Goal: Information Seeking & Learning: Learn about a topic

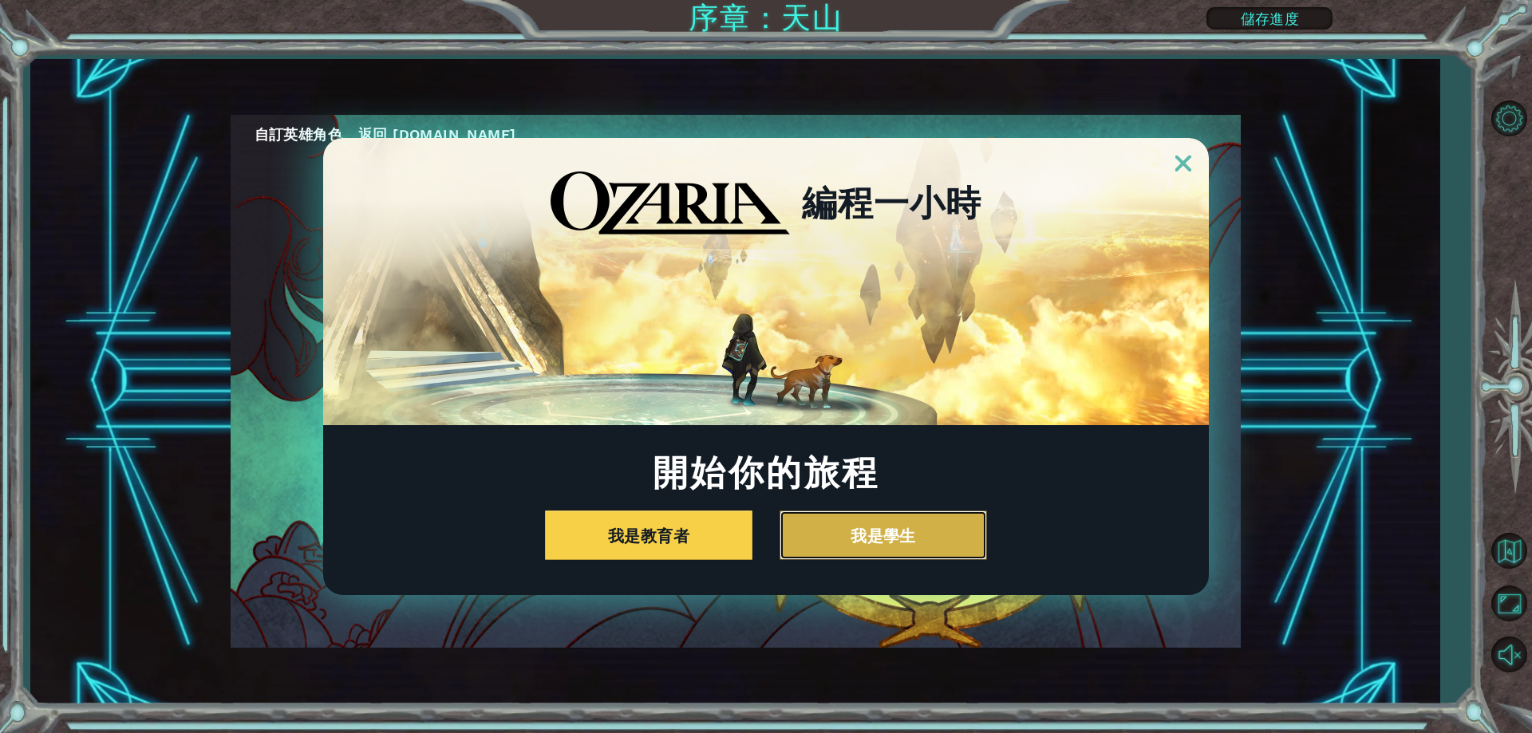
click at [928, 512] on button "我是學生" at bounding box center [883, 535] width 207 height 49
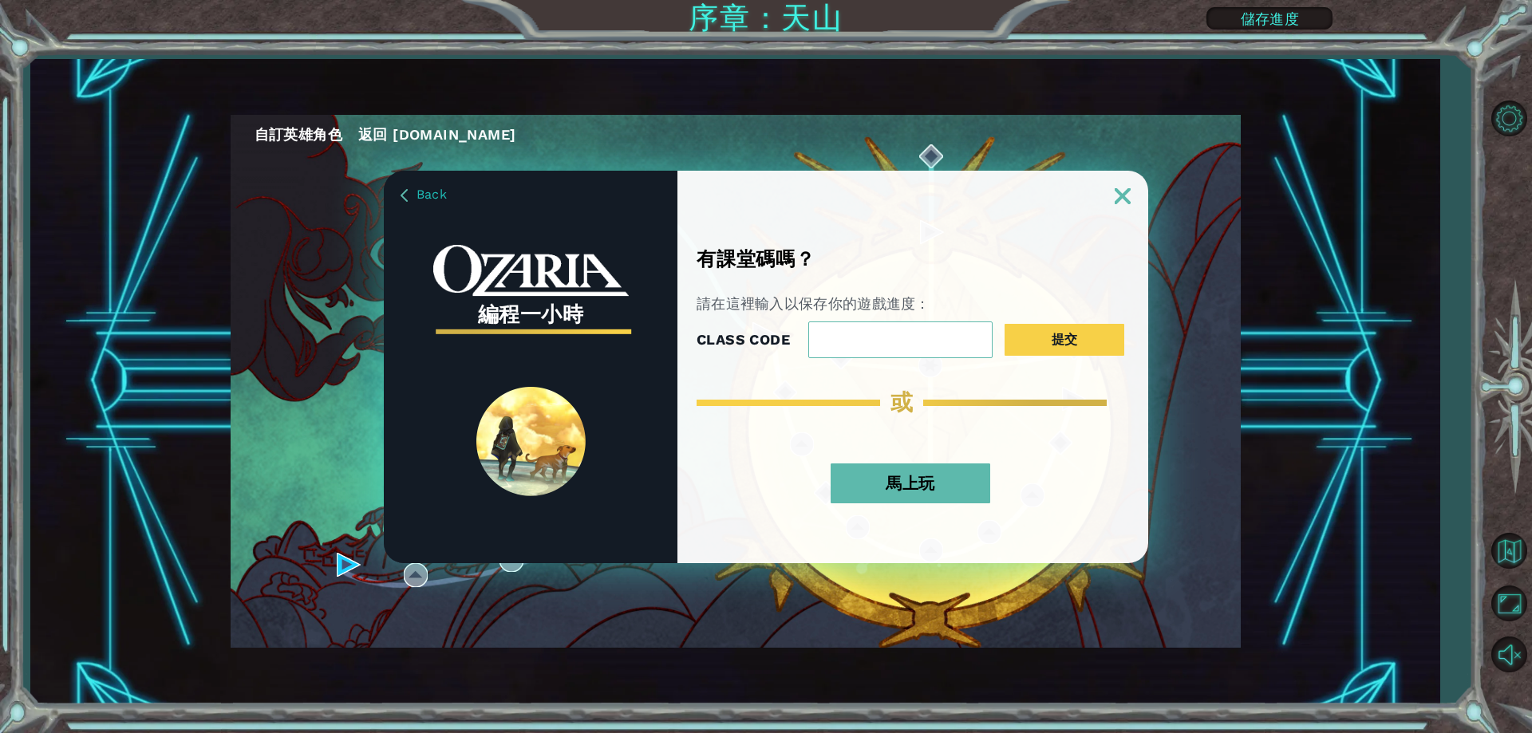
click at [944, 472] on button "馬上玩" at bounding box center [911, 484] width 160 height 40
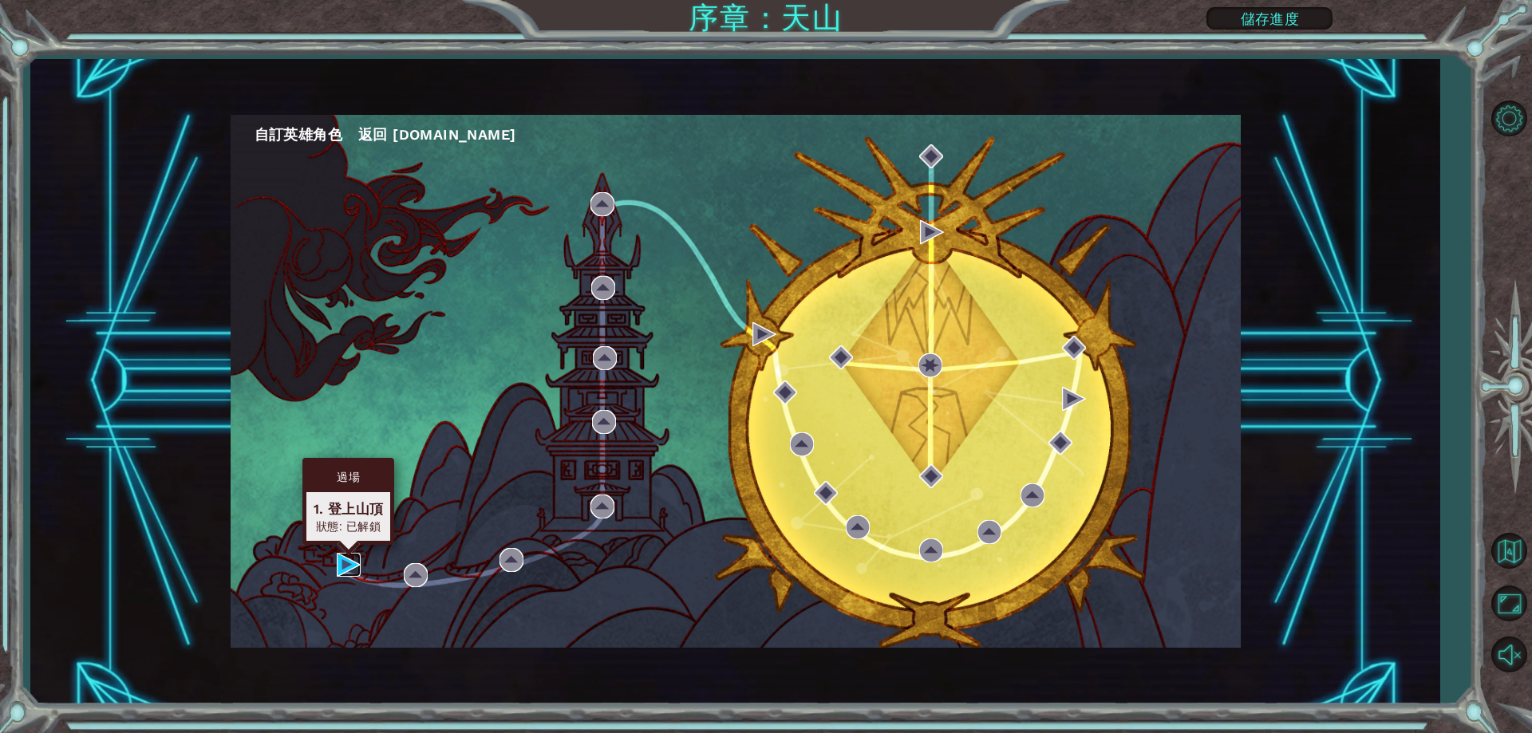
click at [350, 572] on img at bounding box center [349, 565] width 24 height 24
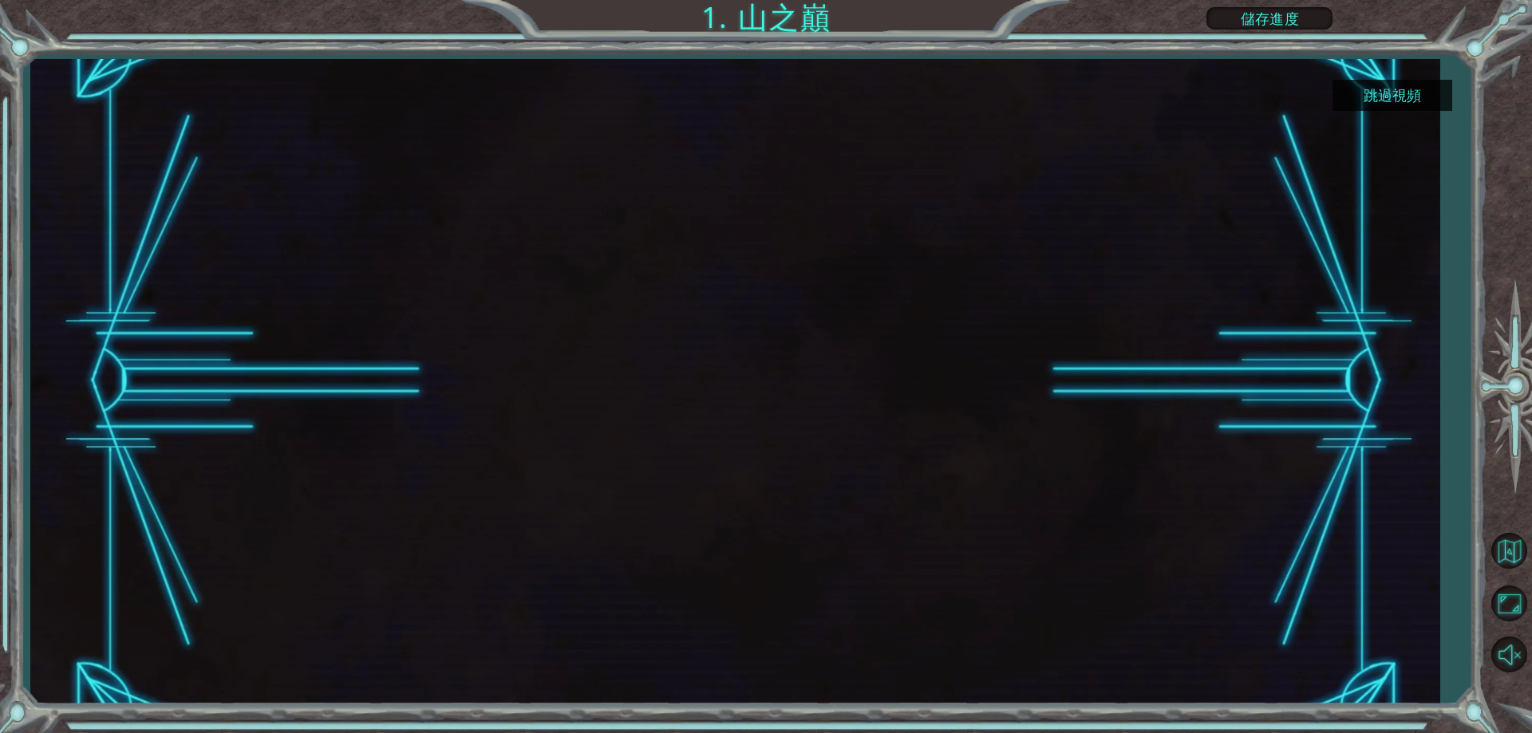
click at [1414, 81] on button "跳過視頻" at bounding box center [1393, 95] width 120 height 31
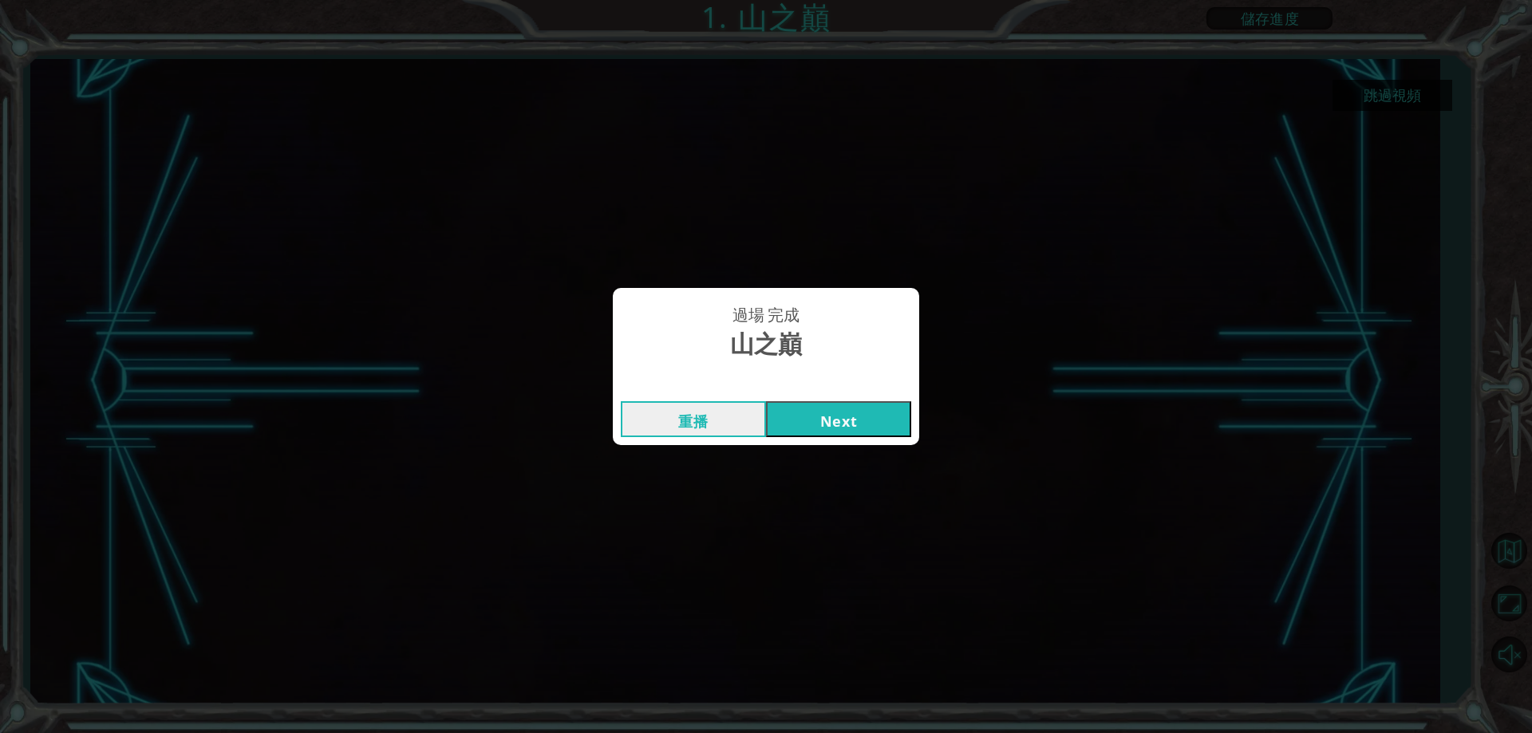
click at [867, 422] on button "Next" at bounding box center [838, 419] width 145 height 36
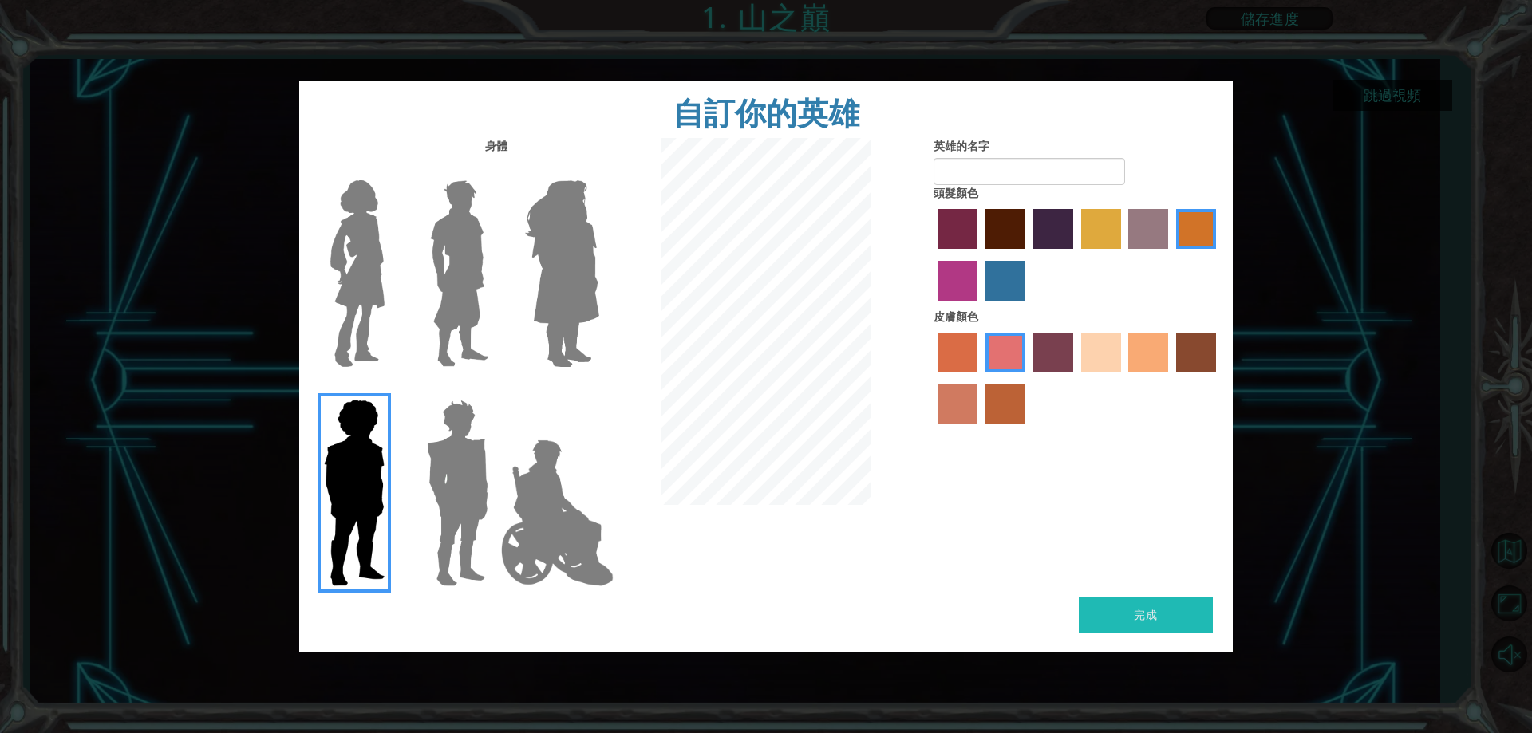
click at [451, 455] on img at bounding box center [458, 492] width 74 height 199
click at [495, 389] on input "Hero Garnet" at bounding box center [495, 389] width 0 height 0
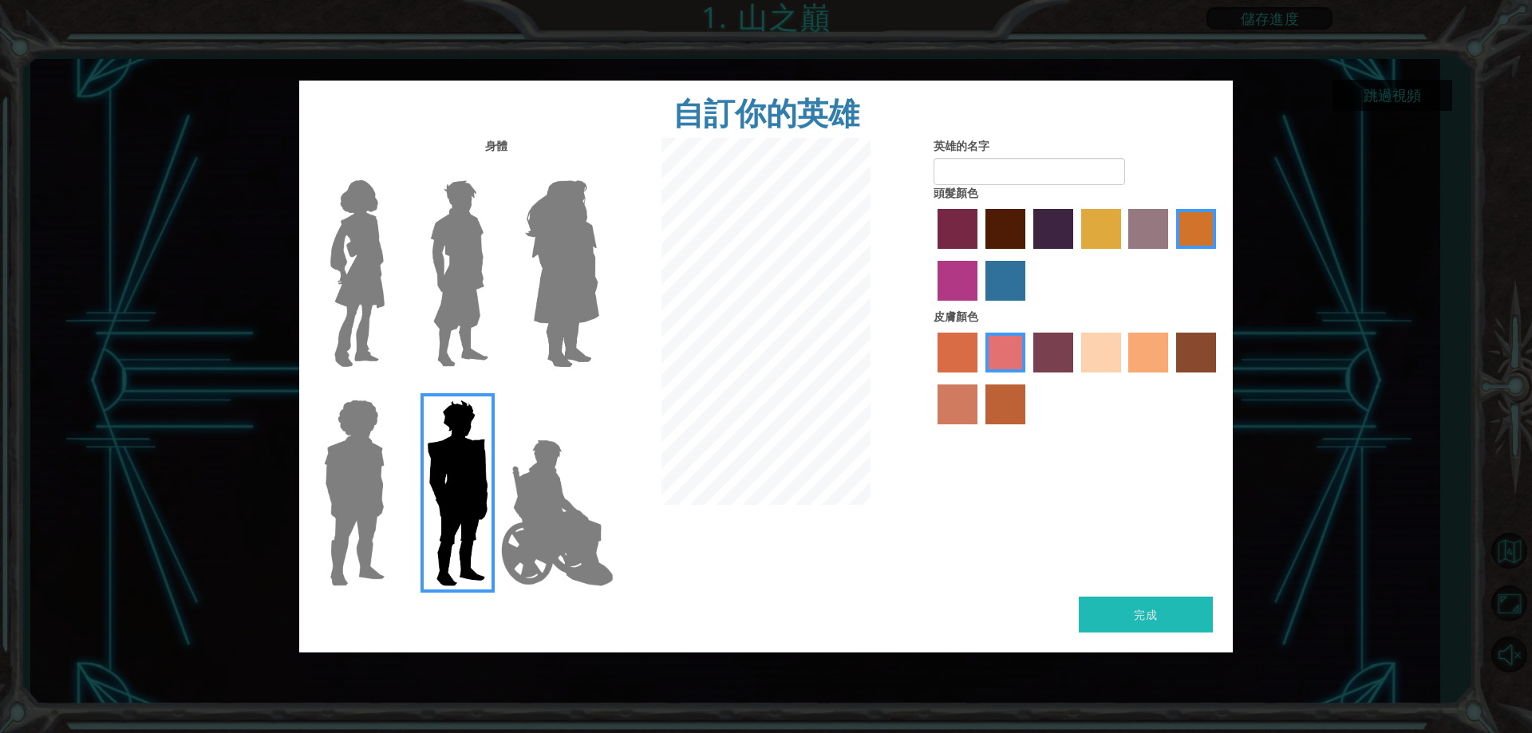
click at [533, 493] on img at bounding box center [557, 513] width 125 height 160
click at [598, 389] on input "Hero Jamie" at bounding box center [598, 389] width 0 height 0
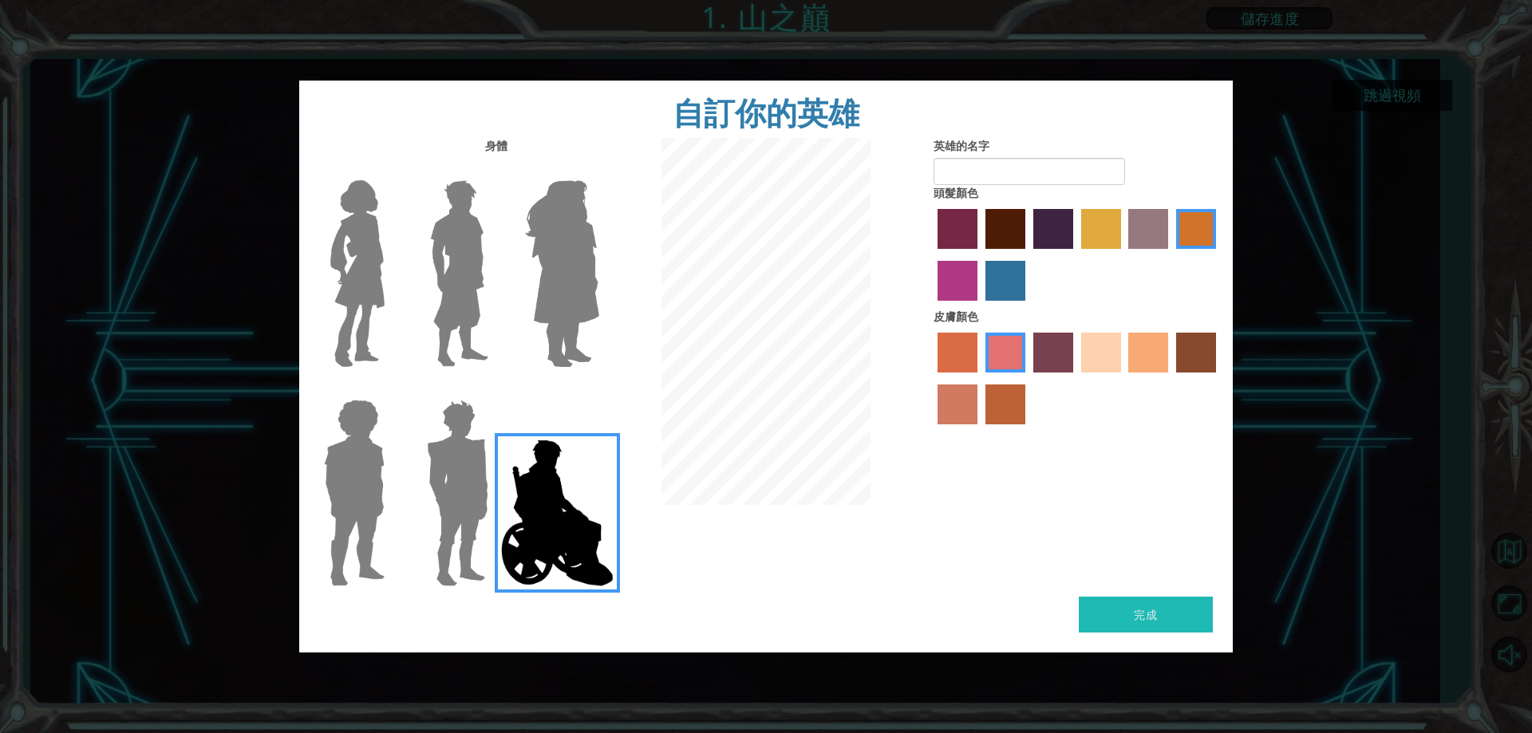
click at [562, 286] on img at bounding box center [562, 273] width 87 height 199
click at [598, 170] on input "Hero Amethyst" at bounding box center [598, 170] width 0 height 0
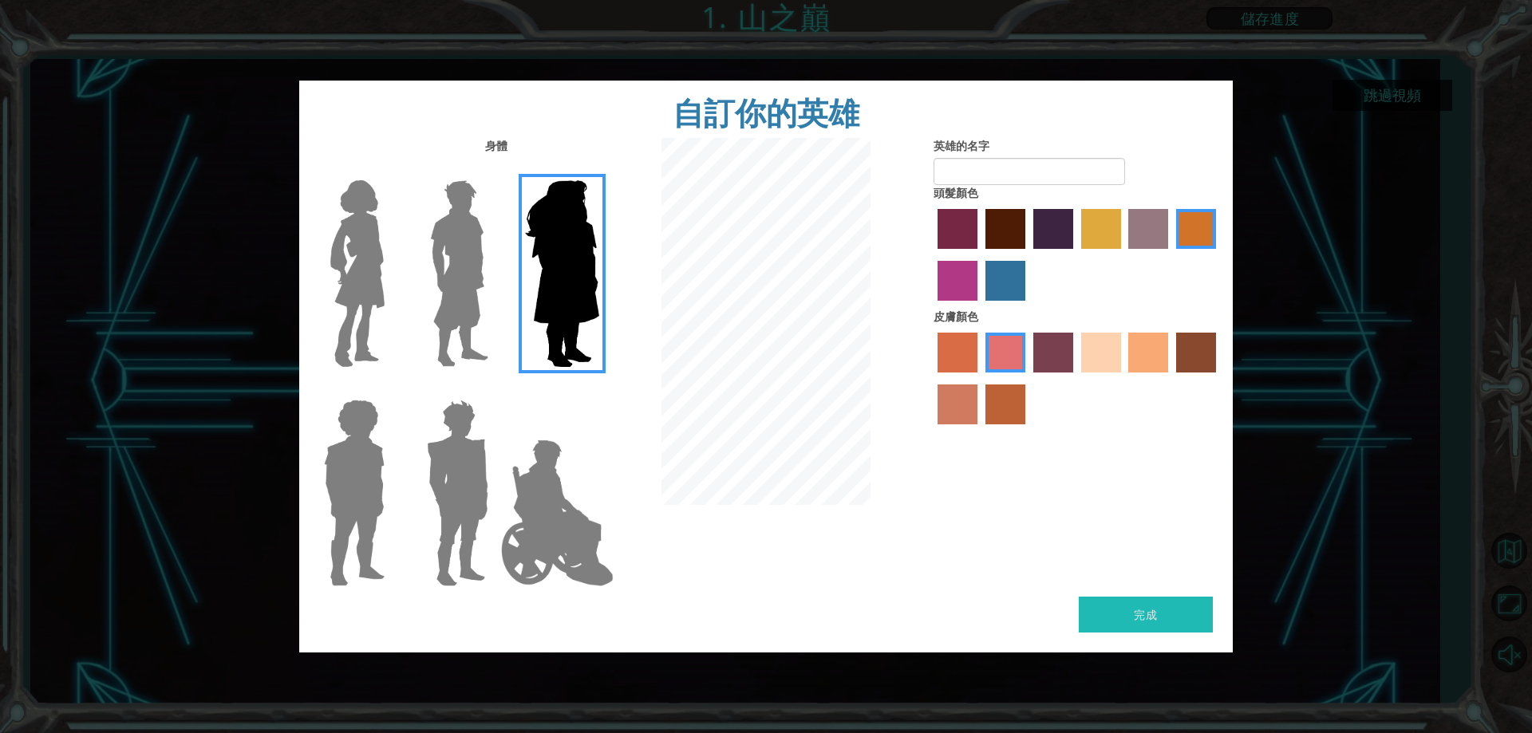
click at [438, 267] on img at bounding box center [459, 273] width 71 height 199
click at [495, 170] on input "Hero Lars" at bounding box center [495, 170] width 0 height 0
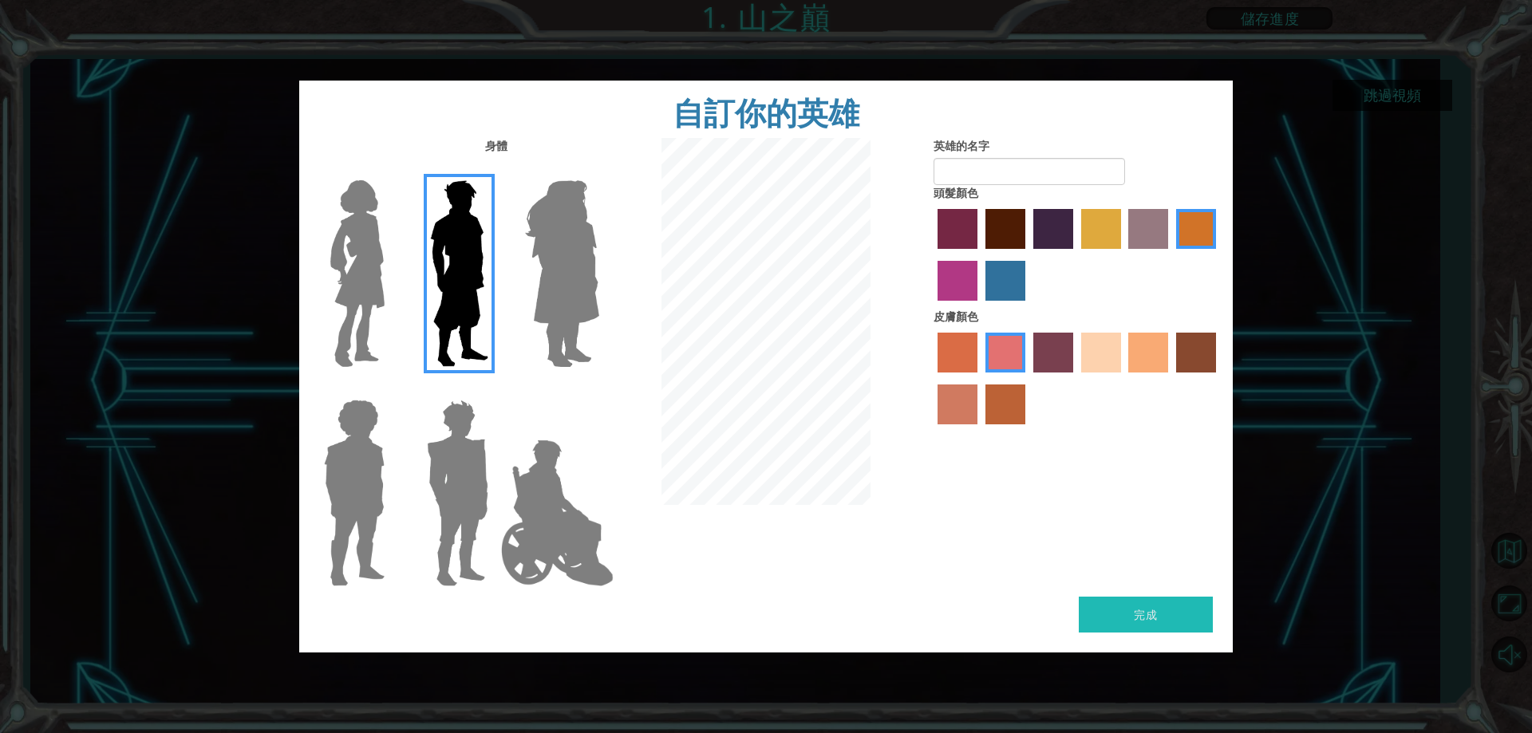
click at [371, 271] on img at bounding box center [357, 273] width 67 height 199
click at [391, 170] on input "Hero Connie" at bounding box center [391, 170] width 0 height 0
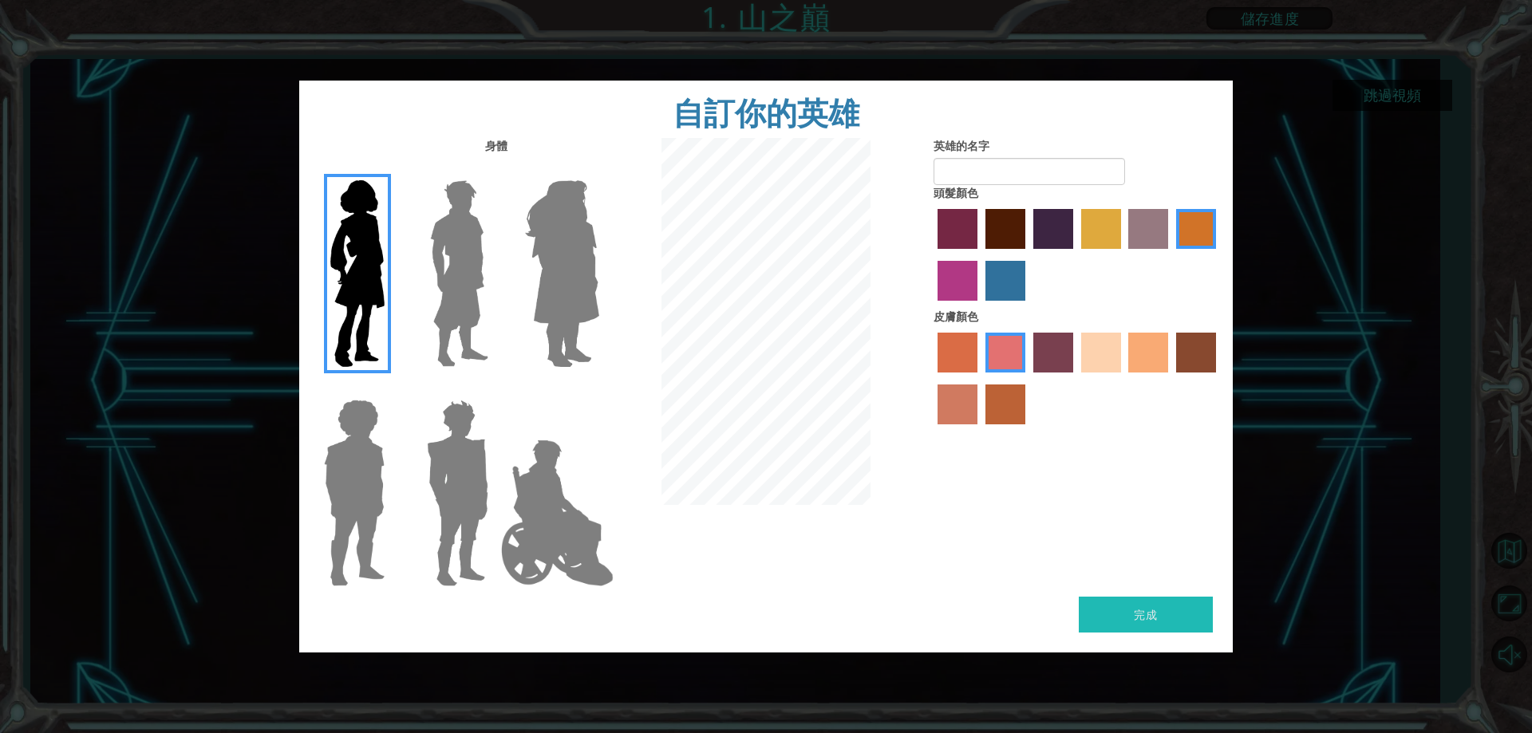
drag, startPoint x: 429, startPoint y: 278, endPoint x: 425, endPoint y: 353, distance: 75.2
click at [427, 278] on img at bounding box center [459, 273] width 71 height 199
click at [495, 170] on input "Hero Lars" at bounding box center [495, 170] width 0 height 0
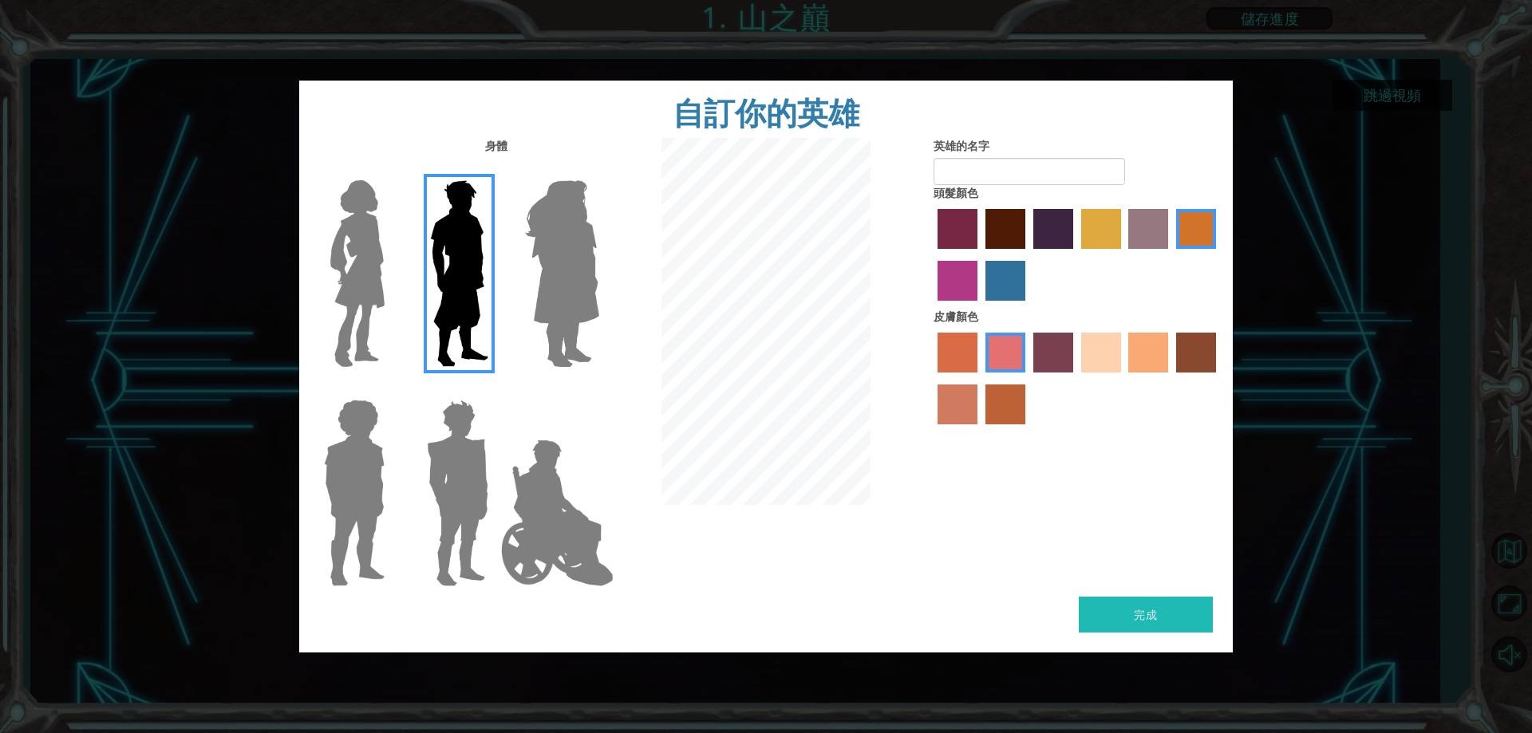
click at [358, 476] on img at bounding box center [354, 492] width 73 height 199
click at [391, 389] on input "Hero Steven" at bounding box center [391, 389] width 0 height 0
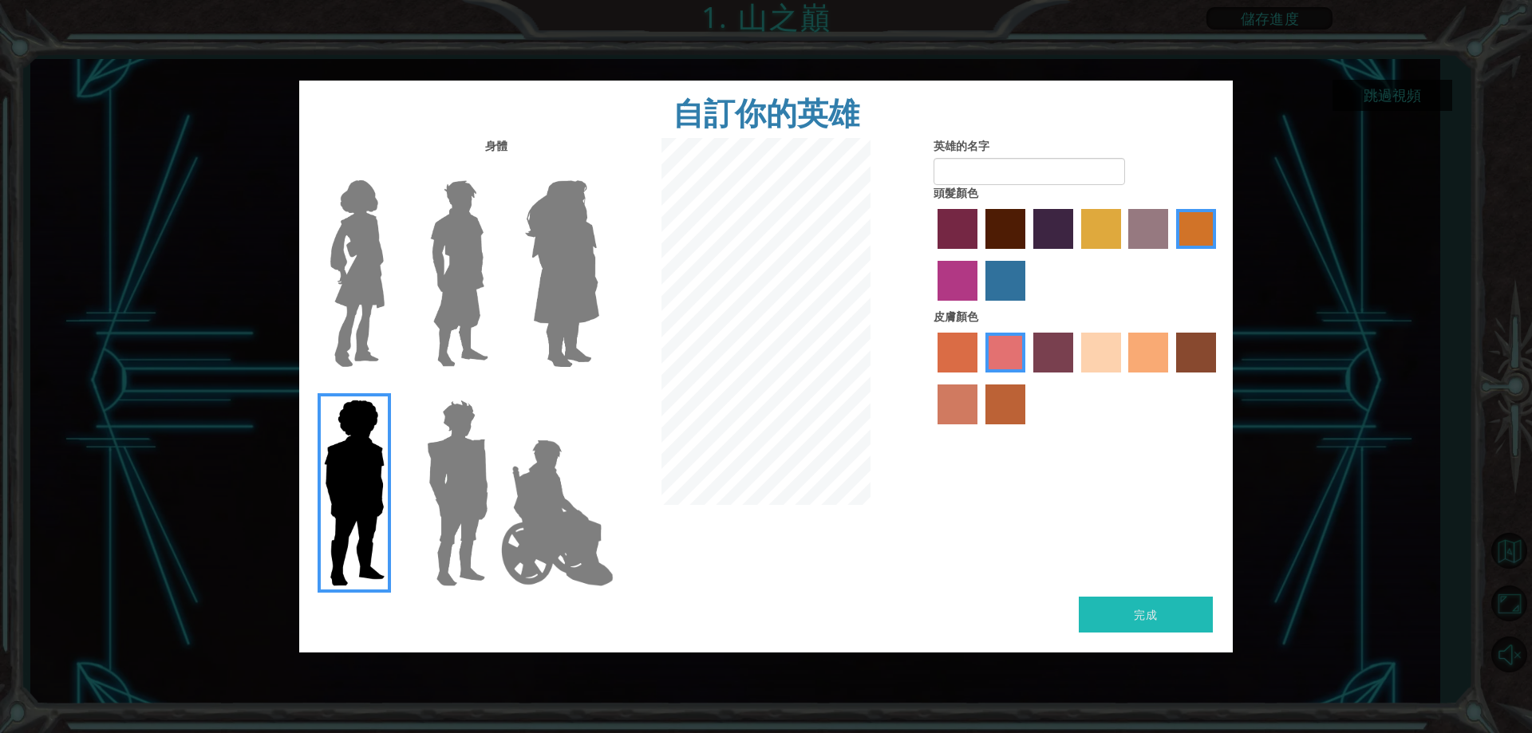
click at [439, 477] on img at bounding box center [458, 492] width 74 height 199
click at [495, 389] on input "Hero Garnet" at bounding box center [495, 389] width 0 height 0
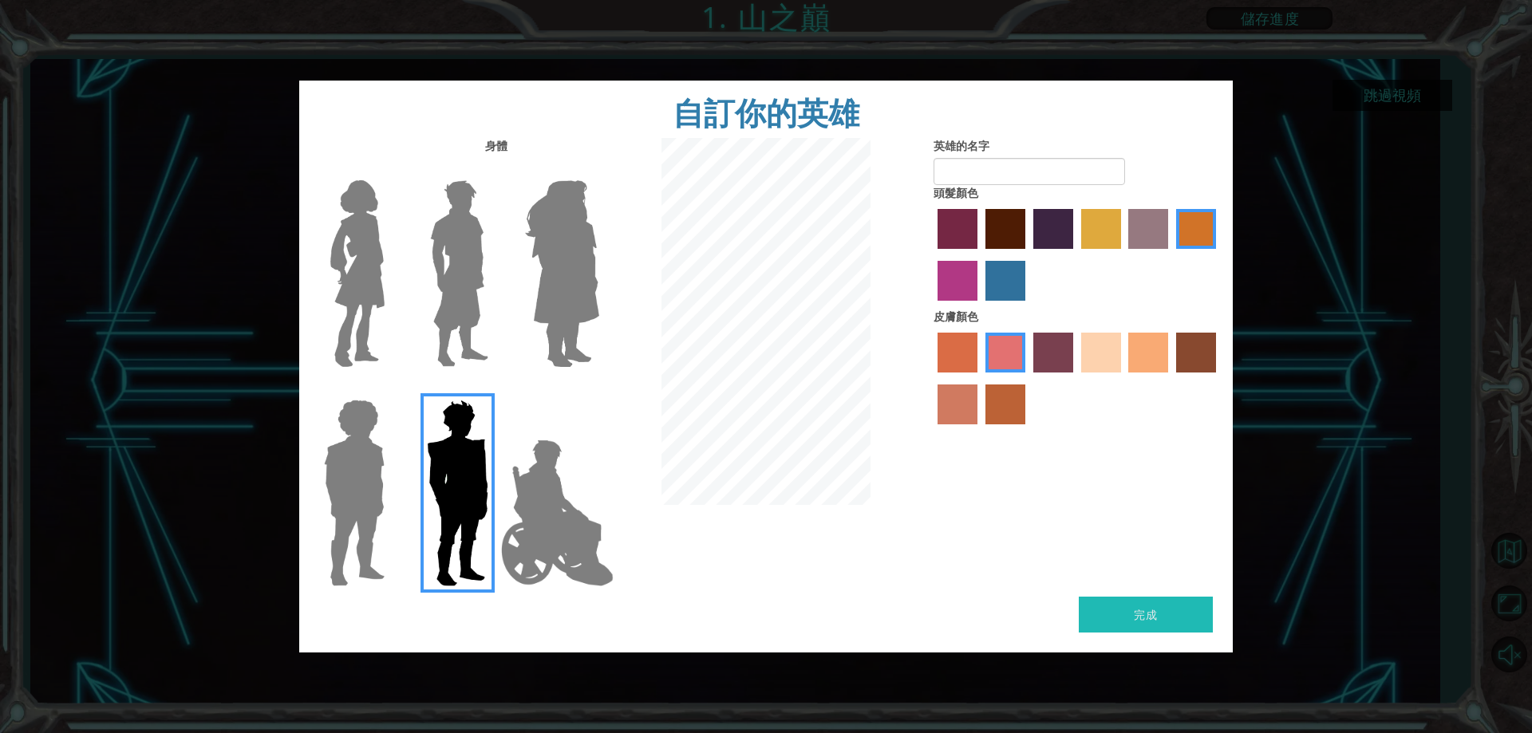
click at [451, 319] on img at bounding box center [459, 273] width 71 height 199
click at [495, 170] on input "Hero Lars" at bounding box center [495, 170] width 0 height 0
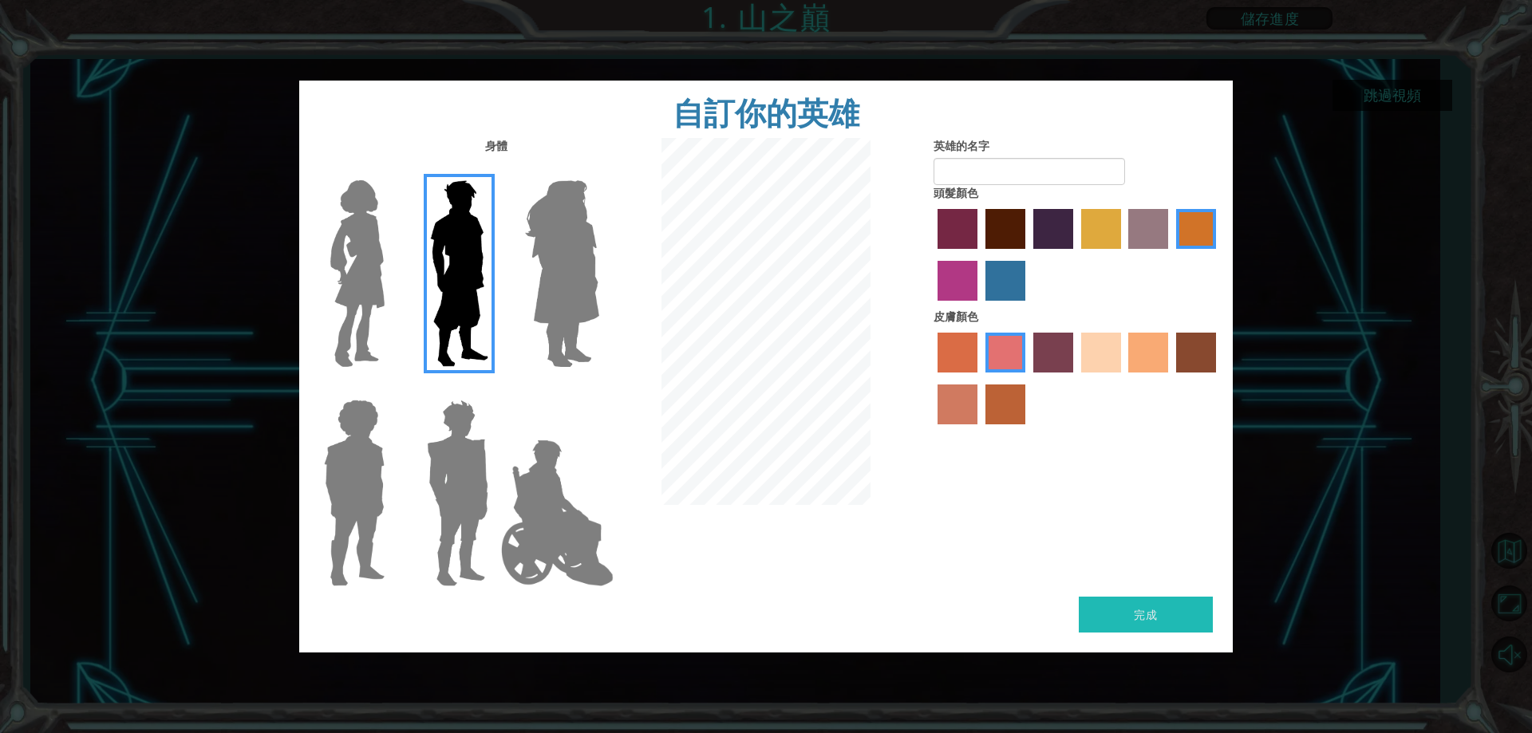
click at [934, 218] on div at bounding box center [1077, 257] width 287 height 104
click at [1009, 277] on label "lachmara hair color" at bounding box center [1005, 281] width 40 height 40
click at [980, 306] on input "lachmara hair color" at bounding box center [980, 306] width 0 height 0
click at [1040, 225] on label "hot purple hair color" at bounding box center [1053, 229] width 40 height 40
click at [1028, 255] on input "hot purple hair color" at bounding box center [1028, 255] width 0 height 0
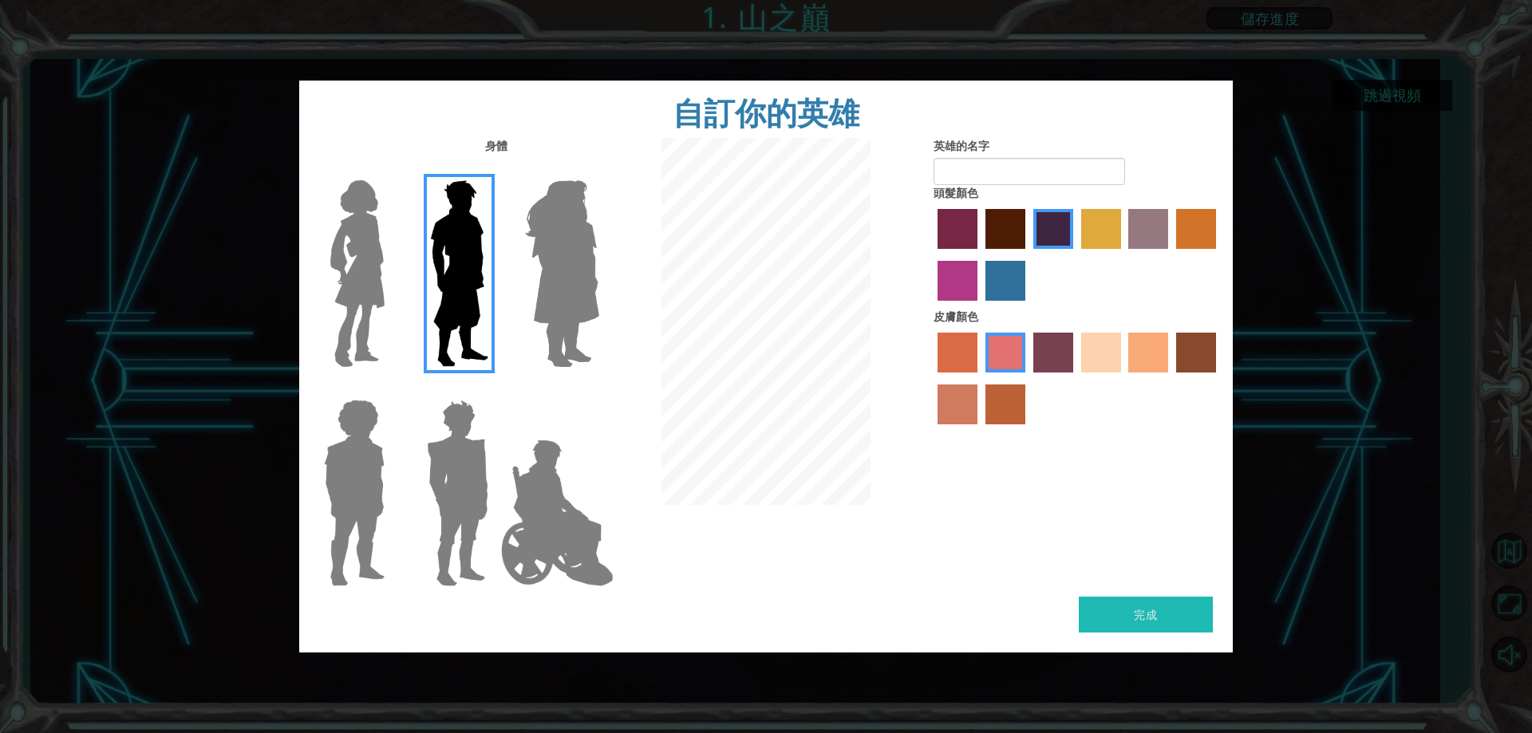
click at [1099, 235] on label "tulip tree hair color" at bounding box center [1101, 229] width 40 height 40
click at [1076, 255] on input "tulip tree hair color" at bounding box center [1076, 255] width 0 height 0
click at [1155, 236] on label "bazaar hair color" at bounding box center [1148, 229] width 40 height 40
click at [1124, 255] on input "bazaar hair color" at bounding box center [1124, 255] width 0 height 0
click at [1179, 239] on label "gold drop hair color" at bounding box center [1196, 229] width 40 height 40
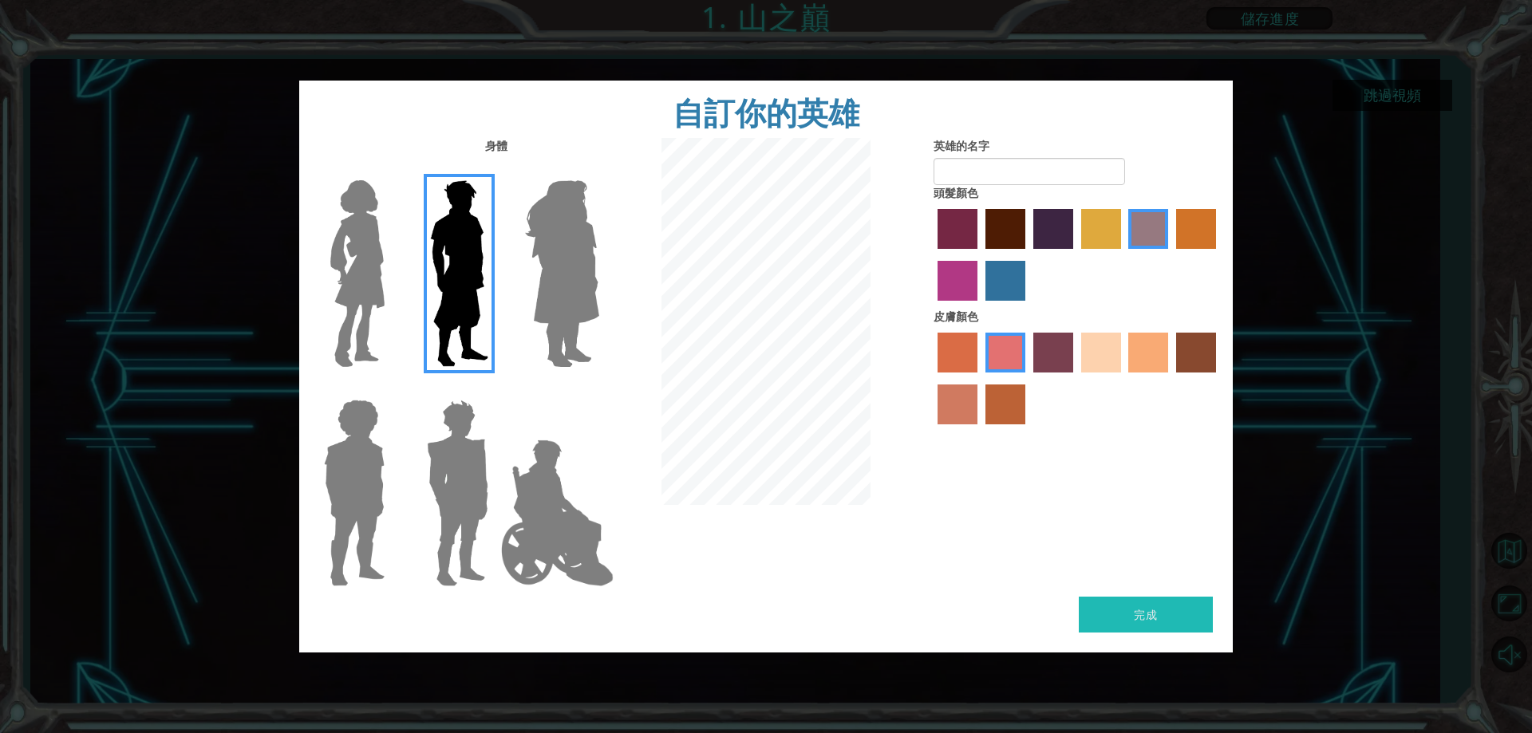
click at [1171, 255] on input "gold drop hair color" at bounding box center [1171, 255] width 0 height 0
click at [1123, 237] on div at bounding box center [1077, 257] width 287 height 104
click at [1139, 238] on label "bazaar hair color" at bounding box center [1148, 229] width 40 height 40
click at [1124, 255] on input "bazaar hair color" at bounding box center [1124, 255] width 0 height 0
click at [972, 359] on label "sorbus skin color" at bounding box center [958, 353] width 40 height 40
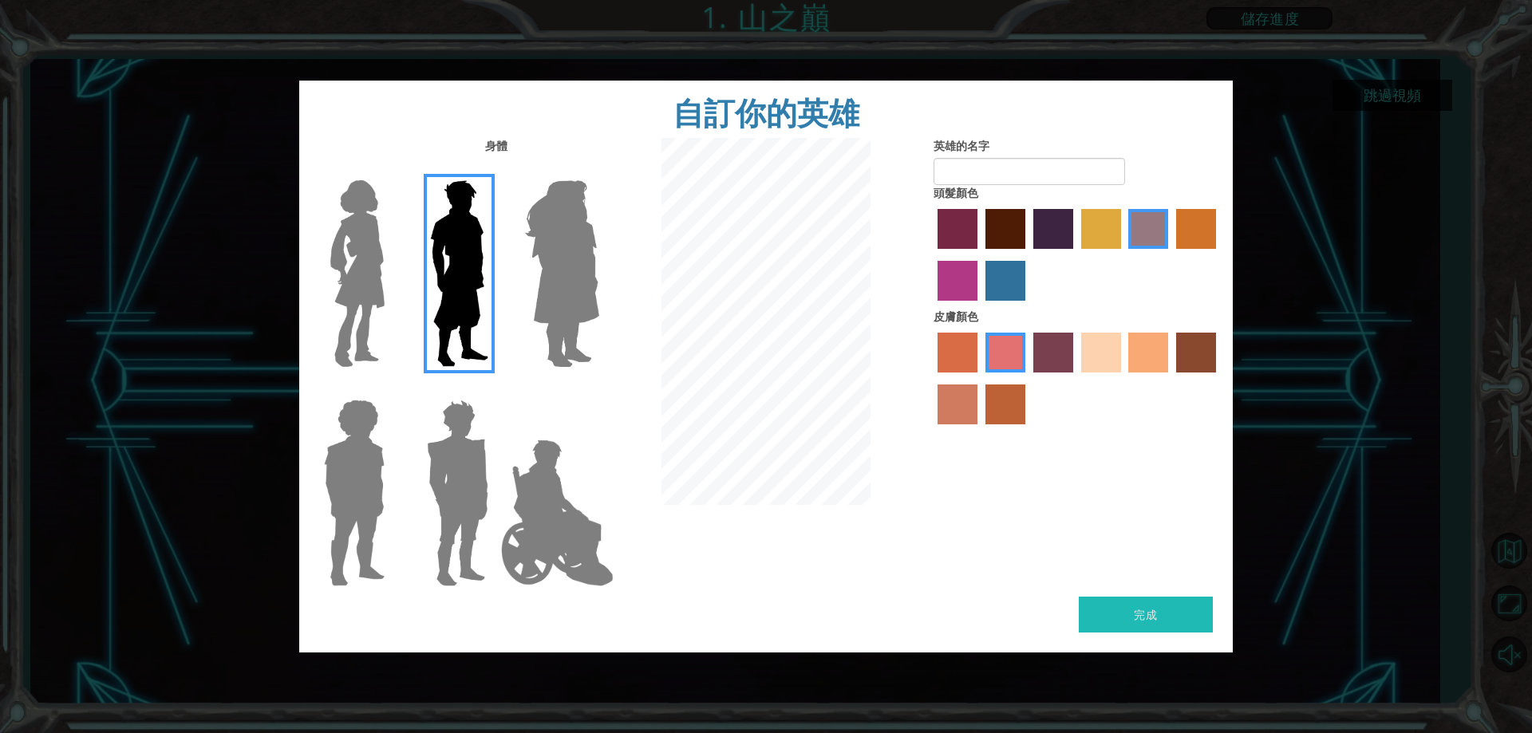
click at [932, 378] on input "sorbus skin color" at bounding box center [932, 378] width 0 height 0
click at [1104, 355] on label "sandy beach skin color" at bounding box center [1101, 353] width 40 height 40
click at [1076, 378] on input "sandy beach skin color" at bounding box center [1076, 378] width 0 height 0
click at [1142, 352] on label "tacao skin color" at bounding box center [1148, 353] width 40 height 40
click at [1124, 378] on input "tacao skin color" at bounding box center [1124, 378] width 0 height 0
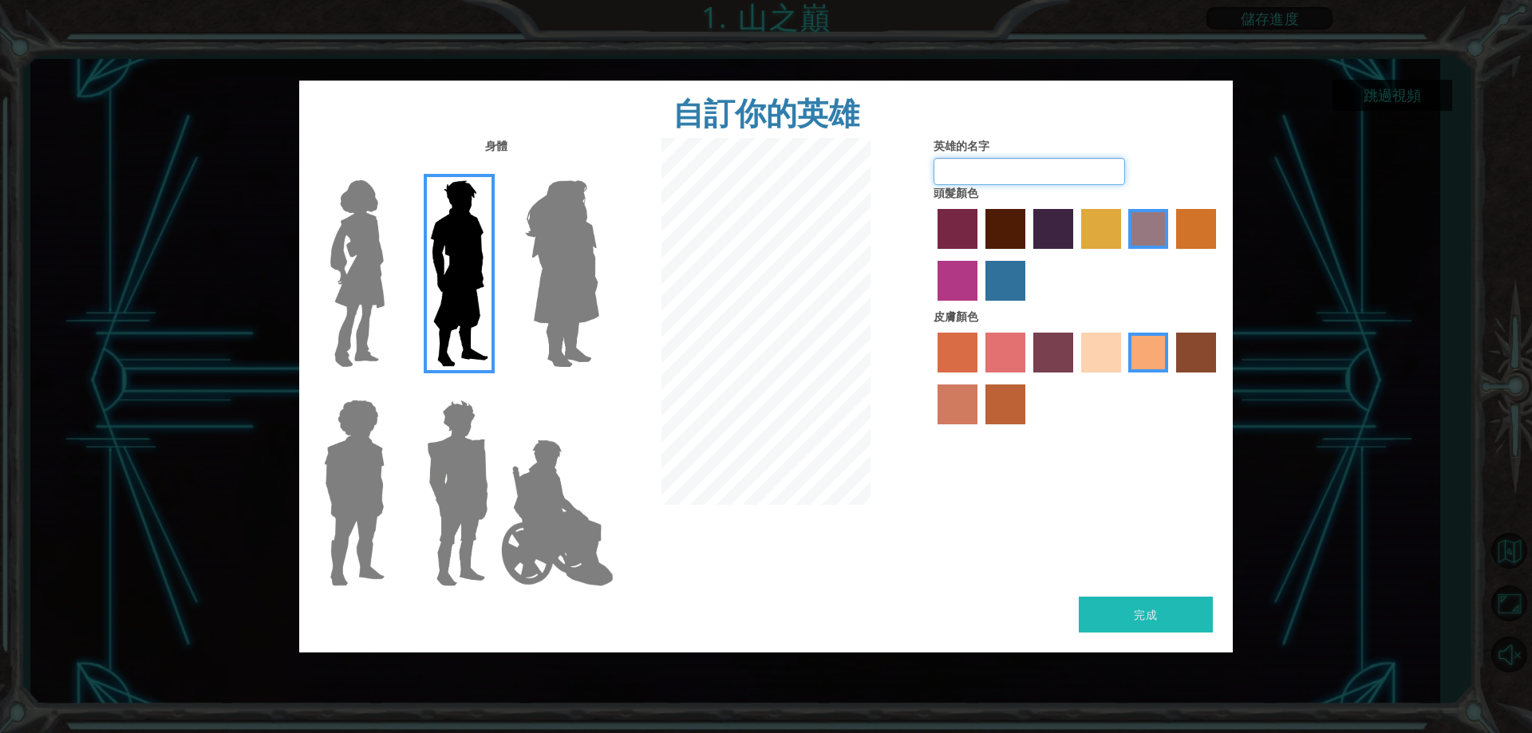
click at [1013, 172] on input "英雄的名字" at bounding box center [1030, 171] width 192 height 27
type input "AU"
click at [1121, 620] on button "完成" at bounding box center [1146, 615] width 134 height 36
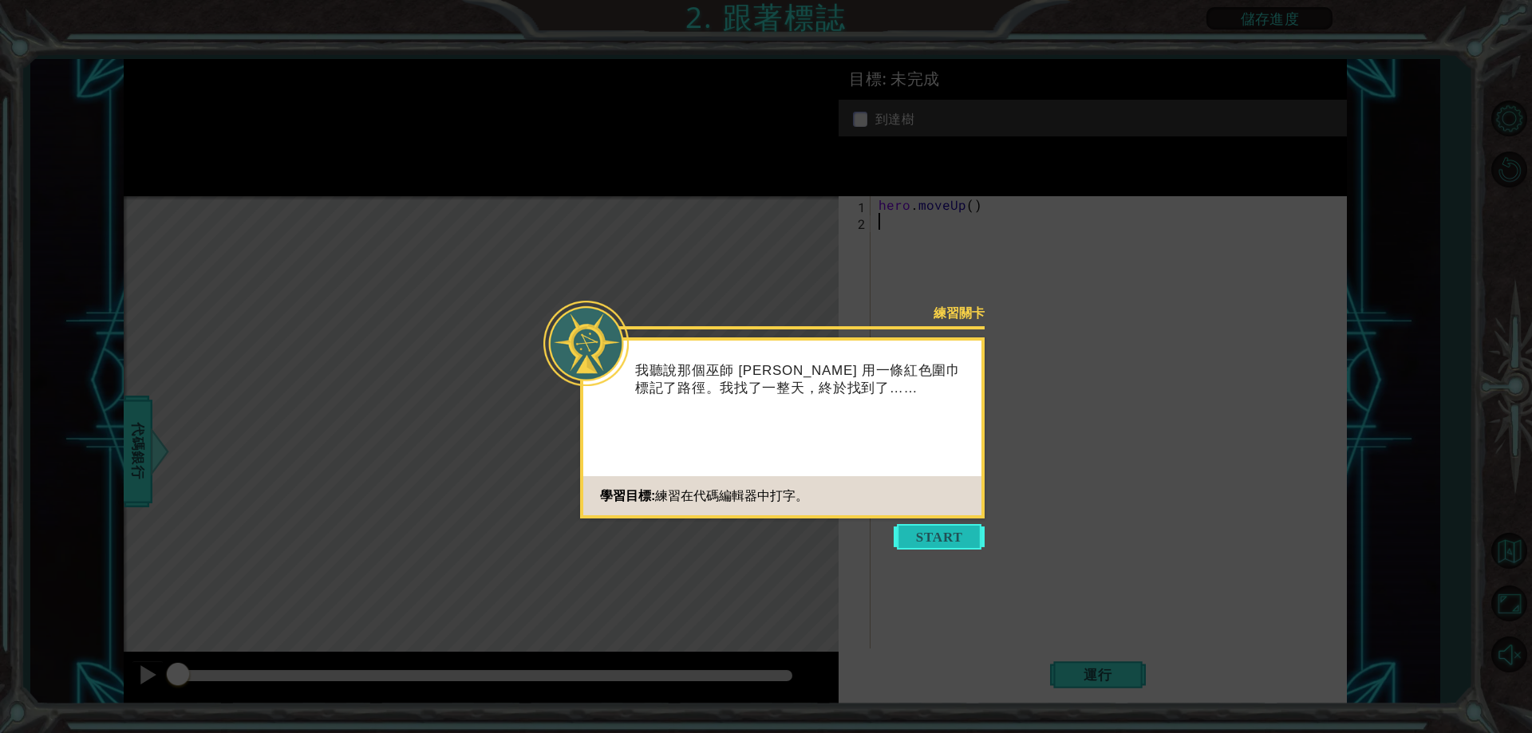
click at [915, 539] on button "Start" at bounding box center [939, 537] width 91 height 26
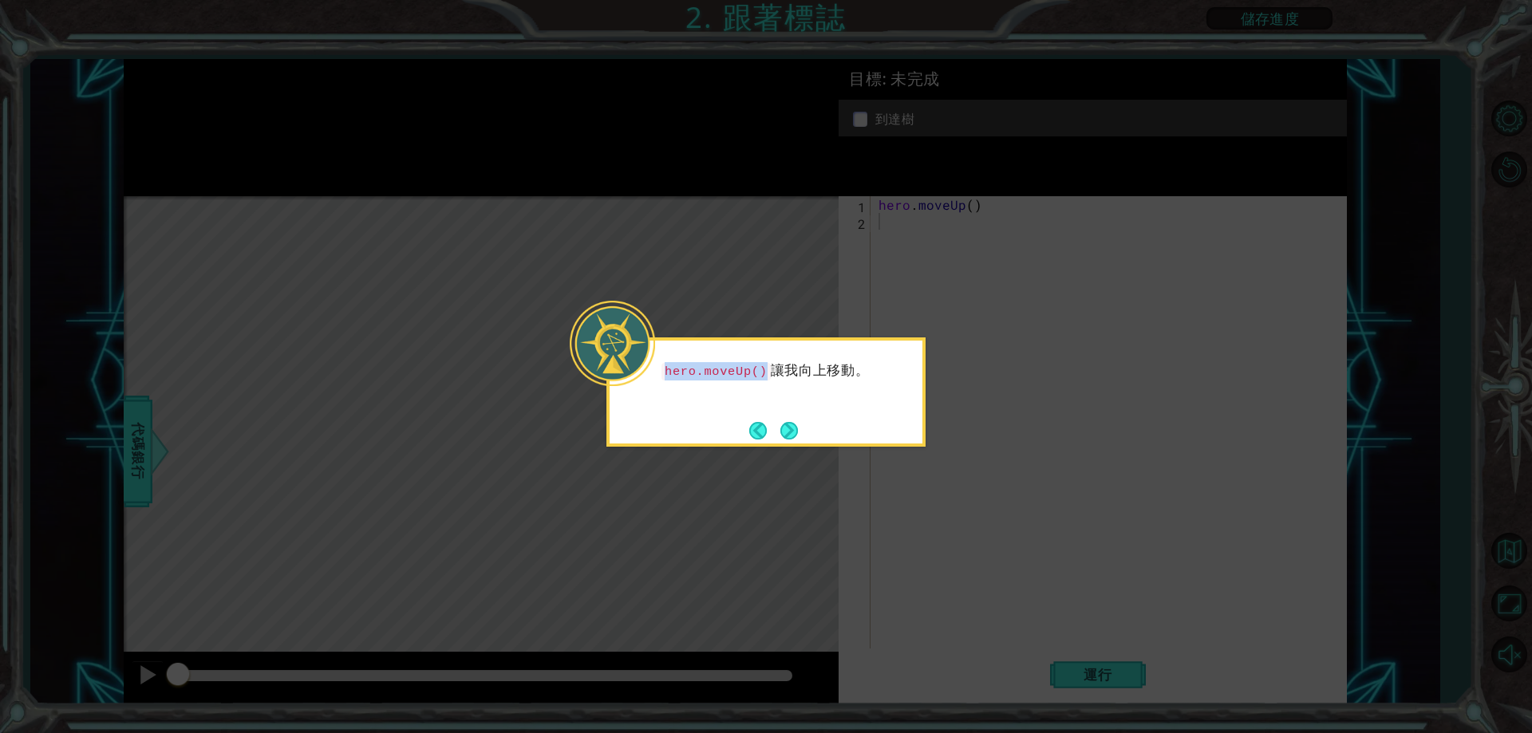
drag, startPoint x: 762, startPoint y: 370, endPoint x: 665, endPoint y: 387, distance: 98.8
click at [665, 387] on div "hero.moveUp() 讓我向上移動。" at bounding box center [766, 379] width 313 height 64
click at [780, 427] on button "Next" at bounding box center [789, 430] width 18 height 18
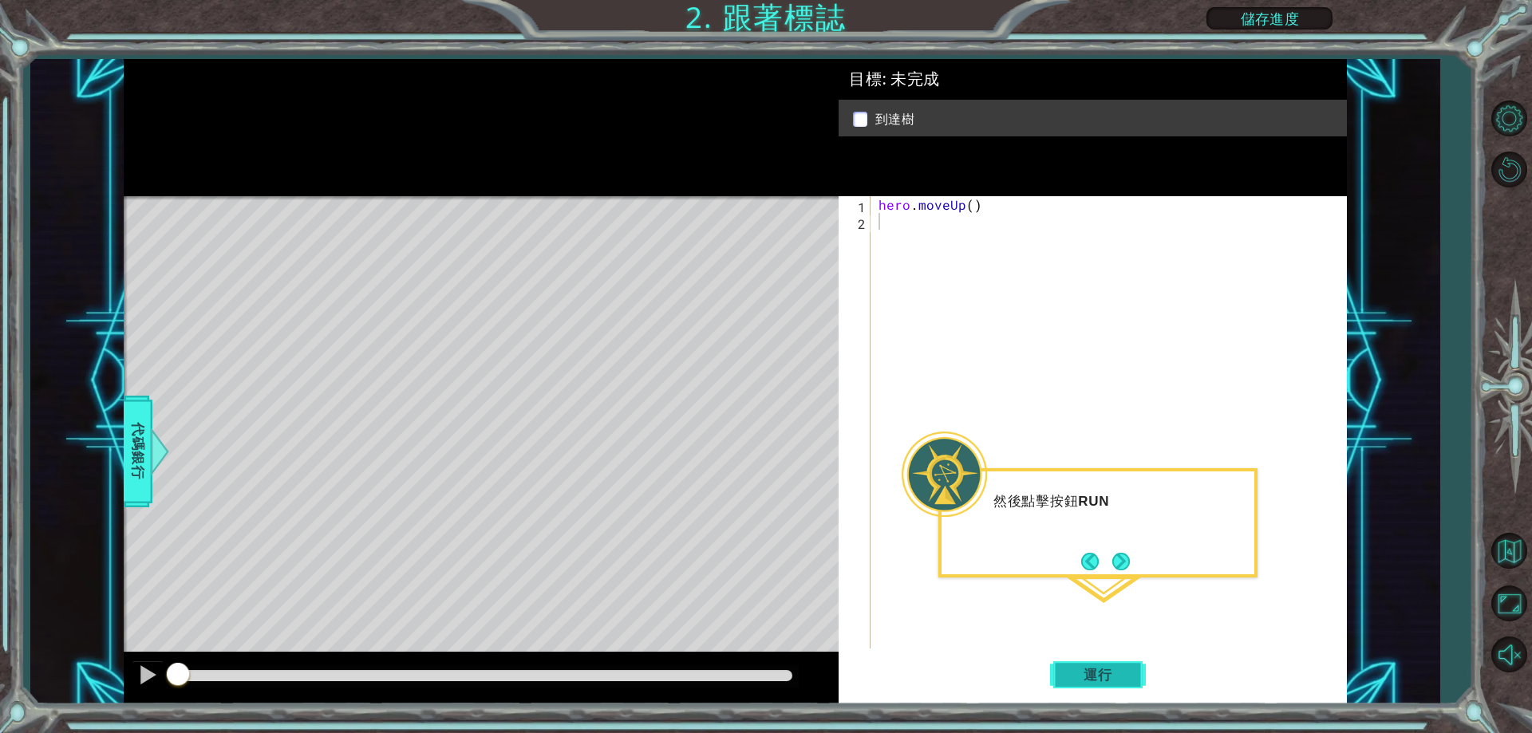
click at [1108, 676] on span "運行" at bounding box center [1098, 675] width 61 height 16
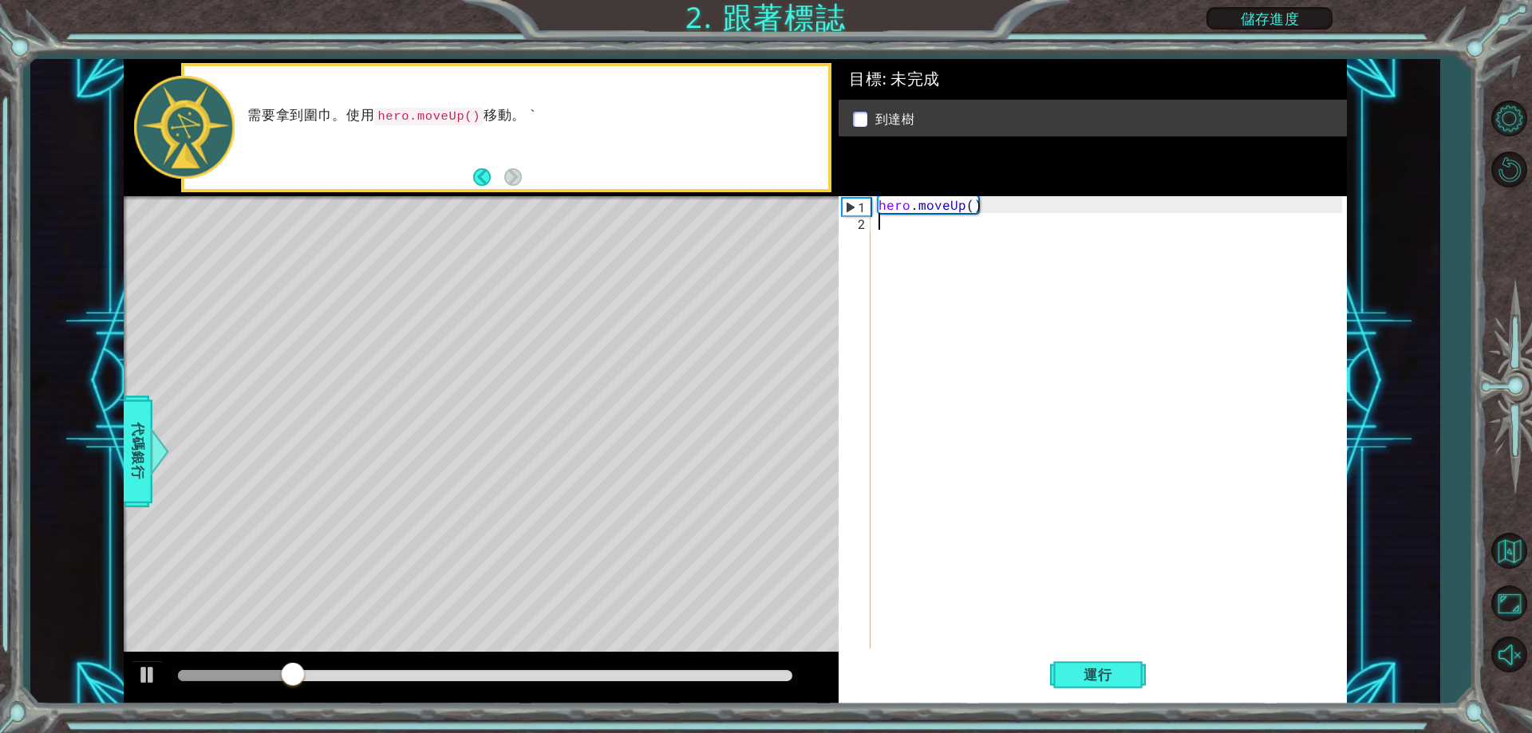
click at [1039, 632] on div "hero . moveUp ( )" at bounding box center [1112, 439] width 474 height 486
click at [1074, 677] on span "運行" at bounding box center [1098, 675] width 61 height 16
click at [885, 224] on div "hero . moveUp ( )" at bounding box center [1112, 439] width 474 height 486
click at [1092, 670] on span "運行" at bounding box center [1098, 675] width 61 height 16
click at [971, 198] on div "hero . moveUp ( ) 2" at bounding box center [1112, 439] width 474 height 486
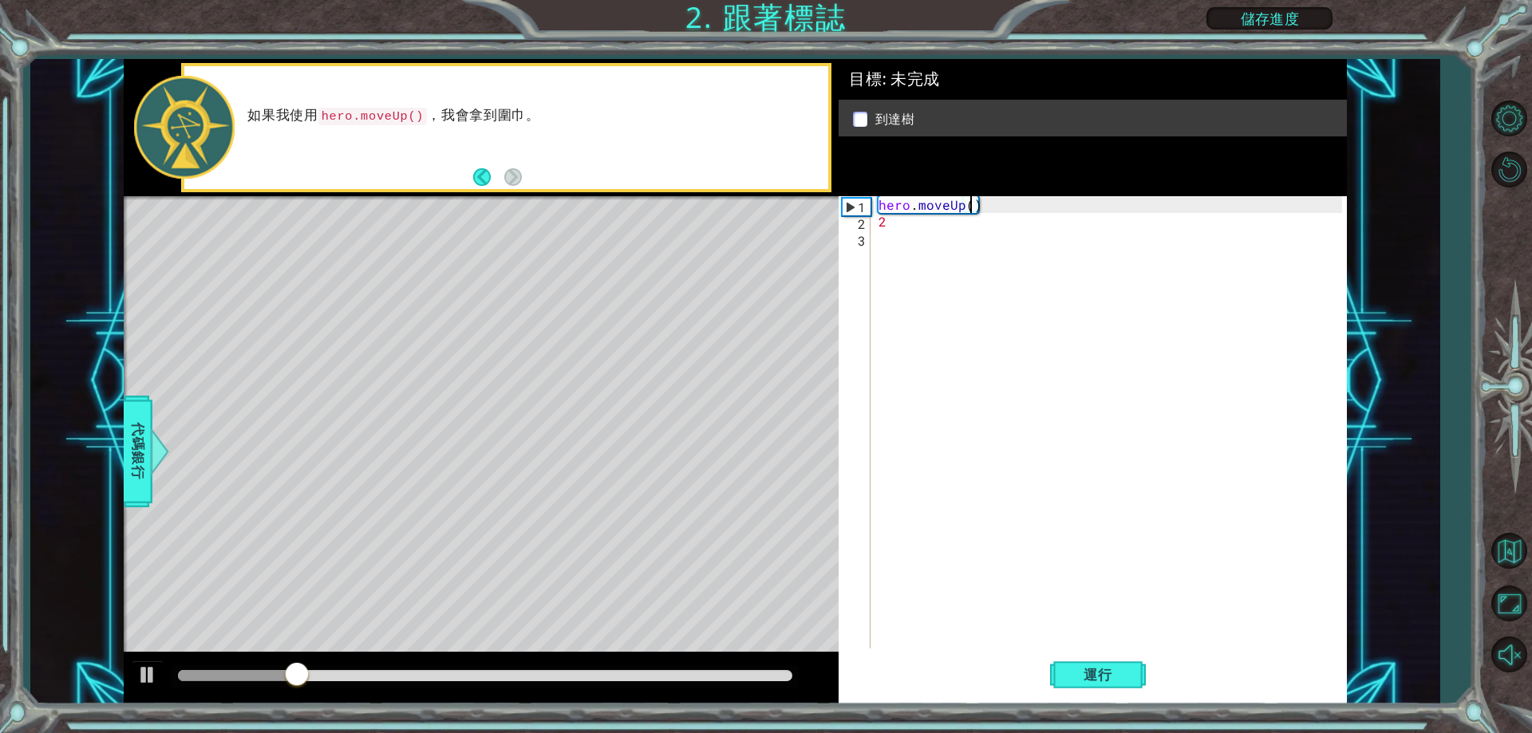
type textarea "2"
click at [921, 247] on div "hero . moveUp ( 2 ) 2" at bounding box center [1112, 439] width 474 height 486
click at [919, 223] on div "hero . moveUp ( 2 ) 2" at bounding box center [1112, 439] width 474 height 486
type textarea "2"
click at [1091, 669] on span "運行" at bounding box center [1098, 675] width 61 height 16
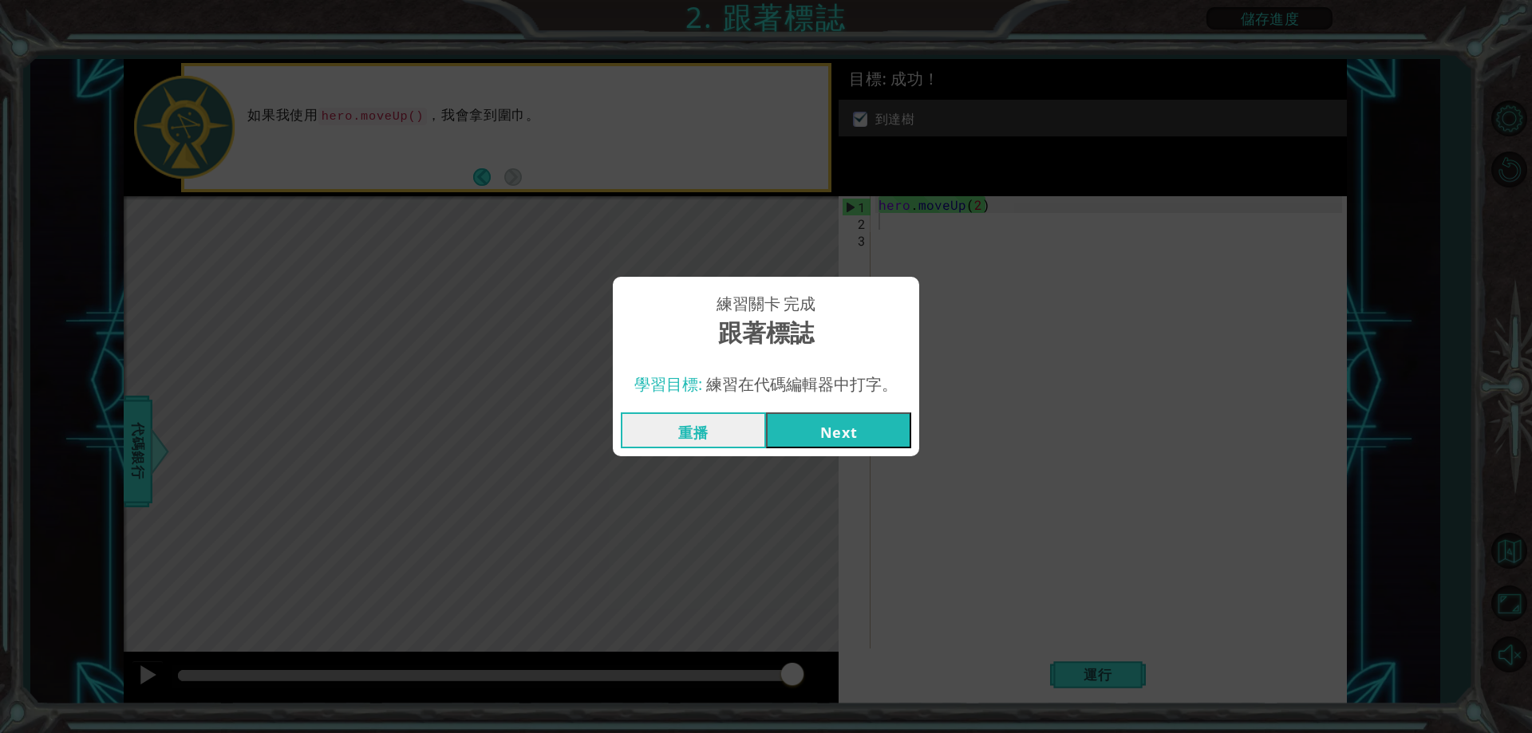
click at [836, 420] on button "Next" at bounding box center [838, 431] width 145 height 36
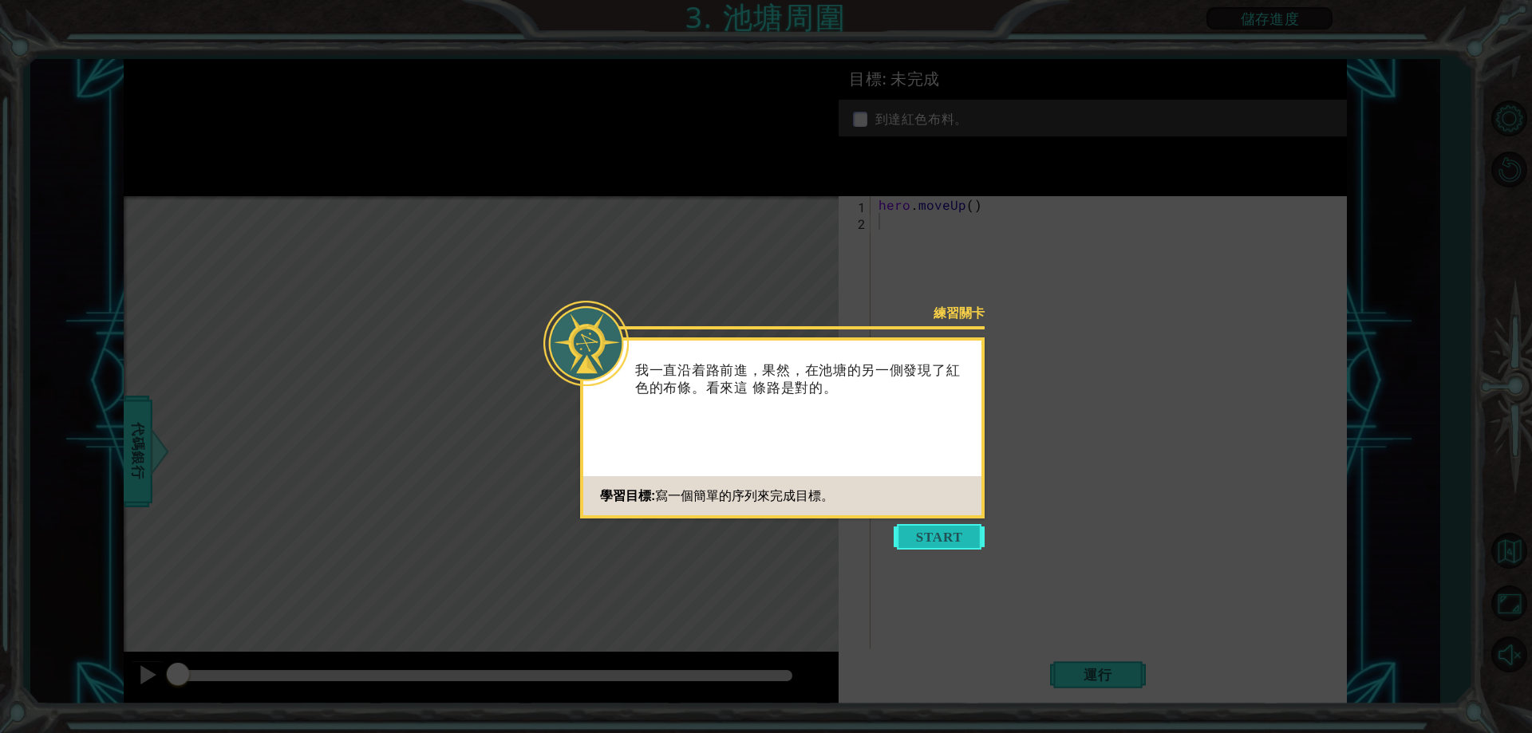
click at [930, 535] on button "Start" at bounding box center [939, 537] width 91 height 26
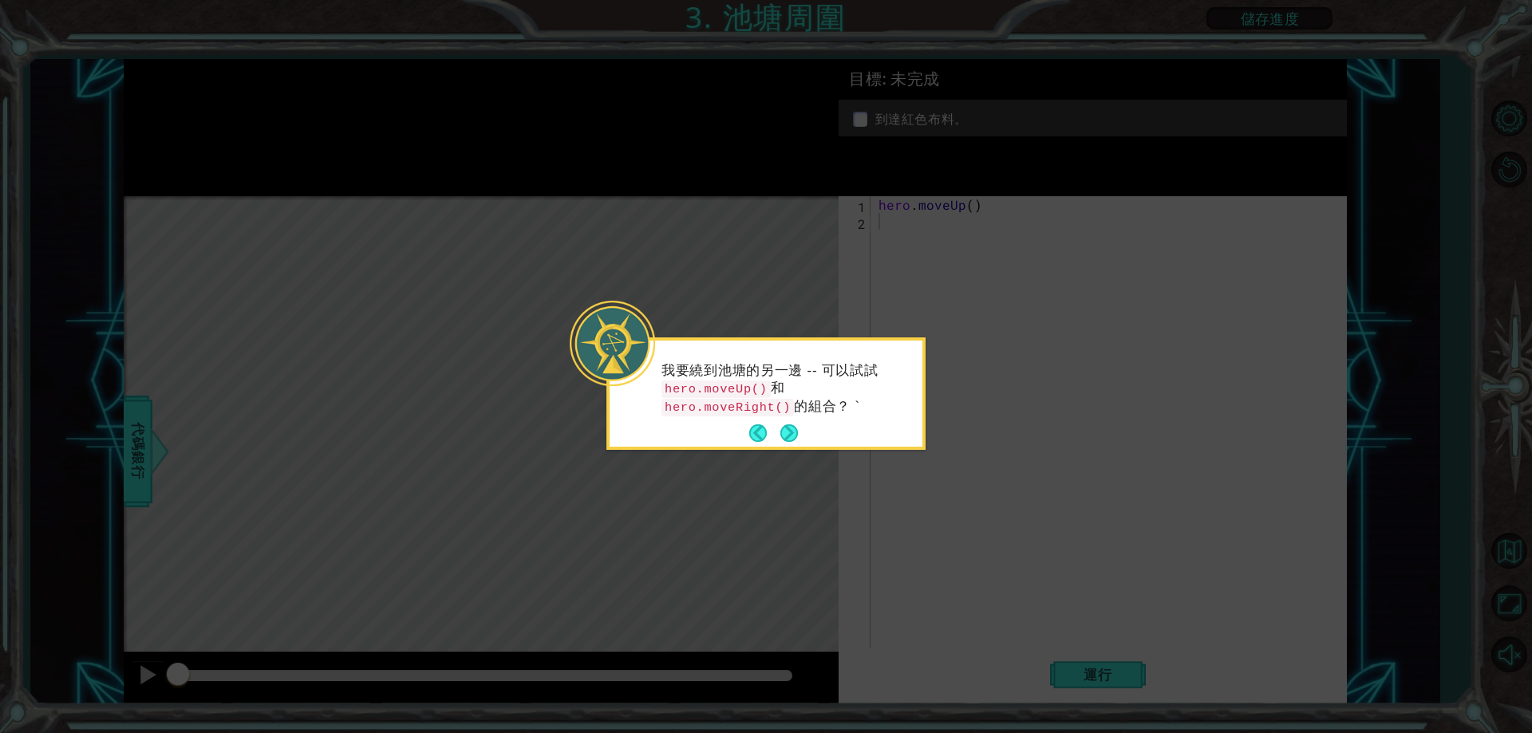
click at [800, 429] on div "我要繞到池塘的另一邊 -- 可以試試 hero.moveUp() 和 hero.moveRight() 的組合？ `" at bounding box center [766, 397] width 313 height 100
click at [791, 432] on button "Next" at bounding box center [789, 434] width 18 height 18
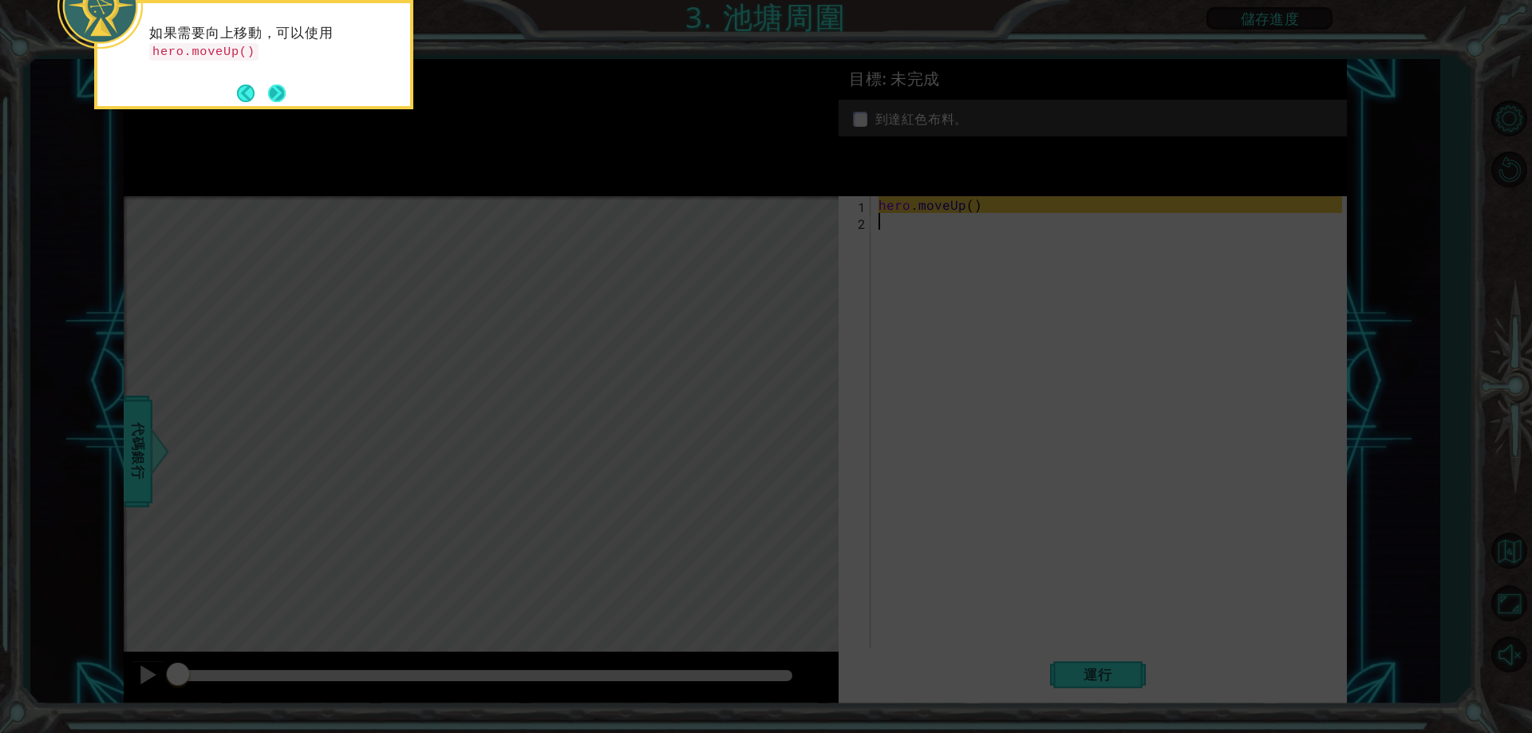
click at [286, 95] on button "Next" at bounding box center [277, 94] width 18 height 18
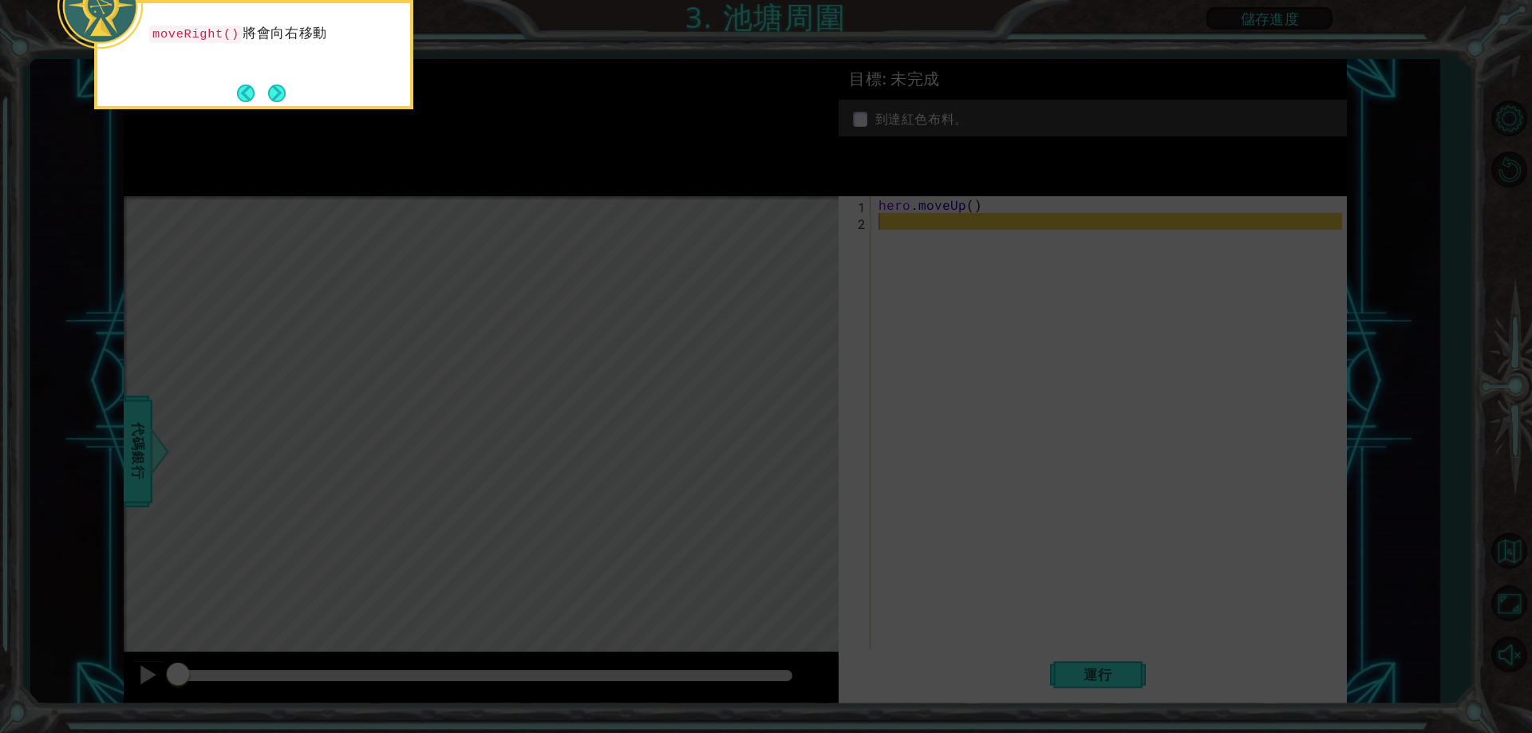
click at [286, 95] on button "Next" at bounding box center [277, 93] width 18 height 18
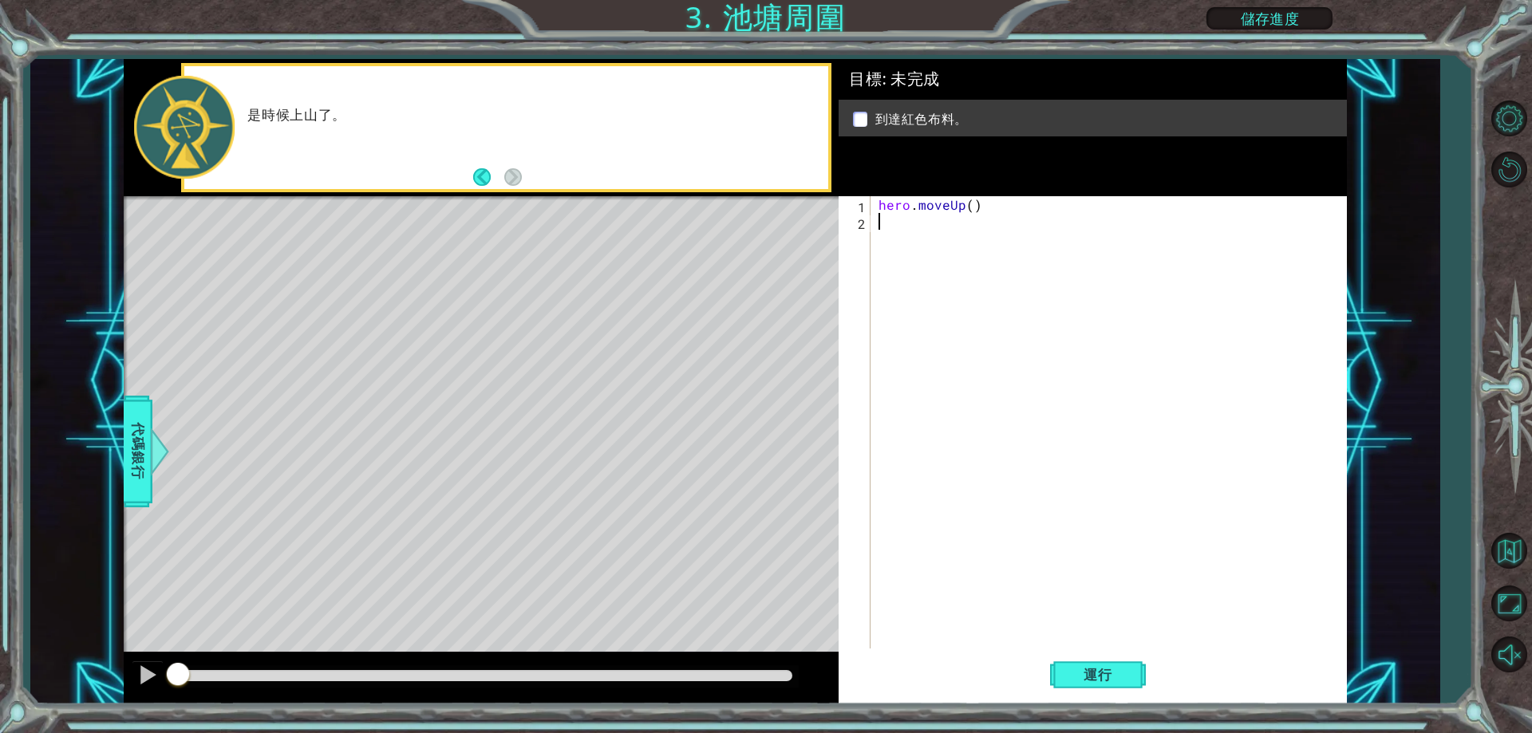
click at [914, 227] on div "hero . moveUp ( )" at bounding box center [1112, 439] width 474 height 486
click at [860, 222] on div "2" at bounding box center [856, 223] width 29 height 17
click at [966, 210] on div "hero . moveUp ( )" at bounding box center [1112, 439] width 474 height 486
type textarea "hero.moveUp()"
click at [969, 203] on div "hero . moveUp ( )" at bounding box center [1112, 439] width 474 height 486
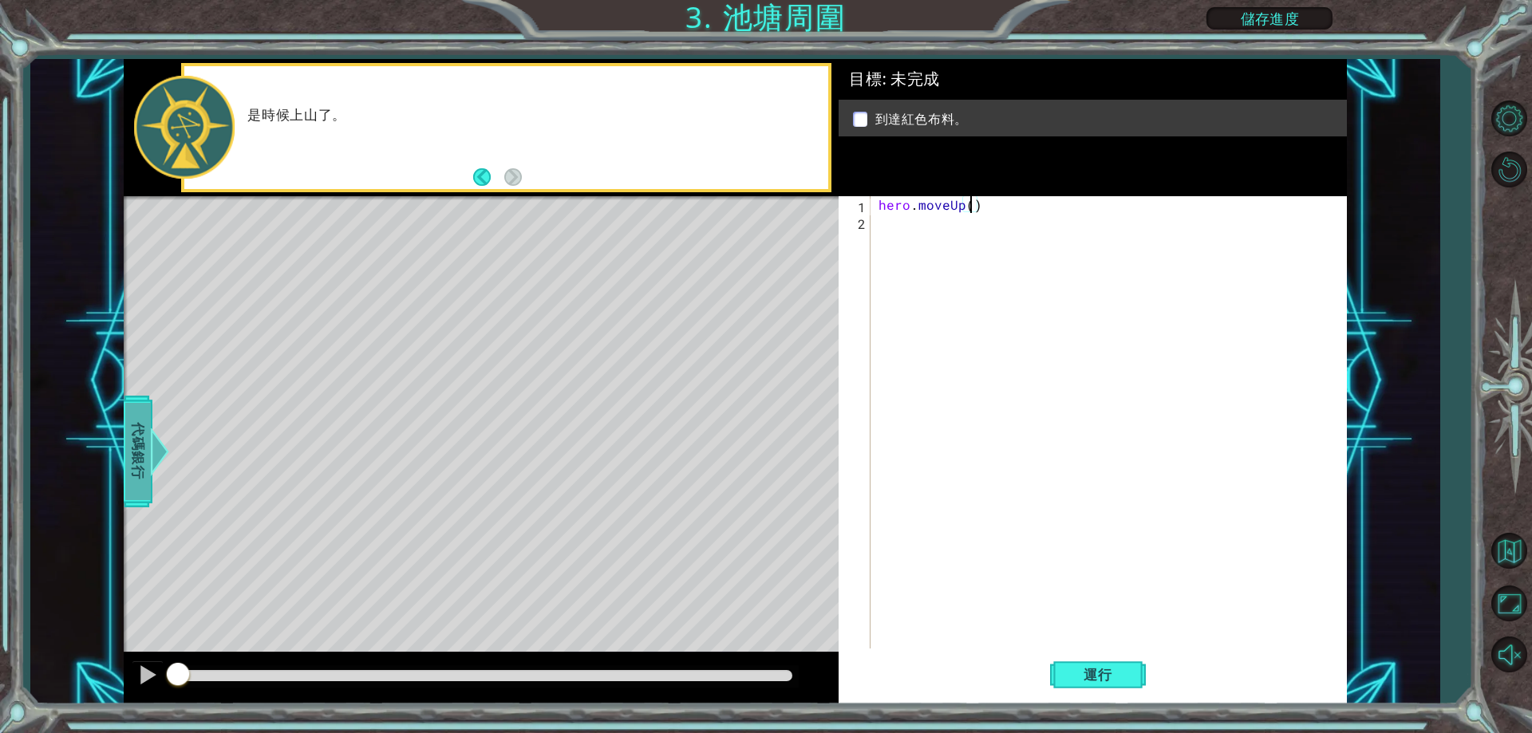
click at [147, 476] on span "代碼銀行" at bounding box center [138, 451] width 26 height 97
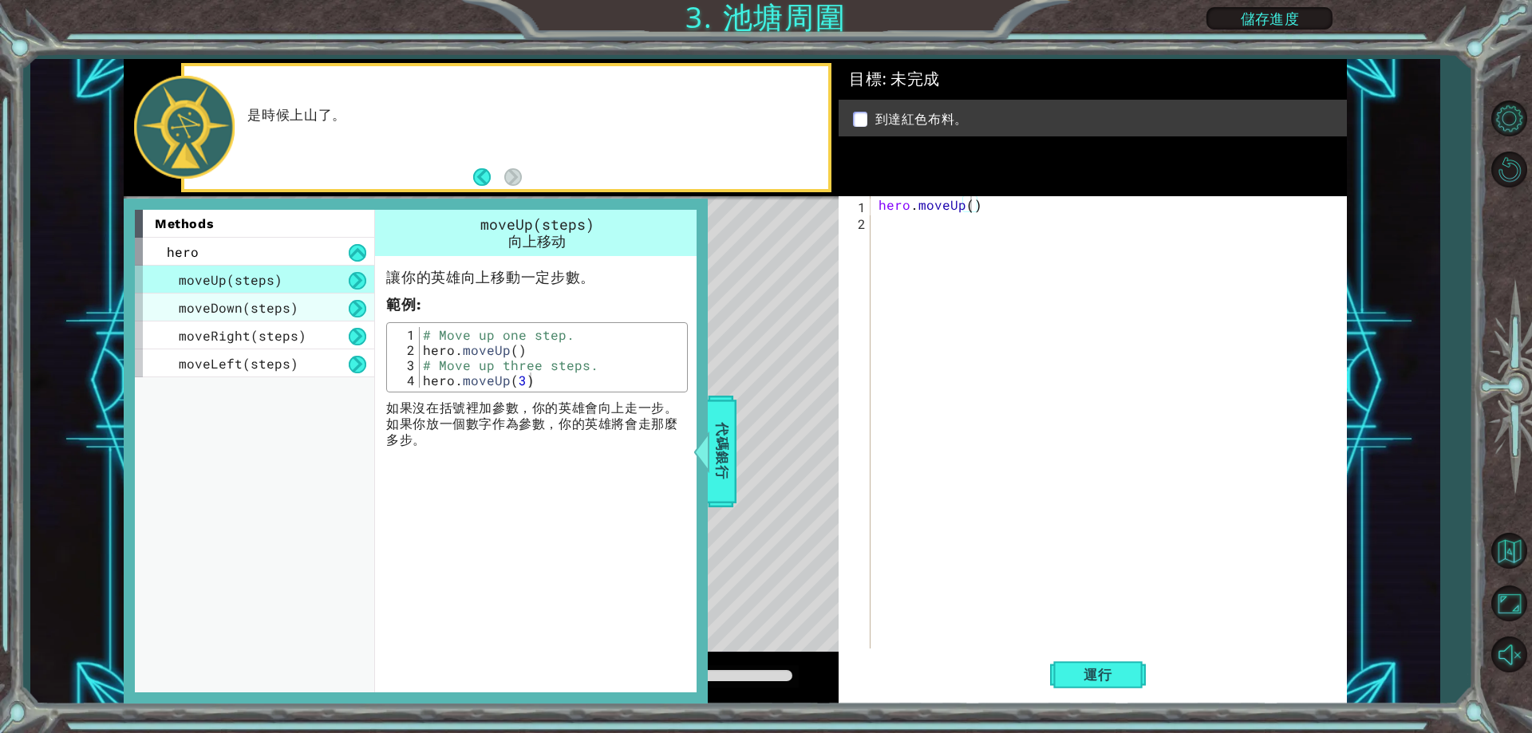
click at [298, 300] on div "moveDown(steps)" at bounding box center [254, 308] width 239 height 28
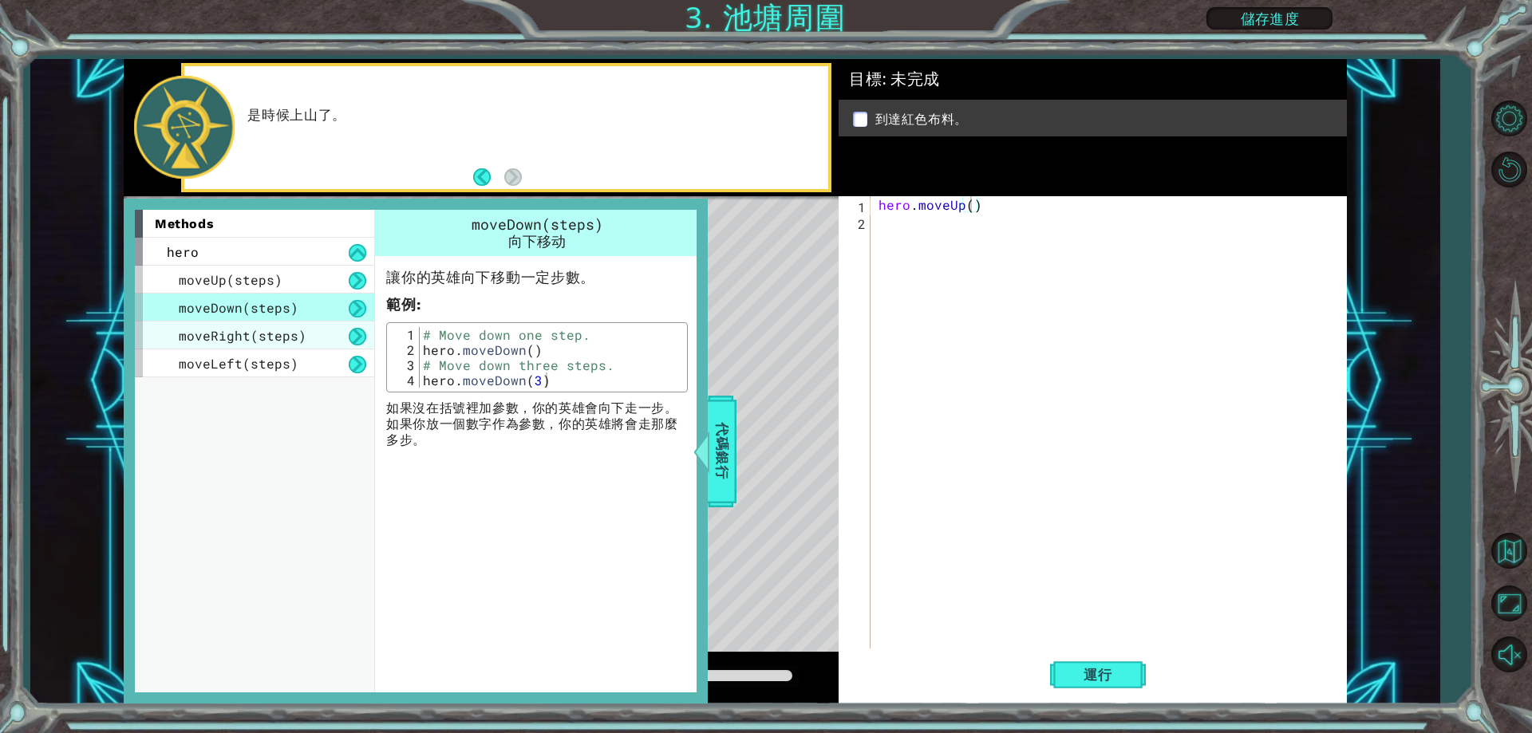
click at [290, 326] on div "moveRight(steps)" at bounding box center [254, 336] width 239 height 28
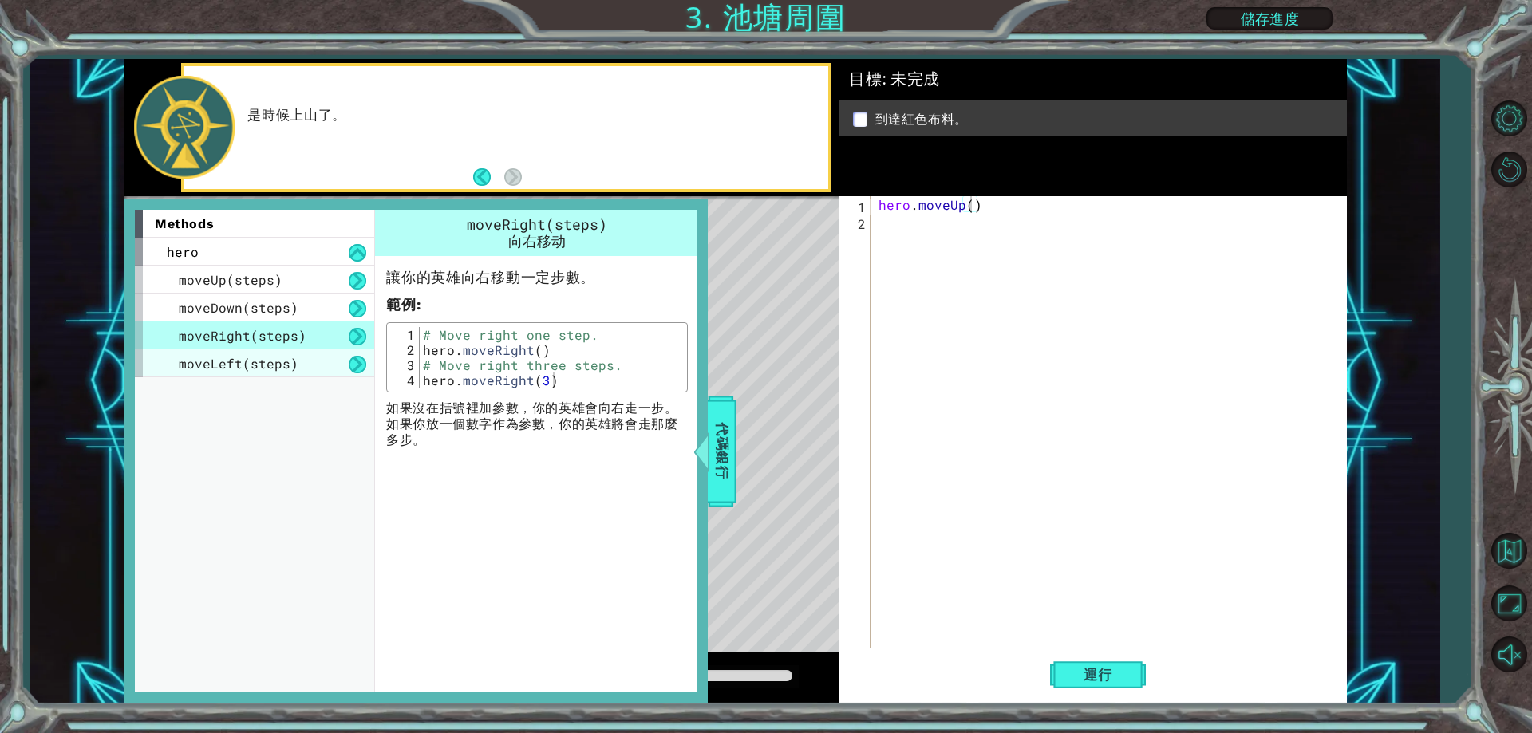
click at [298, 361] on div "moveLeft(steps)" at bounding box center [254, 364] width 239 height 28
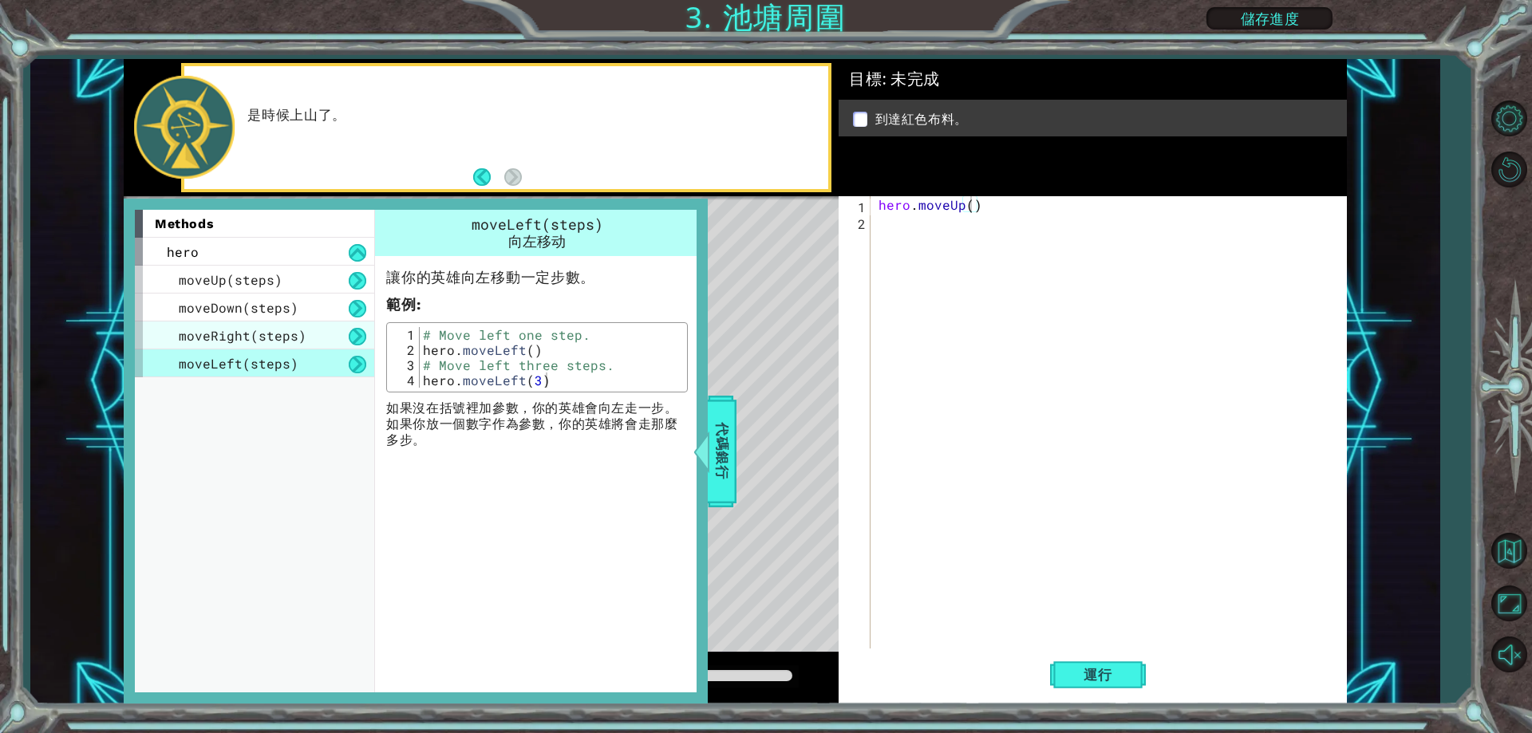
click at [296, 328] on span "moveRight(steps)" at bounding box center [243, 335] width 128 height 17
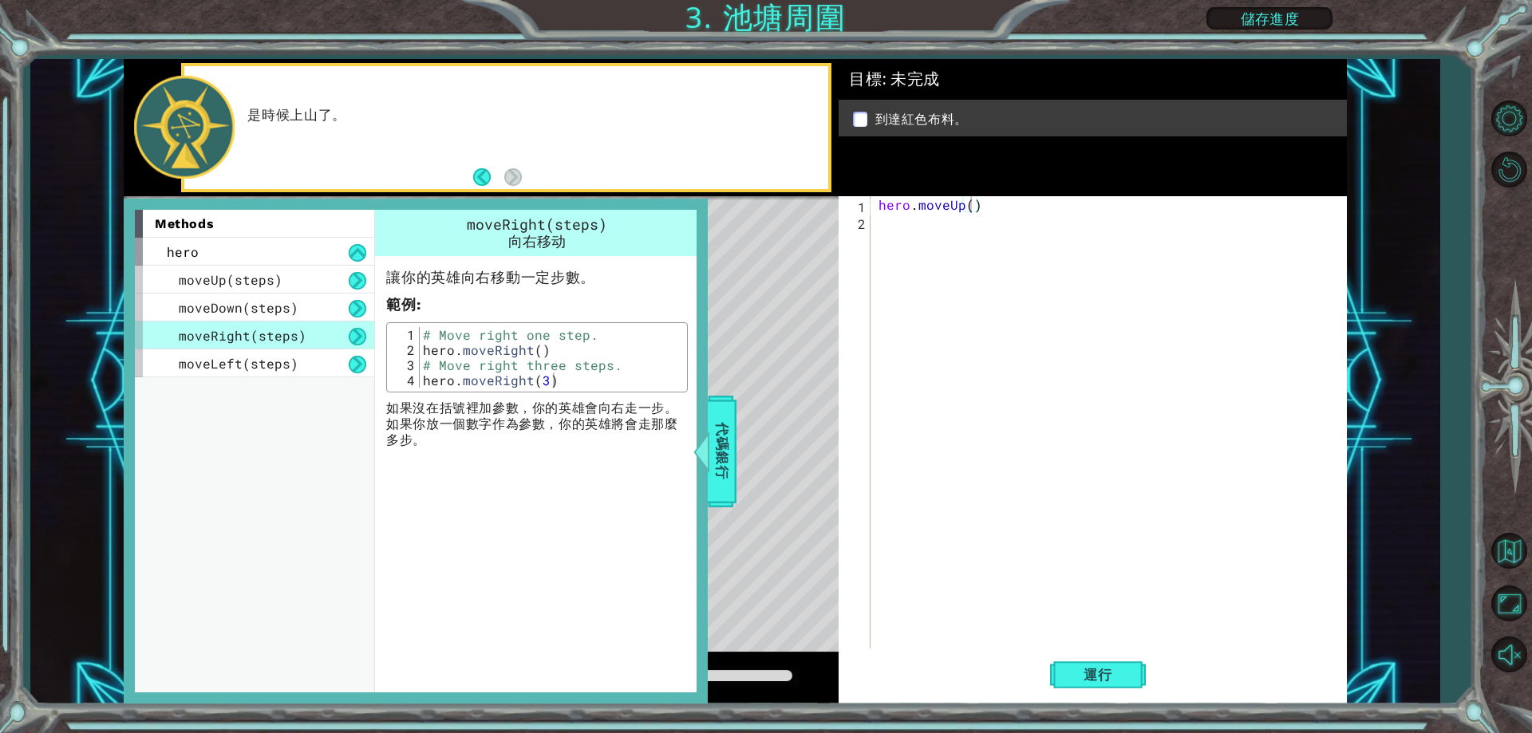
drag, startPoint x: 590, startPoint y: 219, endPoint x: 451, endPoint y: 243, distance: 141.8
click at [476, 231] on span "moveRight(steps)" at bounding box center [537, 224] width 140 height 19
type textarea "hero.moveRight(3)"
drag, startPoint x: 555, startPoint y: 381, endPoint x: 417, endPoint y: 381, distance: 138.0
click at [417, 381] on div "hero.moveRight(3) 1 2 3 4 # Move right one step. hero . moveRight ( ) # Move ri…" at bounding box center [537, 357] width 292 height 61
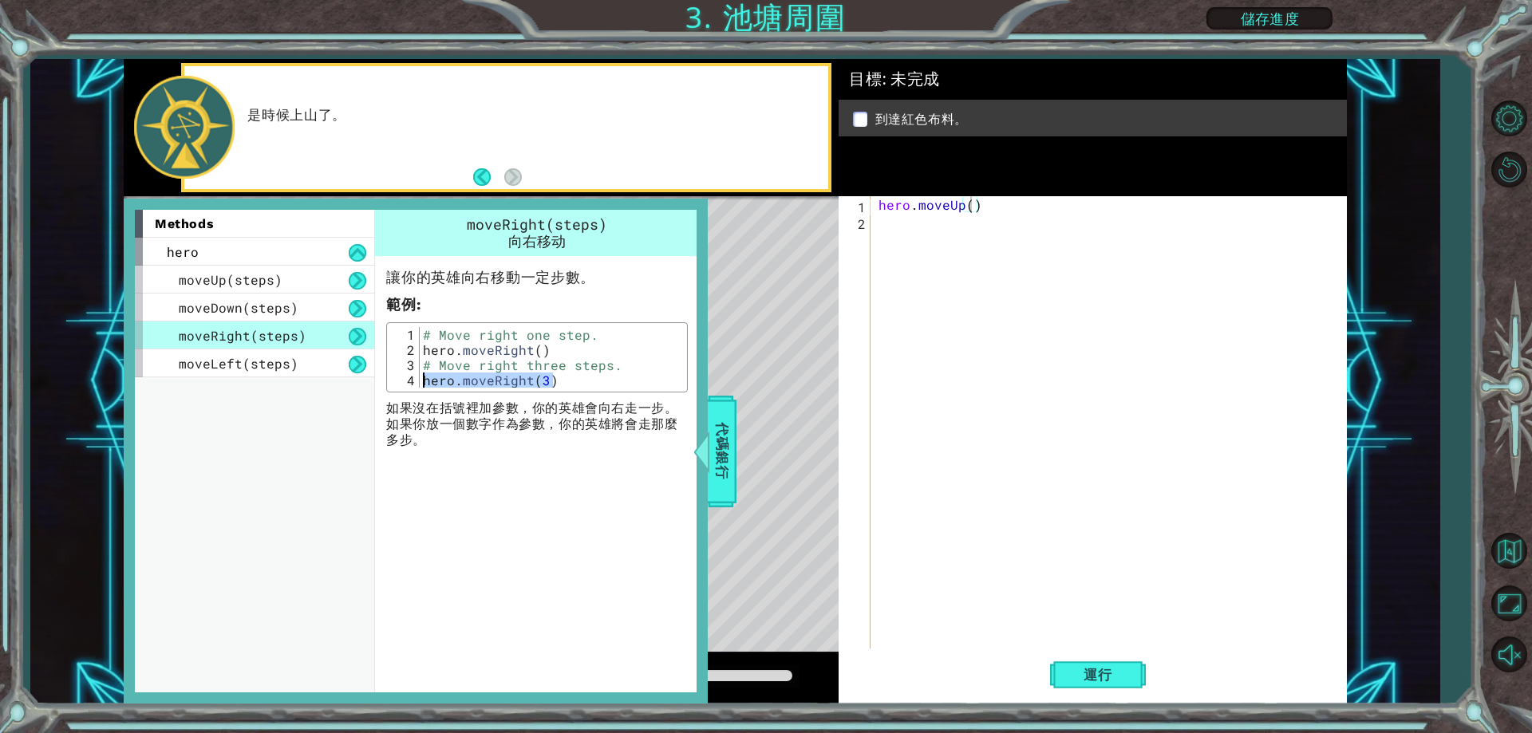
click at [847, 319] on div "1 ההההההההההההההההההההההההההההההההההההההההההההההההההההההההההההההההההההההההההההה…" at bounding box center [735, 382] width 1223 height 646
click at [902, 258] on div "hero . moveUp ( )" at bounding box center [1112, 439] width 474 height 486
paste textarea "hero.moveRight(3)"
click at [1001, 229] on div "hero . moveUp ( ) hero . moveRight ( 3 )" at bounding box center [1112, 439] width 474 height 486
click at [727, 448] on span "代碼銀行" at bounding box center [722, 451] width 26 height 97
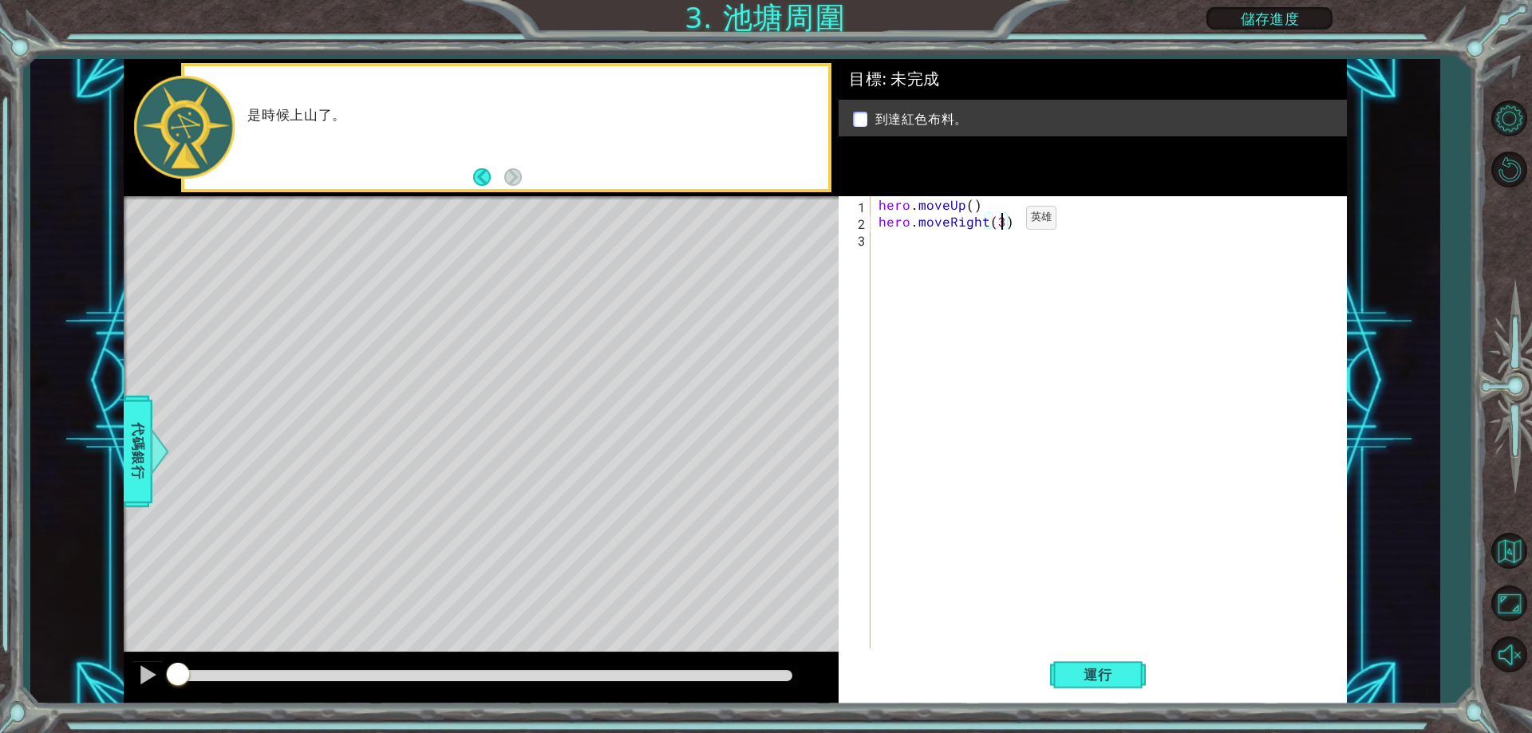
click at [999, 222] on div "hero . moveUp ( ) hero . moveRight ( 3 )" at bounding box center [1112, 439] width 474 height 486
drag, startPoint x: 999, startPoint y: 222, endPoint x: 1006, endPoint y: 217, distance: 8.6
click at [1006, 217] on div "hero . moveUp ( ) hero . moveRight ( )" at bounding box center [1112, 439] width 474 height 486
click at [1002, 223] on div "hero . moveUp ( ) hero . moveRight ( )" at bounding box center [1108, 422] width 466 height 452
click at [995, 223] on div "hero . moveUp ( ) hero . moveRight ( )" at bounding box center [1112, 439] width 474 height 486
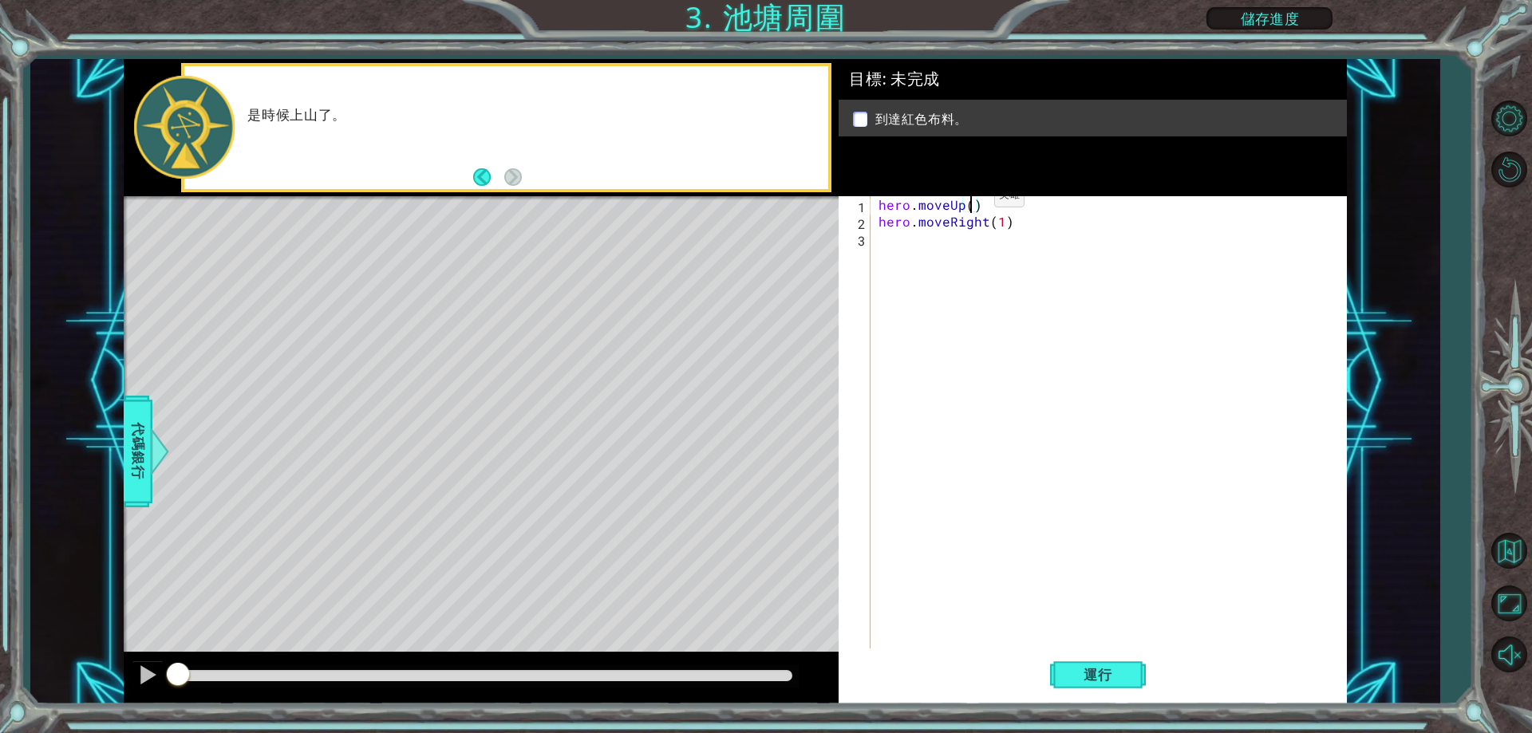
click at [967, 199] on div "hero . moveUp ( ) hero . moveRight ( 1 )" at bounding box center [1112, 439] width 474 height 486
click at [979, 208] on div "hero . moveUp ( 3 ) hero . moveRight ( 1 )" at bounding box center [1112, 439] width 474 height 486
drag, startPoint x: 1001, startPoint y: 217, endPoint x: 985, endPoint y: 223, distance: 17.7
click at [943, 214] on div "hero . moveUp ( 2 ) hero . moveRight ( 1 )" at bounding box center [1112, 439] width 474 height 486
drag, startPoint x: 989, startPoint y: 198, endPoint x: 883, endPoint y: 205, distance: 107.2
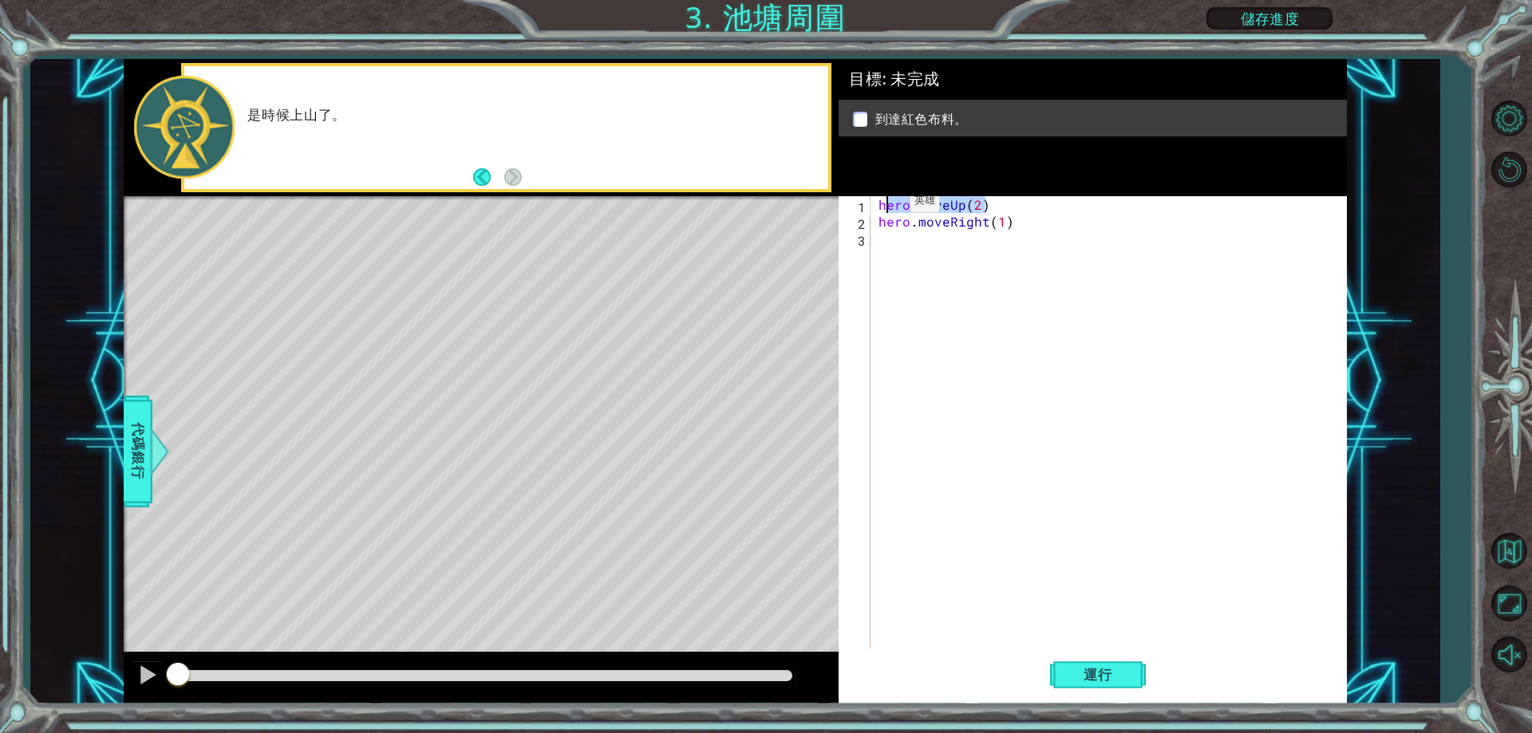
click at [883, 205] on div "hero . moveUp ( 2 ) hero . moveRight ( 1 )" at bounding box center [1112, 439] width 474 height 486
type textarea "hero.moveUp(2)"
click at [883, 205] on div "hero . moveUp ( 2 ) hero . moveRight ( 1 )" at bounding box center [1108, 422] width 466 height 452
drag, startPoint x: 993, startPoint y: 203, endPoint x: 876, endPoint y: 210, distance: 117.5
click at [876, 210] on div "hero . moveUp ( 2 ) hero . moveRight ( 1 )" at bounding box center [1112, 439] width 474 height 486
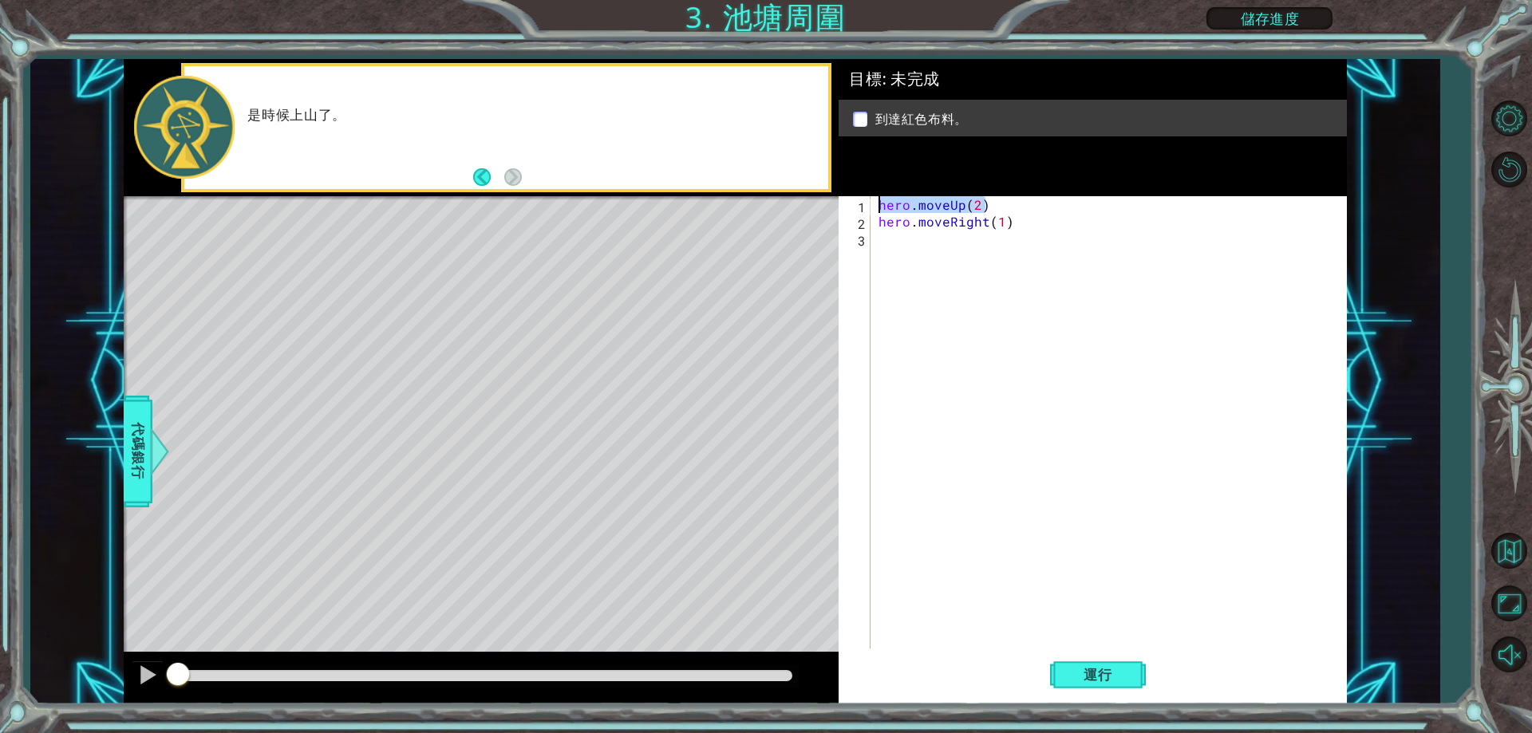
click at [914, 255] on div "hero . moveUp ( 2 ) hero . moveRight ( 1 )" at bounding box center [1112, 439] width 474 height 486
paste textarea "hero.moveUp(2)"
click at [975, 242] on div "hero . moveUp ( 2 ) hero . moveRight ( 1 ) hero . moveUp ( 2 )" at bounding box center [1112, 439] width 474 height 486
click at [1091, 667] on span "運行" at bounding box center [1098, 675] width 61 height 16
type textarea "hero.moveUp(1)"
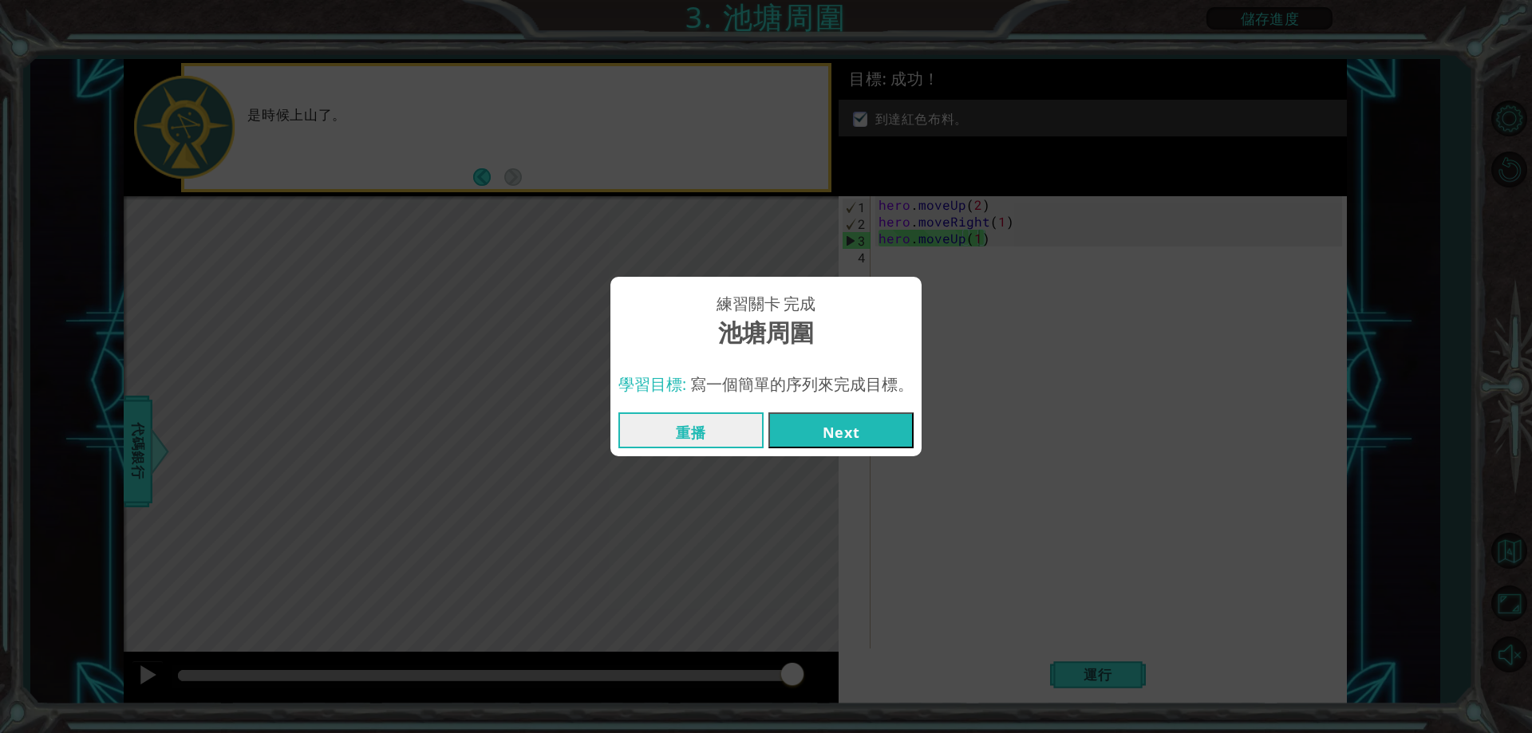
click at [855, 429] on button "Next" at bounding box center [840, 431] width 145 height 36
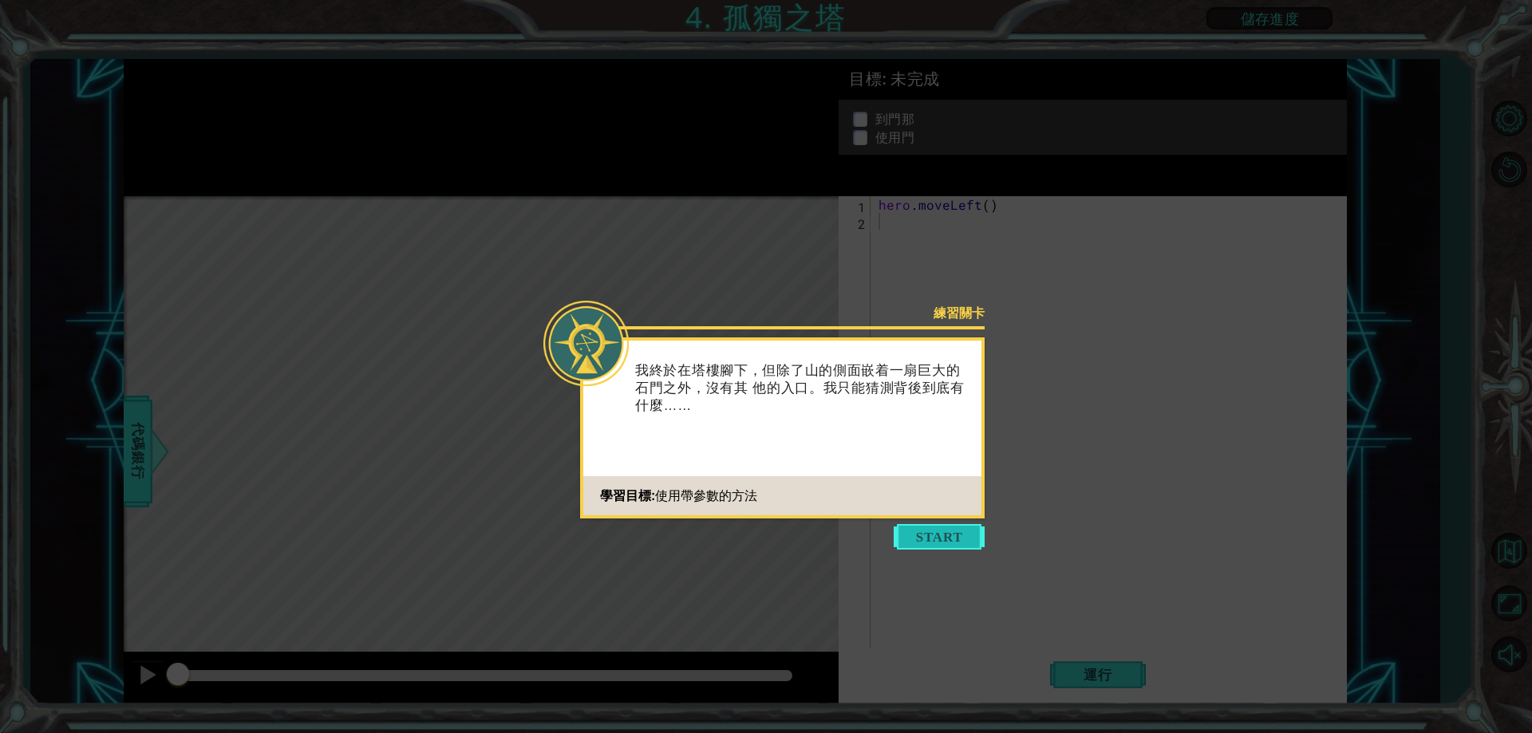
click at [966, 539] on button "Start" at bounding box center [939, 537] width 91 height 26
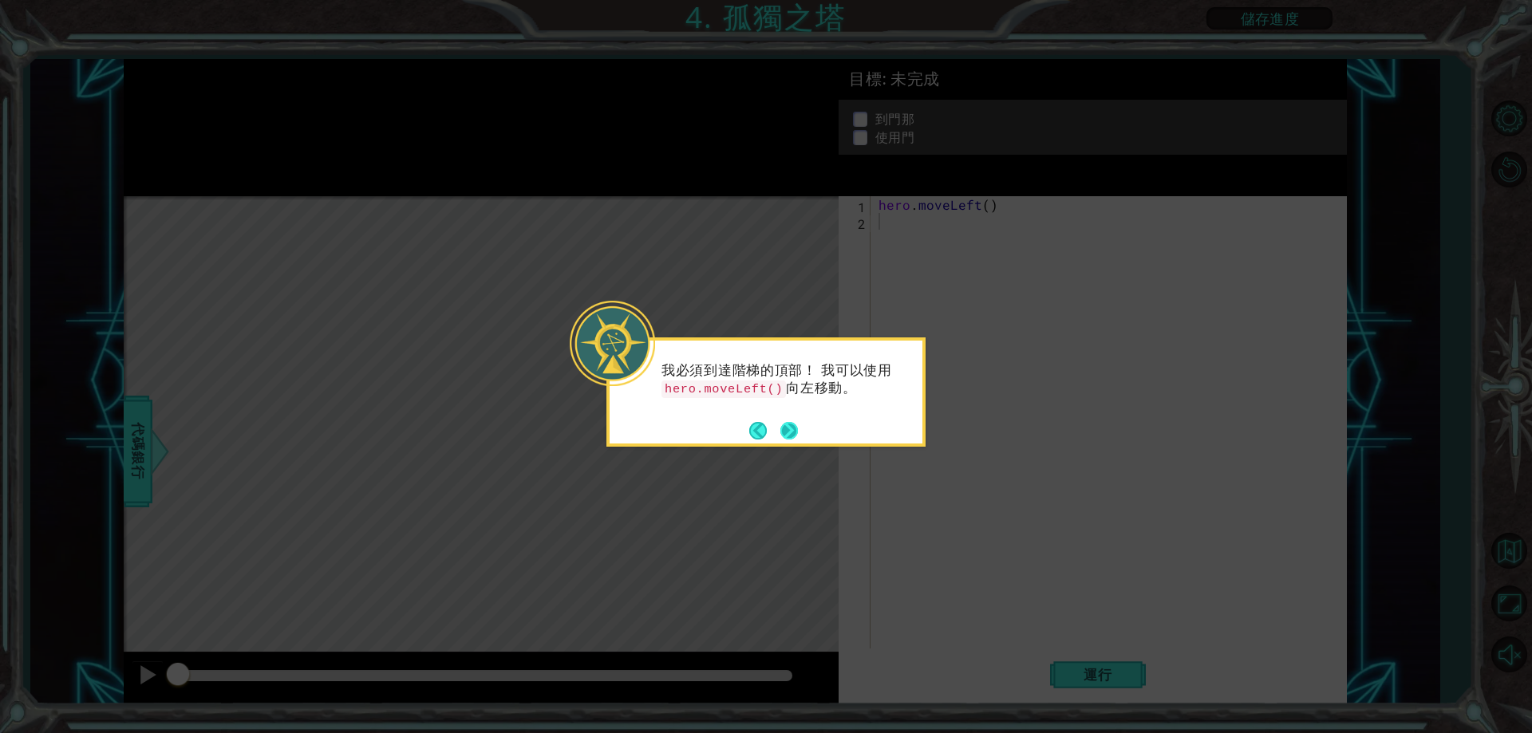
click at [780, 425] on button "Next" at bounding box center [789, 431] width 18 height 18
drag, startPoint x: 794, startPoint y: 431, endPoint x: 718, endPoint y: 444, distance: 77.0
click at [726, 464] on body "1 ההההההההההההההההההההההההההההההההההההההההההההההההההההההההההההההההההההההההההההה…" at bounding box center [766, 366] width 1532 height 733
drag, startPoint x: 804, startPoint y: 391, endPoint x: 653, endPoint y: 391, distance: 151.6
click at [653, 391] on div "怎麼打開門？ 也許可以試試 hero.use("door") ？" at bounding box center [766, 387] width 313 height 81
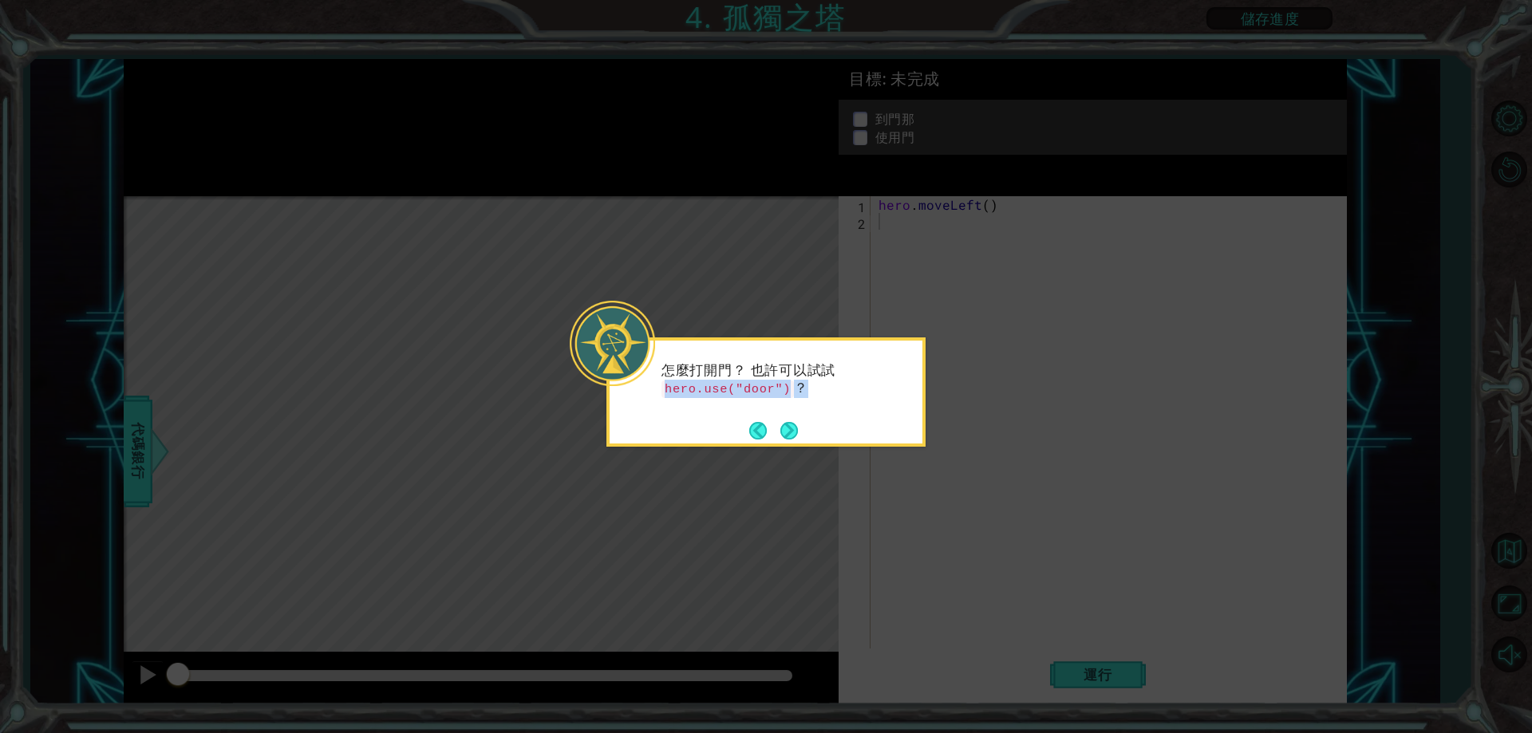
copy p "hero.use("door") ？"
click at [782, 422] on button "Next" at bounding box center [789, 431] width 18 height 18
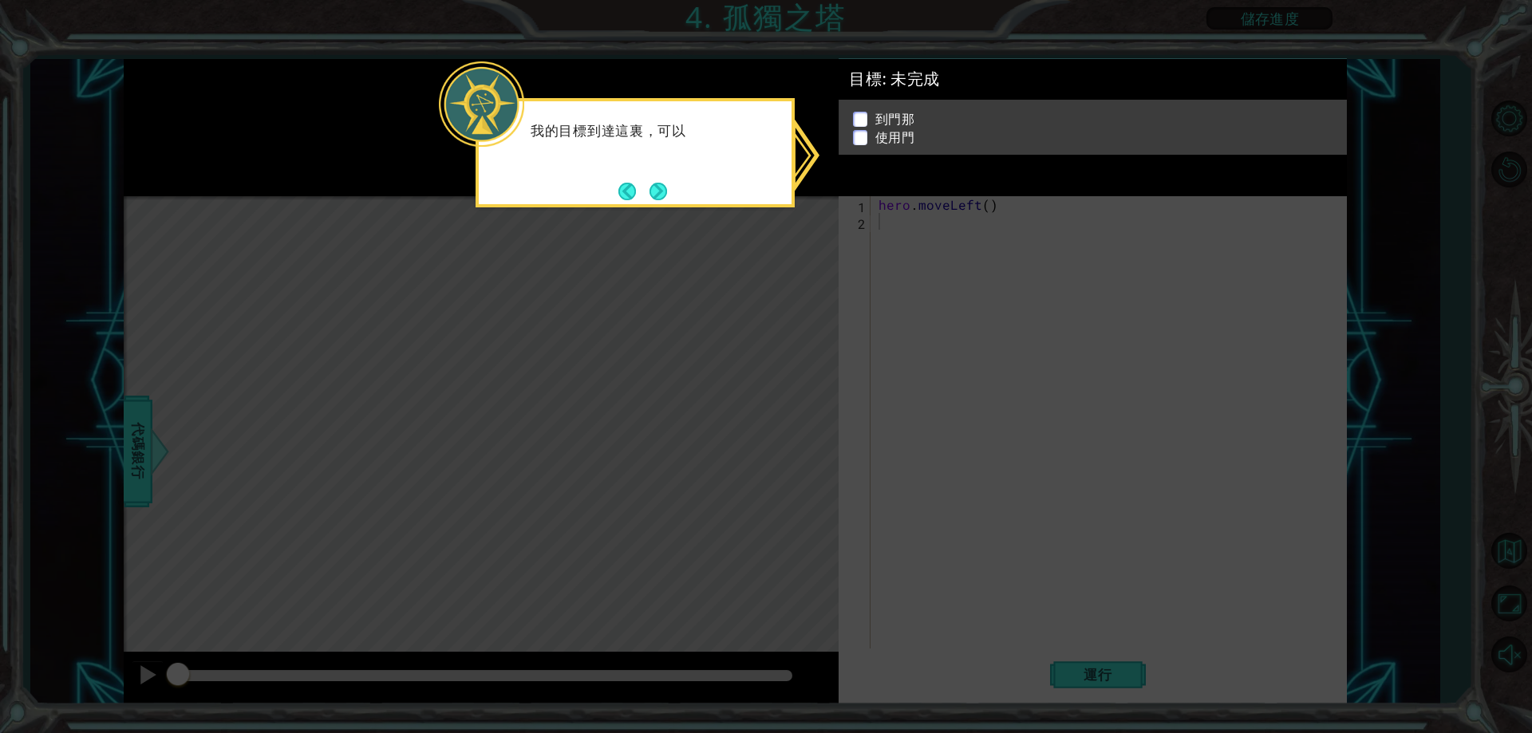
click at [934, 334] on icon at bounding box center [766, 366] width 1532 height 733
click at [669, 188] on button "Next" at bounding box center [659, 191] width 22 height 22
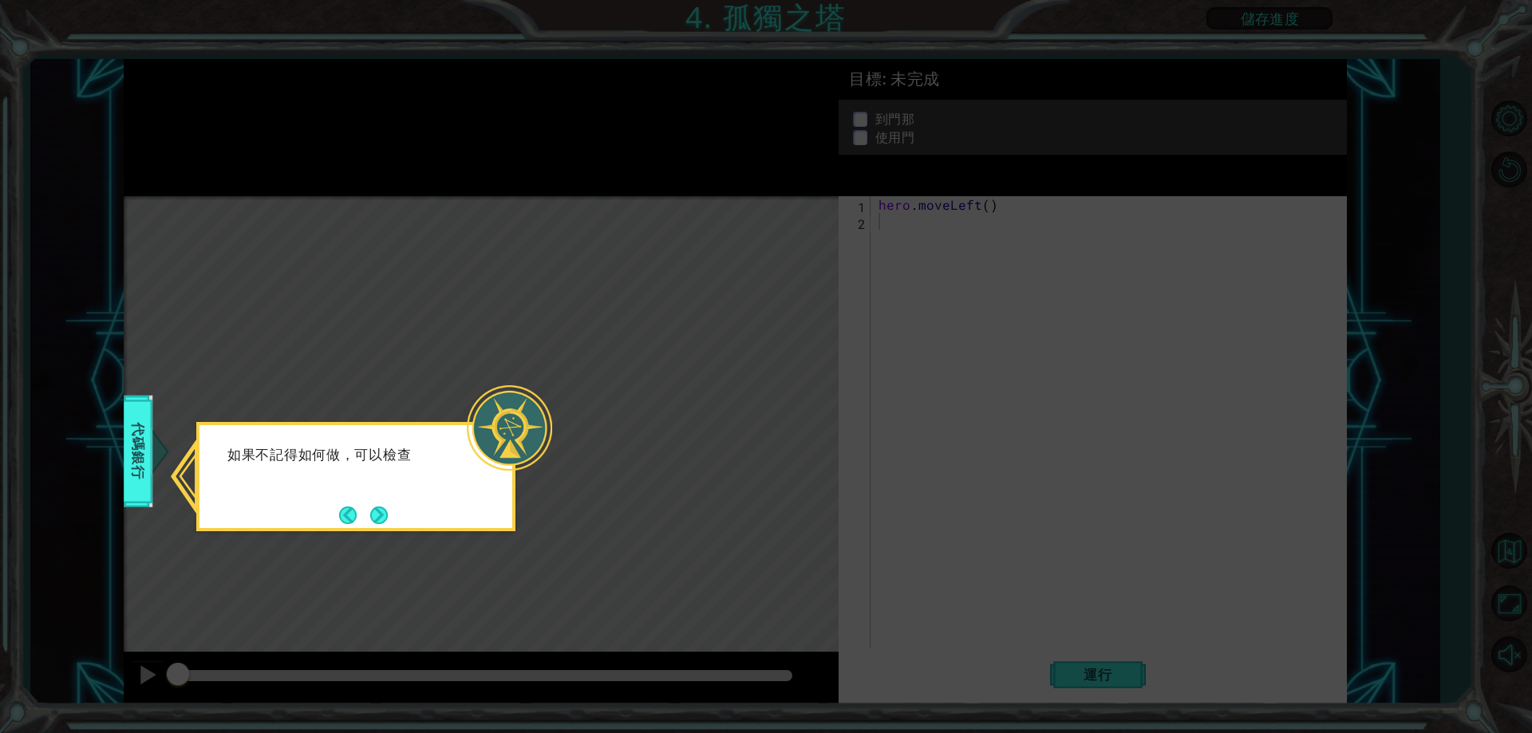
click at [644, 508] on icon at bounding box center [766, 366] width 1532 height 733
click at [370, 516] on button "Next" at bounding box center [379, 515] width 18 height 18
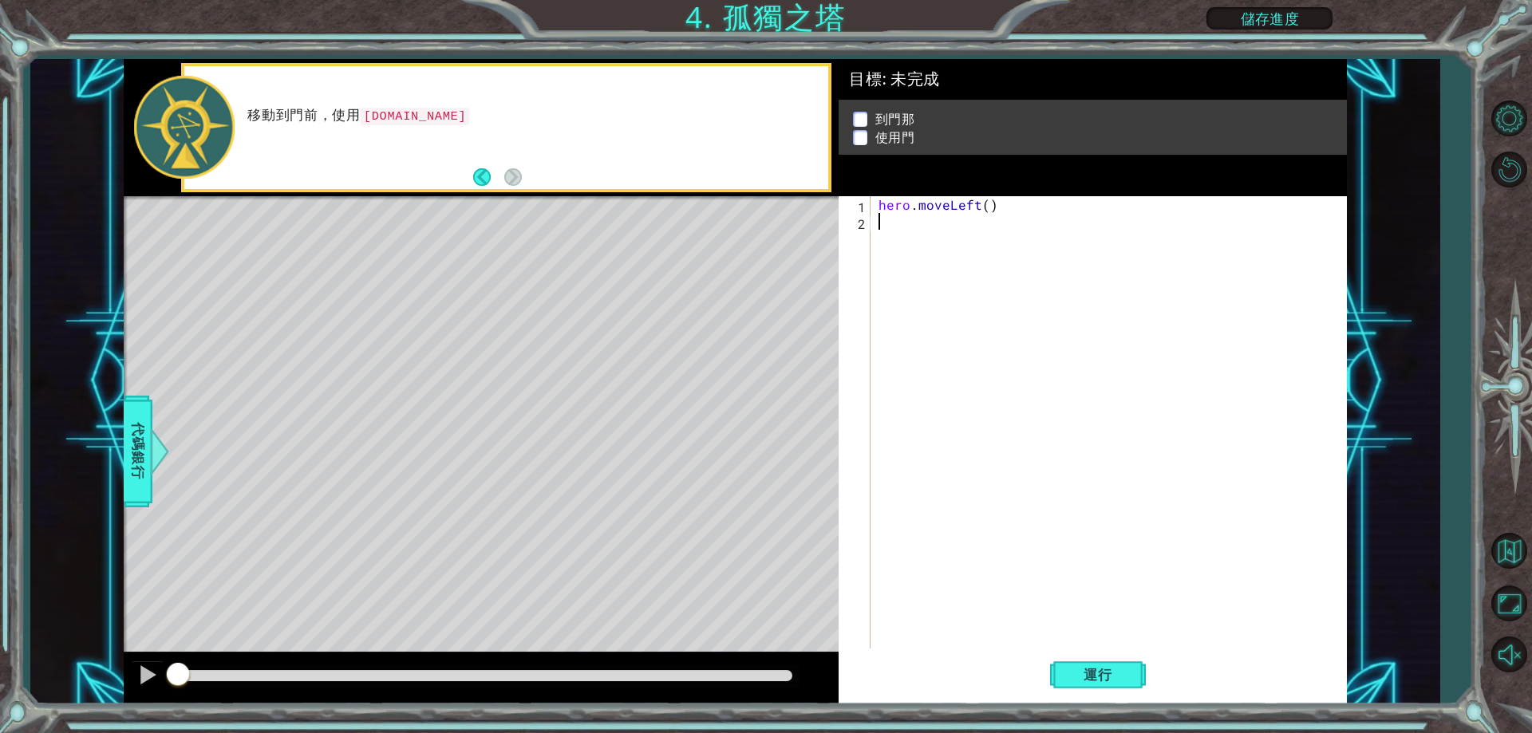
click at [937, 240] on div "hero . moveLeft ( )" at bounding box center [1112, 439] width 474 height 486
click at [987, 207] on div "hero . moveLeft ( )" at bounding box center [1112, 439] width 474 height 486
type textarea "2"
click at [121, 470] on div "1 ההההההההההההההההההההההההההההההההההההההההההההההההההההההההההההההההההההההההההההה…" at bounding box center [734, 382] width 1409 height 646
click at [135, 464] on span "代碼銀行" at bounding box center [128, 451] width 26 height 97
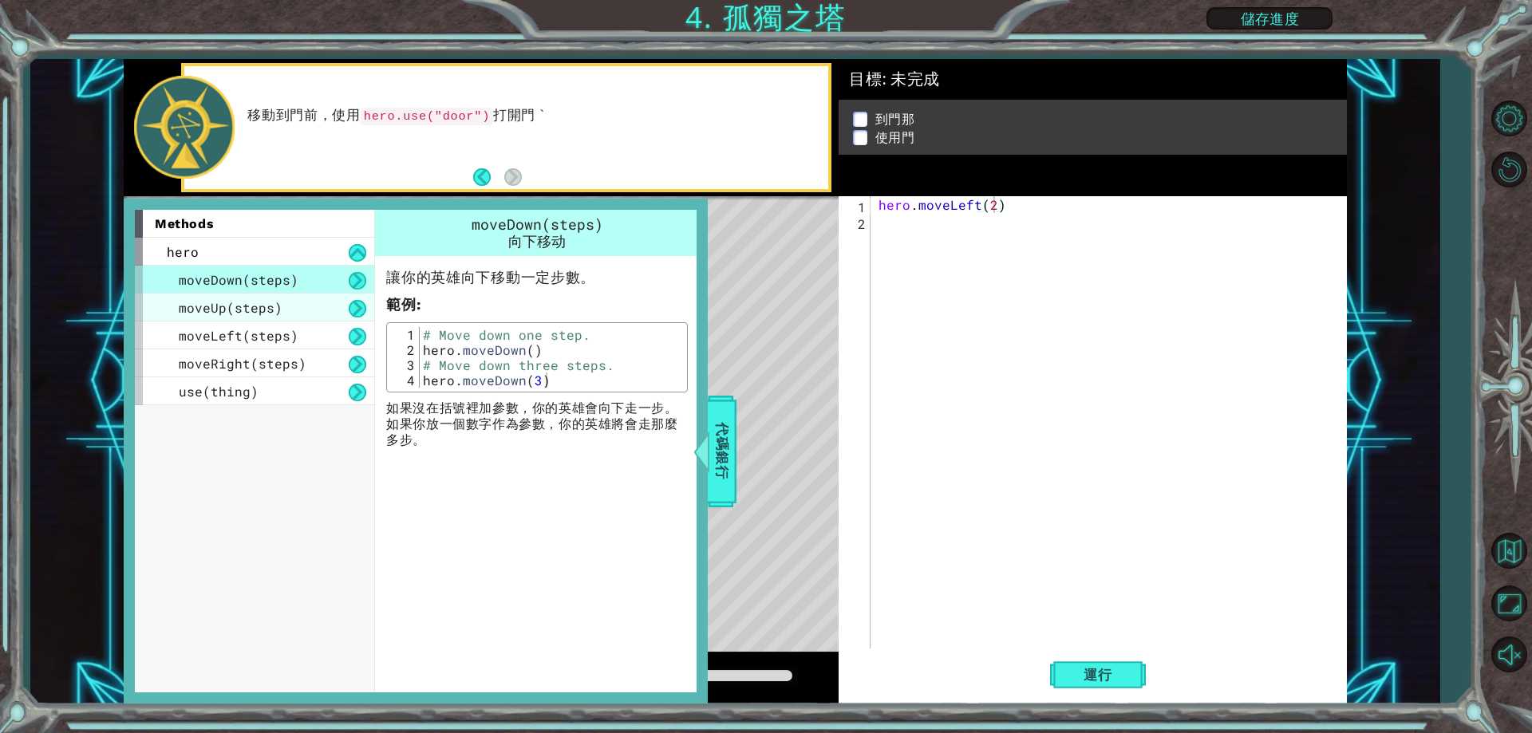
click at [253, 305] on span "moveUp(steps)" at bounding box center [231, 307] width 104 height 17
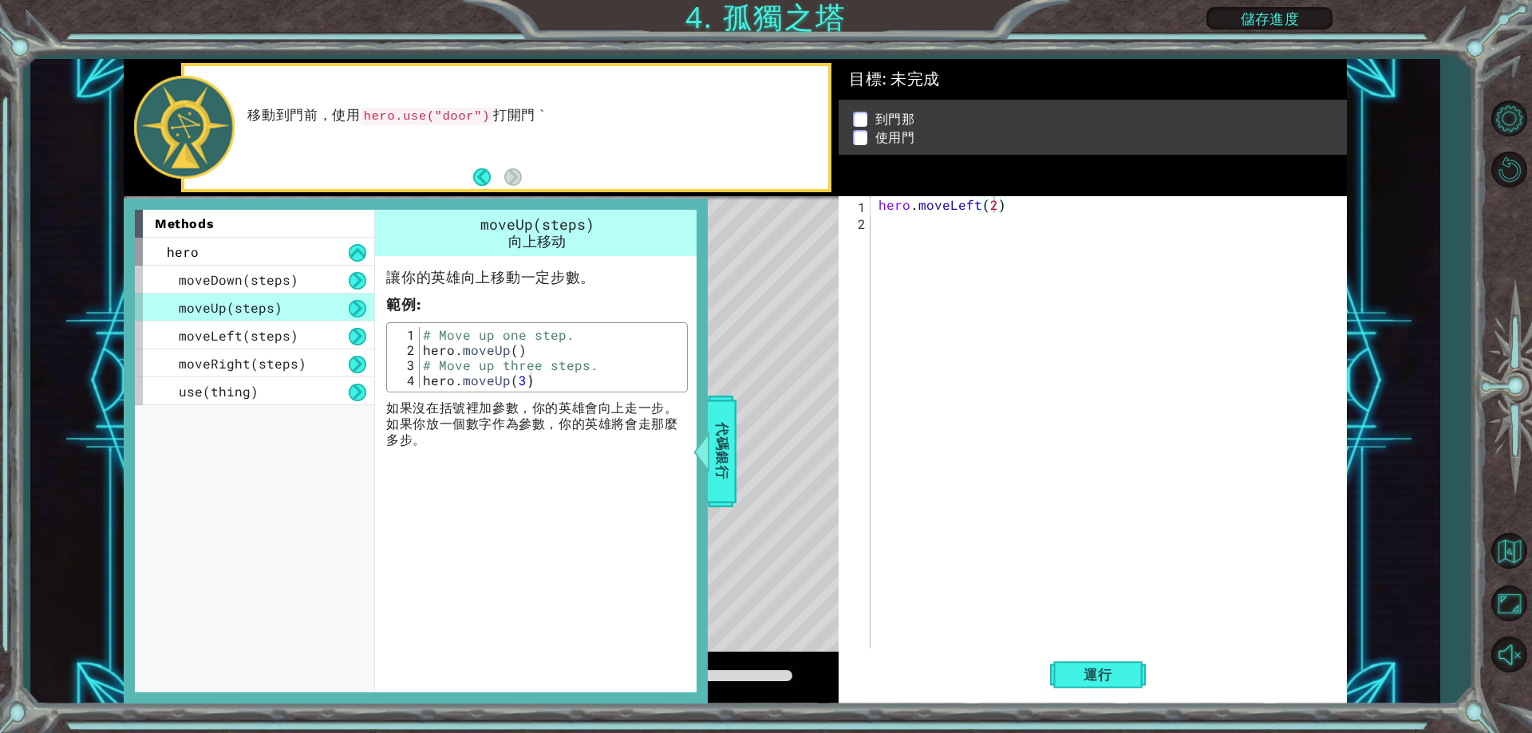
type textarea "hero.moveUp()"
drag, startPoint x: 522, startPoint y: 351, endPoint x: 405, endPoint y: 344, distance: 117.5
click at [405, 344] on div "hero.moveUp() 1 2 3 4 # Move up one step. hero . moveUp ( ) # Move up three ste…" at bounding box center [537, 357] width 292 height 61
click at [892, 265] on div "hero . moveLeft ( 2 )" at bounding box center [1112, 439] width 474 height 486
paste textarea "hero.moveUp()"
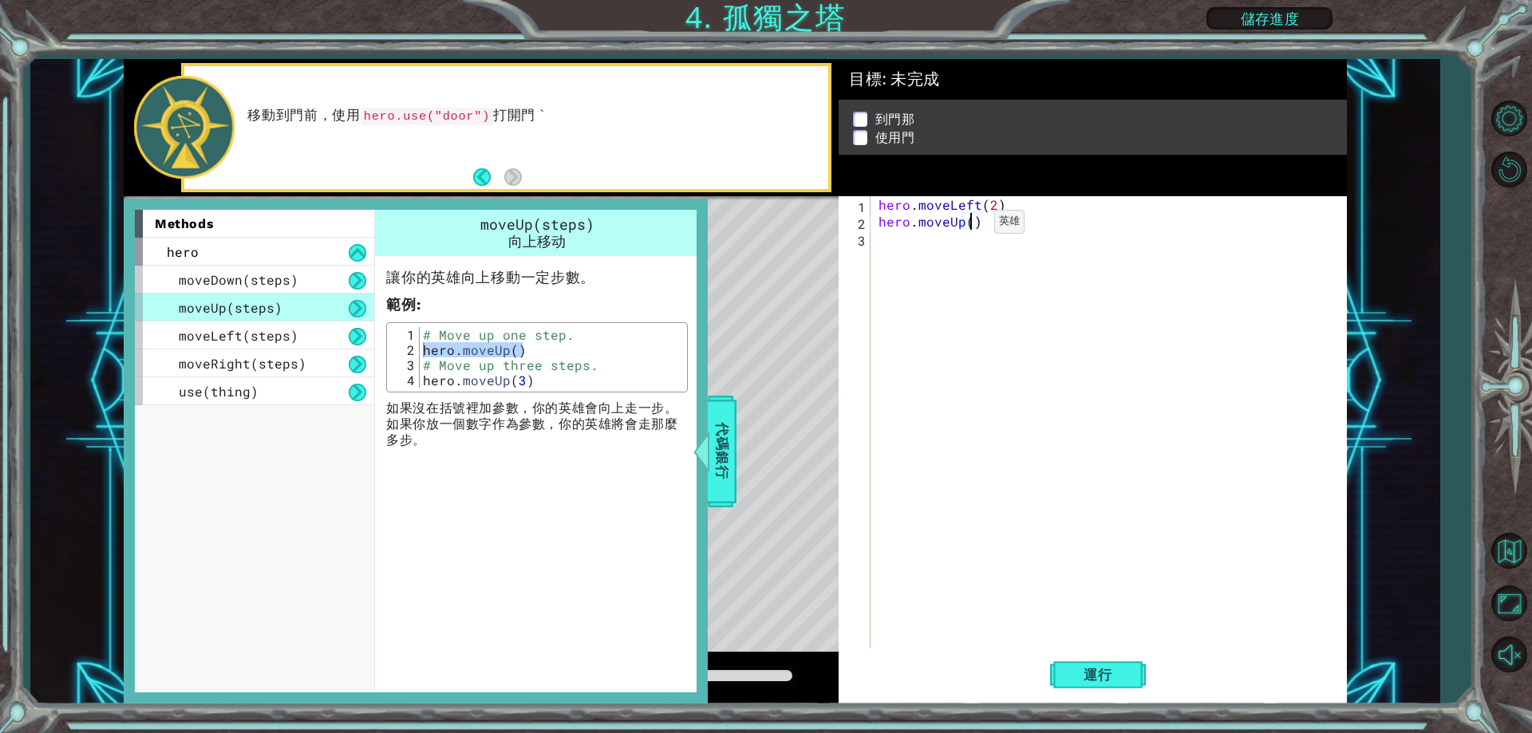
click at [967, 226] on div "hero . moveLeft ( 2 ) hero . moveUp ( )" at bounding box center [1112, 439] width 474 height 486
type textarea "3"
click at [279, 350] on div "moveRight(steps)" at bounding box center [254, 364] width 239 height 28
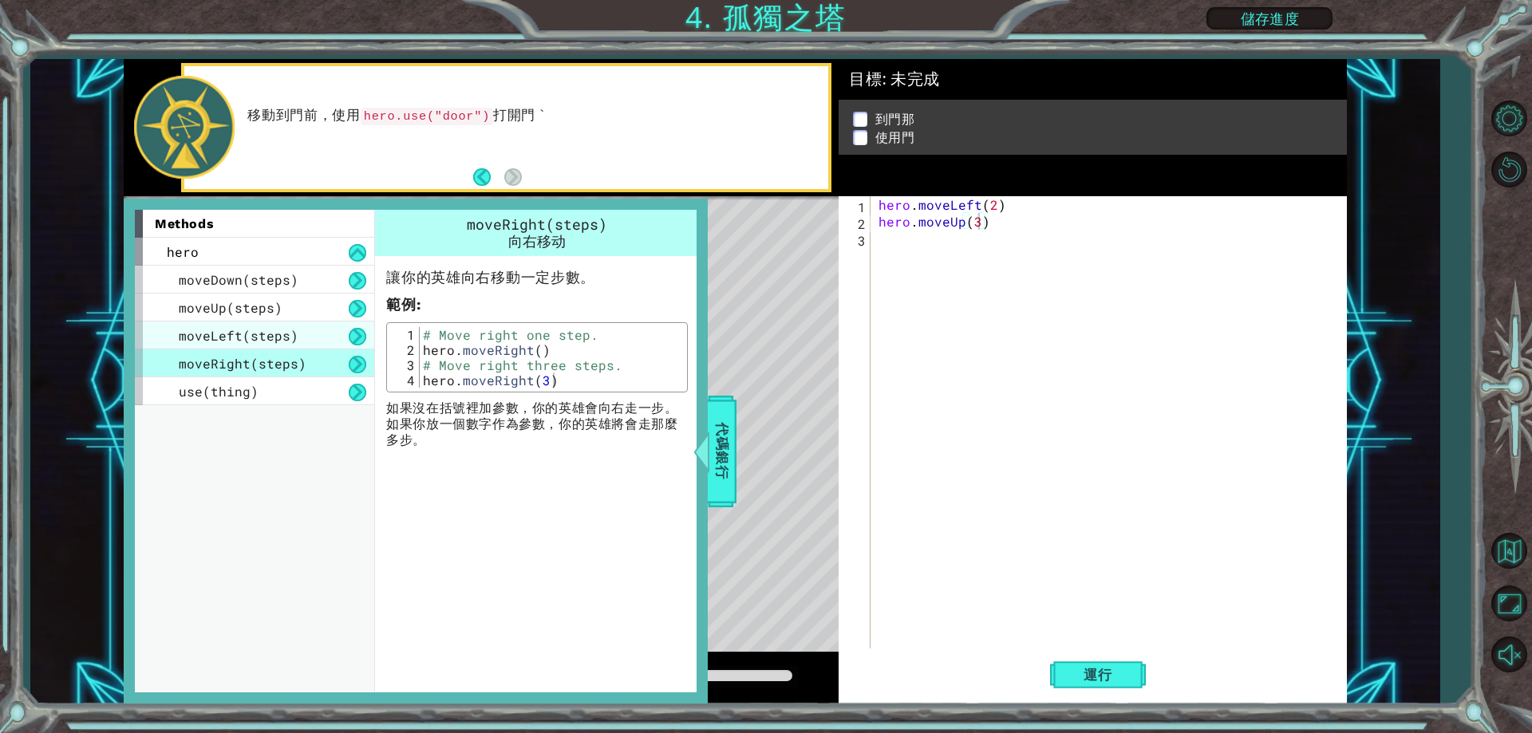
click at [294, 334] on span "moveLeft(steps)" at bounding box center [239, 335] width 120 height 17
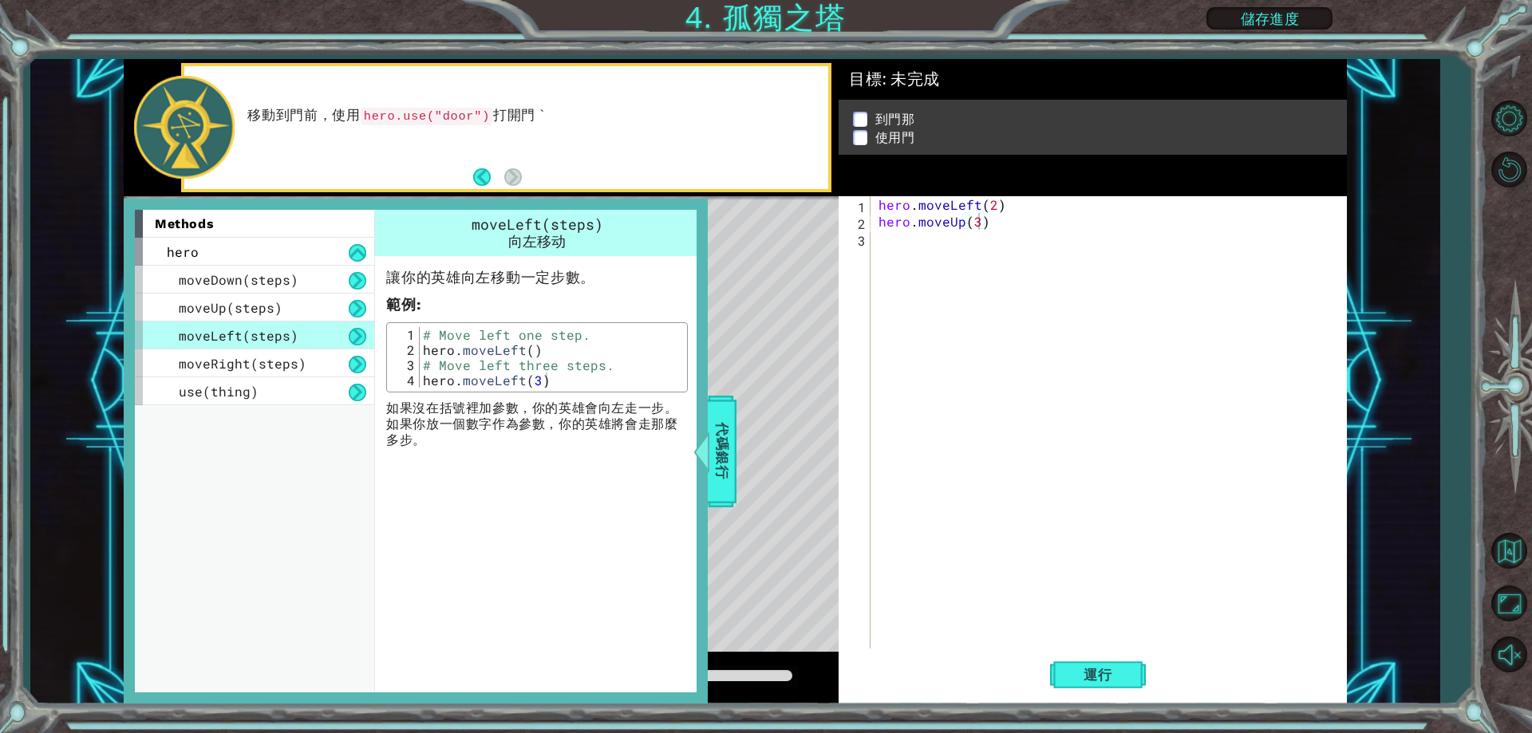
click at [293, 349] on div "moveLeft(steps)" at bounding box center [254, 336] width 239 height 28
type textarea "hero.moveLeft()"
click at [547, 355] on div "# Move left one step. hero . moveLeft ( ) # Move left three steps. hero . moveL…" at bounding box center [551, 372] width 263 height 91
click at [318, 360] on div "moveRight(steps)" at bounding box center [254, 364] width 239 height 28
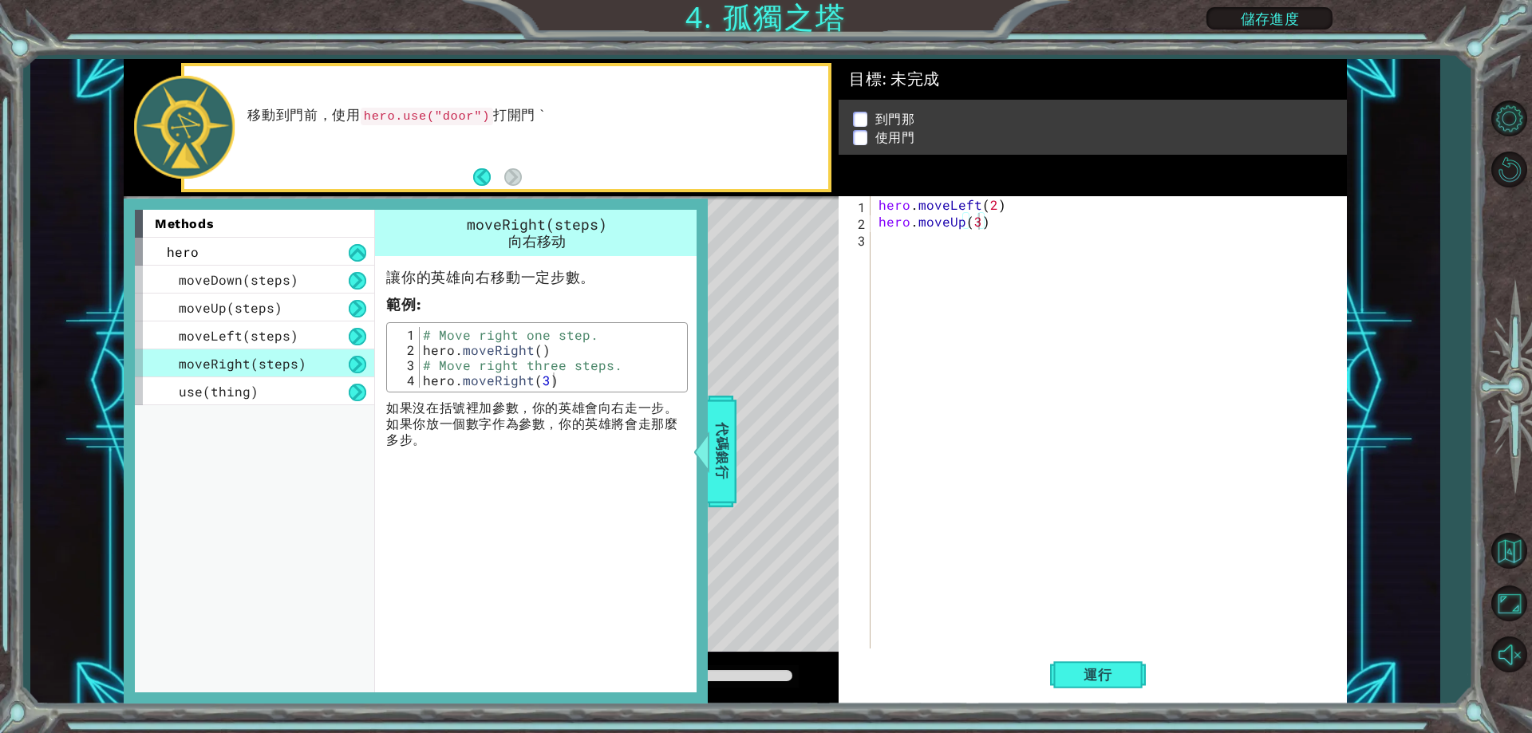
type textarea "hero.moveRight()"
drag, startPoint x: 552, startPoint y: 348, endPoint x: 409, endPoint y: 345, distance: 142.9
click at [409, 345] on div "hero.moveRight() 1 2 3 4 # Move right one step. hero . moveRight ( ) # Move rig…" at bounding box center [537, 357] width 292 height 61
click at [898, 271] on div "hero . moveLeft ( 2 ) hero . moveUp ( 3 )" at bounding box center [1112, 439] width 474 height 486
paste textarea "hero.moveRight()"
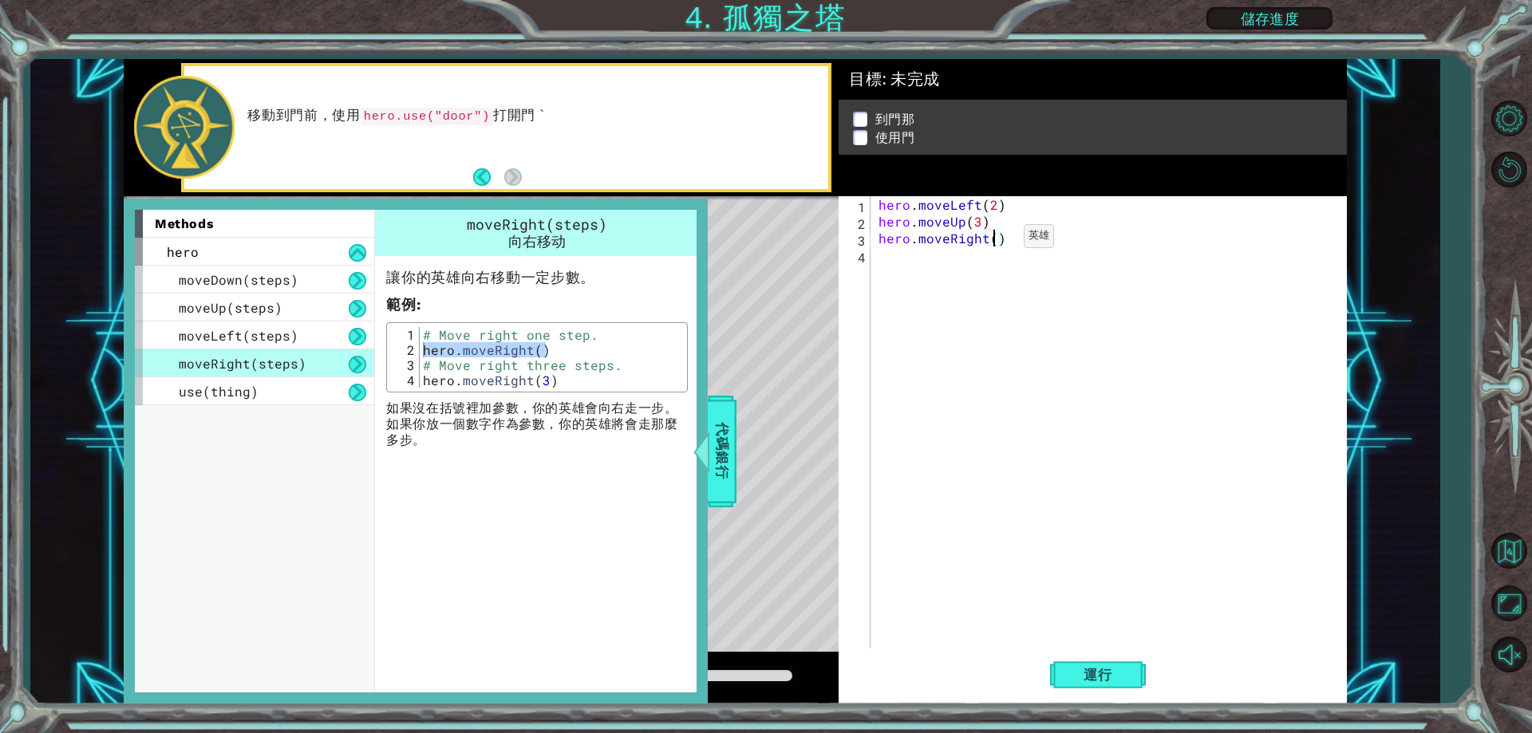
click at [997, 240] on div "hero . moveLeft ( 2 ) hero . moveUp ( 3 ) hero . moveRight ( )" at bounding box center [1112, 439] width 474 height 486
click at [721, 445] on span "代碼銀行" at bounding box center [709, 451] width 26 height 97
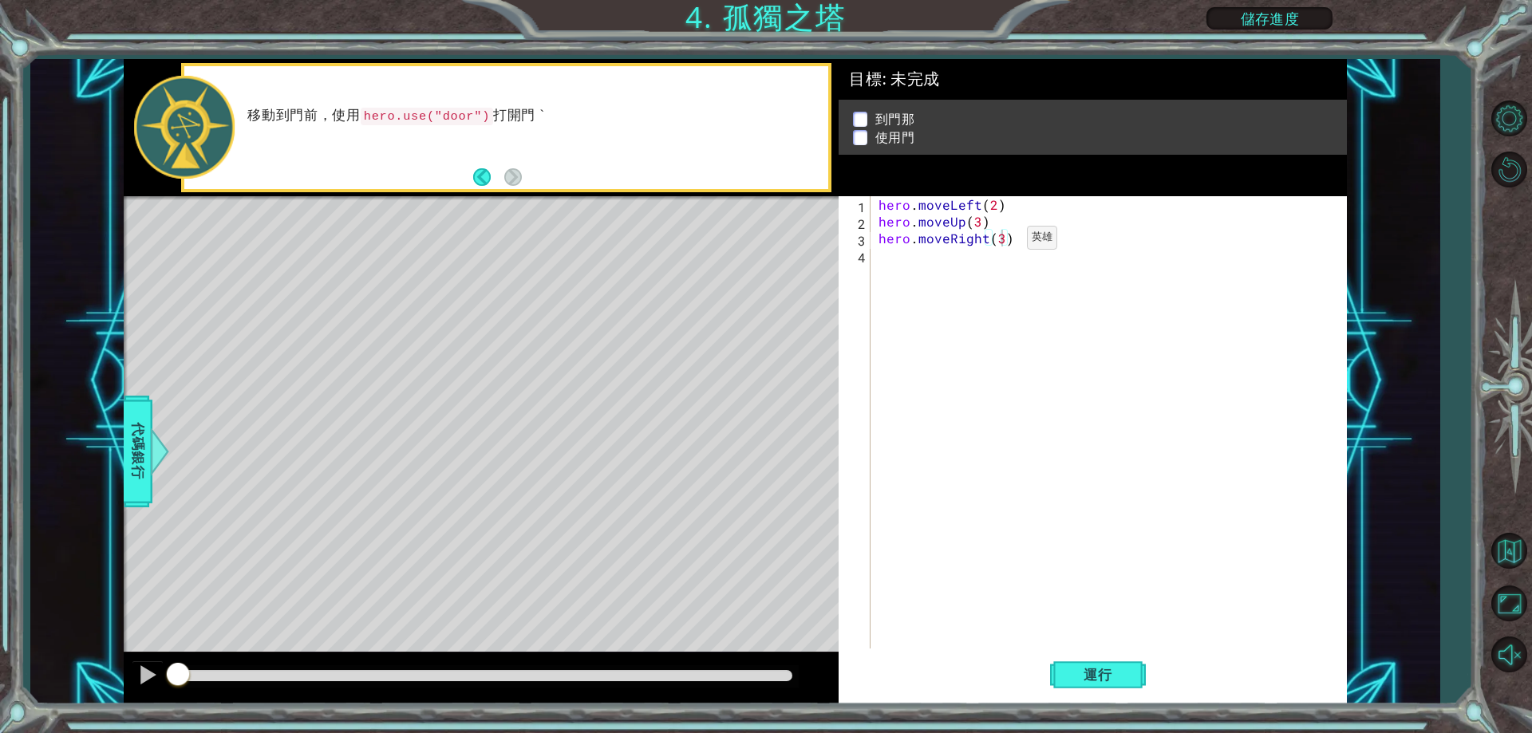
click at [1000, 242] on div "hero . moveLeft ( 2 ) hero . moveUp ( 3 ) hero . moveRight ( 3 )" at bounding box center [1112, 439] width 474 height 486
type textarea "2"
click at [973, 253] on div "hero . moveLeft ( 2 ) hero . moveUp ( 3 ) hero . moveRight ( 2 )" at bounding box center [1112, 439] width 474 height 486
drag, startPoint x: 275, startPoint y: 559, endPoint x: 504, endPoint y: 107, distance: 506.0
click at [468, 119] on code "hero.use("door")" at bounding box center [427, 117] width 132 height 18
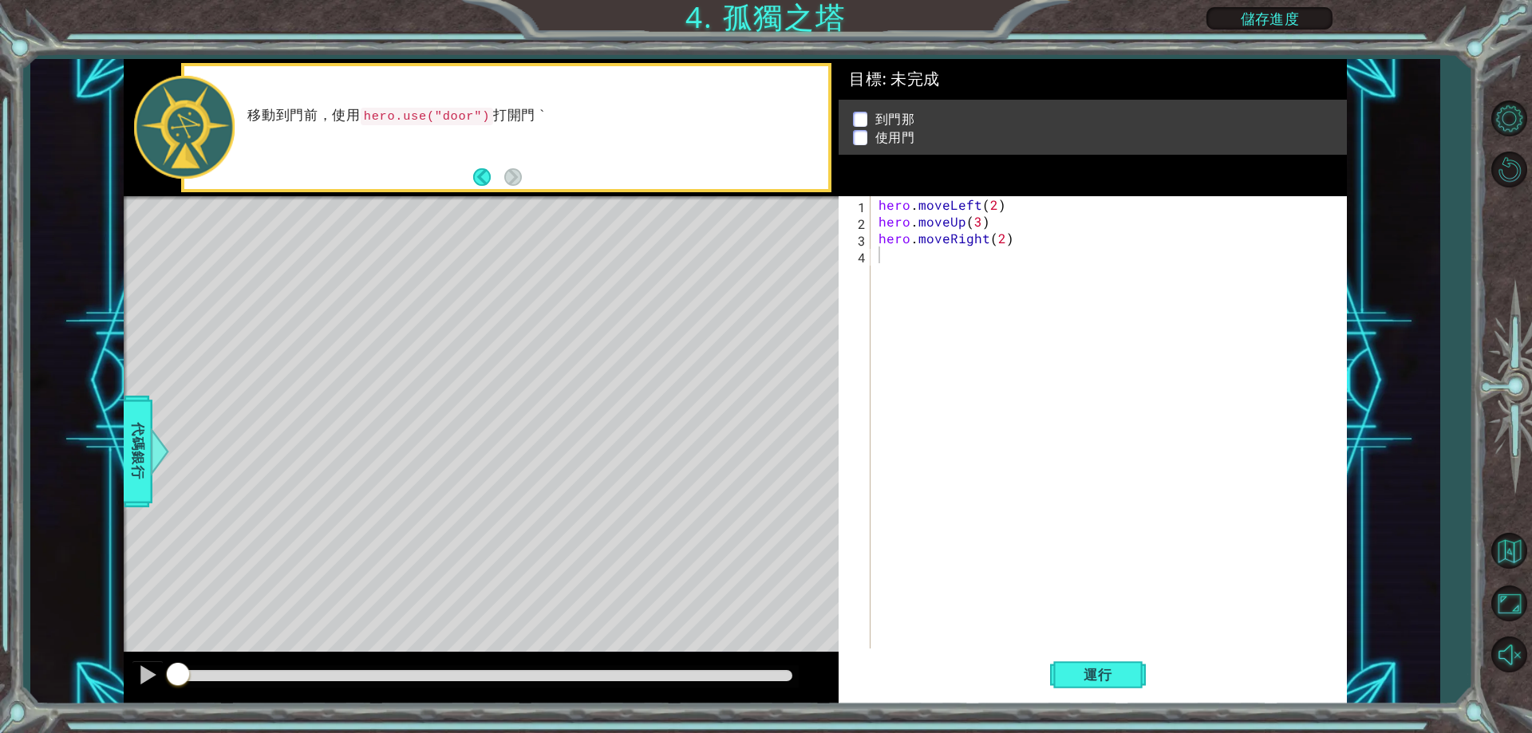
drag, startPoint x: 504, startPoint y: 107, endPoint x: 464, endPoint y: 112, distance: 39.4
click at [452, 109] on p "移動到門前，使用 hero.use("door") 打開門 `" at bounding box center [532, 116] width 570 height 18
drag, startPoint x: 513, startPoint y: 133, endPoint x: 423, endPoint y: 156, distance: 93.1
click at [423, 156] on div "移動到門前，使用 hero.use("door") 打開門 `" at bounding box center [506, 127] width 644 height 123
click at [128, 450] on div "代碼銀行" at bounding box center [135, 452] width 29 height 112
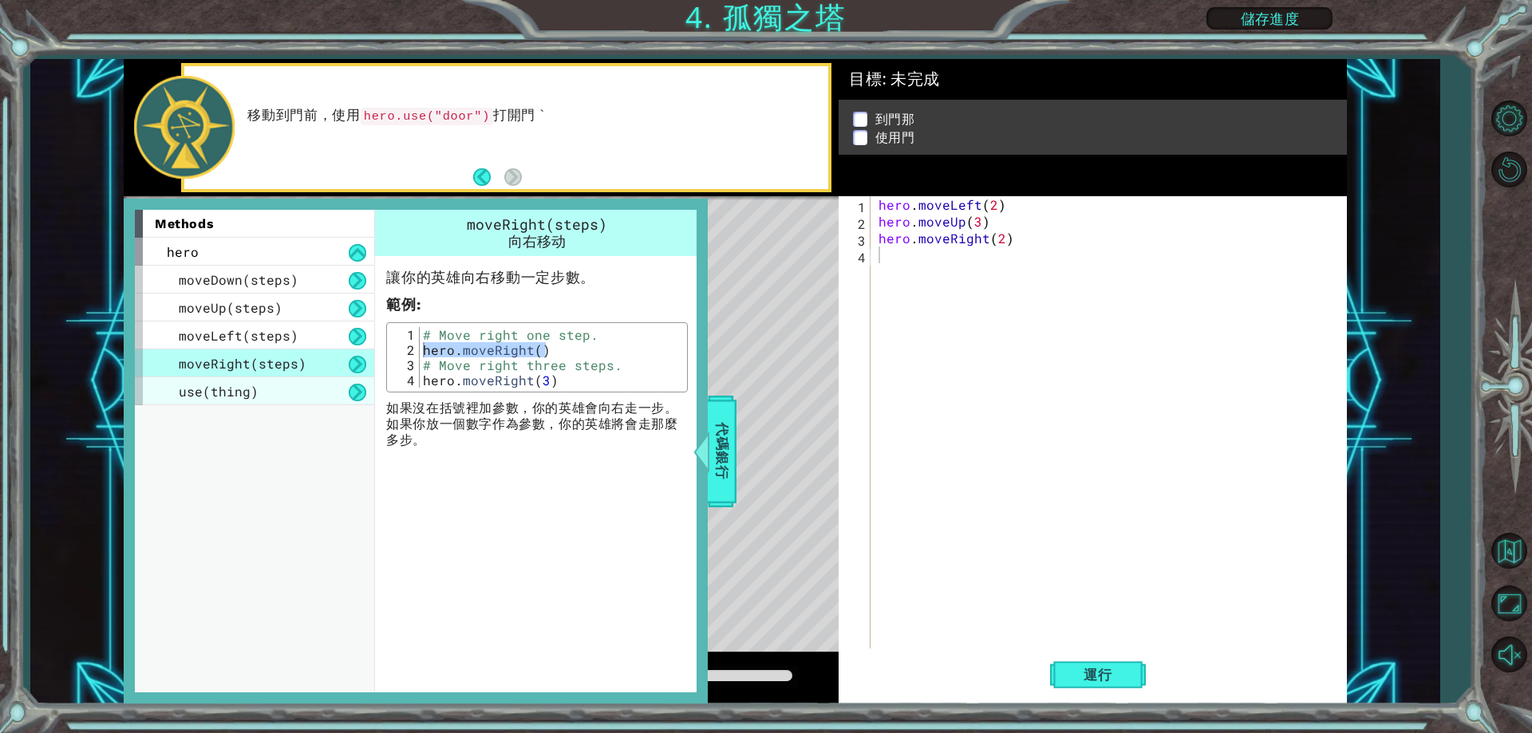
click at [206, 397] on span "use(thing)" at bounding box center [219, 391] width 80 height 17
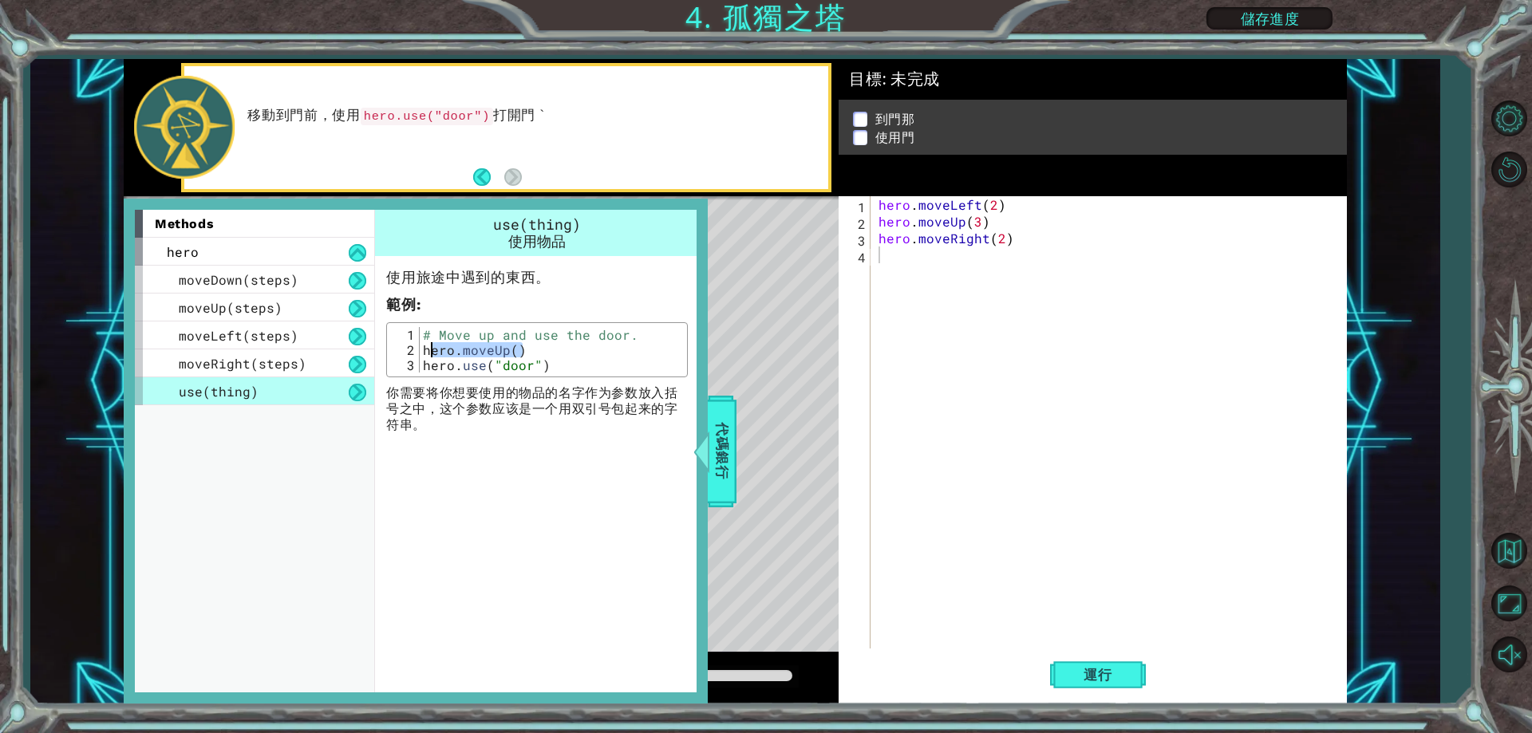
drag, startPoint x: 534, startPoint y: 344, endPoint x: 545, endPoint y: 367, distance: 25.7
click at [456, 354] on div "# Move up and use the door. hero . moveUp ( ) hero . use ( "door" )" at bounding box center [551, 365] width 263 height 76
drag, startPoint x: 557, startPoint y: 365, endPoint x: 419, endPoint y: 368, distance: 138.1
click at [419, 368] on div "hero.moveUp() 1 2 3 # Move up and use the door. hero . moveUp ( ) hero . use ( …" at bounding box center [537, 349] width 292 height 45
type textarea "hero.use("door")"
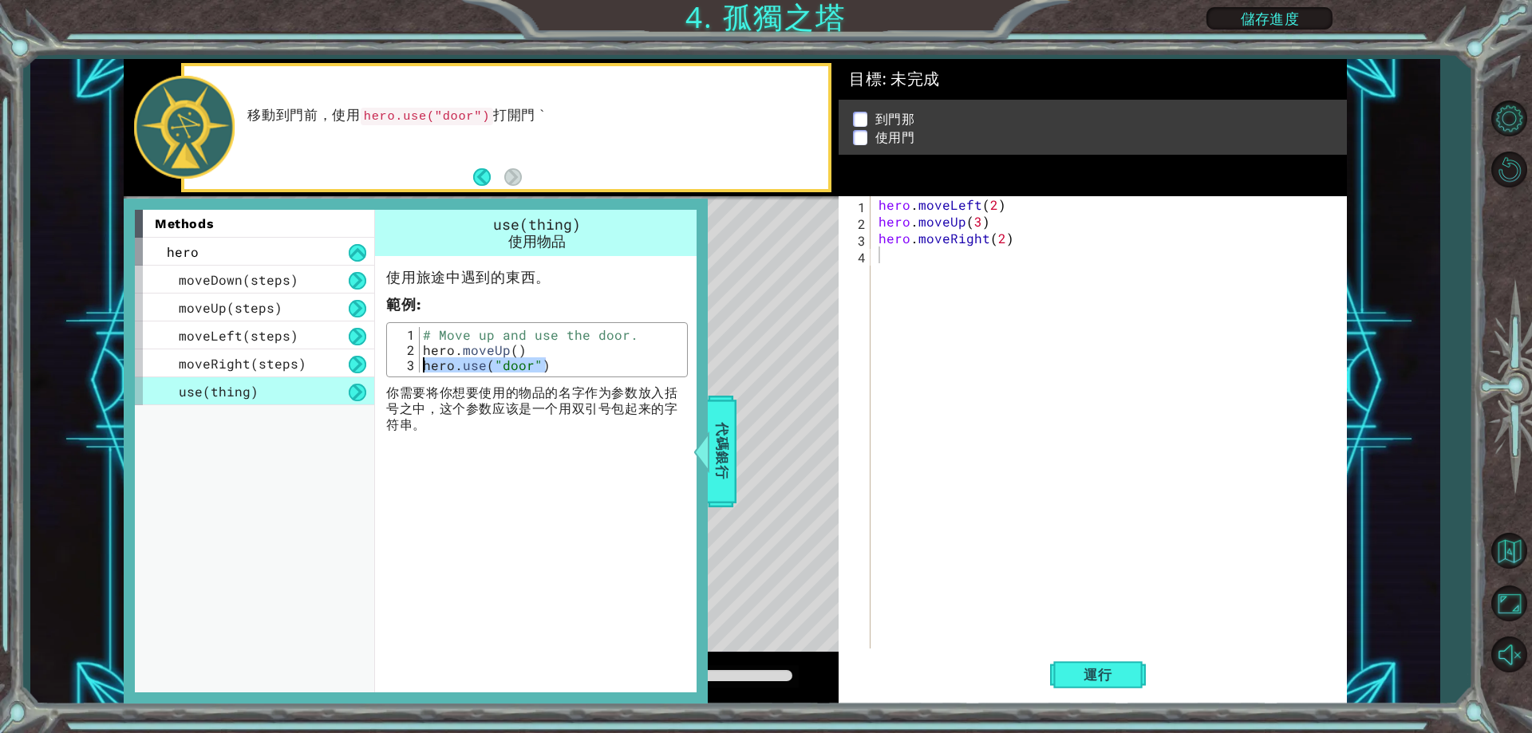
click at [952, 272] on div "hero . moveLeft ( 2 ) hero . moveUp ( 3 ) hero . moveRight ( 2 )" at bounding box center [1112, 439] width 474 height 486
paste textarea "hero.use("door")"
type textarea "hero.use("door")"
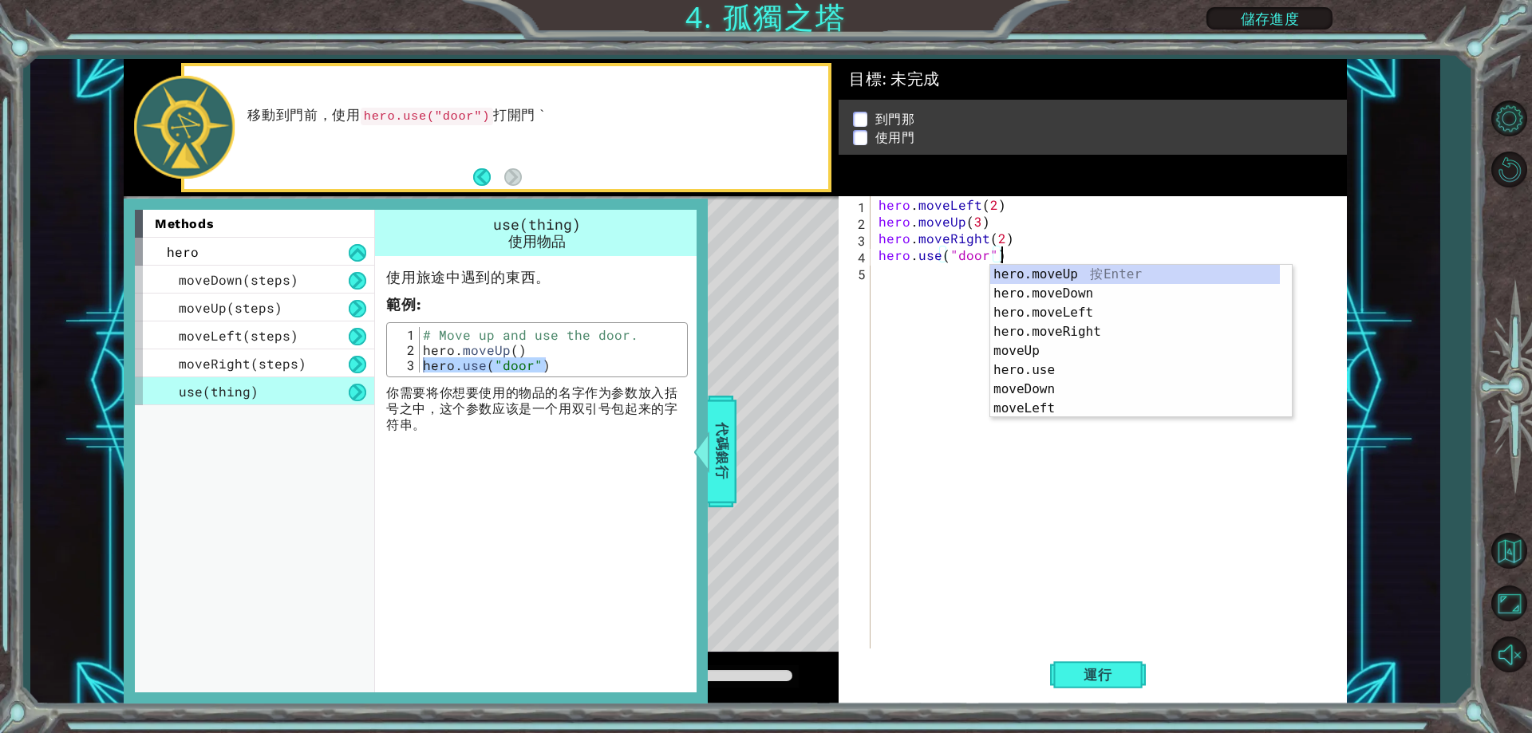
click at [1079, 634] on div "hero . moveLeft ( 2 ) hero . moveUp ( 3 ) hero . moveRight ( 2 ) hero . use ( "…" at bounding box center [1112, 439] width 474 height 486
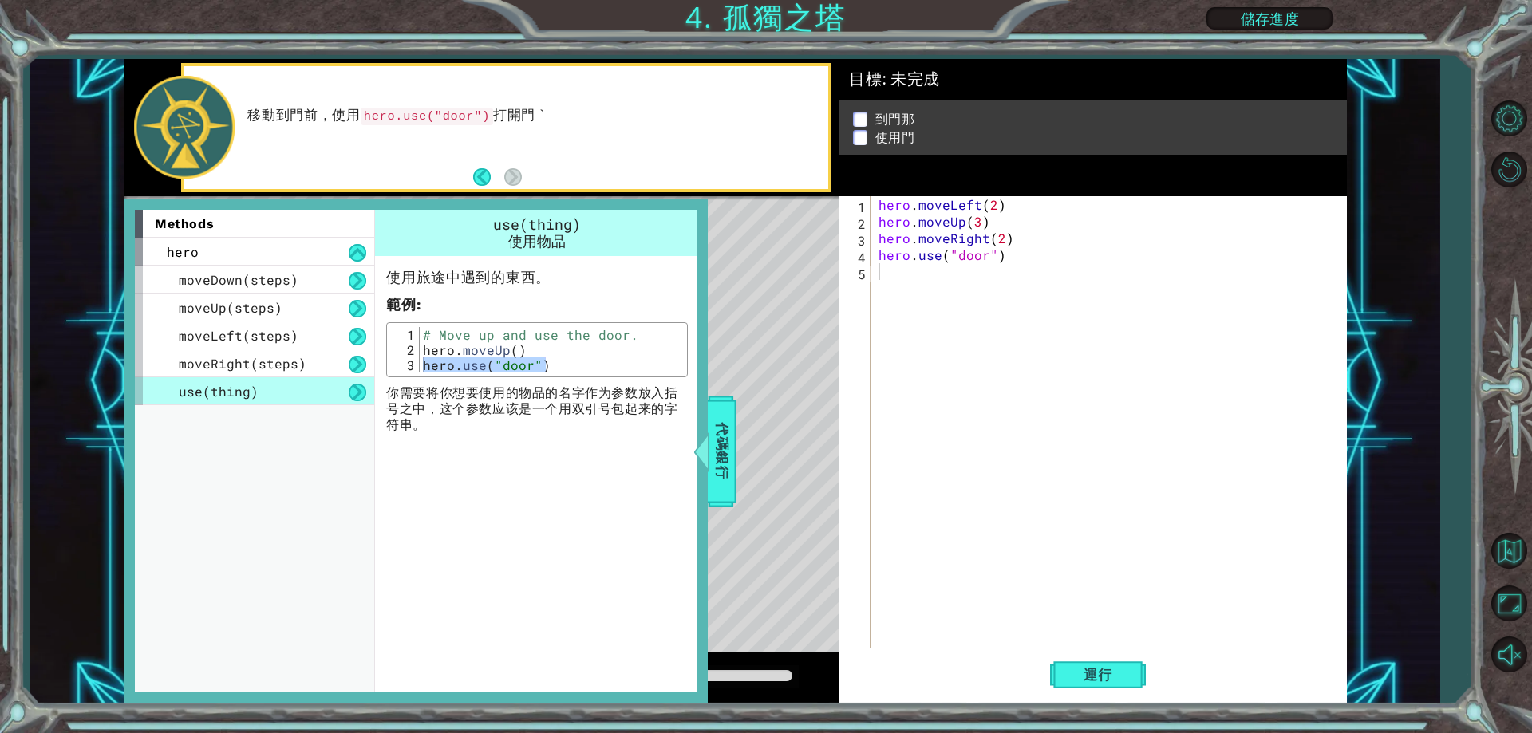
drag, startPoint x: 1091, startPoint y: 669, endPoint x: 960, endPoint y: 597, distance: 149.3
click at [1092, 669] on span "運行" at bounding box center [1098, 675] width 61 height 16
click at [717, 456] on span "代碼銀行" at bounding box center [710, 451] width 26 height 97
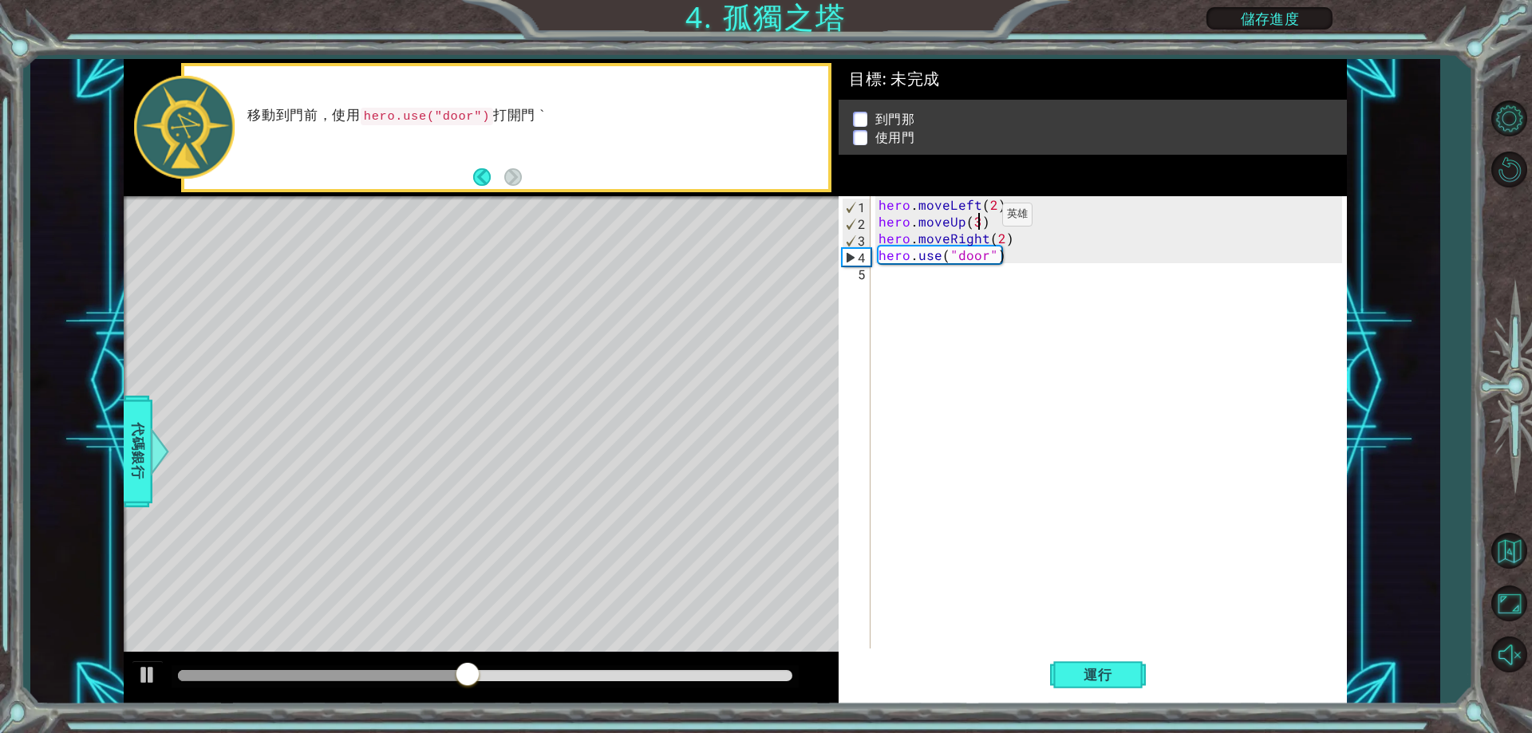
click at [975, 219] on div "hero . moveLeft ( 2 ) hero . moveUp ( 3 ) hero . moveRight ( 2 ) hero . use ( "…" at bounding box center [1112, 439] width 474 height 486
click at [1132, 668] on button "運行" at bounding box center [1098, 675] width 96 height 51
type textarea "hero.moveUp(2)"
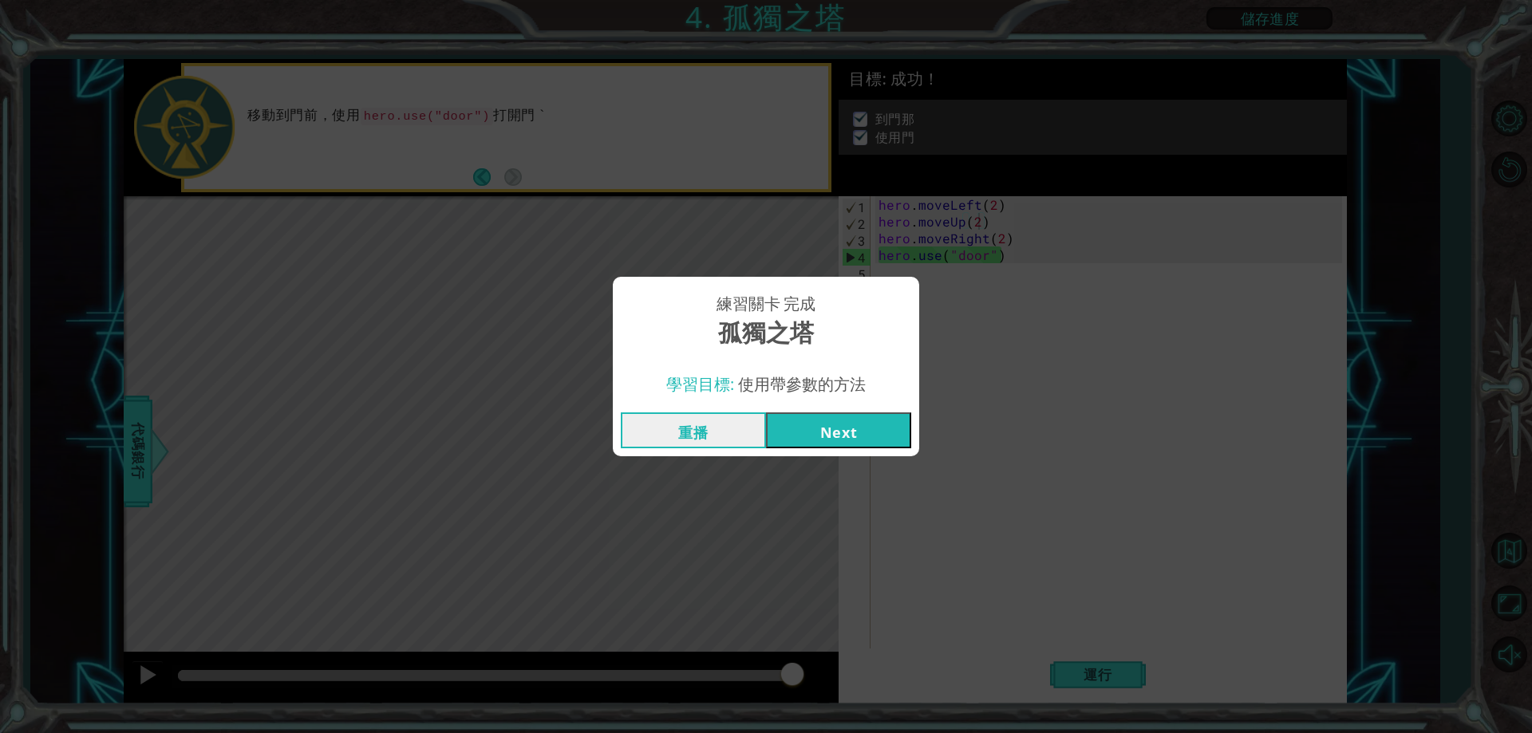
click at [884, 431] on button "Next" at bounding box center [838, 431] width 145 height 36
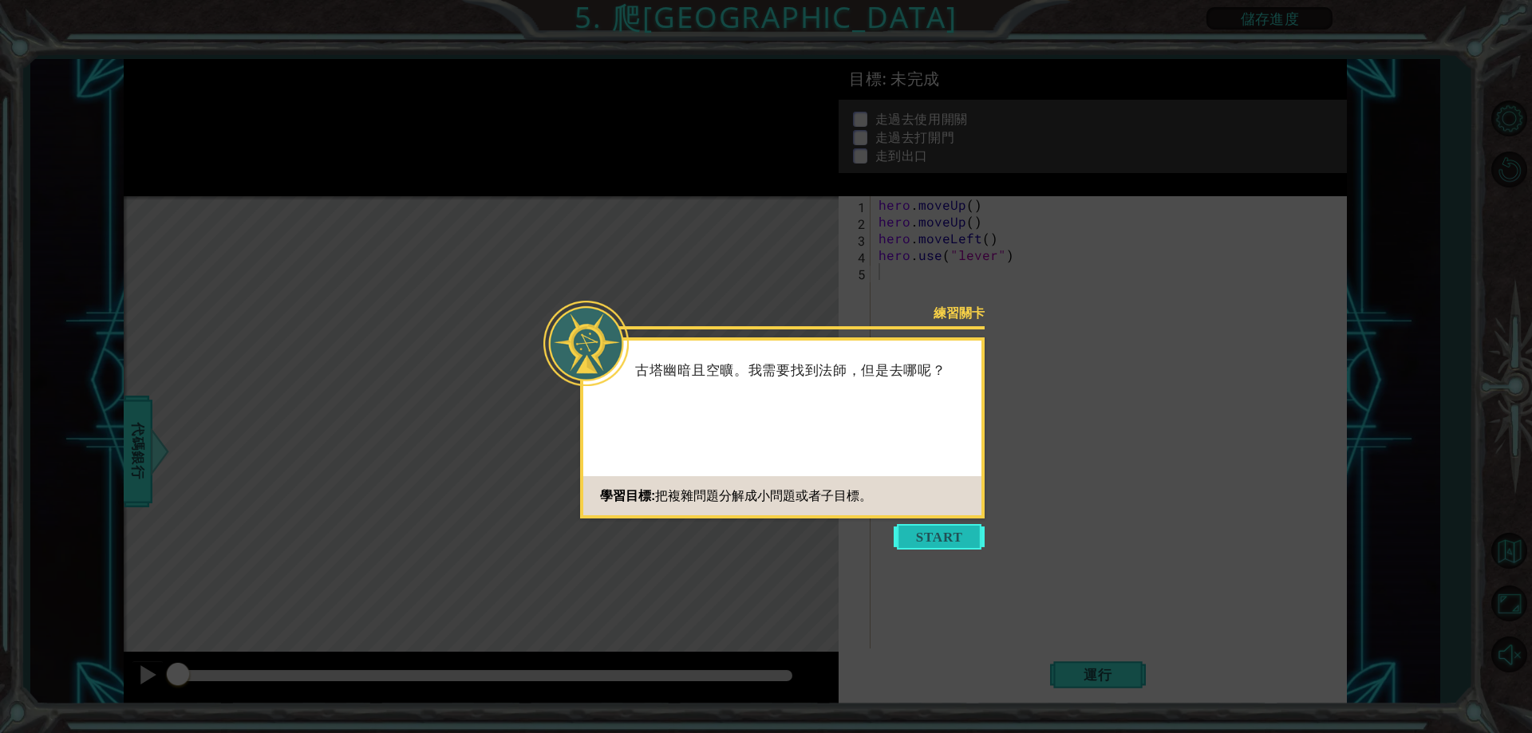
click at [964, 529] on button "Start" at bounding box center [939, 537] width 91 height 26
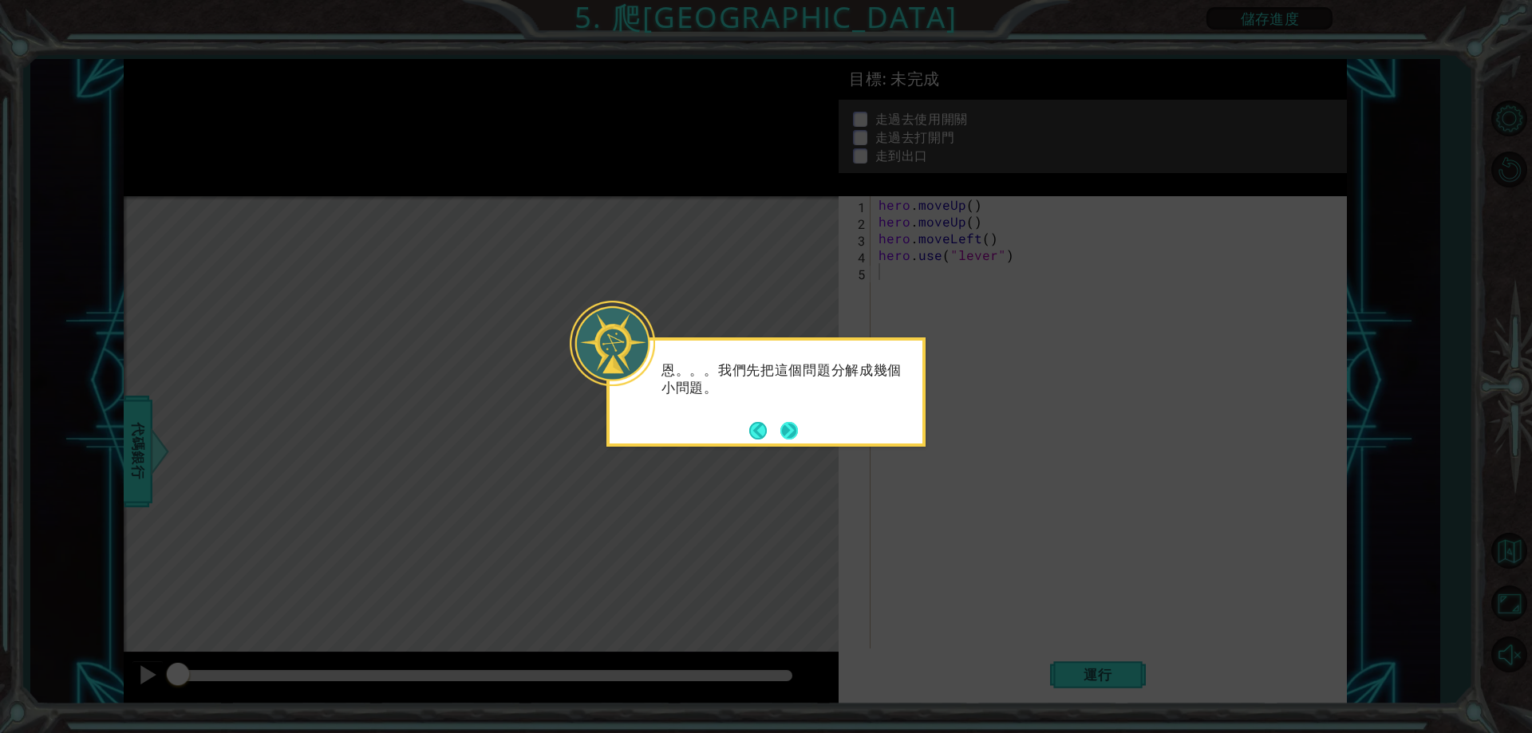
click at [793, 428] on button "Next" at bounding box center [789, 431] width 24 height 24
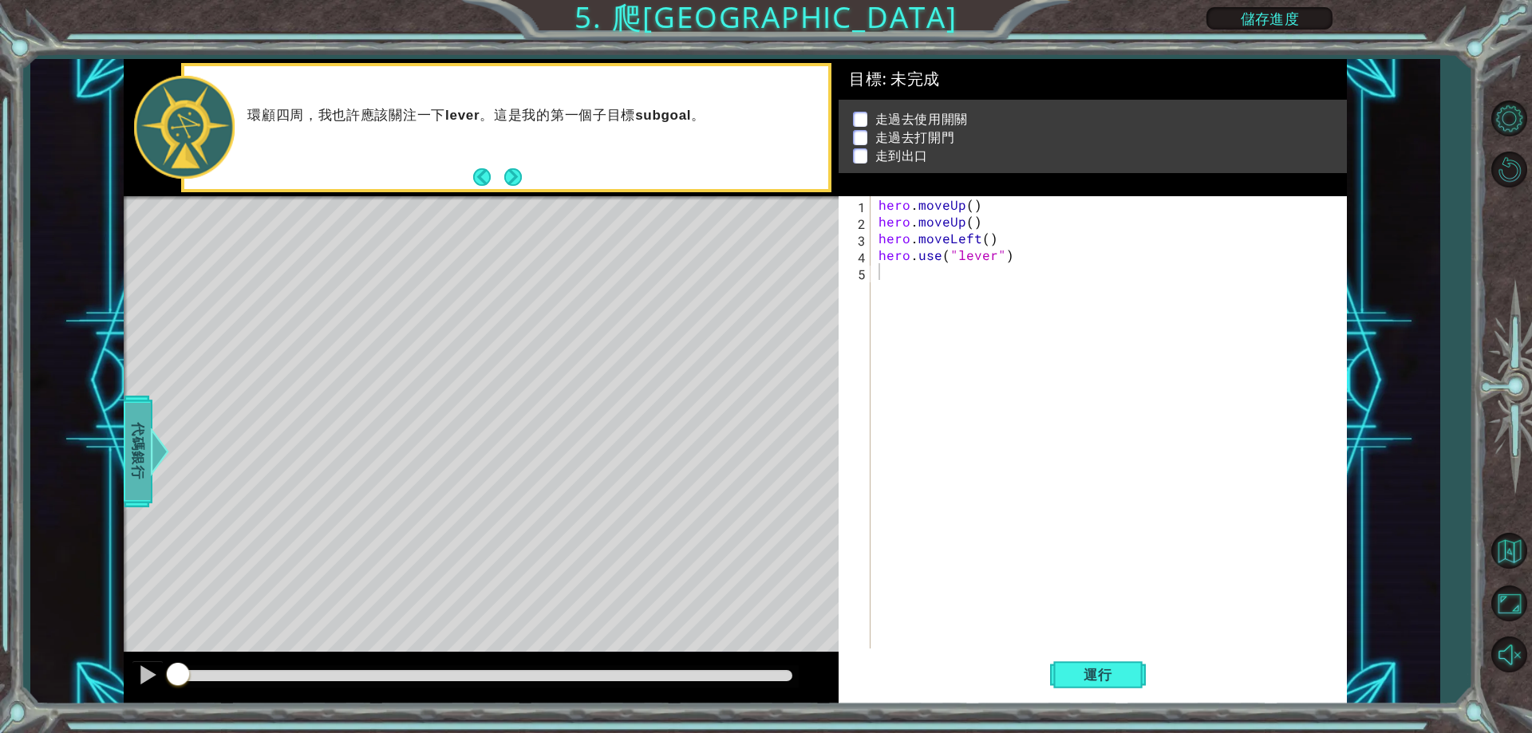
click at [140, 438] on span "代碼銀行" at bounding box center [138, 451] width 26 height 97
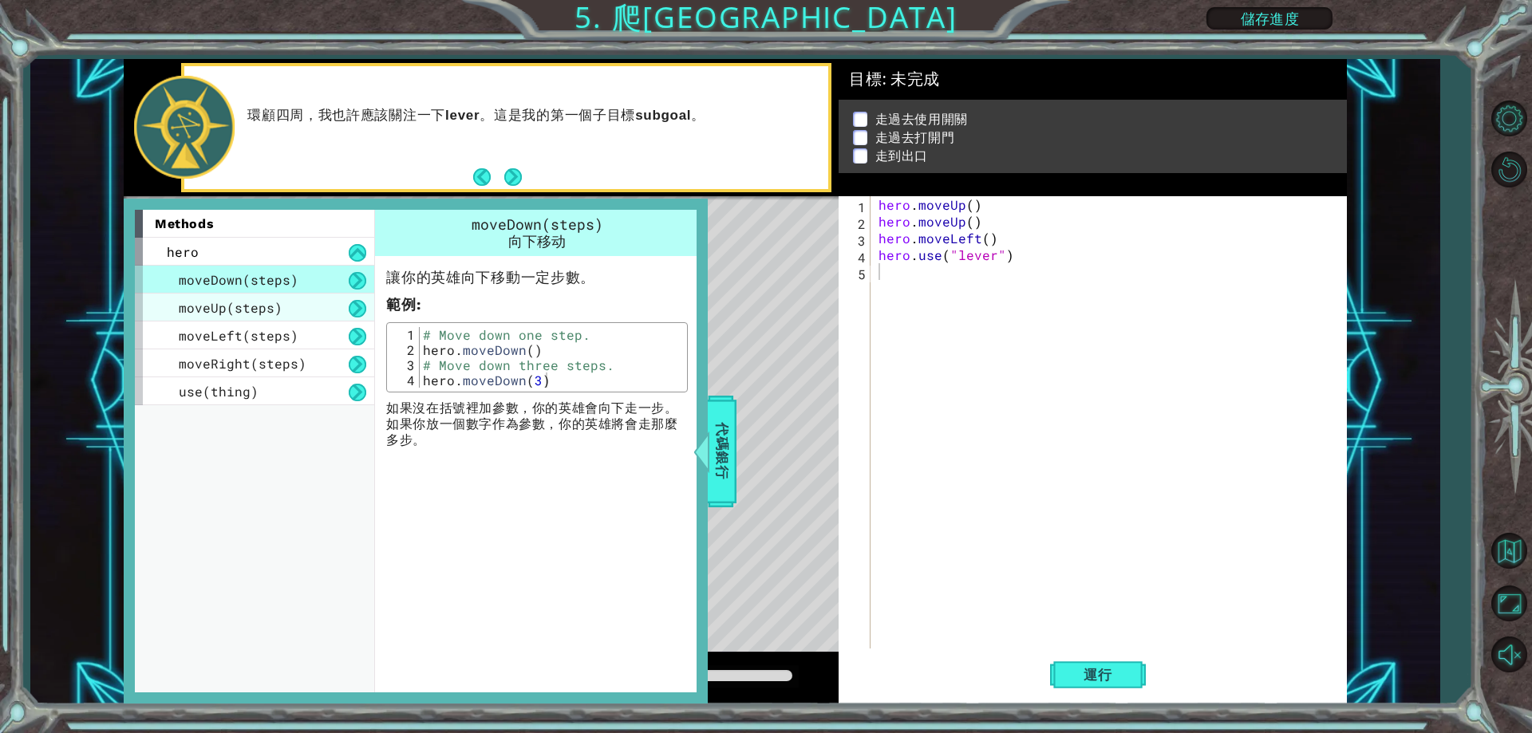
click at [319, 306] on div "moveUp(steps)" at bounding box center [254, 308] width 239 height 28
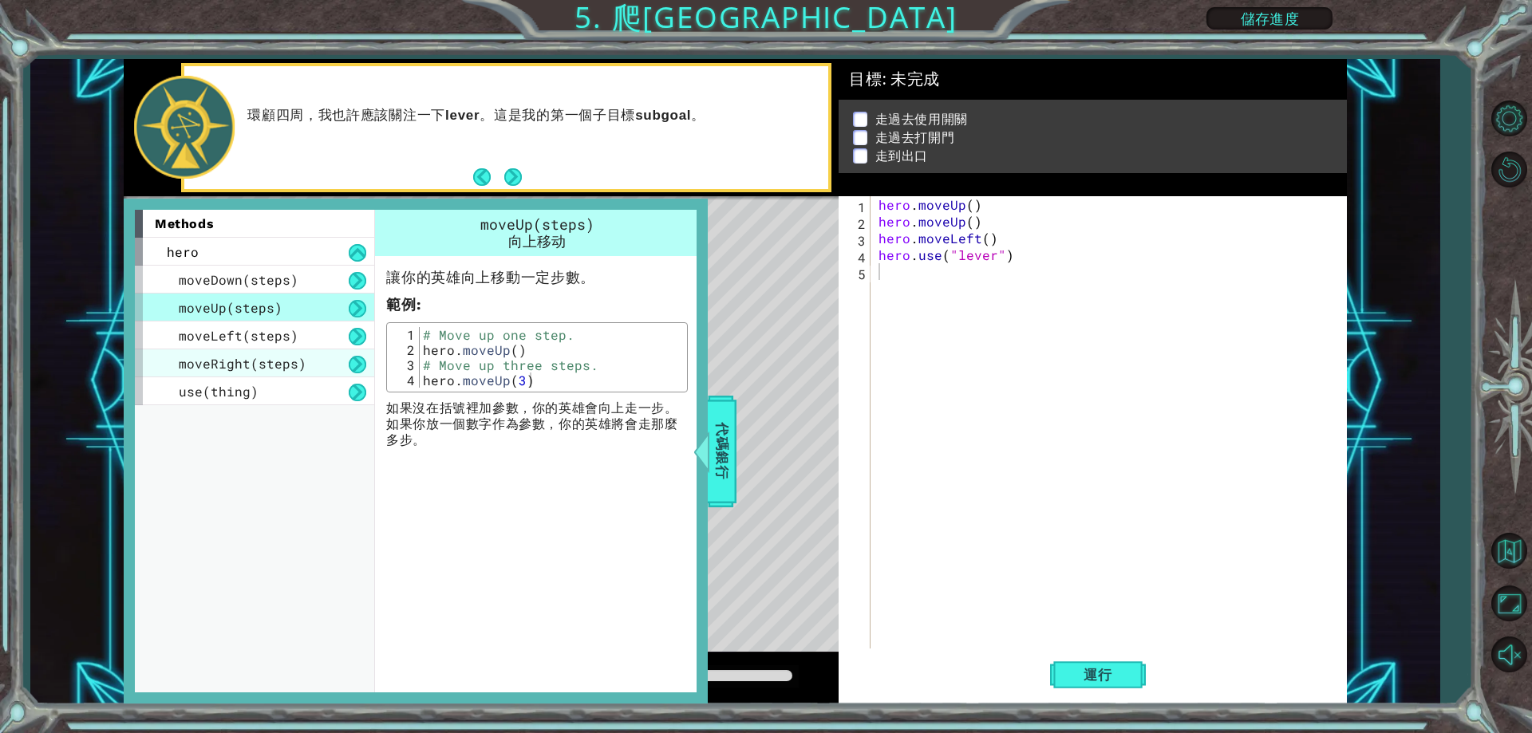
drag, startPoint x: 273, startPoint y: 327, endPoint x: 264, endPoint y: 374, distance: 47.9
click at [271, 346] on div "moveLeft(steps)" at bounding box center [254, 336] width 239 height 28
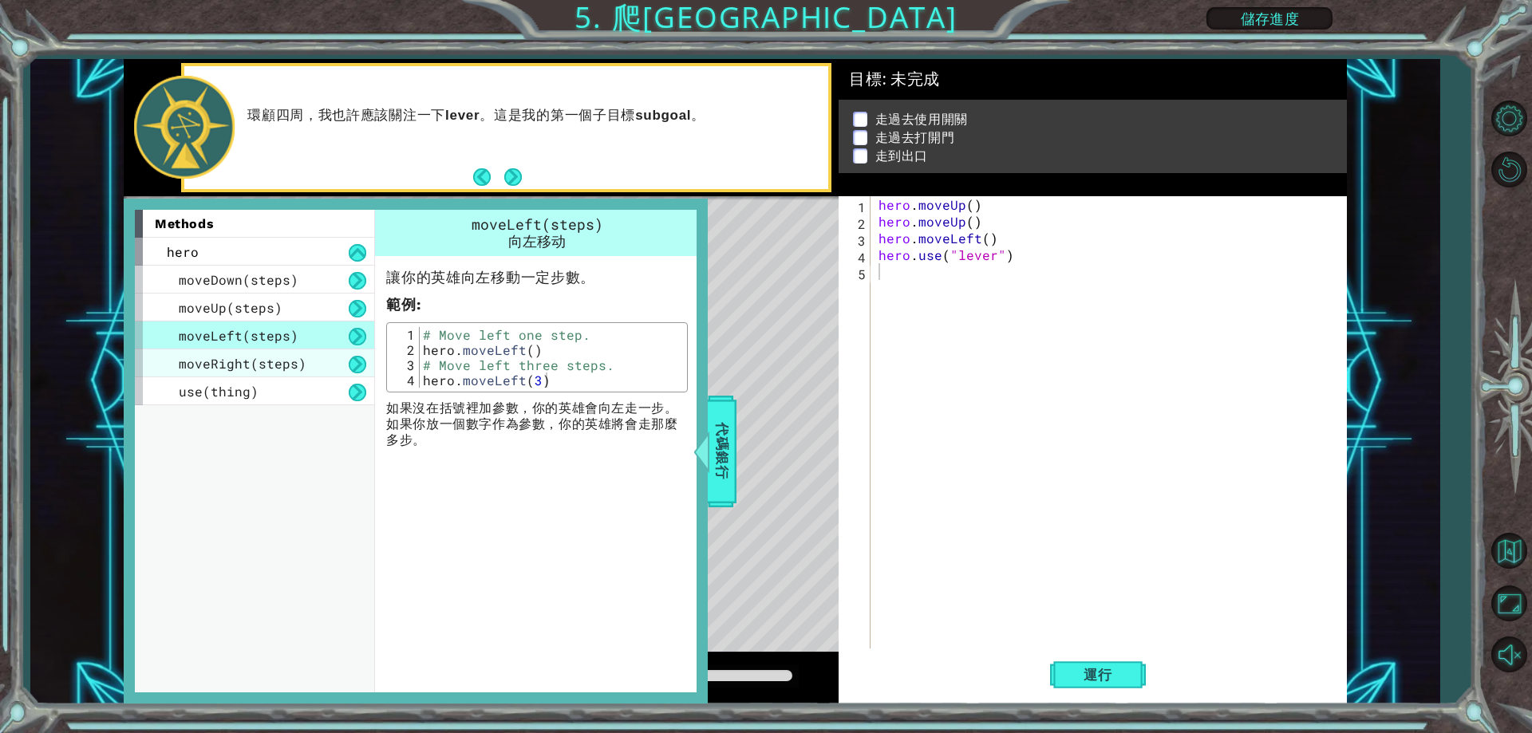
click at [264, 374] on div "moveRight(steps)" at bounding box center [254, 364] width 239 height 28
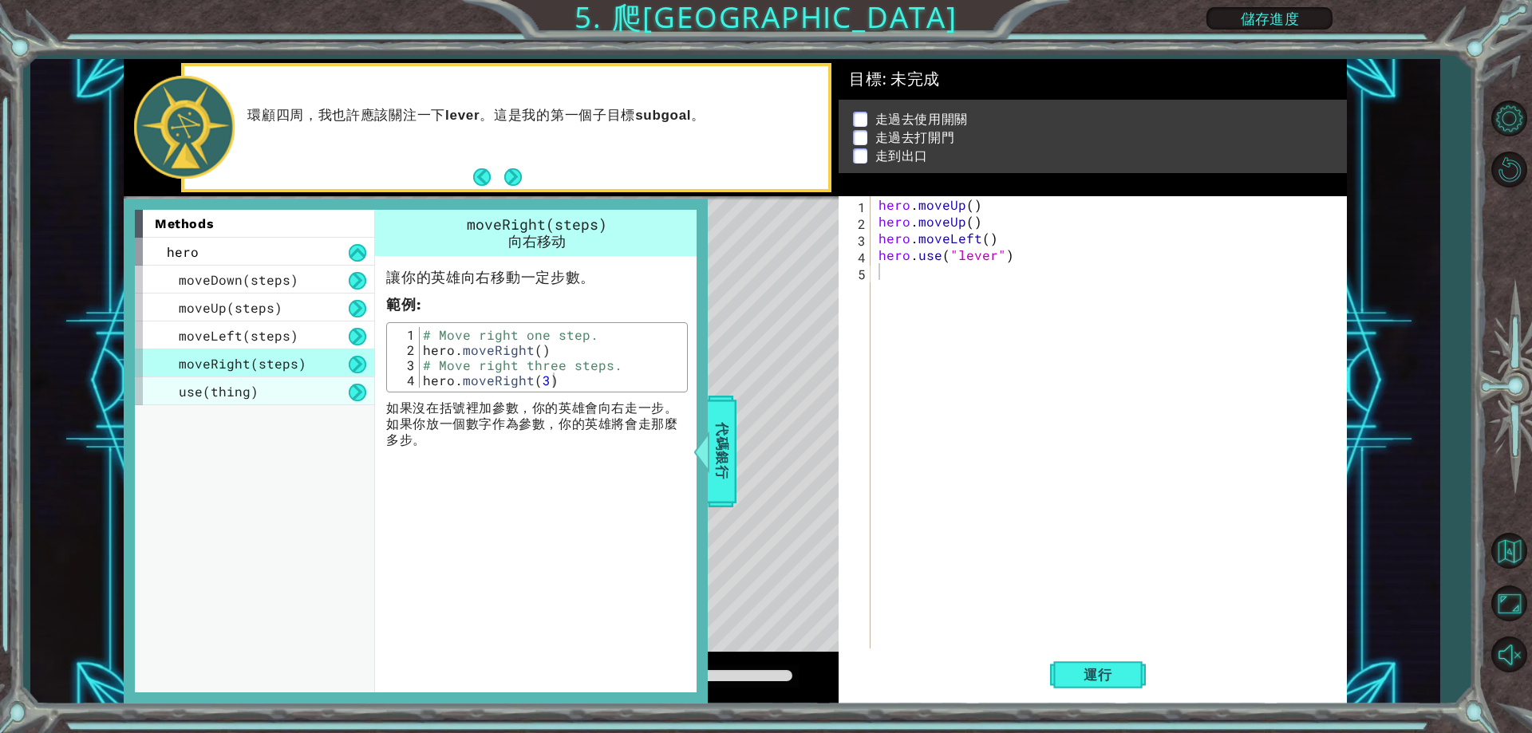
click at [263, 389] on div "use(thing)" at bounding box center [254, 391] width 239 height 28
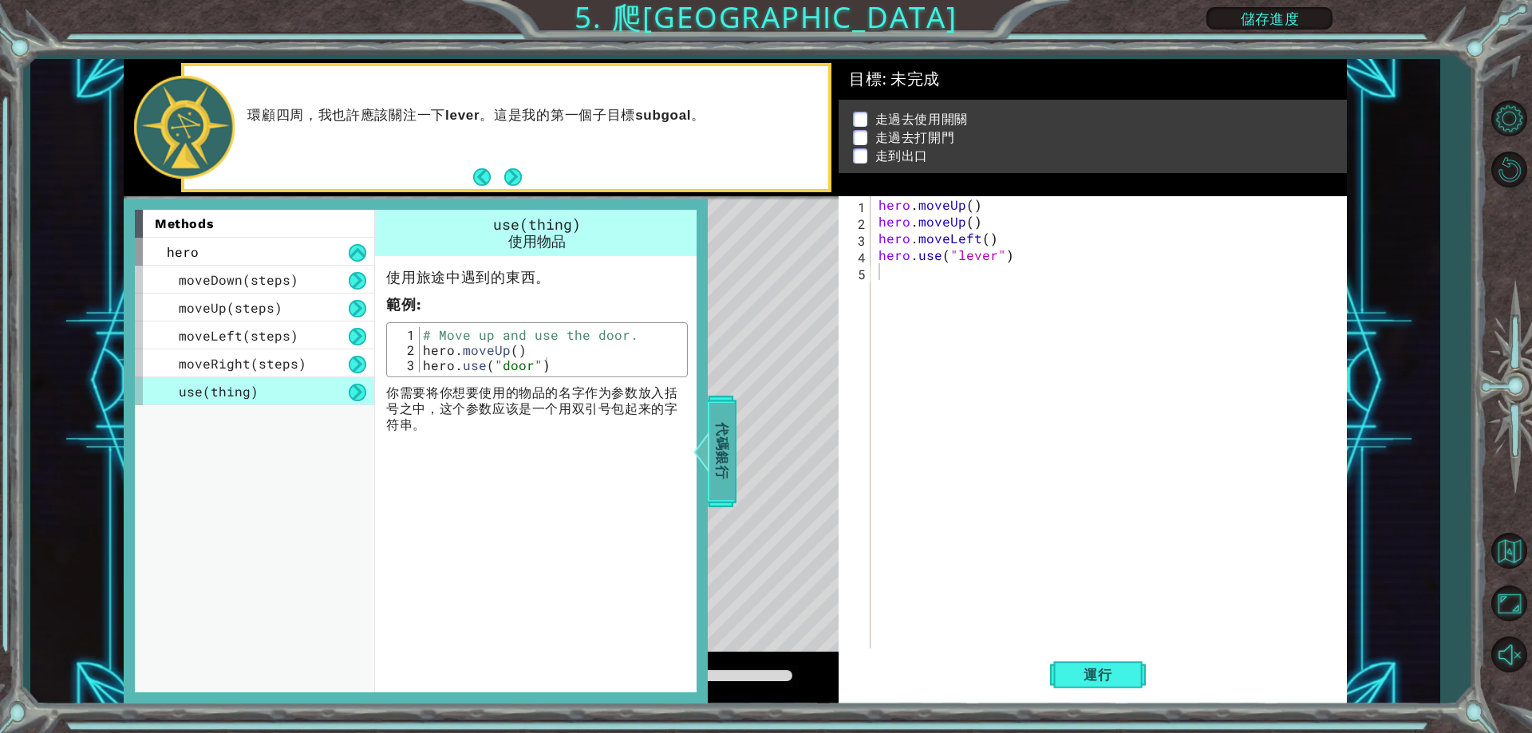
click at [721, 455] on span "代碼銀行" at bounding box center [722, 451] width 26 height 97
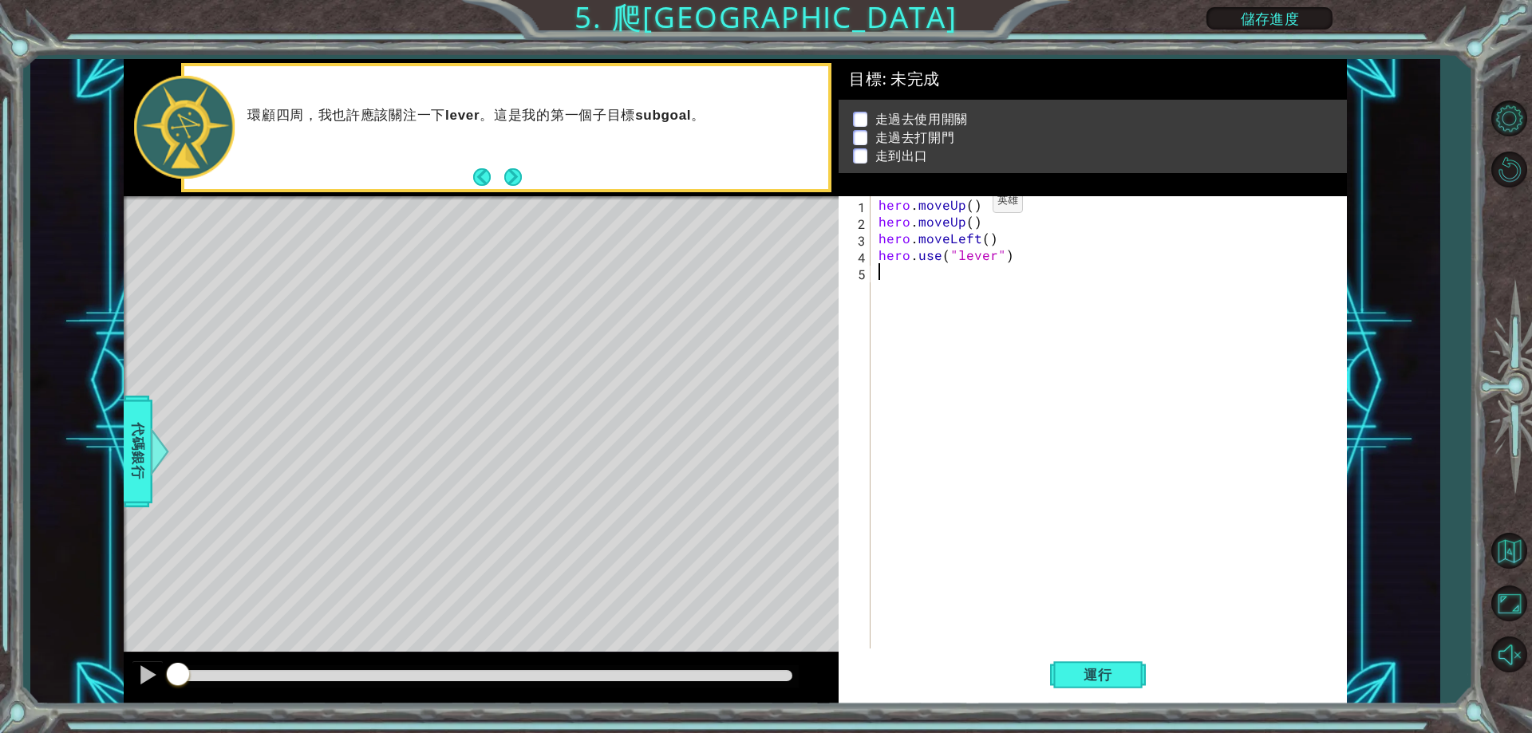
click at [966, 205] on div "hero . moveUp ( ) hero . moveUp ( ) hero . moveLeft ( ) hero . use ( "lever" )" at bounding box center [1112, 439] width 474 height 486
click at [975, 204] on div "hero . moveUp ( ) hero . moveUp ( ) hero . moveLeft ( ) hero . use ( "lever" )" at bounding box center [1112, 439] width 474 height 486
click at [971, 209] on div "hero . moveUp ( ) hero . moveUp ( ) hero . moveLeft ( ) hero . use ( "lever" )" at bounding box center [1112, 439] width 474 height 486
drag, startPoint x: 985, startPoint y: 223, endPoint x: 882, endPoint y: 225, distance: 103.0
click at [882, 225] on div "hero . moveUp ( 2 ) hero . moveUp ( ) hero . moveLeft ( ) hero . use ( "lever" )" at bounding box center [1112, 439] width 474 height 486
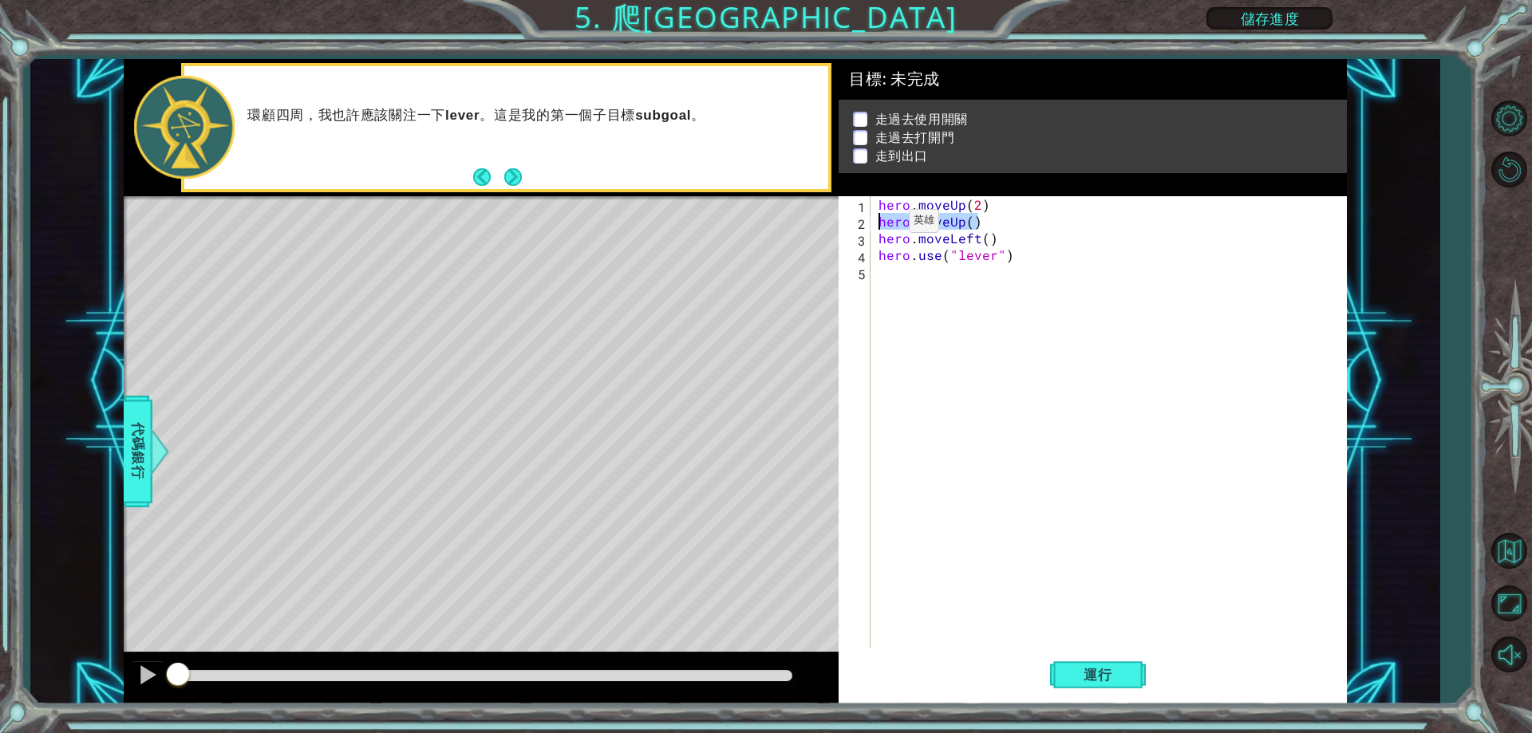
type textarea "hero.moveUp()"
drag, startPoint x: 998, startPoint y: 243, endPoint x: 867, endPoint y: 245, distance: 130.9
click at [867, 245] on div "1 2 3 4 5 hero . moveUp ( 2 ) hero . moveLeft ( ) hero . use ( "lever" ) הההההה…" at bounding box center [1090, 422] width 503 height 452
drag, startPoint x: 1017, startPoint y: 259, endPoint x: 874, endPoint y: 254, distance: 143.7
click at [874, 254] on div "\ 1 2 3 4 5 hero . moveUp ( 2 ) \ hero . use ( "lever" ) הההההההההההההההההההההה…" at bounding box center [1090, 422] width 503 height 452
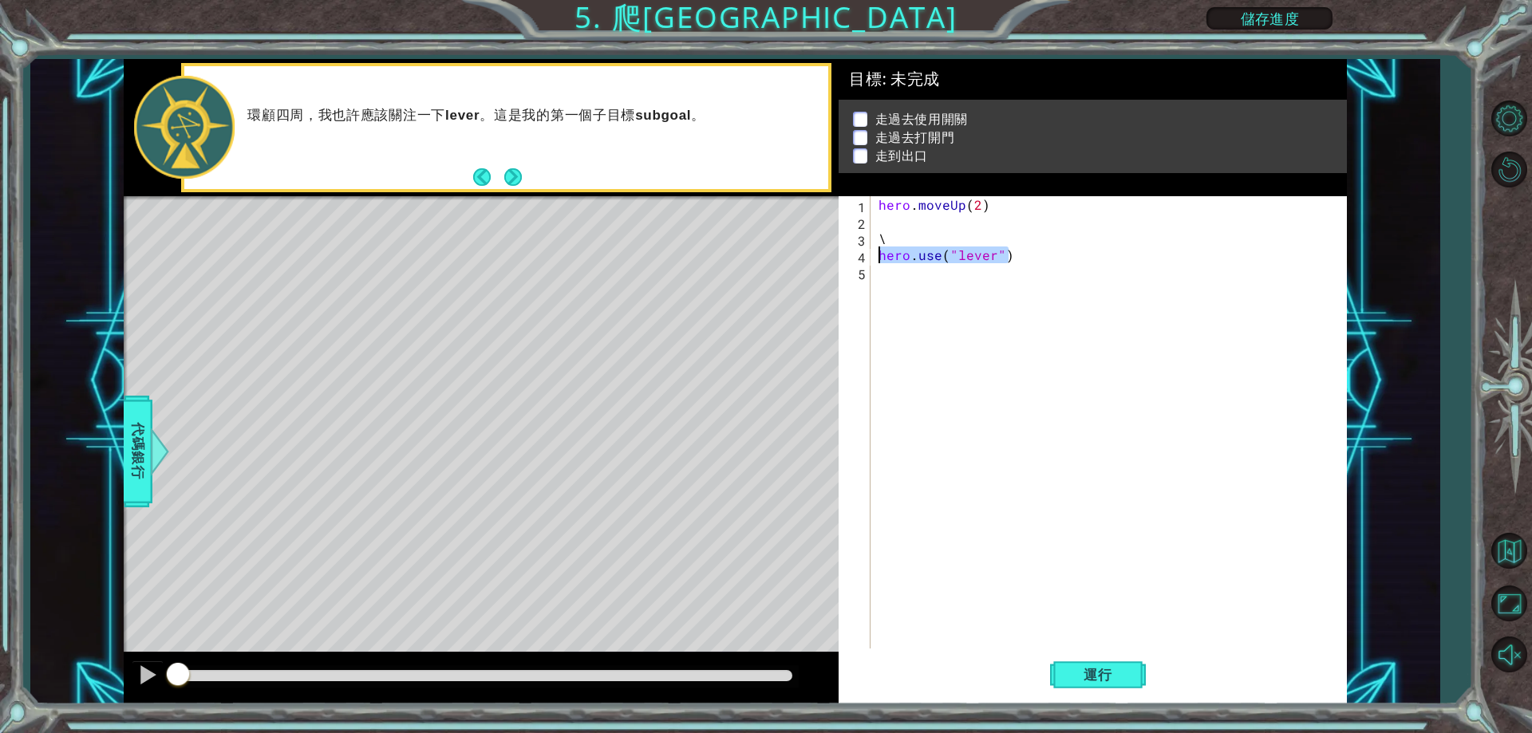
type textarea "\"
click at [886, 228] on div "hero . moveUp ( 2 ) \ \" at bounding box center [1112, 439] width 474 height 486
click at [886, 228] on div "hero . moveUp ( 2 ) \ \ \" at bounding box center [1112, 439] width 474 height 486
click at [890, 236] on div "hero . moveUp ( 2 ) \ \ \" at bounding box center [1112, 439] width 474 height 486
type textarea "\"
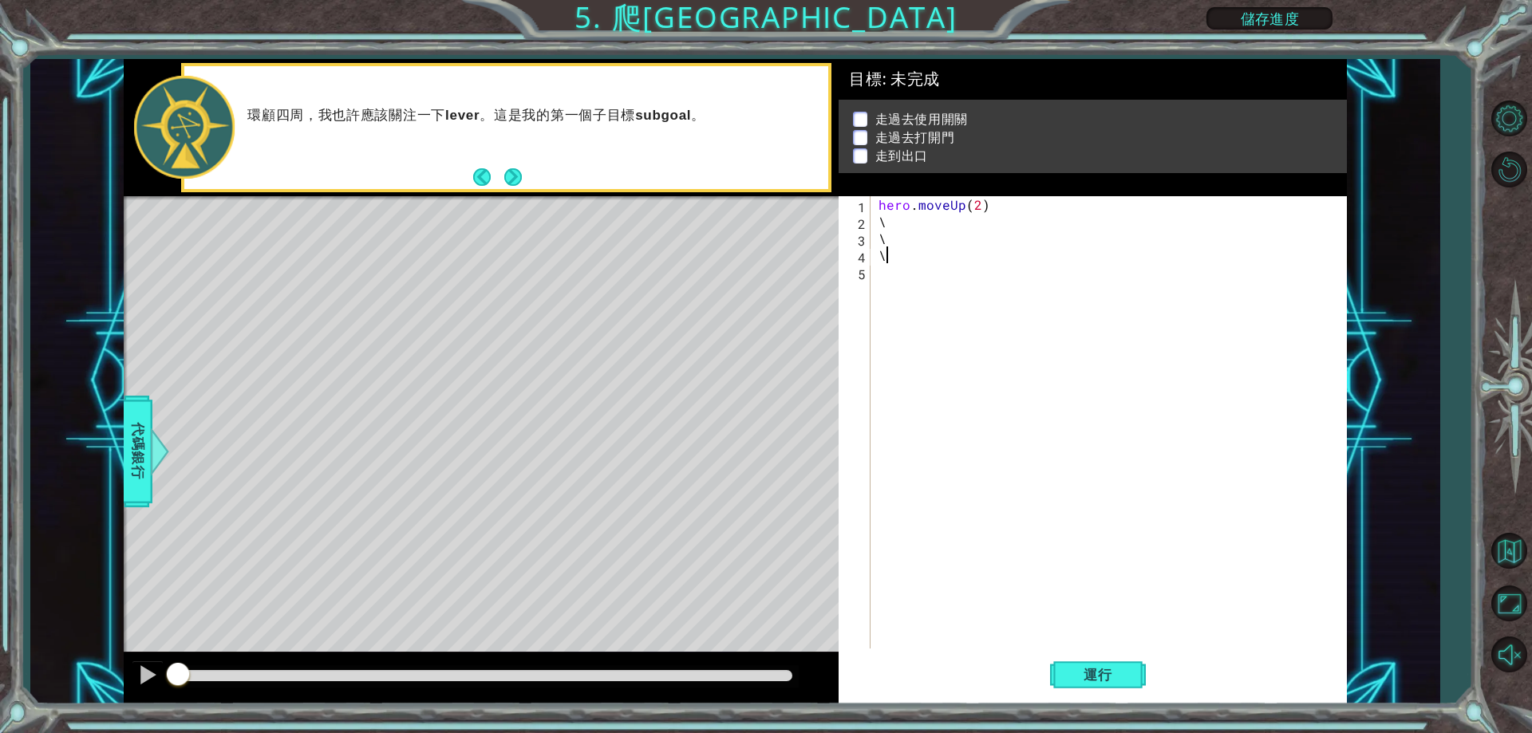
click at [897, 262] on div "hero . moveUp ( 2 ) \ \ \" at bounding box center [1112, 439] width 474 height 486
type textarea ".moveUp(2)"
click at [897, 262] on div "hero . moveUp ( 2 ) \ \" at bounding box center [1112, 439] width 474 height 486
drag, startPoint x: 972, startPoint y: 211, endPoint x: 859, endPoint y: 210, distance: 113.3
click at [859, 210] on div ".moveUp(2) 1 2 3 4 5 . moveUp ( 2 ) \ \ ההההההההההההההההההההההההההההההההההההההה…" at bounding box center [1090, 422] width 503 height 452
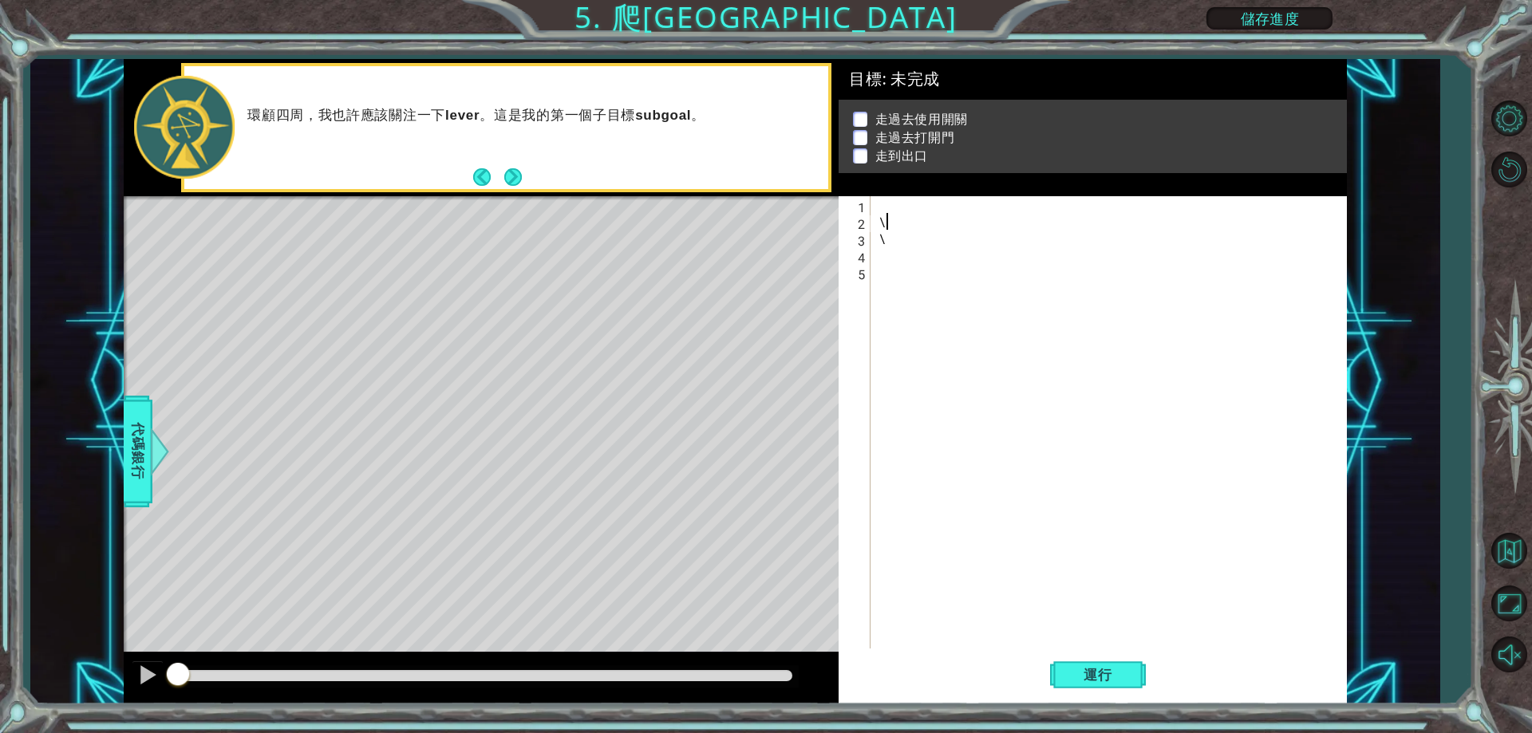
click at [910, 225] on div "\ \" at bounding box center [1112, 439] width 474 height 486
type textarea "\"
click at [895, 241] on div "\" at bounding box center [1112, 439] width 474 height 486
type textarea "\"
click at [148, 456] on span "代碼銀行" at bounding box center [138, 451] width 26 height 97
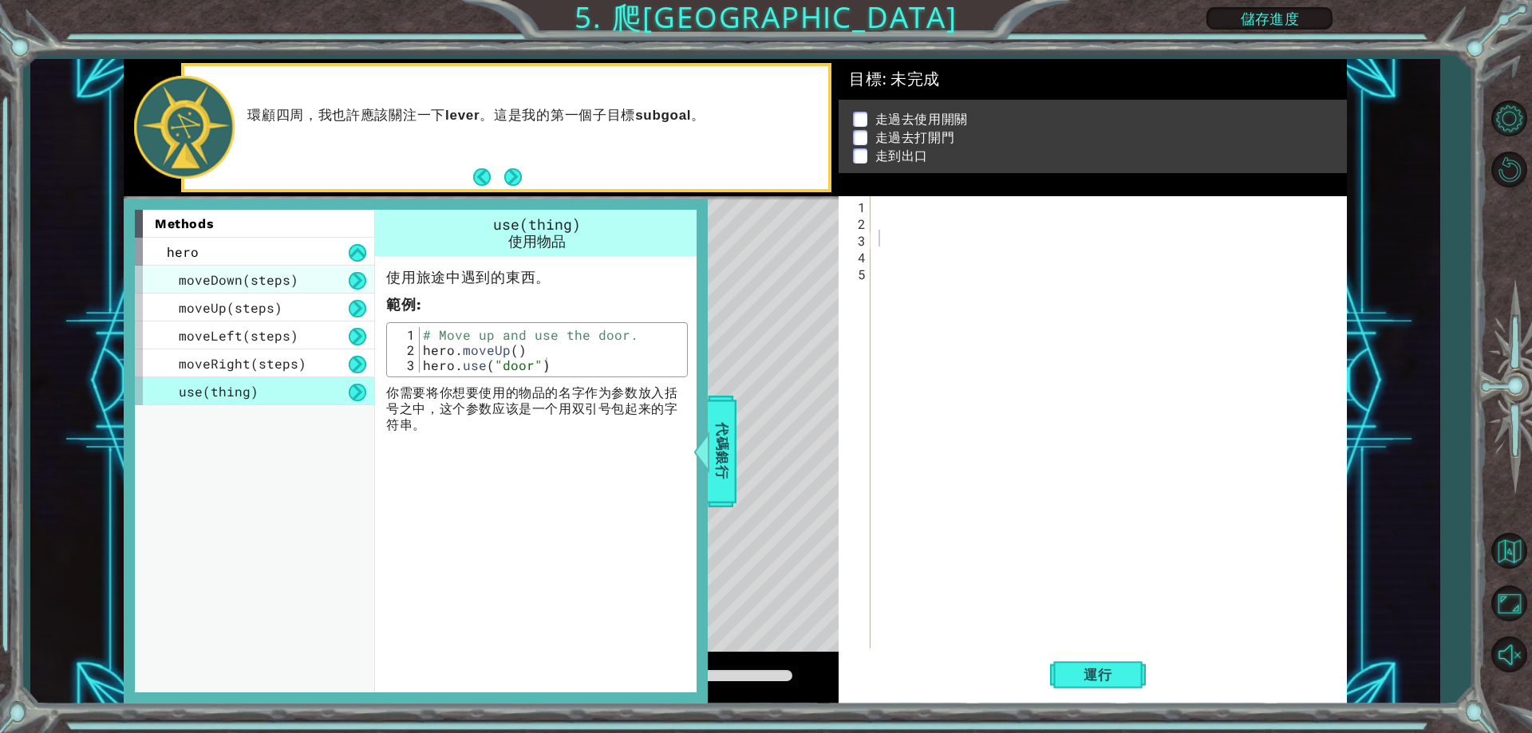
click at [256, 288] on span "moveDown(steps)" at bounding box center [239, 279] width 120 height 17
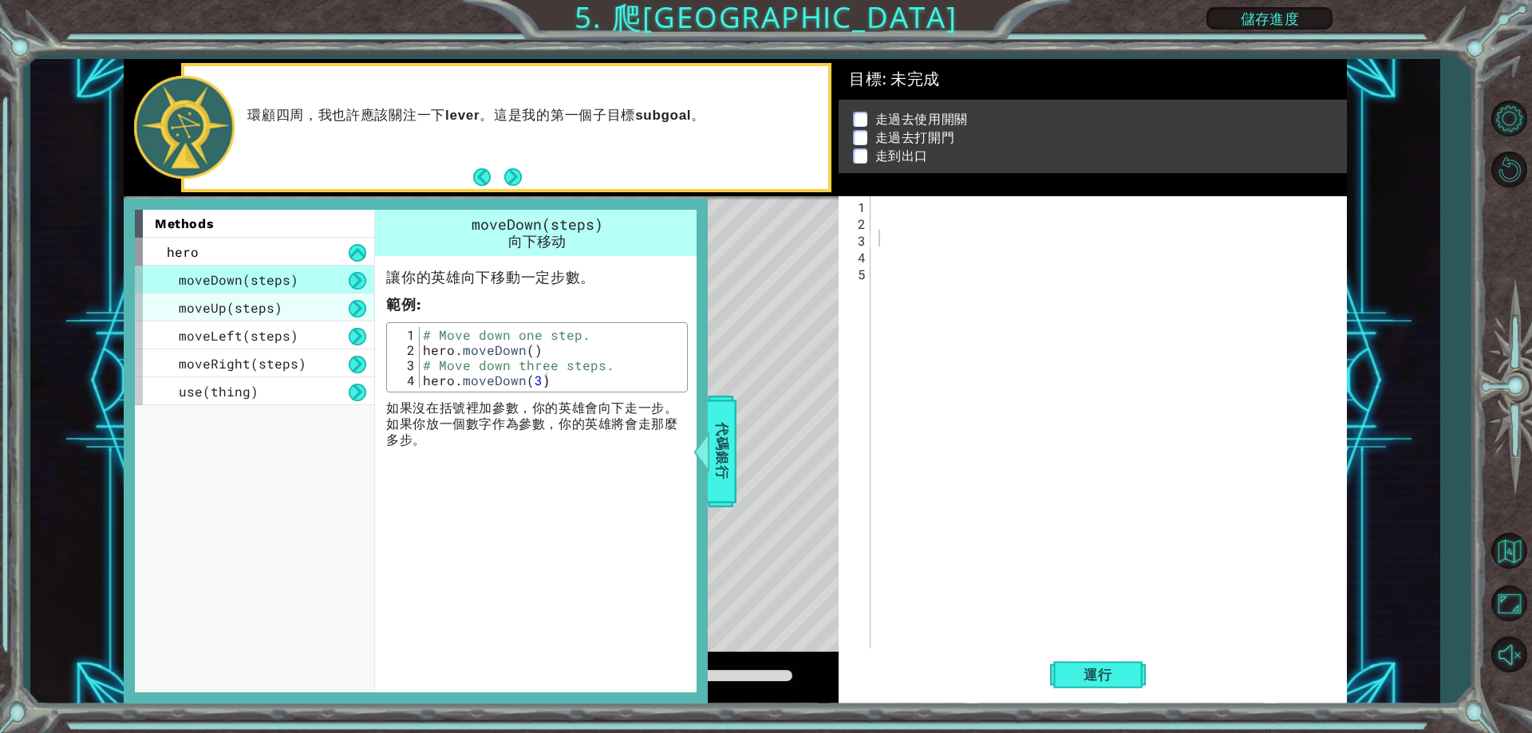
click at [270, 321] on div "moveUp(steps)" at bounding box center [254, 308] width 239 height 28
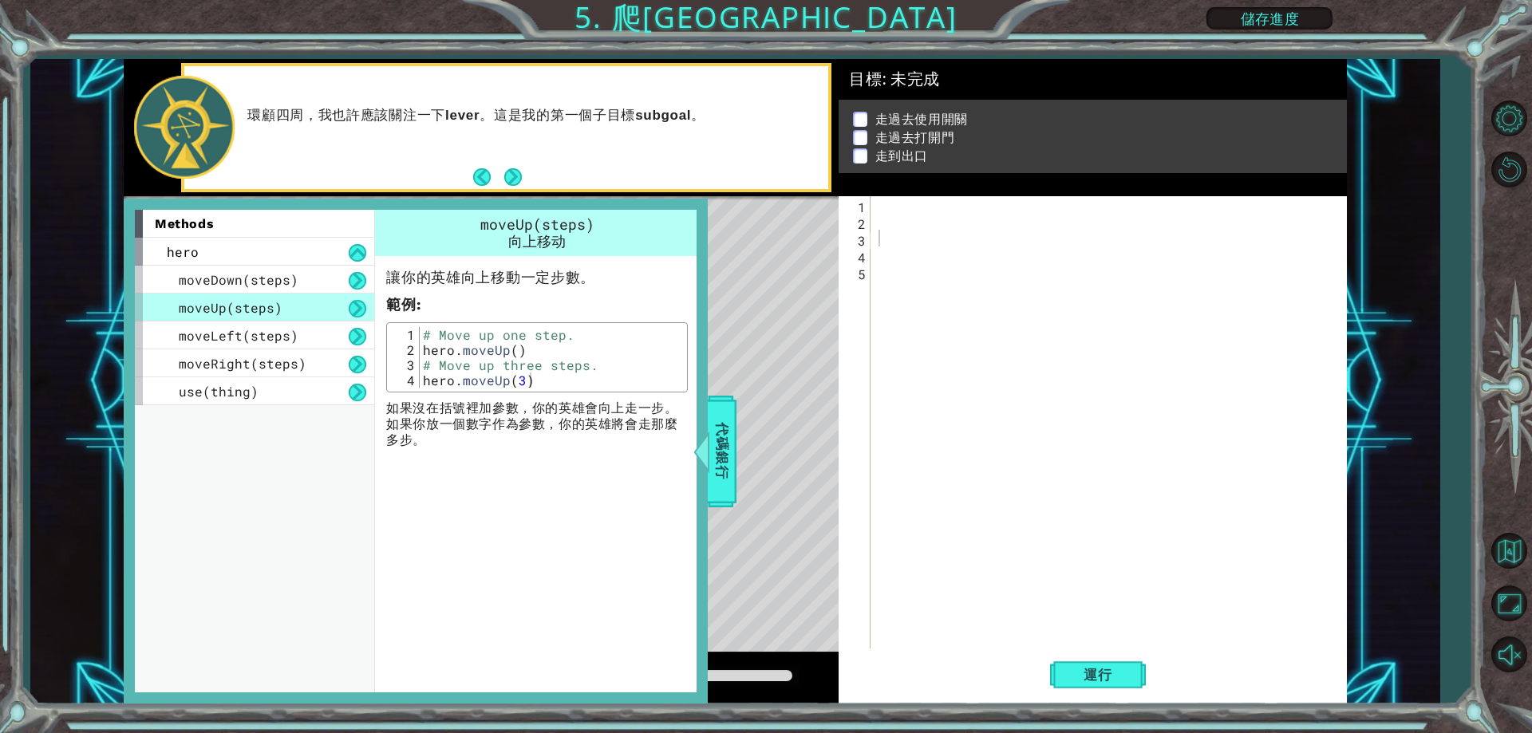
type textarea "hero.moveUp(3)"
drag, startPoint x: 533, startPoint y: 382, endPoint x: 421, endPoint y: 377, distance: 111.8
click at [421, 377] on div "# Move up one step. hero . moveUp ( ) # Move up three steps. hero . moveUp ( 3 )" at bounding box center [551, 372] width 263 height 91
click at [910, 219] on div at bounding box center [1112, 439] width 474 height 486
click at [910, 207] on div at bounding box center [1112, 439] width 474 height 486
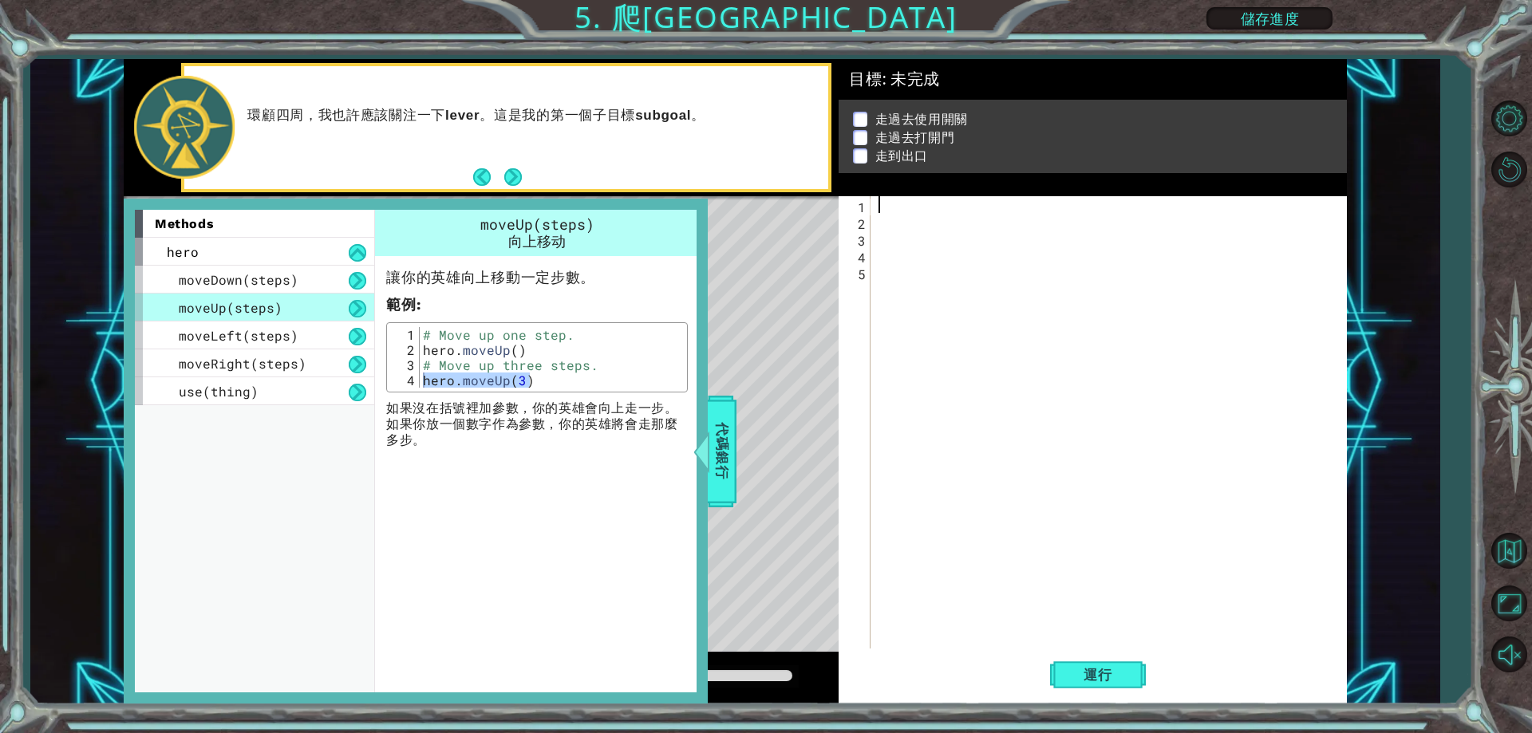
paste textarea "hero.moveUp(3)"
click at [973, 208] on div "hero . moveUp ( 3 )" at bounding box center [1112, 439] width 474 height 486
click at [981, 207] on div "hero . moveUp ( 3 )" at bounding box center [1112, 439] width 474 height 486
type textarea "2"
click at [312, 341] on div "moveLeft(steps)" at bounding box center [254, 336] width 239 height 28
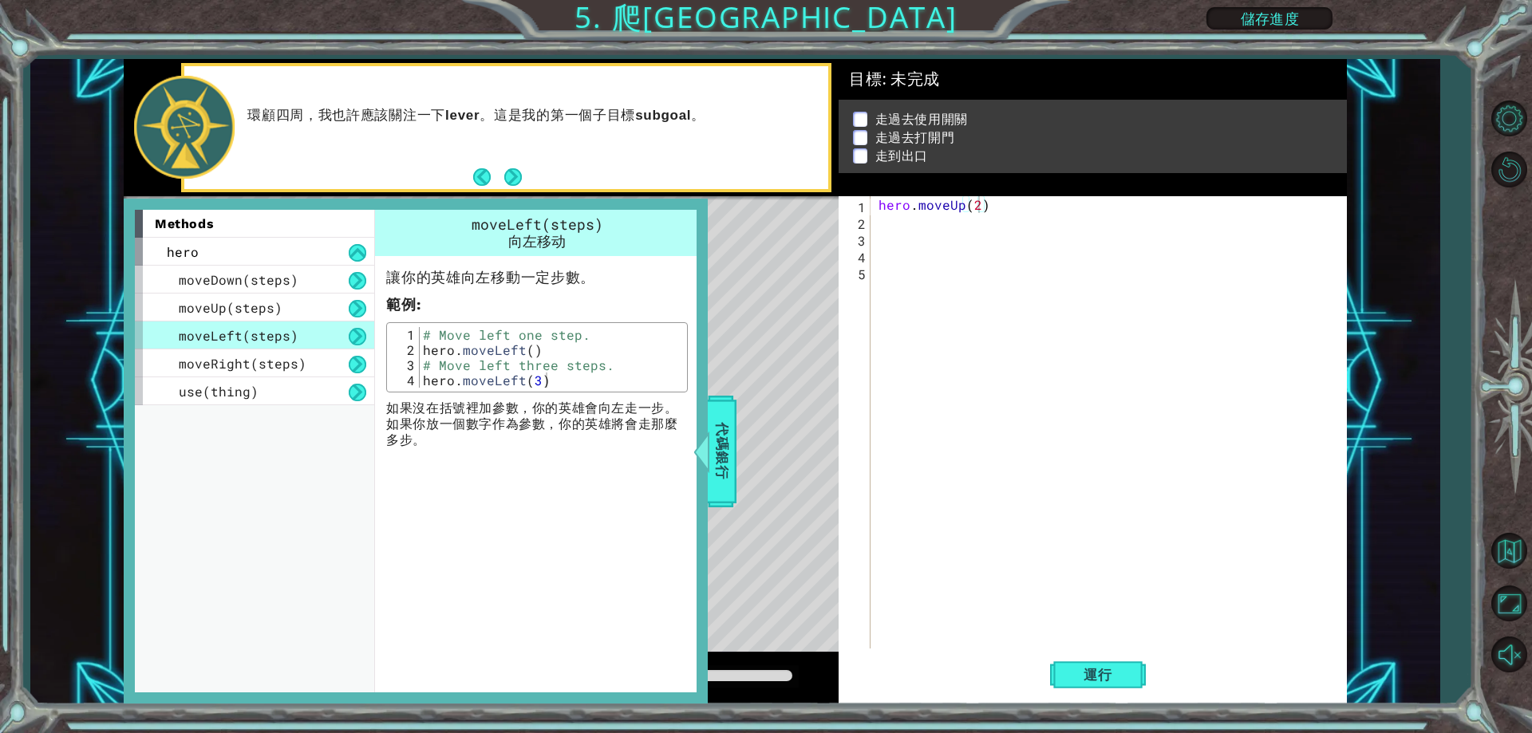
type textarea "hero.moveLeft()"
drag, startPoint x: 515, startPoint y: 347, endPoint x: 527, endPoint y: 350, distance: 12.2
click at [514, 350] on div "# Move left one step. hero . moveLeft ( ) # Move left three steps. hero . moveL…" at bounding box center [551, 372] width 263 height 91
drag, startPoint x: 552, startPoint y: 348, endPoint x: 396, endPoint y: 354, distance: 156.5
click at [396, 354] on div "hero.moveLeft() 1 2 3 4 # Move left one step. hero . moveLeft ( ) # Move left t…" at bounding box center [537, 357] width 292 height 61
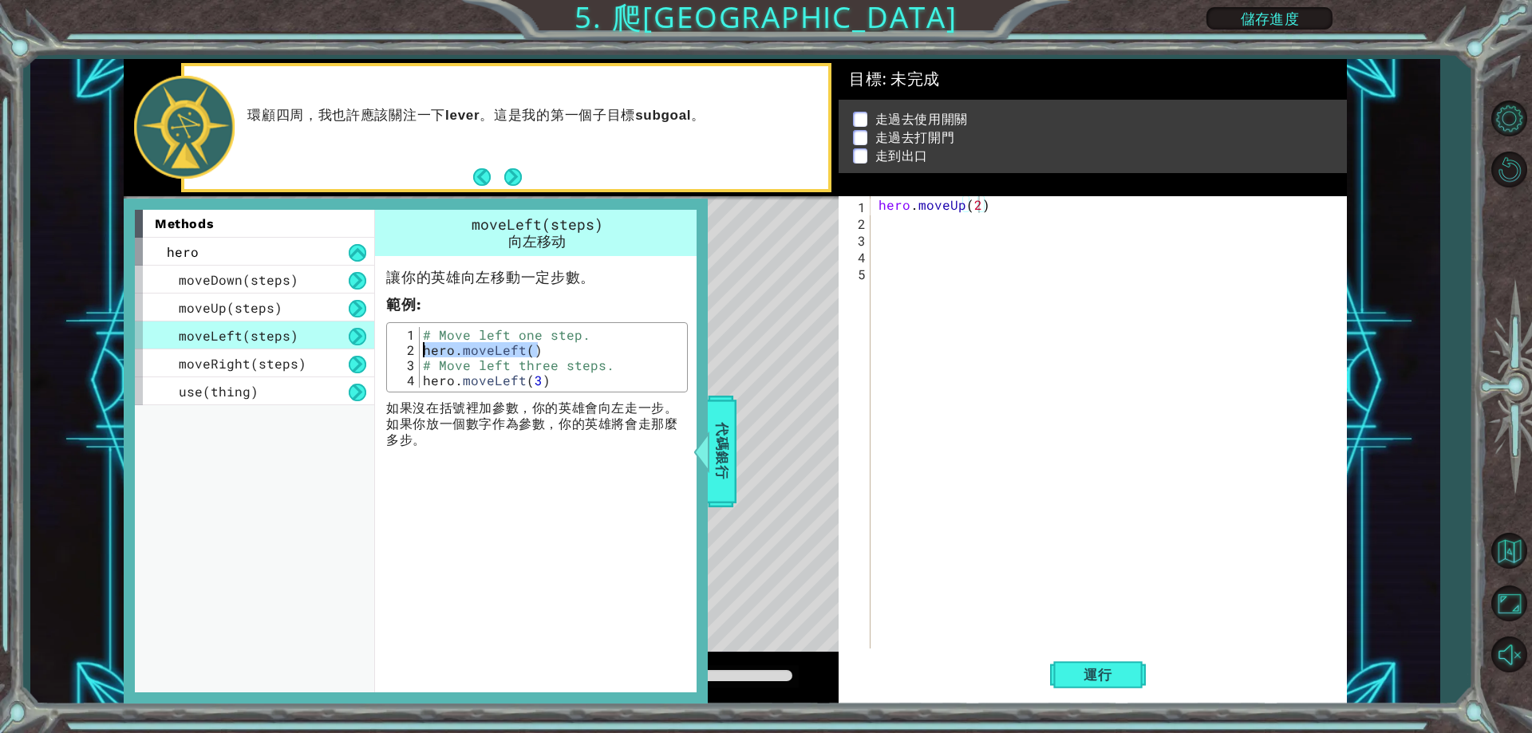
click at [891, 231] on div "hero . moveUp ( 2 )" at bounding box center [1112, 439] width 474 height 486
click at [895, 215] on div "hero . moveUp ( 2 )" at bounding box center [1112, 439] width 474 height 486
paste textarea "hero.moveLeft()"
click at [985, 224] on div "hero . moveUp ( 2 ) hero . moveLeft ( )" at bounding box center [1112, 439] width 474 height 486
type textarea "2"
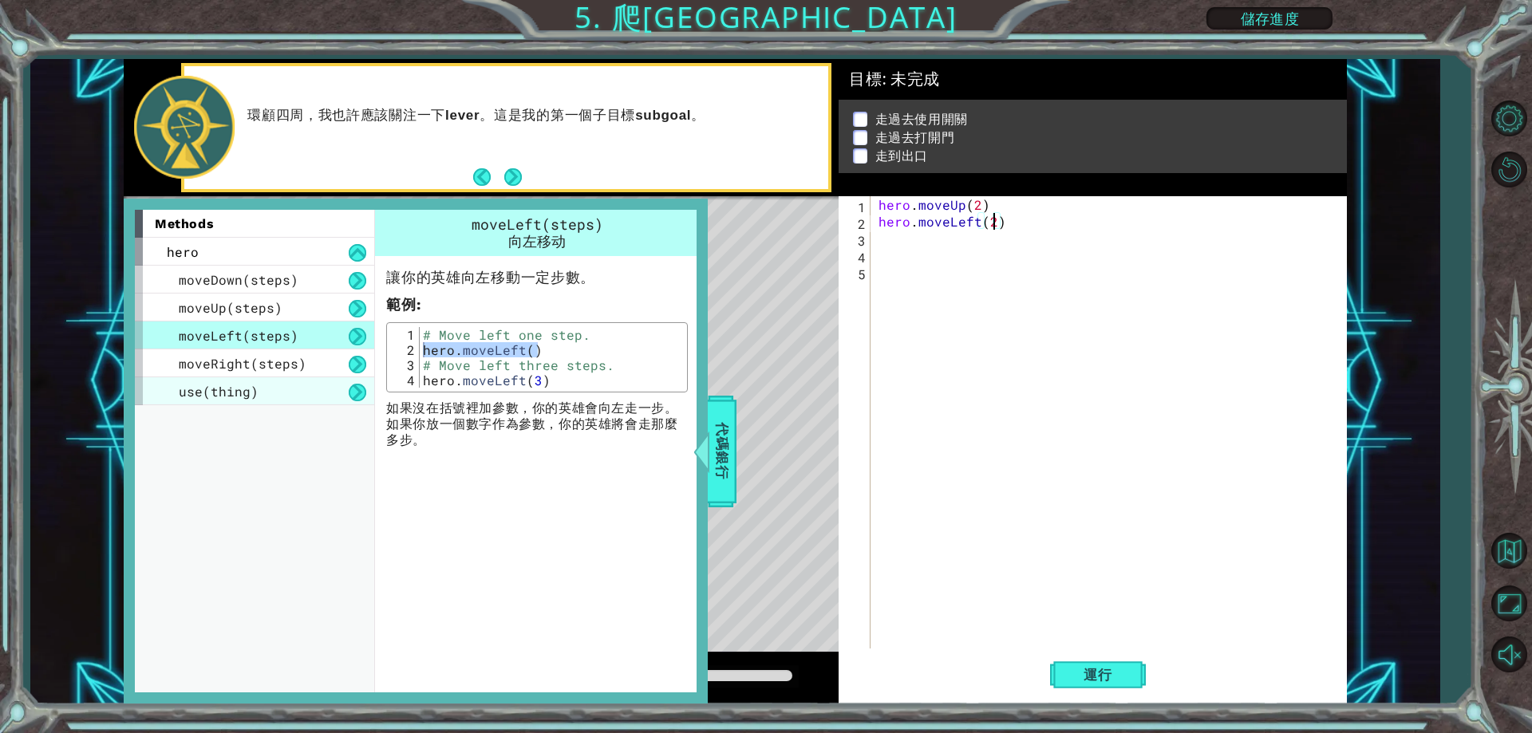
click at [239, 399] on span "use(thing)" at bounding box center [219, 391] width 80 height 17
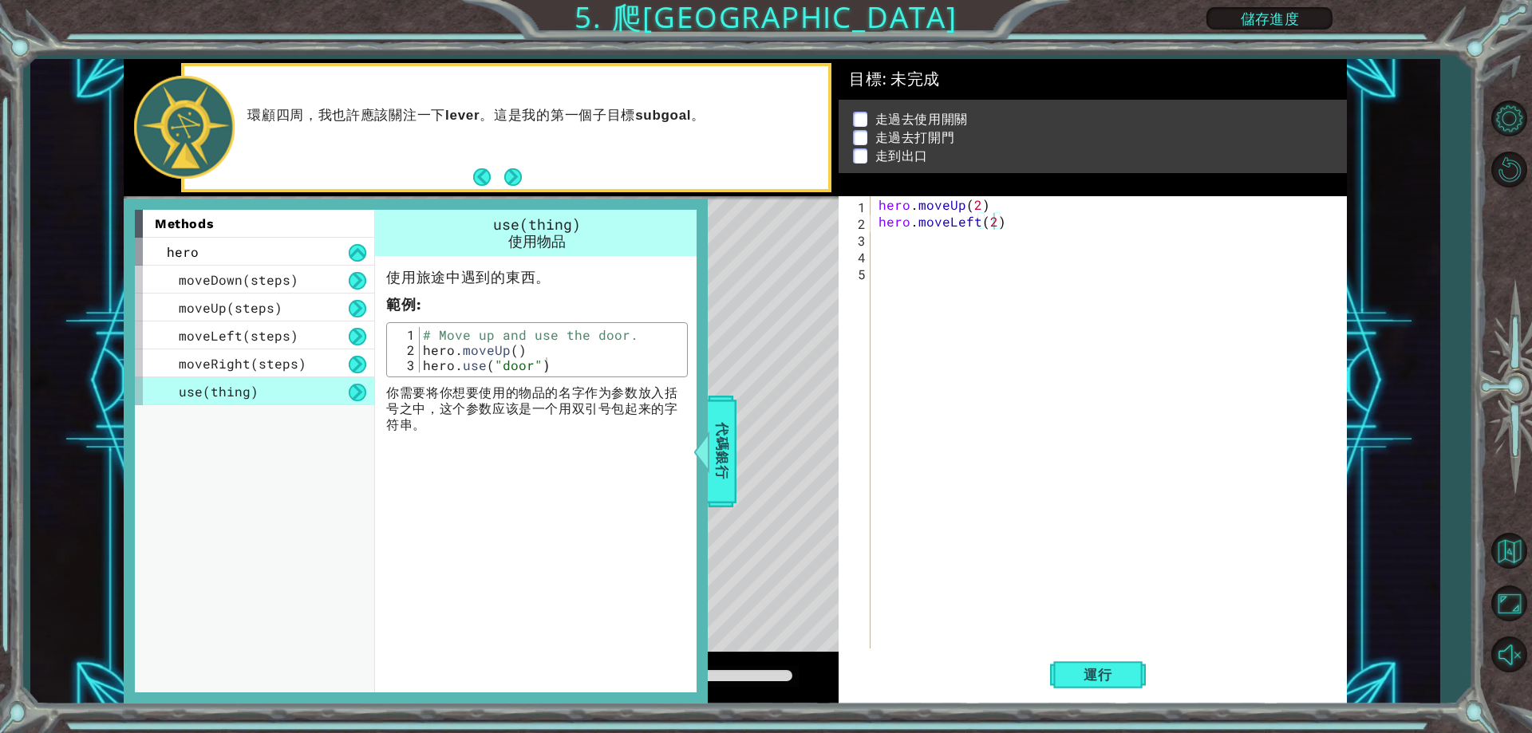
type textarea "hero.use("door")"
drag, startPoint x: 552, startPoint y: 362, endPoint x: 417, endPoint y: 366, distance: 135.7
click at [417, 366] on div "hero.use("door") 1 2 3 # Move up and use the door. hero . moveUp ( ) hero . use…" at bounding box center [537, 349] width 292 height 45
click at [912, 236] on div "hero . moveUp ( 2 ) hero . moveLeft ( 2 )" at bounding box center [1112, 439] width 474 height 486
paste textarea "hero.use("door")"
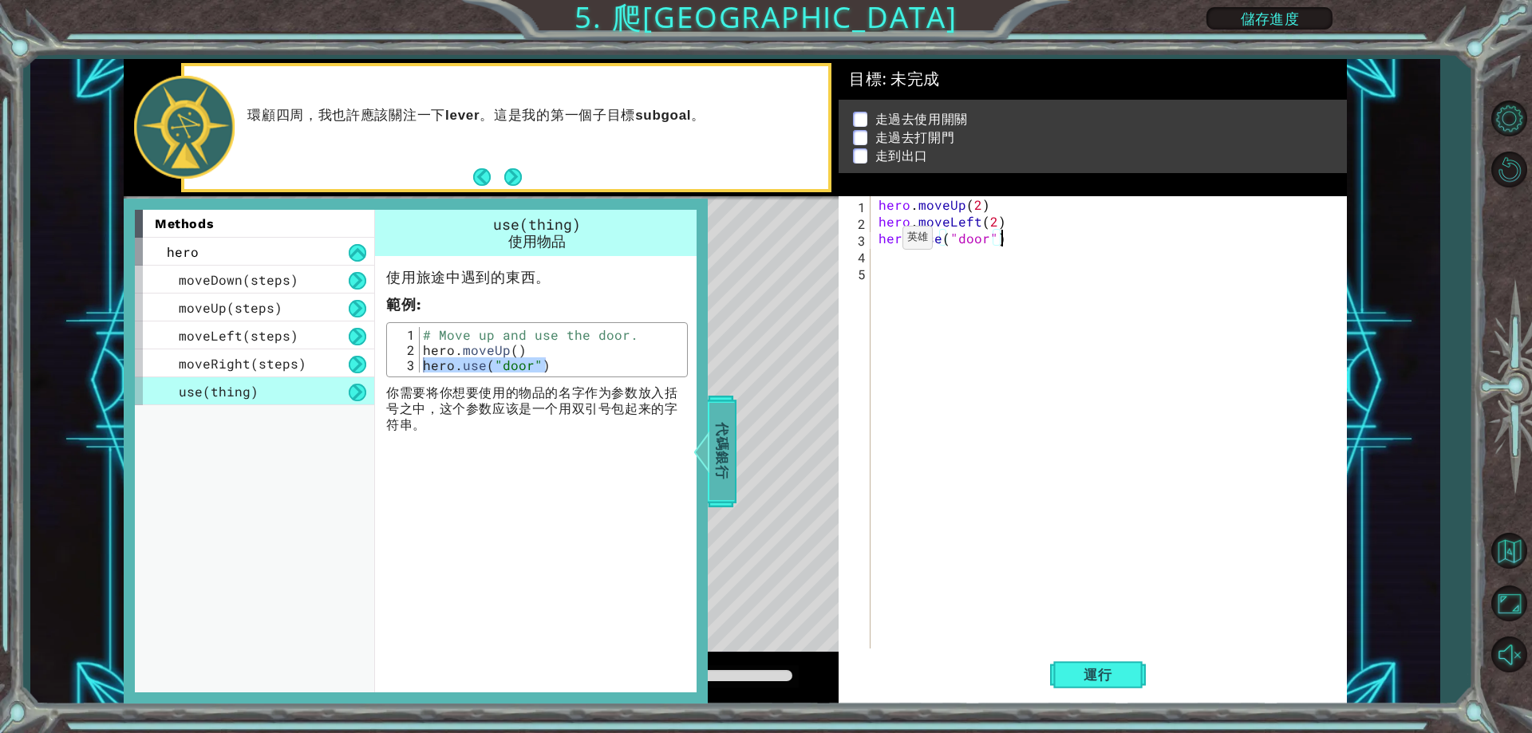
click at [717, 440] on span "代碼銀行" at bounding box center [722, 451] width 26 height 97
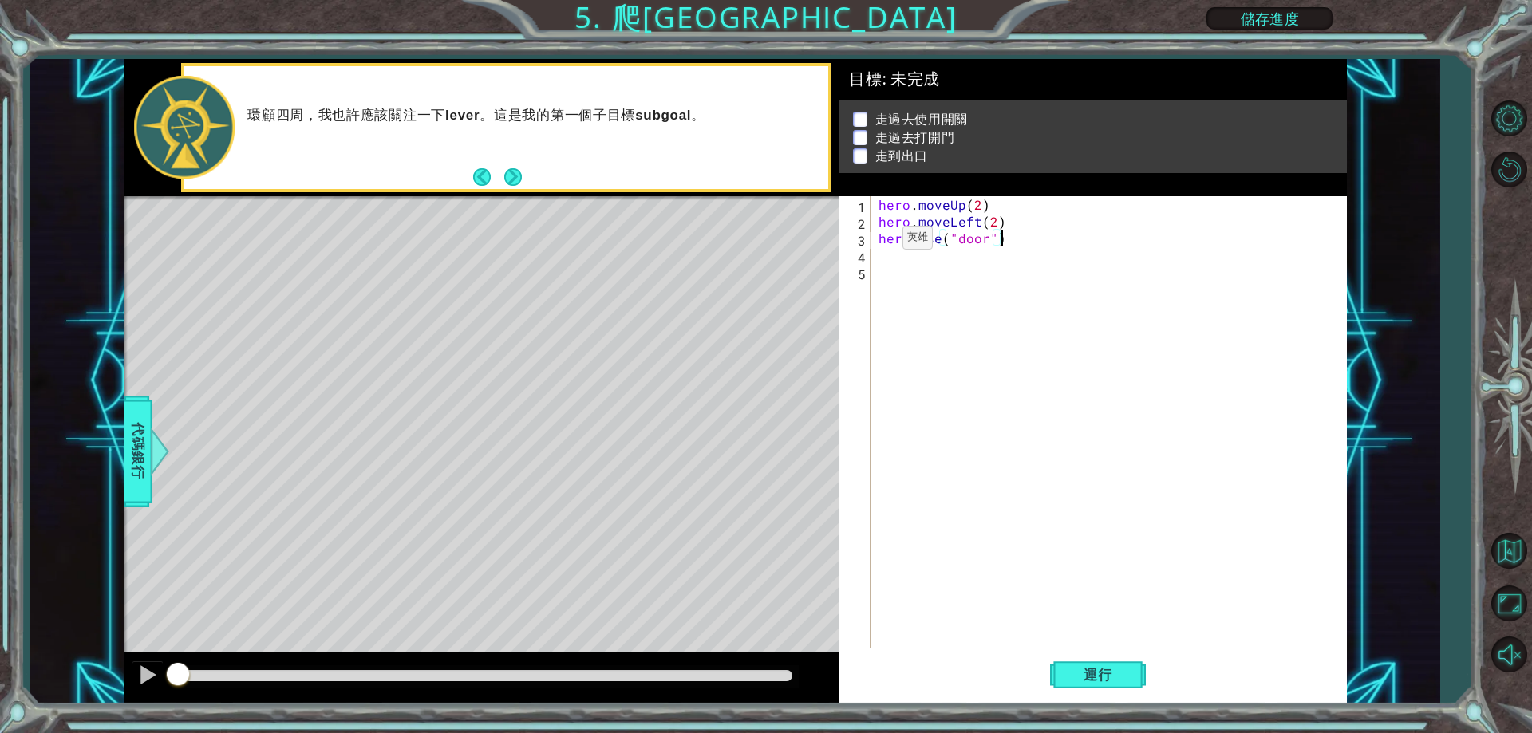
drag, startPoint x: 717, startPoint y: 440, endPoint x: 996, endPoint y: 232, distance: 347.3
click at [996, 232] on div "hero . moveUp ( 2 ) hero . moveLeft ( 2 ) hero . use ( "door" )" at bounding box center [1112, 439] width 474 height 486
click at [997, 235] on div "hero . moveUp ( 2 ) hero . moveLeft ( 2 ) hero . use ( "door" )" at bounding box center [1112, 439] width 474 height 486
type textarea "hero.use()"
click at [961, 239] on div "hero . moveUp ( 2 ) hero . moveLeft ( 2 ) hero . use (" at bounding box center [1112, 439] width 474 height 486
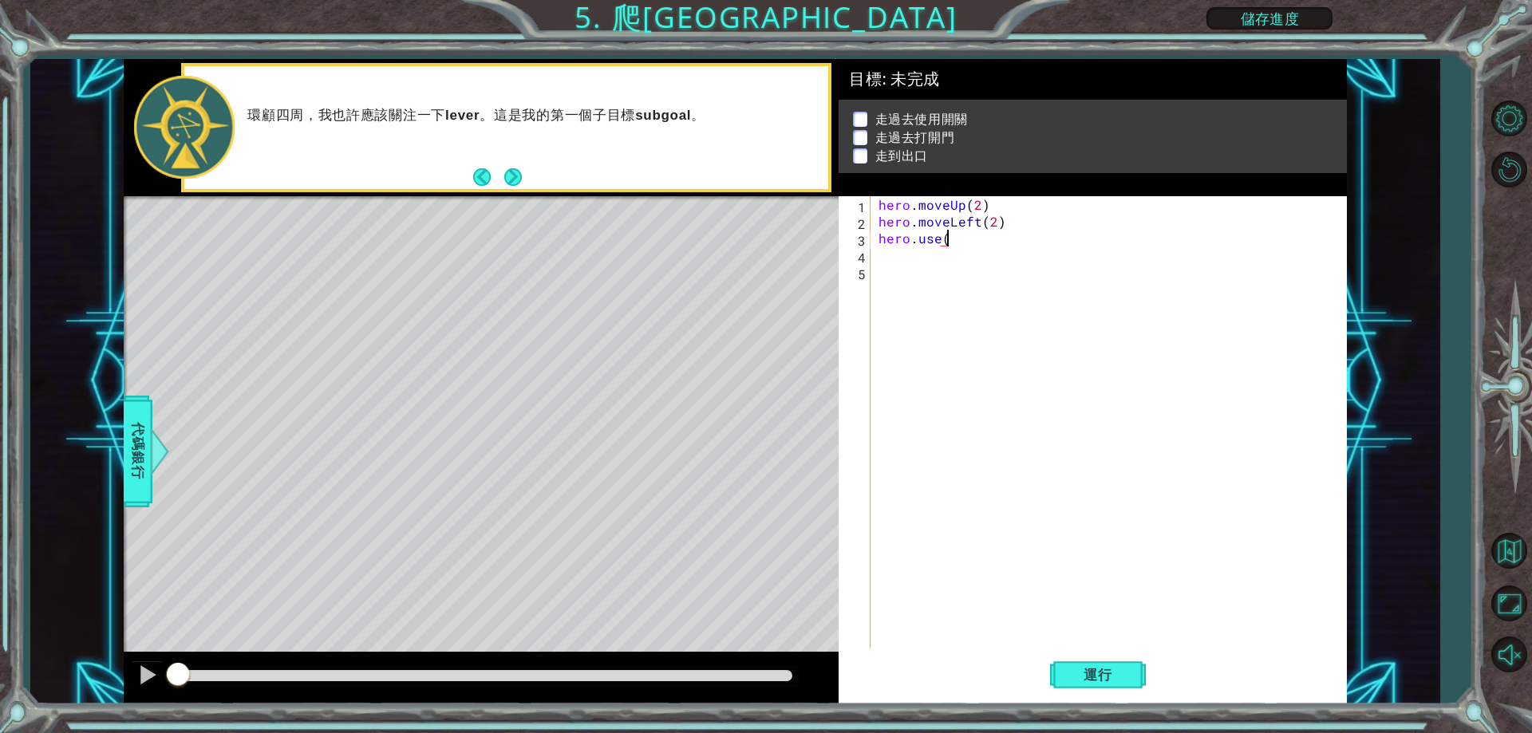
type textarea "ㄠ"
type textarea "l"
click at [987, 259] on div "hero.move L eft 按 Enter" at bounding box center [1088, 276] width 302 height 57
drag, startPoint x: 1091, startPoint y: 232, endPoint x: 949, endPoint y: 237, distance: 142.1
click at [949, 237] on div "hero . moveUp ( 2 ) hero . moveLeft ( 2 ) hero . use ( hero . moveLeft ( )" at bounding box center [1112, 439] width 474 height 486
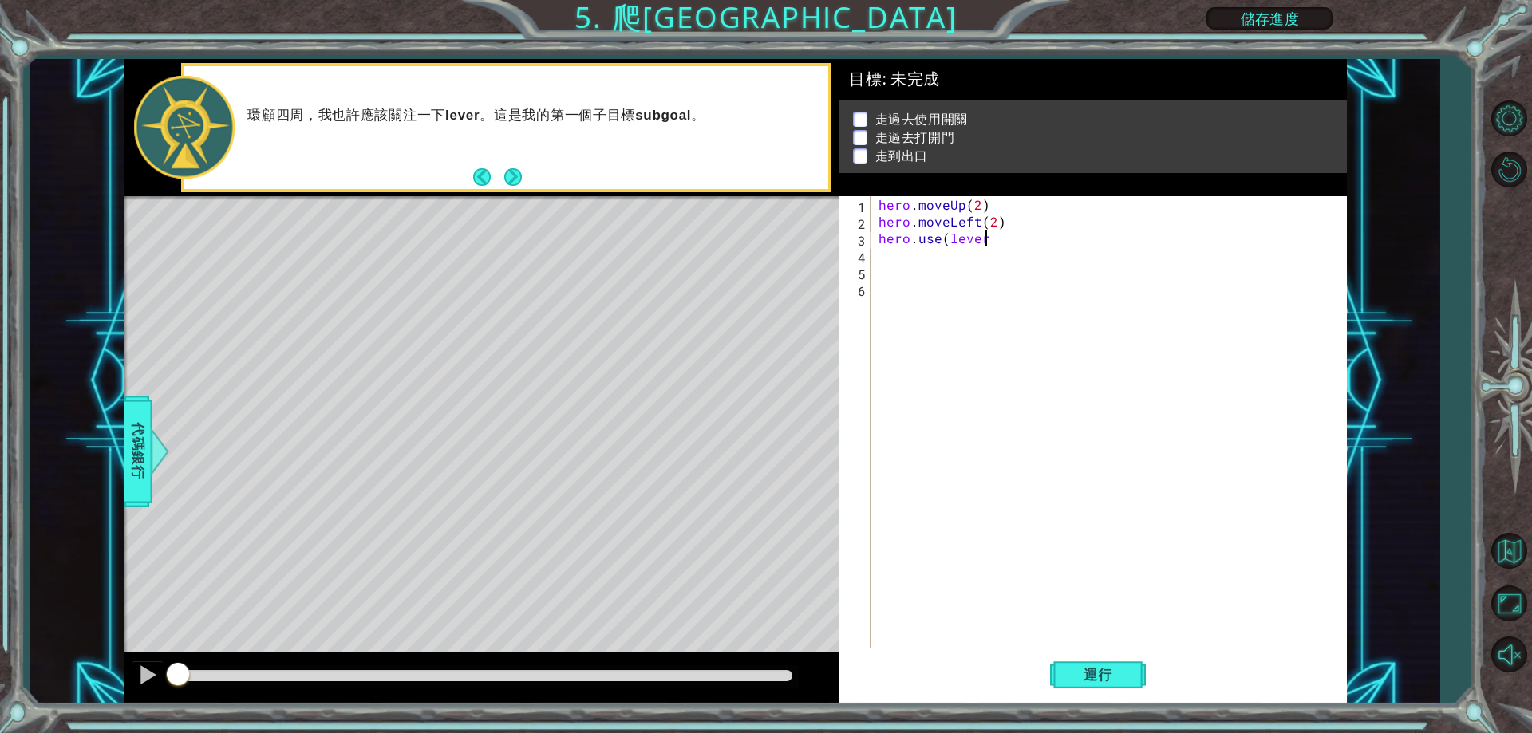
scroll to position [0, 6]
type textarea ")"
click at [905, 255] on div "hero . moveUp ( 2 ) hero . moveLeft ( 2 ) hero . use ( lever )" at bounding box center [1112, 439] width 474 height 486
click at [146, 467] on span "代碼銀行" at bounding box center [138, 451] width 26 height 97
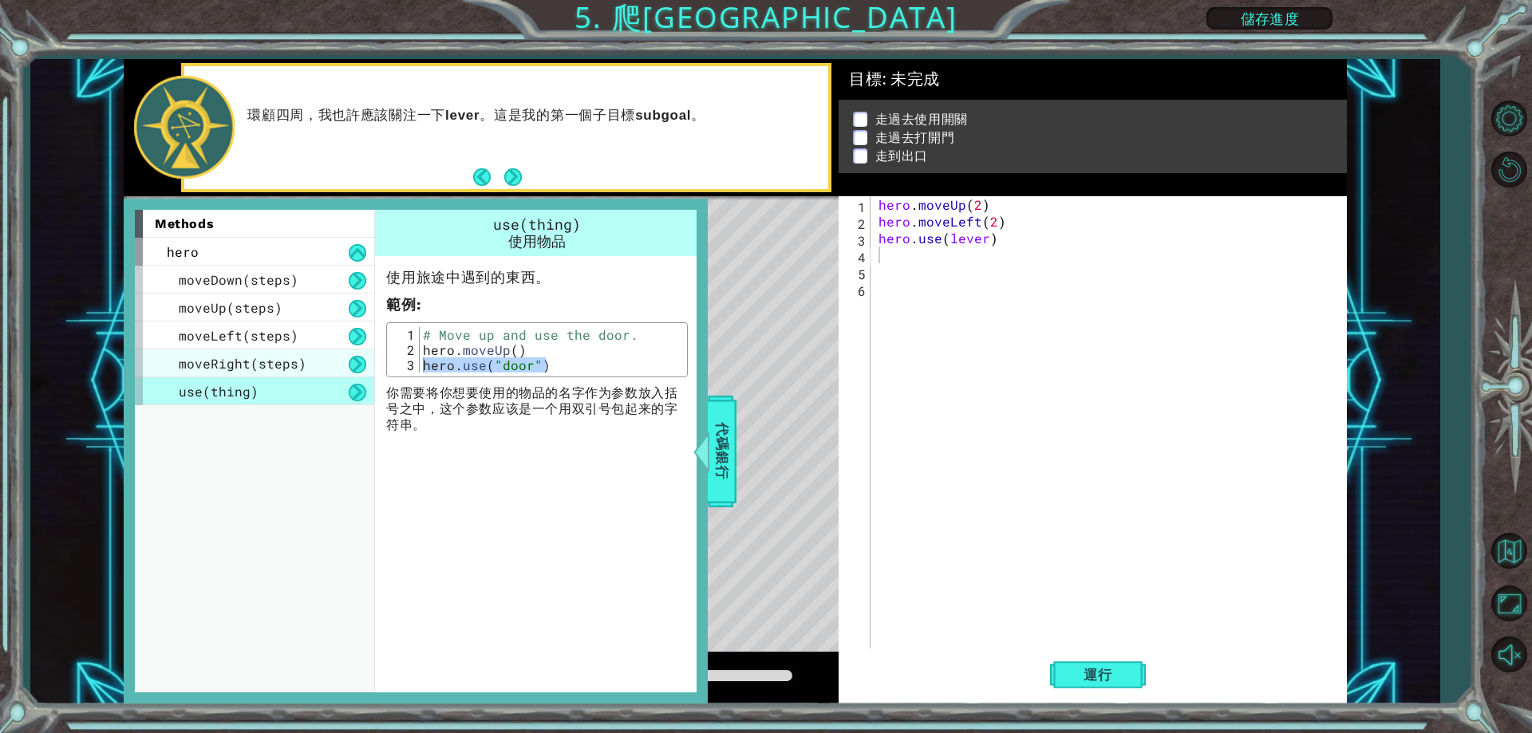
click at [283, 361] on span "moveRight(steps)" at bounding box center [243, 363] width 128 height 17
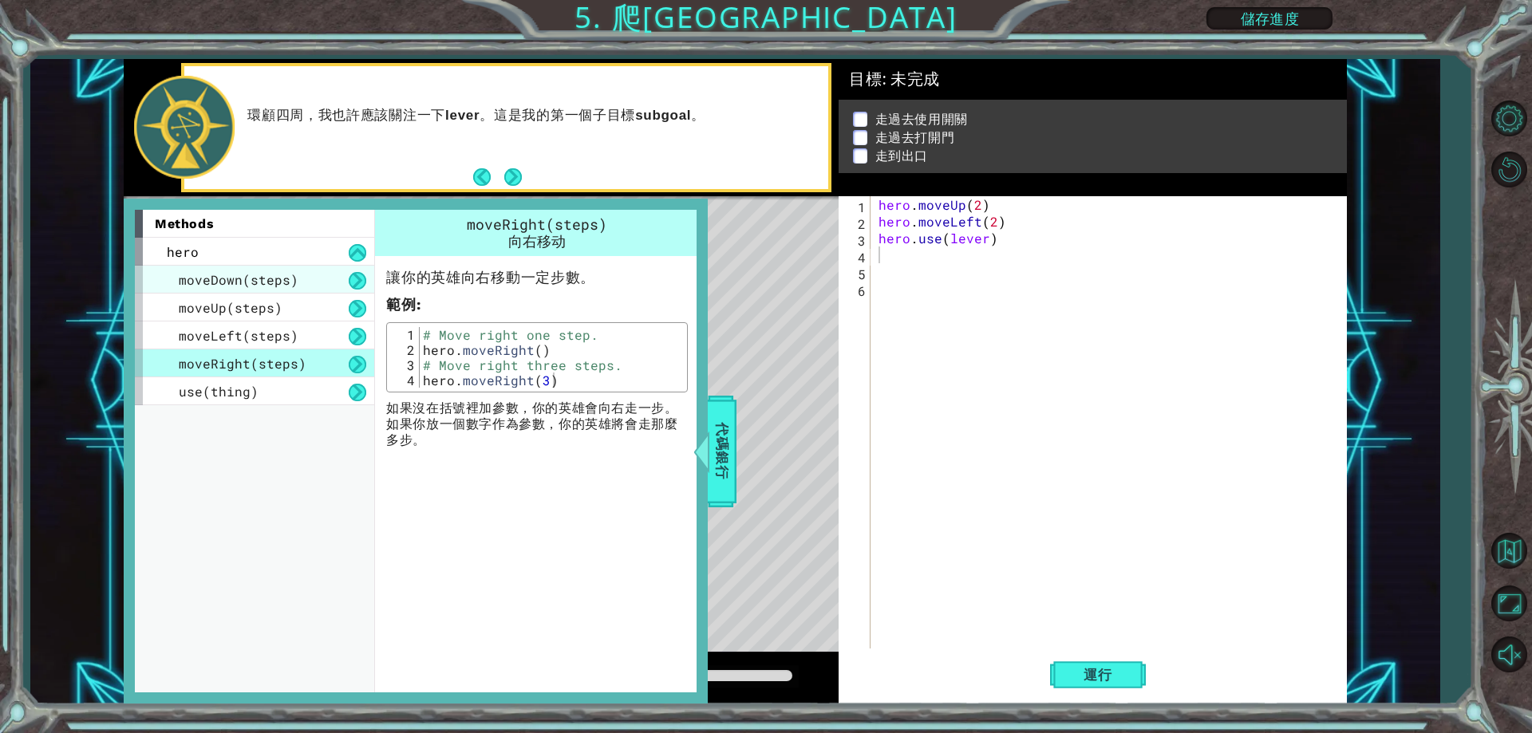
click at [289, 290] on div "moveDown(steps)" at bounding box center [254, 280] width 239 height 28
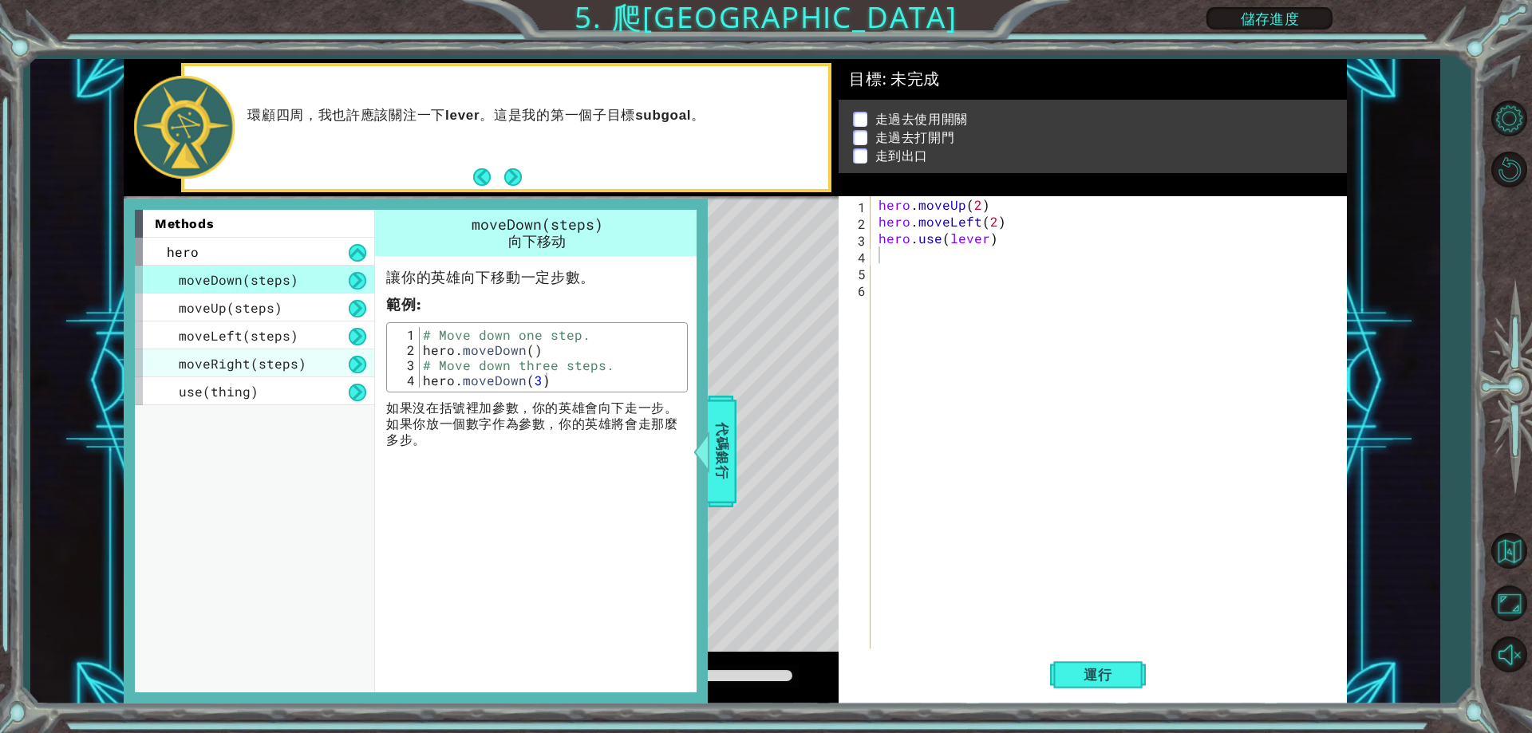
click at [295, 352] on div "moveRight(steps)" at bounding box center [254, 364] width 239 height 28
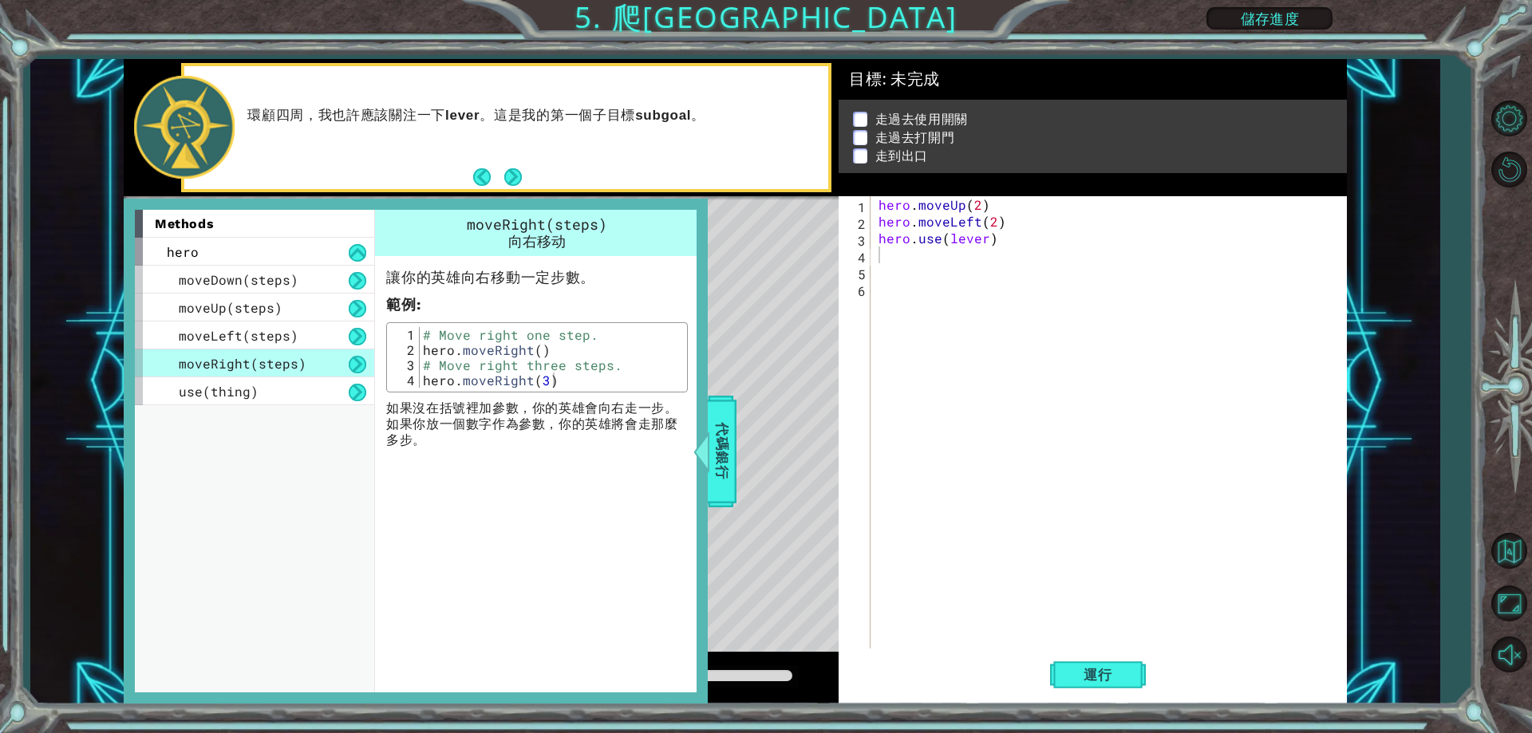
type textarea "hero.moveRight()"
drag, startPoint x: 547, startPoint y: 353, endPoint x: 416, endPoint y: 357, distance: 130.9
click at [416, 357] on div "hero.moveRight() 1 2 3 4 # Move right one step. hero . moveRight ( ) # Move rig…" at bounding box center [537, 357] width 292 height 61
click at [880, 263] on div "hero . moveUp ( 2 ) hero . moveLeft ( 2 ) hero . use ( lever )" at bounding box center [1112, 439] width 474 height 486
click at [892, 247] on div "hero . moveUp ( 2 ) hero . moveLeft ( 2 ) hero . use ( lever )" at bounding box center [1112, 439] width 474 height 486
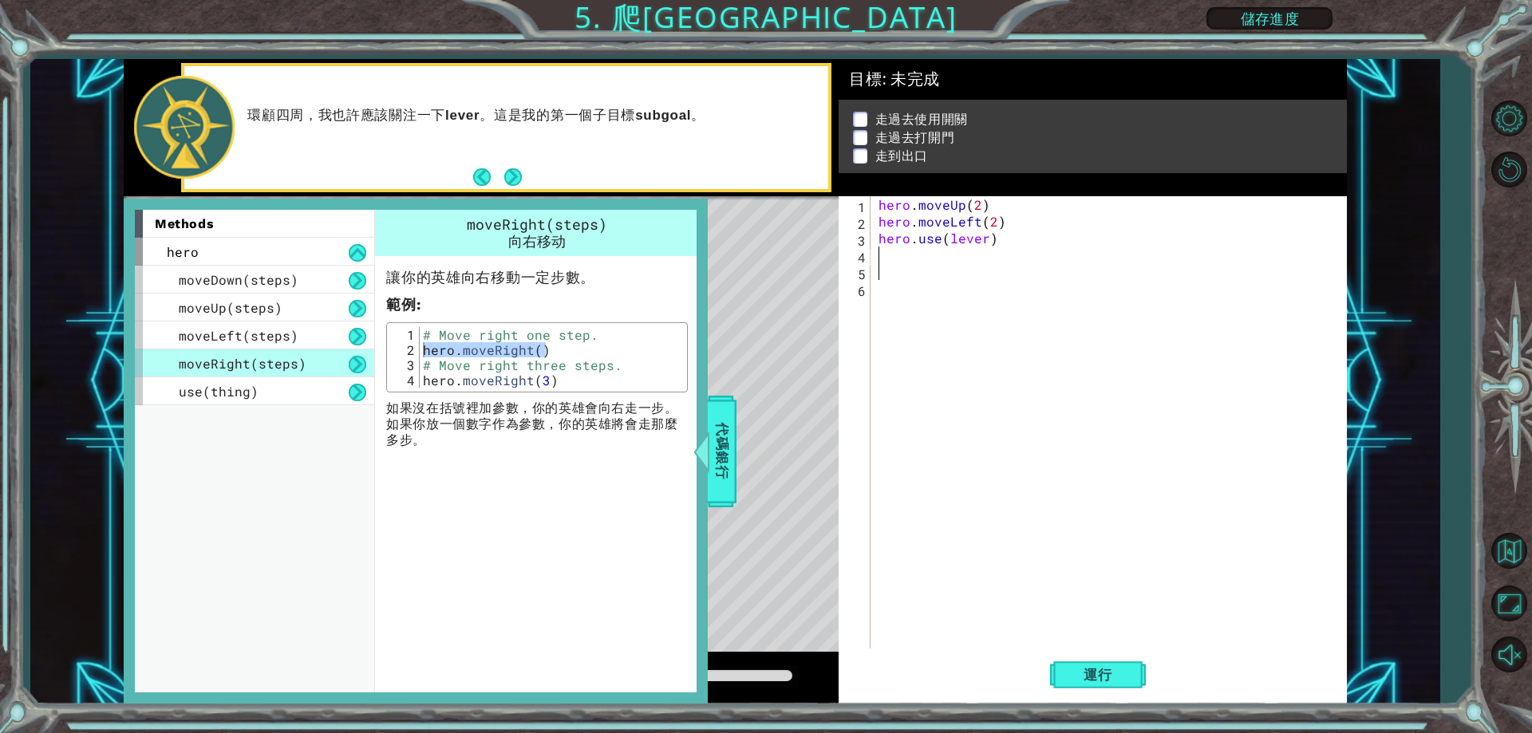
paste textarea "hero.moveRight()"
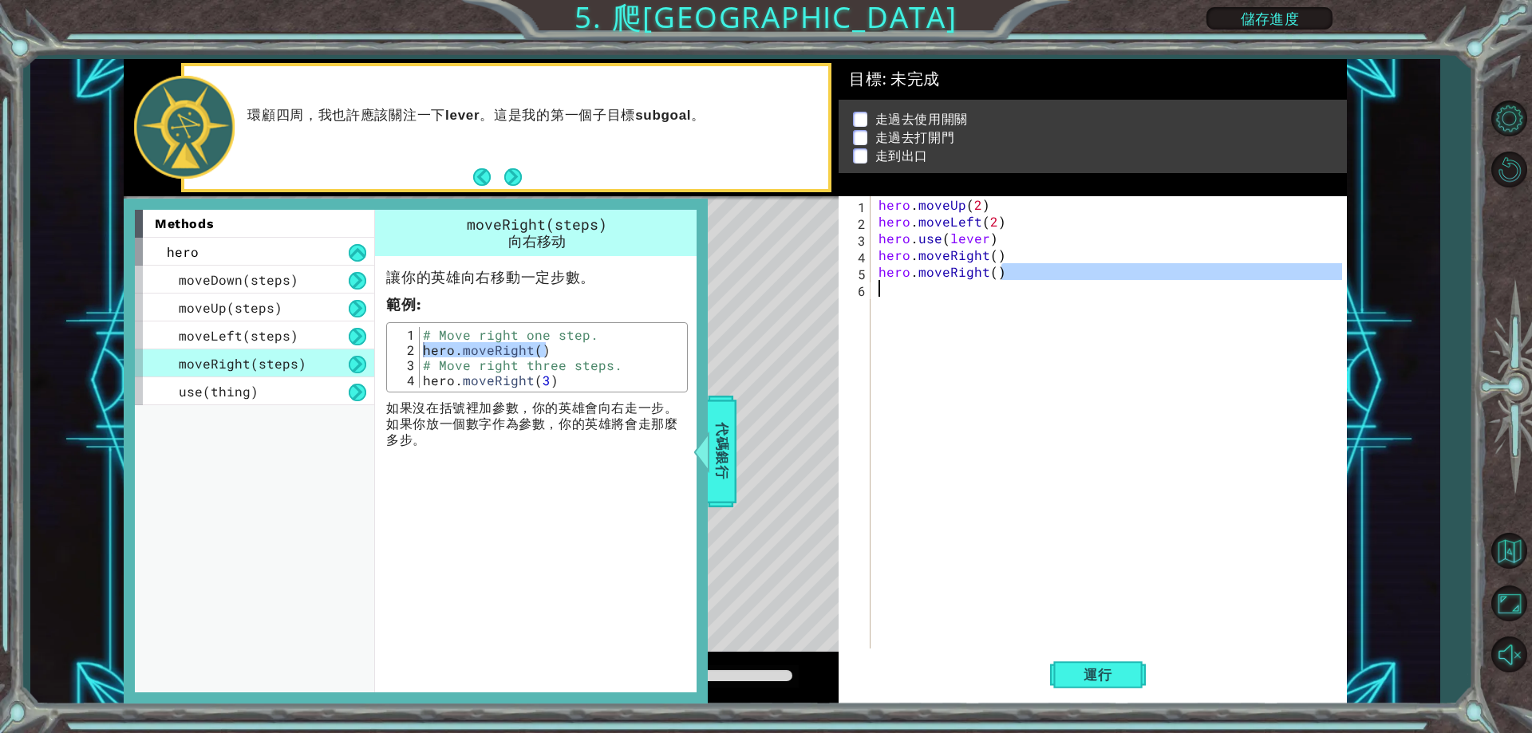
type textarea "hero.moveRight()"
drag, startPoint x: 983, startPoint y: 277, endPoint x: 873, endPoint y: 275, distance: 110.1
click at [873, 275] on div "hero.moveRight() 1 2 3 4 5 6 hero . moveUp ( 2 ) hero . moveLeft ( 2 ) hero . u…" at bounding box center [1090, 422] width 503 height 452
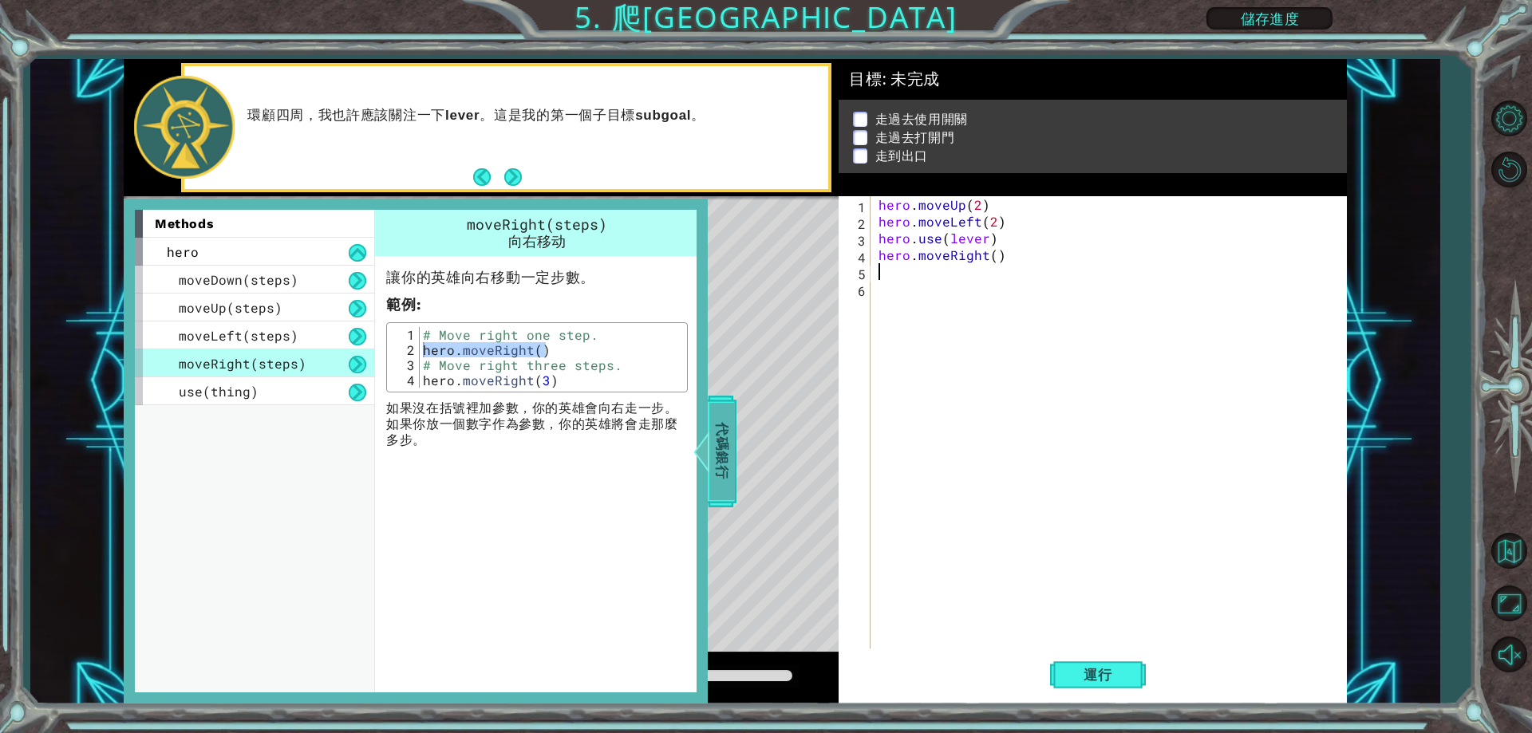
click at [717, 431] on span "代碼銀行" at bounding box center [722, 451] width 26 height 97
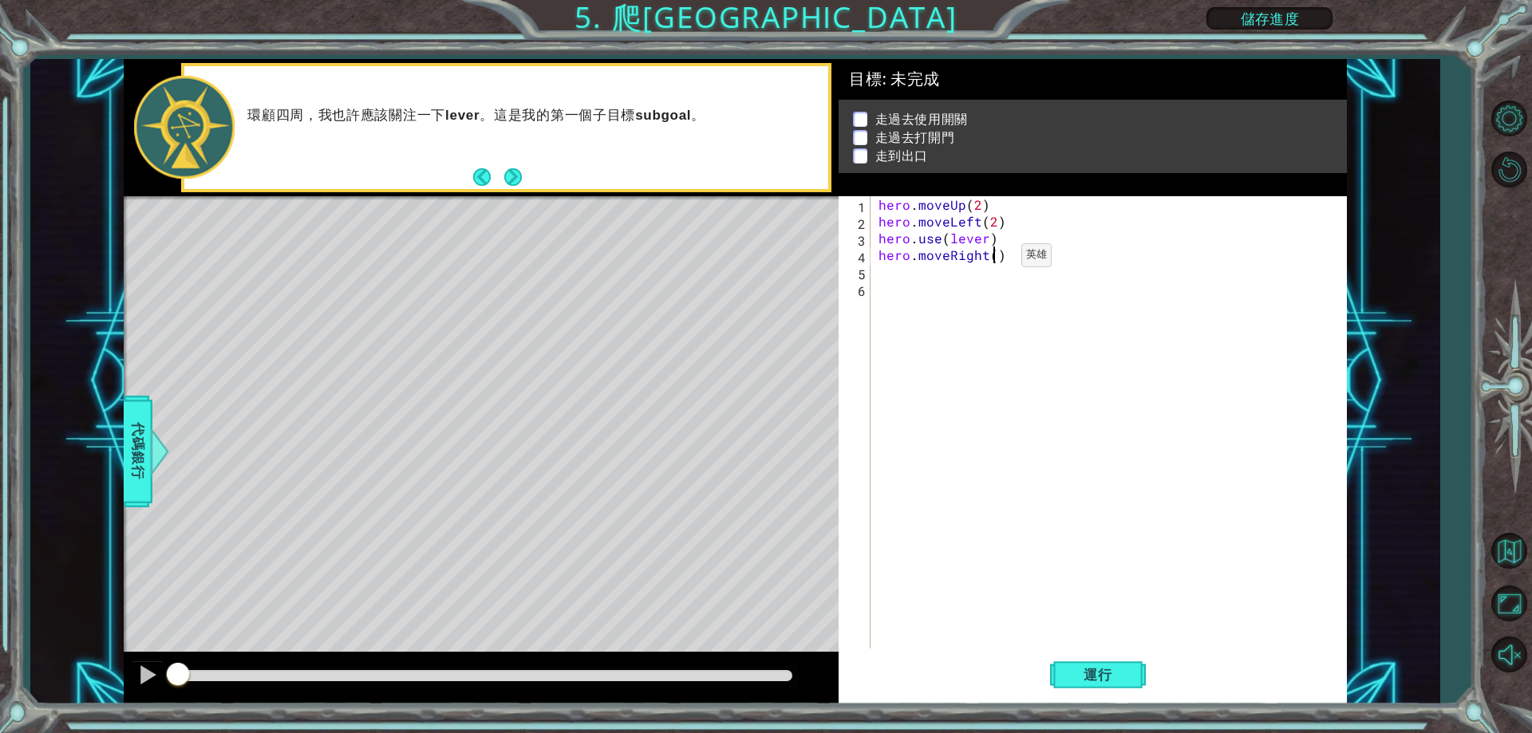
click at [994, 259] on div "hero . moveUp ( 2 ) hero . moveLeft ( 2 ) hero . use ( lever ) hero . moveRight…" at bounding box center [1112, 439] width 474 height 486
click at [1122, 654] on button "運行" at bounding box center [1098, 675] width 96 height 51
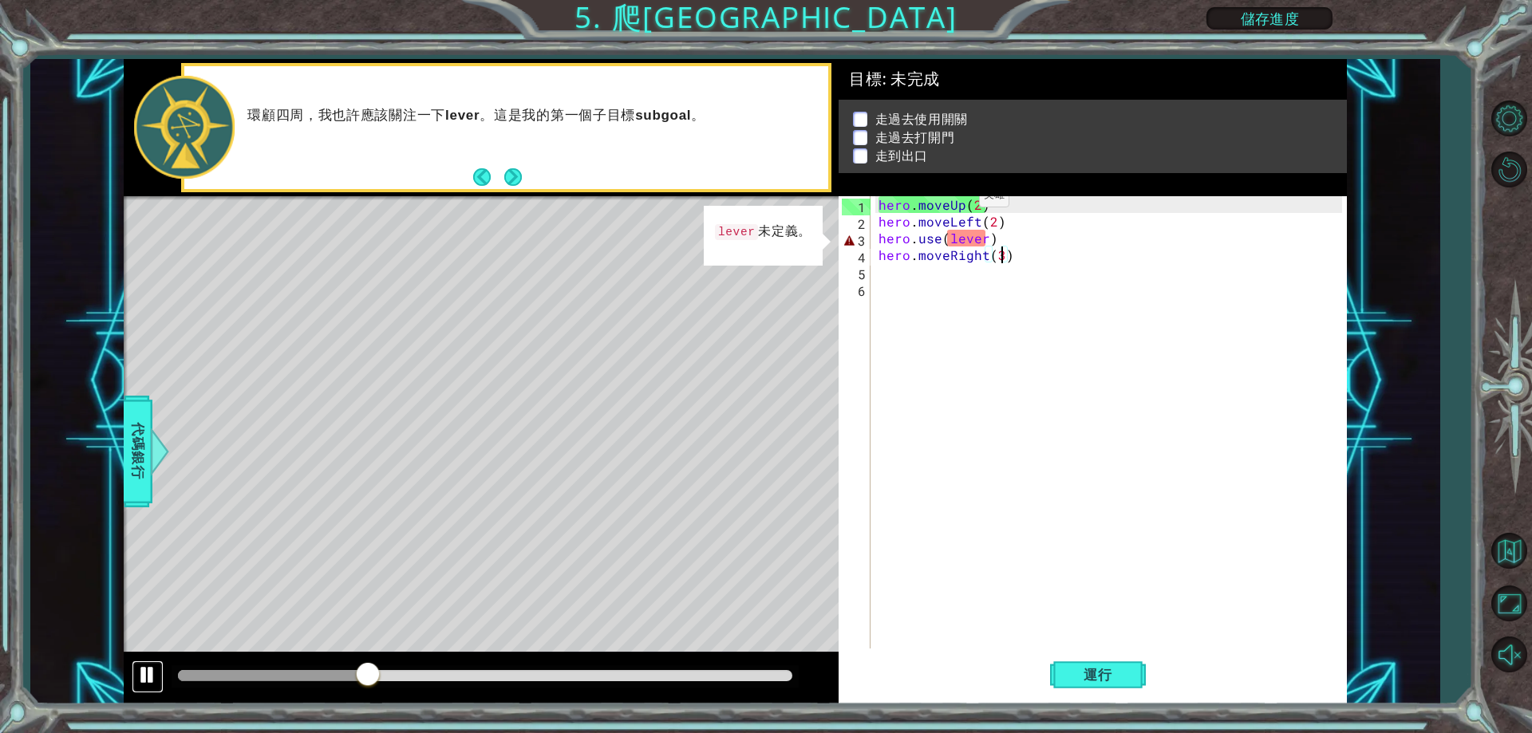
click at [150, 677] on div at bounding box center [147, 675] width 21 height 21
click at [148, 504] on div "代碼銀行" at bounding box center [138, 452] width 29 height 112
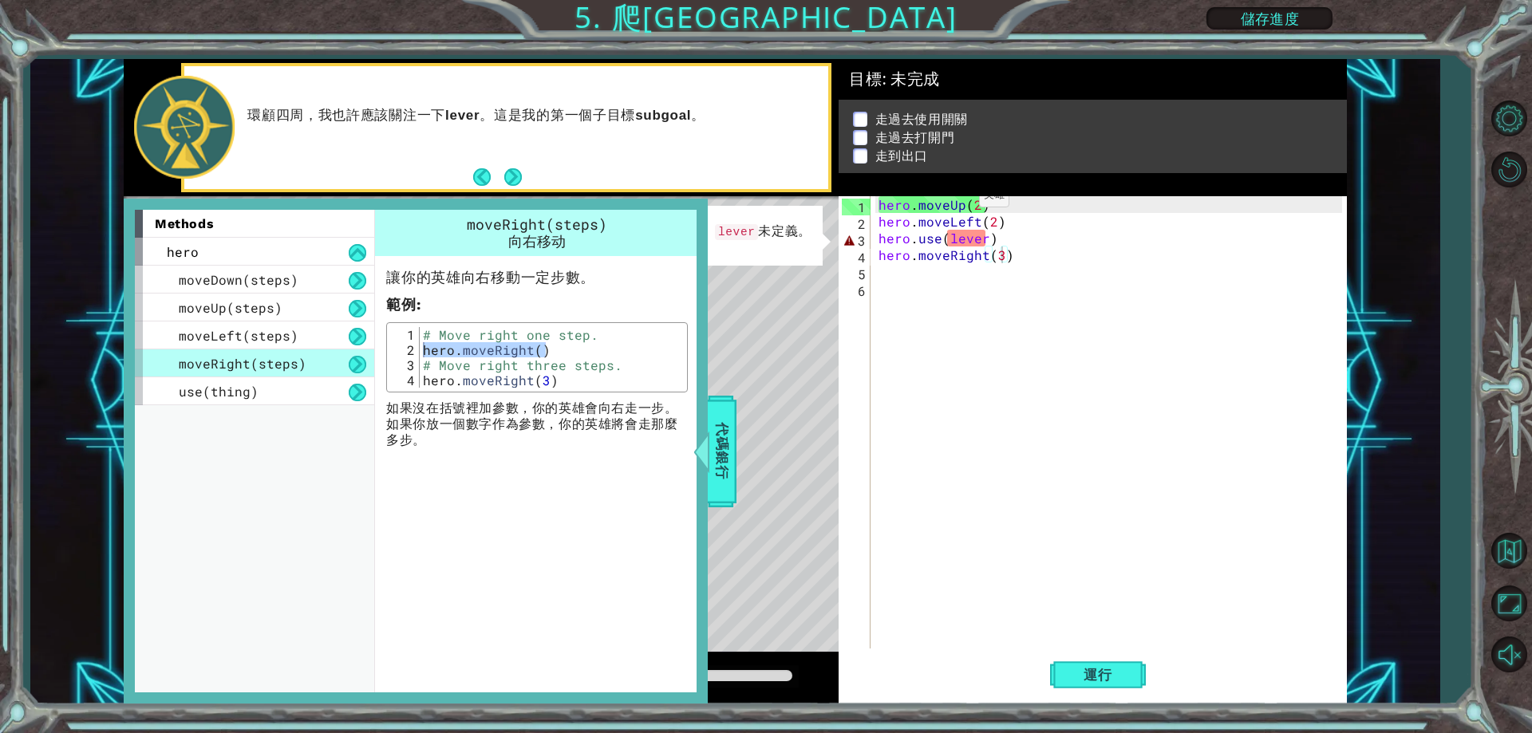
click at [265, 235] on div "methods" at bounding box center [254, 224] width 239 height 28
click at [269, 238] on div "hero" at bounding box center [254, 252] width 239 height 28
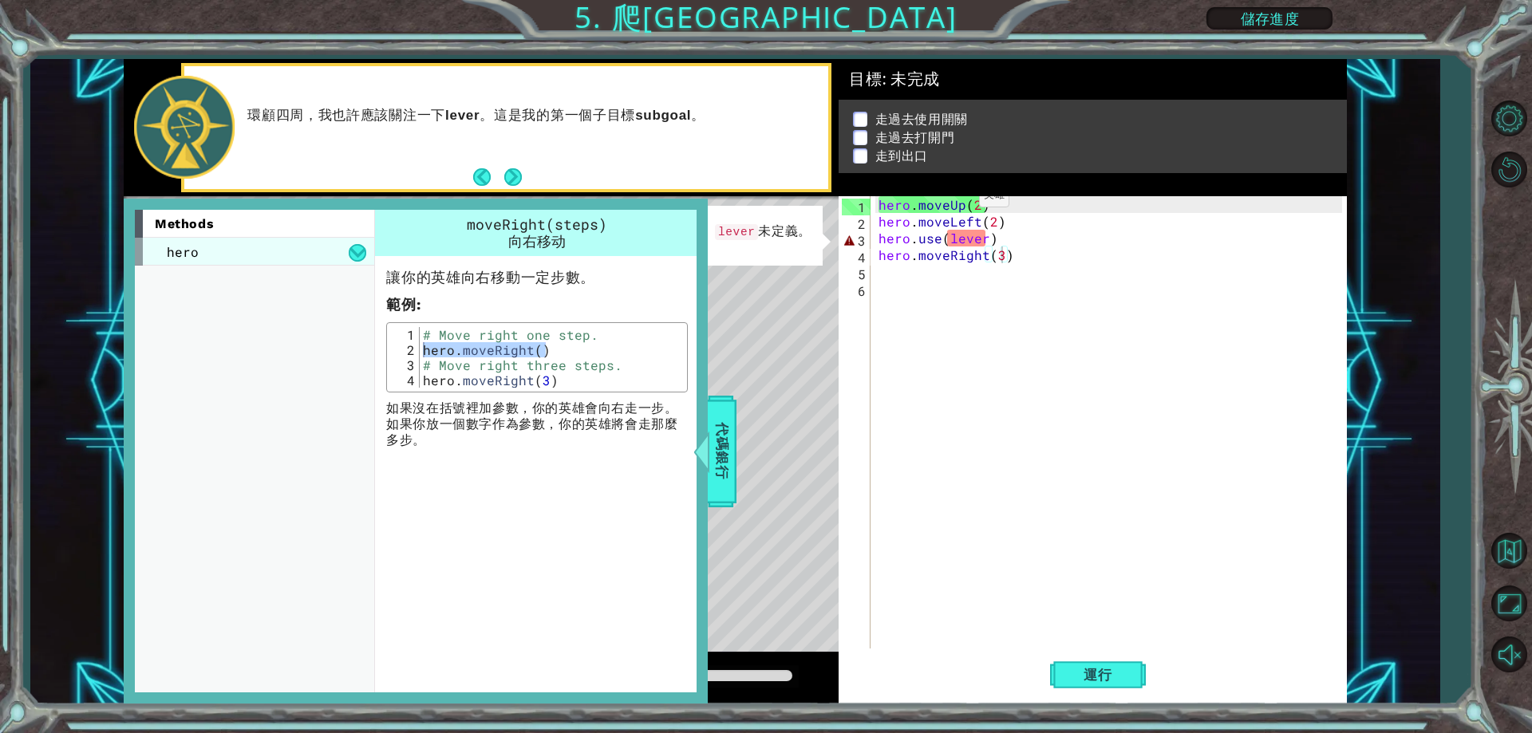
click at [269, 238] on div "hero" at bounding box center [254, 252] width 239 height 28
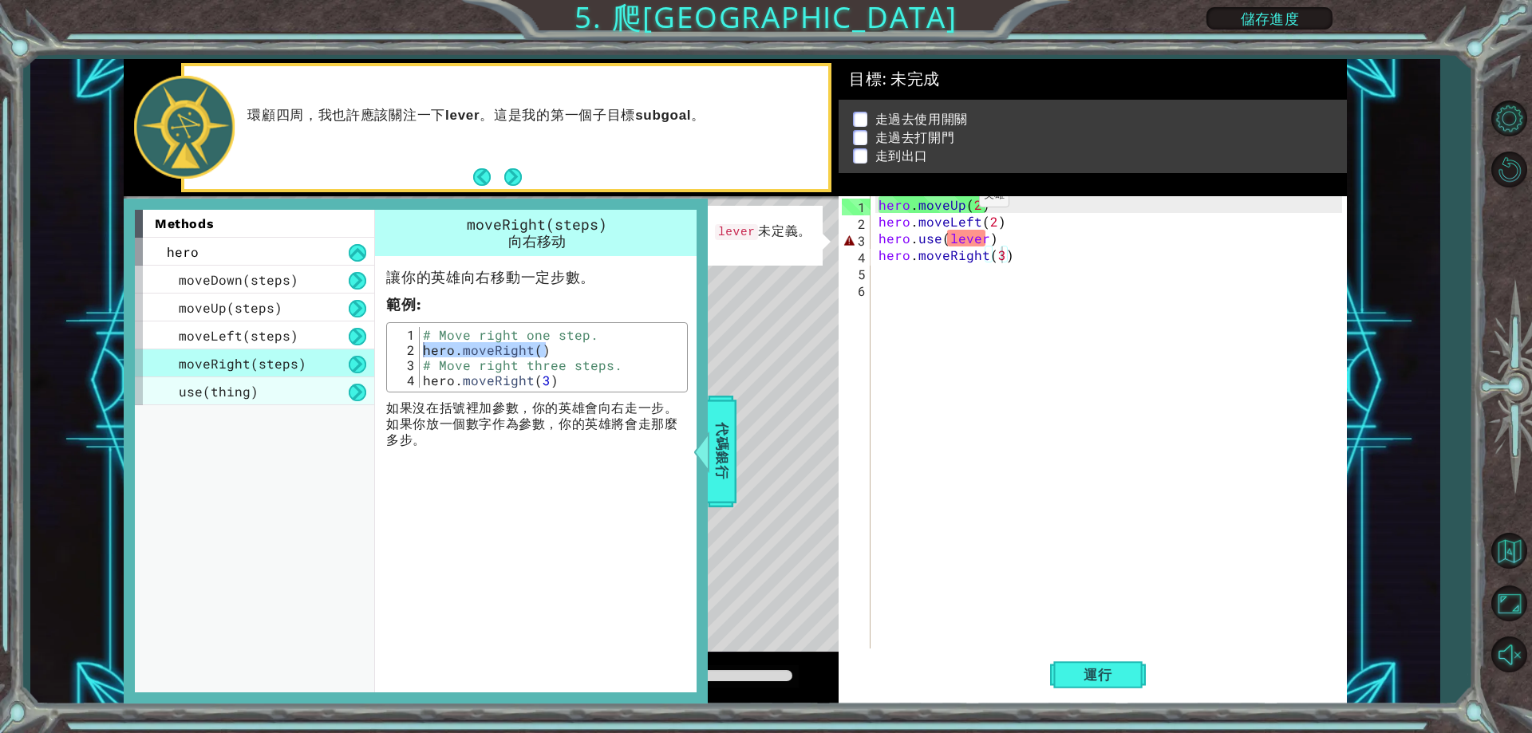
click at [287, 385] on div "use(thing)" at bounding box center [254, 391] width 239 height 28
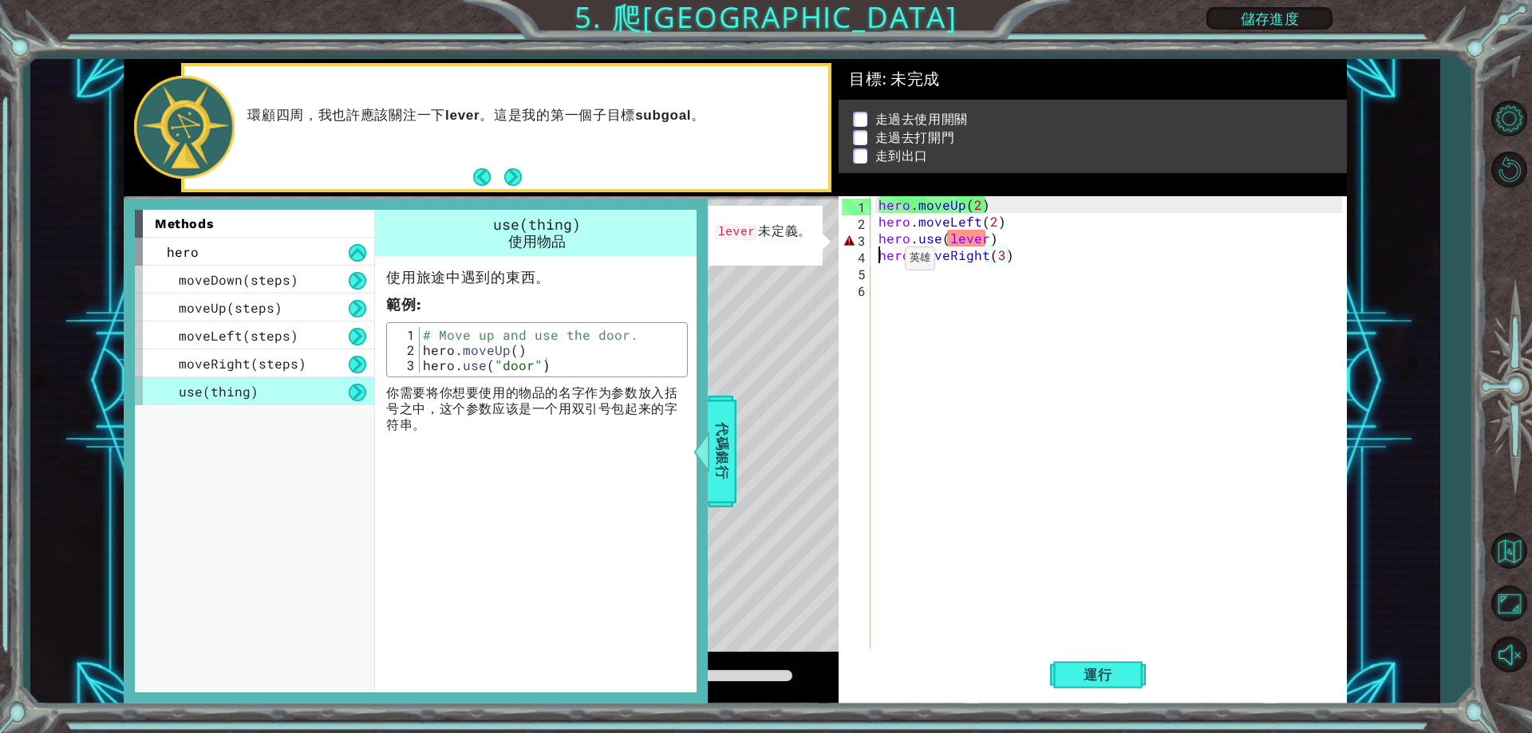
drag, startPoint x: 878, startPoint y: 263, endPoint x: 967, endPoint y: 259, distance: 89.4
click at [880, 263] on div "hero . moveUp ( 2 ) hero . moveLeft ( 2 ) hero . use ( lever ) hero . moveRight…" at bounding box center [1112, 439] width 474 height 486
click at [1062, 232] on div "hero . moveUp ( 2 ) hero . moveLeft ( 2 ) hero . use ( lever ) hero . moveRight…" at bounding box center [1112, 439] width 474 height 486
type textarea "hero.use(lever)"
click at [1066, 231] on div "hero . moveUp ( 2 ) hero . moveLeft ( 2 ) hero . use ( lever ) hero . moveRight…" at bounding box center [1112, 439] width 474 height 486
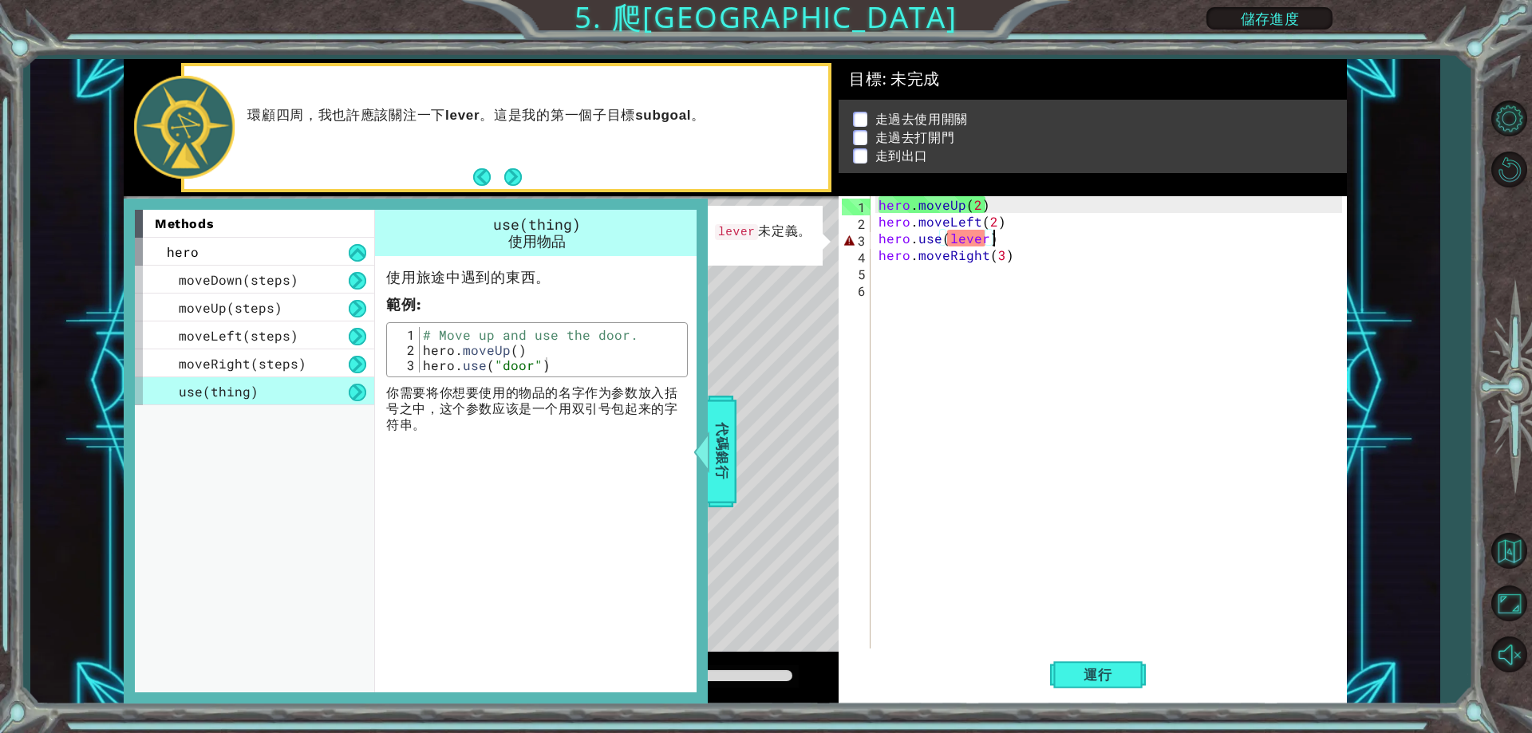
click at [981, 241] on div "hero . moveUp ( 2 ) hero . moveLeft ( 2 ) hero . use ( lever ) hero . moveRight…" at bounding box center [1112, 439] width 474 height 486
click at [920, 367] on div "hero . moveUp ( 2 ) hero . moveLeft ( 2 ) hero . use ( lever ) hero . moveRight…" at bounding box center [1112, 439] width 474 height 486
click at [713, 439] on span "代碼銀行" at bounding box center [722, 451] width 26 height 97
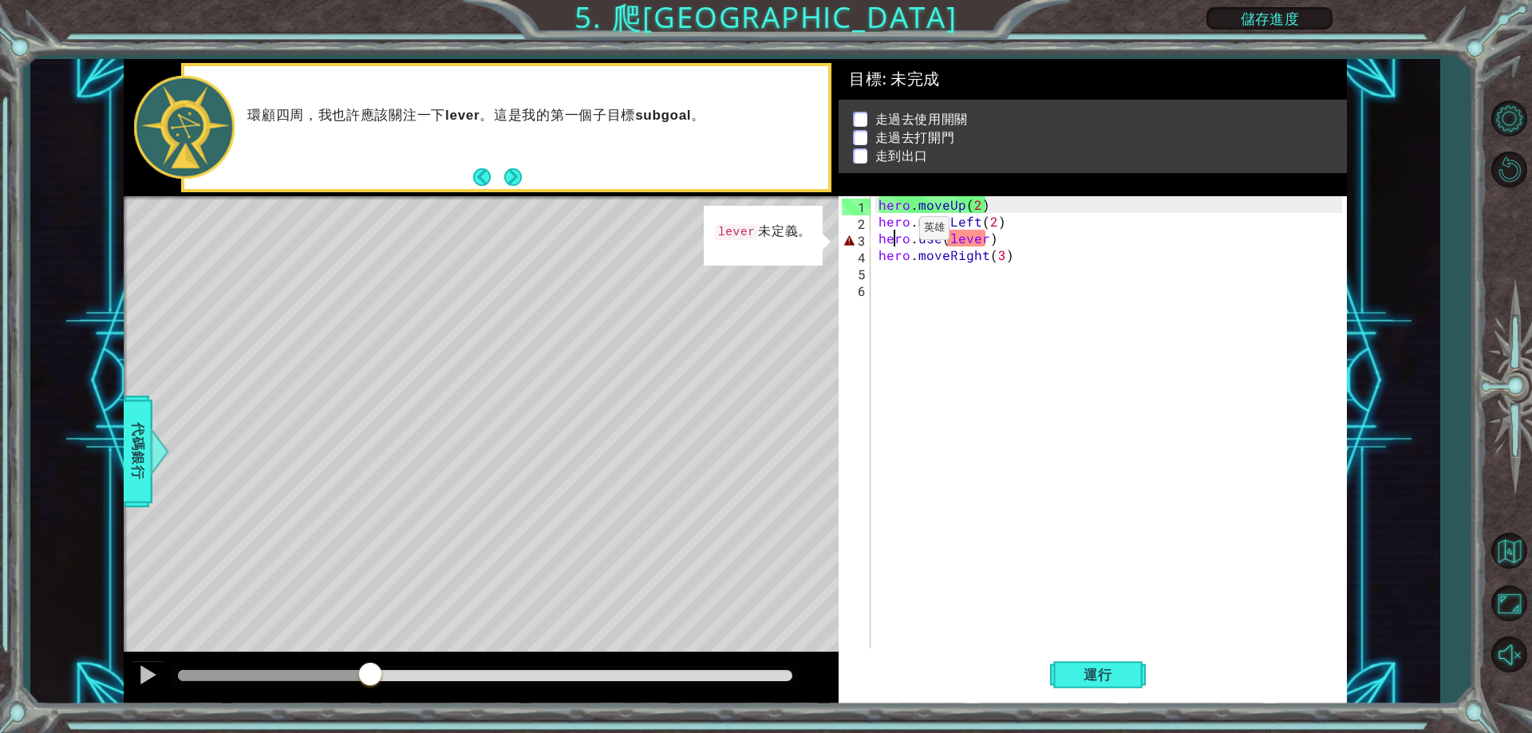
click at [892, 232] on div "hero . moveUp ( 2 ) hero . moveLeft ( 2 ) hero . use ( lever ) hero . moveRight…" at bounding box center [1112, 439] width 474 height 486
click at [763, 245] on td "lever 未定義。" at bounding box center [763, 235] width 98 height 32
click at [754, 230] on code "lever" at bounding box center [737, 232] width 44 height 17
click at [867, 110] on li "走過去使用開關" at bounding box center [1095, 119] width 484 height 18
click at [853, 117] on p at bounding box center [860, 119] width 14 height 15
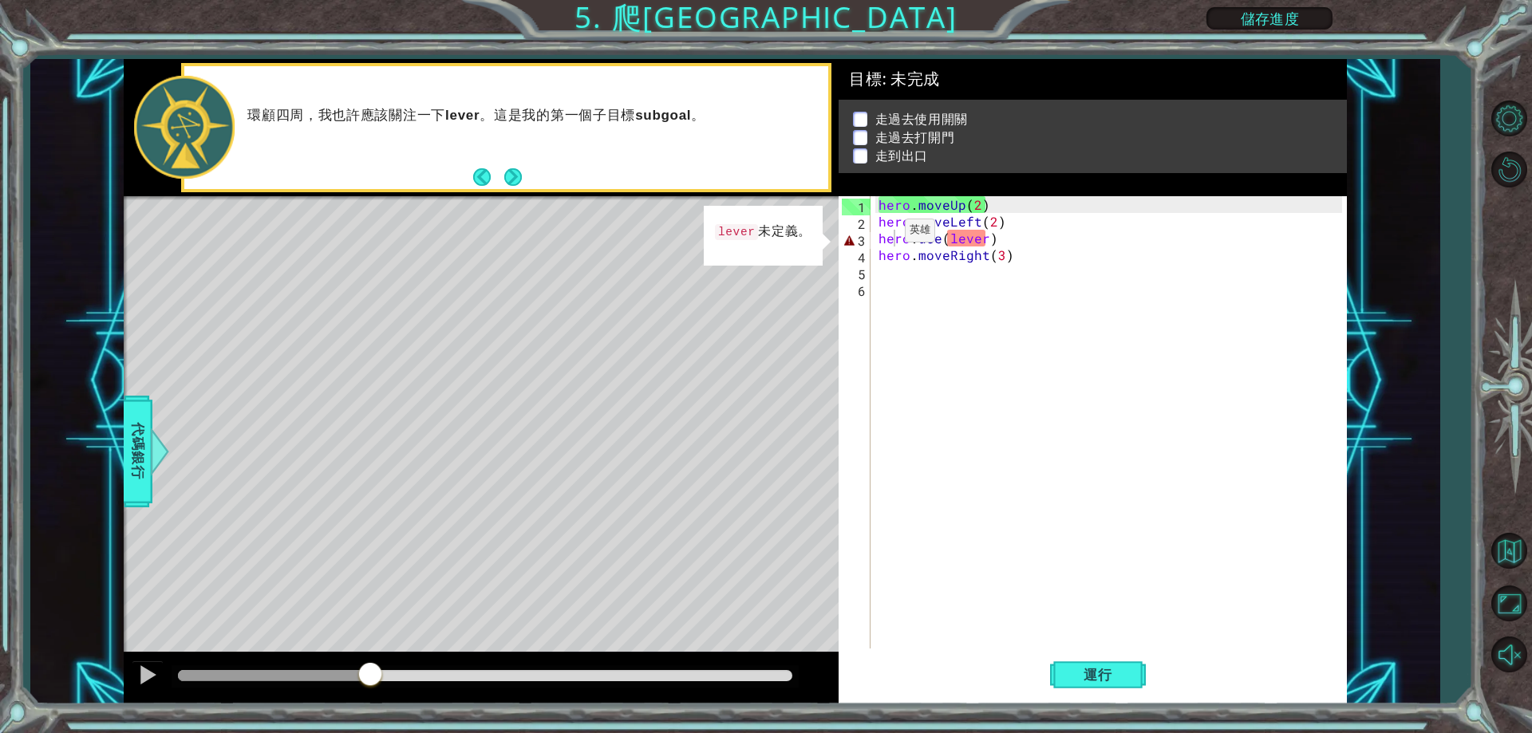
drag, startPoint x: 859, startPoint y: 137, endPoint x: 864, endPoint y: 149, distance: 12.9
click at [862, 144] on ul "走過去使用開關 走過去打開門 走到出口" at bounding box center [1093, 137] width 488 height 55
click at [974, 238] on div "hero . moveUp ( 2 ) hero . moveLeft ( 2 ) hero . use ( lever ) hero . moveRight…" at bounding box center [1112, 439] width 474 height 486
click at [1007, 242] on div "hero . moveUp ( 2 ) hero . moveLeft ( 2 ) hero . use ( lever ) hero . moveRight…" at bounding box center [1112, 439] width 474 height 486
click at [996, 242] on div "hero . moveUp ( 2 ) hero . moveLeft ( 2 ) hero . use ( lever ) hero . moveRight…" at bounding box center [1112, 439] width 474 height 486
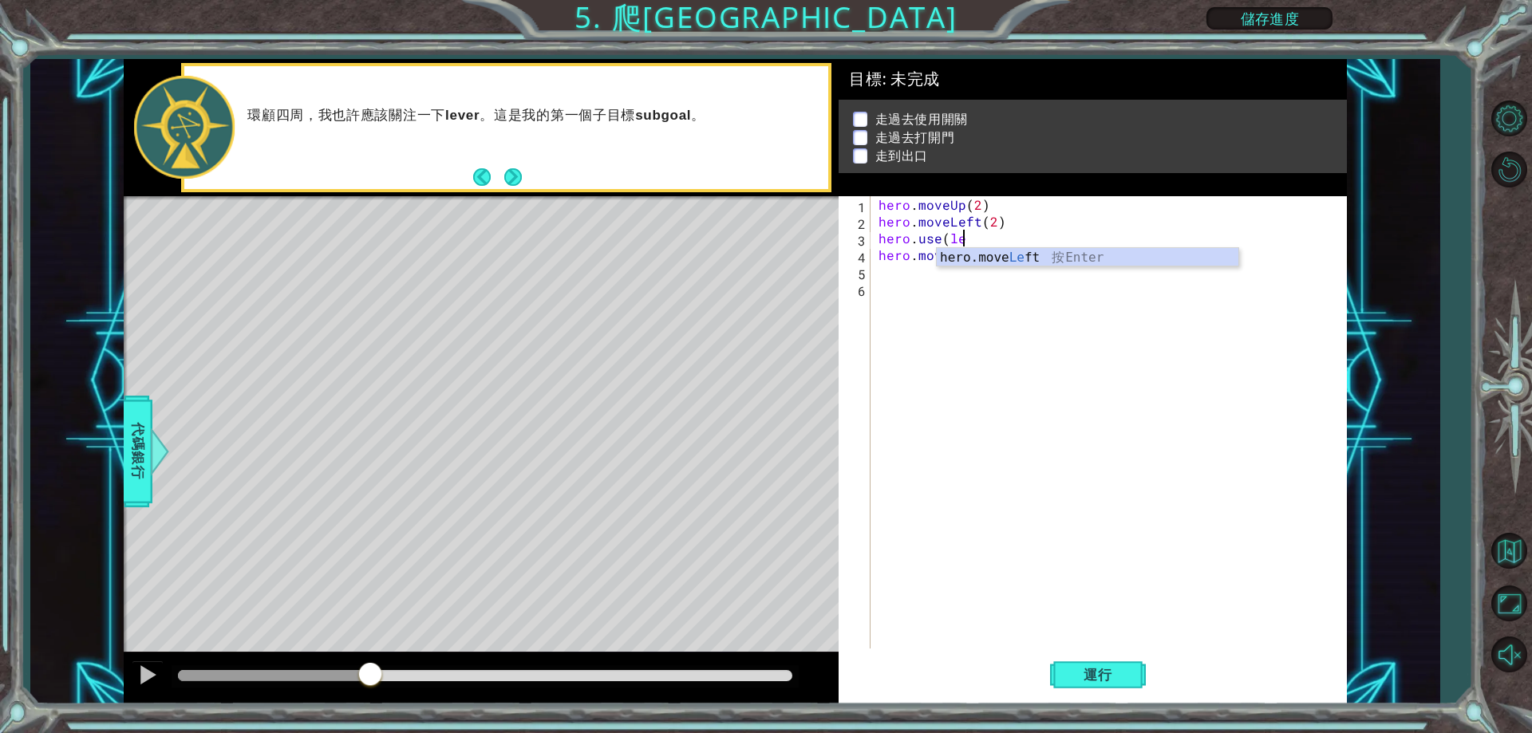
type textarea "hero.use("
drag, startPoint x: 1282, startPoint y: 18, endPoint x: 1282, endPoint y: 9, distance: 9.6
click at [1282, 9] on button "儲存進度" at bounding box center [1270, 18] width 126 height 22
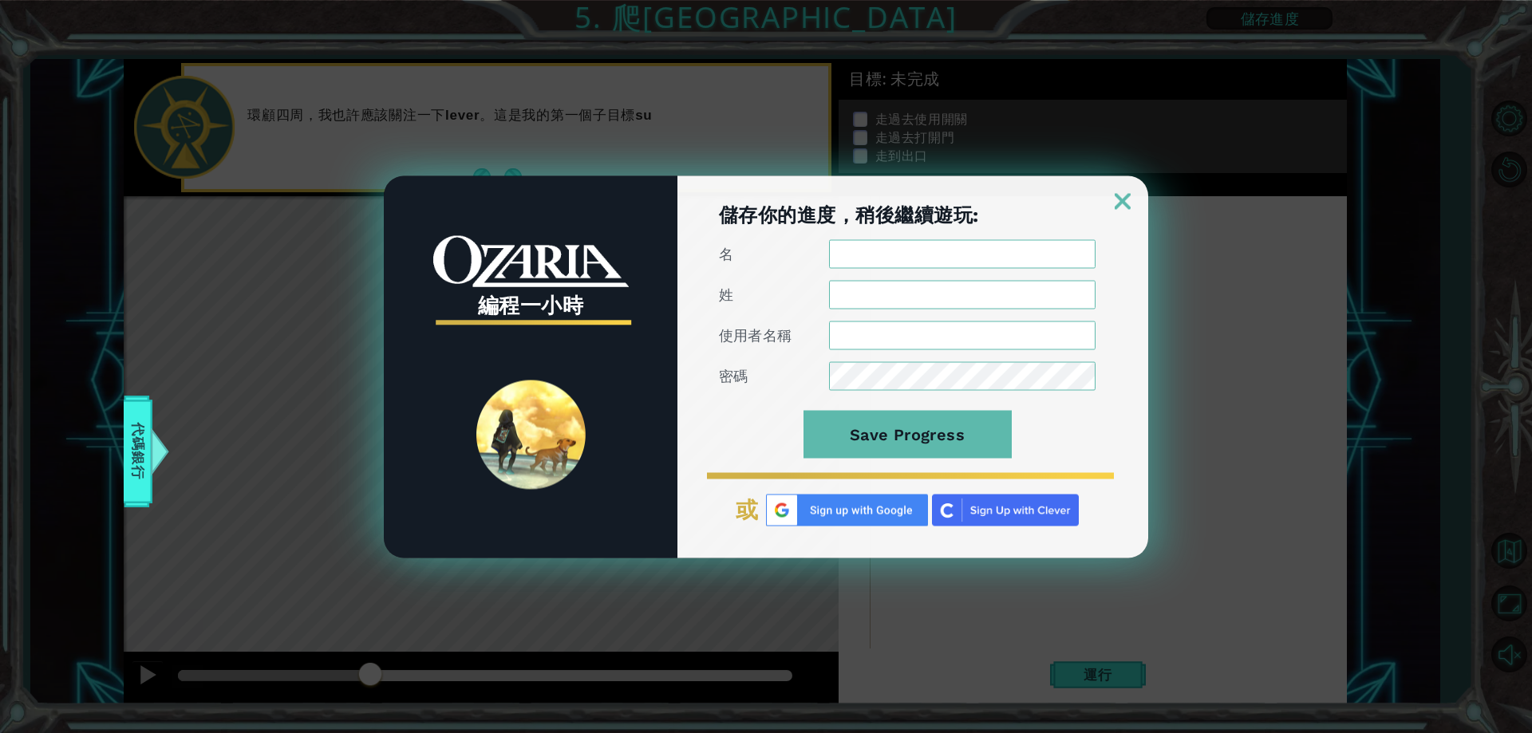
drag, startPoint x: 1136, startPoint y: 208, endPoint x: 1121, endPoint y: 201, distance: 16.8
click at [1131, 205] on div at bounding box center [912, 193] width 471 height 34
click at [1121, 201] on img at bounding box center [1123, 201] width 16 height 16
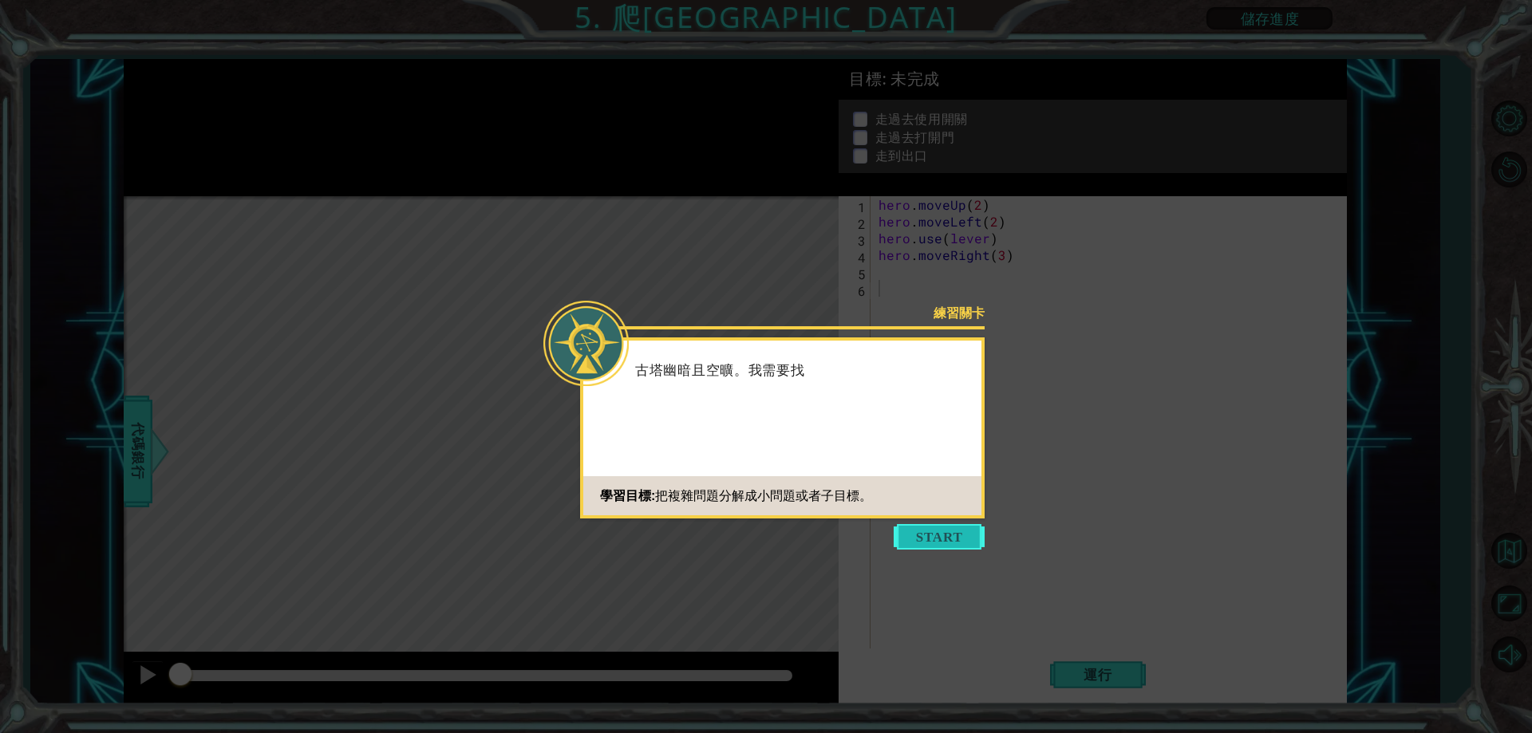
click at [968, 535] on button "Start" at bounding box center [939, 537] width 91 height 26
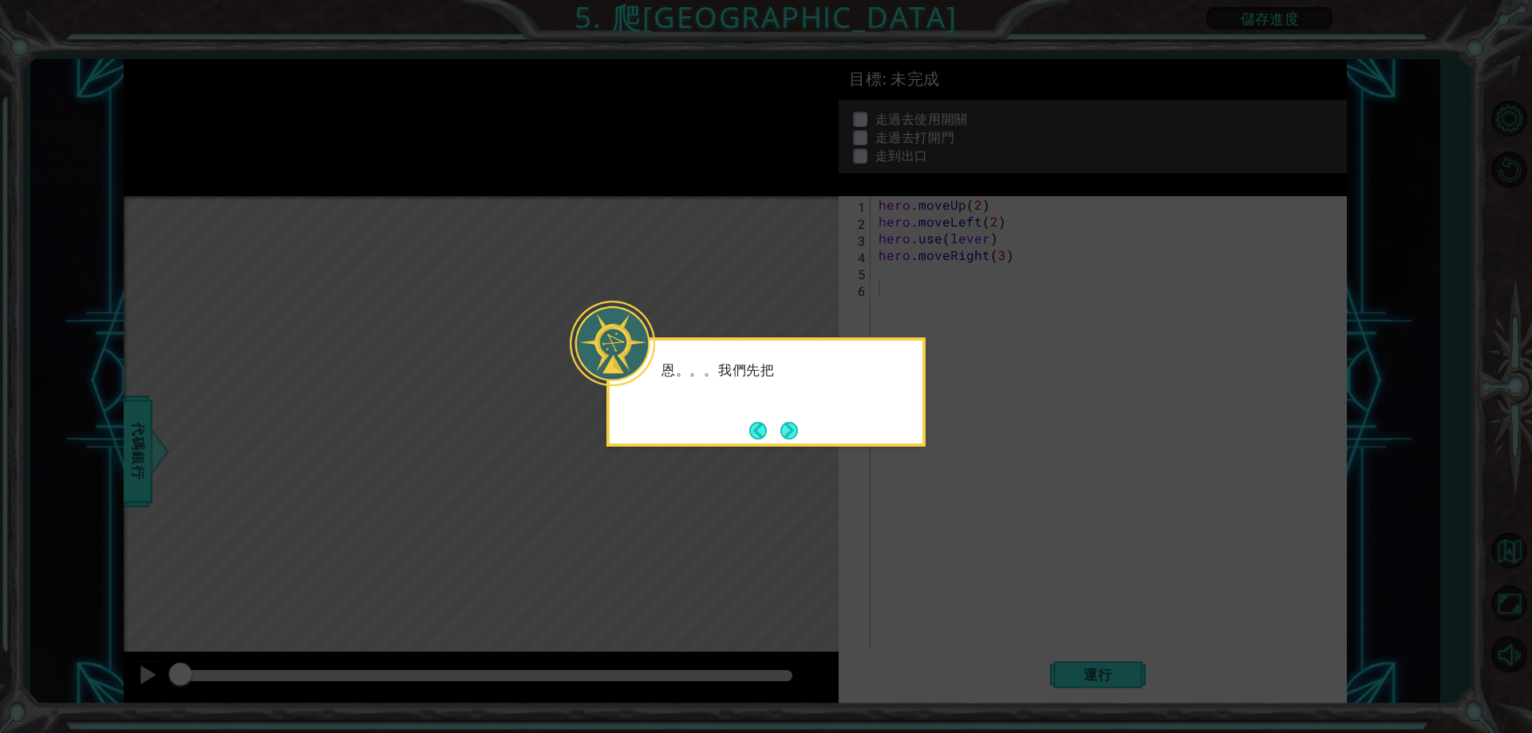
click at [874, 355] on div "恩。。。我們先把" at bounding box center [766, 378] width 313 height 63
click at [890, 314] on icon at bounding box center [766, 366] width 1532 height 733
click at [785, 421] on button "Next" at bounding box center [789, 431] width 20 height 20
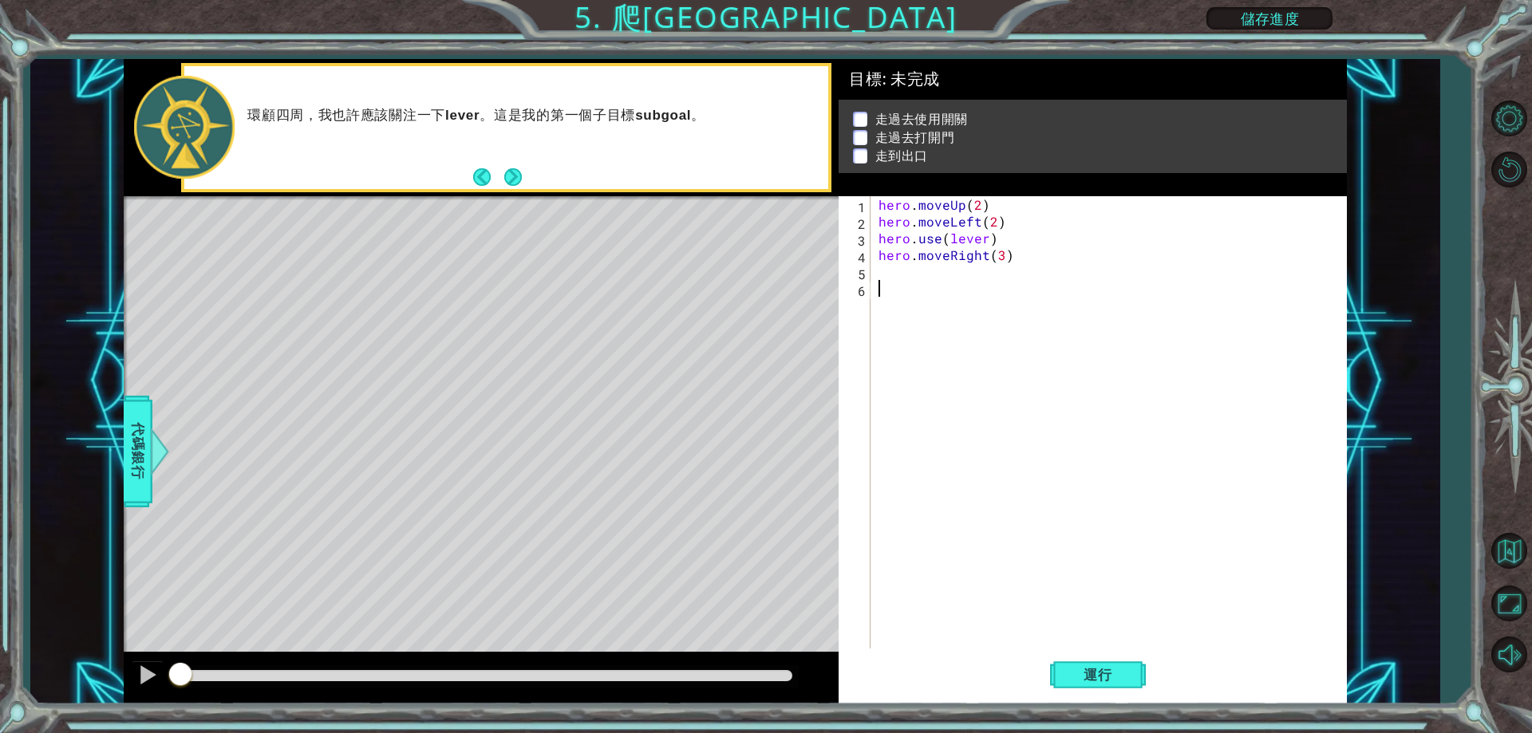
click at [897, 288] on div "hero . moveUp ( 2 ) hero . moveLeft ( 2 ) hero . use ( lever ) hero . moveRight…" at bounding box center [1112, 439] width 474 height 486
click at [1083, 685] on button "運行" at bounding box center [1098, 675] width 96 height 51
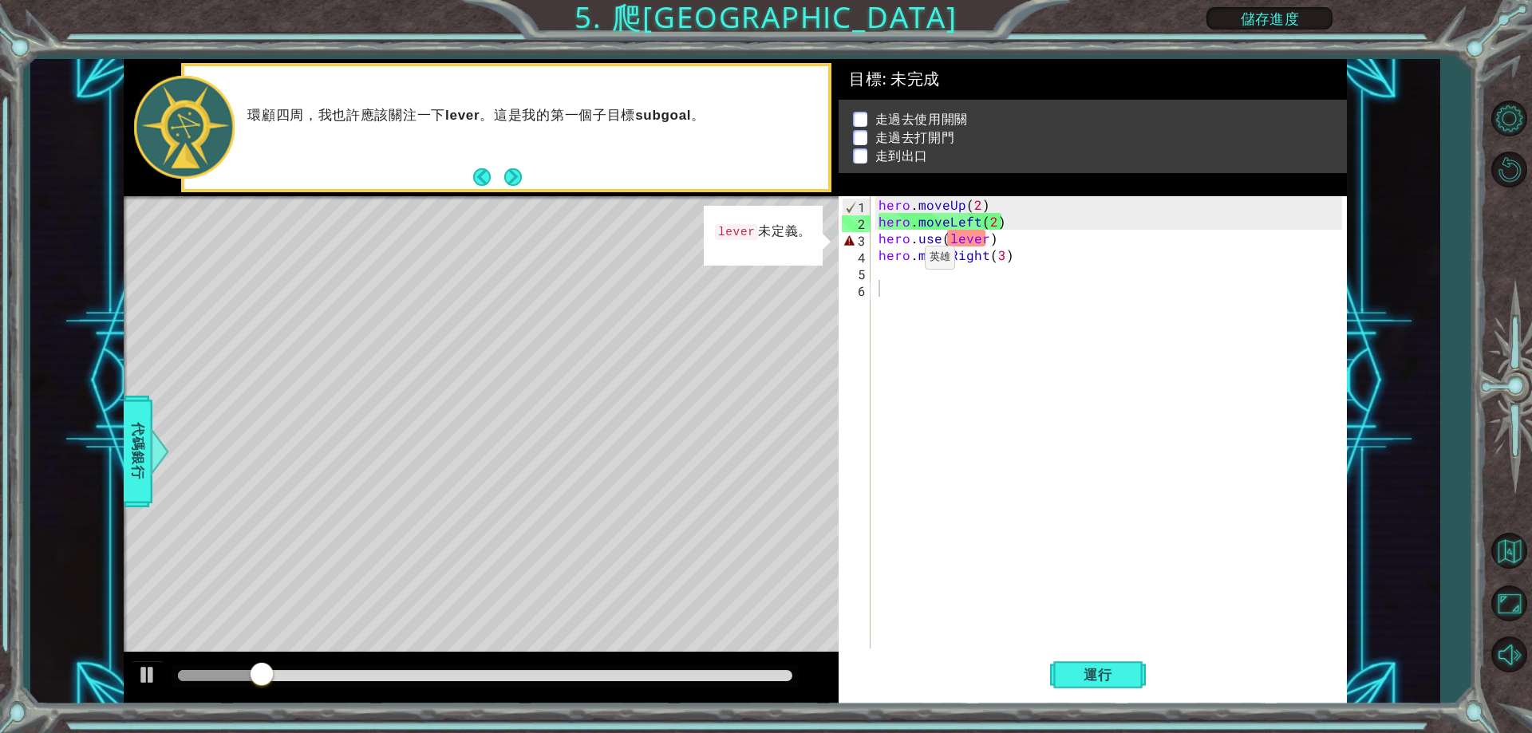
click at [511, 417] on div "Level Map" at bounding box center [492, 431] width 737 height 470
click div "Level Map"
drag, startPoint x: 417, startPoint y: 458, endPoint x: 402, endPoint y: 470, distance: 19.3
click div "Level Map"
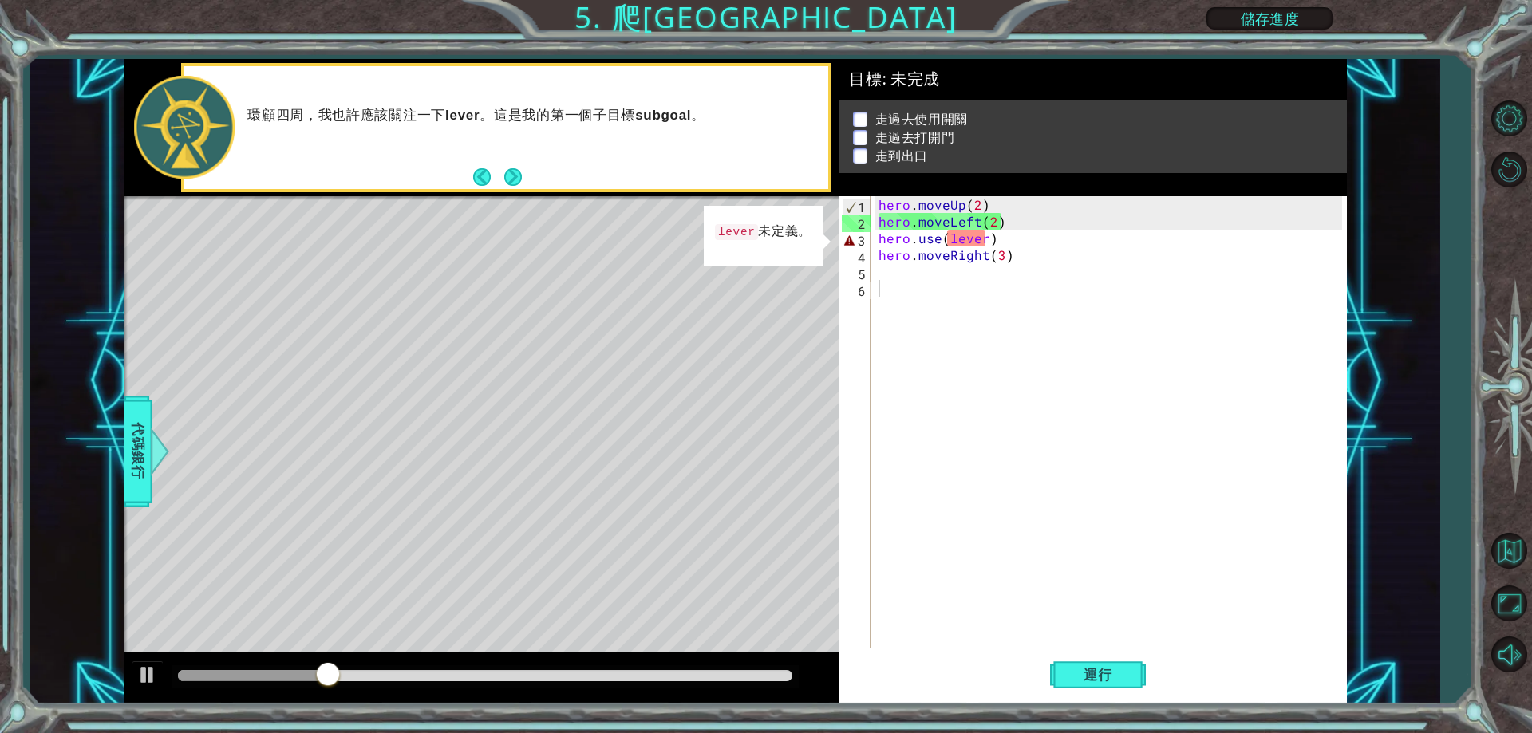
drag, startPoint x: 350, startPoint y: 411, endPoint x: 684, endPoint y: 397, distance: 334.7
click div "Level Map"
click div "hero . moveUp ( 2 ) hero . moveLeft ( 2 ) hero . use ( lever ) hero . moveRight…"
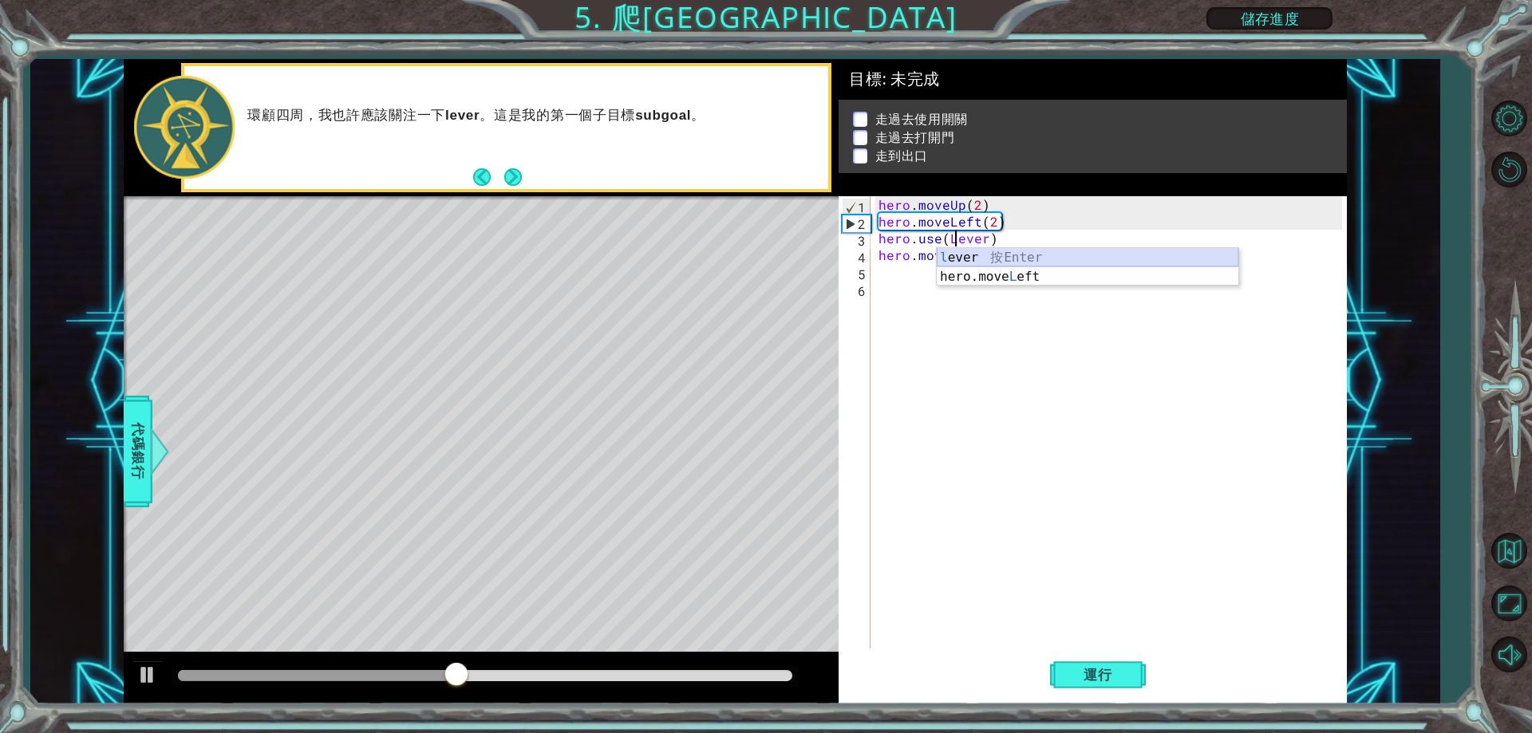
click div "l ever 按 Enter hero.move L eft 按 Enter"
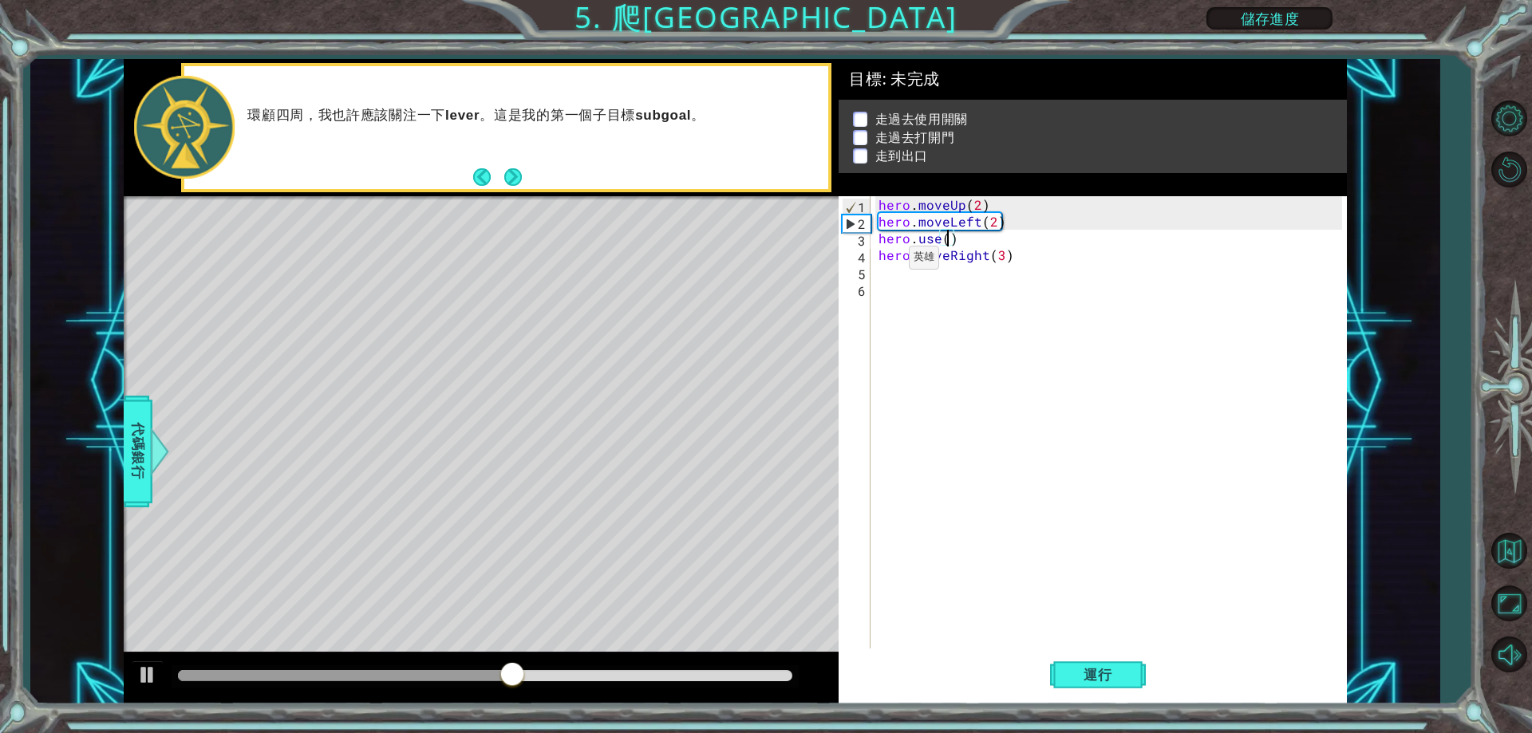
type textarea "hero.use()"
drag, startPoint x: 384, startPoint y: 420, endPoint x: 418, endPoint y: 424, distance: 34.5
click div "Level Map"
drag, startPoint x: 436, startPoint y: 425, endPoint x: 353, endPoint y: 418, distance: 84.1
drag, startPoint x: 353, startPoint y: 418, endPoint x: 452, endPoint y: 413, distance: 99.9
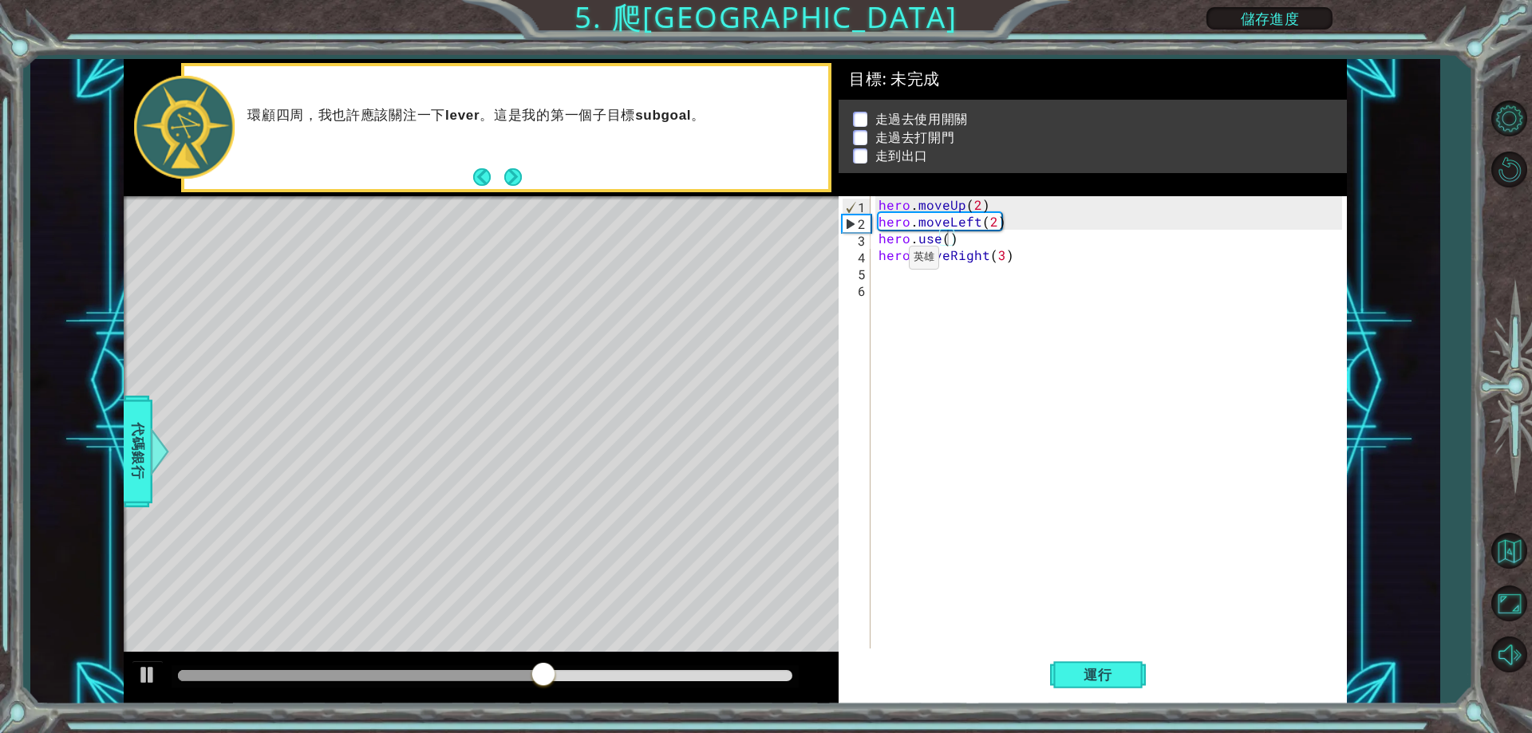
click div "Level Map"
drag, startPoint x: 407, startPoint y: 416, endPoint x: 409, endPoint y: 431, distance: 15.2
click div "Level Map"
drag, startPoint x: 409, startPoint y: 432, endPoint x: 399, endPoint y: 464, distance: 33.3
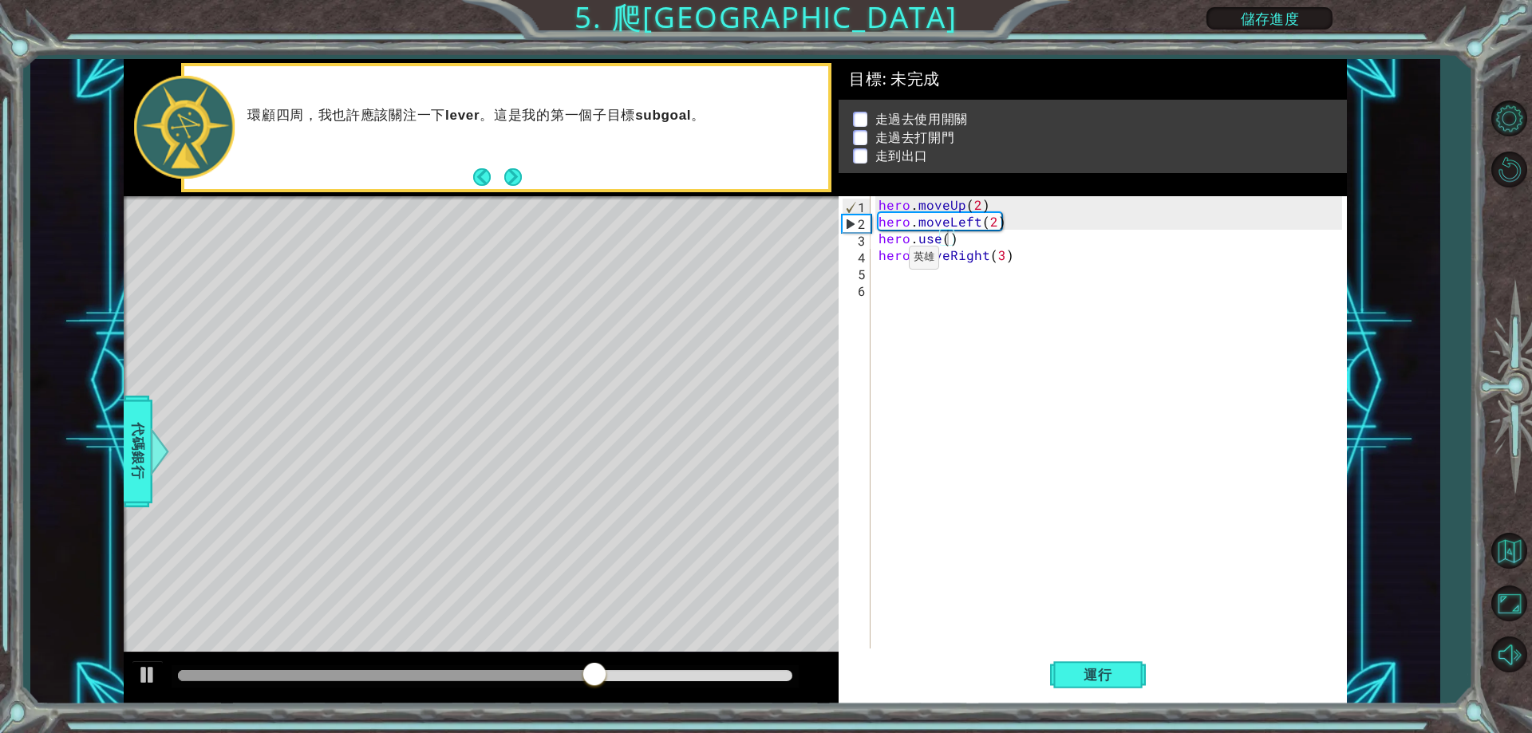
drag, startPoint x: 399, startPoint y: 464, endPoint x: 846, endPoint y: 306, distance: 473.7
click div "Level Map"
click div "hero . moveUp ( 2 ) hero . moveLeft ( 2 ) hero . use ( ) hero . moveRight ( 3 )"
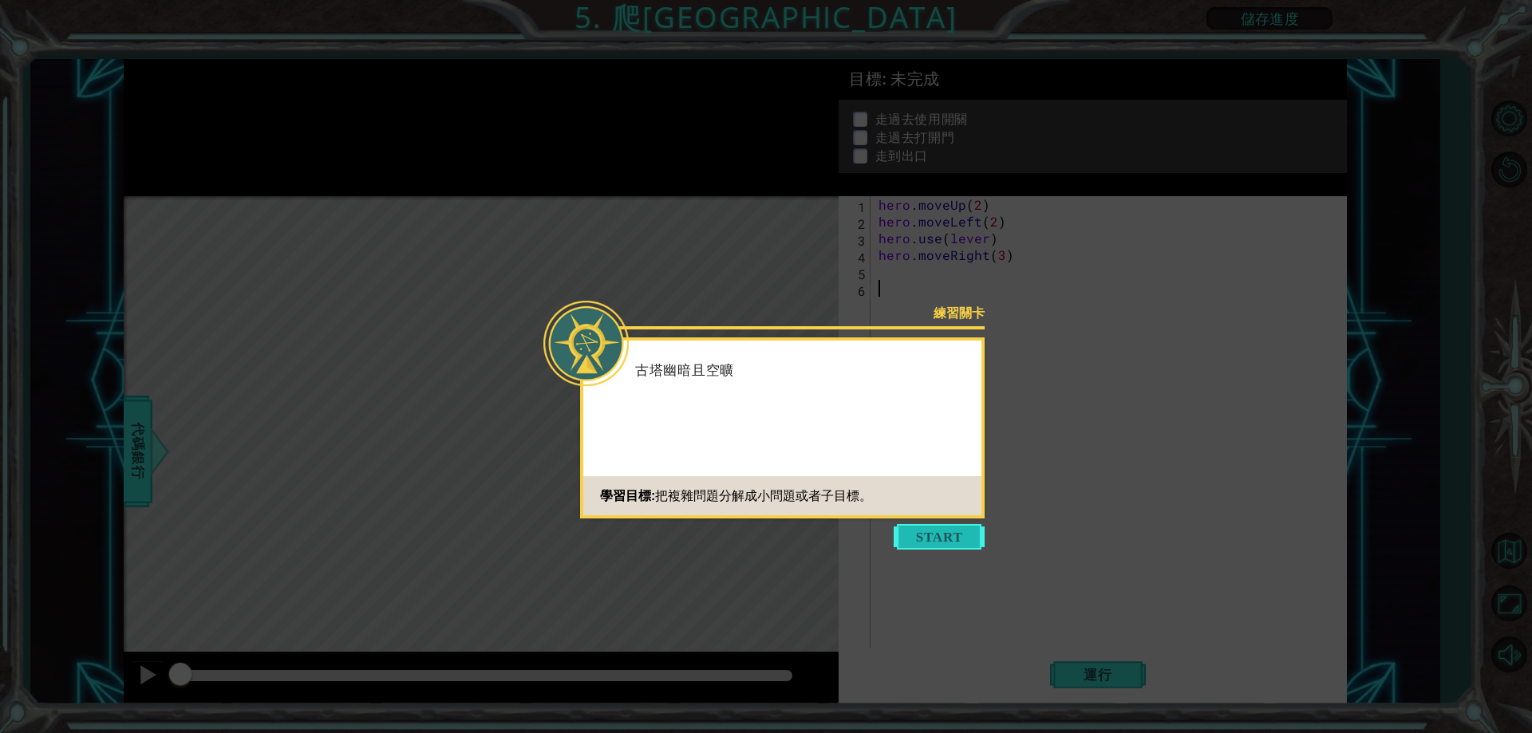
click at [913, 535] on button "Start" at bounding box center [939, 537] width 91 height 26
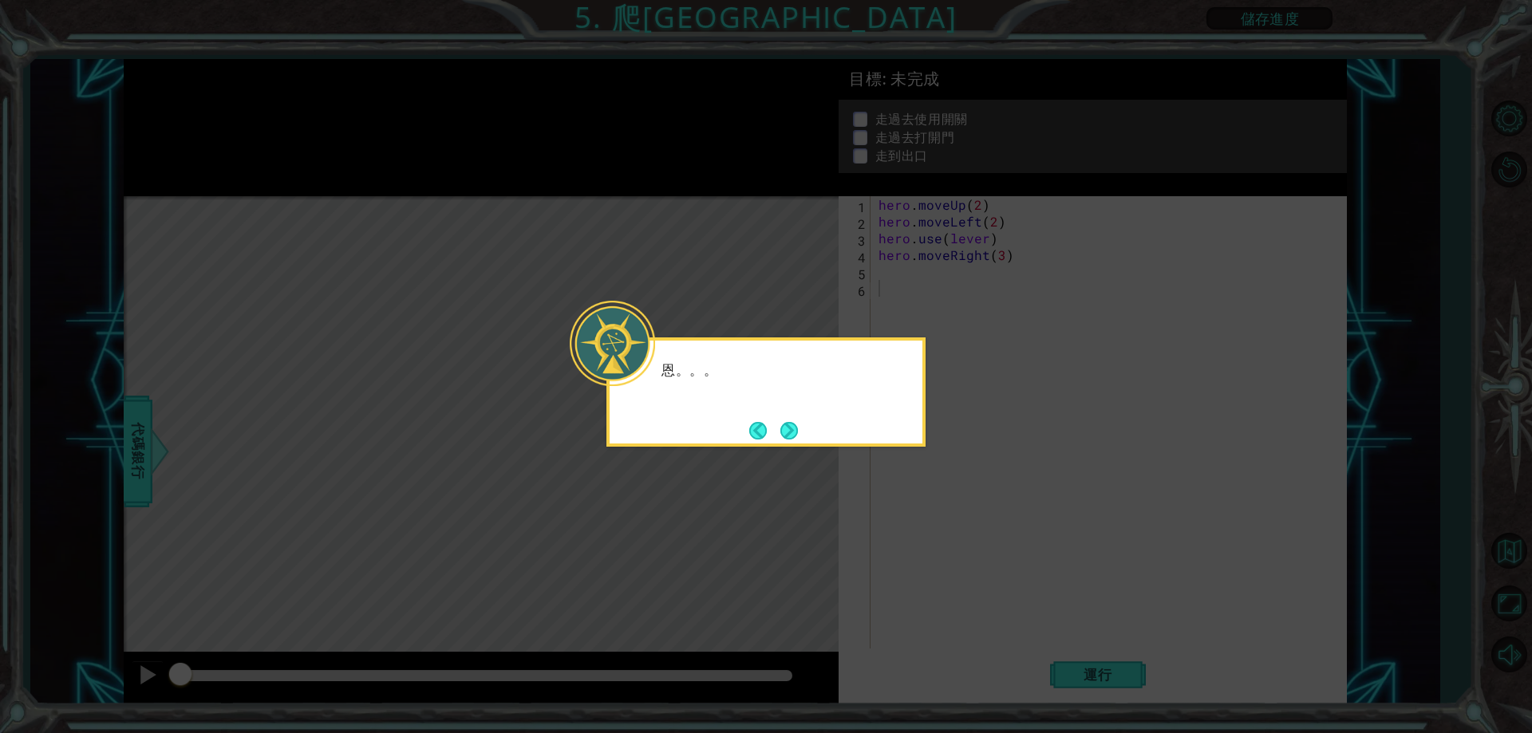
click at [950, 361] on icon at bounding box center [766, 366] width 1532 height 733
click at [943, 386] on icon at bounding box center [766, 366] width 1532 height 733
click at [758, 428] on button "Back" at bounding box center [764, 431] width 31 height 18
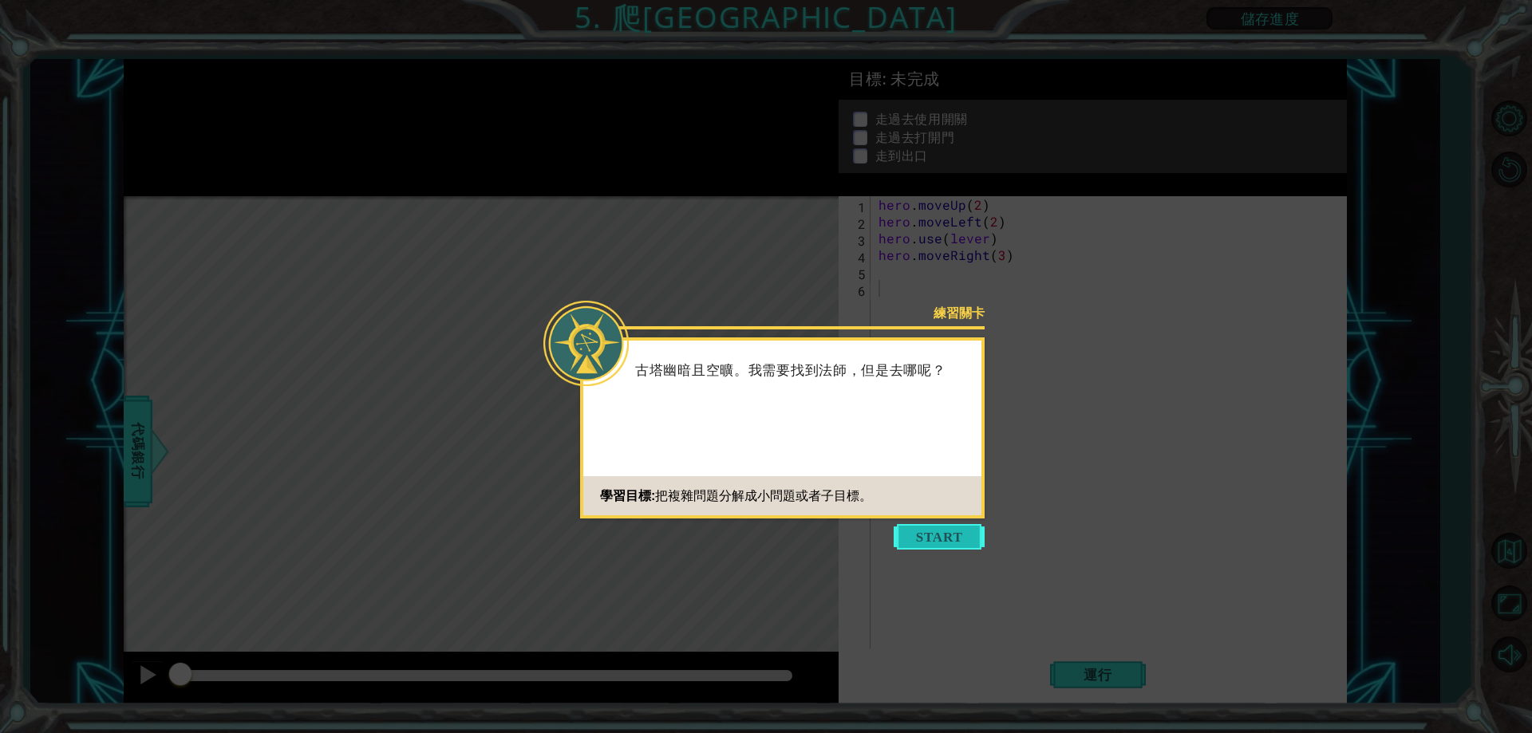
click at [945, 540] on button "Start" at bounding box center [939, 537] width 91 height 26
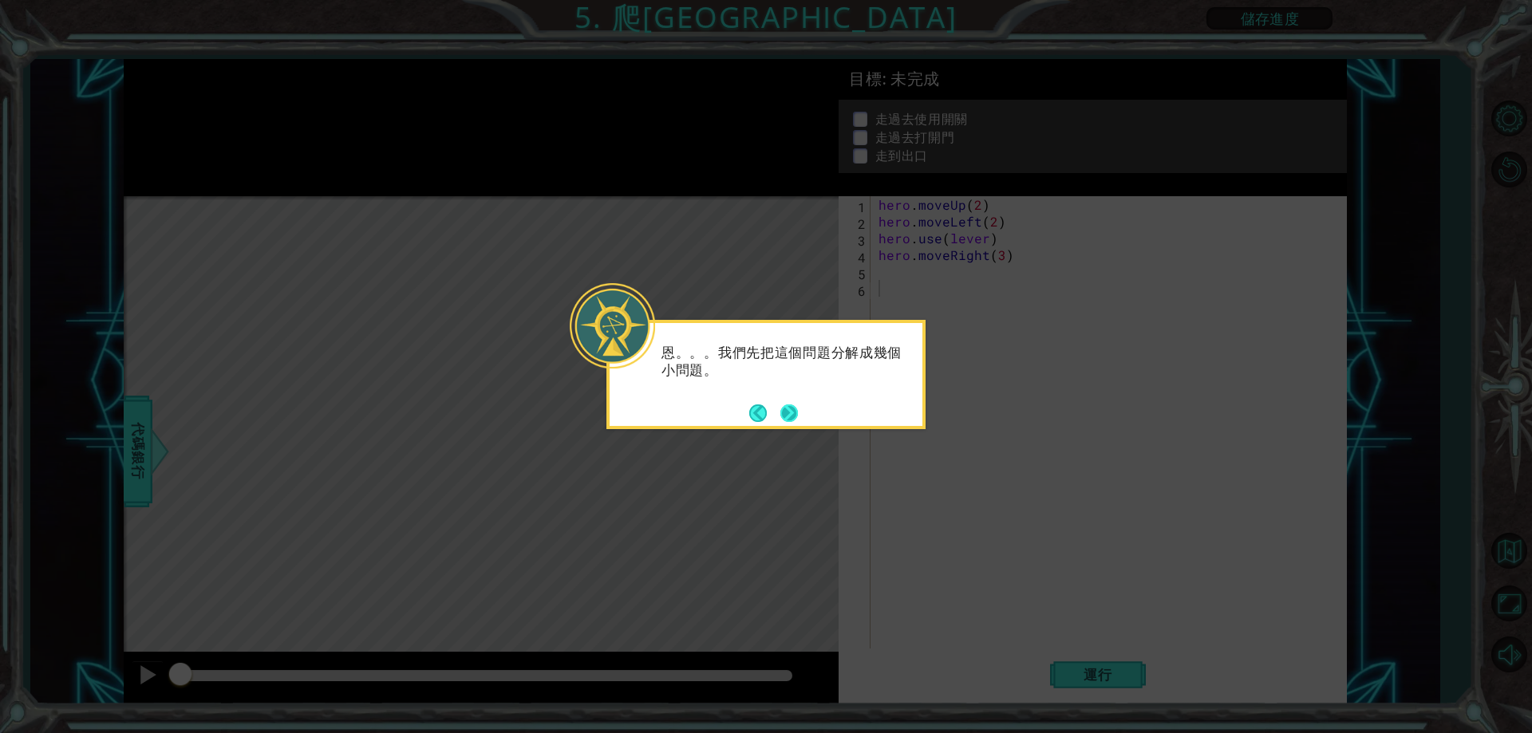
click at [789, 411] on button "Next" at bounding box center [789, 413] width 22 height 22
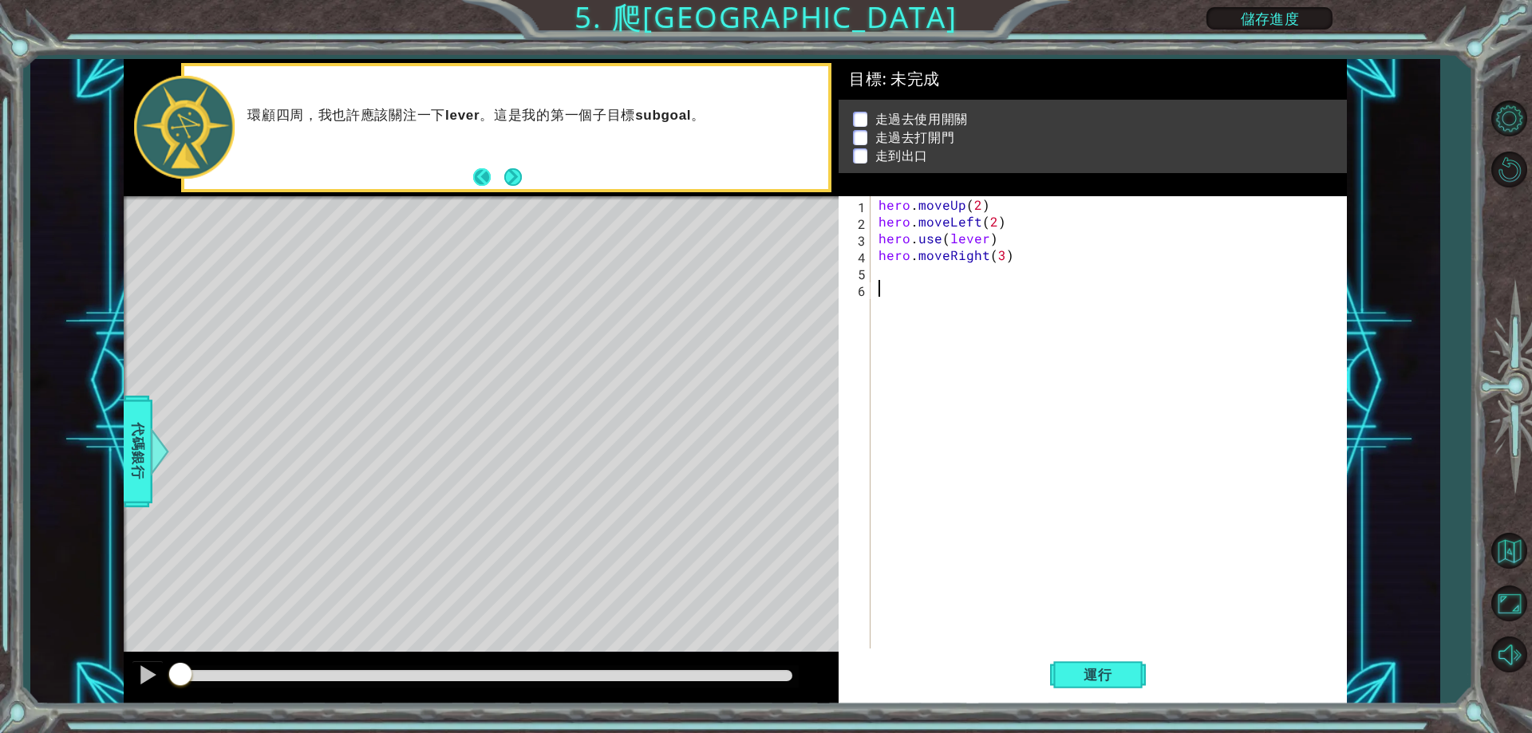
click at [488, 180] on button "Back" at bounding box center [488, 177] width 31 height 18
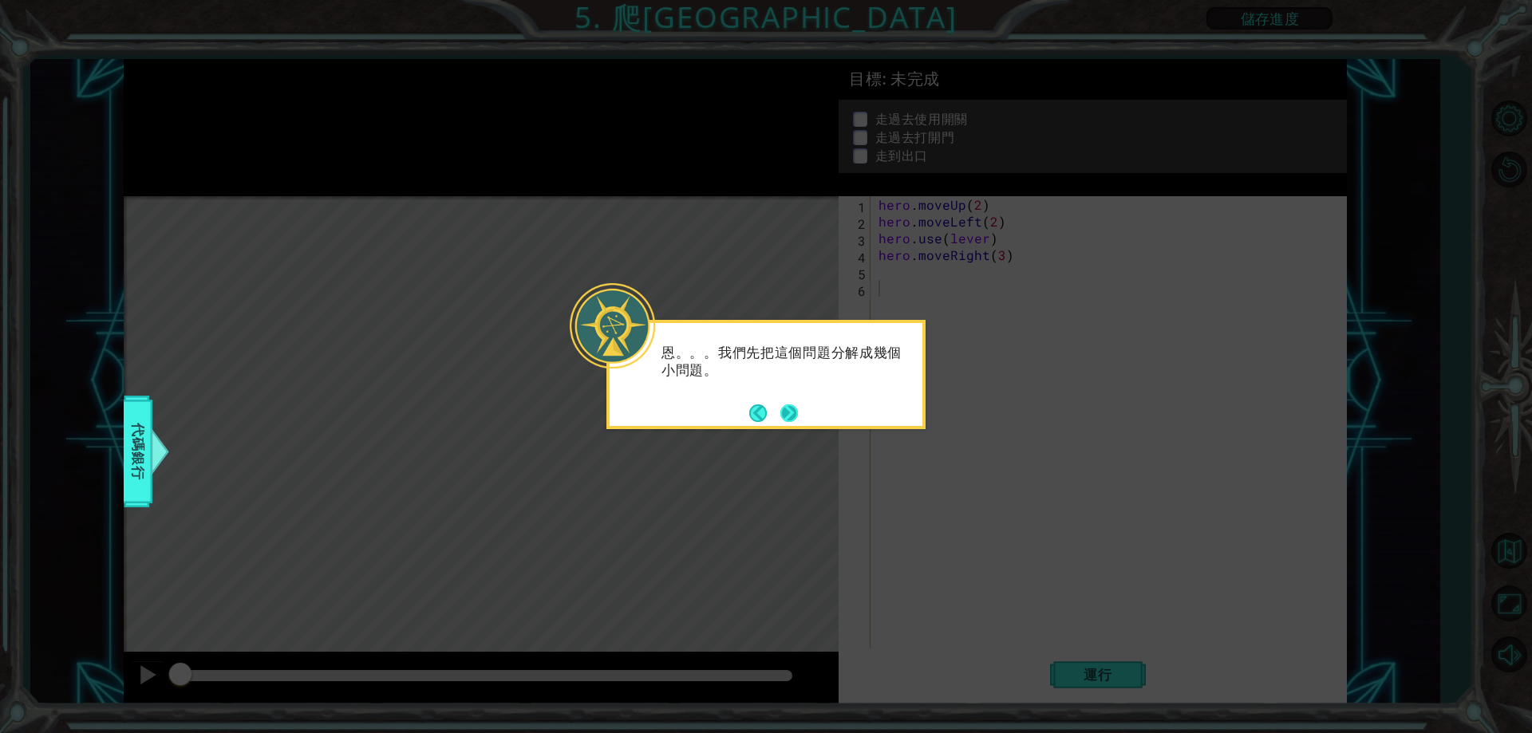
click at [783, 413] on button "Next" at bounding box center [789, 413] width 27 height 27
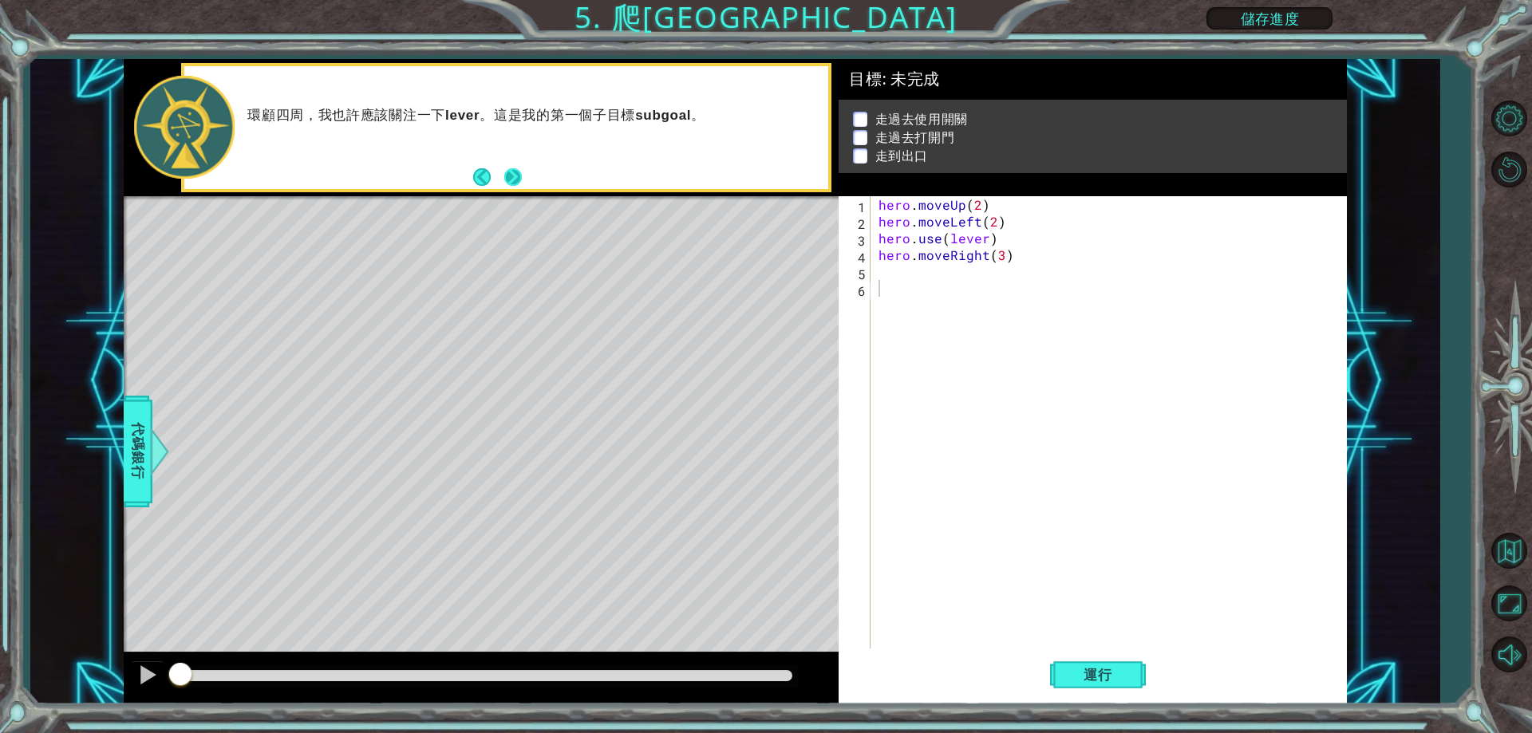
click at [514, 172] on button "Next" at bounding box center [513, 177] width 29 height 29
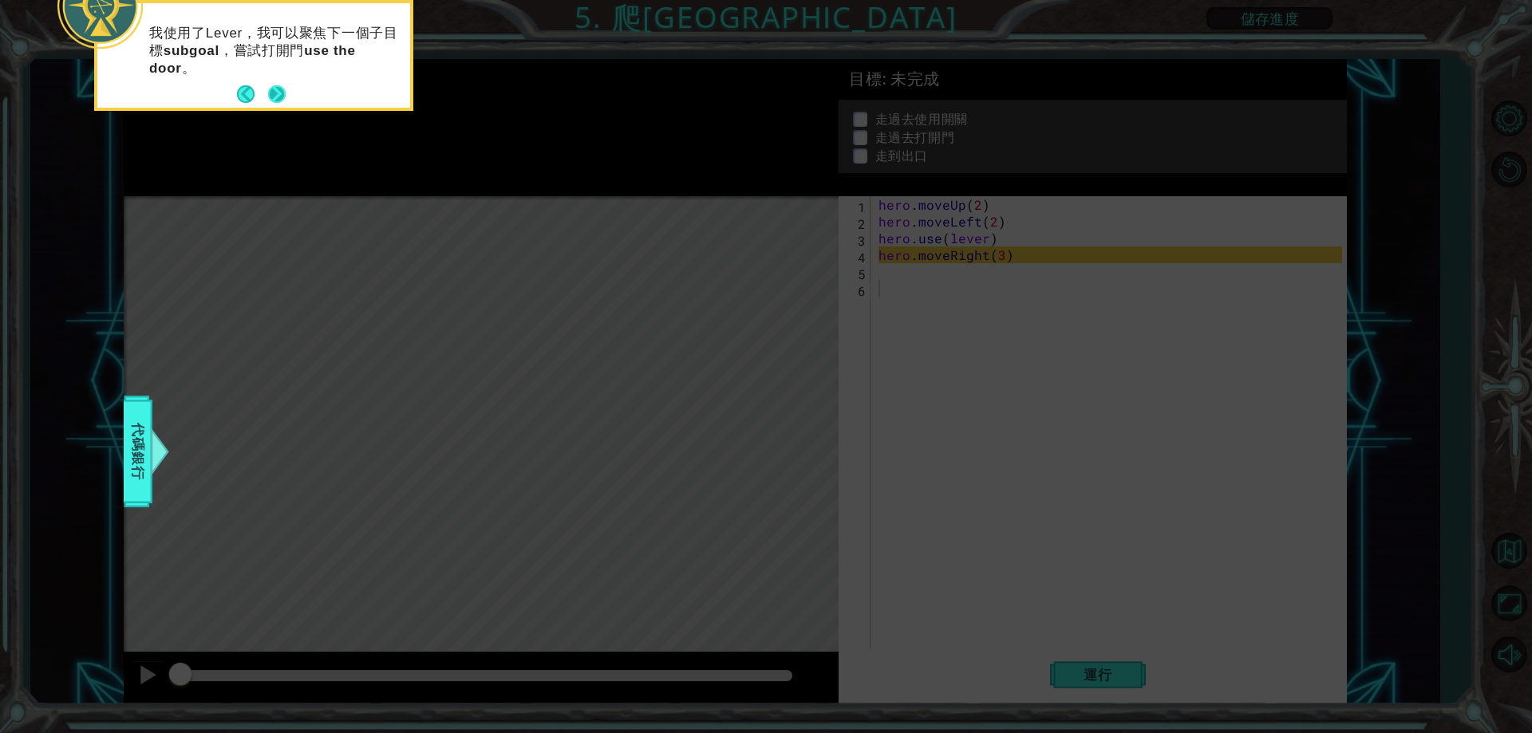
click at [275, 95] on button "Next" at bounding box center [277, 94] width 25 height 25
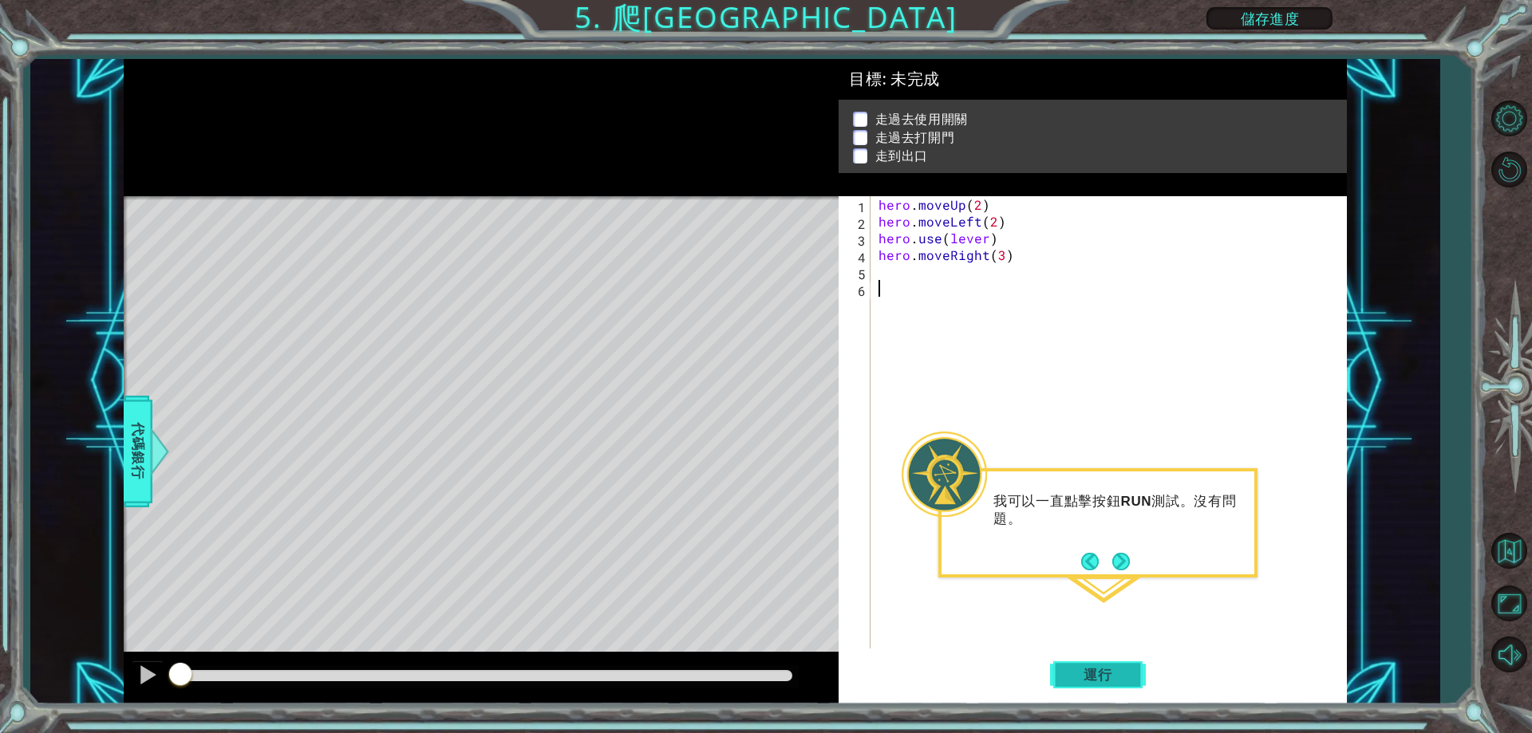
click at [1140, 683] on button "運行" at bounding box center [1098, 675] width 96 height 51
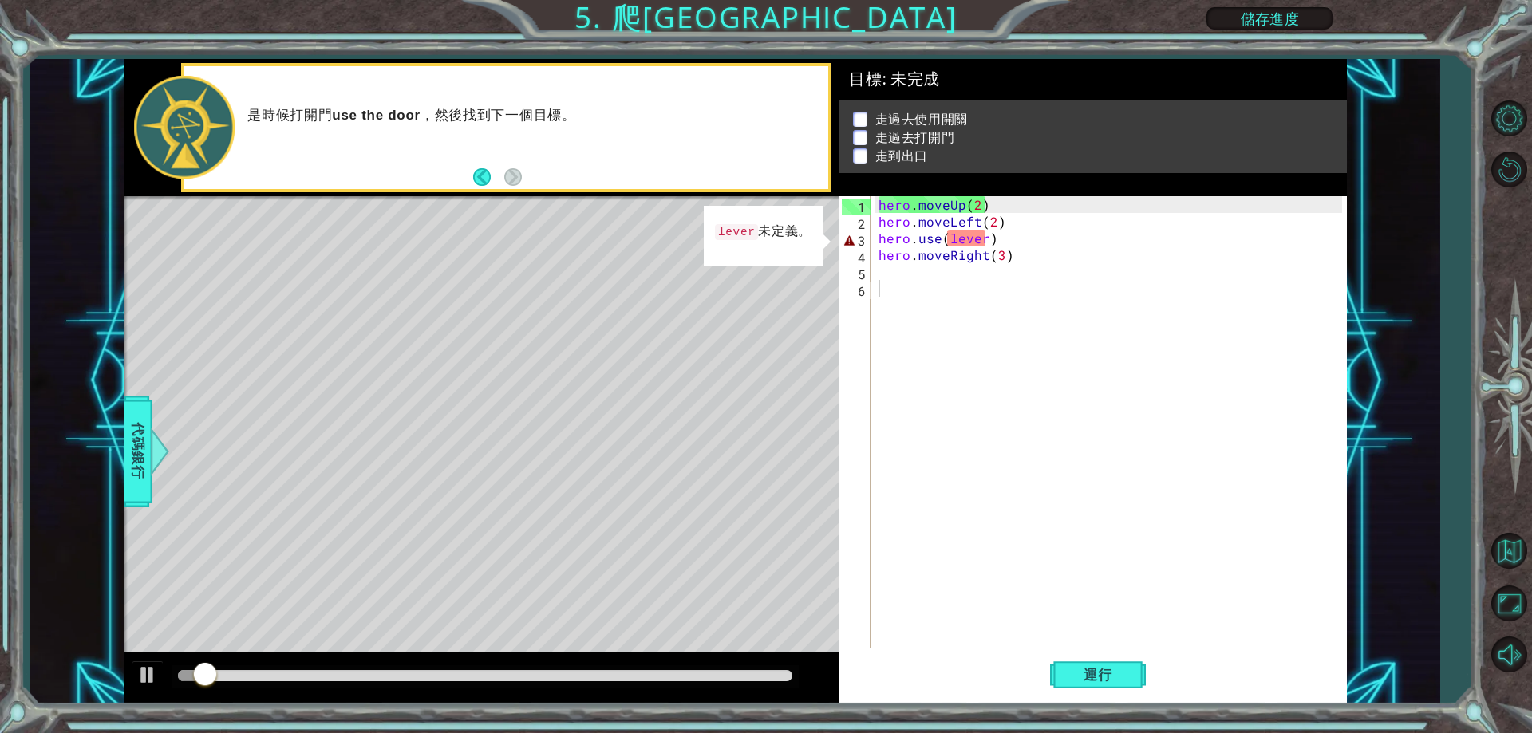
click at [736, 207] on div "lever 未定義。" at bounding box center [763, 235] width 120 height 62
click at [748, 229] on code "lever" at bounding box center [736, 232] width 43 height 16
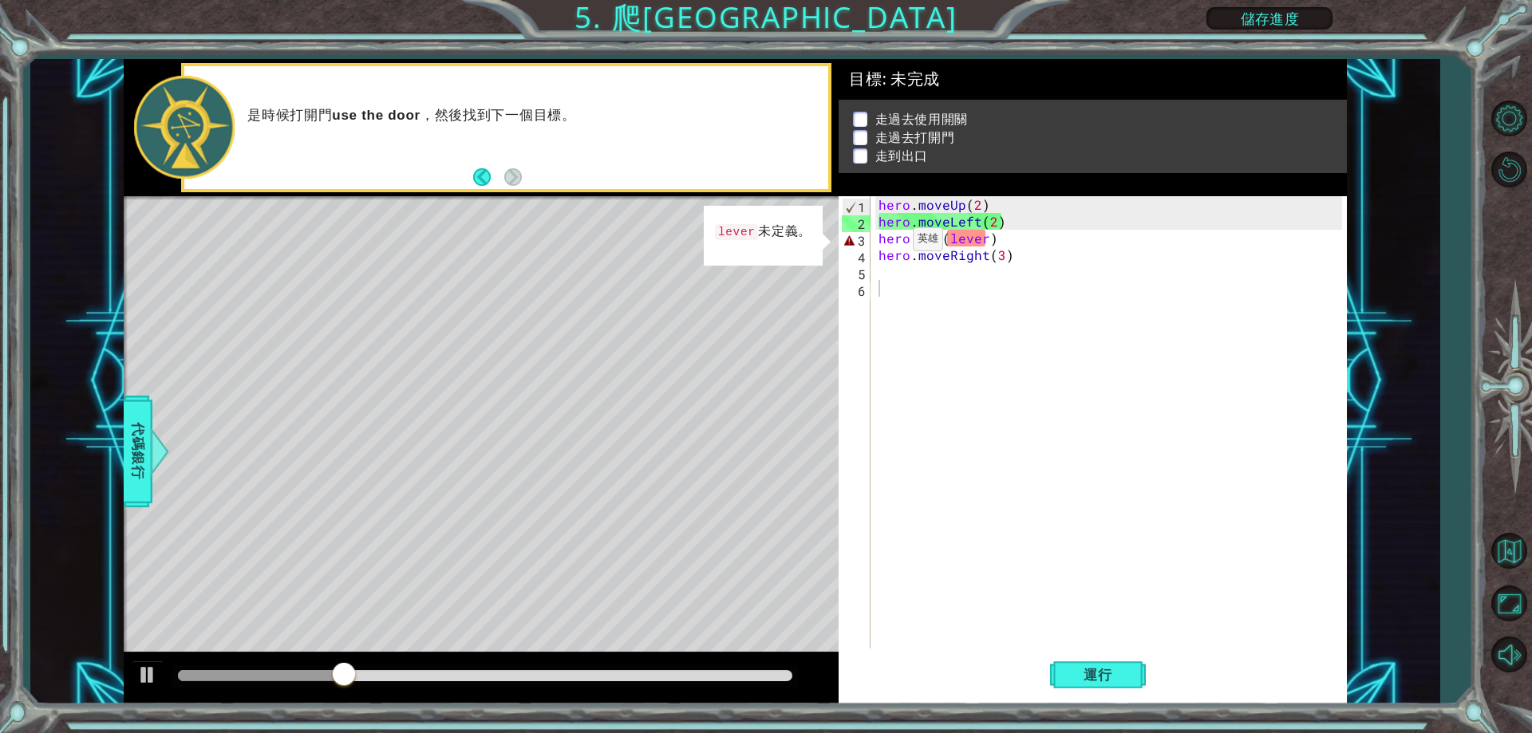
click at [383, 457] on div "Level Map" at bounding box center [492, 431] width 737 height 470
click at [397, 450] on div "Level Map" at bounding box center [492, 431] width 737 height 470
click at [865, 116] on p at bounding box center [860, 119] width 14 height 15
click at [861, 133] on p at bounding box center [860, 137] width 14 height 15
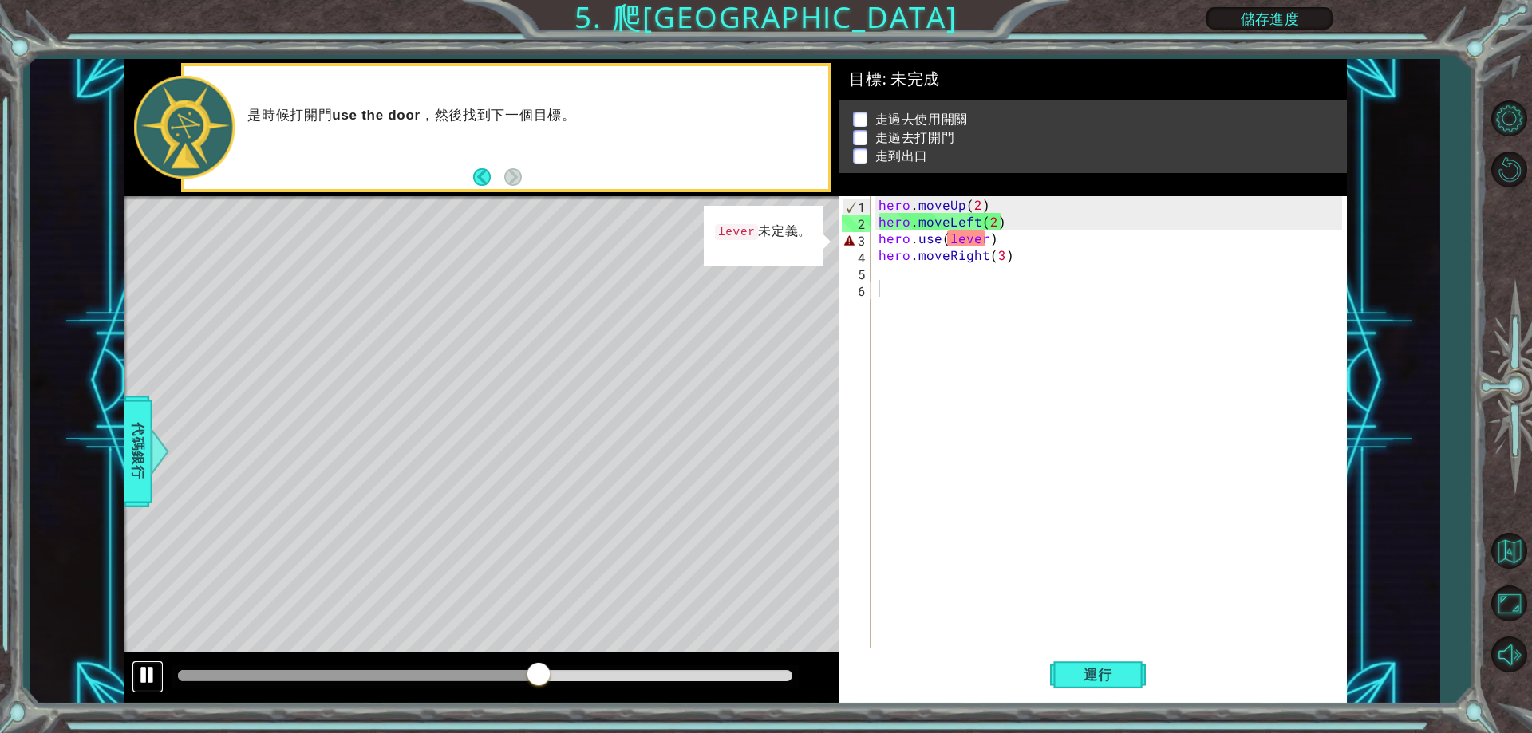
click at [142, 681] on div at bounding box center [147, 675] width 21 height 21
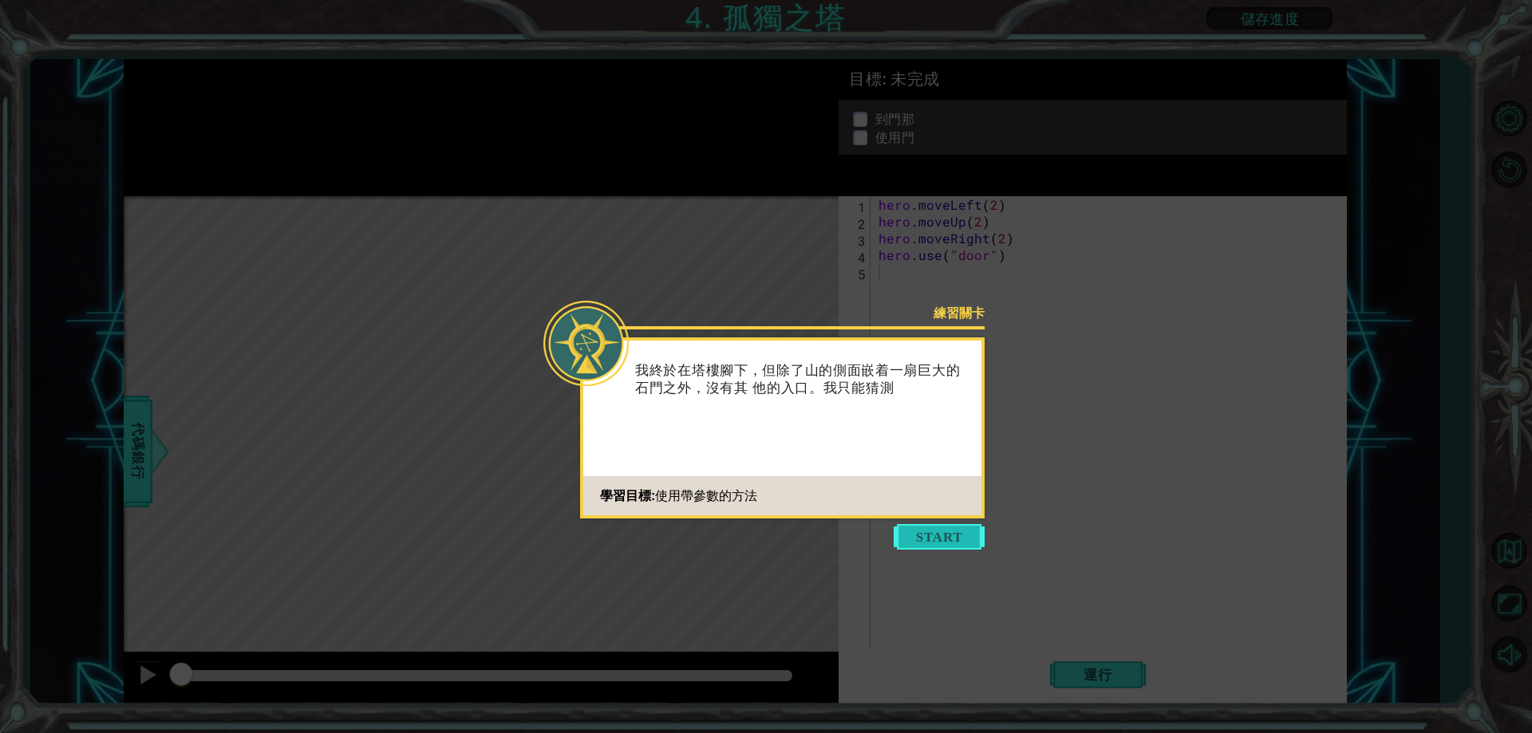
click at [960, 547] on button "Start" at bounding box center [939, 537] width 91 height 26
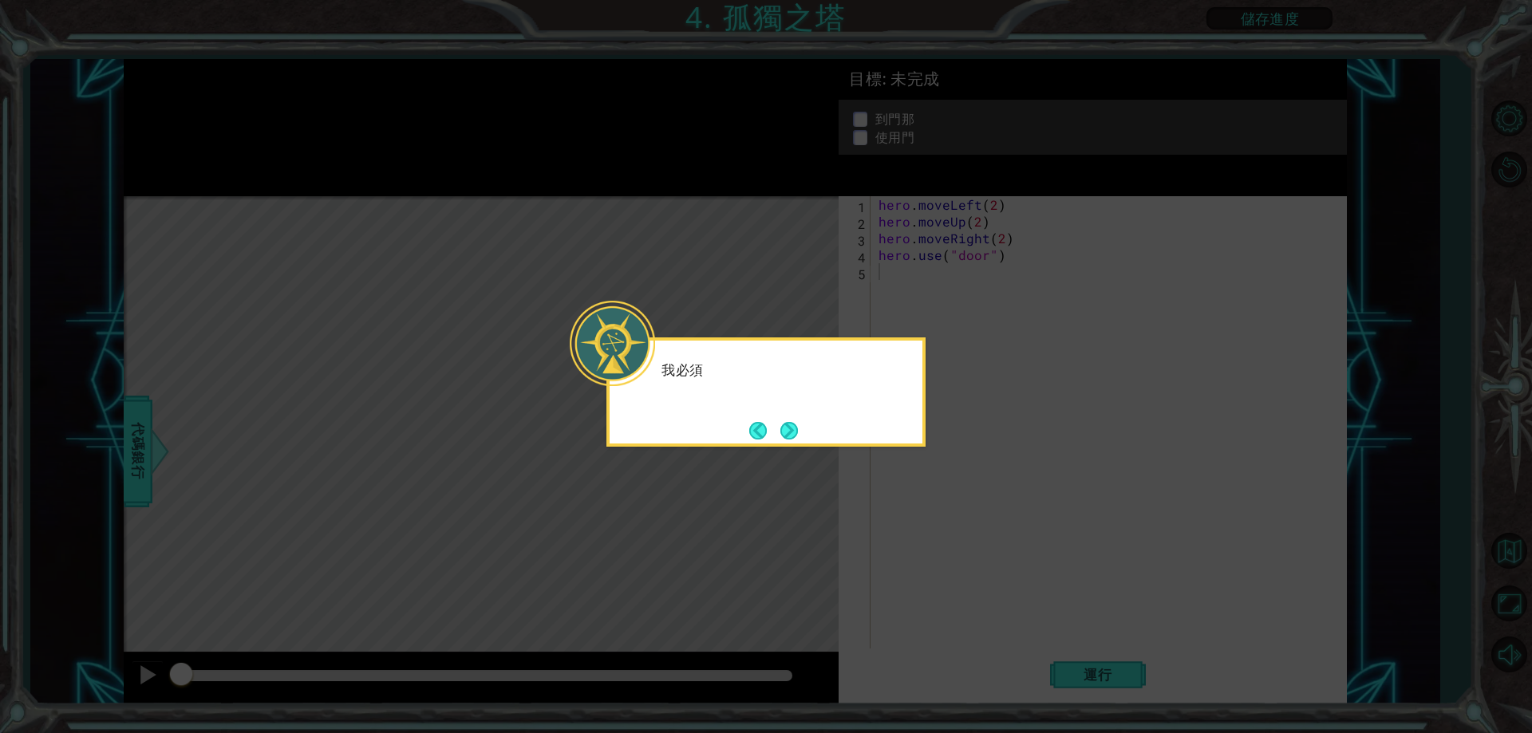
click at [957, 409] on icon at bounding box center [766, 366] width 1532 height 733
click at [776, 421] on footer at bounding box center [773, 431] width 49 height 24
click at [783, 419] on footer at bounding box center [773, 431] width 49 height 24
click at [784, 423] on button "Next" at bounding box center [789, 431] width 30 height 30
click at [784, 423] on button "Next" at bounding box center [788, 430] width 25 height 25
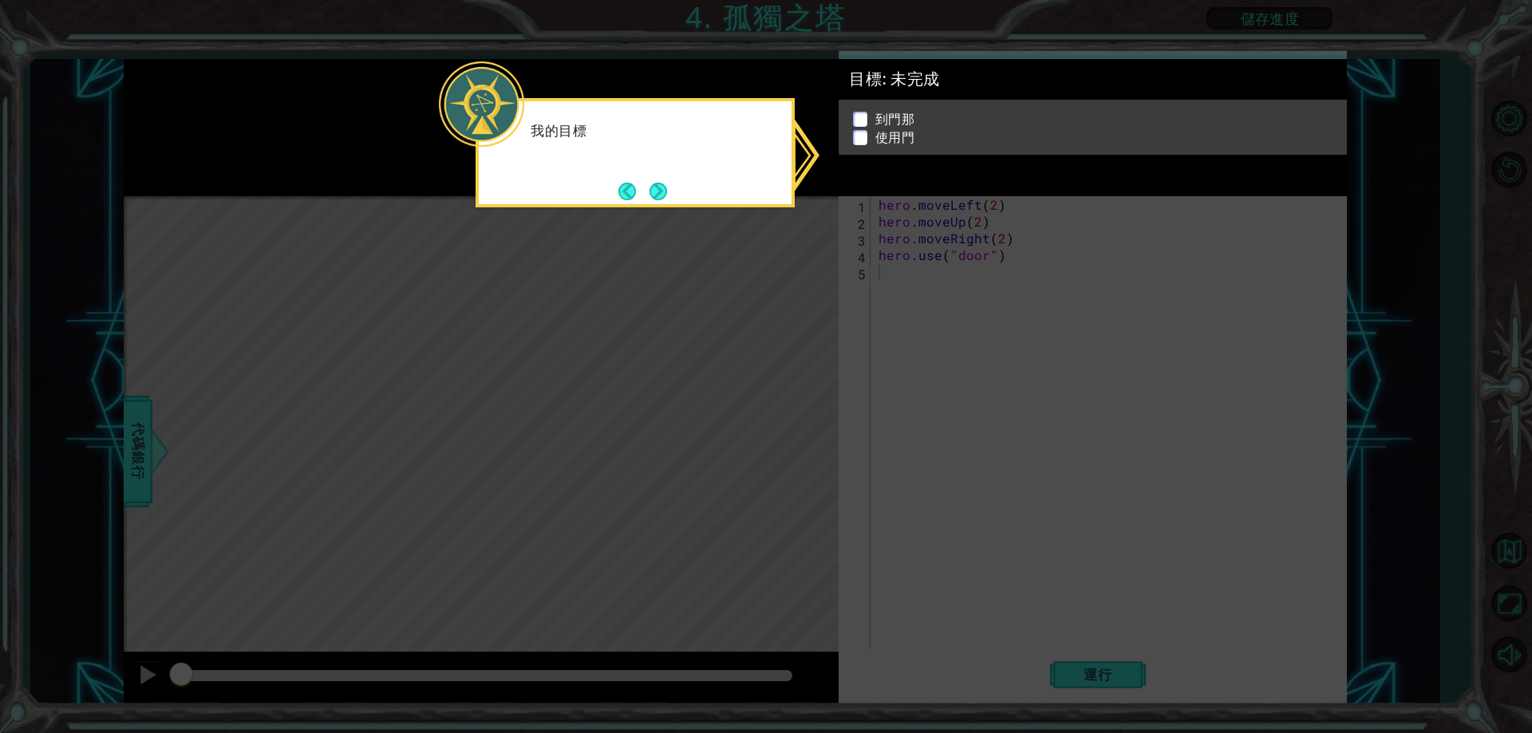
click at [1056, 693] on icon at bounding box center [766, 366] width 1532 height 733
click at [1080, 676] on icon at bounding box center [766, 366] width 1532 height 733
click at [1084, 659] on icon at bounding box center [766, 366] width 1532 height 733
click at [1092, 606] on icon at bounding box center [766, 366] width 1532 height 733
click at [1092, 601] on icon at bounding box center [766, 366] width 1532 height 733
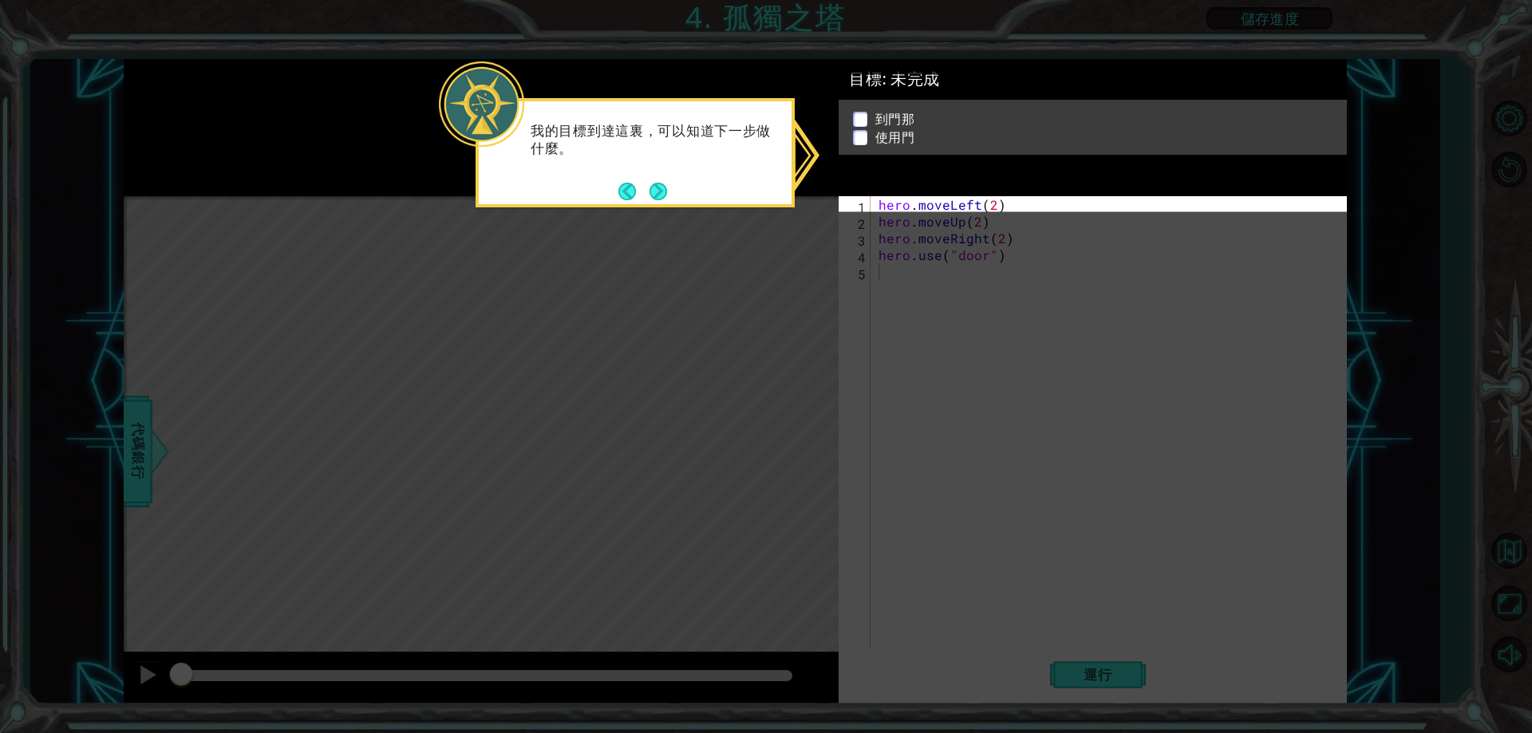
click at [1092, 593] on icon at bounding box center [766, 366] width 1532 height 733
click at [650, 192] on button "Next" at bounding box center [658, 191] width 19 height 19
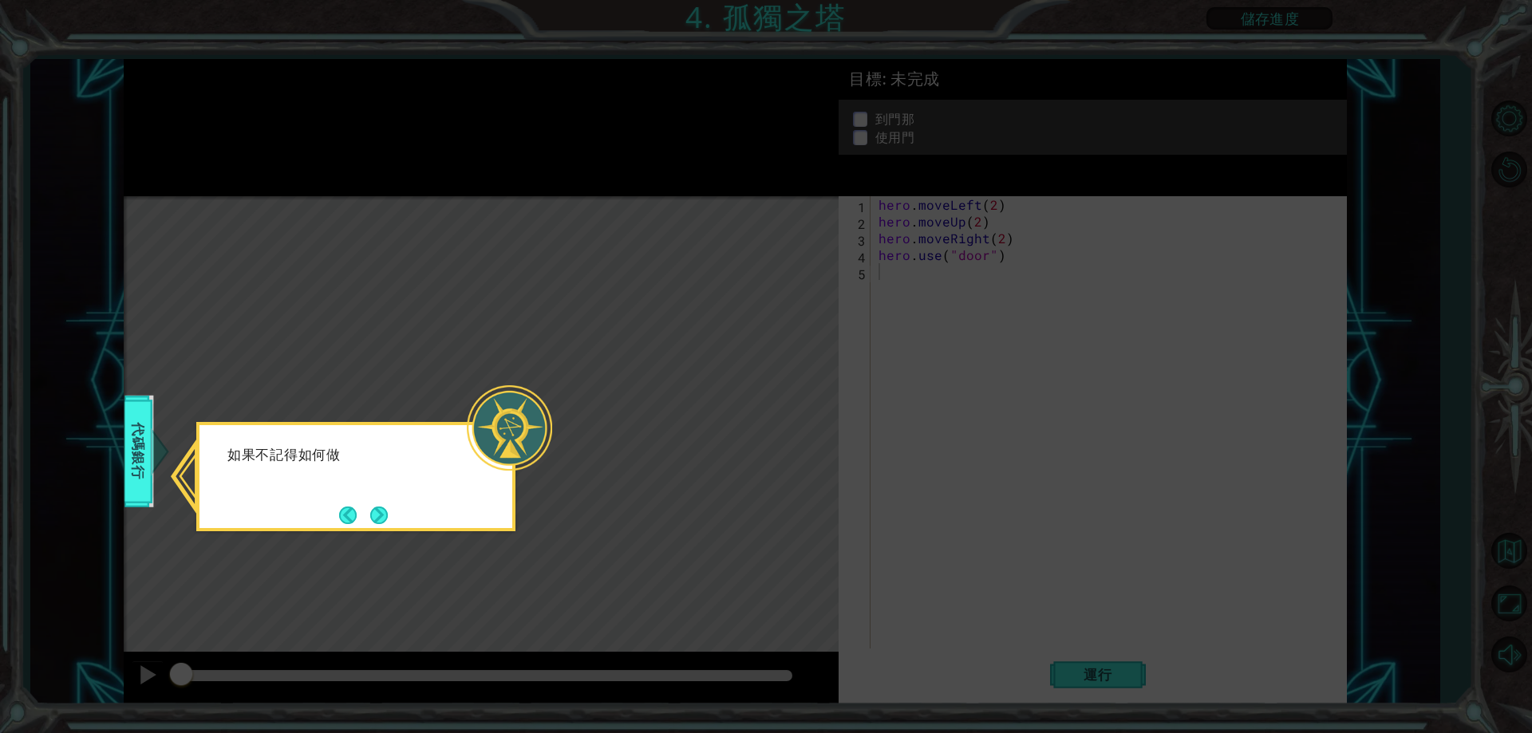
drag, startPoint x: 646, startPoint y: 472, endPoint x: 432, endPoint y: 481, distance: 214.8
click at [639, 476] on icon at bounding box center [766, 366] width 1532 height 733
click at [369, 513] on button "Next" at bounding box center [379, 515] width 30 height 30
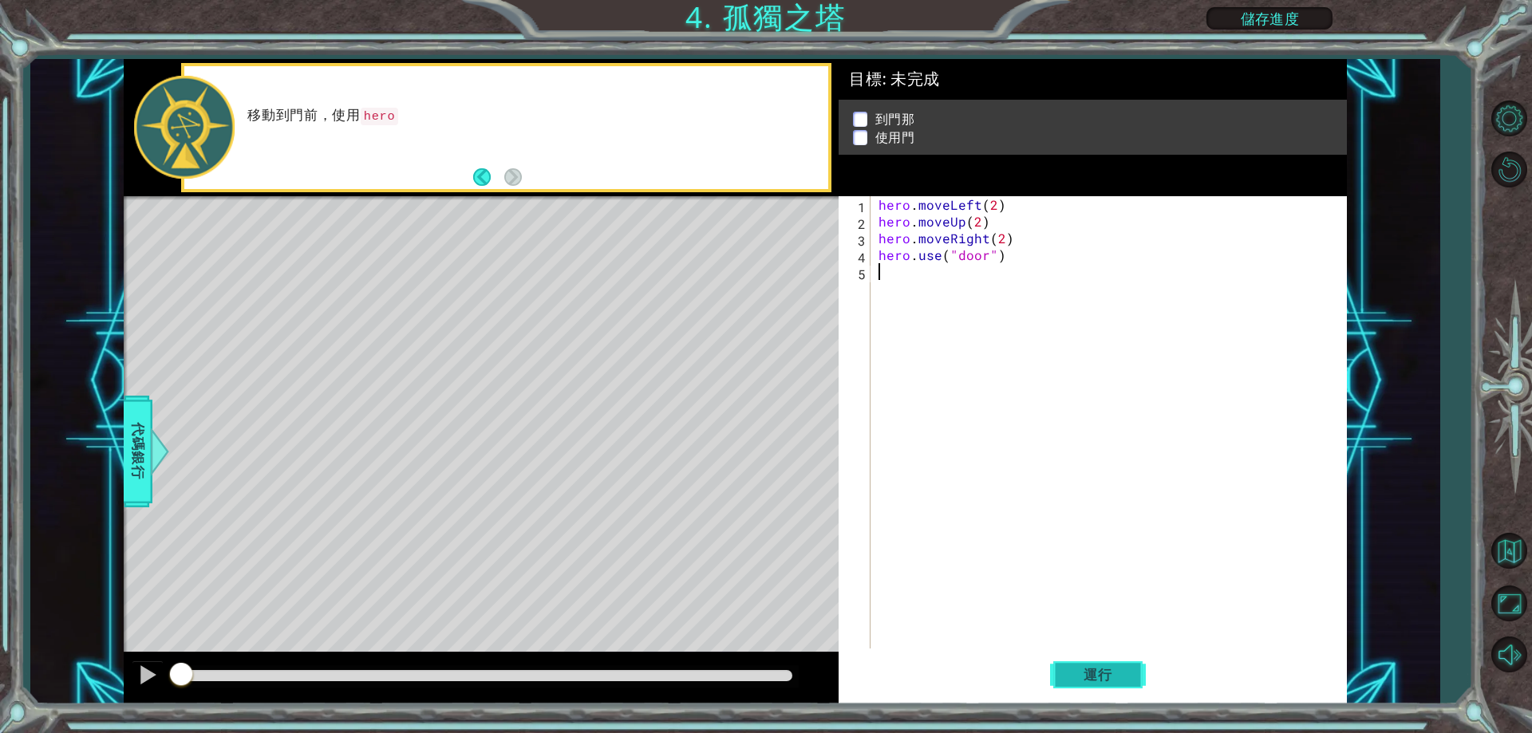
click at [1065, 662] on button "運行" at bounding box center [1098, 675] width 96 height 51
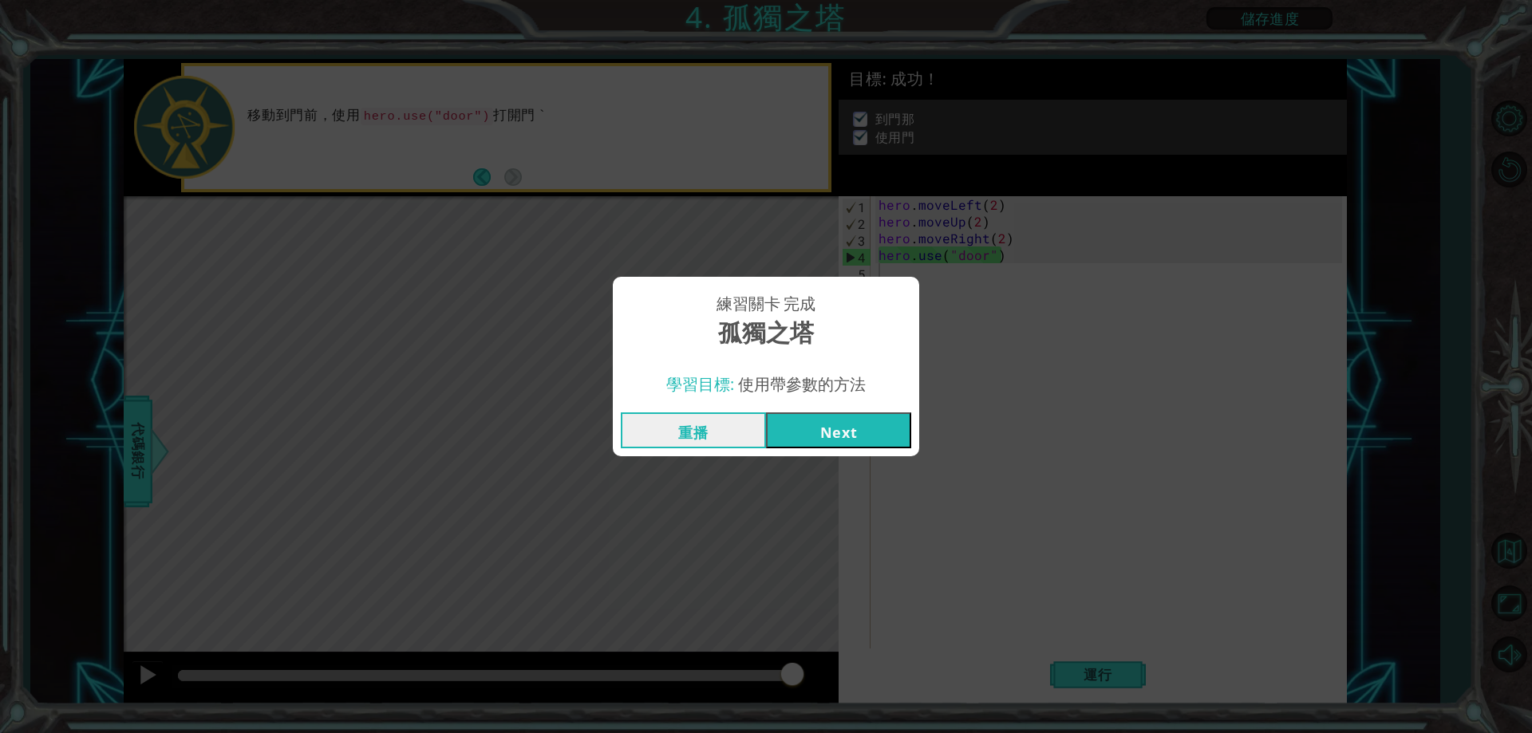
click at [831, 424] on button "Next" at bounding box center [838, 431] width 145 height 36
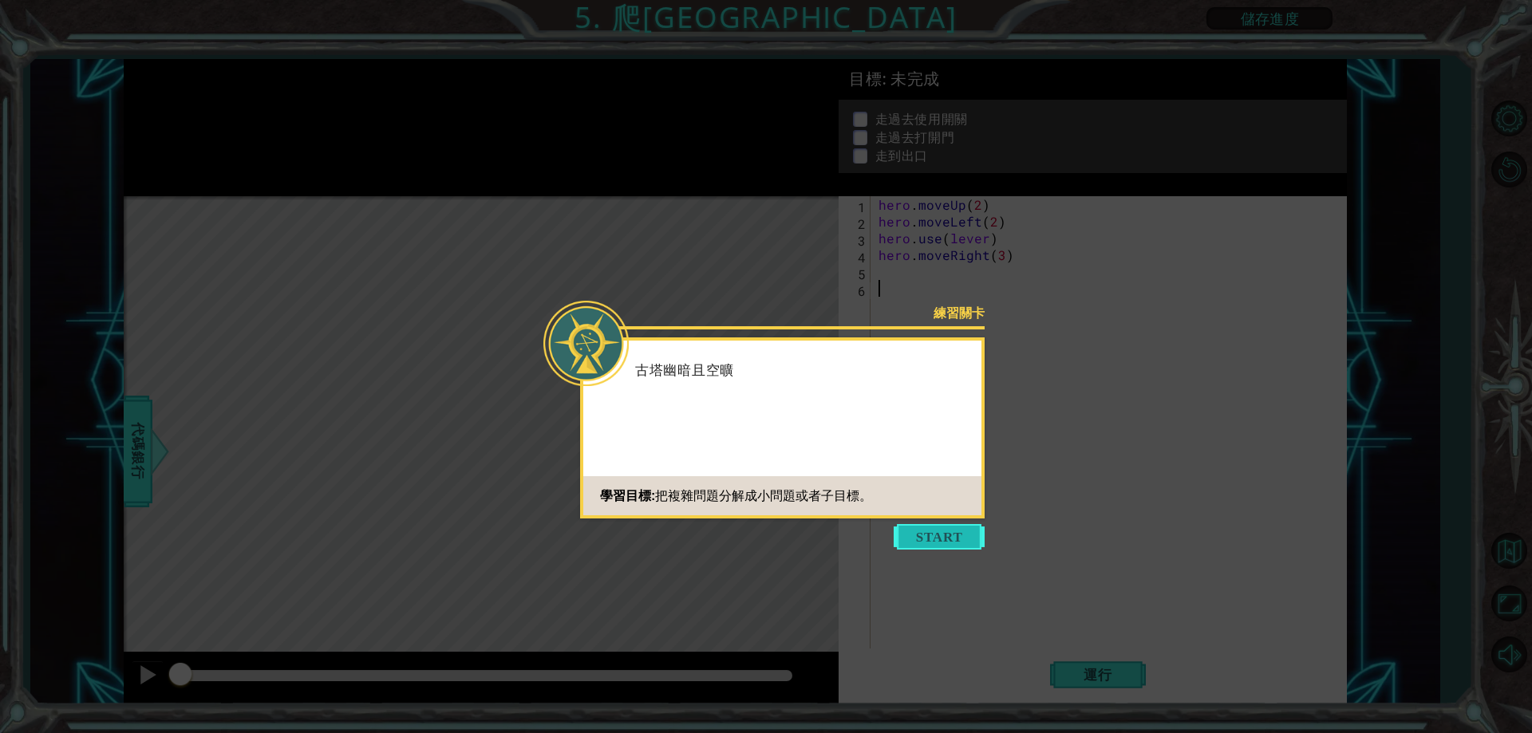
click at [909, 525] on button "Start" at bounding box center [939, 537] width 91 height 26
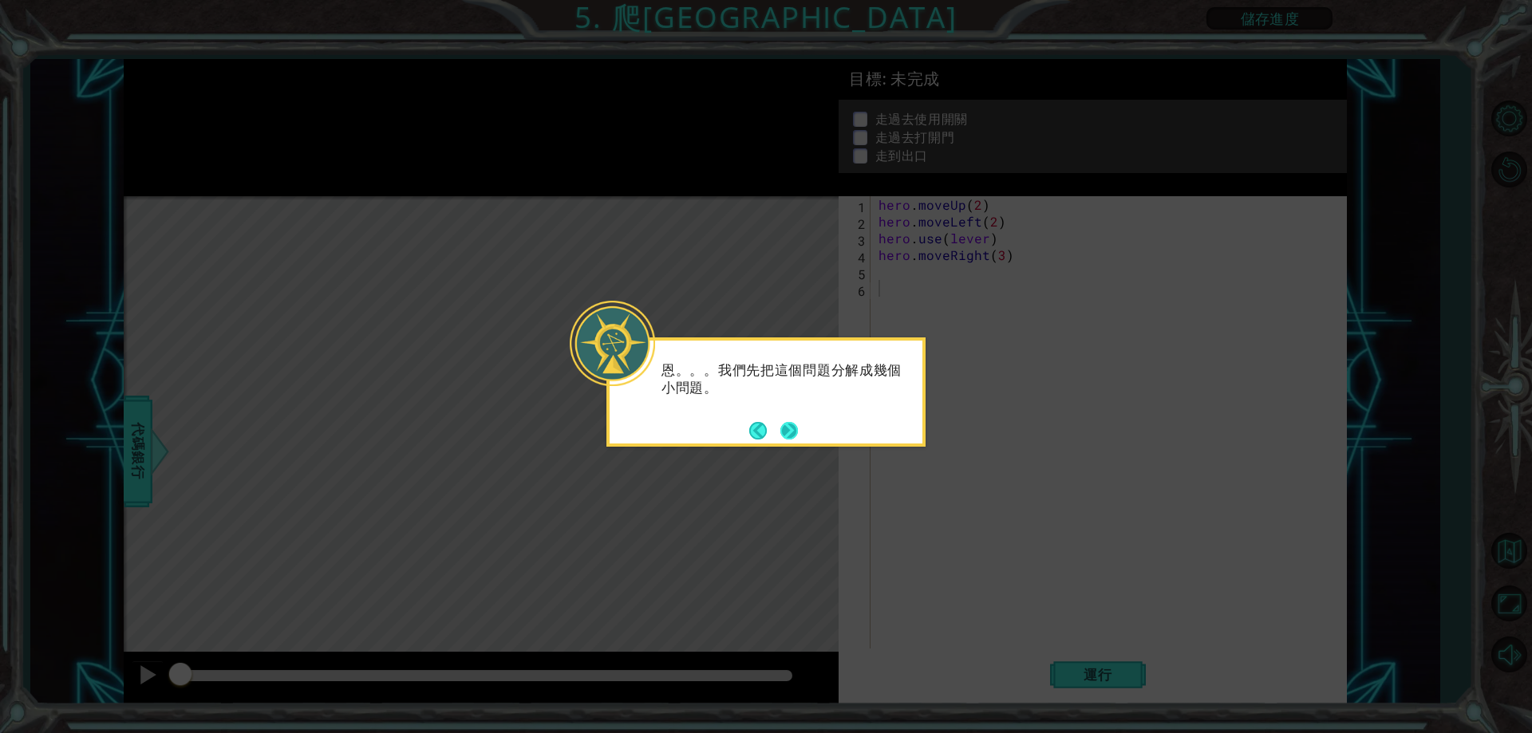
click at [791, 432] on button "Next" at bounding box center [789, 431] width 18 height 18
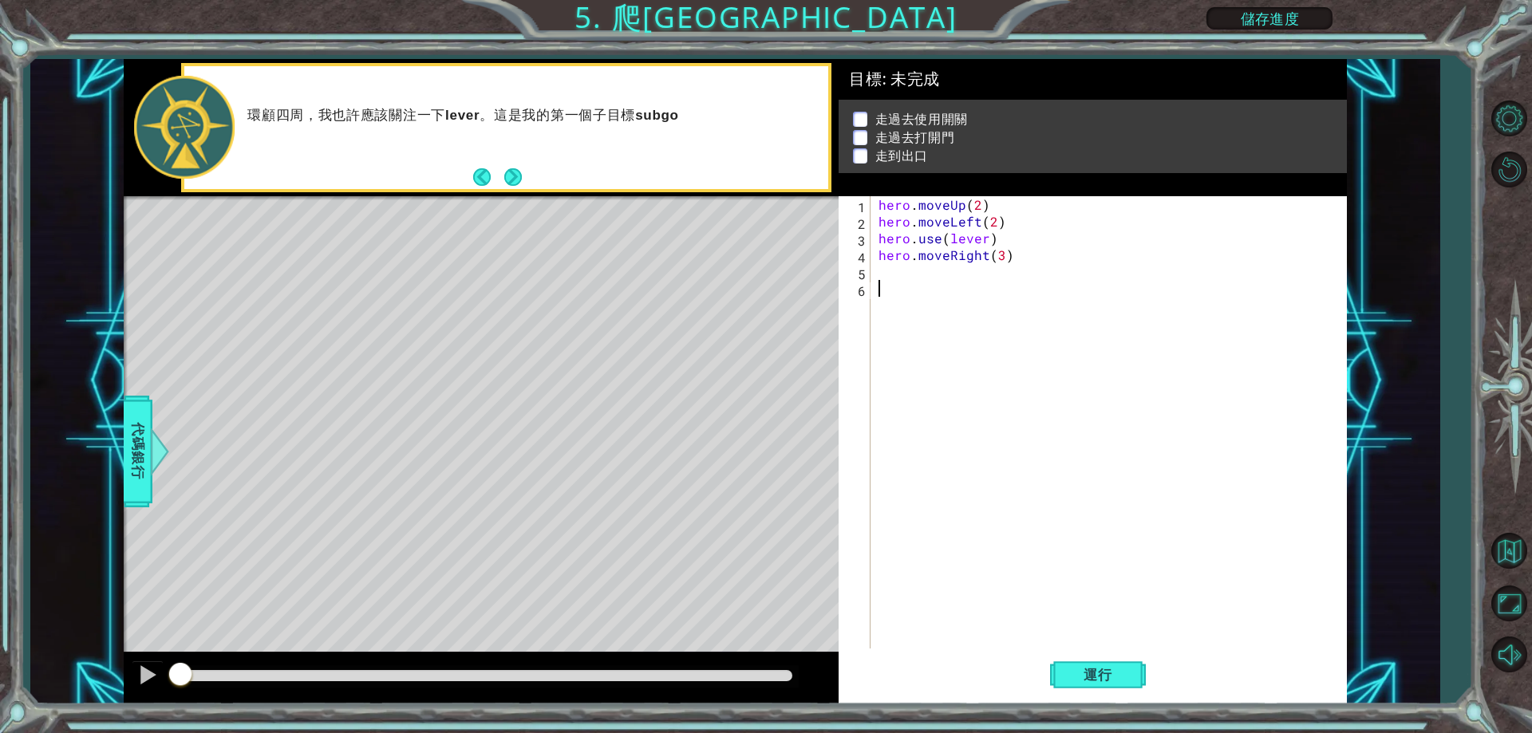
click at [983, 238] on div "hero . moveUp ( 2 ) hero . moveLeft ( 2 ) hero . use ( lever ) hero . moveRight…" at bounding box center [1112, 439] width 474 height 486
click at [397, 456] on div "Level Map" at bounding box center [492, 431] width 737 height 470
click at [949, 239] on div "hero . moveUp ( 2 ) hero . moveLeft ( 2 ) hero . use ( lever ) hero . moveRight…" at bounding box center [1112, 439] width 474 height 486
click at [988, 242] on div "hero . moveUp ( 2 ) hero . moveLeft ( 2 ) hero . use ( "lever) hero . moveRight…" at bounding box center [1112, 439] width 474 height 486
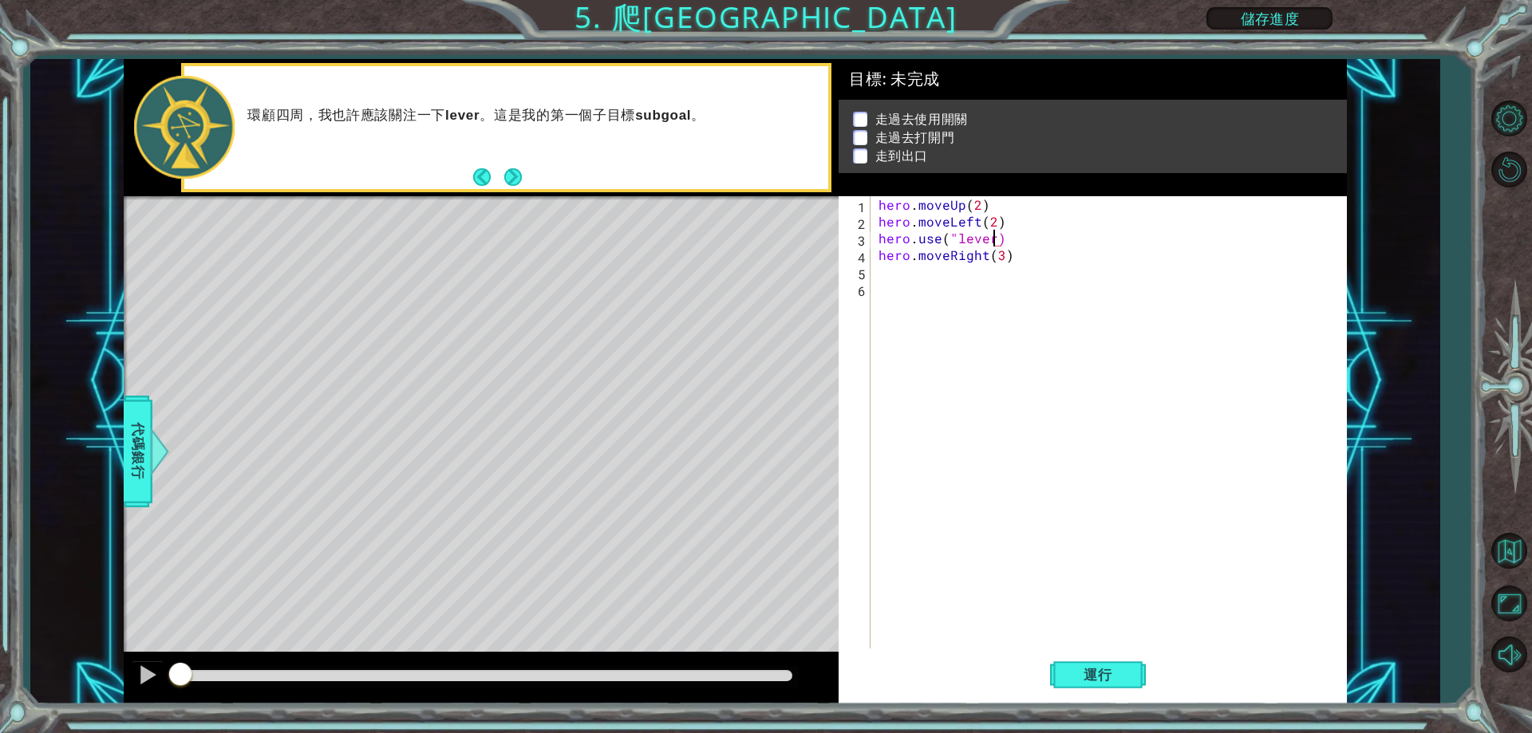
click at [993, 241] on div "hero . moveUp ( 2 ) hero . moveLeft ( 2 ) hero . use ( "lever) hero . moveRight…" at bounding box center [1112, 439] width 474 height 486
click at [1098, 667] on span "運行" at bounding box center [1098, 675] width 61 height 16
type textarea "hero.use("lever")"
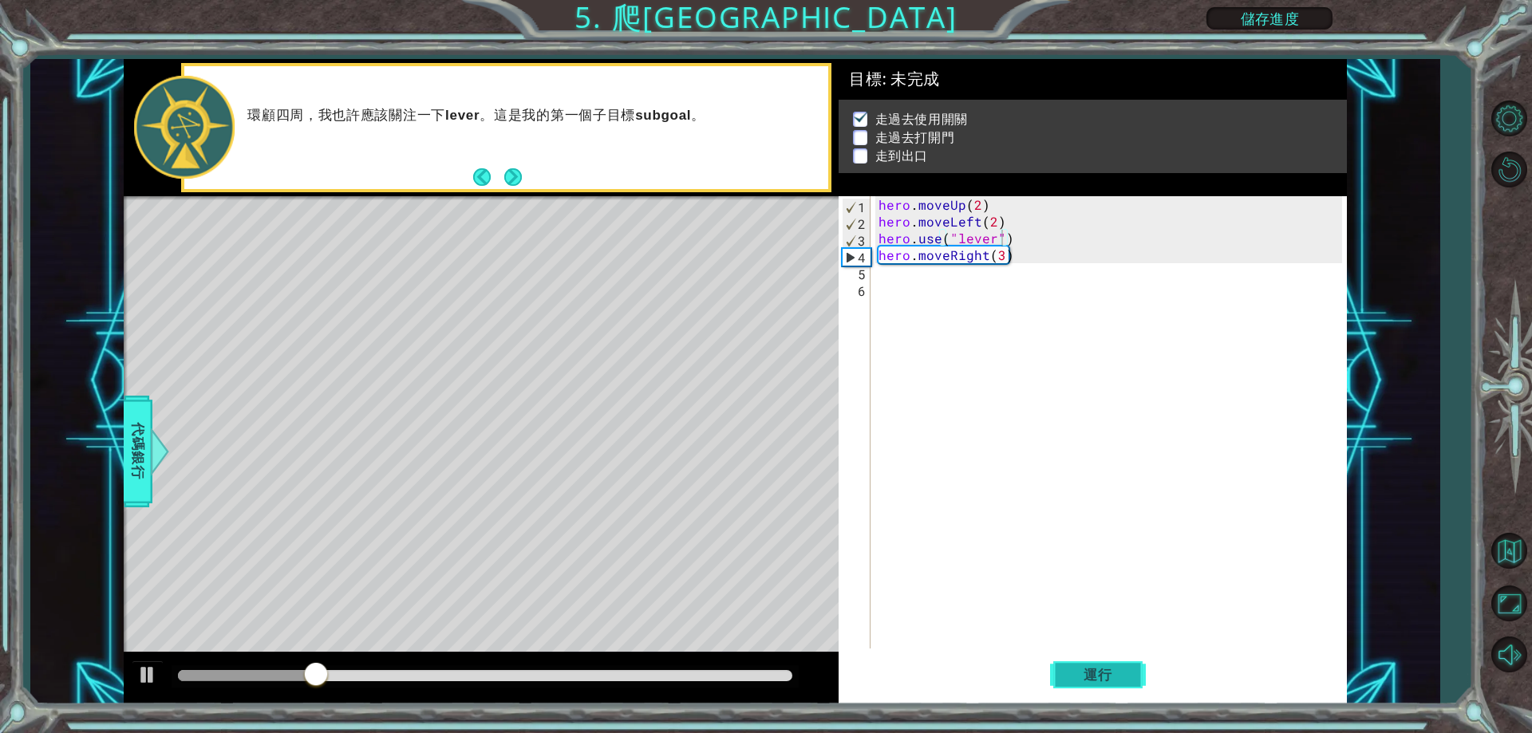
click at [1098, 666] on button "運行" at bounding box center [1098, 675] width 96 height 51
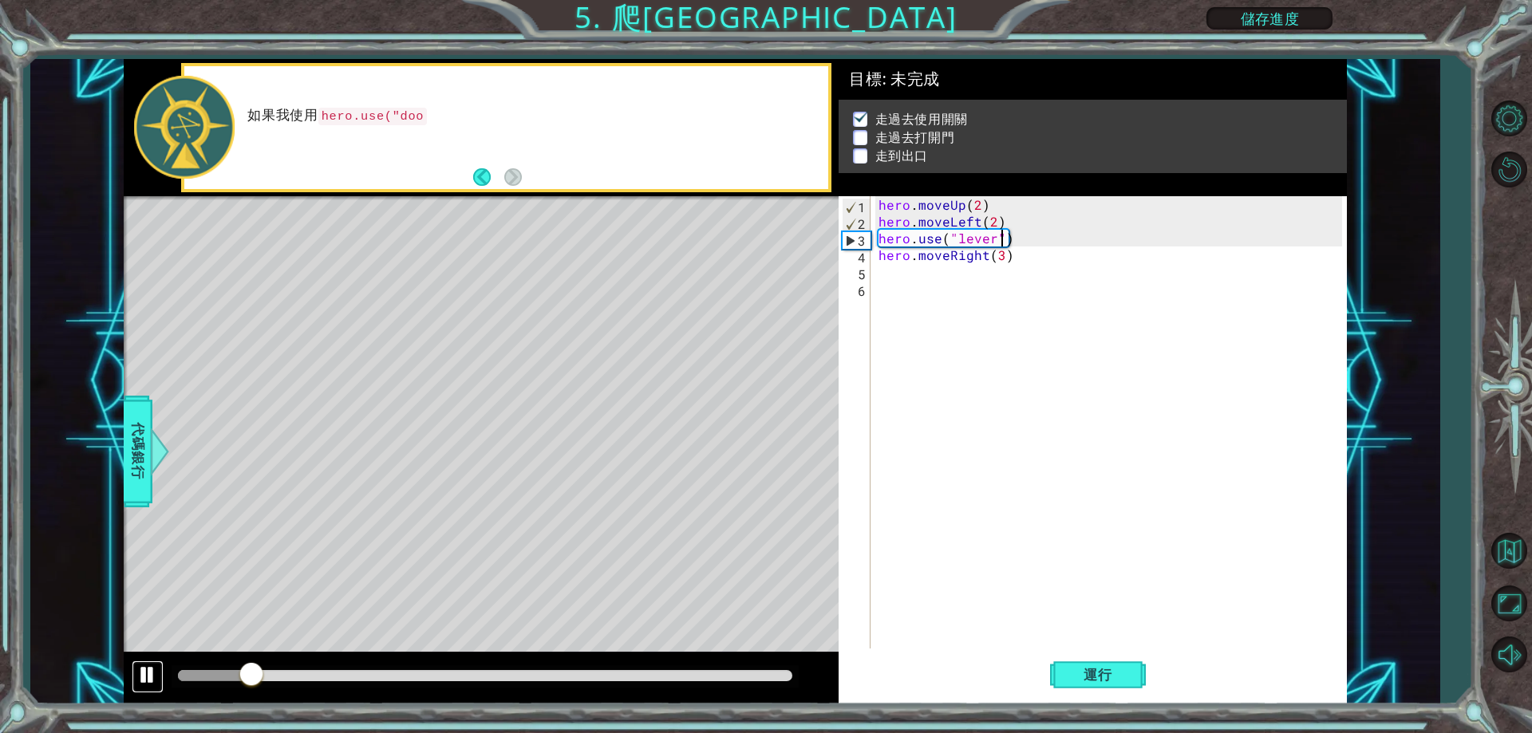
click at [147, 680] on div at bounding box center [147, 675] width 21 height 21
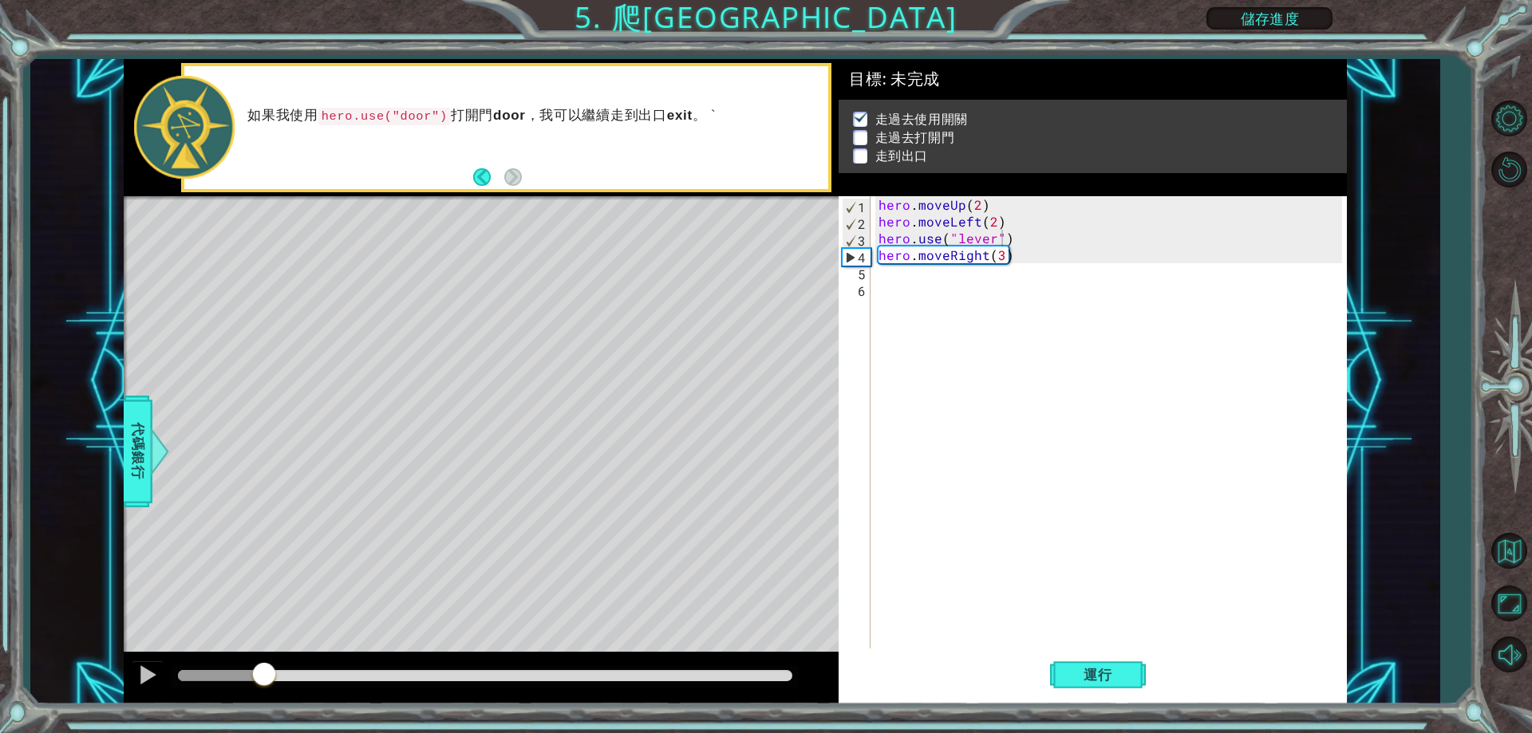
click at [156, 484] on div "Level Map" at bounding box center [492, 431] width 737 height 470
click at [142, 476] on span "代碼銀行" at bounding box center [138, 451] width 26 height 97
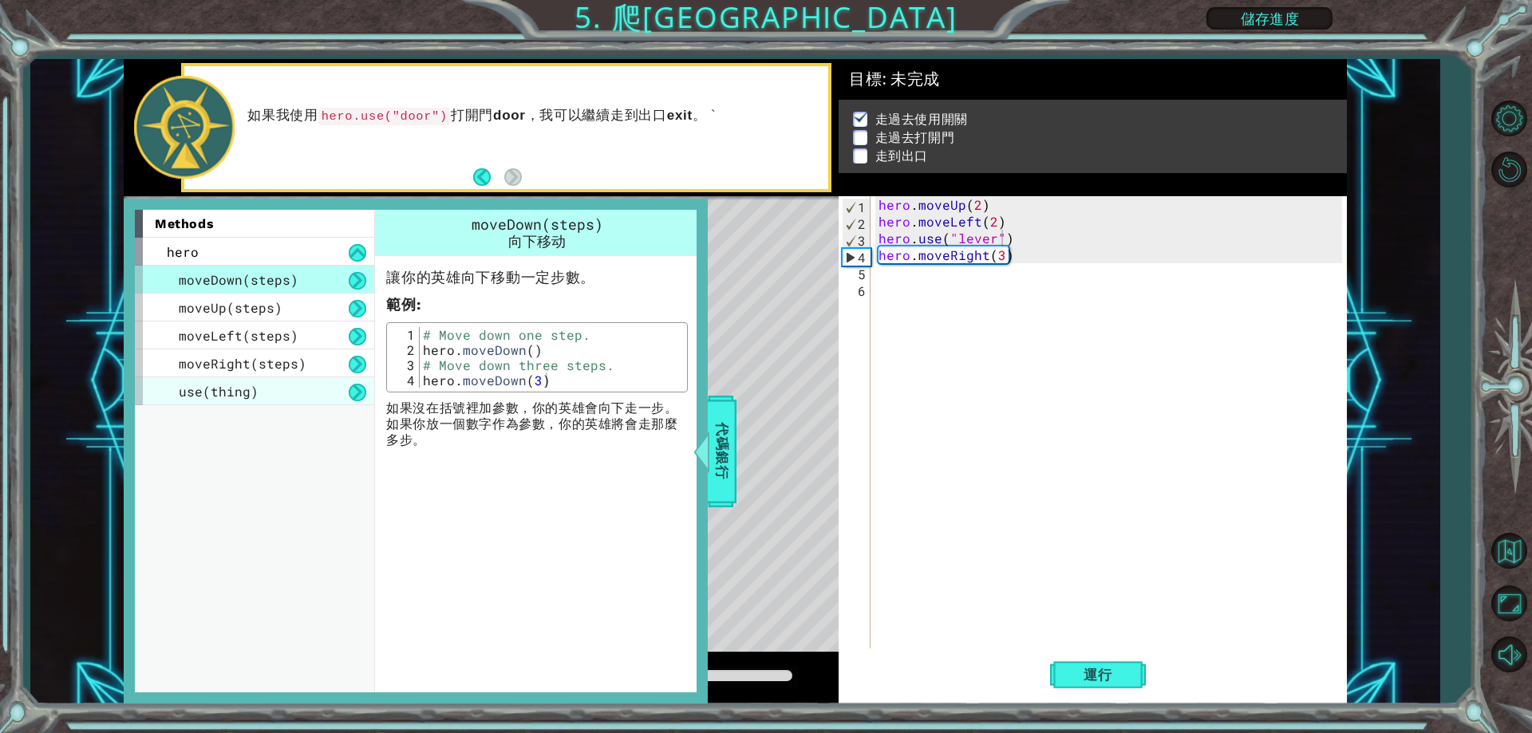
drag, startPoint x: 267, startPoint y: 395, endPoint x: 276, endPoint y: 391, distance: 9.6
click at [268, 394] on div "use(thing)" at bounding box center [254, 391] width 239 height 28
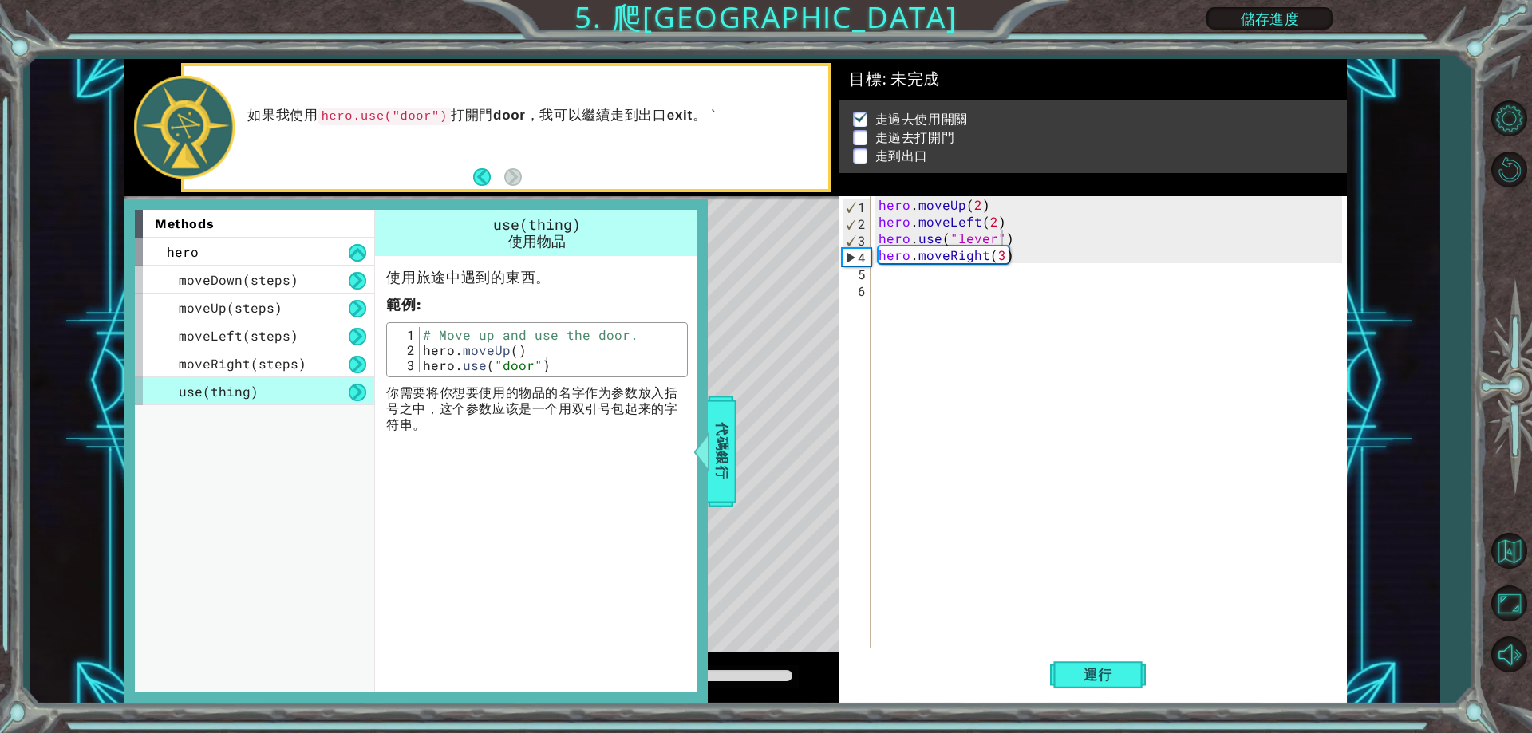
type textarea "hero.use("door")"
click at [543, 361] on div "# Move up and use the door. hero . moveUp ( ) hero . use ( "door" )" at bounding box center [551, 365] width 263 height 76
click at [604, 366] on div "# Move up and use the door. hero . moveUp ( ) hero . use ( "door" )" at bounding box center [551, 349] width 263 height 45
drag, startPoint x: 574, startPoint y: 358, endPoint x: 417, endPoint y: 363, distance: 156.5
click at [417, 363] on div "hero.use("door") 1 2 3 # Move up and use the door. hero . moveUp ( ) hero . use…" at bounding box center [537, 349] width 292 height 45
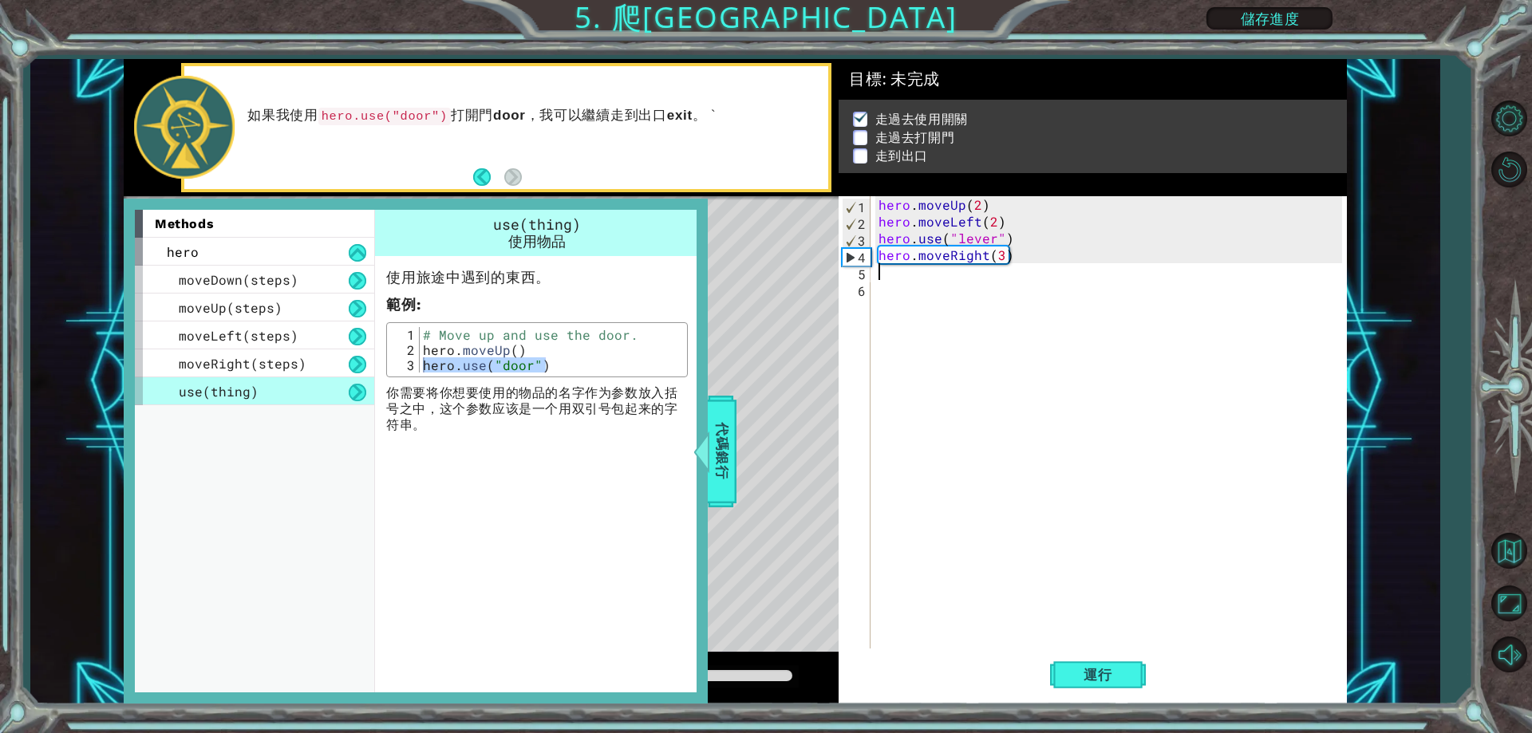
click at [910, 272] on div "hero . moveUp ( 2 ) hero . moveLeft ( 2 ) hero . use ( "lever" ) hero . moveRig…" at bounding box center [1112, 439] width 474 height 486
paste textarea "hero.use("door")"
type textarea "hero.use("door")"
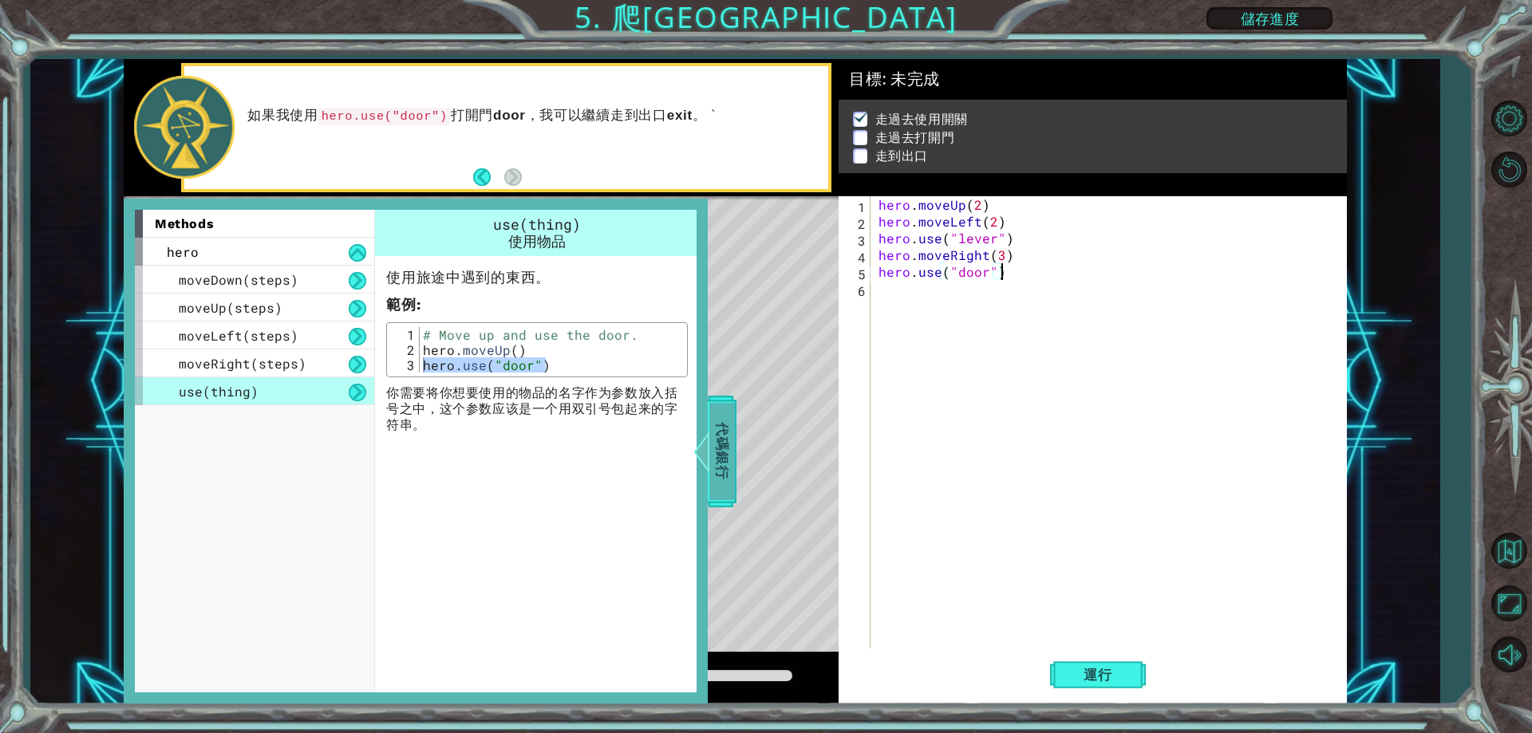
drag, startPoint x: 725, startPoint y: 439, endPoint x: 681, endPoint y: 441, distance: 44.0
click at [724, 439] on span "代碼銀行" at bounding box center [722, 451] width 26 height 97
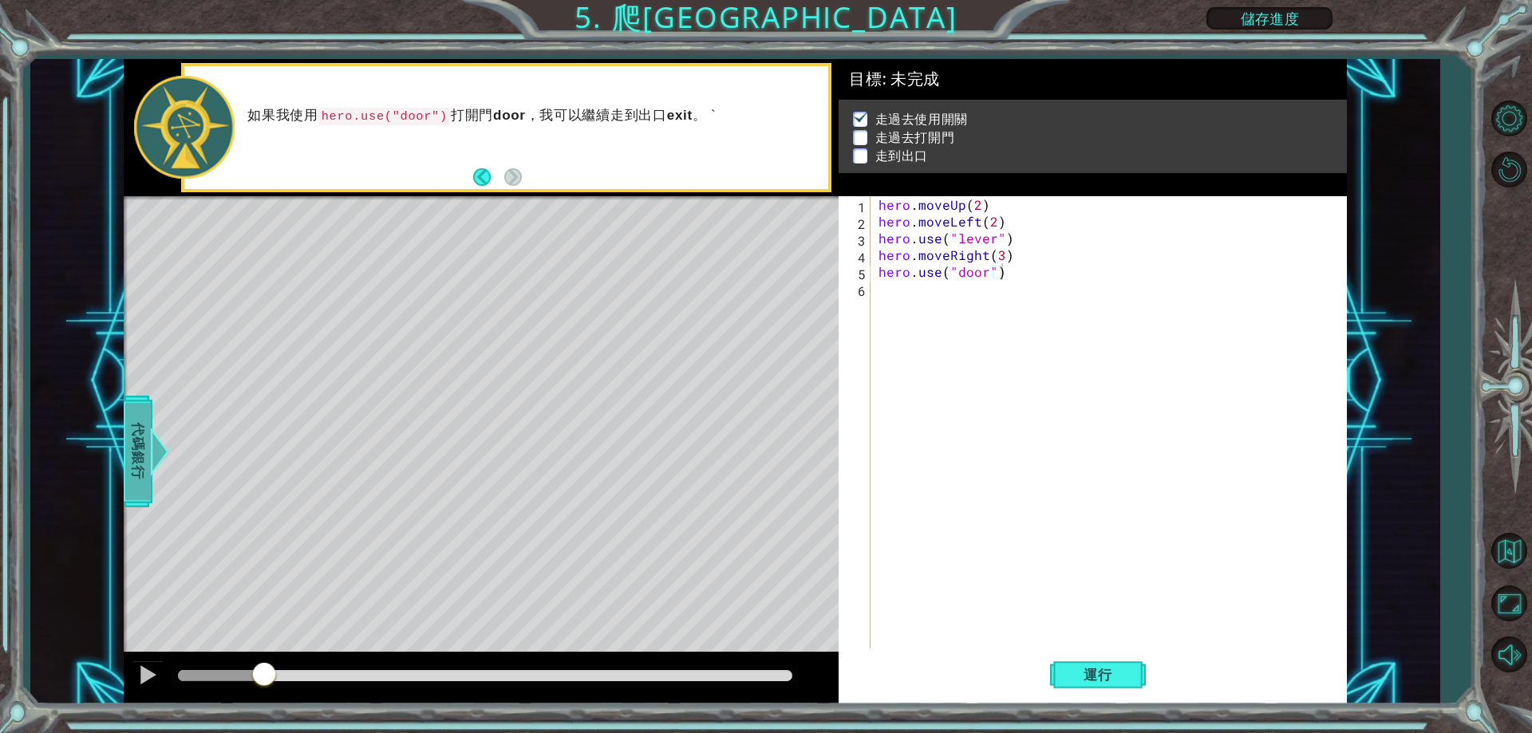
click at [140, 453] on span "代碼銀行" at bounding box center [138, 451] width 26 height 97
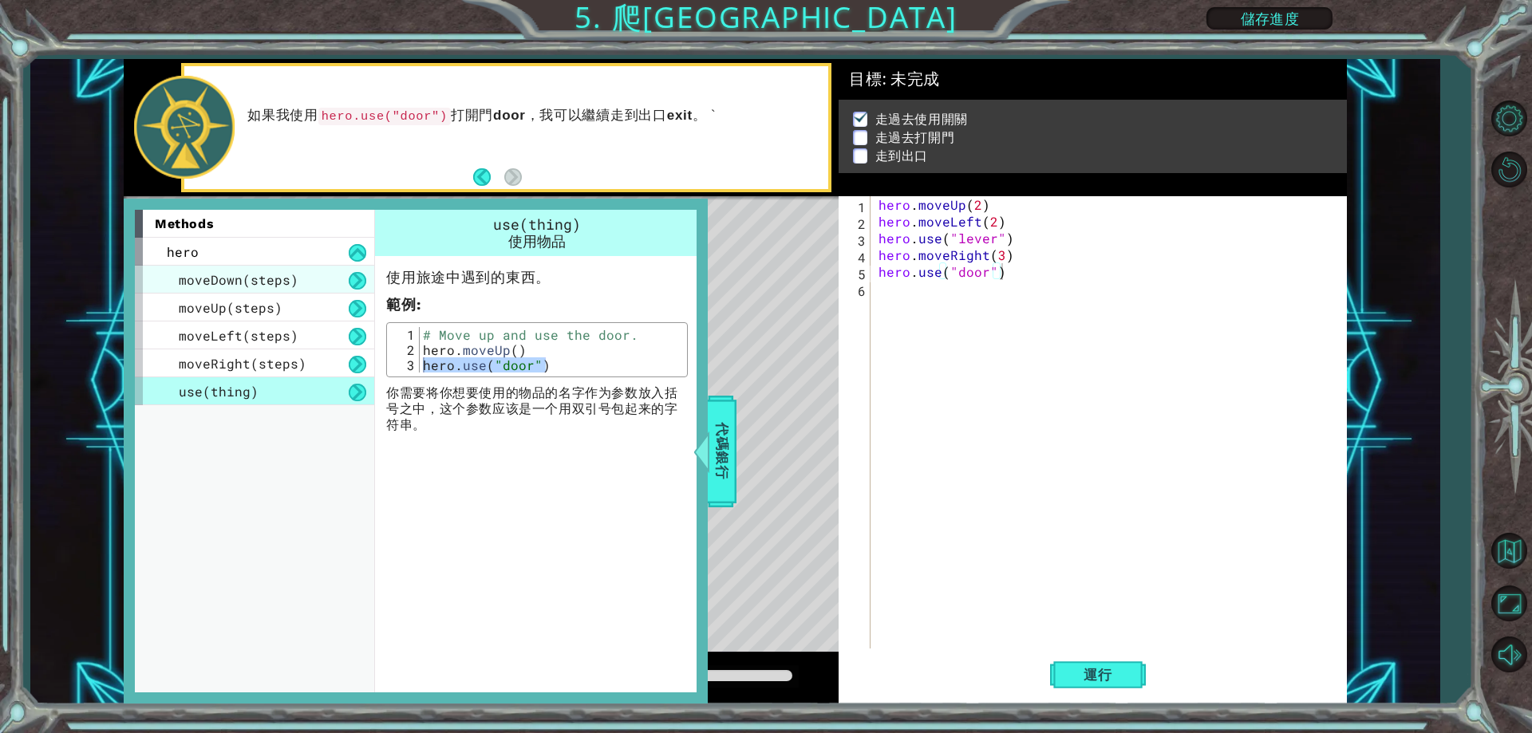
click at [287, 285] on span "moveDown(steps)" at bounding box center [239, 279] width 120 height 17
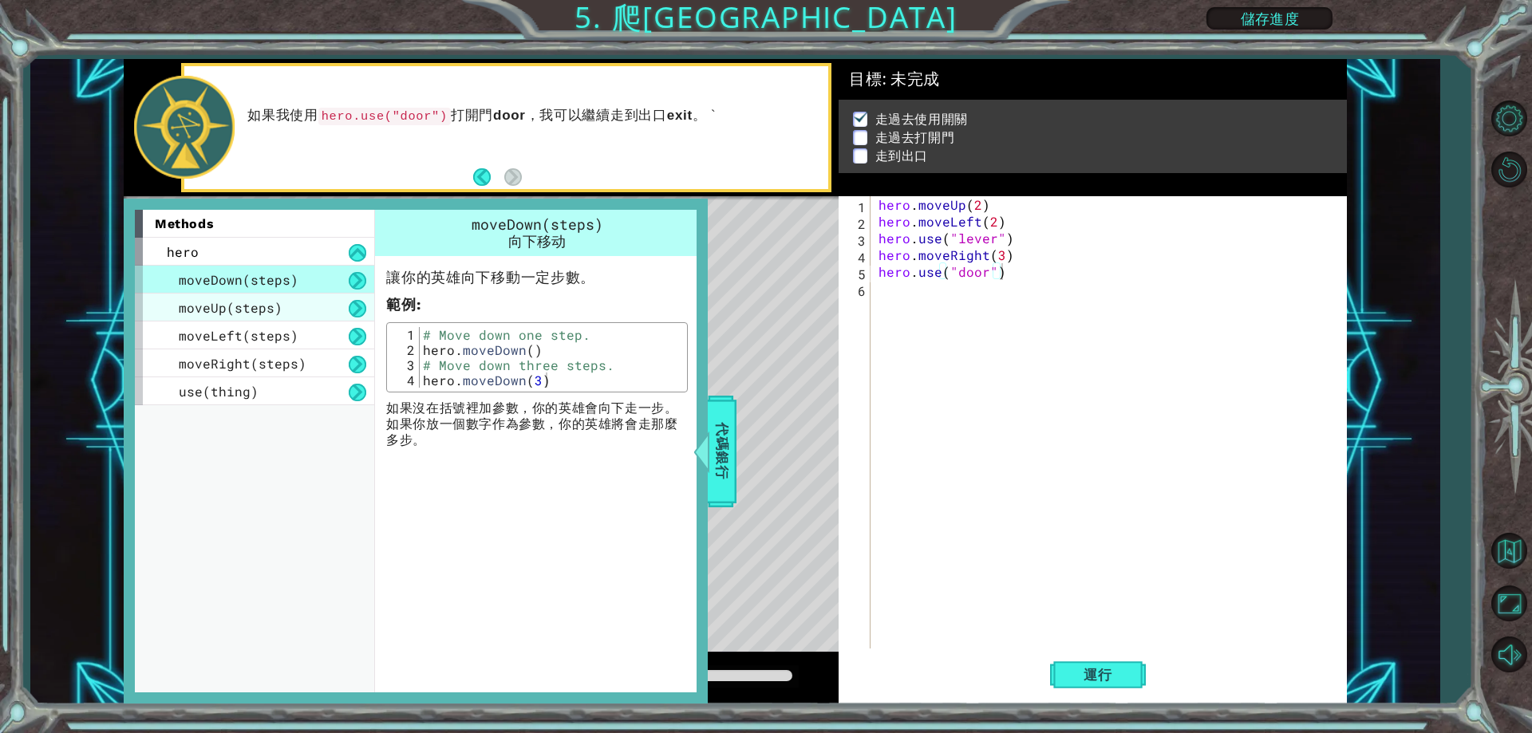
click at [281, 307] on div "moveUp(steps)" at bounding box center [254, 308] width 239 height 28
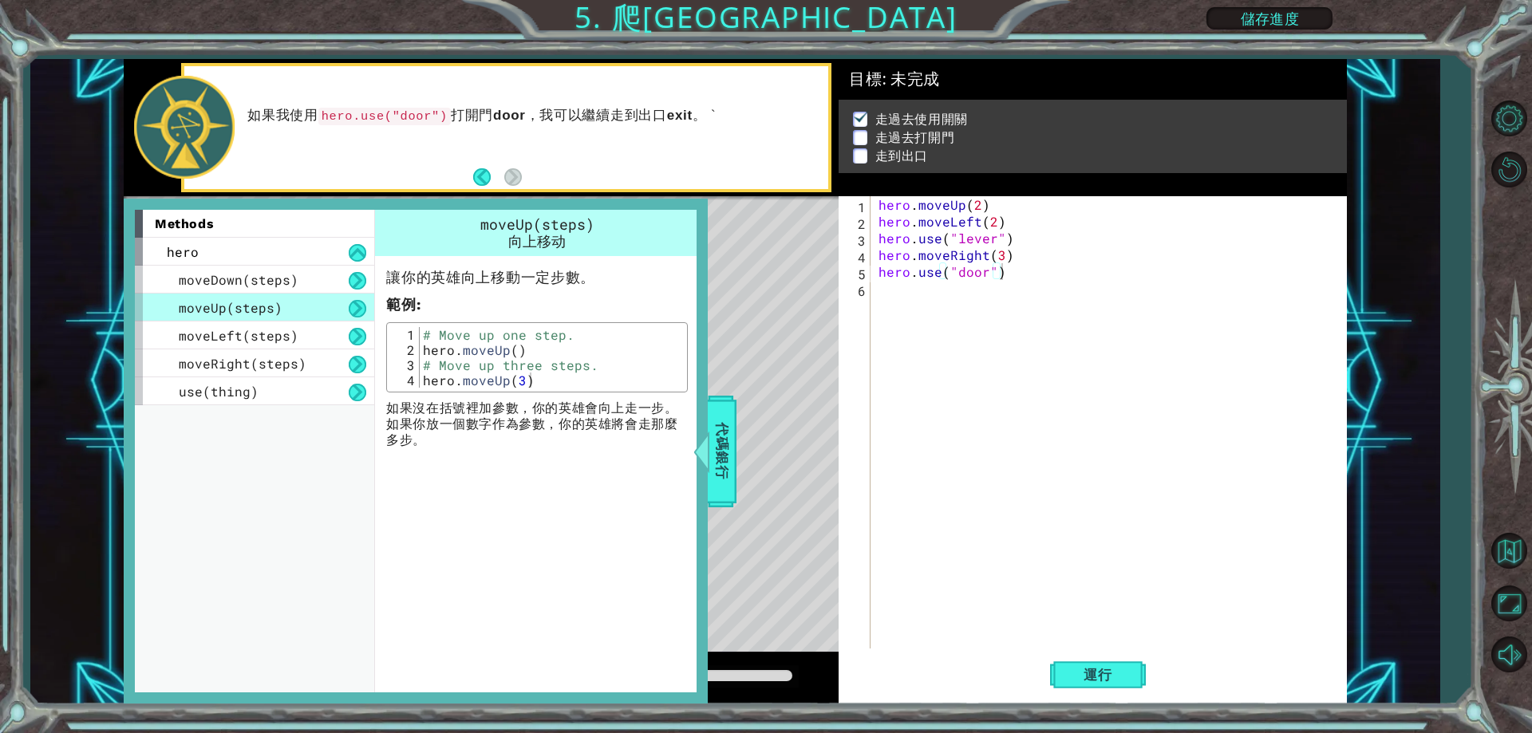
type textarea "hero.moveUp()"
drag, startPoint x: 528, startPoint y: 350, endPoint x: 413, endPoint y: 357, distance: 115.9
click at [413, 357] on div "hero.moveUp() 1 2 3 4 # Move up one step. hero . moveUp ( ) # Move up three ste…" at bounding box center [537, 357] width 292 height 61
click at [872, 297] on div "hero.use("door") 1 2 3 4 5 6 hero . moveUp ( 2 ) hero . moveLeft ( 2 ) hero . u…" at bounding box center [1090, 422] width 503 height 452
click at [878, 290] on div "hero . moveUp ( 2 ) hero . moveLeft ( 2 ) hero . use ( "lever" ) hero . moveRig…" at bounding box center [1112, 439] width 474 height 486
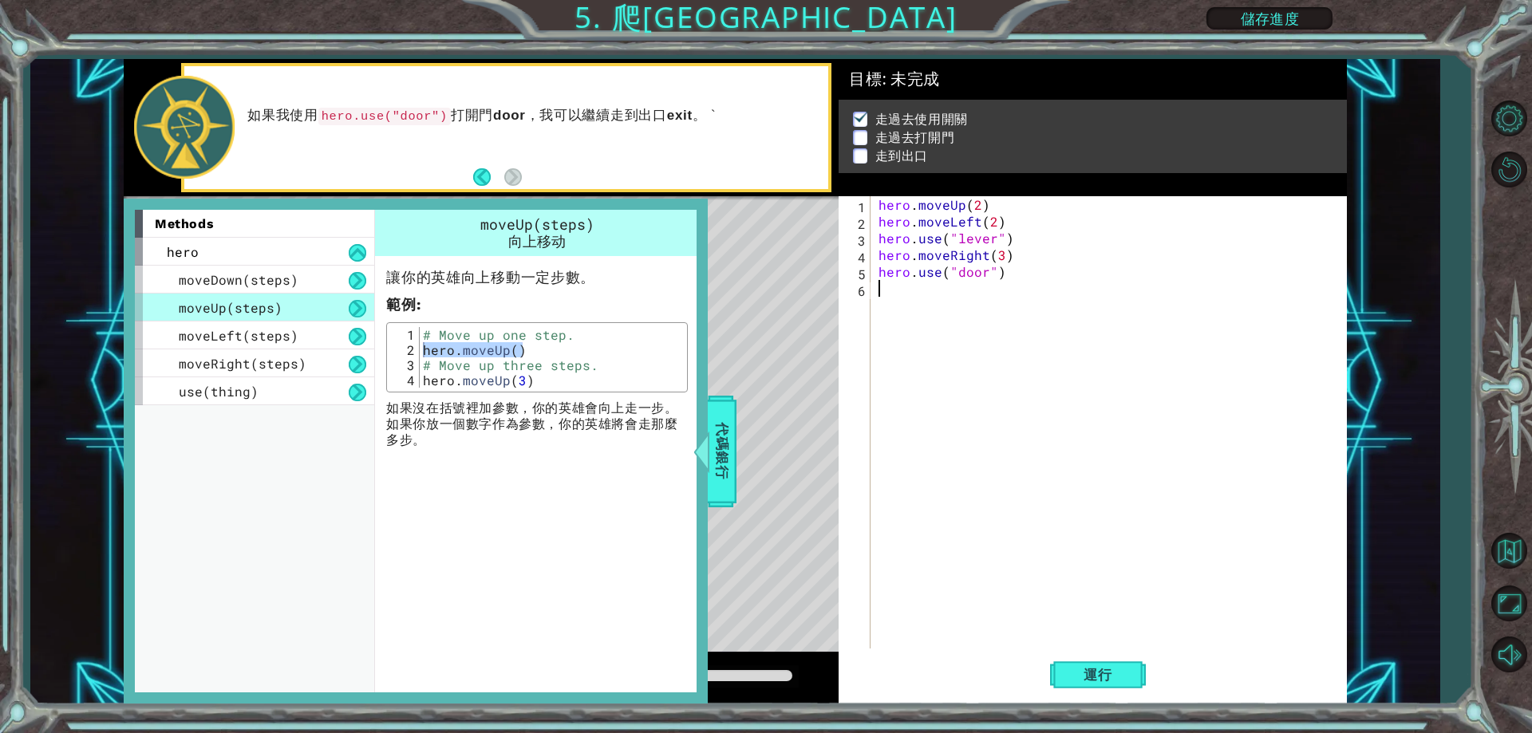
paste textarea "hero.moveUp()"
click at [966, 290] on div "hero . moveUp ( 2 ) hero . moveLeft ( 2 ) hero . use ( "lever" ) hero . moveRig…" at bounding box center [1112, 439] width 474 height 486
click at [973, 290] on div "hero . moveUp ( 2 ) hero . moveLeft ( 2 ) hero . use ( "lever" ) hero . moveRig…" at bounding box center [1112, 439] width 474 height 486
type textarea "1"
click at [942, 322] on div "hero . moveUp ( 2 ) hero . moveLeft ( 2 ) hero . use ( "lever" ) hero . moveRig…" at bounding box center [1112, 439] width 474 height 486
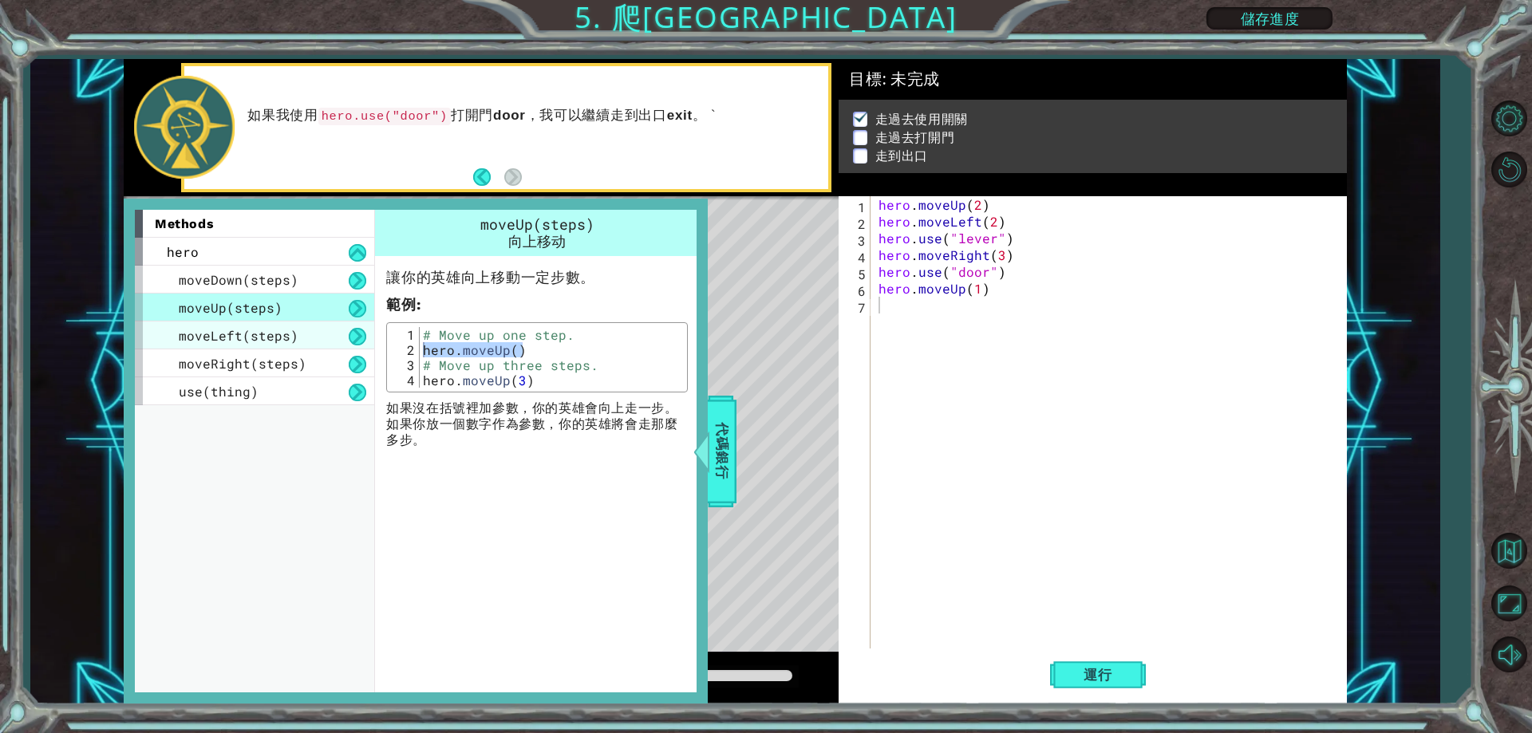
click at [227, 343] on span "moveLeft(steps)" at bounding box center [239, 335] width 120 height 17
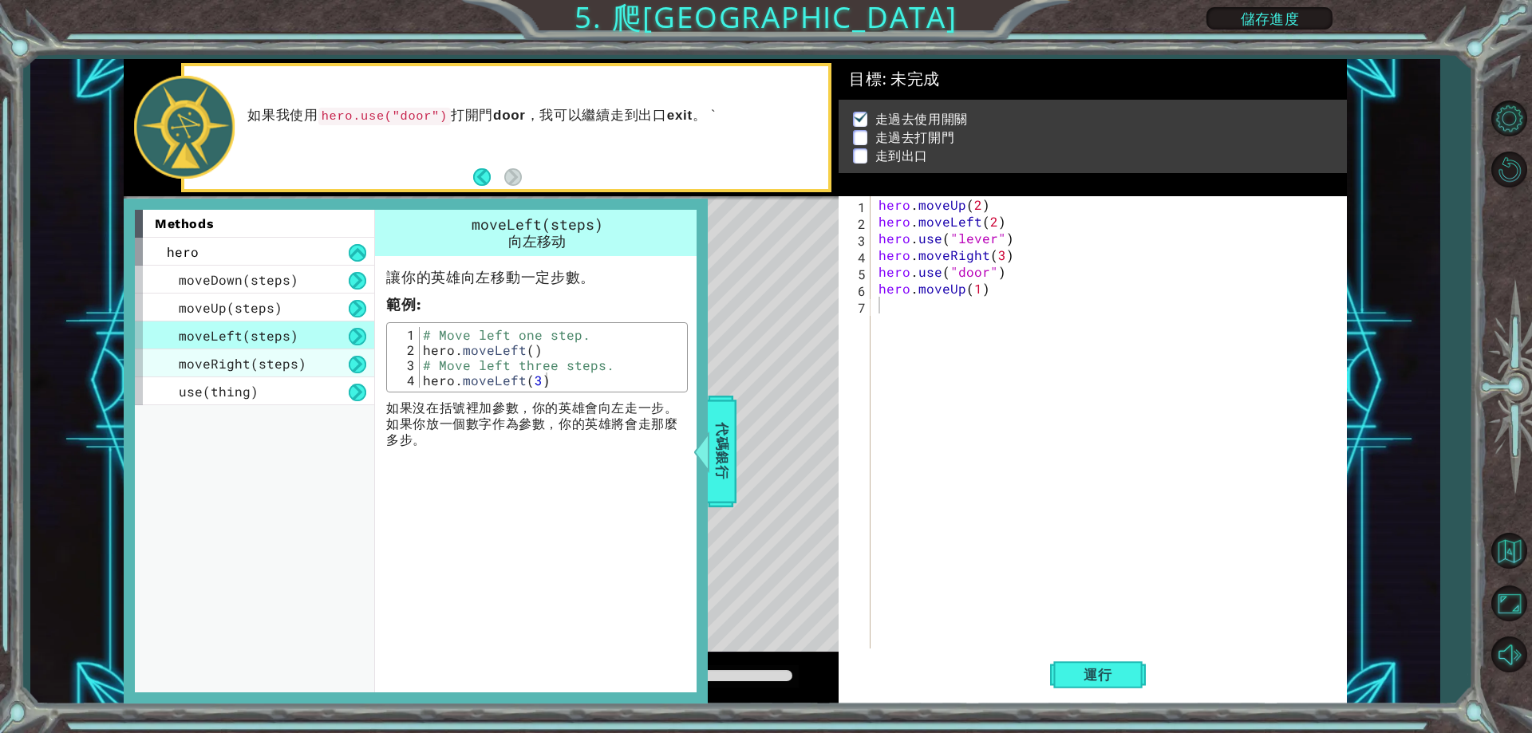
click at [247, 361] on span "moveRight(steps)" at bounding box center [243, 363] width 128 height 17
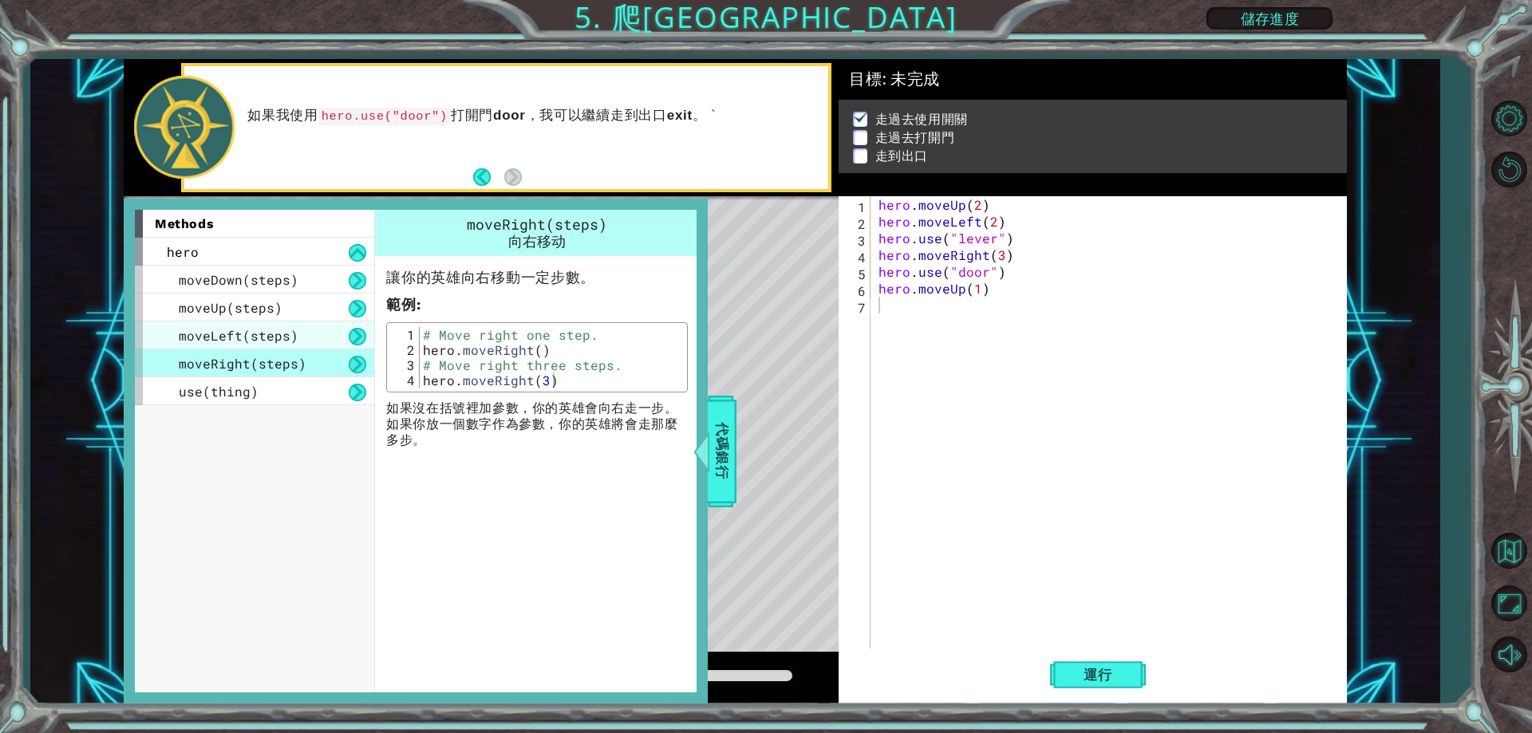
click at [262, 334] on span "moveLeft(steps)" at bounding box center [239, 335] width 120 height 17
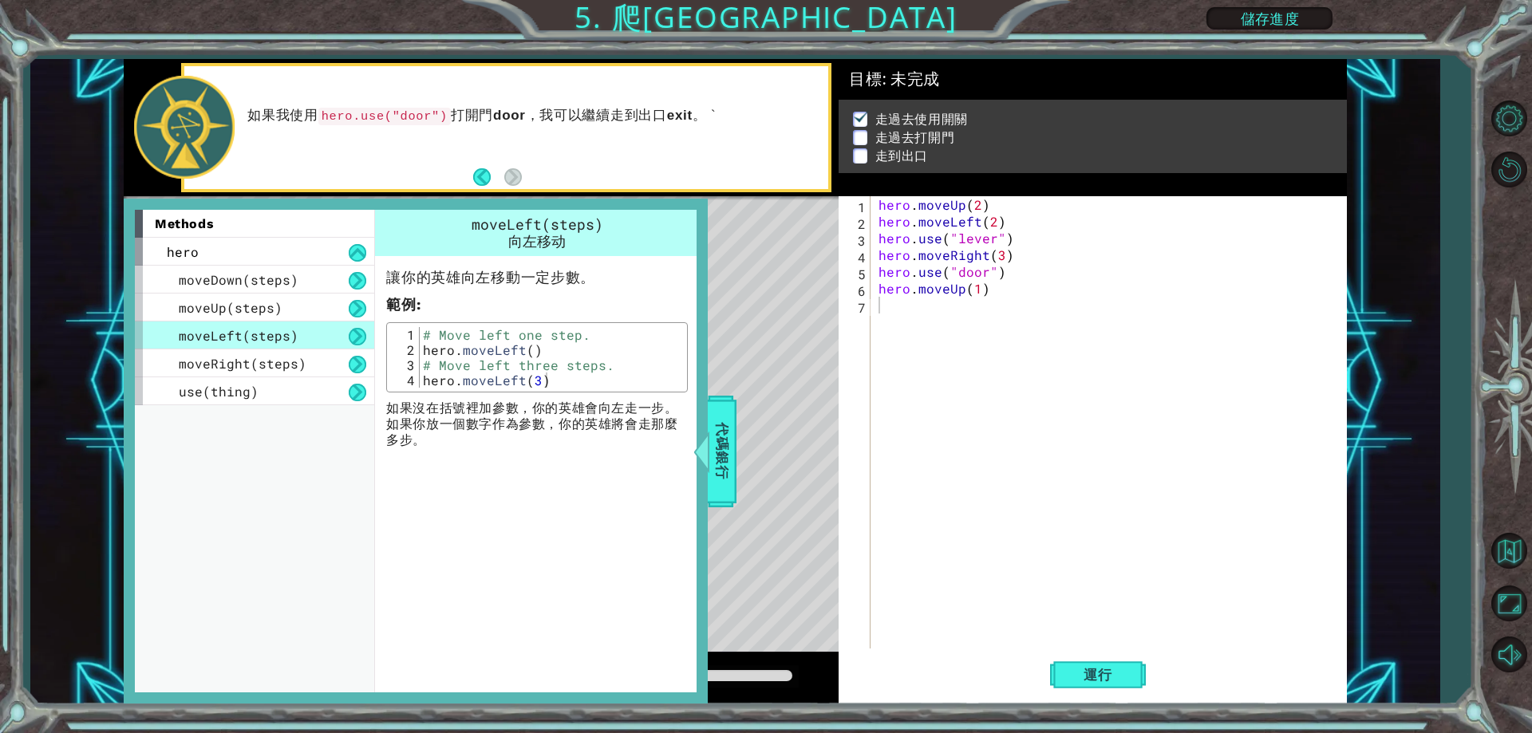
type textarea "hero.moveLeft(3)"
drag, startPoint x: 543, startPoint y: 388, endPoint x: 425, endPoint y: 377, distance: 118.6
click at [425, 377] on div "# Move left one step. hero . moveLeft ( ) # Move left three steps. hero . moveL…" at bounding box center [551, 372] width 263 height 91
click at [920, 302] on div "hero . moveUp ( 2 ) hero . moveLeft ( 2 ) hero . use ( "lever" ) hero . moveRig…" at bounding box center [1112, 439] width 474 height 486
paste textarea "hero.moveLeft(3)"
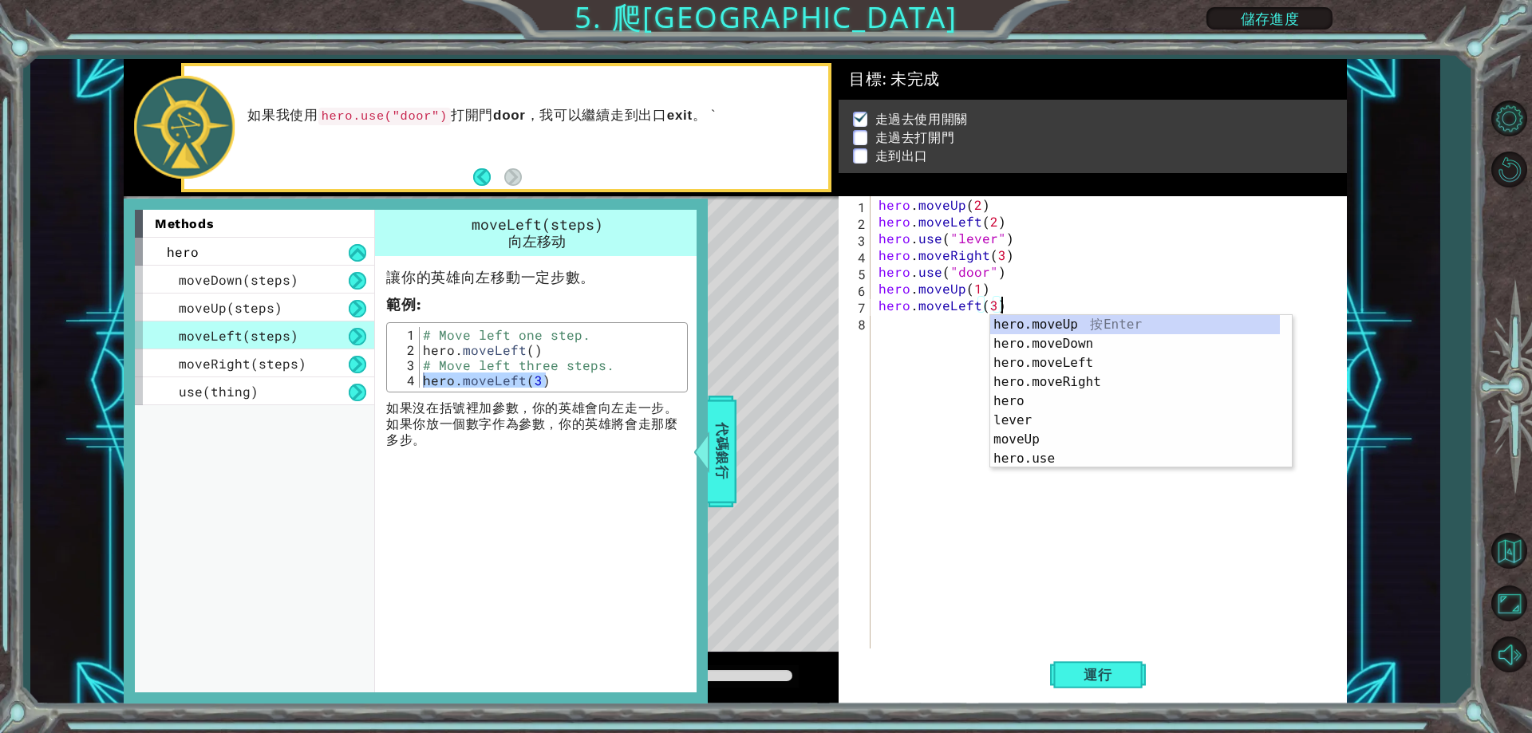
drag, startPoint x: 1084, startPoint y: 667, endPoint x: 1053, endPoint y: 646, distance: 37.9
click at [1085, 668] on span "運行" at bounding box center [1098, 675] width 61 height 16
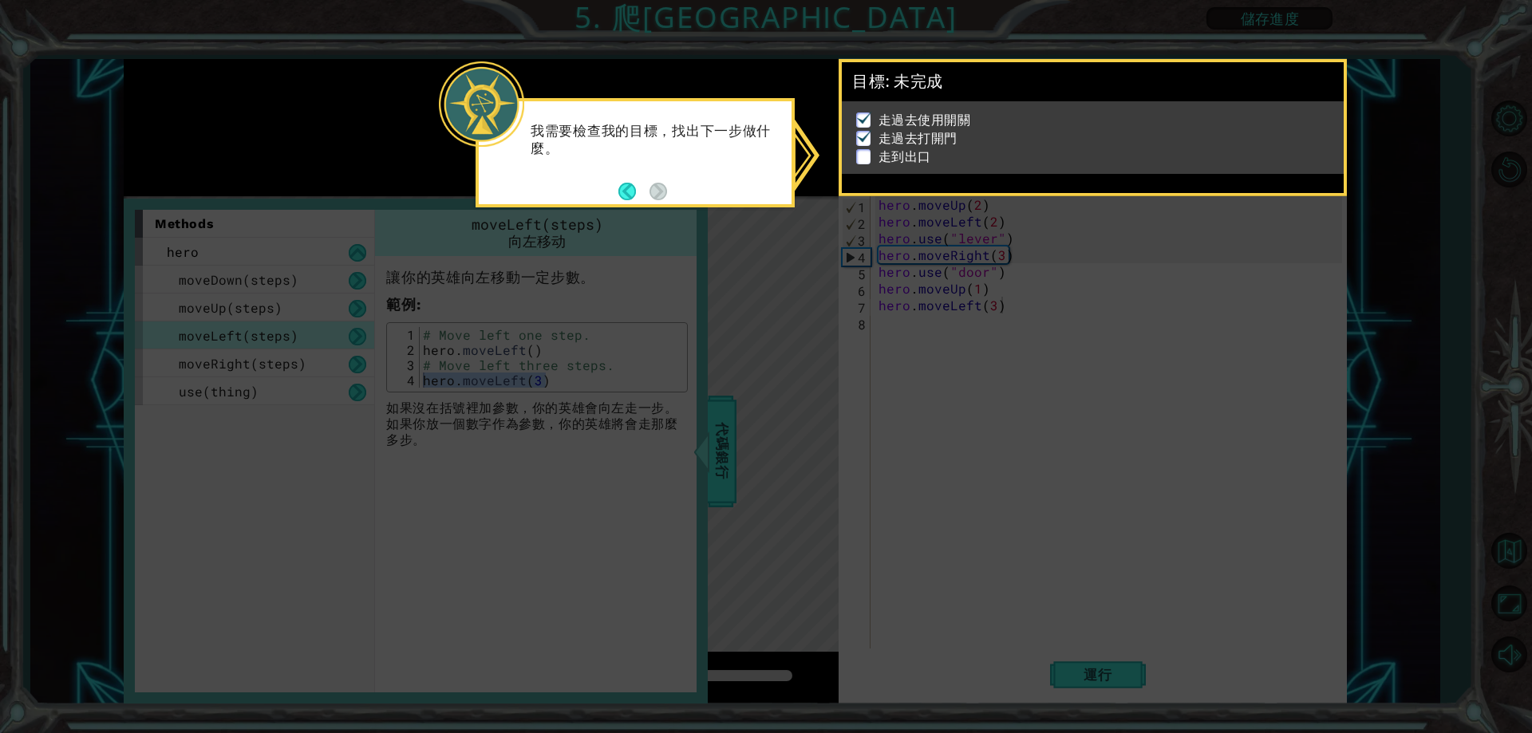
click at [627, 181] on footer at bounding box center [642, 192] width 49 height 24
click at [622, 187] on button "Back" at bounding box center [633, 192] width 31 height 18
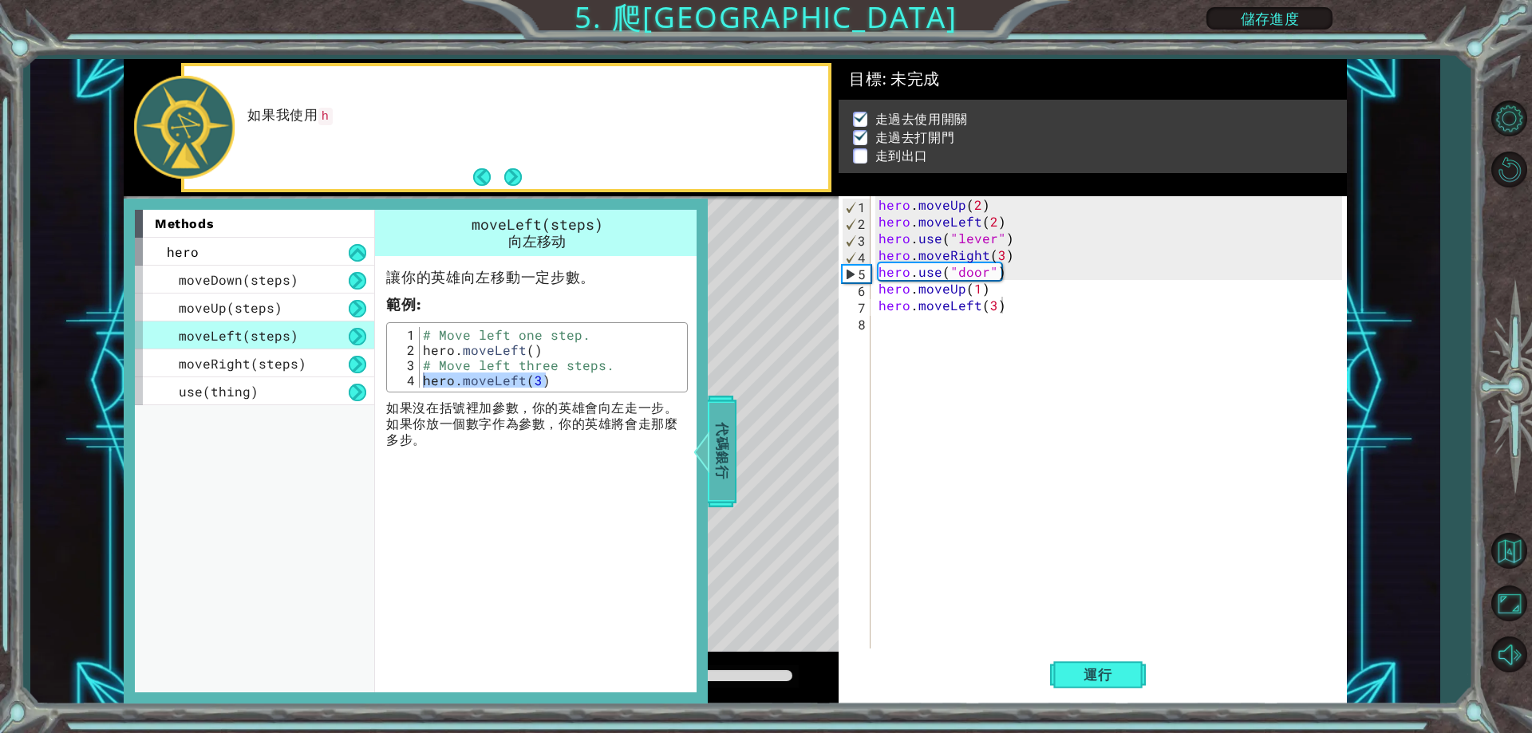
click at [716, 428] on span "代碼銀行" at bounding box center [722, 451] width 26 height 97
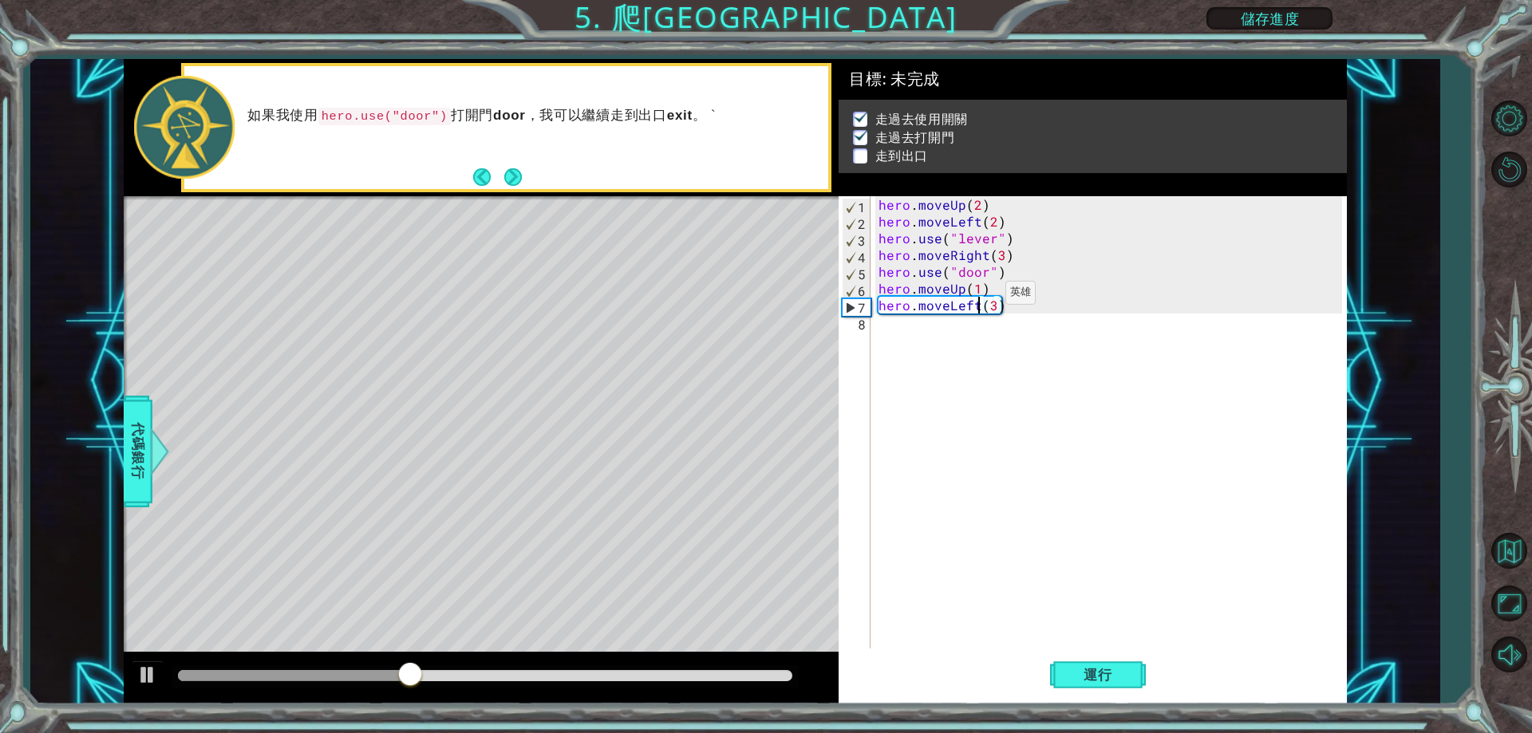
click at [978, 297] on div "hero . moveUp ( 2 ) hero . moveLeft ( 2 ) hero . use ( "lever" ) hero . moveRig…" at bounding box center [1112, 439] width 474 height 486
click at [978, 283] on div "hero . moveUp ( 2 ) hero . moveLeft ( 2 ) hero . use ( "lever" ) hero . moveRig…" at bounding box center [1112, 439] width 474 height 486
click at [142, 665] on div at bounding box center [147, 675] width 21 height 21
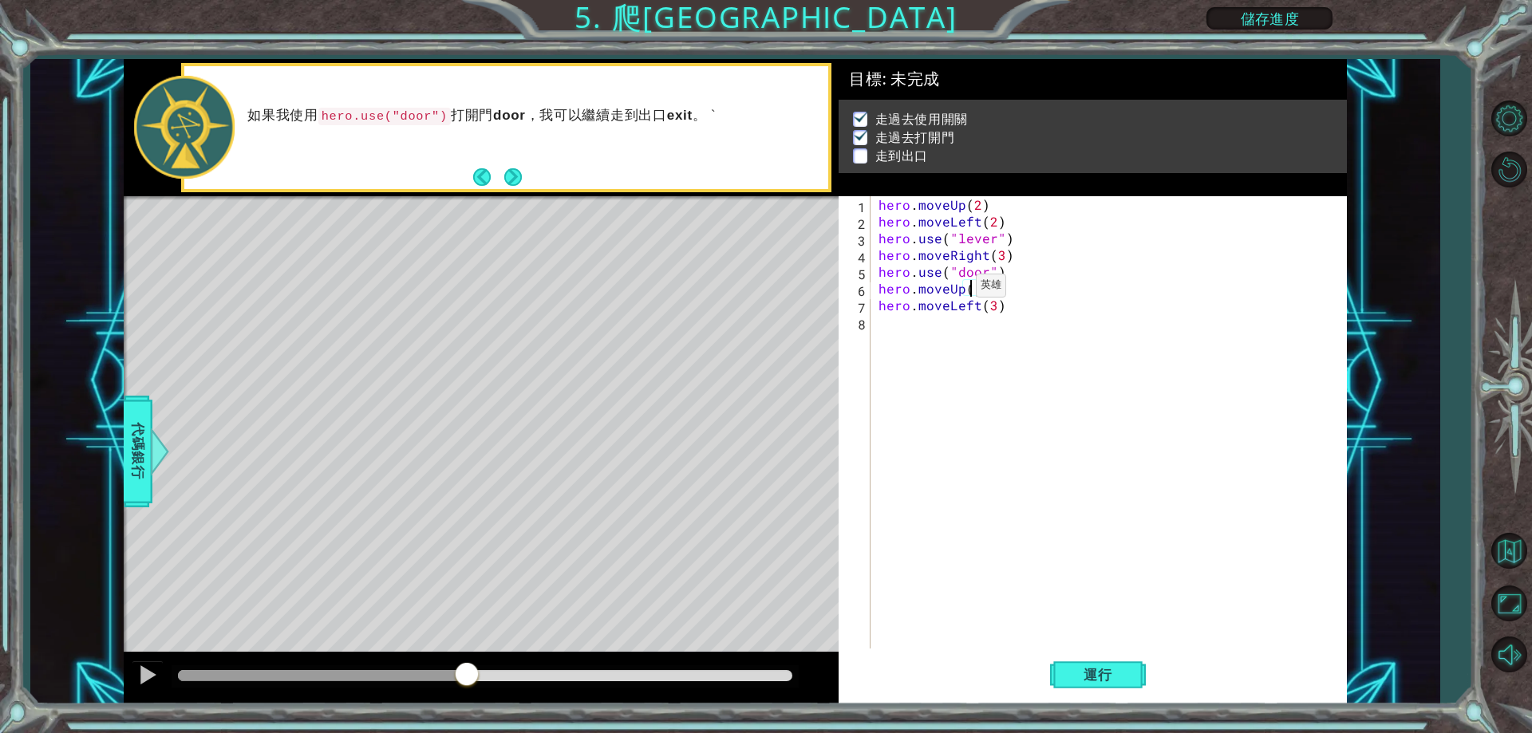
type textarea "2"
click at [909, 330] on div "hero . moveUp ( 2 ) hero . moveLeft ( 2 ) hero . use ( "lever" ) hero . moveRig…" at bounding box center [1112, 439] width 474 height 486
click at [147, 464] on span "代碼銀行" at bounding box center [138, 451] width 26 height 97
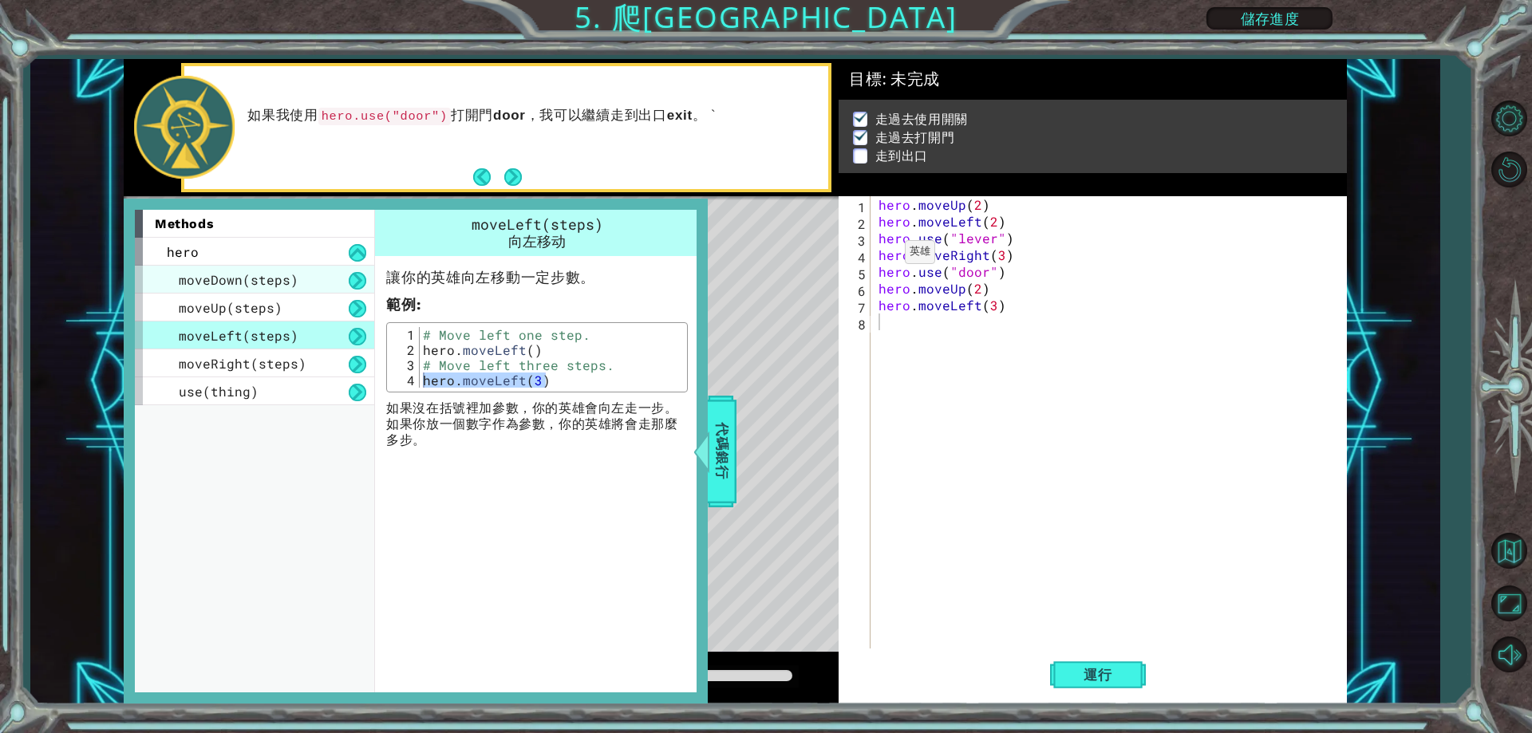
click at [279, 285] on span "moveDown(steps)" at bounding box center [239, 279] width 120 height 17
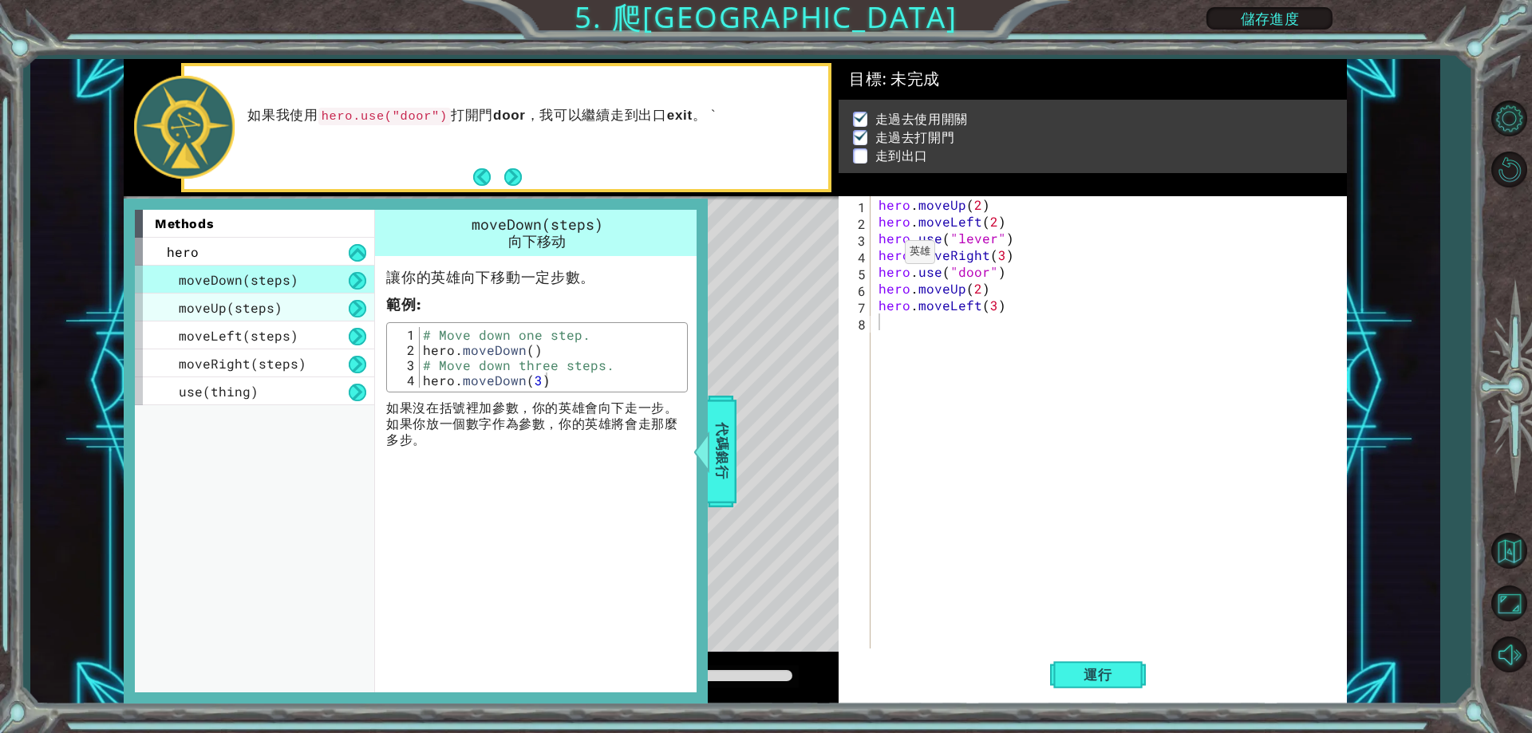
click at [334, 307] on div "moveUp(steps)" at bounding box center [254, 308] width 239 height 28
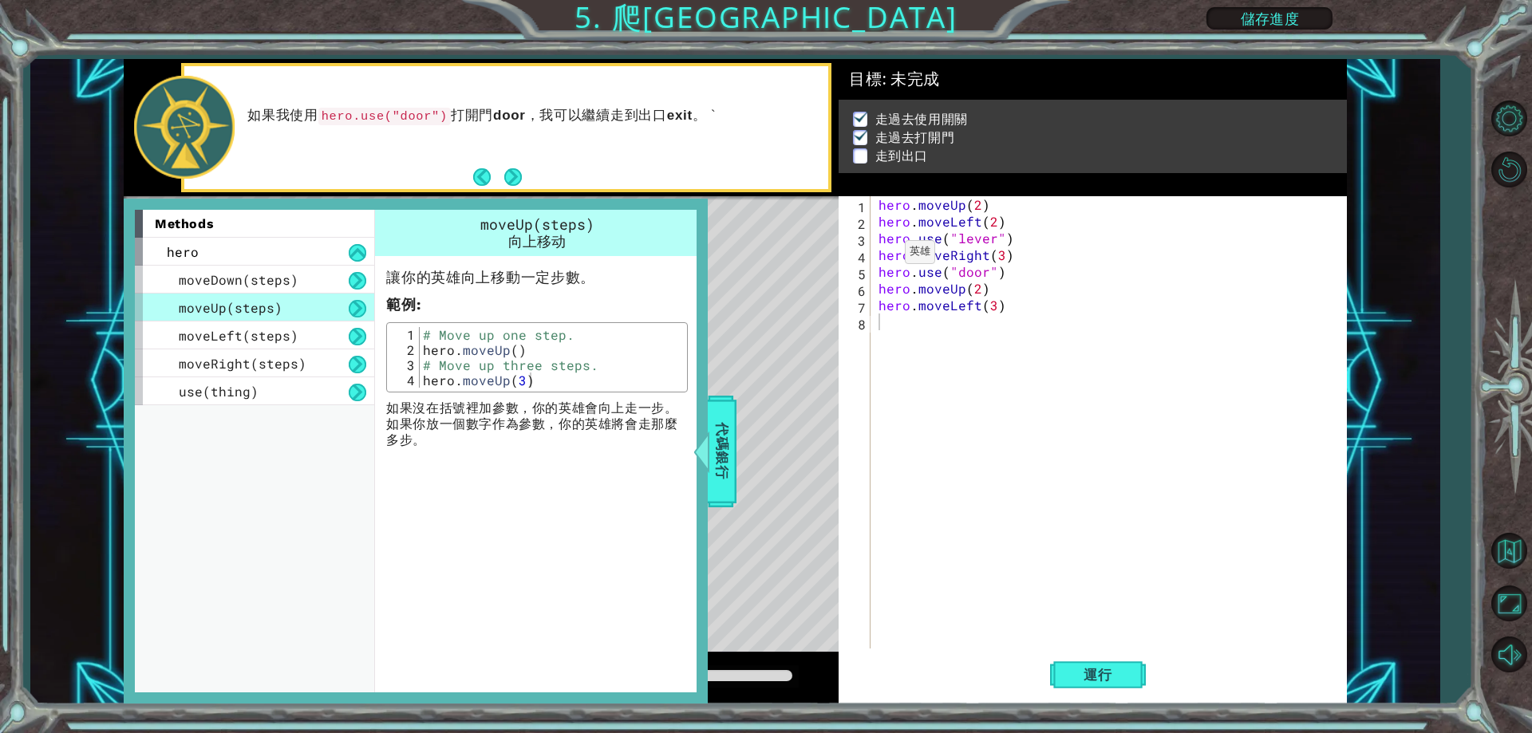
type textarea "hero.moveUp()"
drag, startPoint x: 524, startPoint y: 346, endPoint x: 422, endPoint y: 346, distance: 102.1
click at [419, 348] on div "hero.moveUp() 1 2 3 4 # Move up one step. hero . moveUp ( ) # Move up three ste…" at bounding box center [537, 357] width 292 height 61
click at [954, 332] on div "hero . moveUp ( 2 ) hero . moveLeft ( 2 ) hero . use ( "lever" ) hero . moveRig…" at bounding box center [1112, 439] width 474 height 486
paste textarea "hero.moveUp()"
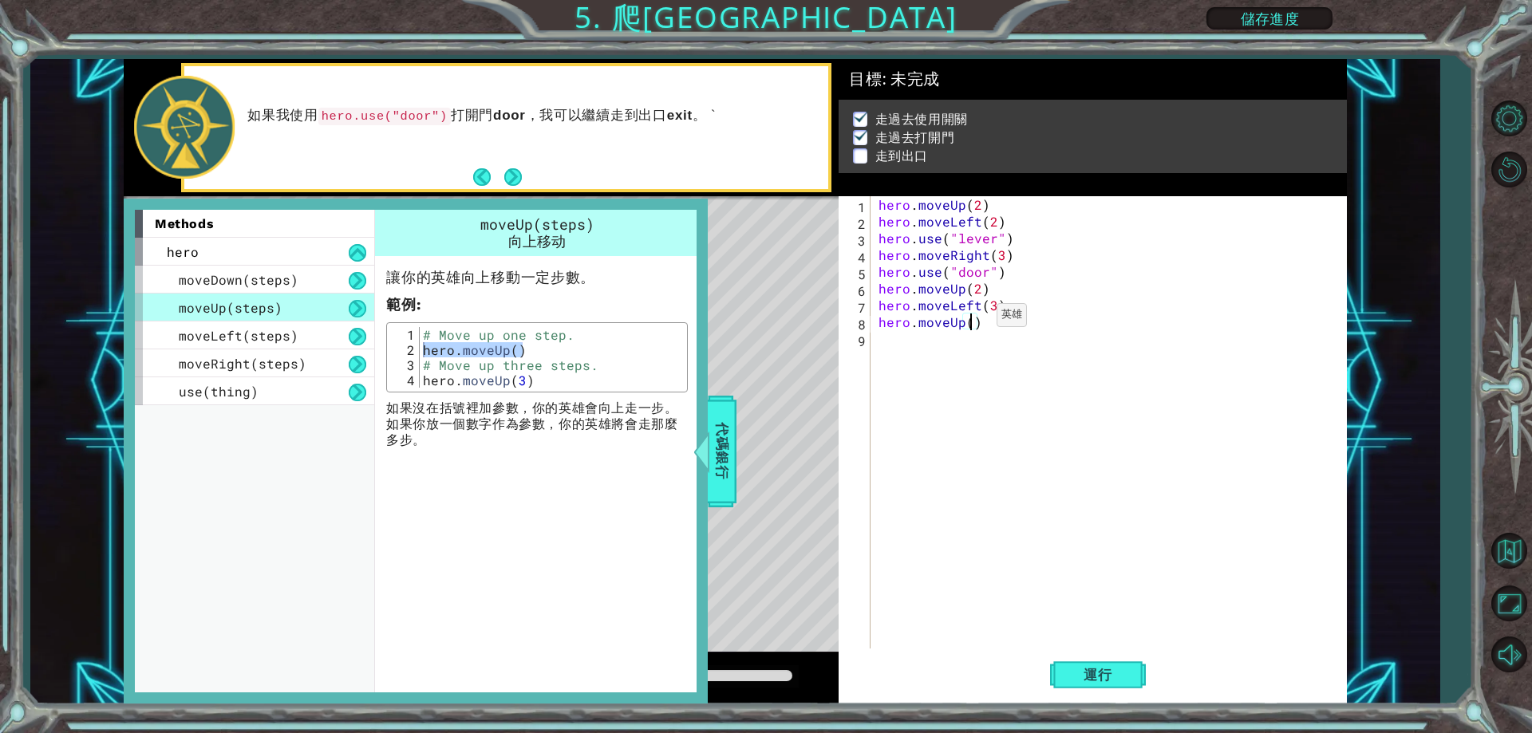
click at [970, 319] on div "hero . moveUp ( 2 ) hero . moveLeft ( 2 ) hero . use ( "lever" ) hero . moveRig…" at bounding box center [1112, 439] width 474 height 486
click at [730, 438] on span "代碼銀行" at bounding box center [722, 451] width 26 height 97
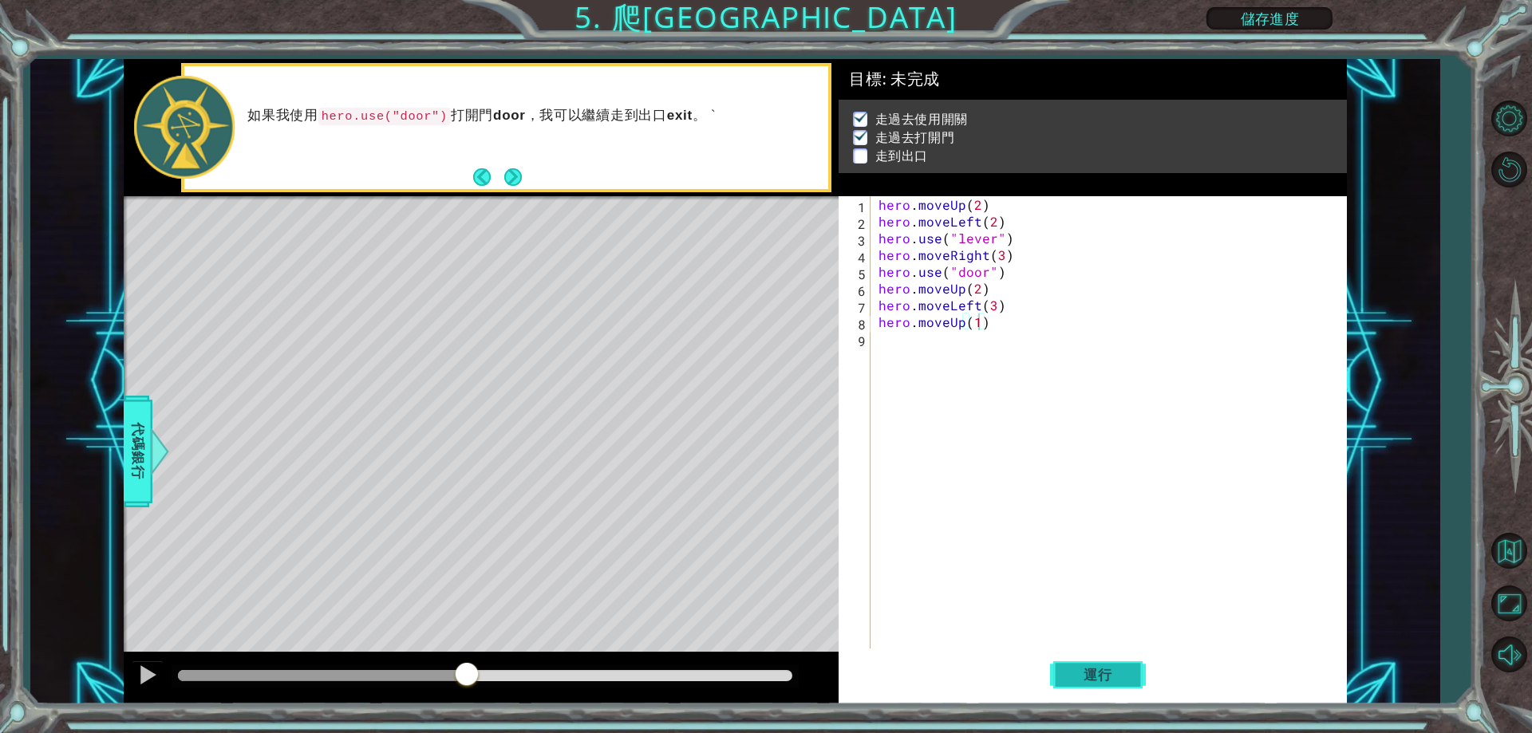
click at [1107, 683] on span "運行" at bounding box center [1098, 675] width 61 height 16
type textarea "hero.moveUp(1)"
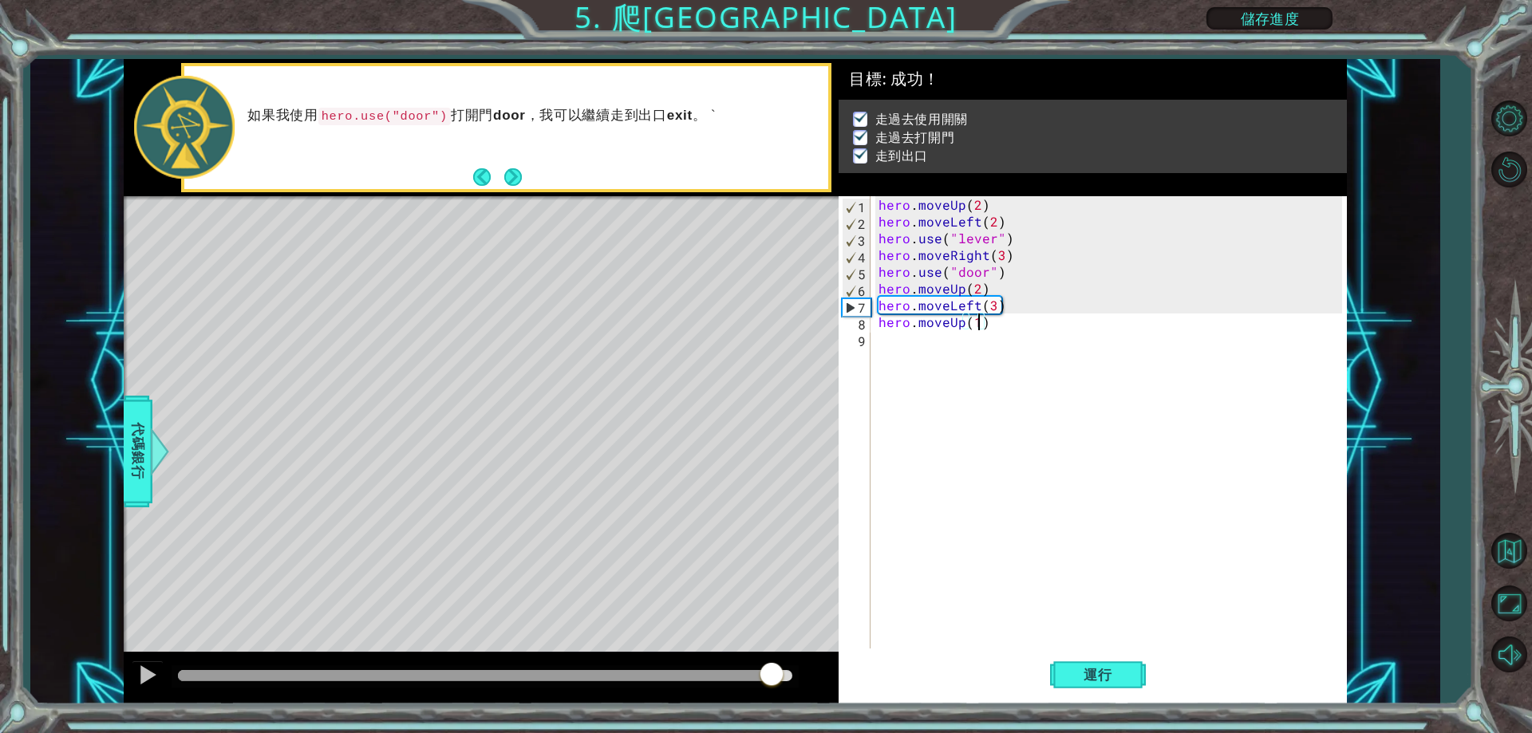
drag, startPoint x: 409, startPoint y: 681, endPoint x: 820, endPoint y: 676, distance: 411.0
click at [808, 685] on div at bounding box center [481, 678] width 715 height 51
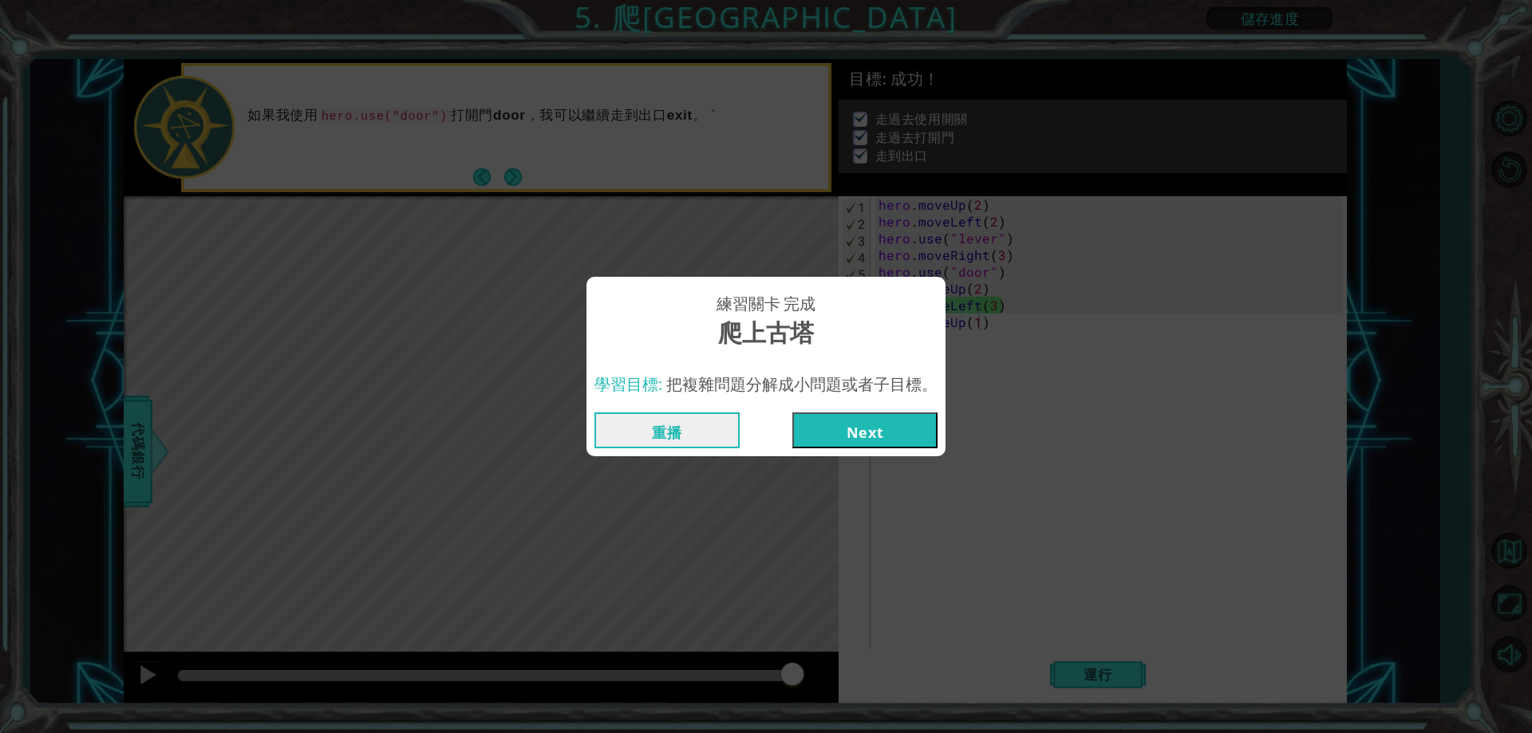
click at [895, 416] on button "Next" at bounding box center [864, 431] width 145 height 36
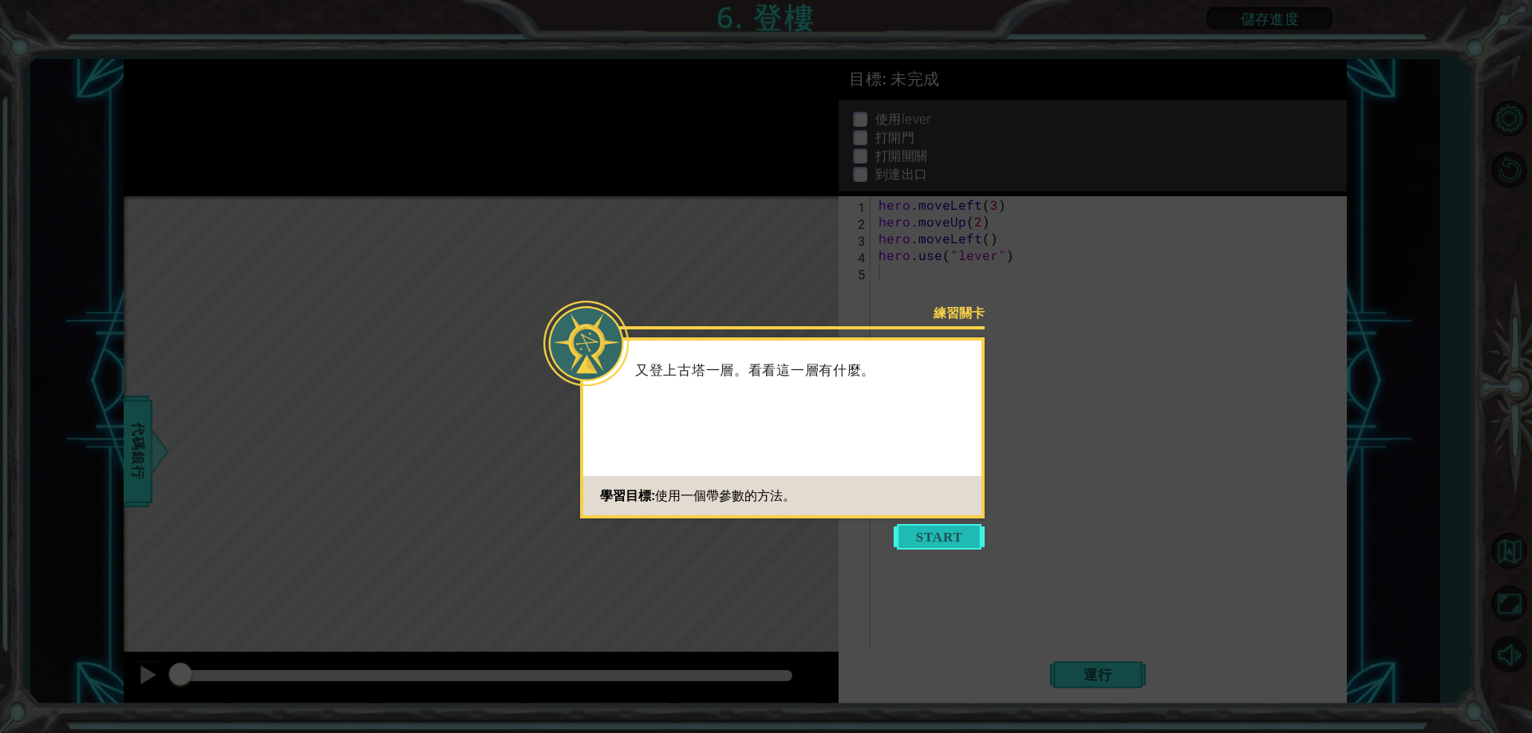
click at [927, 528] on button "Start" at bounding box center [939, 537] width 91 height 26
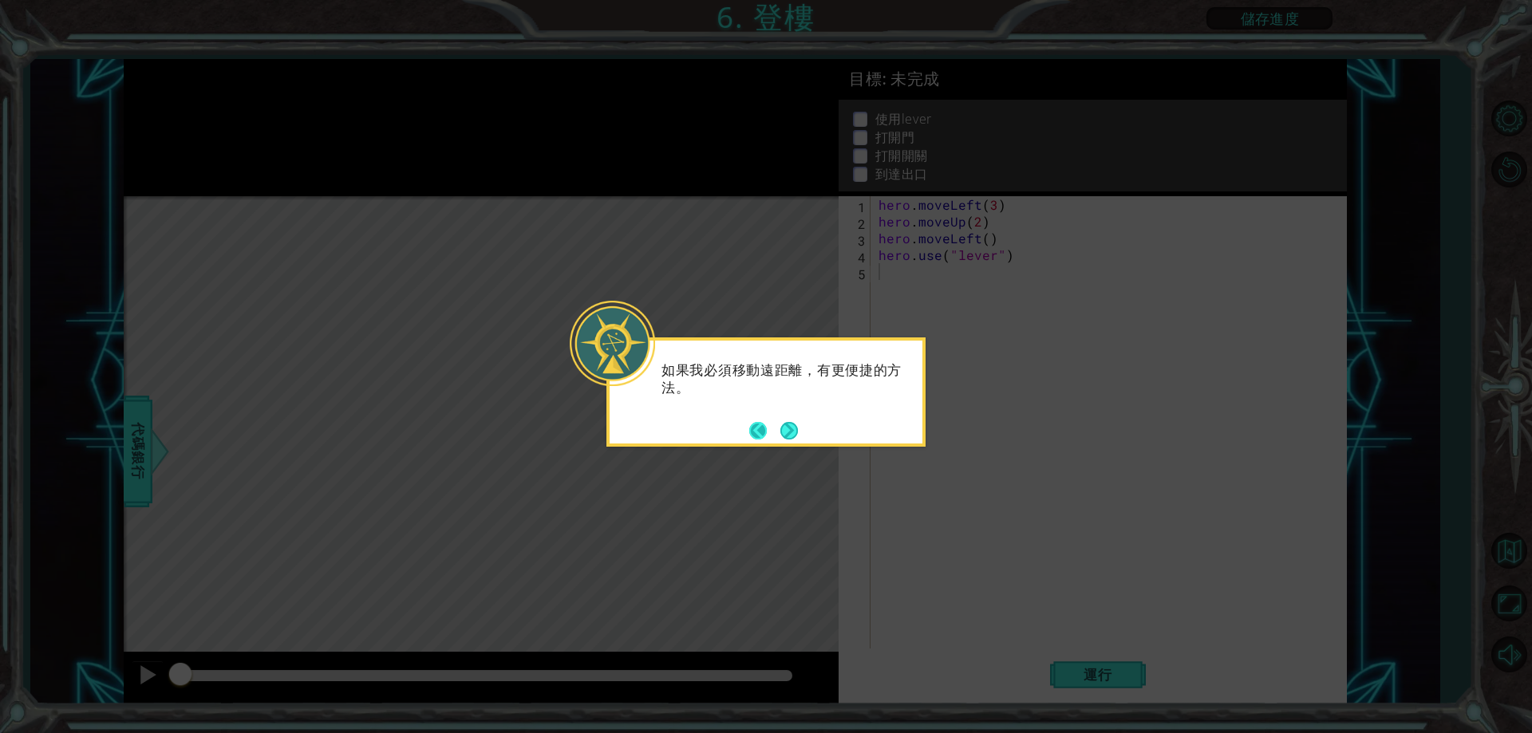
click at [776, 424] on button "Back" at bounding box center [764, 431] width 31 height 18
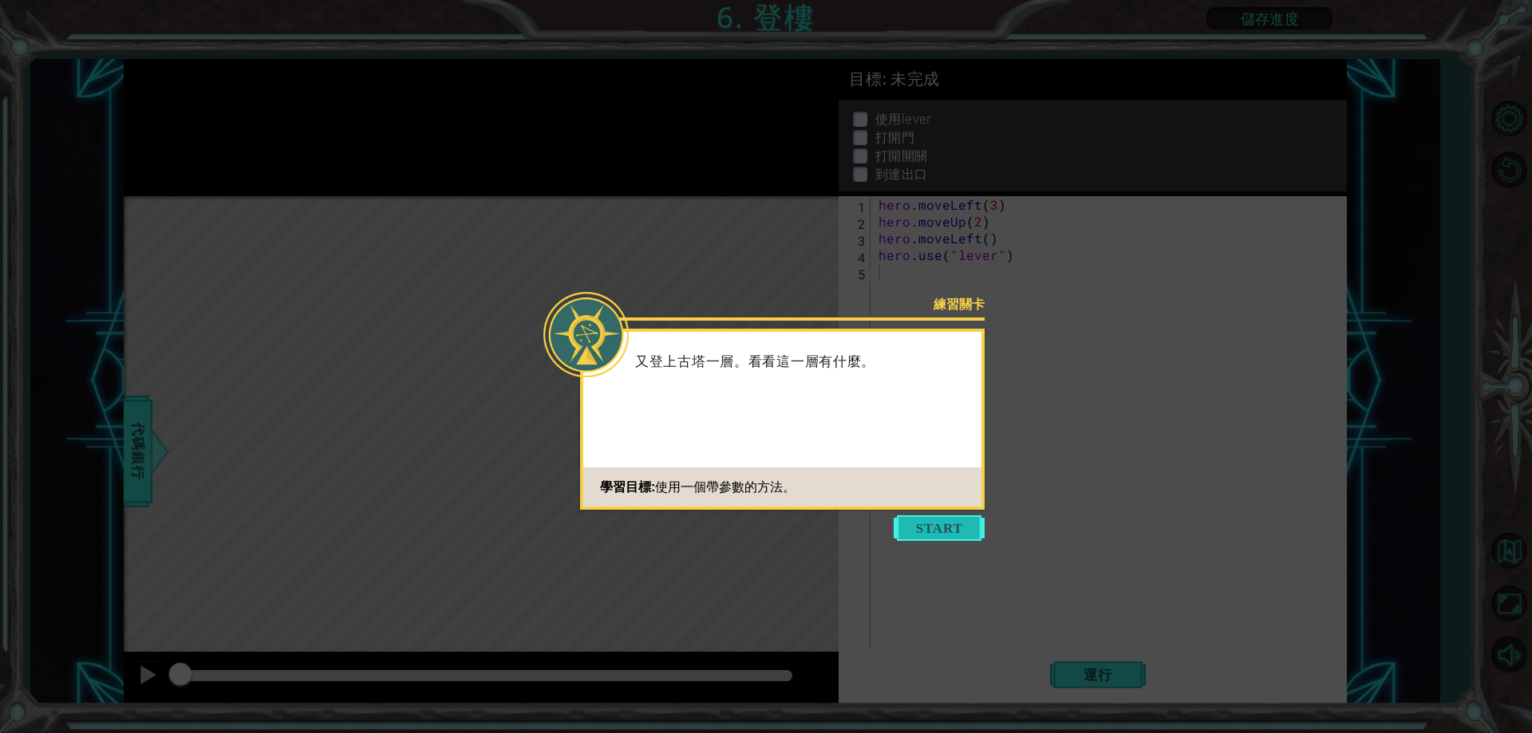
click at [980, 531] on button "Start" at bounding box center [939, 528] width 91 height 26
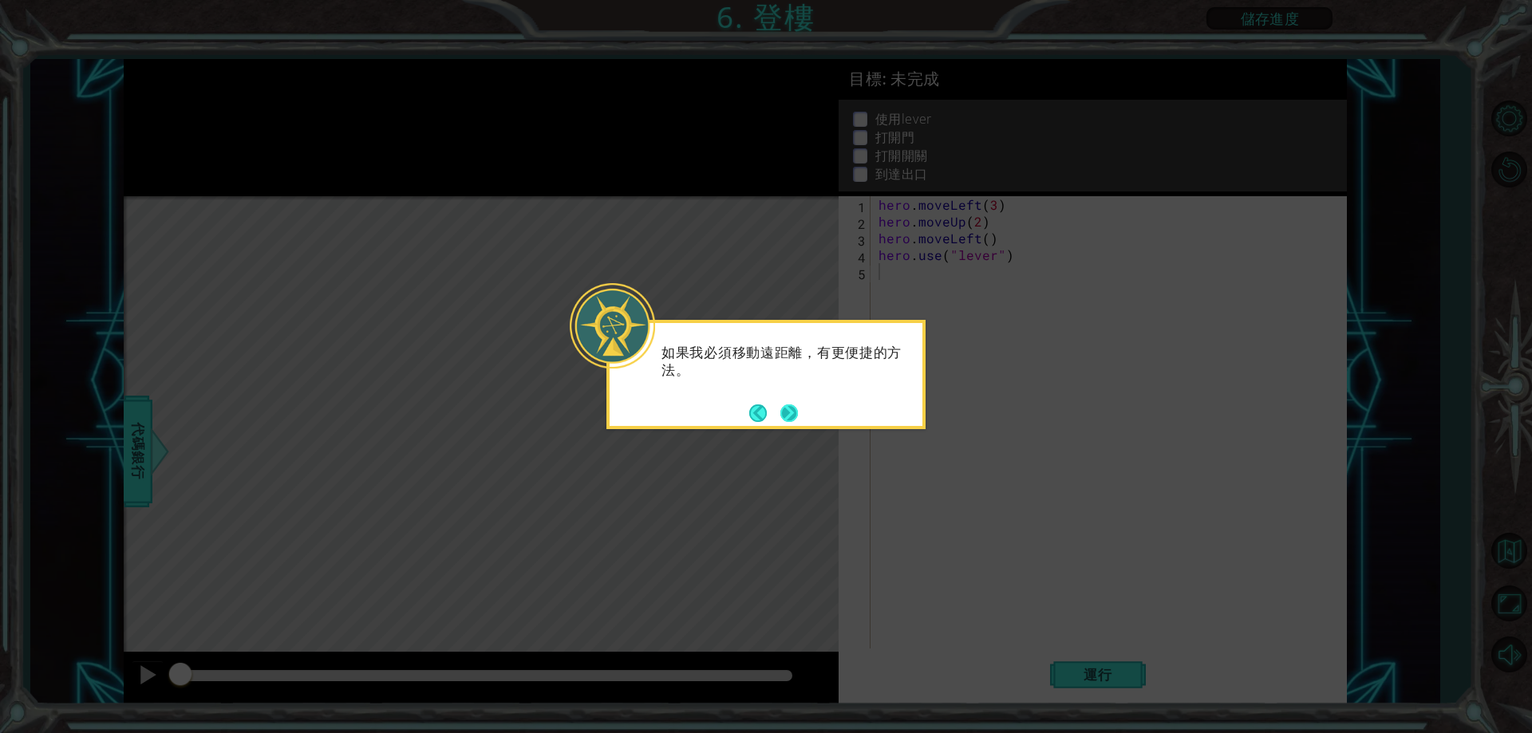
click at [791, 420] on button "Next" at bounding box center [789, 414] width 18 height 18
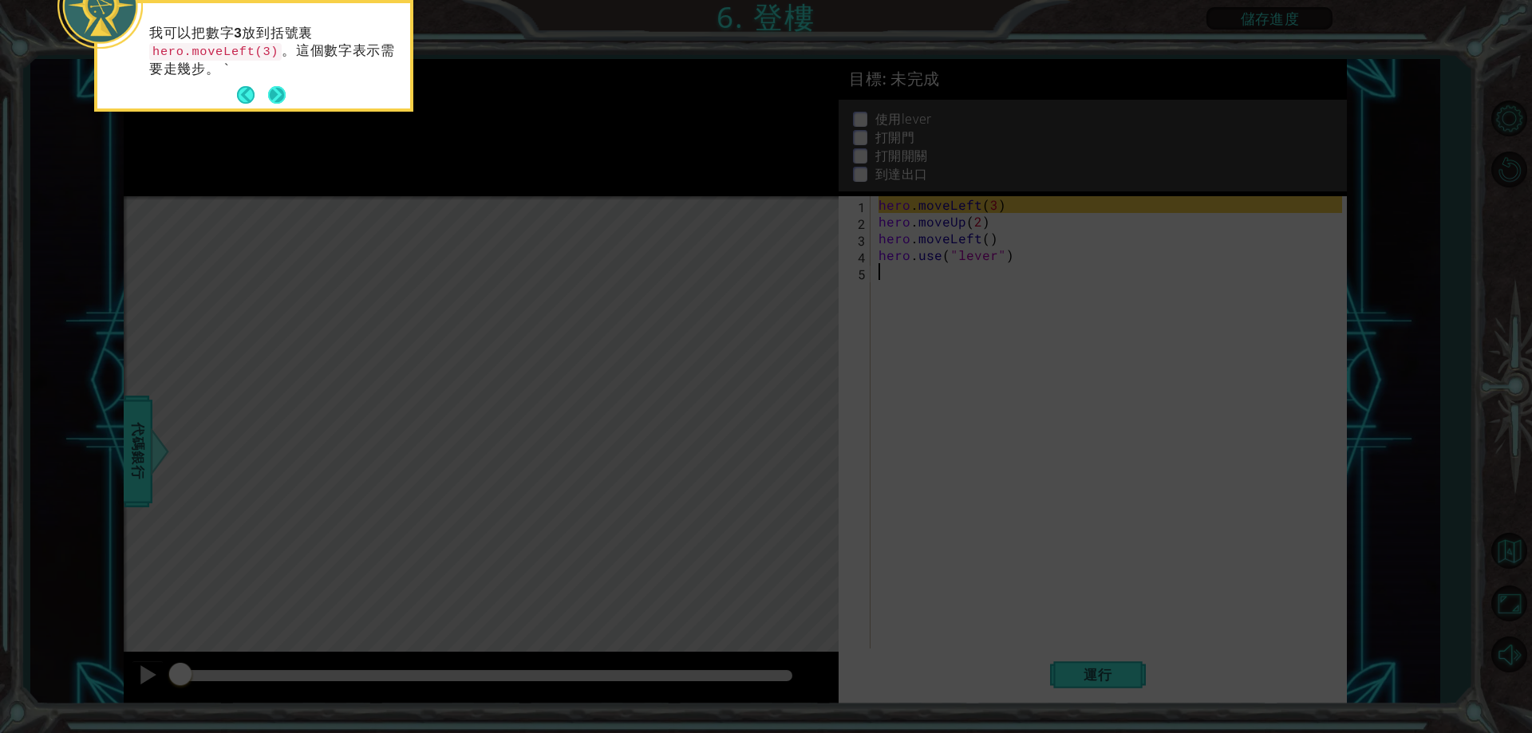
click at [270, 92] on button "Next" at bounding box center [276, 95] width 27 height 27
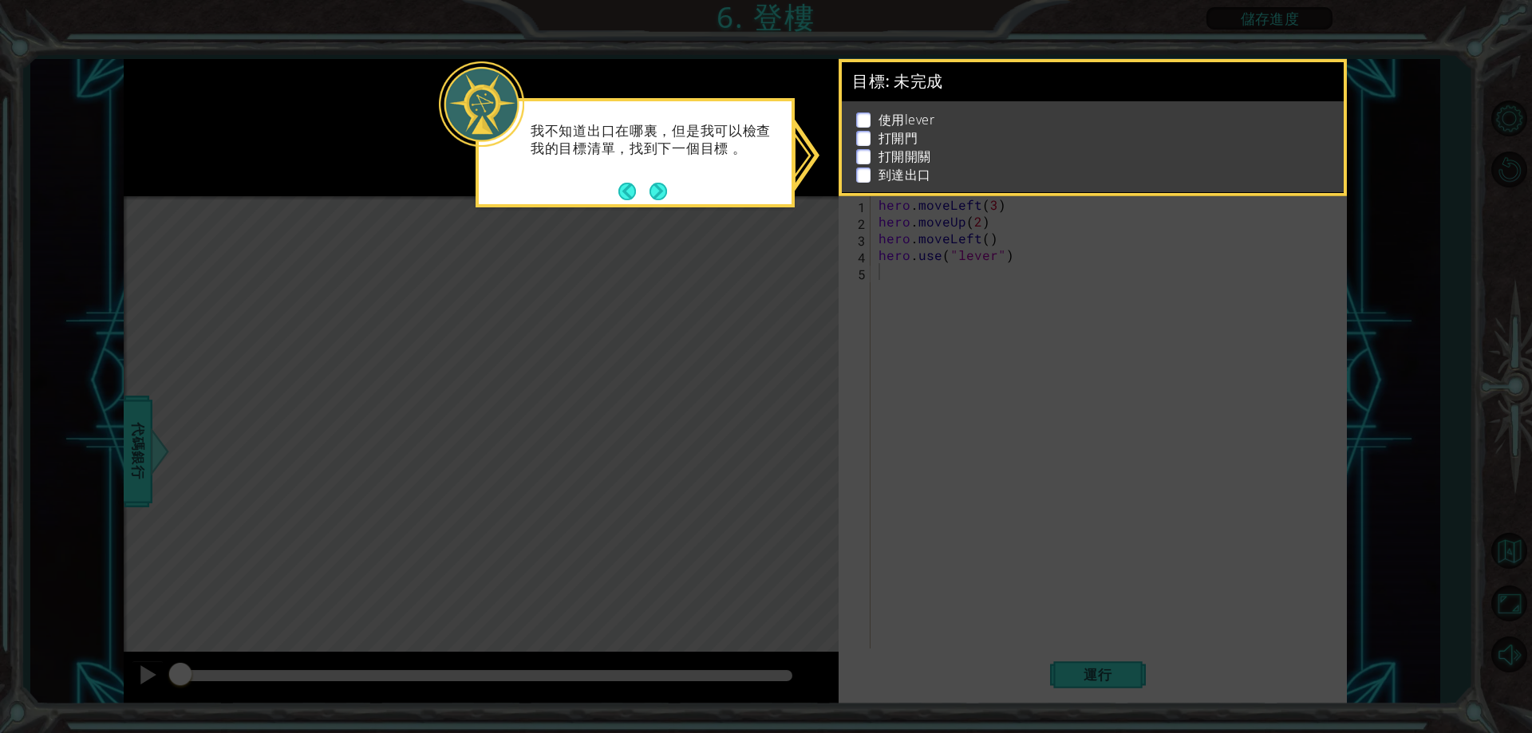
click at [658, 176] on div "我不知道出口在哪裏，但是我可以檢查我的目標清單，找到下一個目標 。" at bounding box center [635, 148] width 313 height 81
click at [658, 183] on button "Next" at bounding box center [659, 191] width 28 height 28
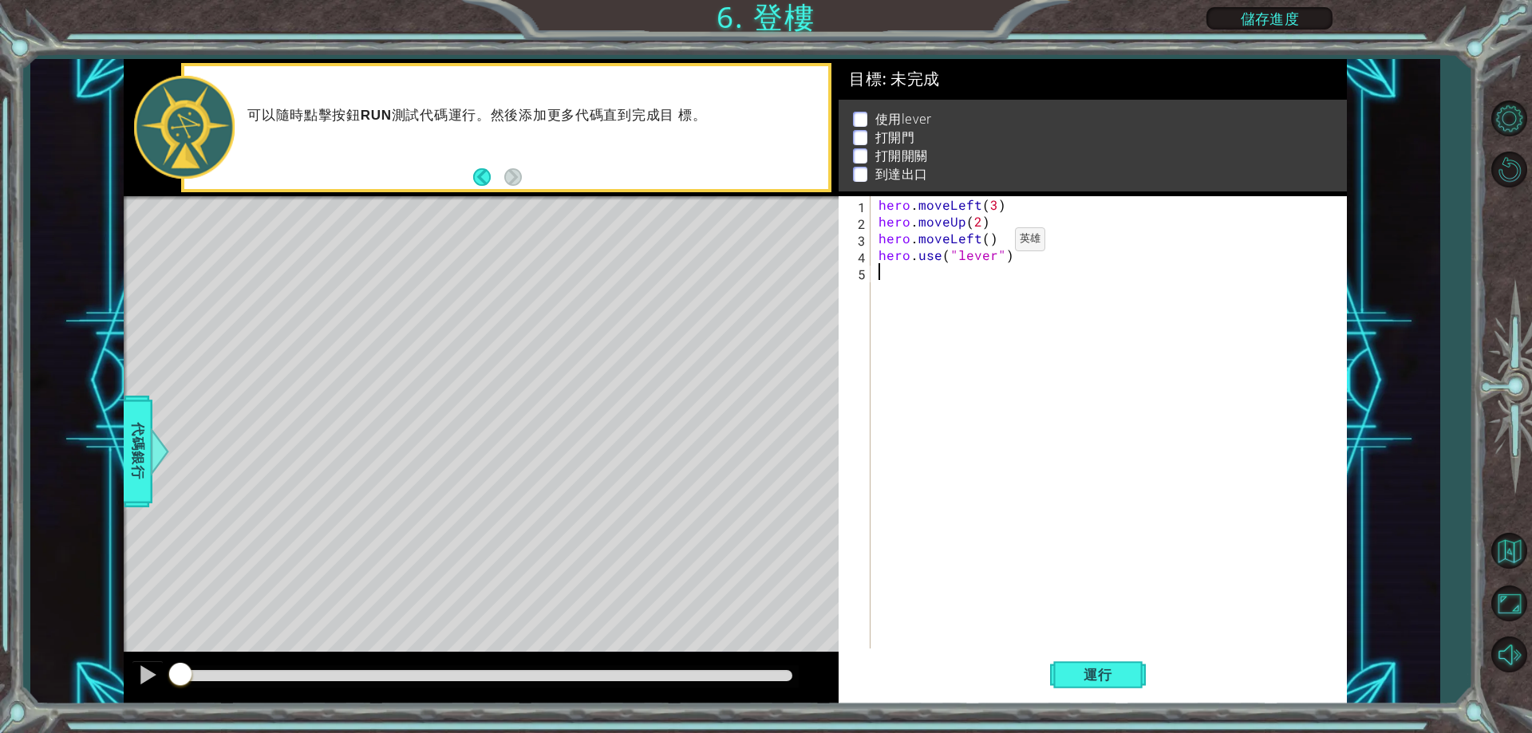
click at [988, 243] on div "hero . moveLeft ( 3 ) hero . moveUp ( 2 ) hero . moveLeft ( ) hero . use ( "lev…" at bounding box center [1112, 439] width 474 height 486
click at [1091, 663] on button "運行" at bounding box center [1098, 675] width 96 height 51
type textarea "hero.moveLeft(1)"
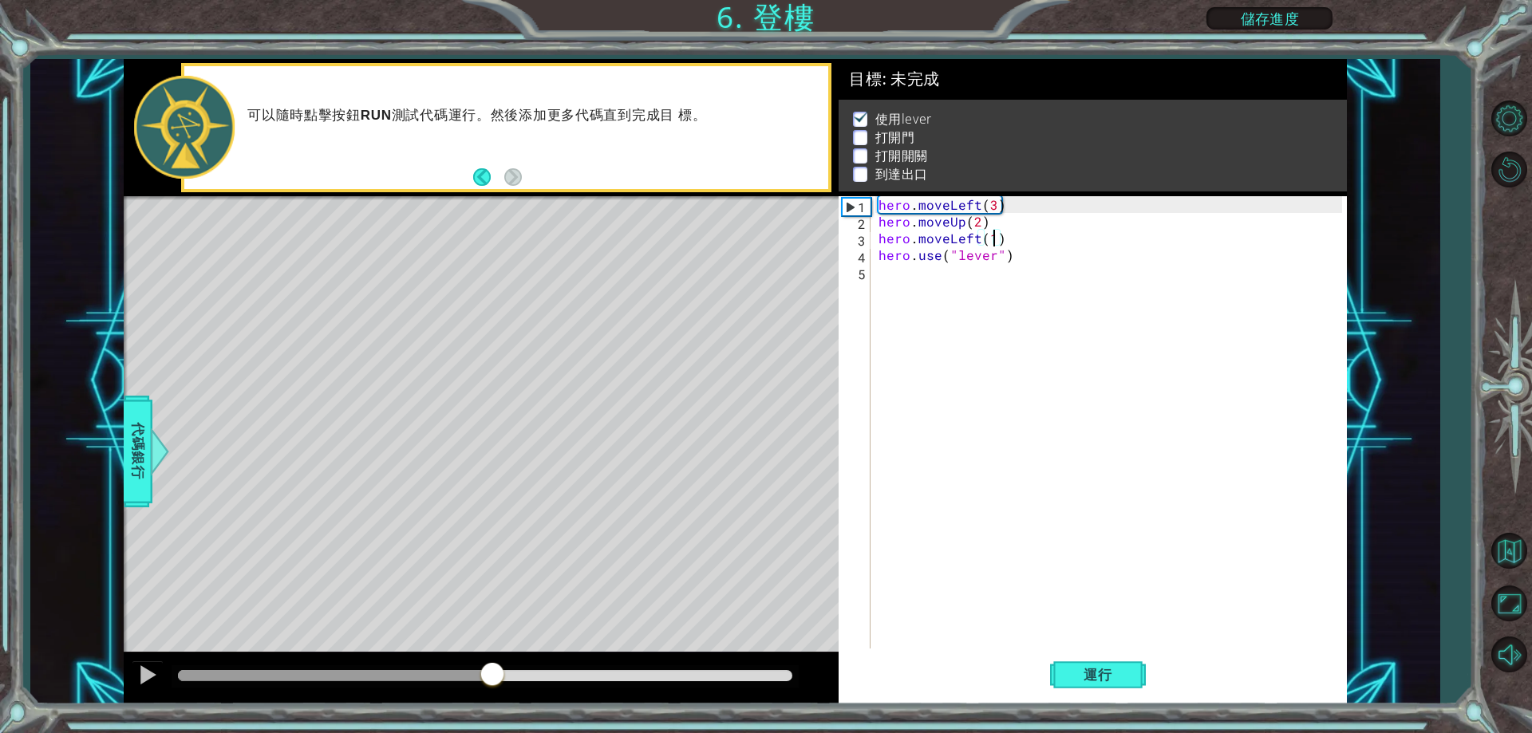
click at [493, 673] on div at bounding box center [485, 675] width 614 height 11
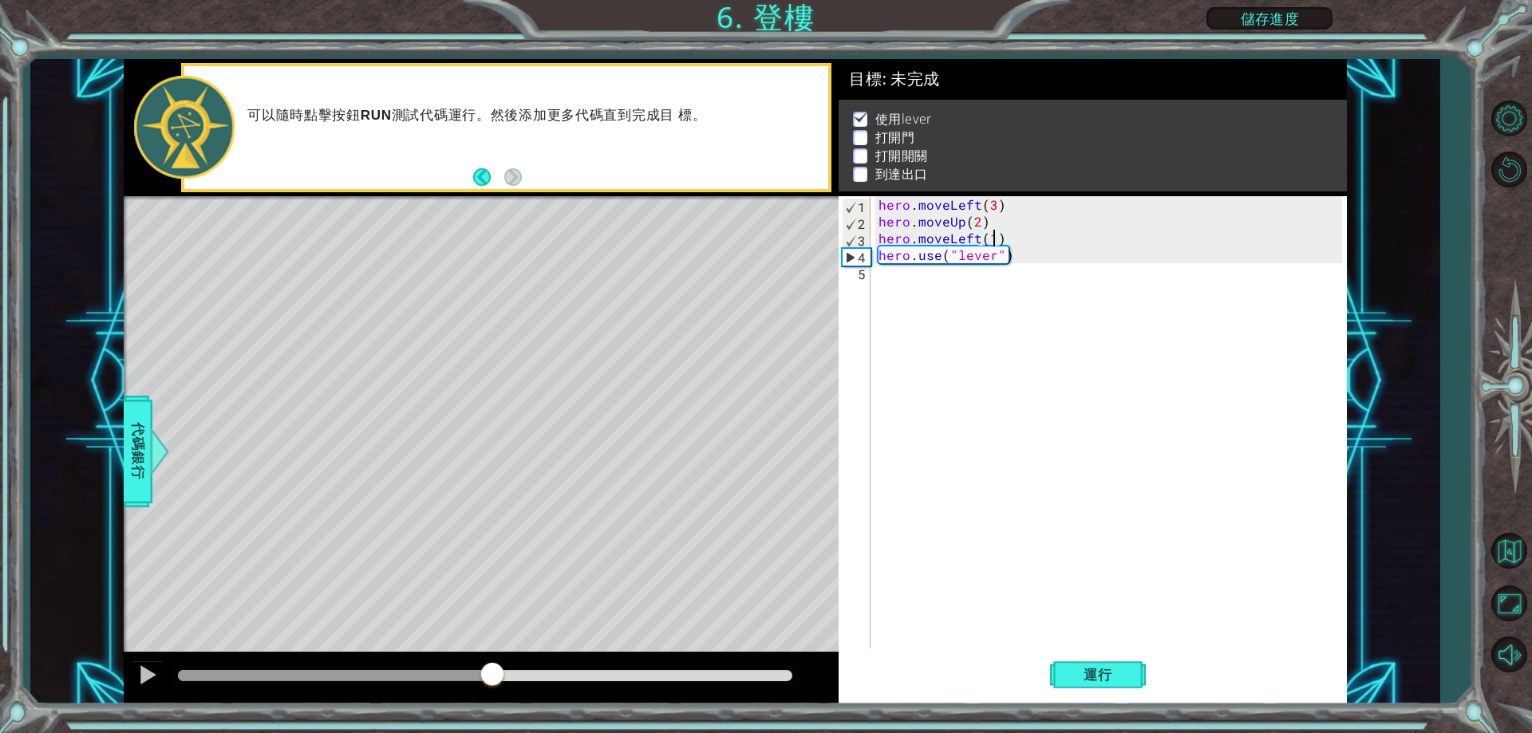
click at [894, 300] on div "hero . moveLeft ( 3 ) hero . moveUp ( 2 ) hero . moveLeft ( 1 ) hero . use ( "l…" at bounding box center [1112, 439] width 474 height 486
click at [131, 487] on span "代碼銀行" at bounding box center [138, 451] width 26 height 97
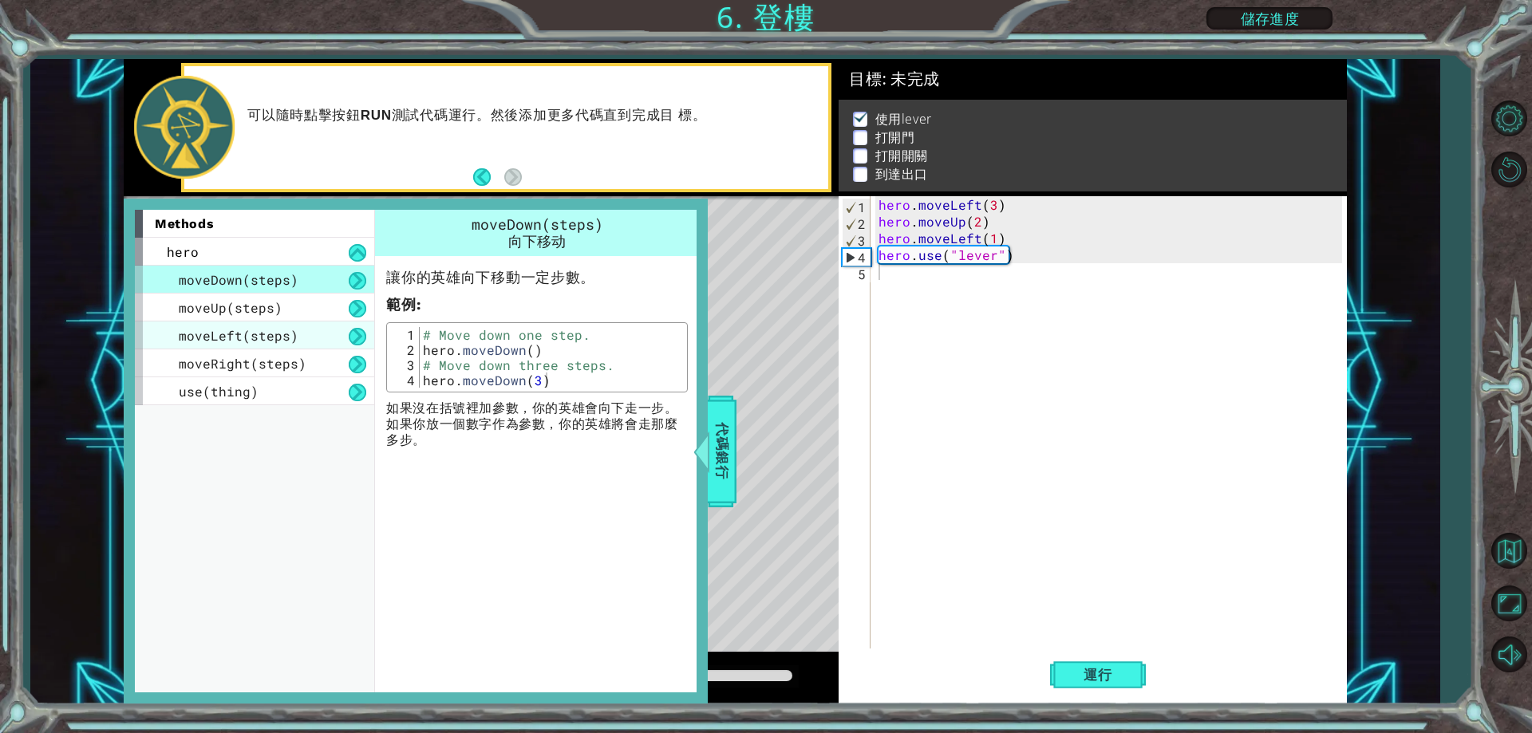
drag, startPoint x: 307, startPoint y: 315, endPoint x: 303, endPoint y: 323, distance: 8.9
click at [307, 315] on div "moveUp(steps)" at bounding box center [254, 308] width 239 height 28
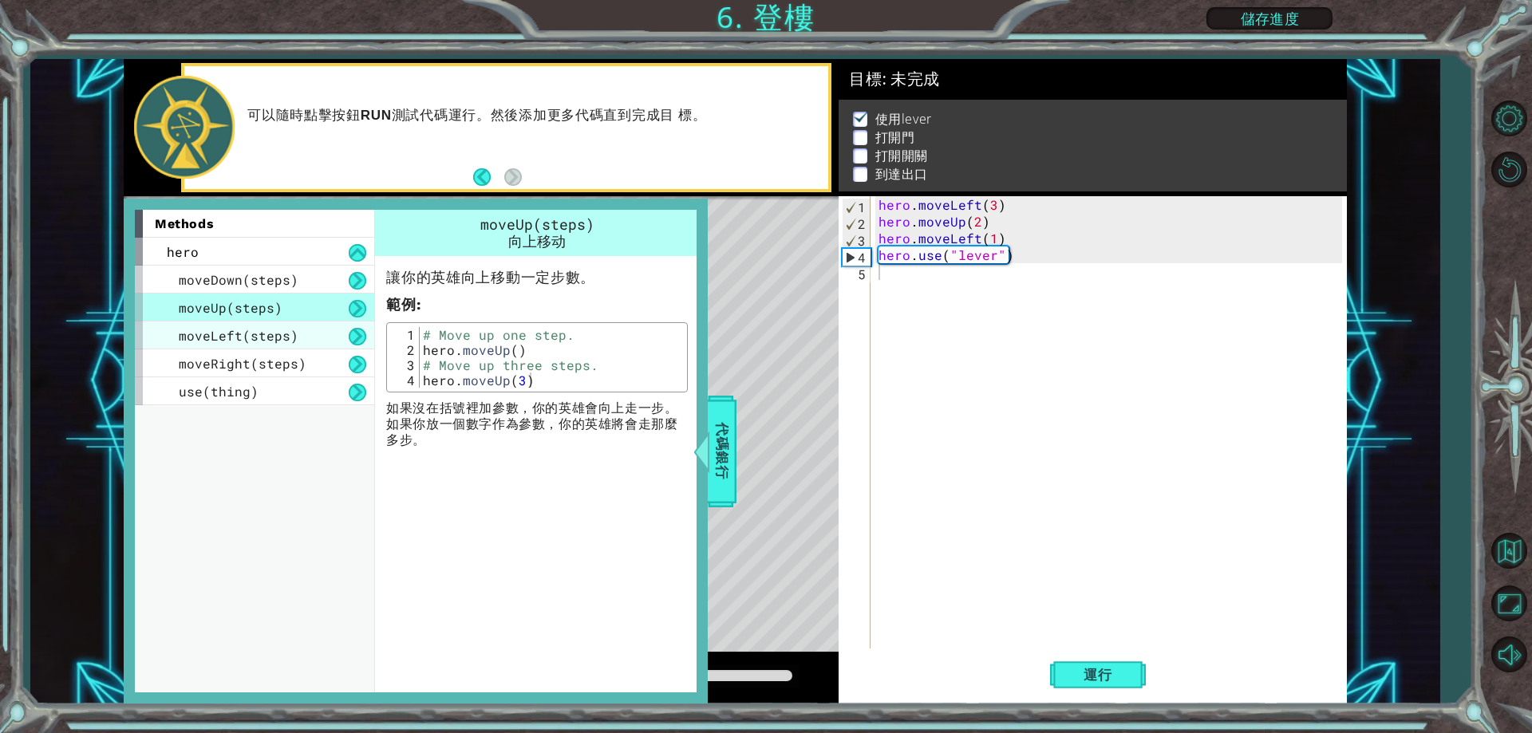
click at [291, 338] on span "moveLeft(steps)" at bounding box center [239, 335] width 120 height 17
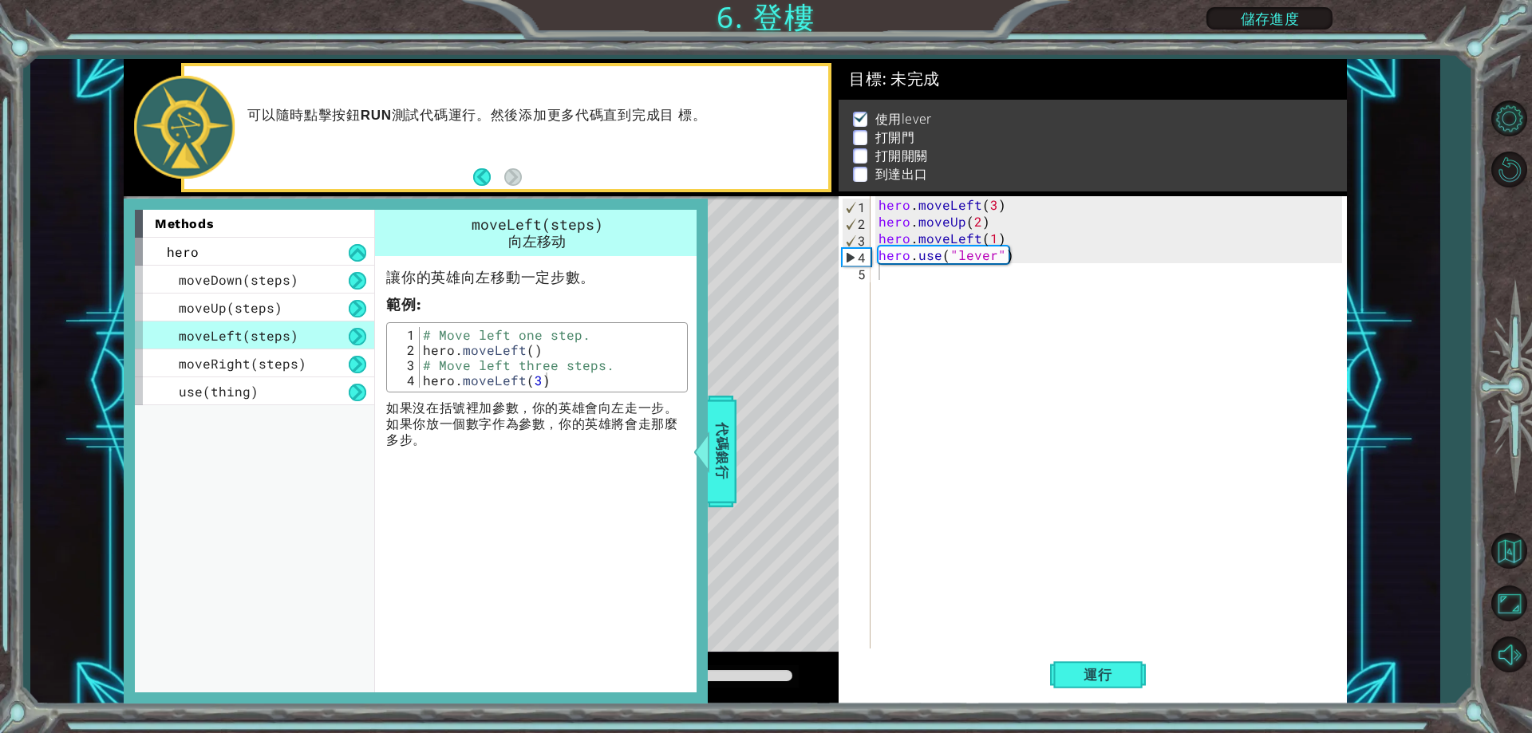
type textarea "hero.moveLeft()"
drag, startPoint x: 547, startPoint y: 347, endPoint x: 414, endPoint y: 356, distance: 133.5
click at [414, 356] on div "hero.moveLeft() 1 2 3 4 # Move left one step. hero . moveLeft ( ) # Move left t…" at bounding box center [537, 357] width 292 height 61
click at [909, 270] on div "hero . moveLeft ( 3 ) hero . moveUp ( 2 ) hero . moveLeft ( 1 ) hero . use ( "l…" at bounding box center [1112, 439] width 474 height 486
paste textarea "hero.moveLeft()"
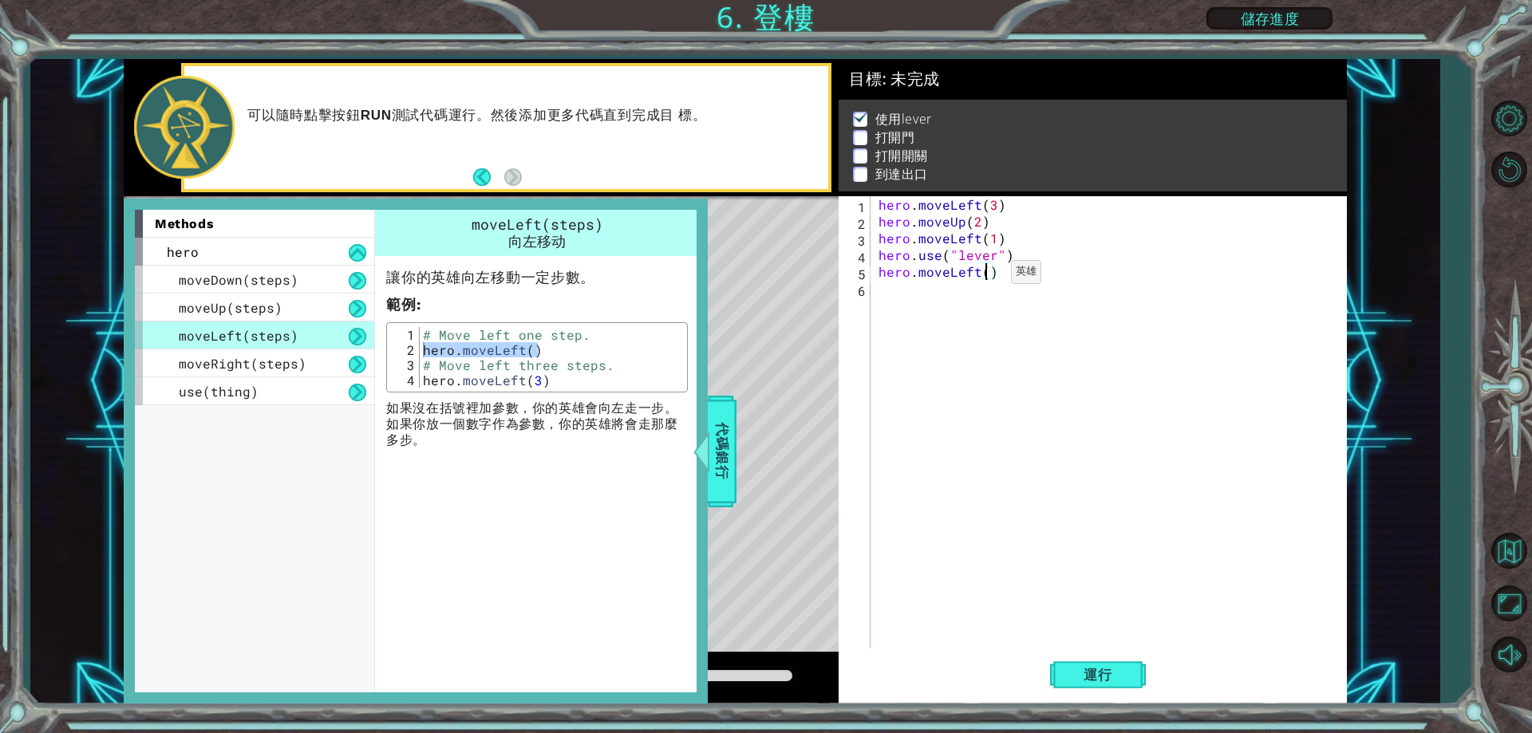
click at [984, 276] on div "hero . moveLeft ( 3 ) hero . moveUp ( 2 ) hero . moveLeft ( 1 ) hero . use ( "l…" at bounding box center [1112, 439] width 474 height 486
type textarea "1"
click at [275, 391] on div "use(thing)" at bounding box center [254, 391] width 239 height 28
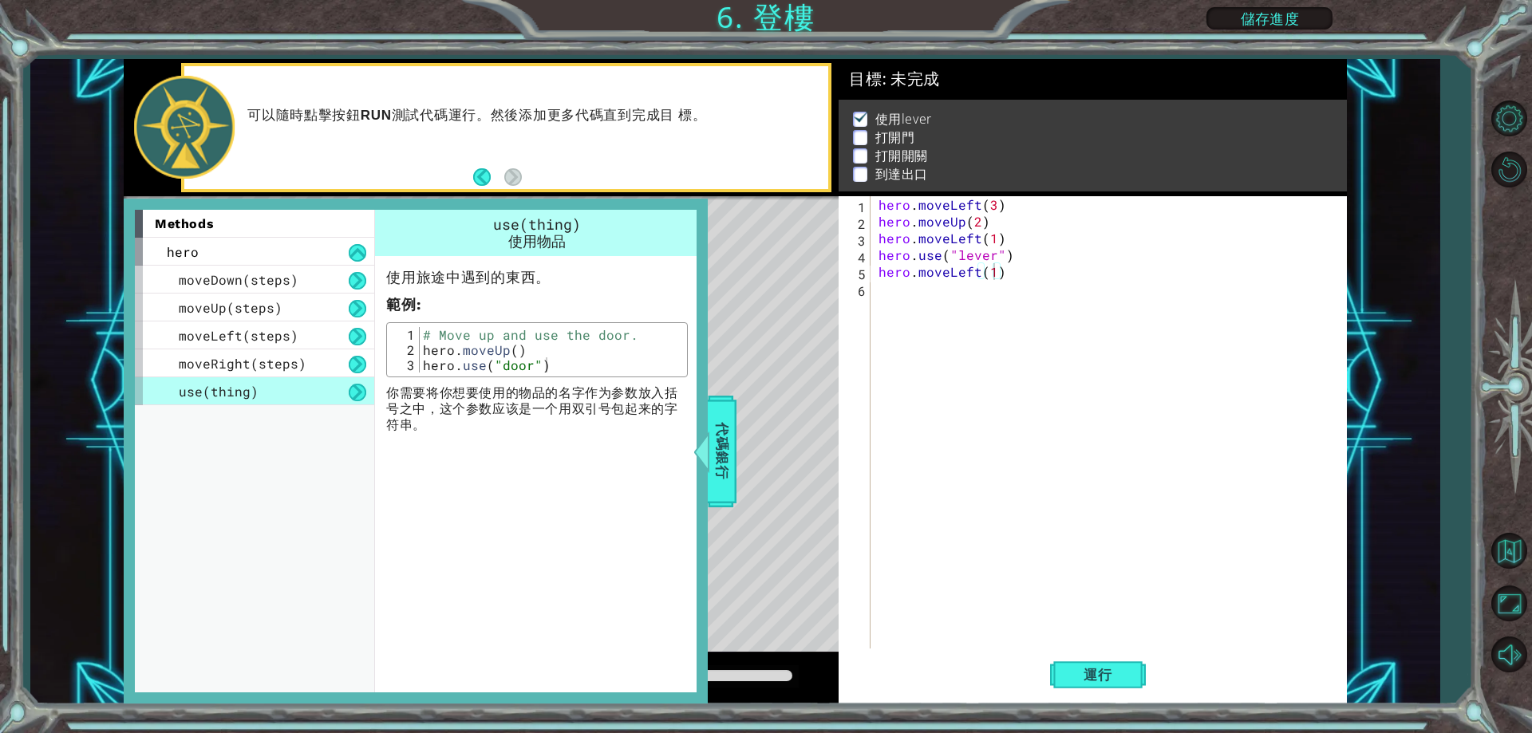
type textarea "hero.use("door")"
drag, startPoint x: 551, startPoint y: 363, endPoint x: 416, endPoint y: 372, distance: 135.9
click at [416, 372] on div "hero.use("door") 1 2 3 # Move up and use the door. hero . moveUp ( ) hero . use…" at bounding box center [537, 349] width 292 height 45
click at [880, 310] on div "hero . moveLeft ( 3 ) hero . moveUp ( 2 ) hero . moveLeft ( 1 ) hero . use ( "l…" at bounding box center [1112, 439] width 474 height 486
paste textarea "hero.use("door")"
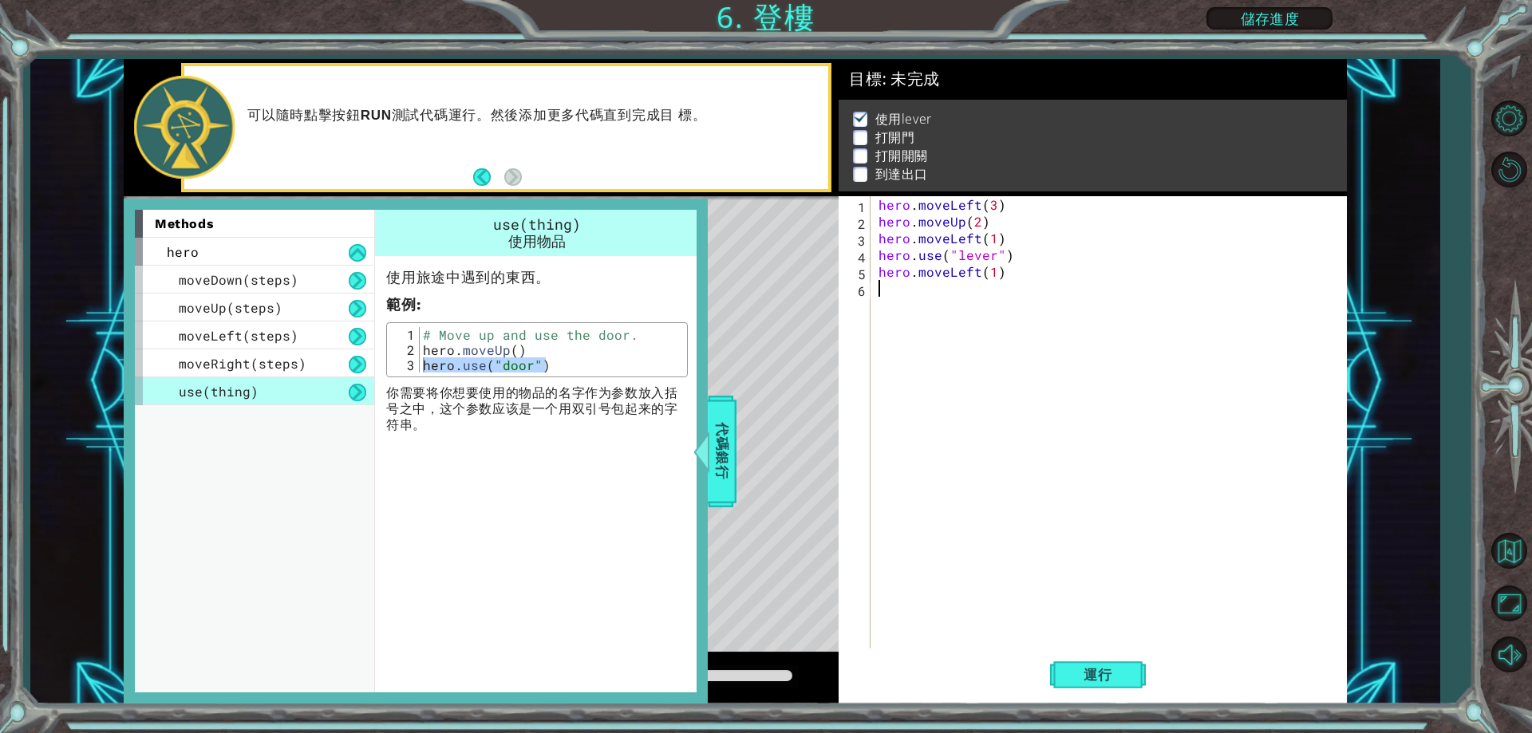
type textarea "hero.use("door")"
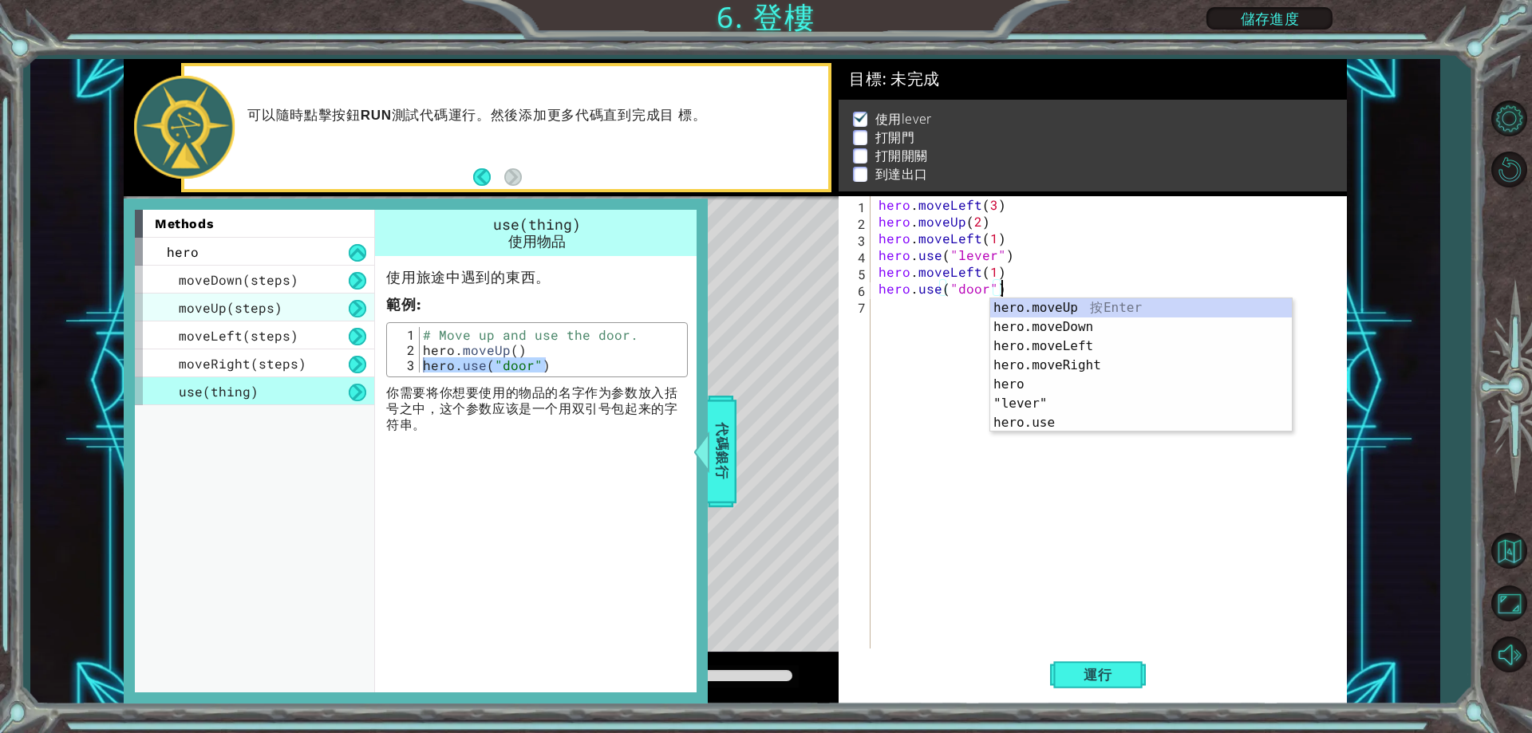
click at [282, 317] on div "moveUp(steps)" at bounding box center [254, 308] width 239 height 28
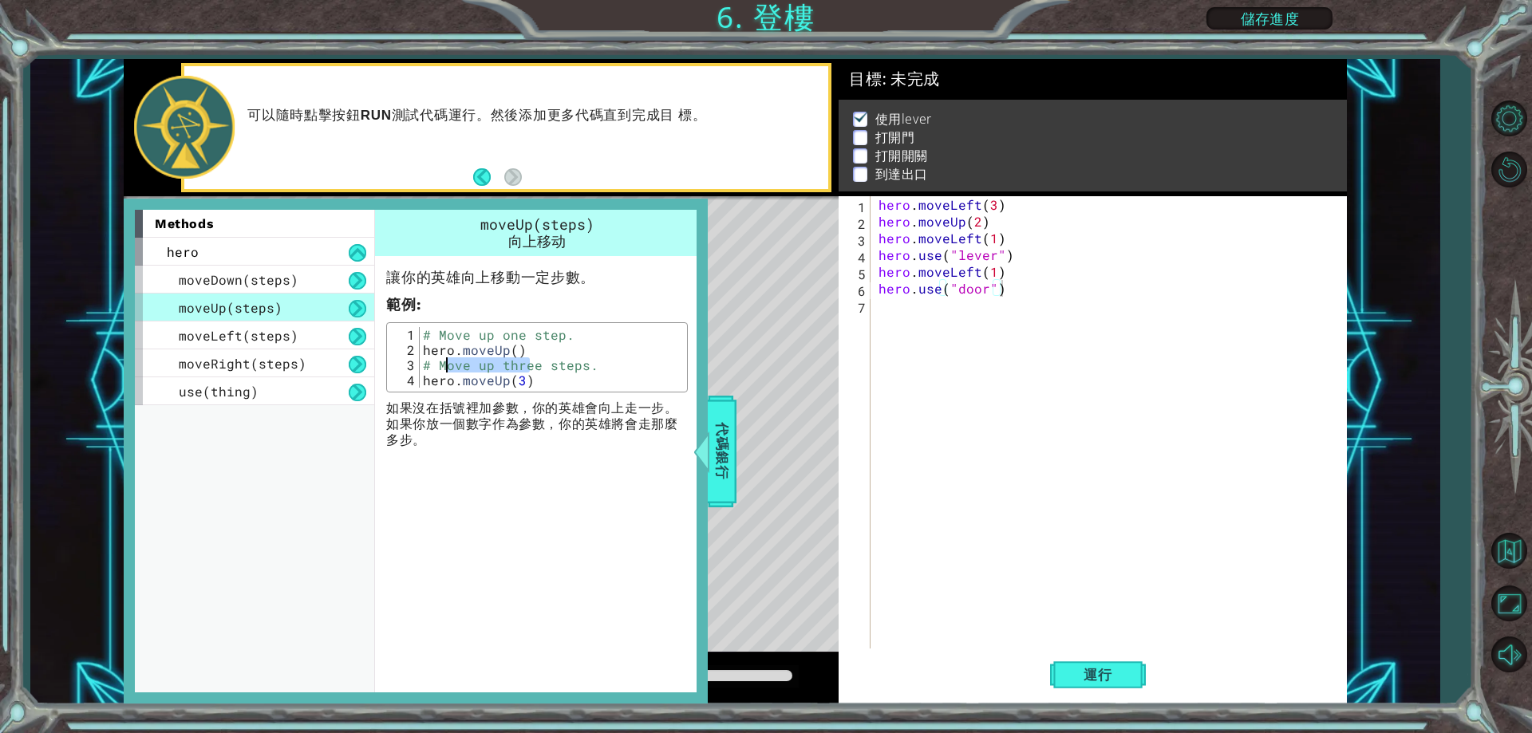
drag, startPoint x: 495, startPoint y: 360, endPoint x: 522, endPoint y: 358, distance: 27.2
click at [520, 357] on div "# Move up one step. hero . moveUp ( ) # Move up three steps. hero . moveUp ( 3 )" at bounding box center [551, 372] width 263 height 91
click at [545, 359] on div "# Move up one step. hero . moveUp ( ) # Move up three steps. hero . moveUp ( 3 )" at bounding box center [551, 372] width 263 height 91
click at [537, 349] on div "# Move up one step. hero . moveUp ( ) # Move up three steps. hero . moveUp ( 3 )" at bounding box center [551, 372] width 263 height 91
type textarea "hero.moveUp()"
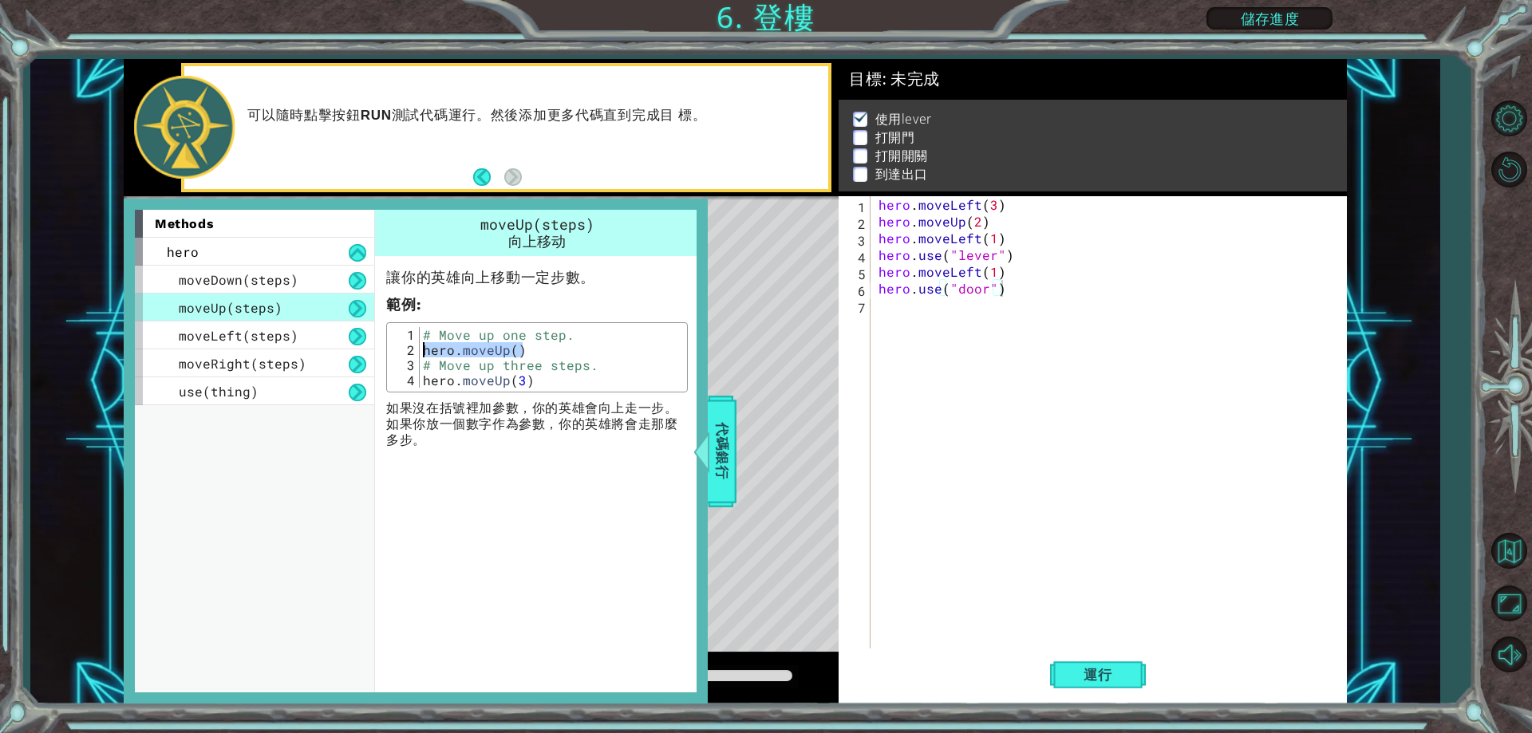
drag, startPoint x: 537, startPoint y: 349, endPoint x: 410, endPoint y: 350, distance: 126.9
click at [405, 349] on div "hero.moveUp() 1 2 3 4 # Move up one step. hero . moveUp ( ) # Move up three ste…" at bounding box center [537, 357] width 292 height 61
click at [881, 301] on div "hero . moveLeft ( 3 ) hero . moveUp ( 2 ) hero . moveLeft ( 1 ) hero . use ( "l…" at bounding box center [1112, 439] width 474 height 486
paste textarea "hero.moveUp()"
type textarea "hero.moveUp()"
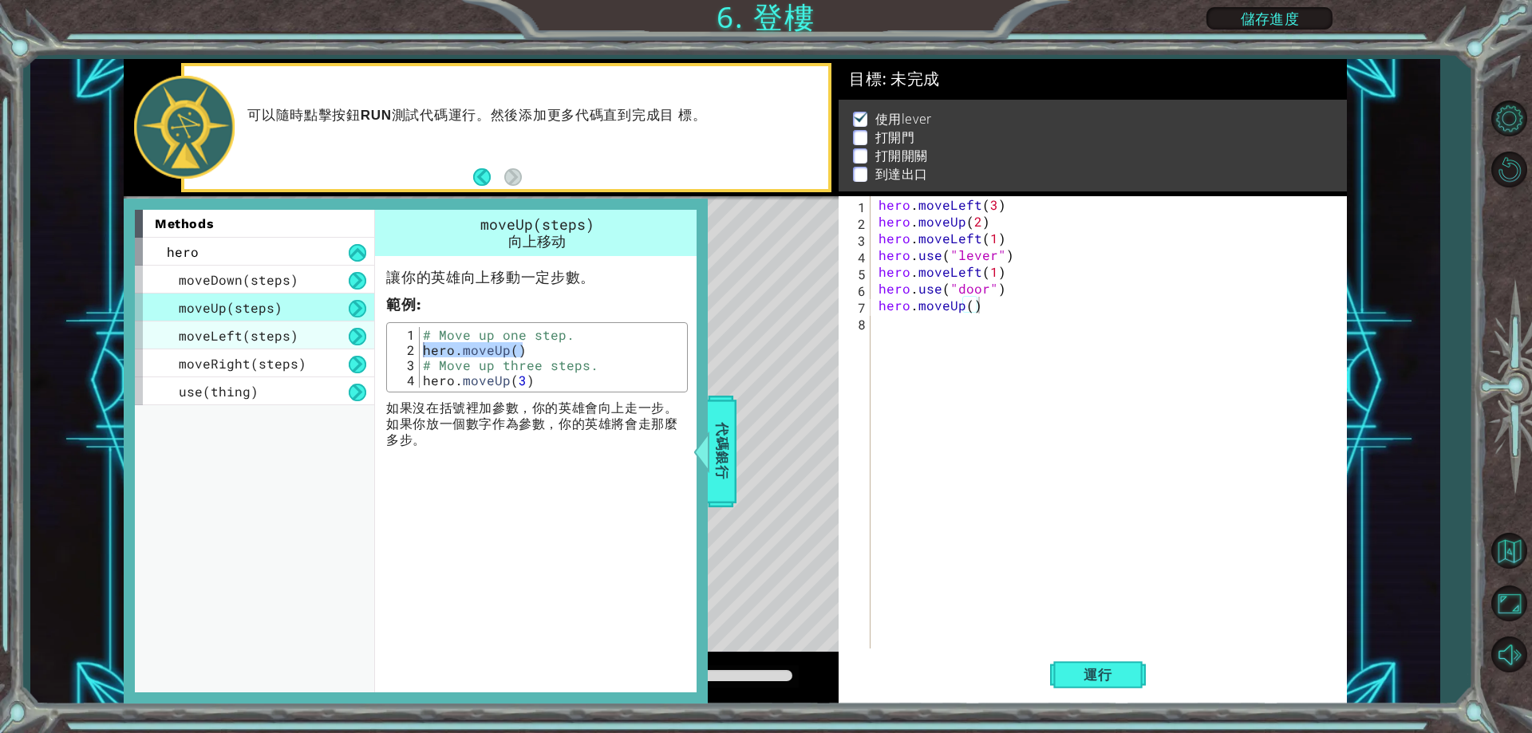
click at [255, 335] on span "moveLeft(steps)" at bounding box center [239, 335] width 120 height 17
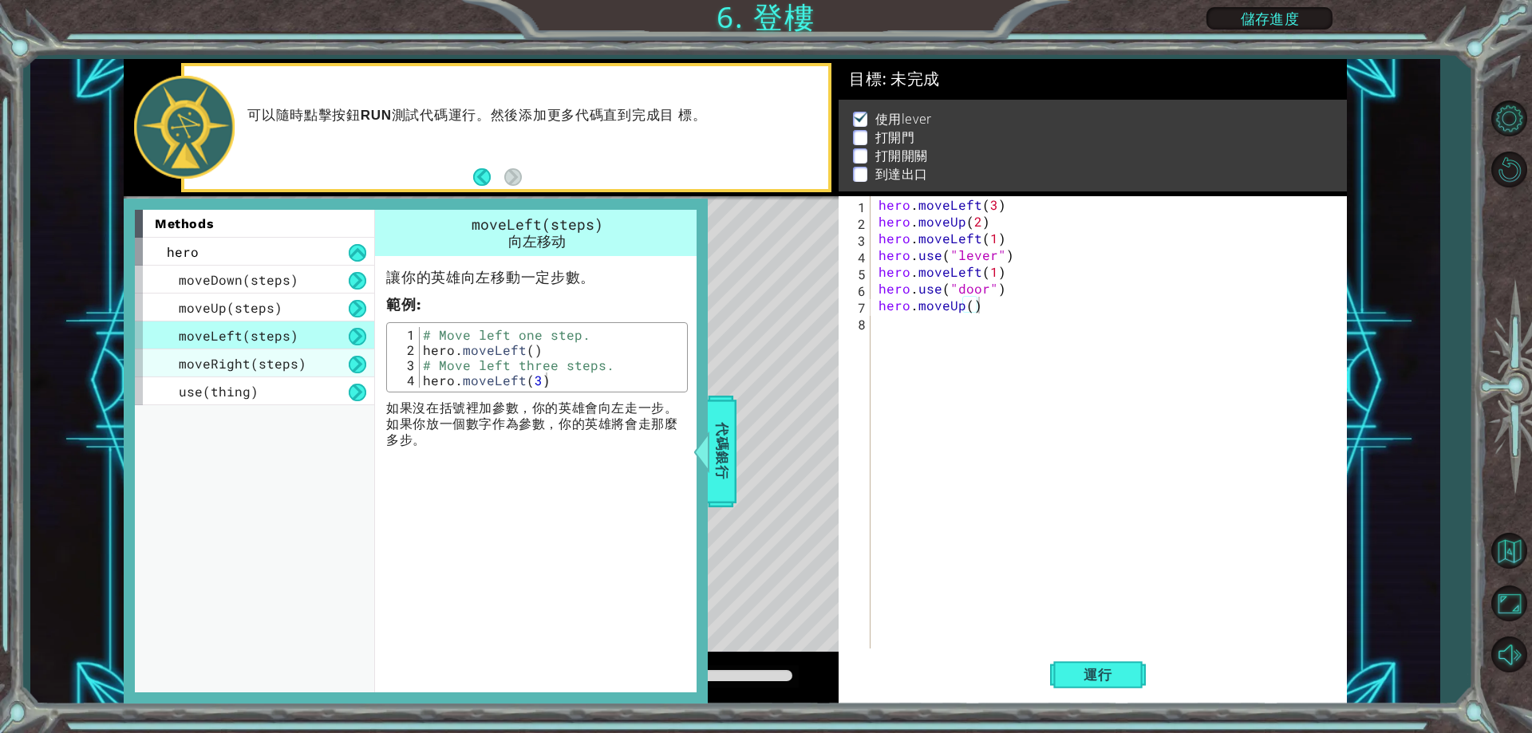
click at [265, 353] on div "moveRight(steps)" at bounding box center [254, 364] width 239 height 28
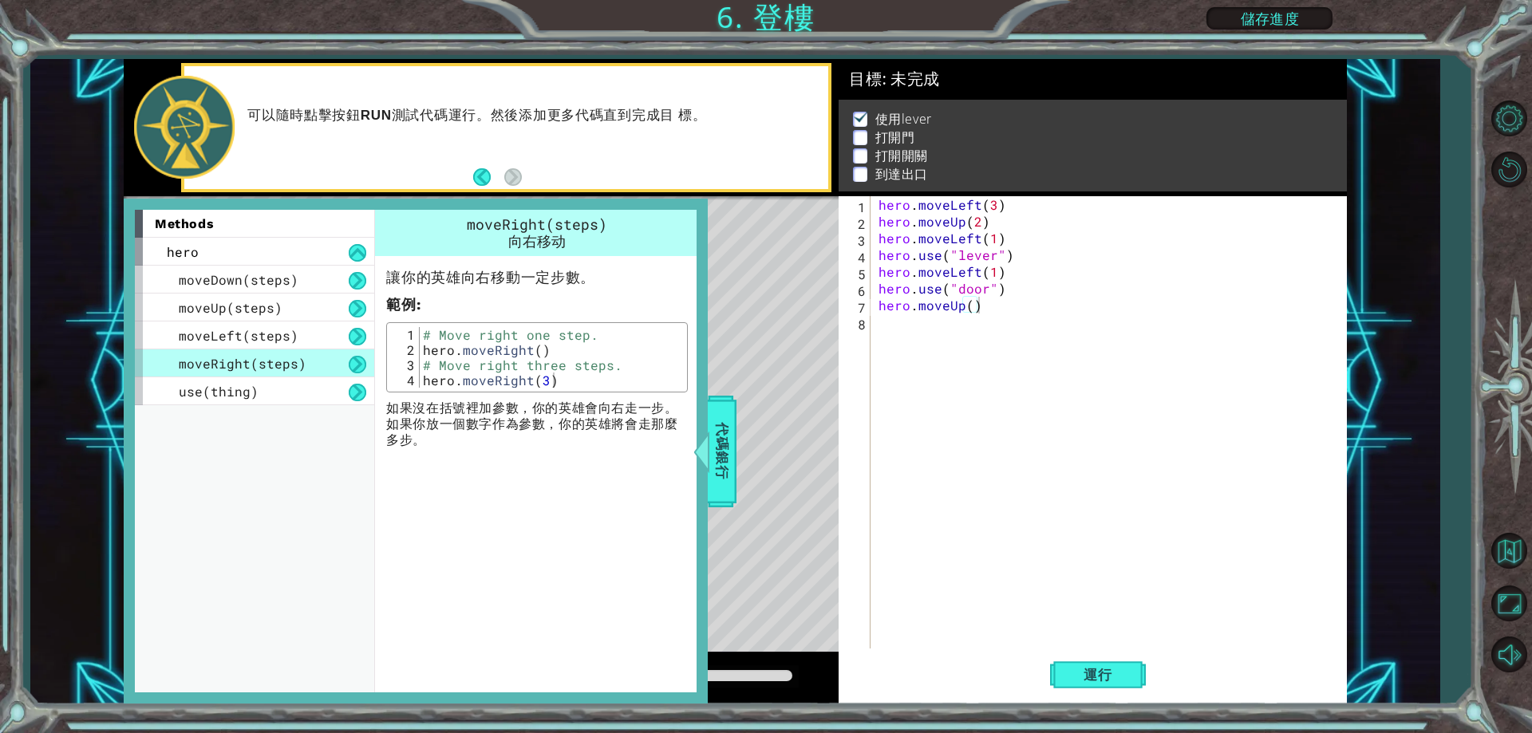
type textarea "hero.moveRight(3)"
drag, startPoint x: 558, startPoint y: 384, endPoint x: 415, endPoint y: 383, distance: 142.8
click at [415, 383] on div "hero.moveRight(3) 1 2 3 4 # Move right one step. hero . moveRight ( ) # Move ri…" at bounding box center [537, 357] width 292 height 61
click at [871, 318] on div "hero.moveUp() 1 2 3 4 5 6 7 8 hero . moveLeft ( 3 ) hero . moveUp ( 2 ) hero . …" at bounding box center [1090, 422] width 503 height 452
click at [884, 319] on div "hero . moveLeft ( 3 ) hero . moveUp ( 2 ) hero . moveLeft ( 1 ) hero . use ( "l…" at bounding box center [1112, 439] width 474 height 486
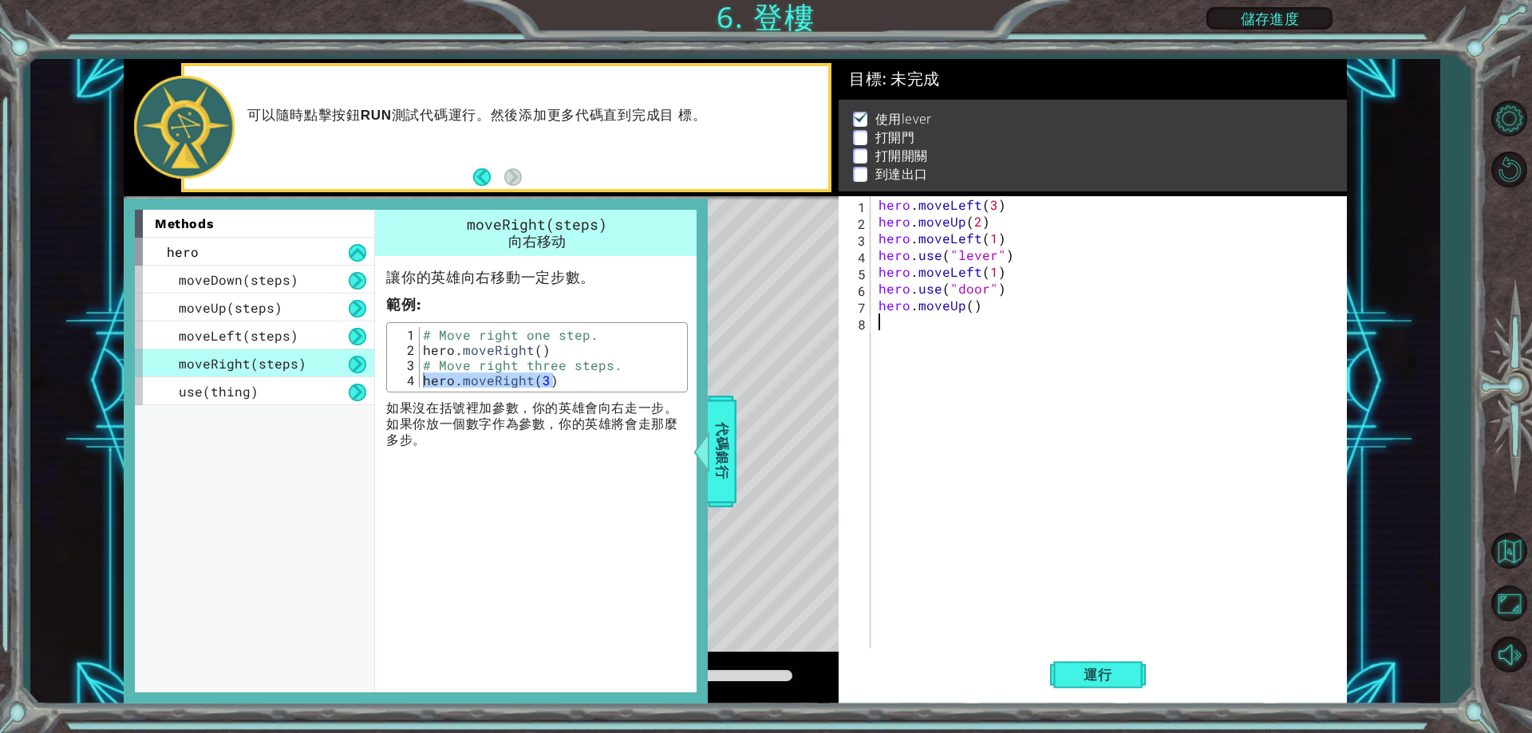
paste textarea "hero.moveRight(3)"
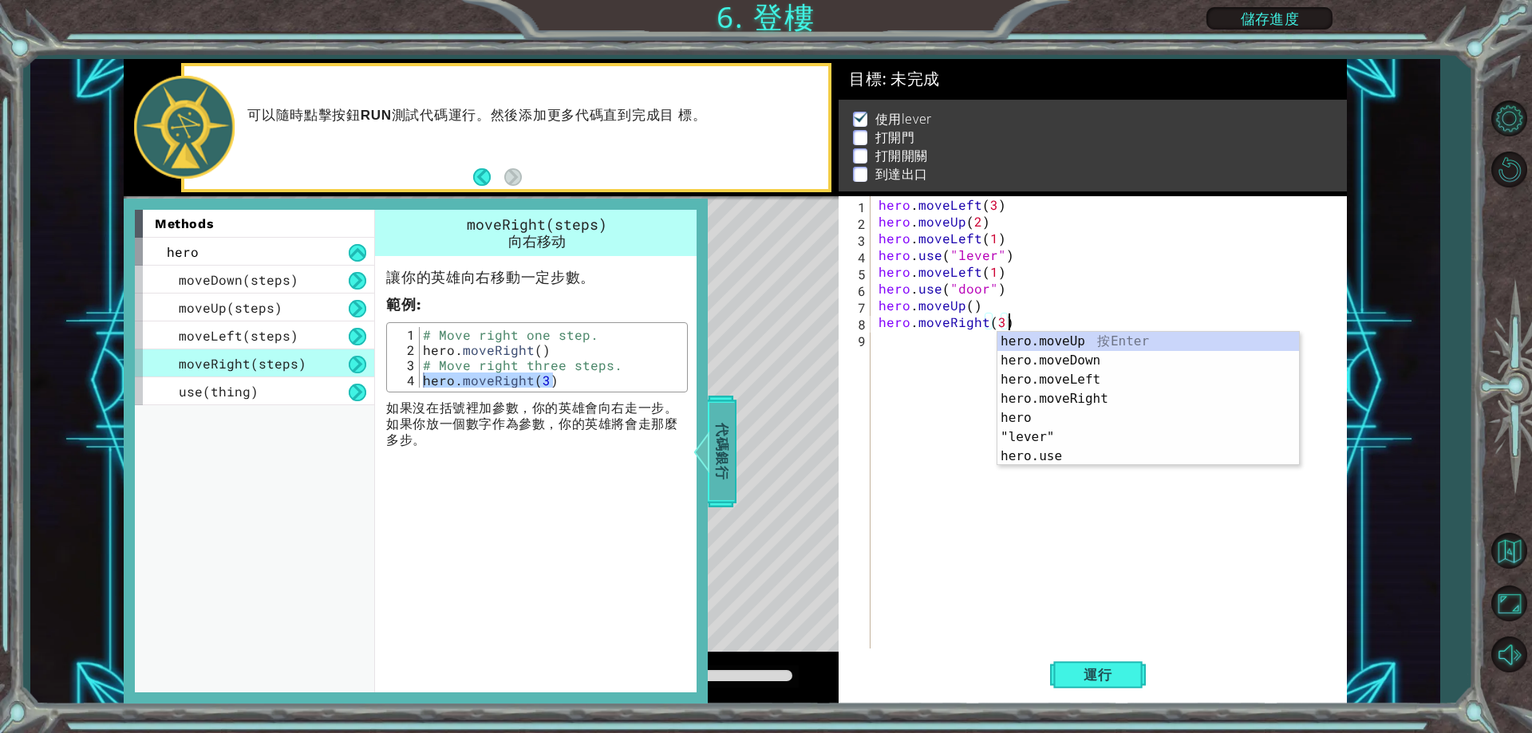
click at [709, 460] on div at bounding box center [702, 452] width 20 height 48
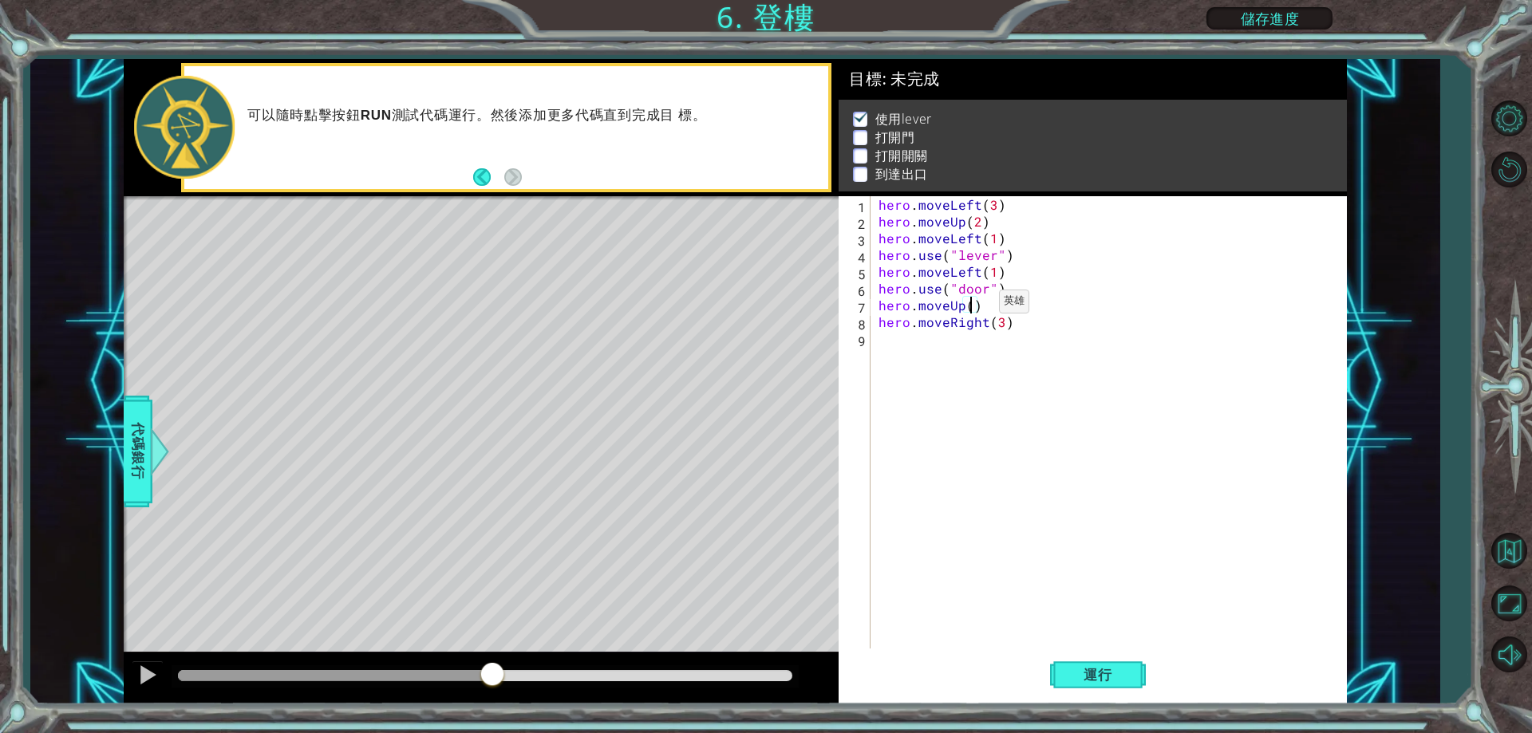
click at [972, 306] on div "hero . moveLeft ( 3 ) hero . moveUp ( 2 ) hero . moveLeft ( 1 ) hero . use ( "l…" at bounding box center [1112, 439] width 474 height 486
click at [1000, 321] on div "hero . moveLeft ( 3 ) hero . moveUp ( 2 ) hero . moveLeft ( 1 ) hero . use ( "l…" at bounding box center [1112, 439] width 474 height 486
type textarea "2"
drag, startPoint x: 966, startPoint y: 357, endPoint x: 857, endPoint y: 377, distance: 111.1
click at [955, 350] on div "hero . moveLeft ( 3 ) hero . moveUp ( 2 ) hero . moveLeft ( 1 ) hero . use ( "l…" at bounding box center [1112, 439] width 474 height 486
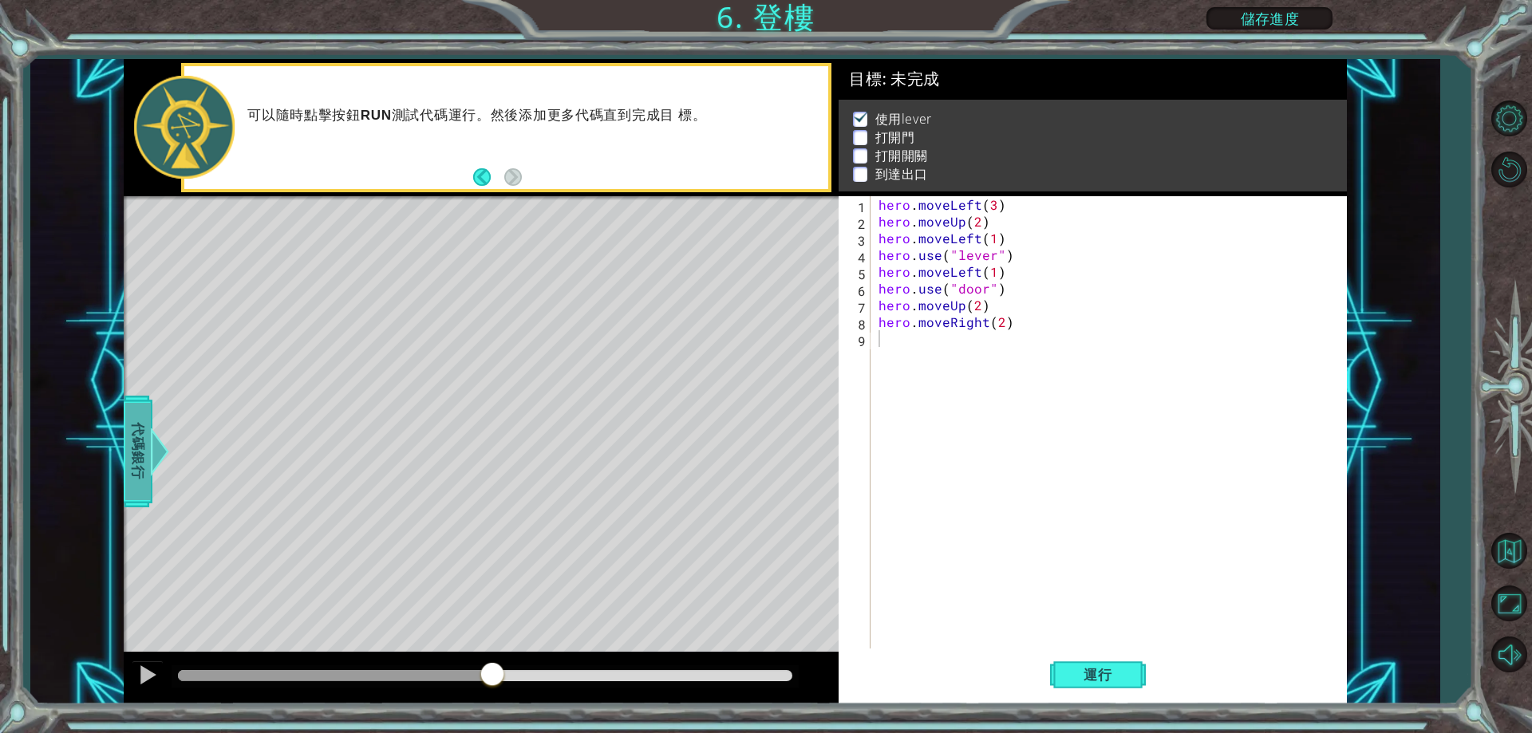
click at [148, 440] on span "代碼銀行" at bounding box center [138, 451] width 26 height 97
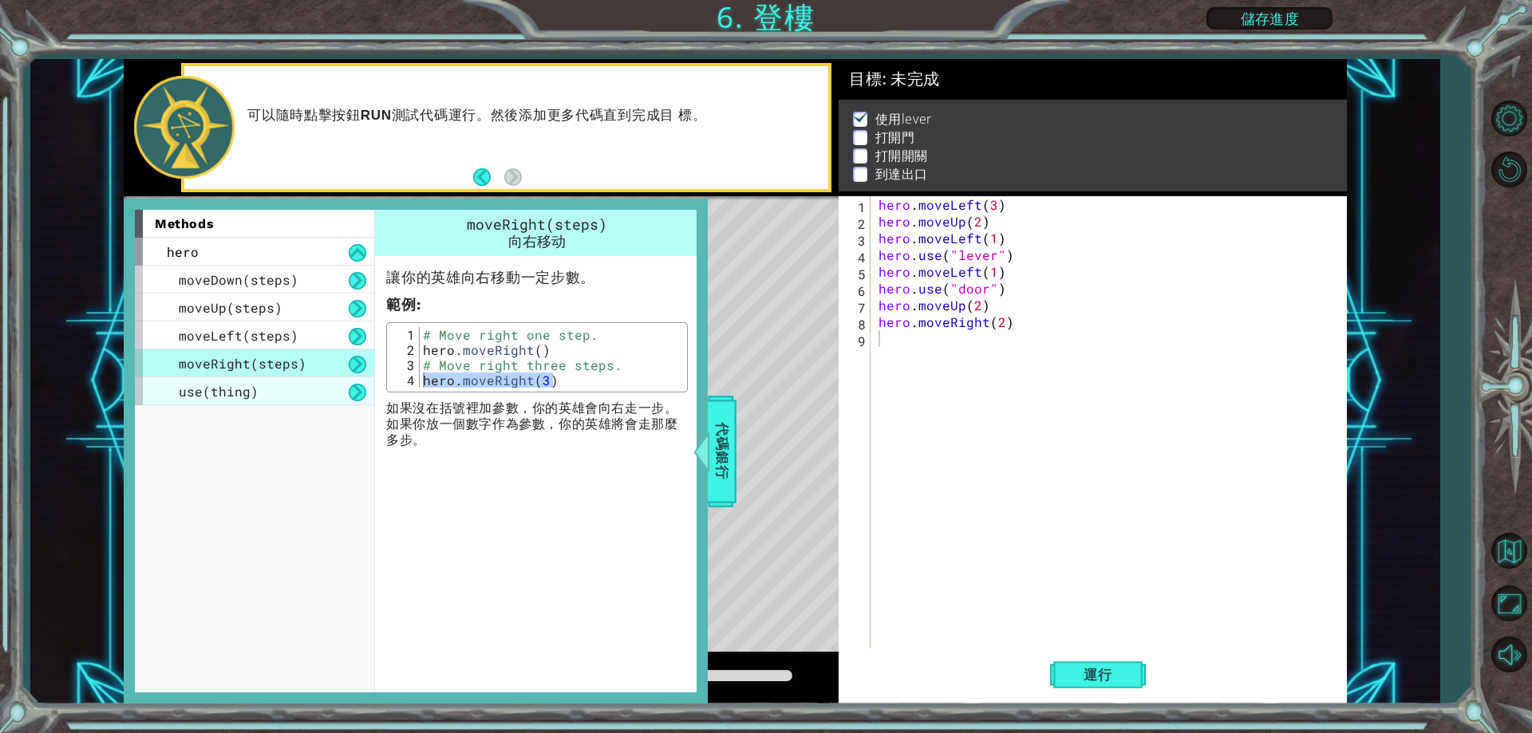
drag, startPoint x: 298, startPoint y: 409, endPoint x: 324, endPoint y: 389, distance: 31.9
click at [306, 406] on div "methods hero moveDown(steps) moveUp(steps) moveLeft(steps) moveRight(steps) use…" at bounding box center [260, 451] width 251 height 483
click at [330, 387] on div "use(thing)" at bounding box center [254, 391] width 239 height 28
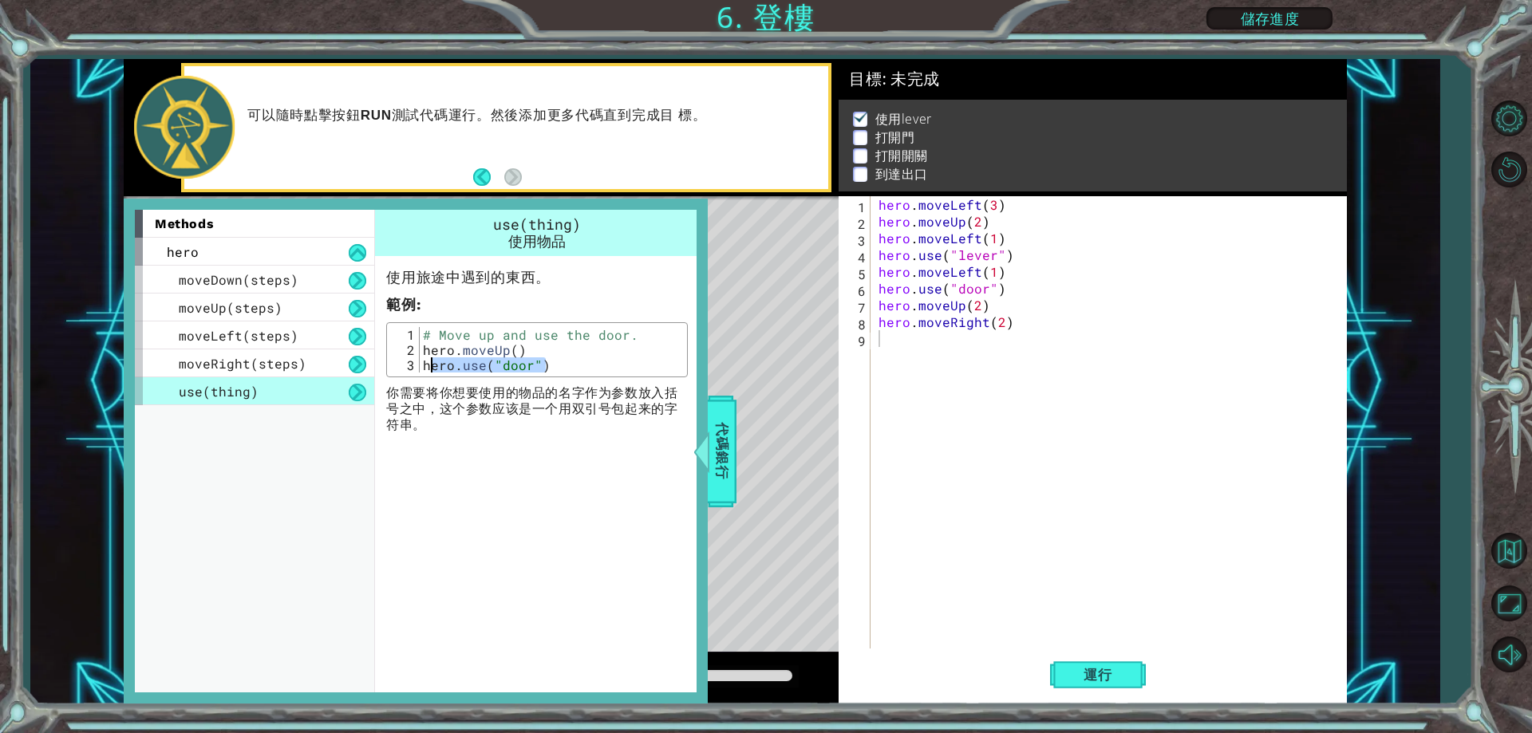
drag, startPoint x: 564, startPoint y: 369, endPoint x: 485, endPoint y: 350, distance: 81.3
click at [477, 353] on div "# Move up and use the door. hero . moveUp ( ) hero . use ( "door" )" at bounding box center [551, 365] width 263 height 76
click at [549, 348] on div "# Move up and use the door. hero . moveUp ( ) hero . use ( "door" )" at bounding box center [551, 349] width 263 height 45
type textarea "hero.moveUp()"
drag, startPoint x: 519, startPoint y: 346, endPoint x: 416, endPoint y: 350, distance: 103.8
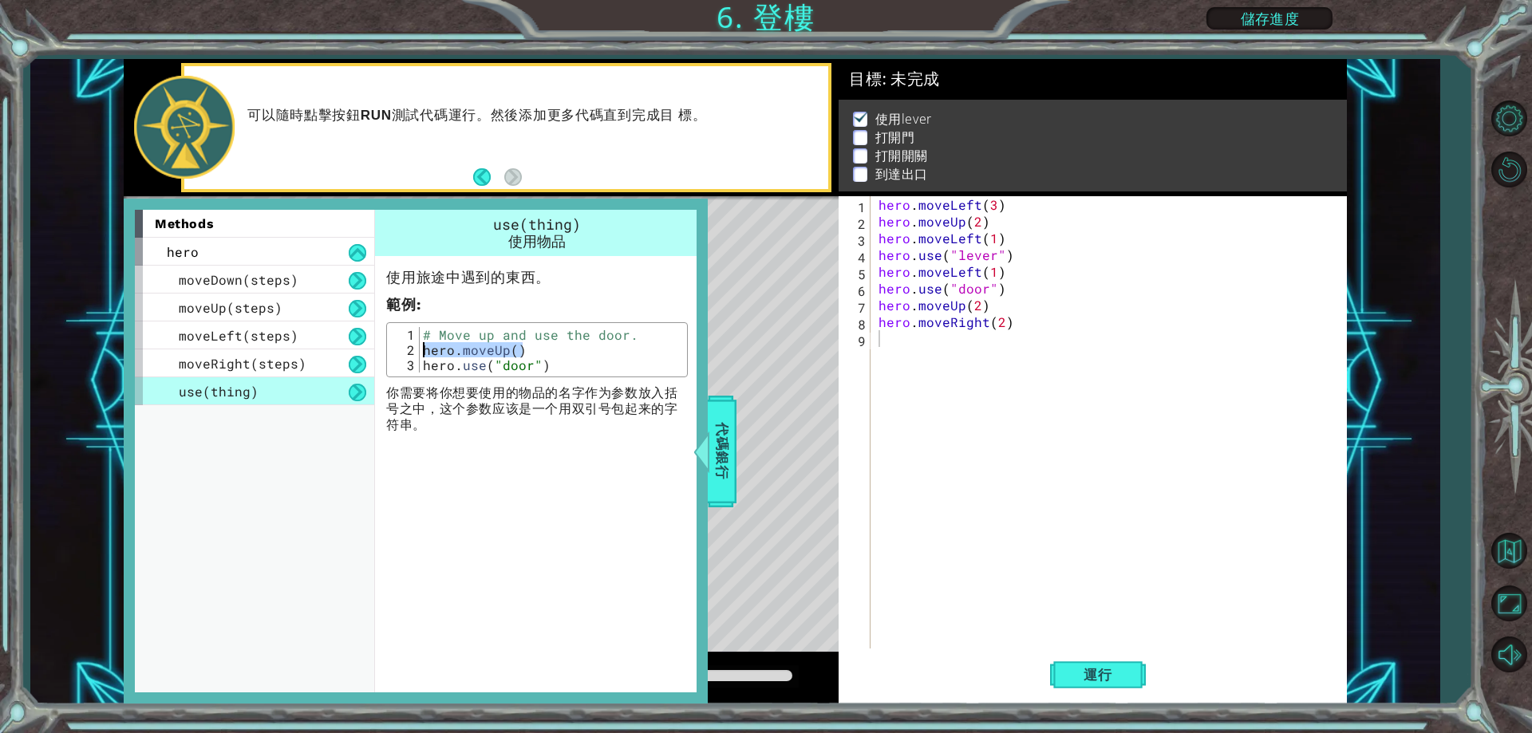
click at [416, 350] on div "hero.moveUp() 1 2 3 # Move up and use the door. hero . moveUp ( ) hero . use ( …" at bounding box center [537, 349] width 292 height 45
click at [900, 335] on div "hero . moveLeft ( 3 ) hero . moveUp ( 2 ) hero . moveLeft ( 1 ) hero . use ( "l…" at bounding box center [1112, 439] width 474 height 486
paste textarea "hero.moveUp()"
type textarea "hero.moveUp()"
click at [980, 343] on div "hero . moveLeft ( 3 ) hero . moveUp ( 2 ) hero . moveLeft ( 1 ) hero . use ( "l…" at bounding box center [1116, 439] width 467 height 486
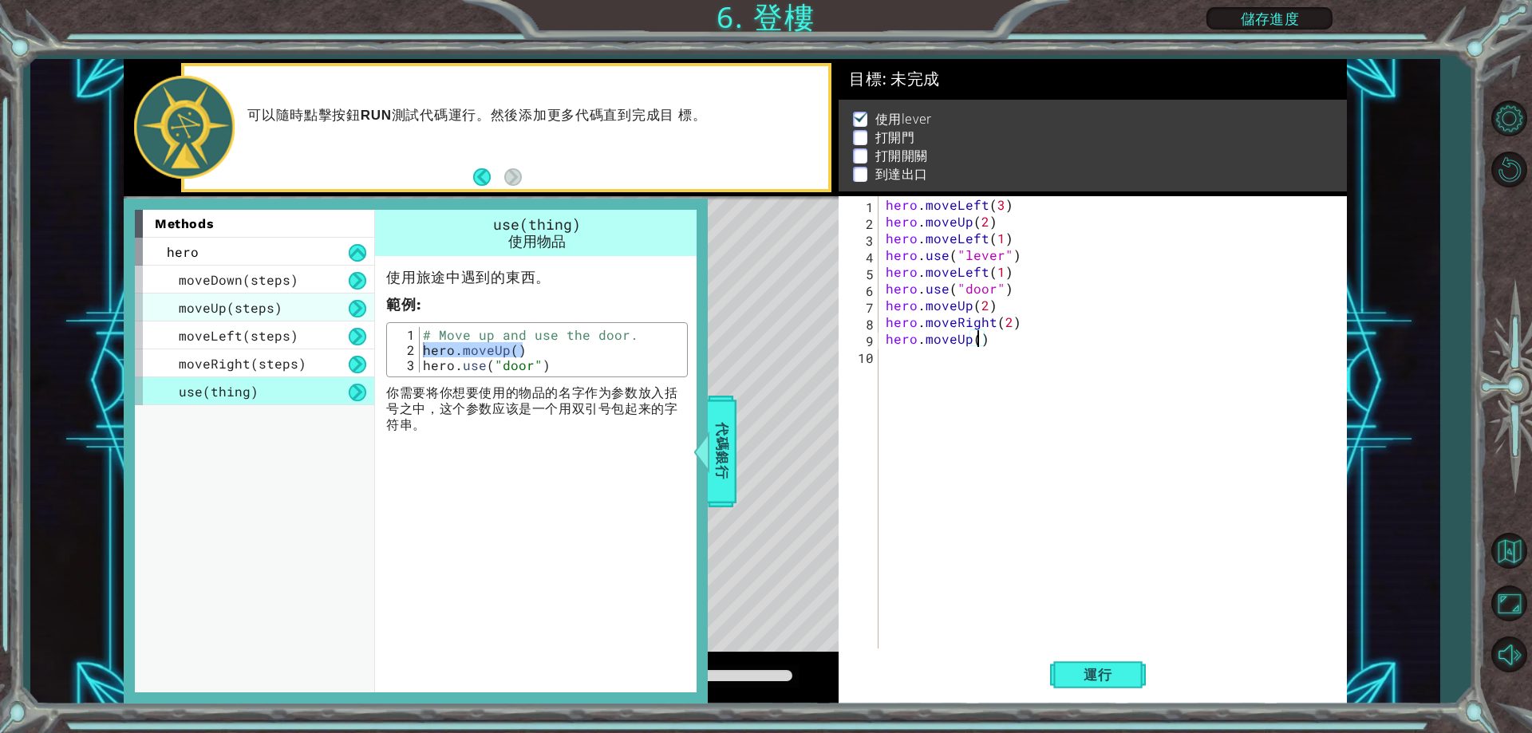
click at [263, 318] on div "moveUp(steps)" at bounding box center [254, 308] width 239 height 28
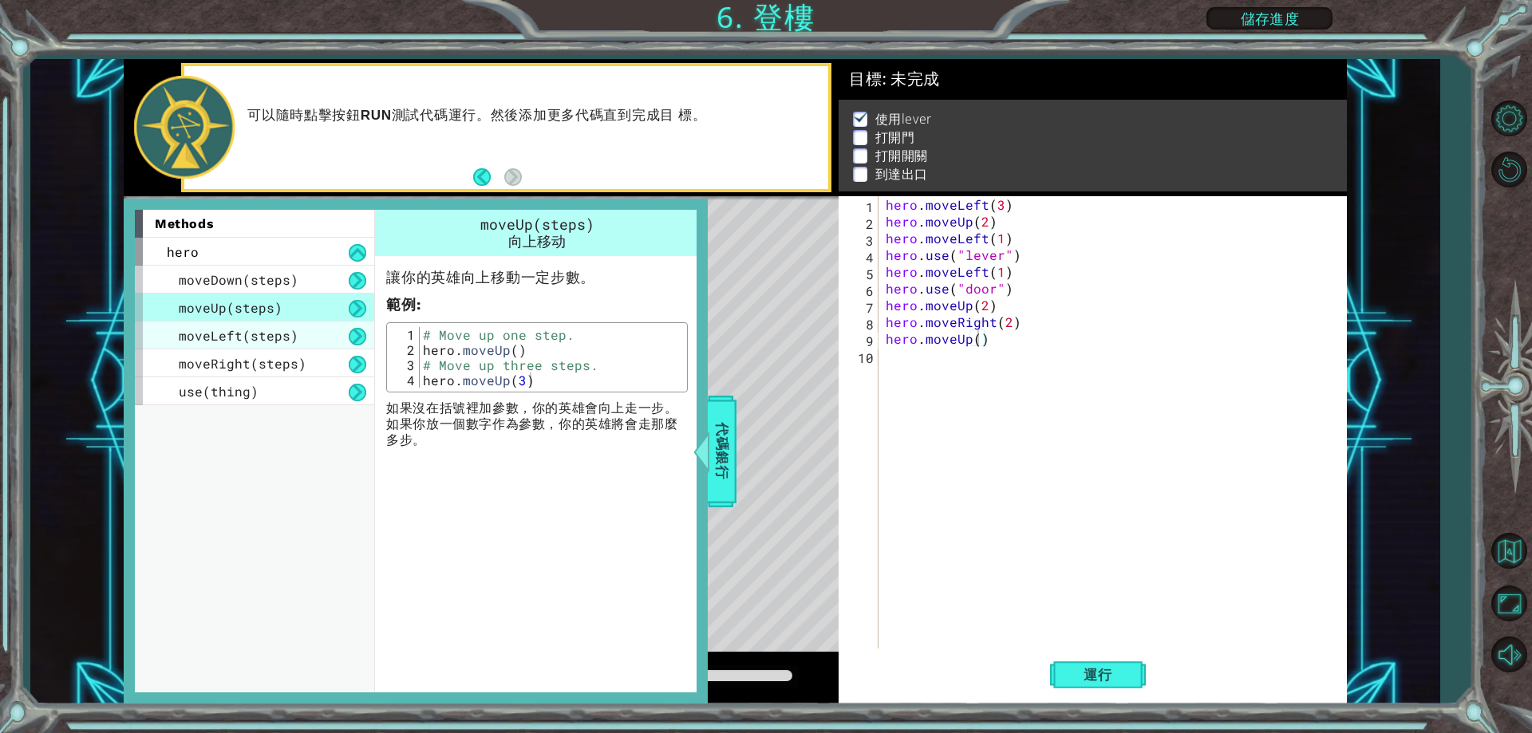
click at [281, 340] on span "moveLeft(steps)" at bounding box center [239, 335] width 120 height 17
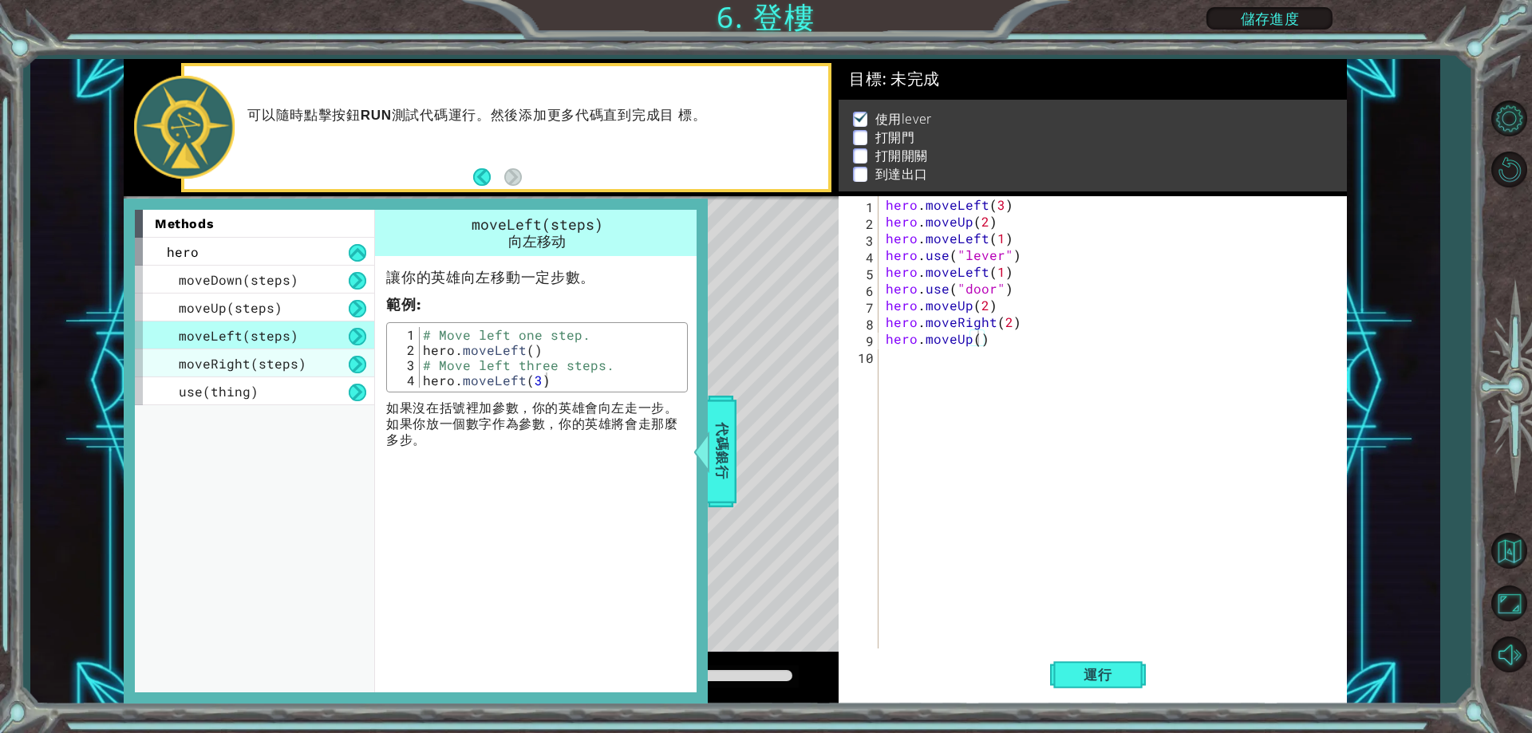
click at [321, 355] on div "moveRight(steps)" at bounding box center [254, 364] width 239 height 28
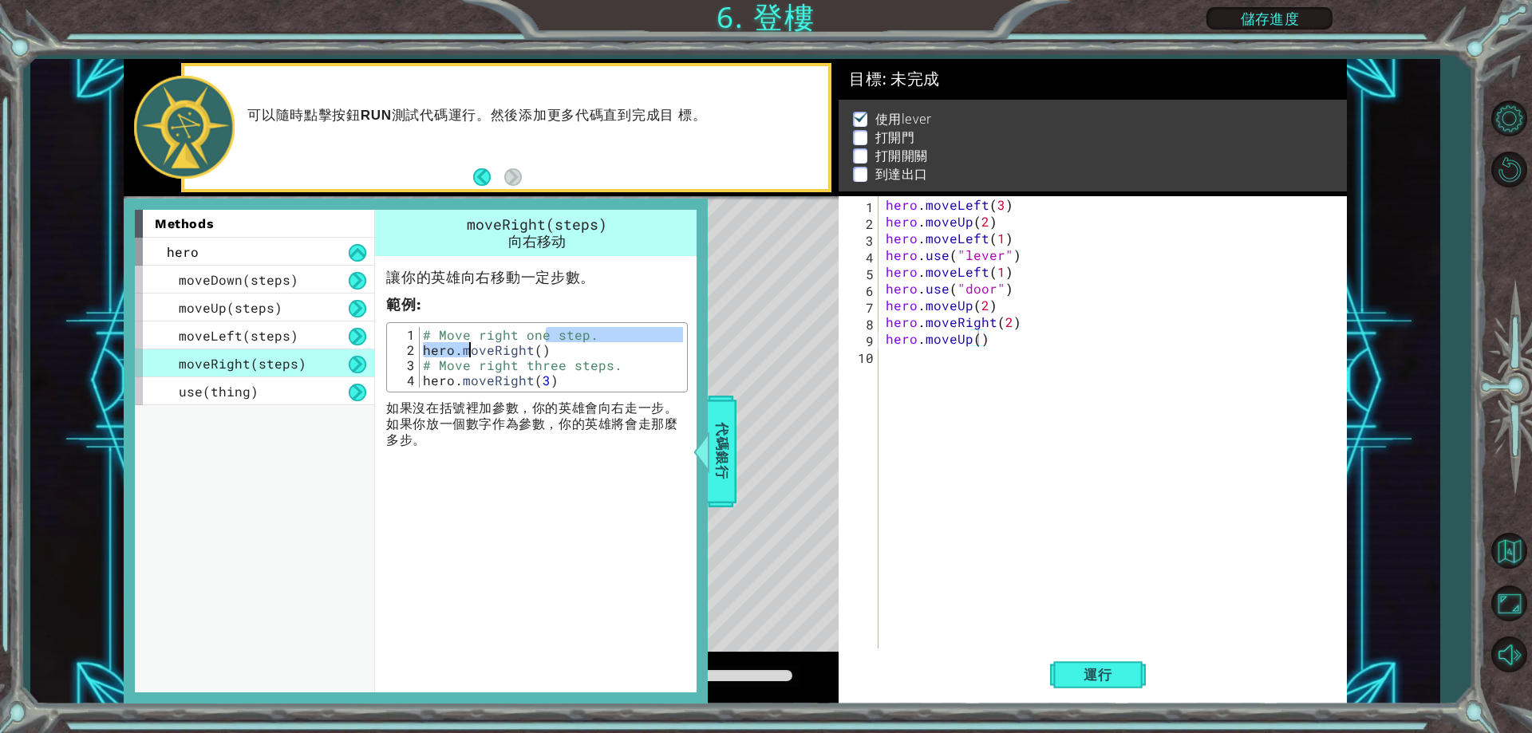
drag, startPoint x: 543, startPoint y: 340, endPoint x: 553, endPoint y: 357, distance: 19.3
click at [472, 353] on div "# Move right one step. hero . moveRight ( ) # Move right three steps. hero . mo…" at bounding box center [551, 372] width 263 height 91
drag, startPoint x: 562, startPoint y: 357, endPoint x: 424, endPoint y: 347, distance: 138.4
click at [424, 347] on div "# Move right one step. hero . moveRight ( ) # Move right three steps. hero . mo…" at bounding box center [551, 372] width 263 height 91
type textarea "hero.moveRight()"
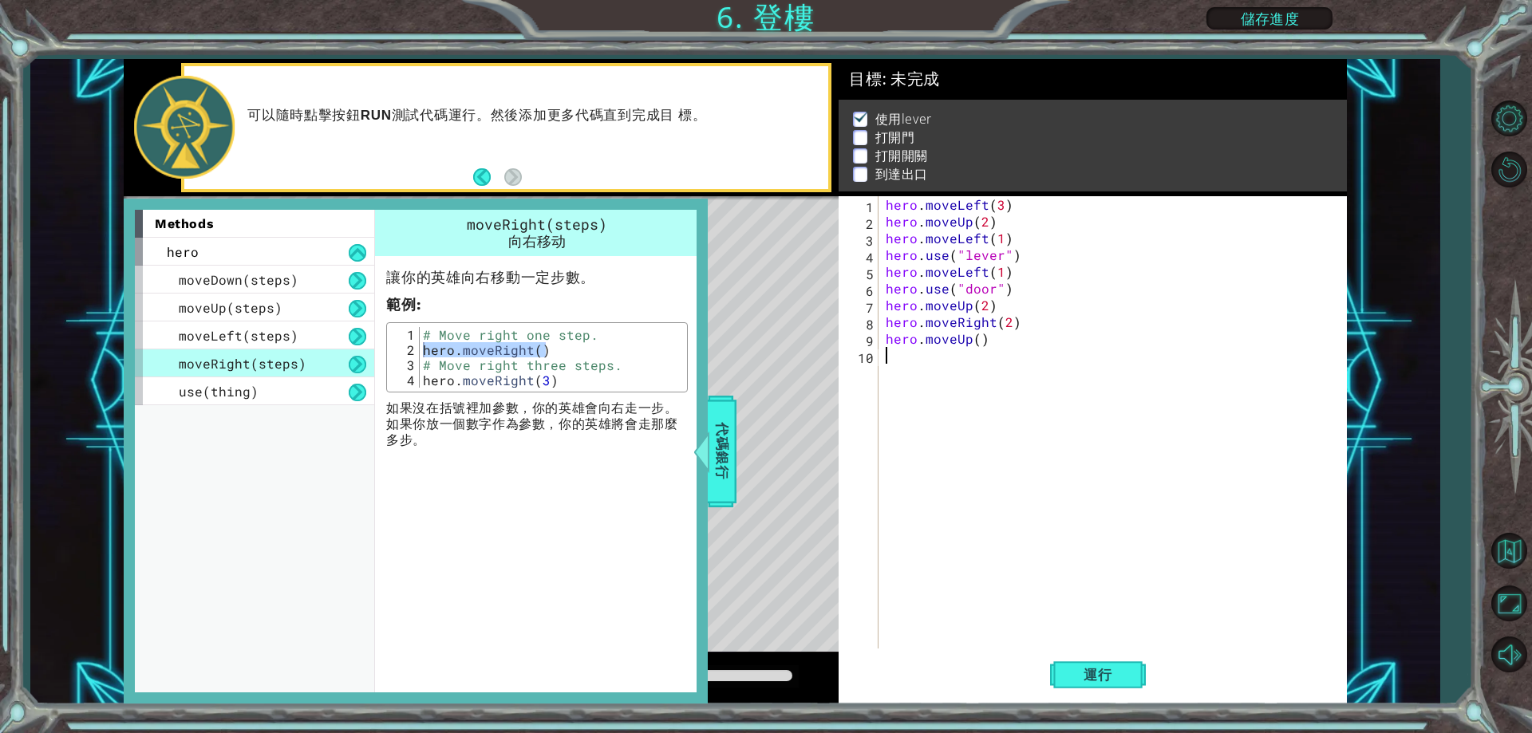
click at [911, 358] on div "hero . moveLeft ( 3 ) hero . moveUp ( 2 ) hero . moveLeft ( 1 ) hero . use ( "l…" at bounding box center [1116, 439] width 467 height 486
paste textarea "hero.moveRight()"
type textarea "hero.moveRight()"
click at [267, 318] on div "moveUp(steps)" at bounding box center [254, 308] width 239 height 28
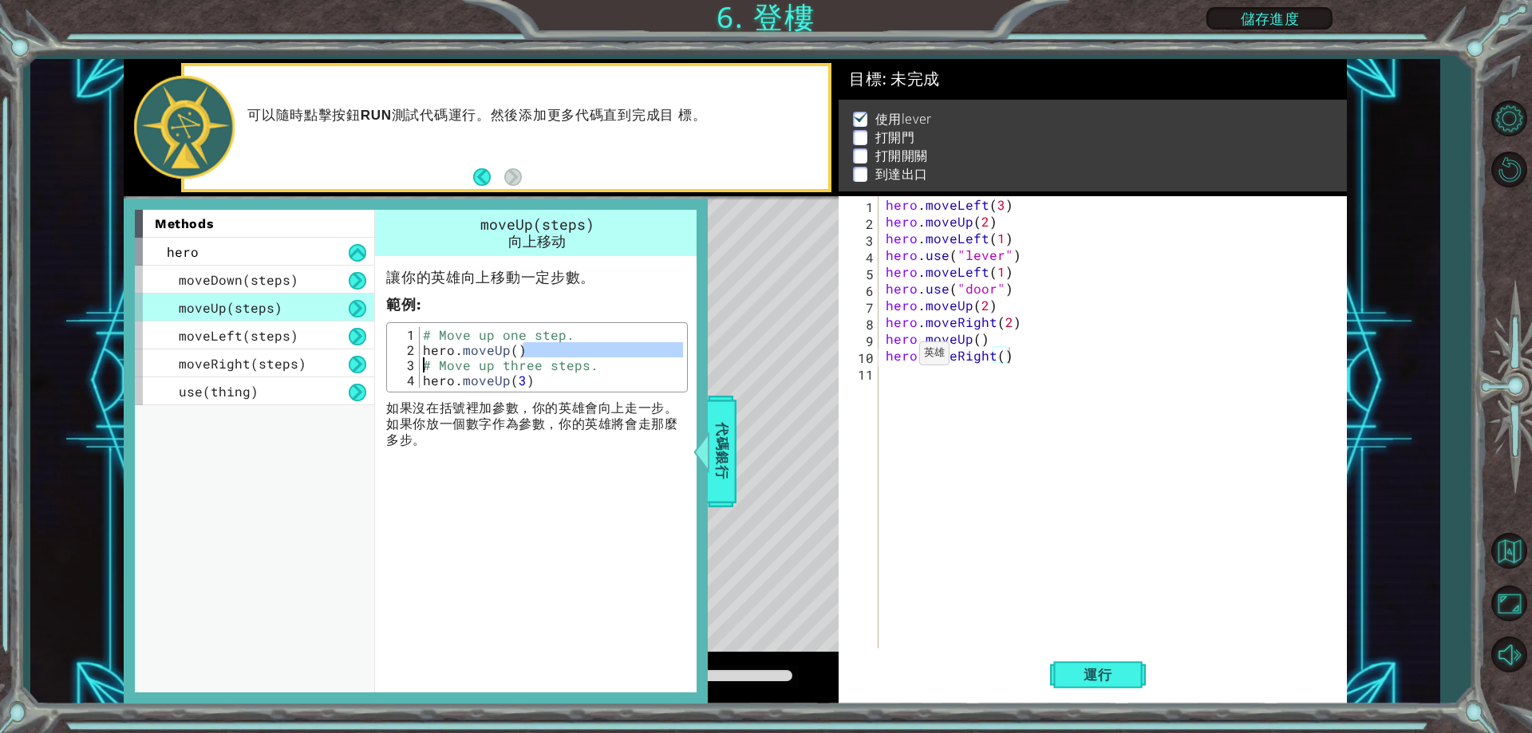
drag, startPoint x: 544, startPoint y: 352, endPoint x: 414, endPoint y: 362, distance: 130.5
click at [414, 362] on div "hero.moveUp() 1 2 3 4 # Move up one step. hero . moveUp ( ) # Move up three ste…" at bounding box center [537, 357] width 292 height 61
type textarea "hero.moveUp() # Move up three steps."
click at [414, 351] on div "2" at bounding box center [405, 349] width 29 height 15
drag, startPoint x: 945, startPoint y: 376, endPoint x: 934, endPoint y: 381, distance: 11.8
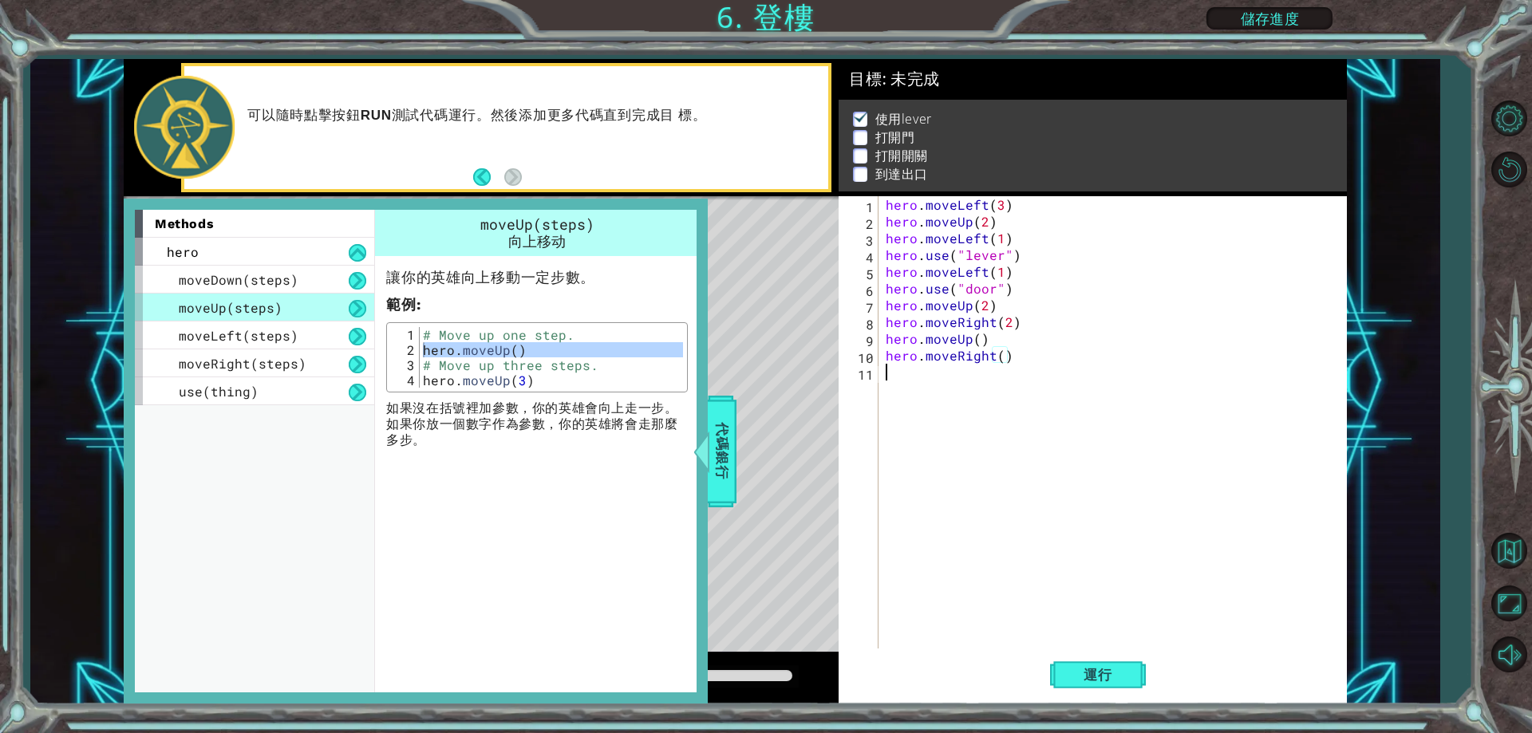
click at [946, 376] on div "hero . moveLeft ( 3 ) hero . moveUp ( 2 ) hero . moveLeft ( 1 ) hero . use ( "l…" at bounding box center [1116, 439] width 467 height 486
click at [718, 423] on span "代碼銀行" at bounding box center [722, 451] width 26 height 97
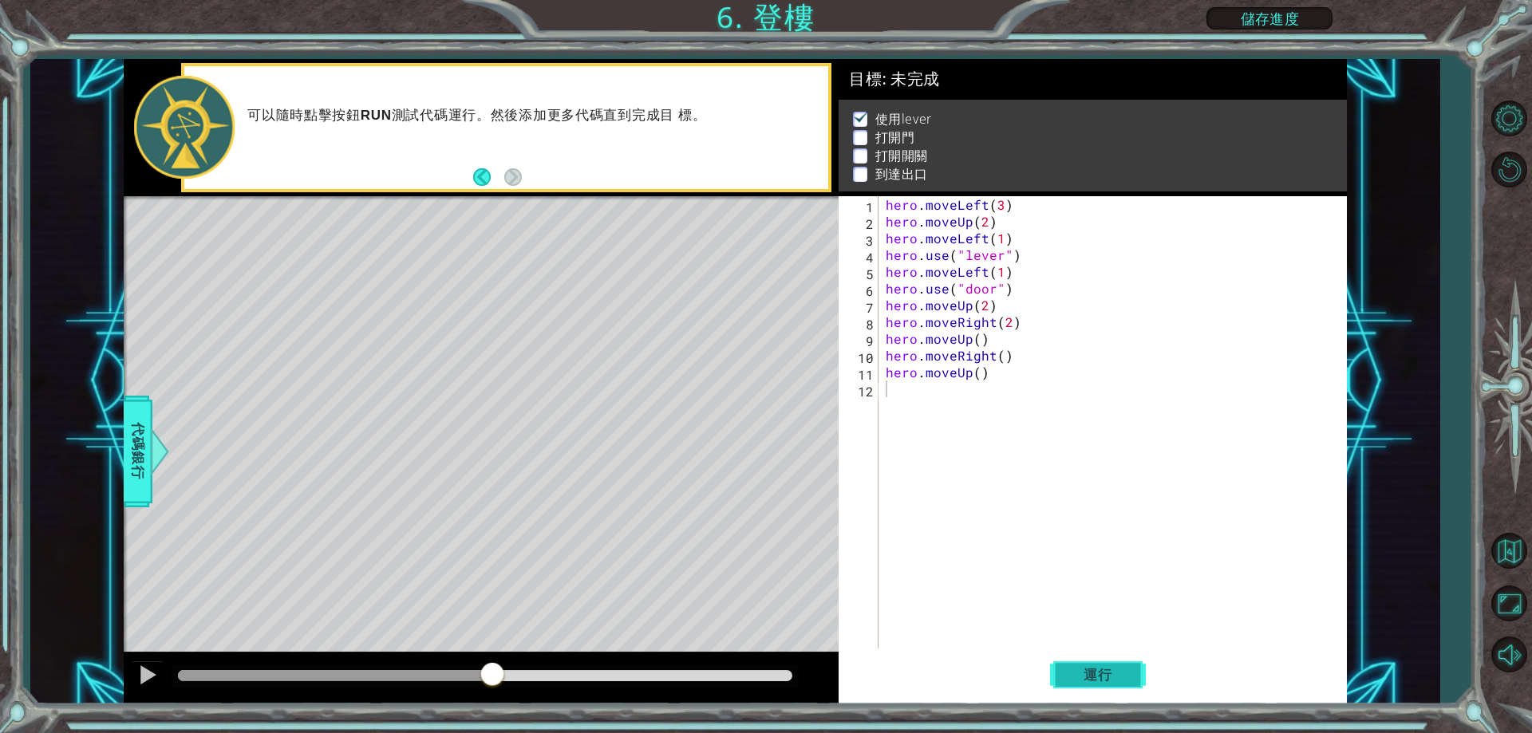
click at [1096, 673] on span "運行" at bounding box center [1098, 675] width 61 height 16
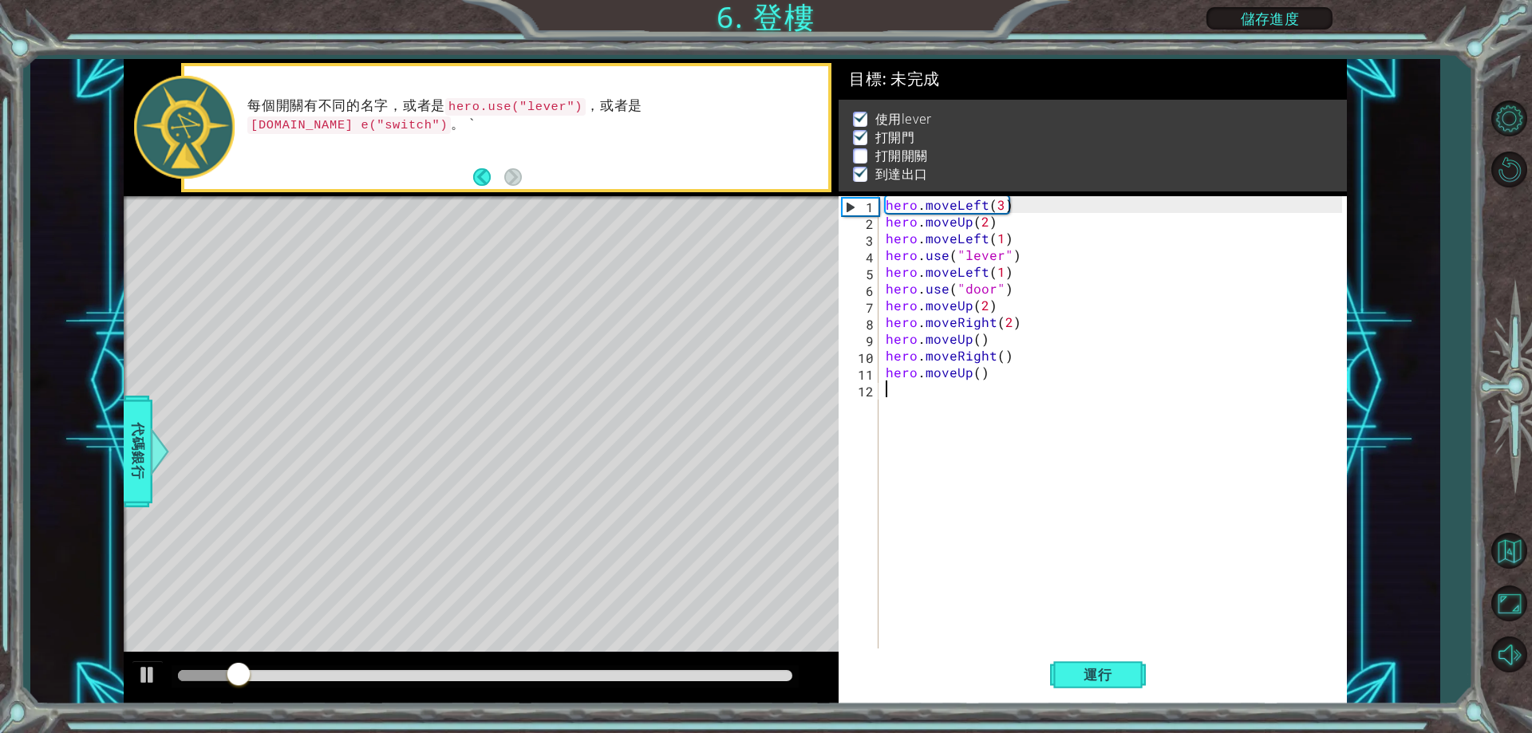
click at [278, 670] on div at bounding box center [485, 675] width 614 height 11
click at [309, 665] on div at bounding box center [481, 678] width 715 height 51
click at [149, 666] on div at bounding box center [147, 675] width 21 height 21
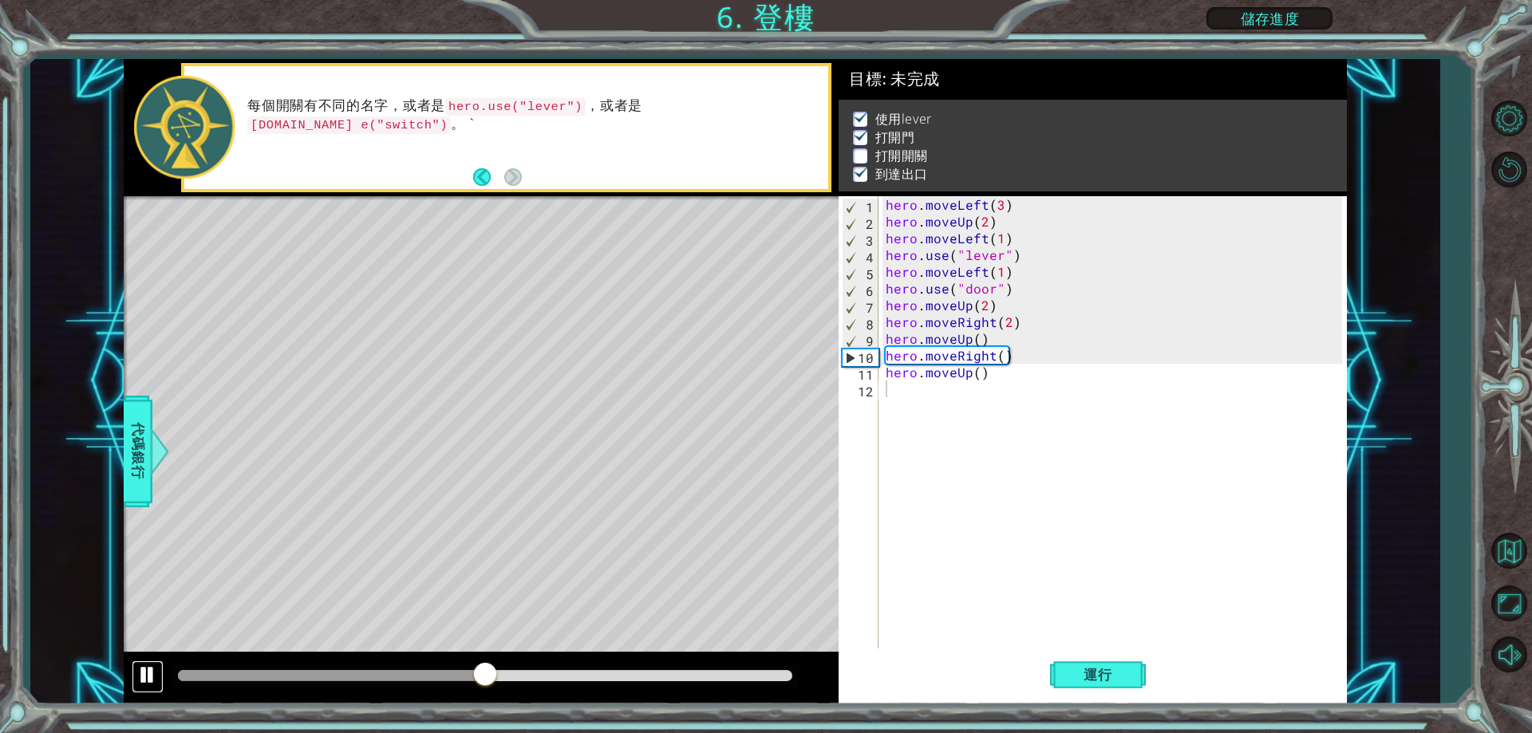
click at [138, 665] on div at bounding box center [147, 675] width 21 height 21
click at [988, 342] on div "hero . moveLeft ( 3 ) hero . moveUp ( 2 ) hero . moveLeft ( 1 ) hero . use ( "l…" at bounding box center [1116, 439] width 467 height 486
type textarea "hero.moveUp()"
click at [993, 339] on div "hero . moveLeft ( 3 ) hero . moveUp ( 2 ) hero . moveLeft ( 1 ) hero . use ( "l…" at bounding box center [1116, 439] width 467 height 486
drag, startPoint x: 989, startPoint y: 424, endPoint x: 971, endPoint y: 374, distance: 52.5
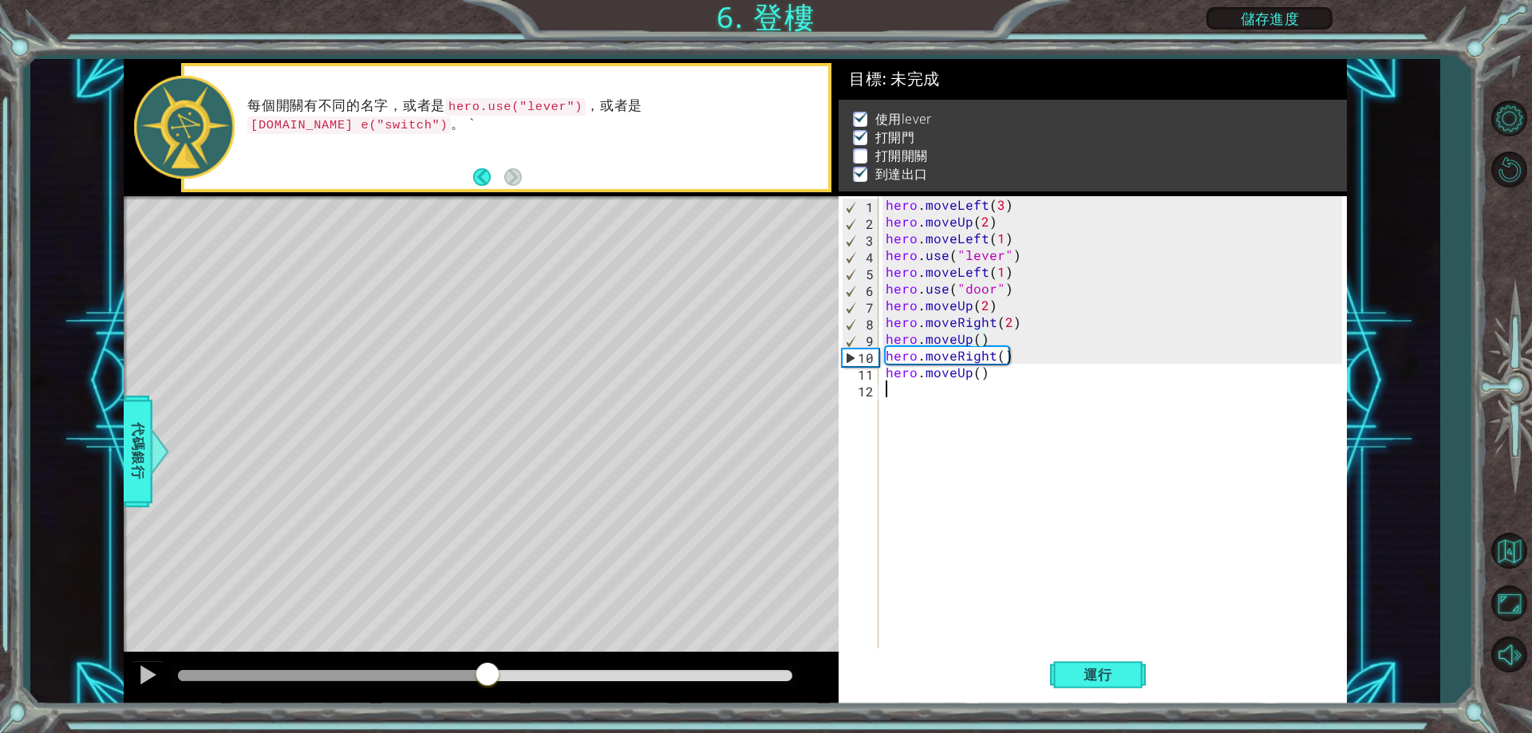
click at [988, 425] on div "hero . moveLeft ( 3 ) hero . moveUp ( 2 ) hero . moveLeft ( 1 ) hero . use ( "l…" at bounding box center [1116, 439] width 467 height 486
drag, startPoint x: 985, startPoint y: 341, endPoint x: 877, endPoint y: 334, distance: 108.7
click at [877, 334] on div "1 2 3 4 5 6 7 8 9 10 11 12 hero . moveLeft ( 3 ) hero . moveUp ( 2 ) hero . mov…" at bounding box center [1090, 422] width 503 height 452
type textarea "hero.moveUp()"
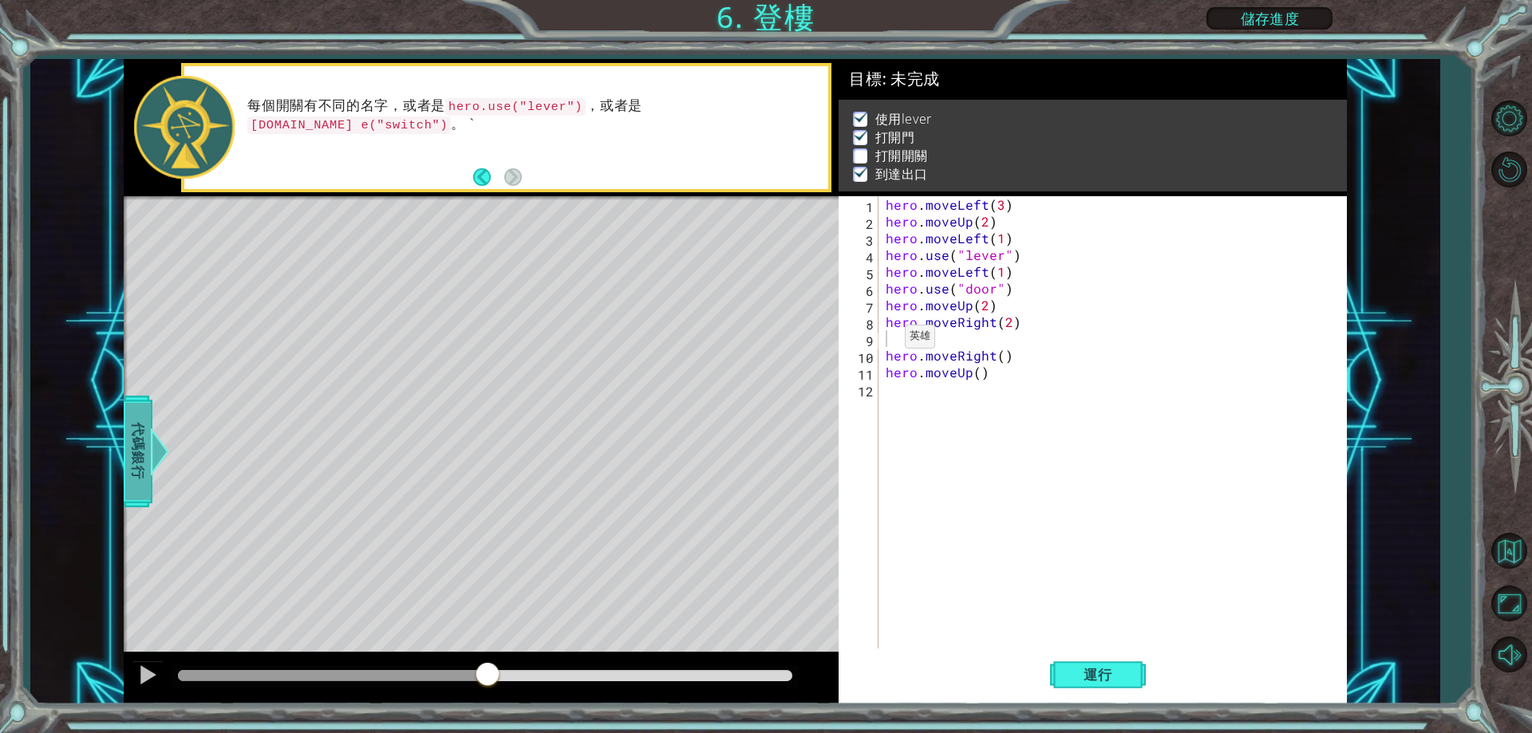
click at [141, 480] on span "代碼銀行" at bounding box center [138, 451] width 26 height 97
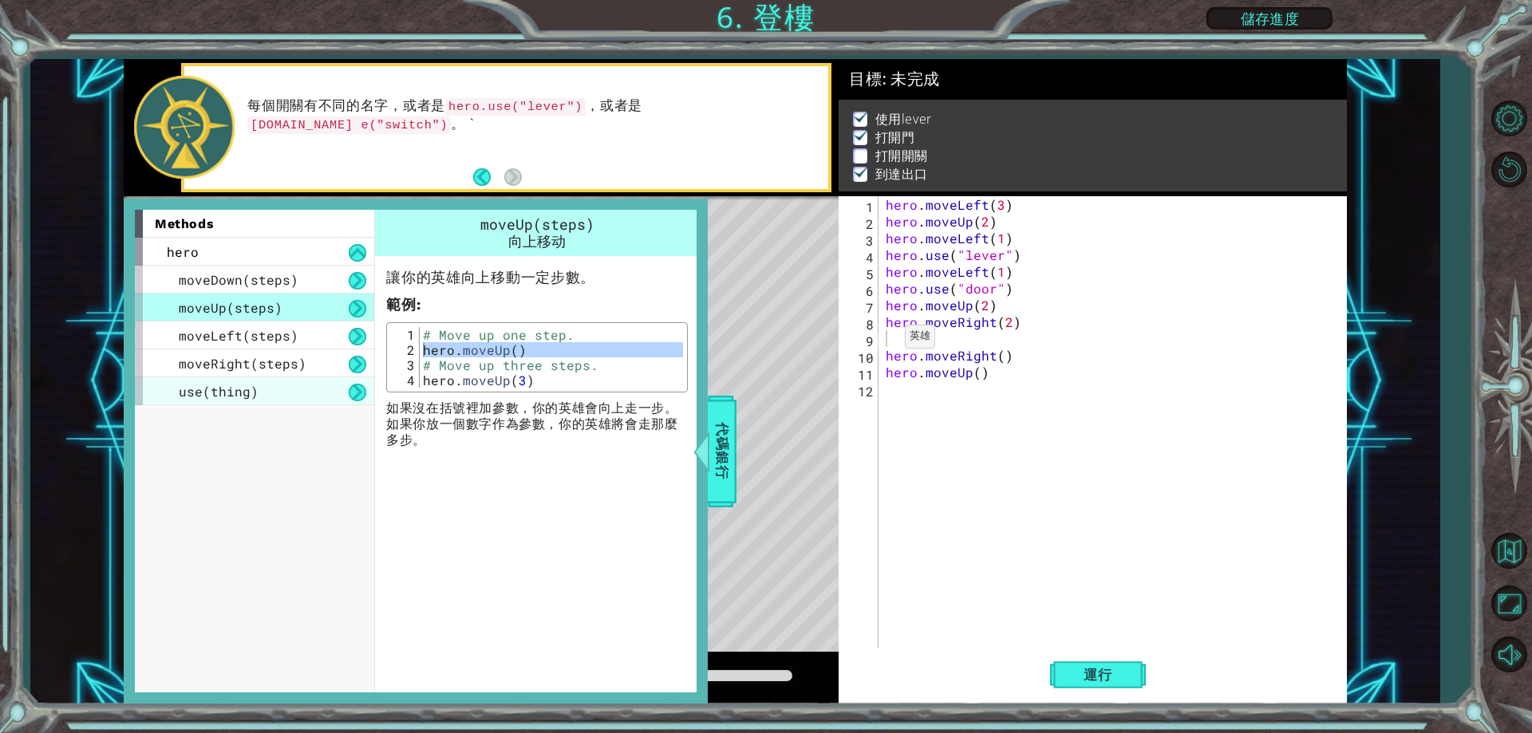
click at [297, 393] on div "use(thing)" at bounding box center [254, 391] width 239 height 28
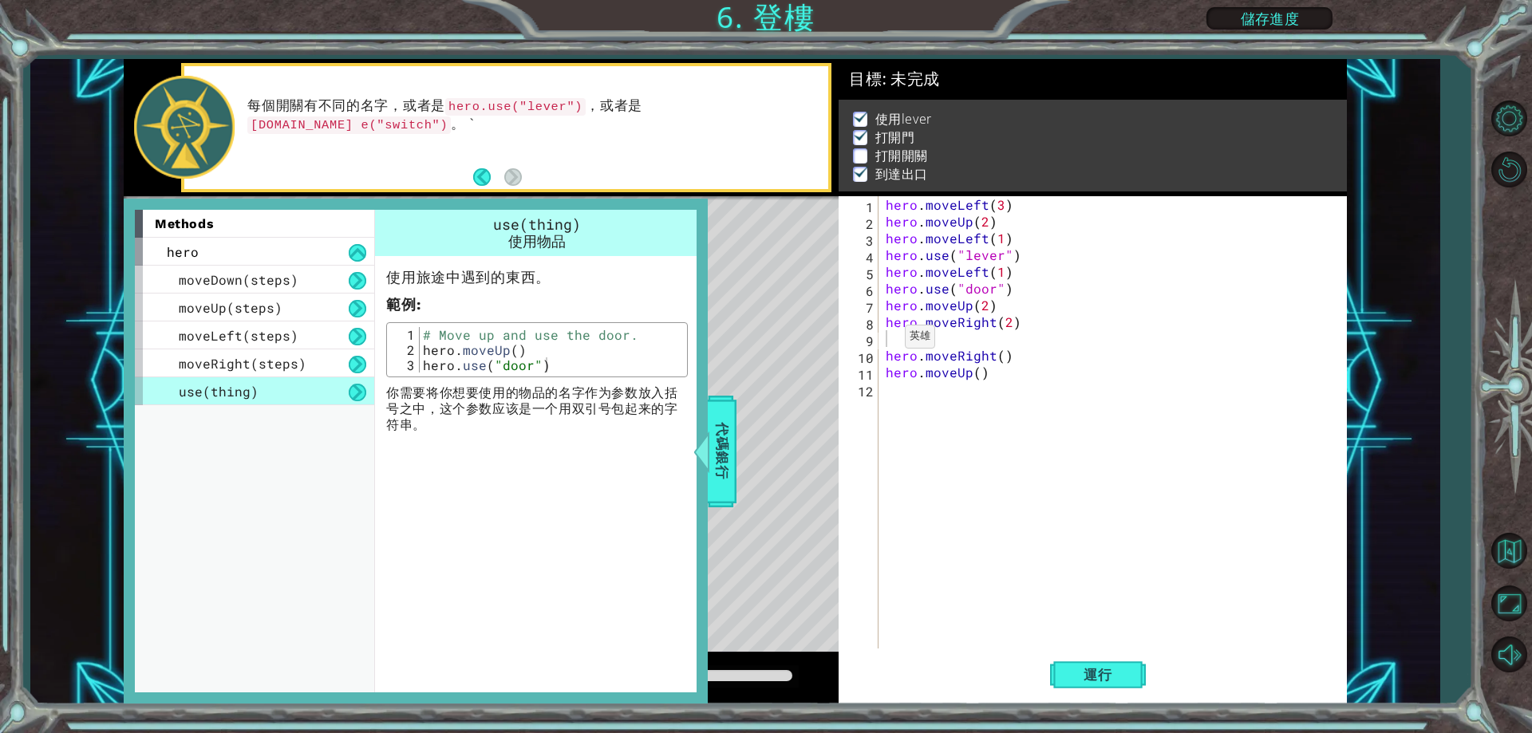
type textarea "hero.moveUp()"
drag, startPoint x: 580, startPoint y: 357, endPoint x: 417, endPoint y: 353, distance: 163.6
click at [417, 353] on div "hero.moveUp() 1 2 3 # Move up and use the door. hero . moveUp ( ) hero . use ( …" at bounding box center [537, 349] width 292 height 45
click at [924, 334] on div "hero . moveLeft ( 3 ) hero . moveUp ( 2 ) hero . moveLeft ( 1 ) hero . use ( "l…" at bounding box center [1116, 439] width 467 height 486
paste textarea "hero.moveUp()"
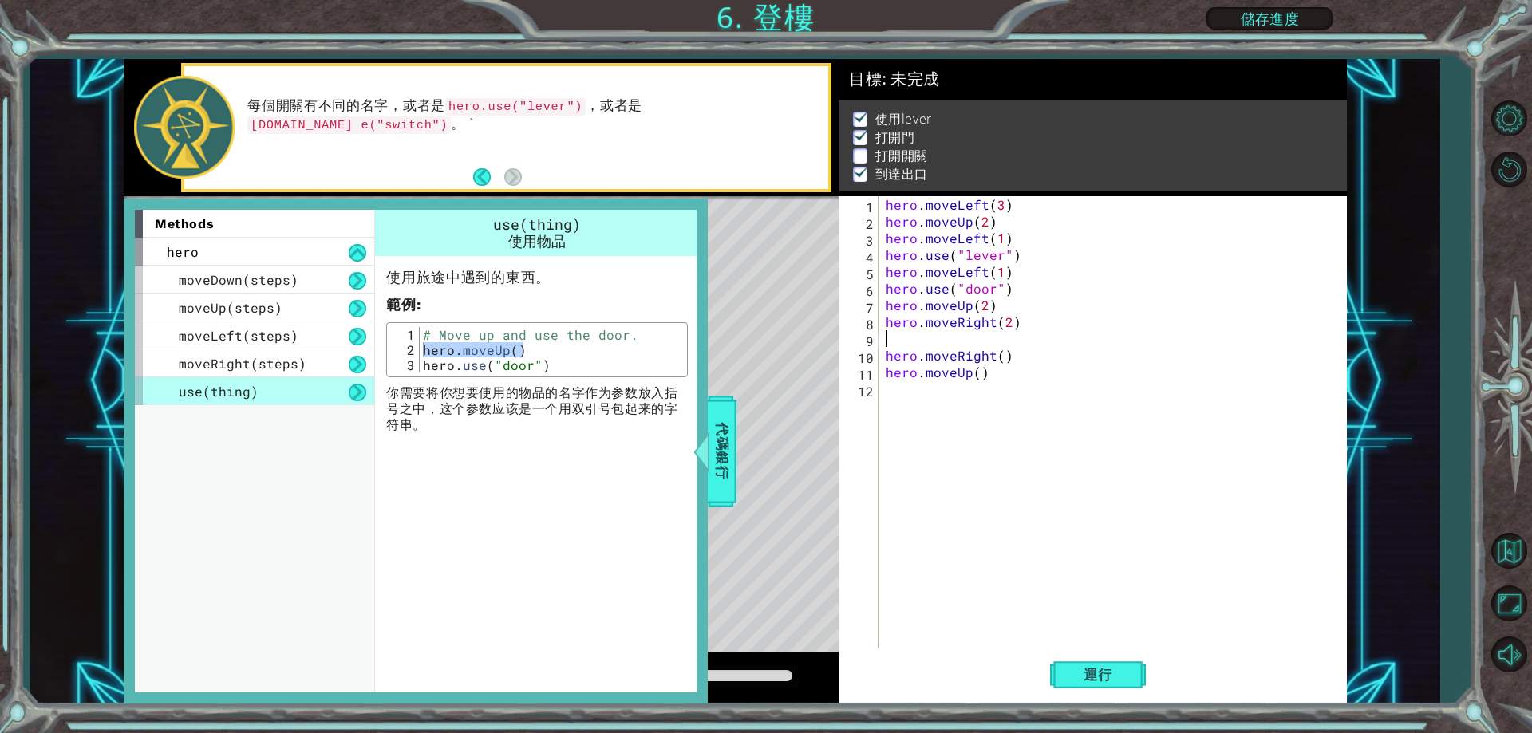
type textarea "hero.moveUp()"
type textarea "hero.use("door")"
drag, startPoint x: 542, startPoint y: 366, endPoint x: 424, endPoint y: 369, distance: 118.1
click at [424, 369] on div "# Move up and use the door. hero . moveUp ( ) hero . use ( "door" )" at bounding box center [551, 365] width 263 height 76
click at [1000, 335] on div "hero . moveLeft ( 3 ) hero . moveUp ( 2 ) hero . moveLeft ( 1 ) hero . use ( "l…" at bounding box center [1116, 439] width 467 height 486
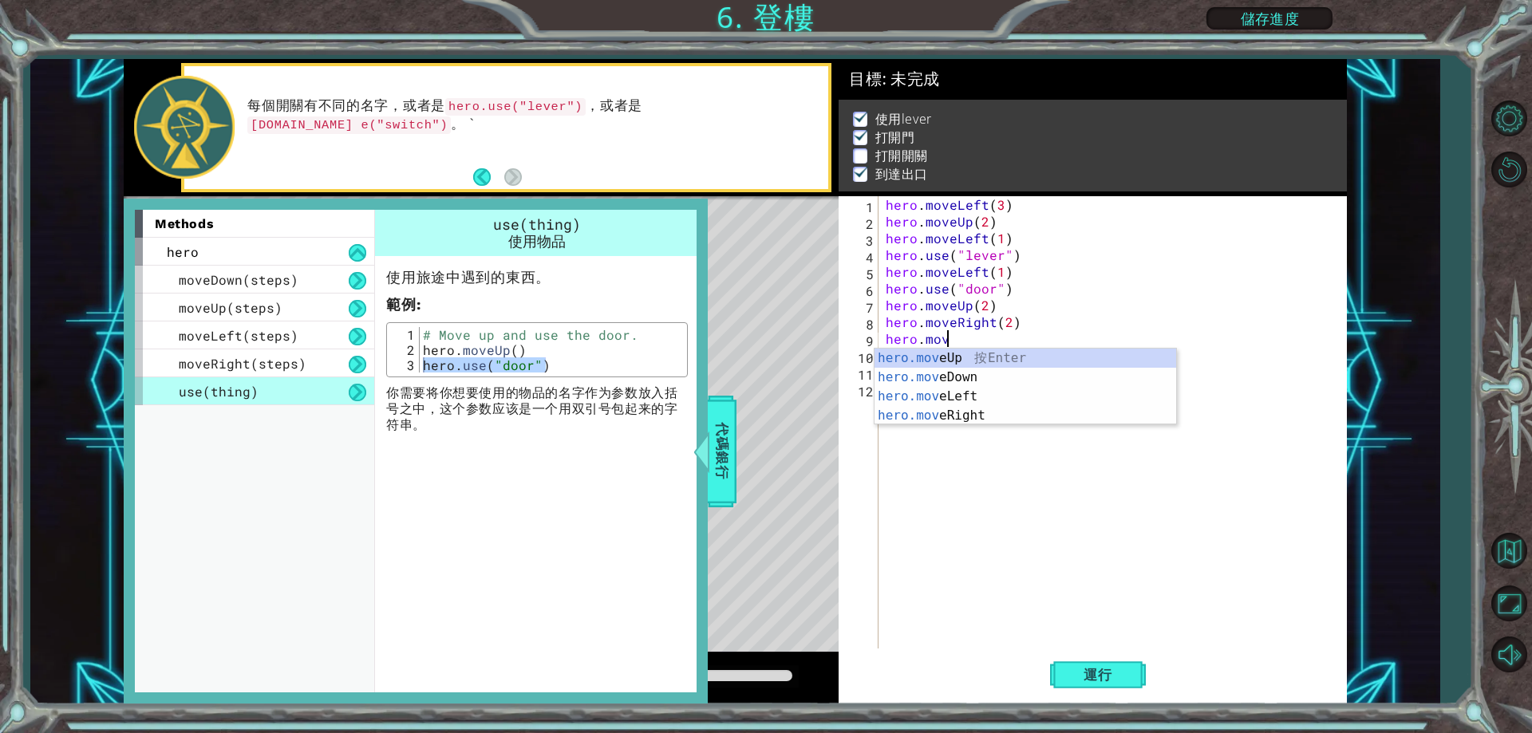
type textarea "h"
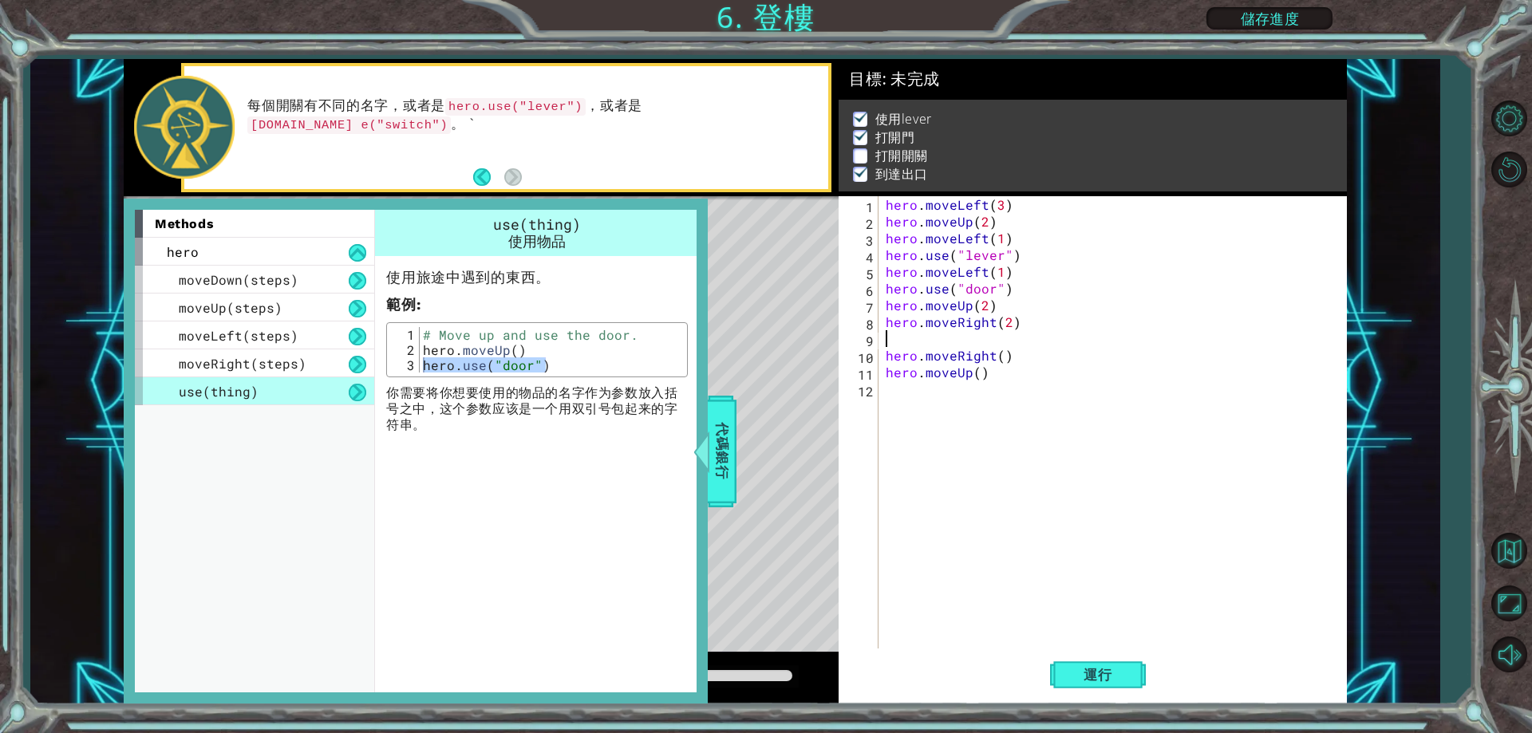
paste textarea "hero.use("door")"
click at [993, 337] on div "hero . moveLeft ( 3 ) hero . moveUp ( 2 ) hero . moveLeft ( 1 ) hero . use ( "l…" at bounding box center [1116, 439] width 467 height 486
click at [711, 459] on div at bounding box center [702, 452] width 20 height 48
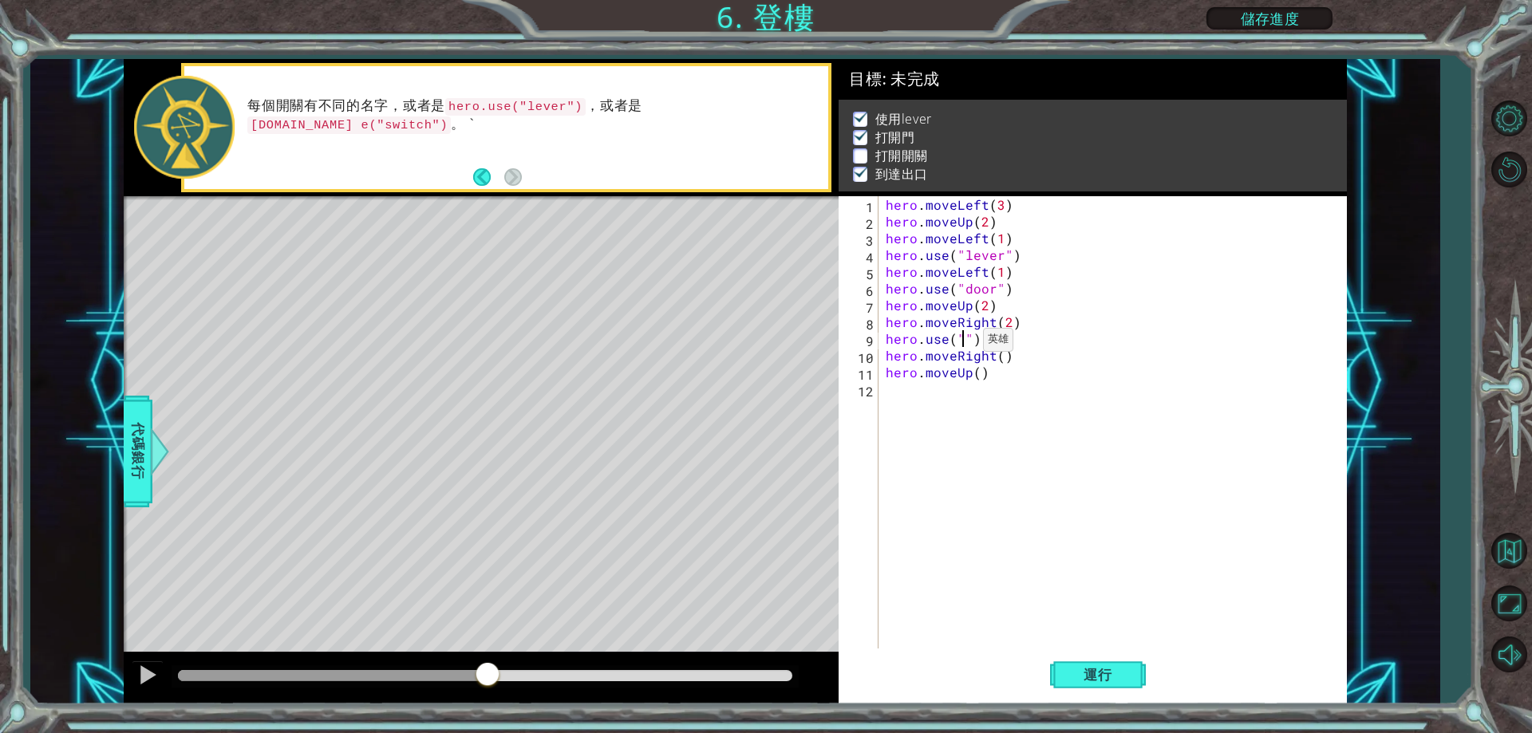
click at [963, 344] on div "hero . moveLeft ( 3 ) hero . moveUp ( 2 ) hero . moveLeft ( 1 ) hero . use ( "l…" at bounding box center [1116, 439] width 467 height 486
type textarea "ㄘ"
type textarea "ㄋ"
click at [998, 357] on div "hero . moveLeft ( 3 ) hero . moveUp ( 2 ) hero . moveLeft ( 1 ) hero . use ( "l…" at bounding box center [1116, 439] width 467 height 486
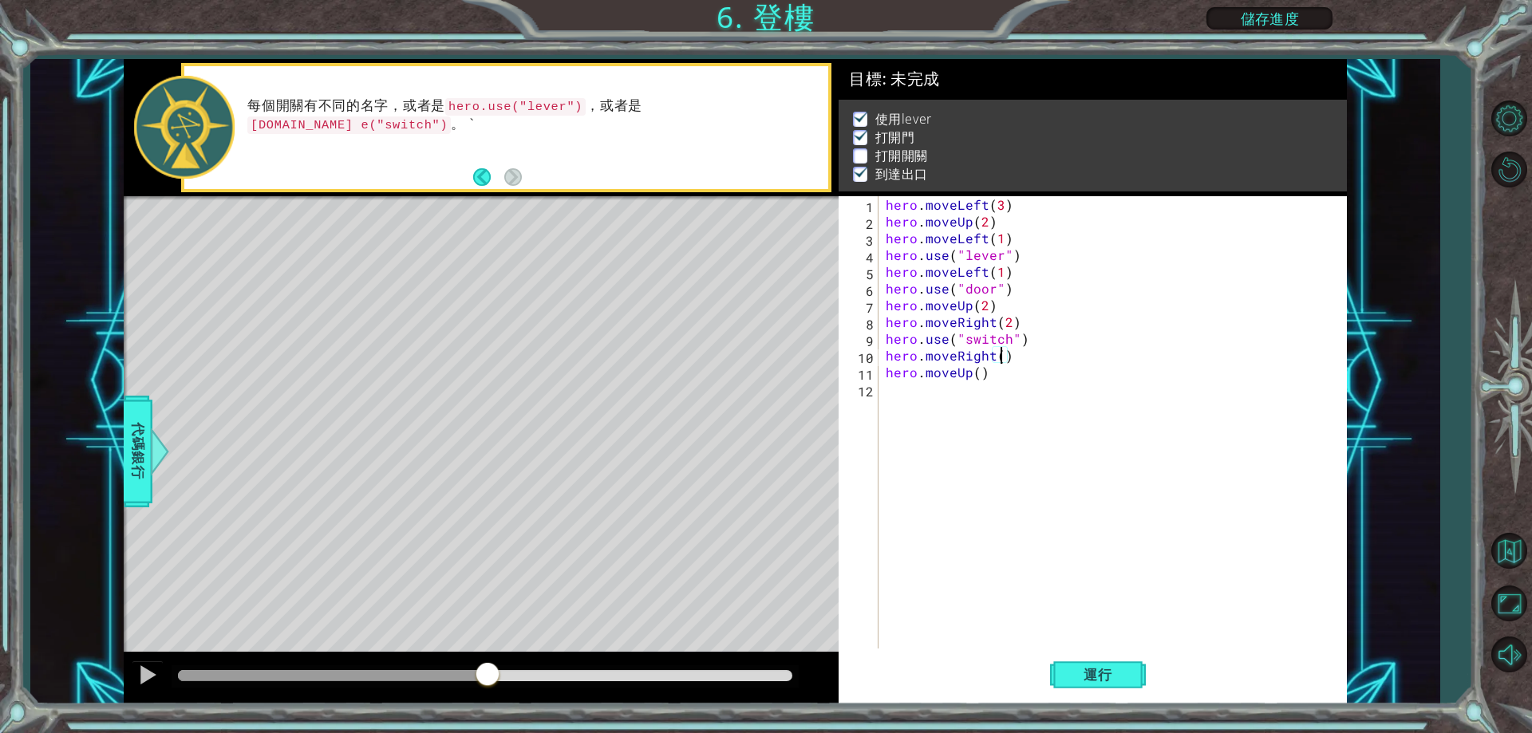
scroll to position [0, 7]
click at [980, 373] on div "hero . moveLeft ( 3 ) hero . moveUp ( 2 ) hero . moveLeft ( 1 ) hero . use ( "l…" at bounding box center [1116, 439] width 467 height 486
type textarea "hero.moveUp(2)"
click at [1075, 655] on button "運行" at bounding box center [1098, 675] width 96 height 51
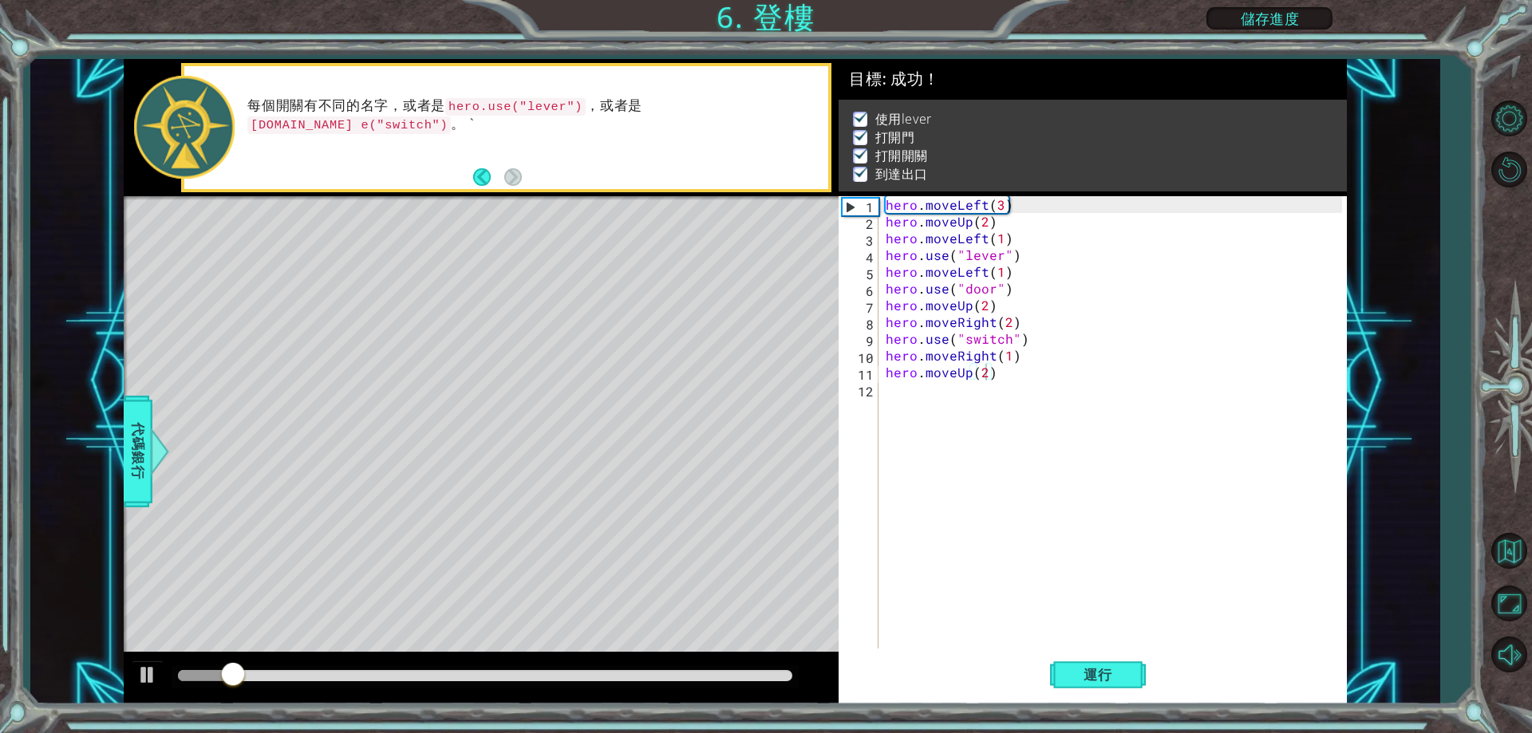
drag, startPoint x: 375, startPoint y: 669, endPoint x: 412, endPoint y: 666, distance: 36.8
click at [397, 666] on div at bounding box center [485, 677] width 627 height 22
click at [480, 675] on div at bounding box center [485, 675] width 614 height 11
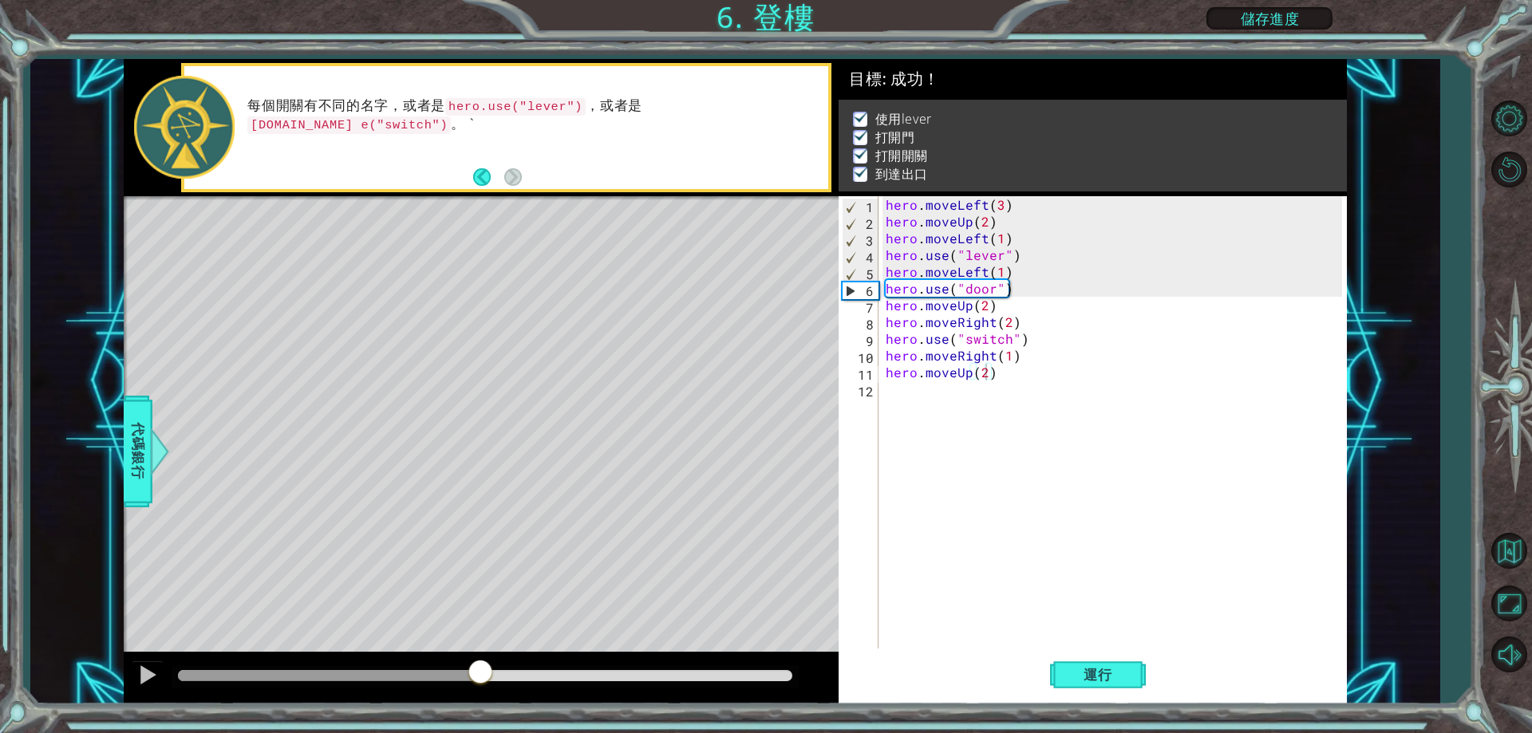
click at [528, 669] on div at bounding box center [485, 677] width 627 height 22
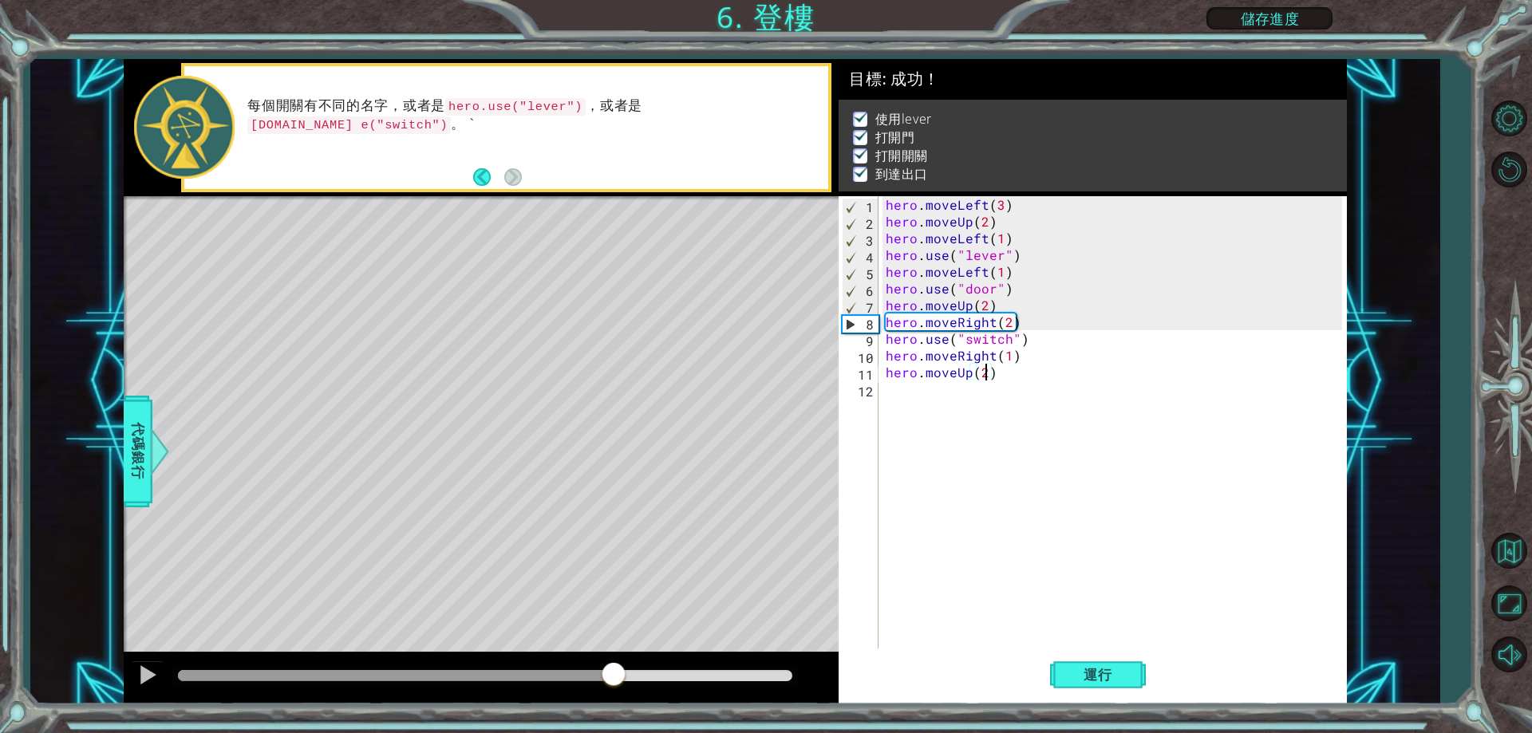
click at [614, 681] on div at bounding box center [485, 675] width 614 height 11
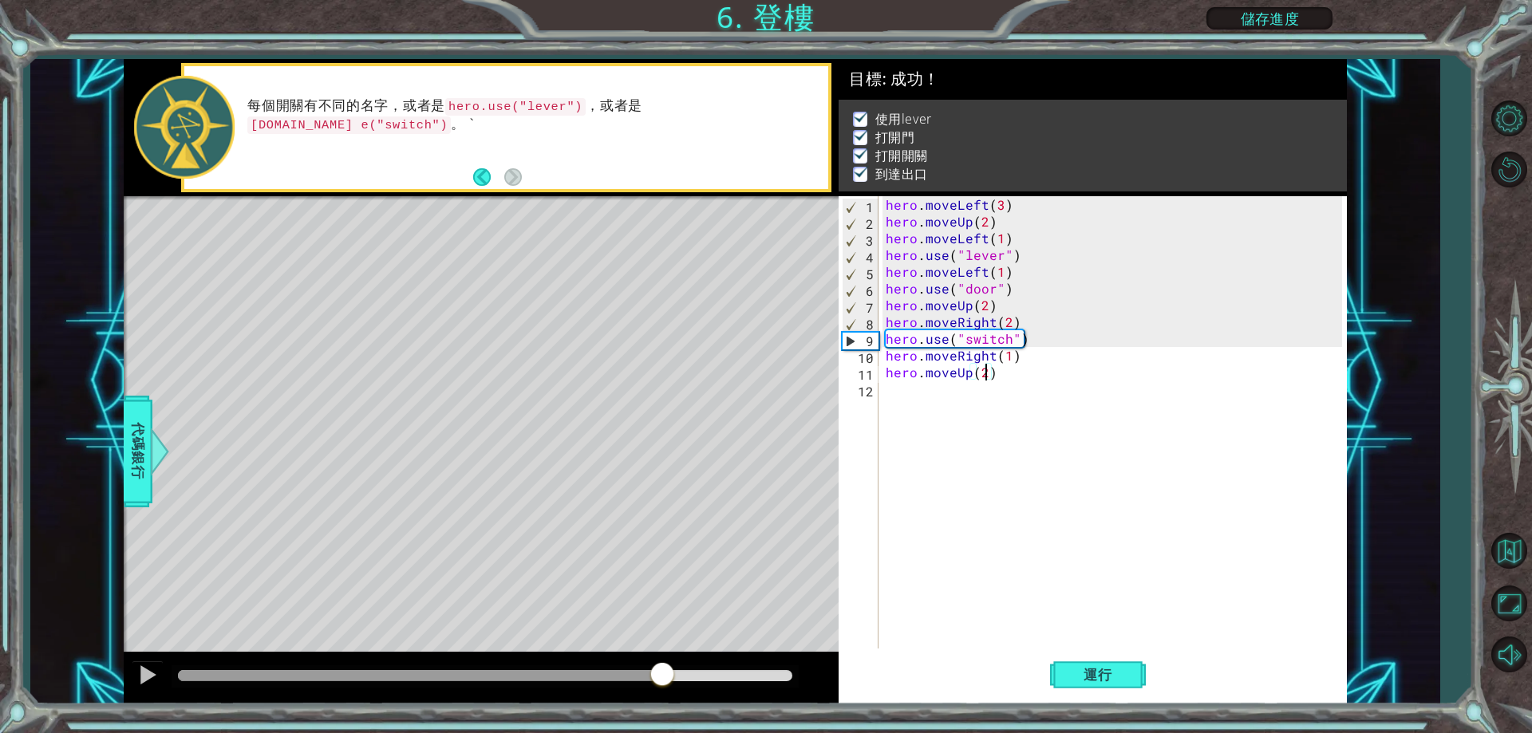
drag, startPoint x: 663, startPoint y: 677, endPoint x: 682, endPoint y: 677, distance: 19.2
click at [666, 677] on div at bounding box center [485, 675] width 614 height 11
click at [146, 666] on div at bounding box center [147, 675] width 21 height 21
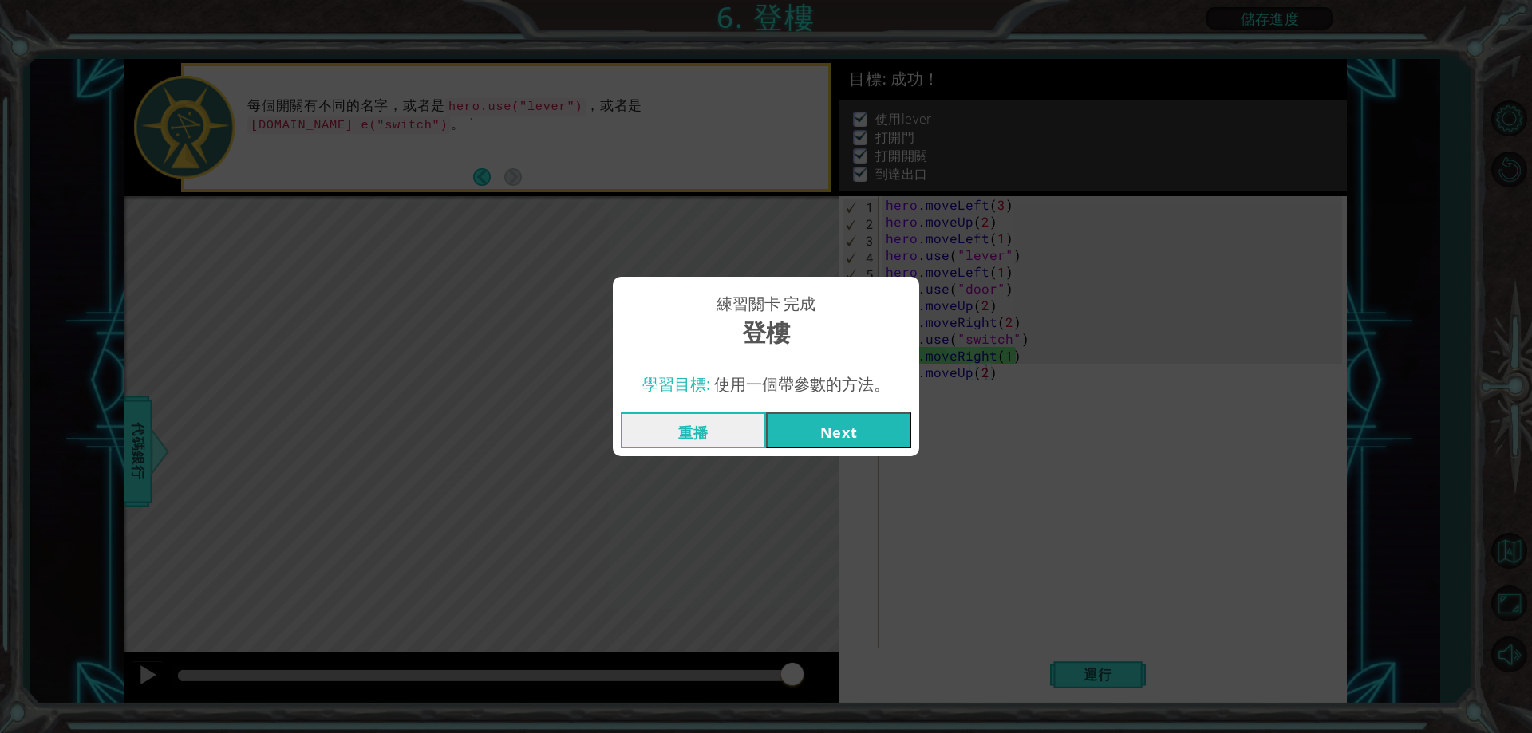
click at [889, 432] on button "Next" at bounding box center [838, 431] width 145 height 36
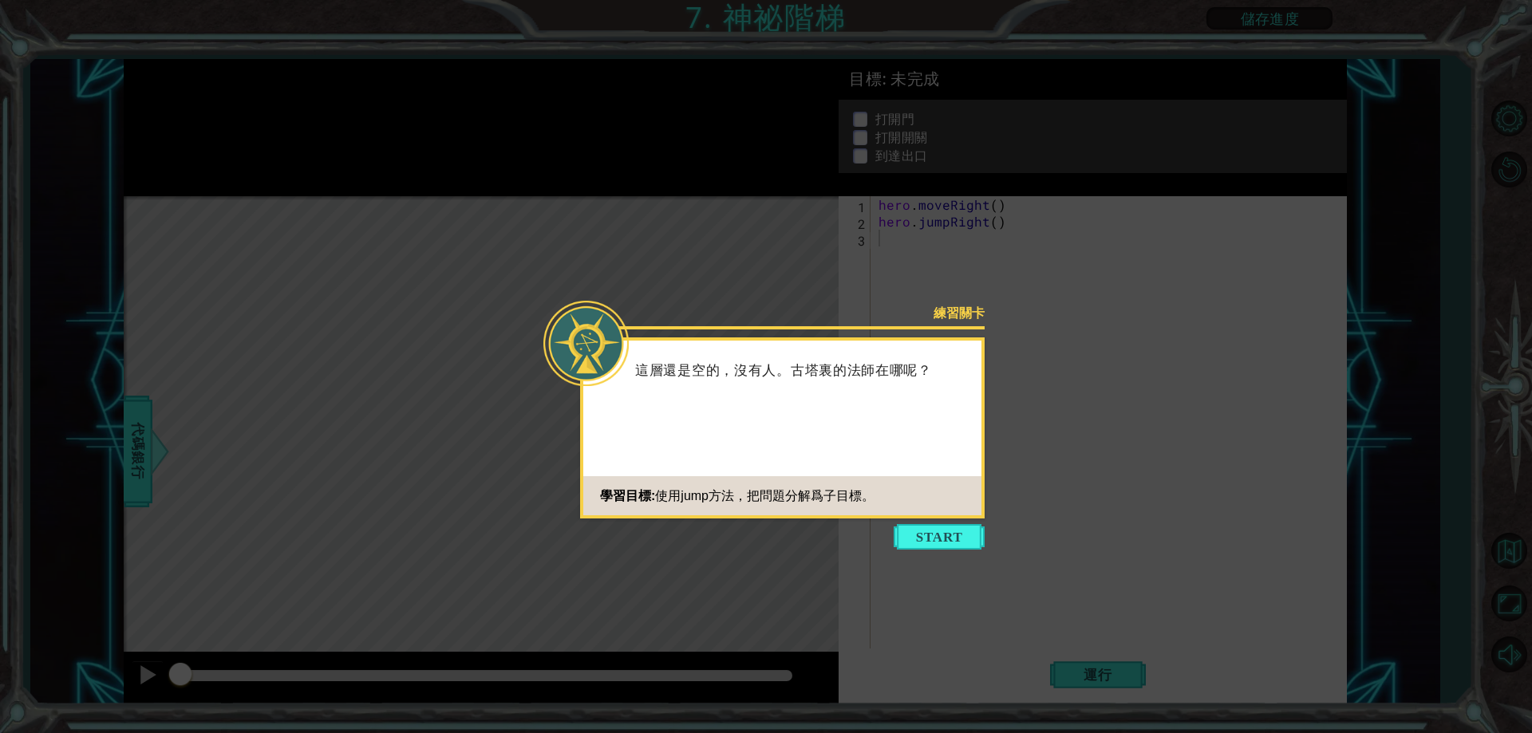
click at [925, 551] on icon at bounding box center [766, 366] width 1532 height 733
click at [925, 539] on button "Start" at bounding box center [939, 537] width 91 height 26
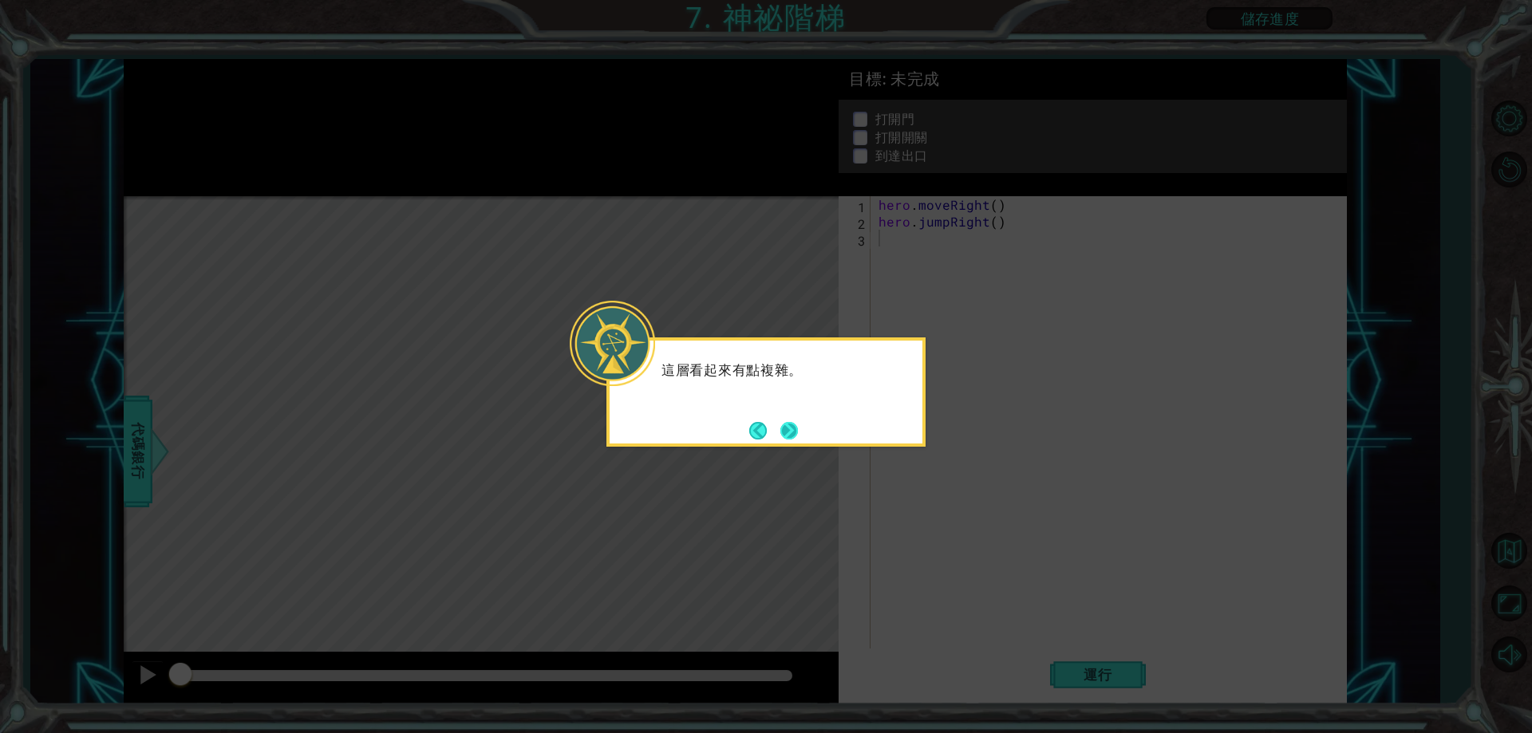
click at [777, 436] on button "Next" at bounding box center [789, 430] width 25 height 25
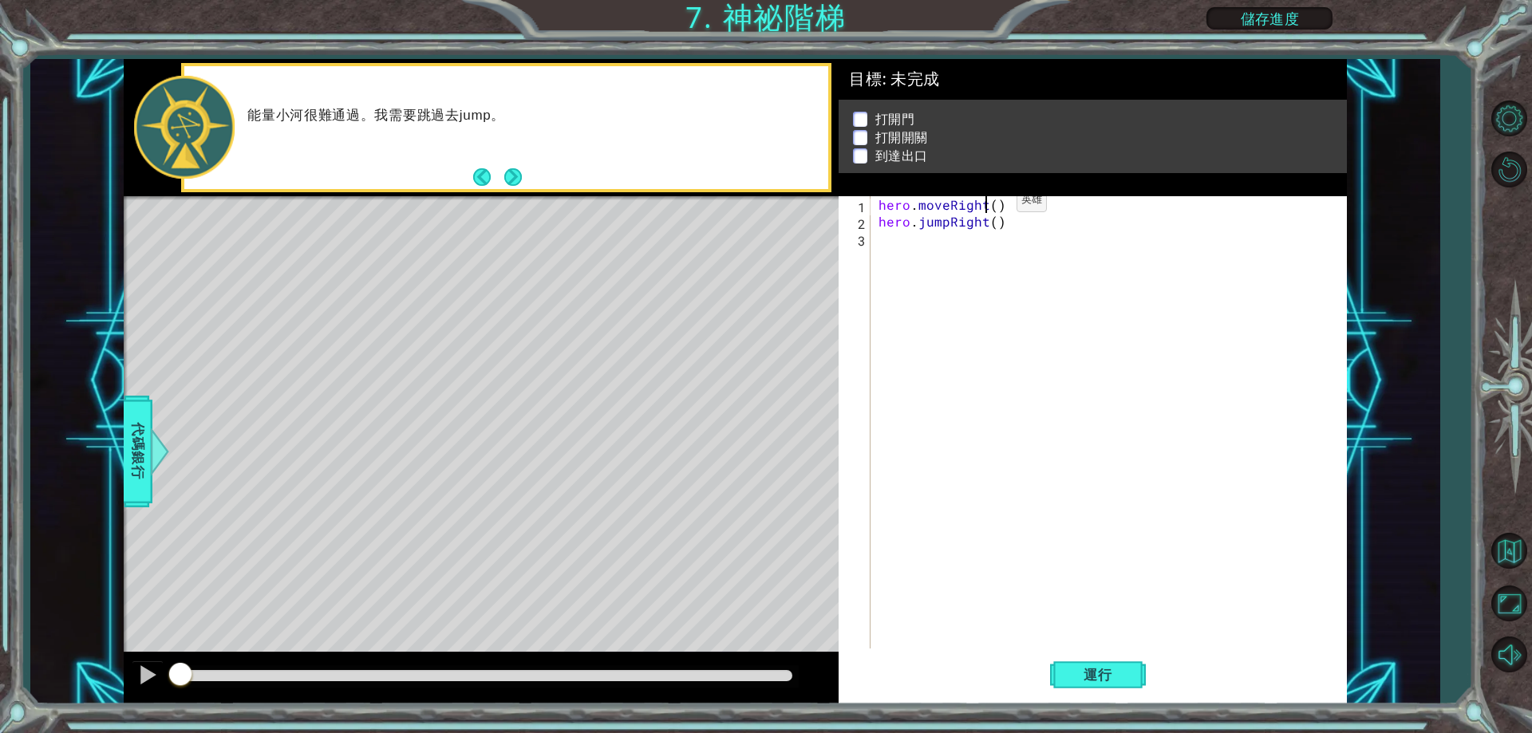
click at [989, 204] on div "hero . moveRight ( ) hero . jumpRight ( )" at bounding box center [1112, 439] width 474 height 486
click at [990, 207] on div "hero . moveRight ( ) hero . jumpRight ( )" at bounding box center [1112, 439] width 474 height 486
click at [995, 222] on div "hero . moveRight ( 1 ) hero . jumpRight ( )" at bounding box center [1112, 439] width 474 height 486
type textarea "hero.jumpRight(1)"
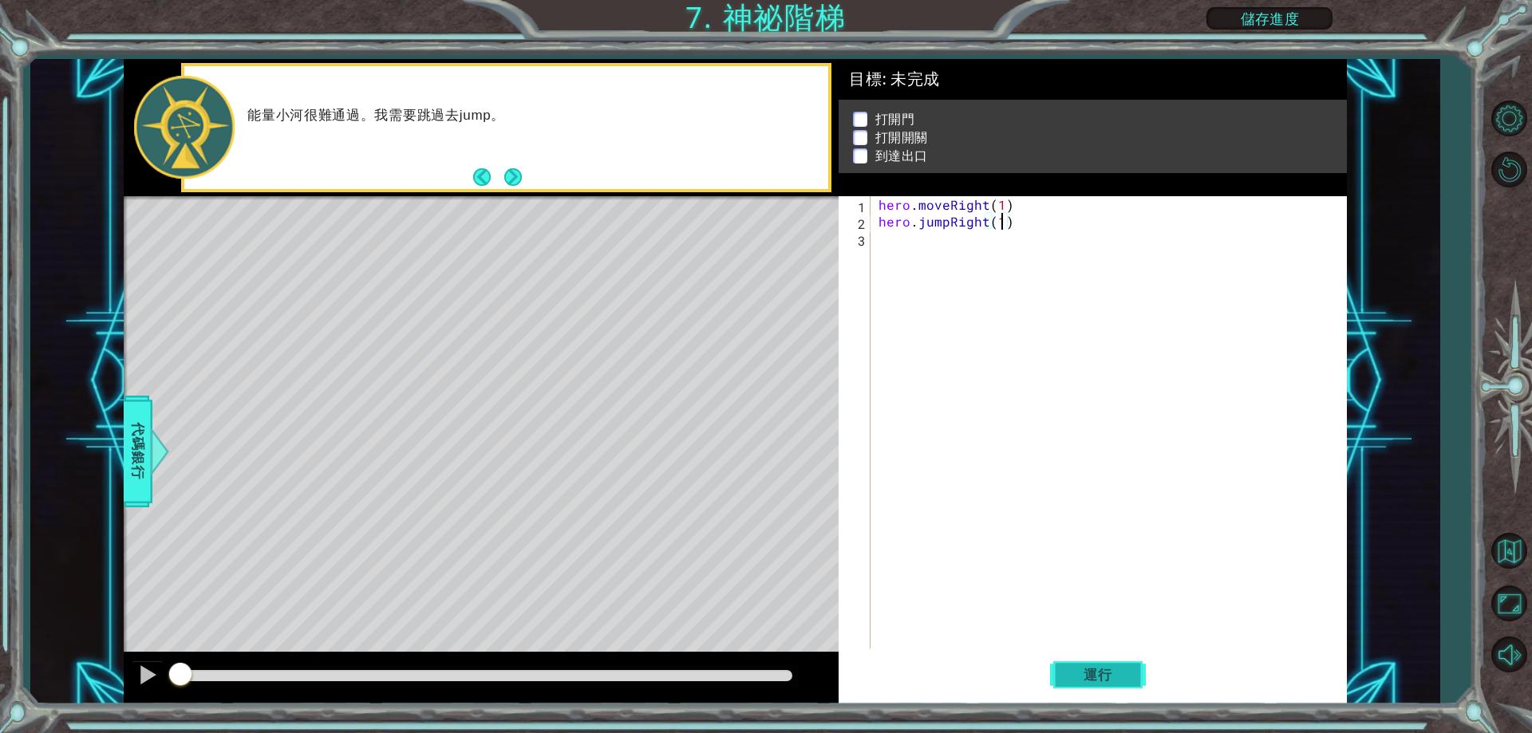
click at [1067, 666] on button "運行" at bounding box center [1098, 675] width 96 height 51
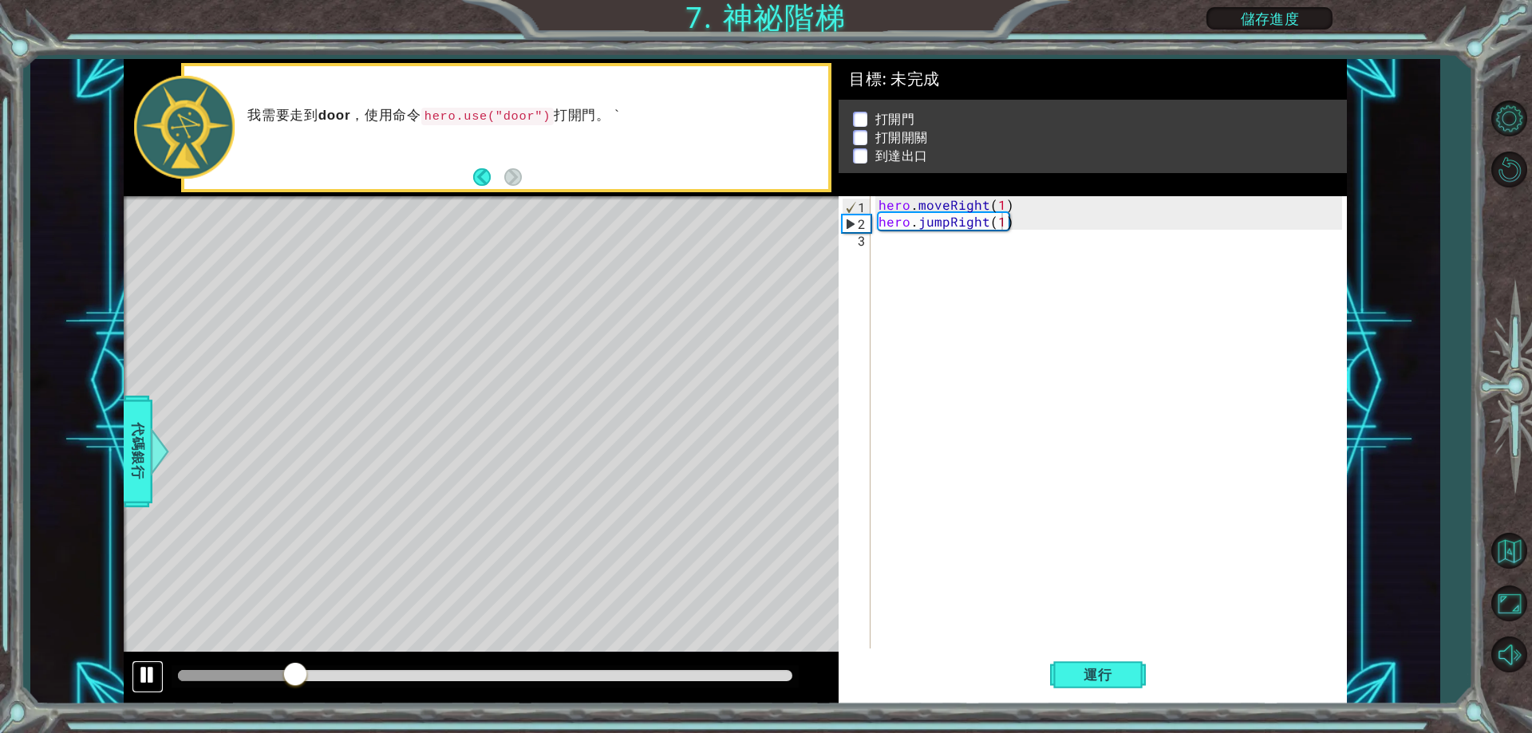
click at [133, 677] on button at bounding box center [148, 677] width 32 height 33
click at [138, 436] on span "代碼銀行" at bounding box center [138, 451] width 26 height 97
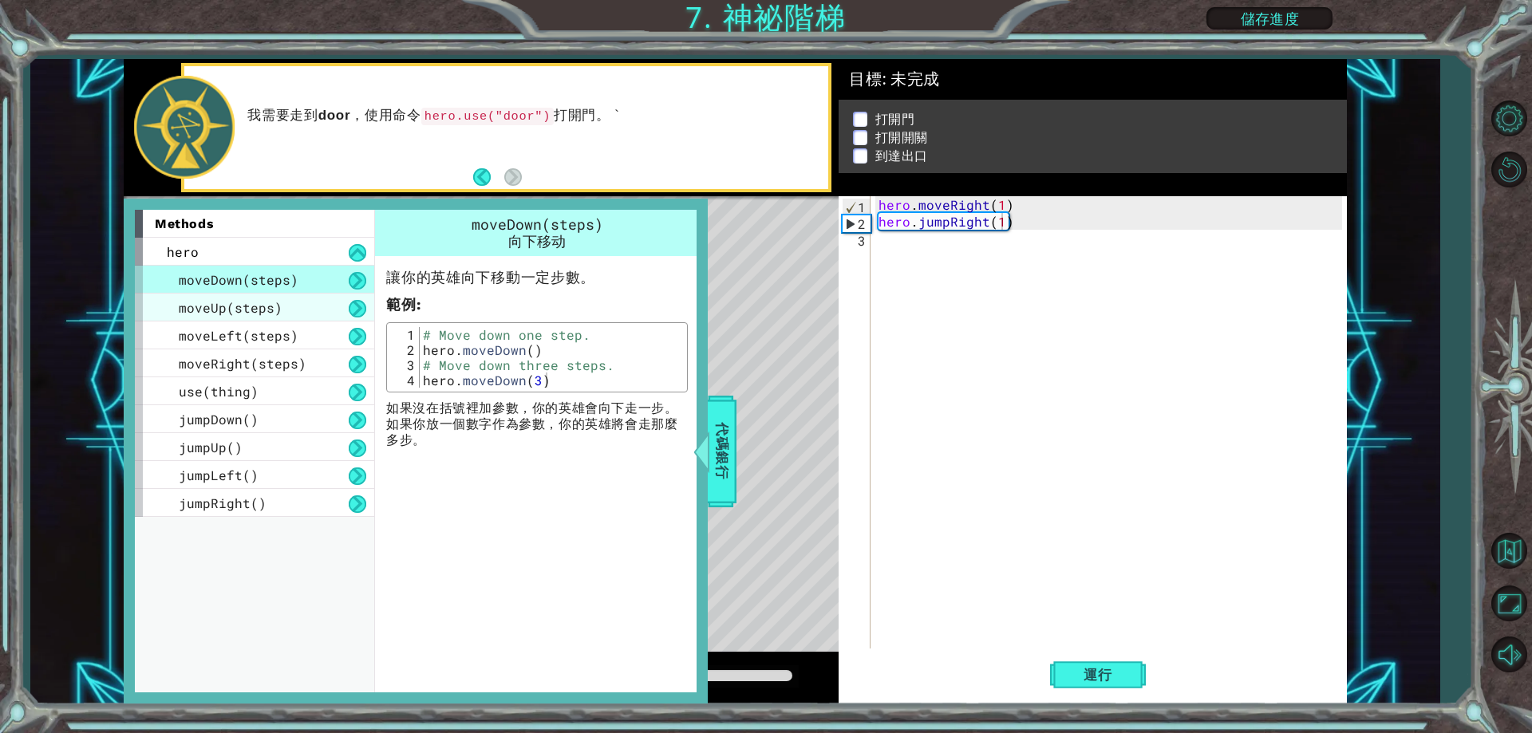
click at [267, 308] on span "moveUp(steps)" at bounding box center [231, 307] width 104 height 17
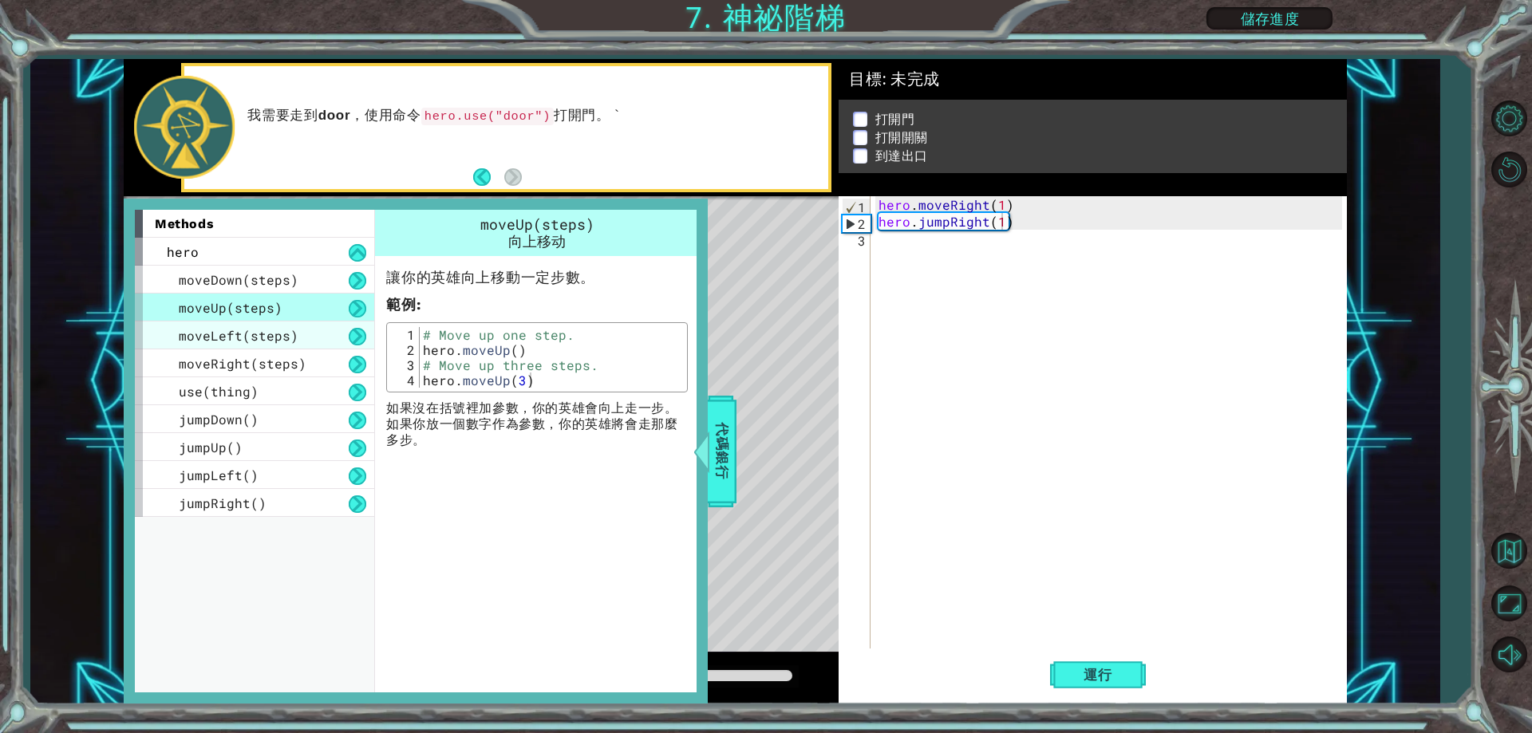
click at [277, 340] on span "moveLeft(steps)" at bounding box center [239, 335] width 120 height 17
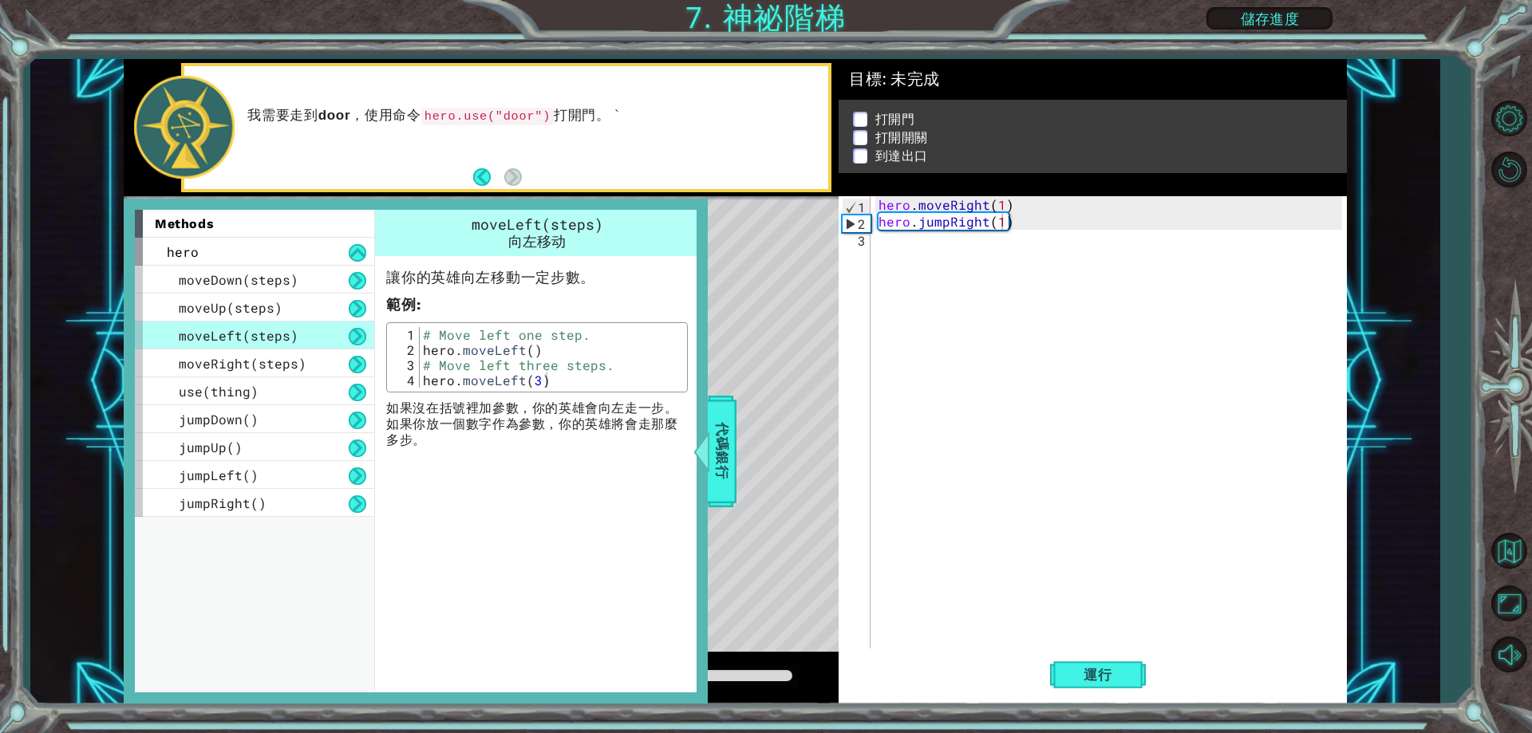
click at [355, 342] on button at bounding box center [358, 337] width 18 height 18
click at [355, 336] on button at bounding box center [358, 337] width 18 height 18
click at [355, 331] on button at bounding box center [358, 337] width 18 height 18
click at [326, 358] on div "moveRight(steps)" at bounding box center [254, 364] width 239 height 28
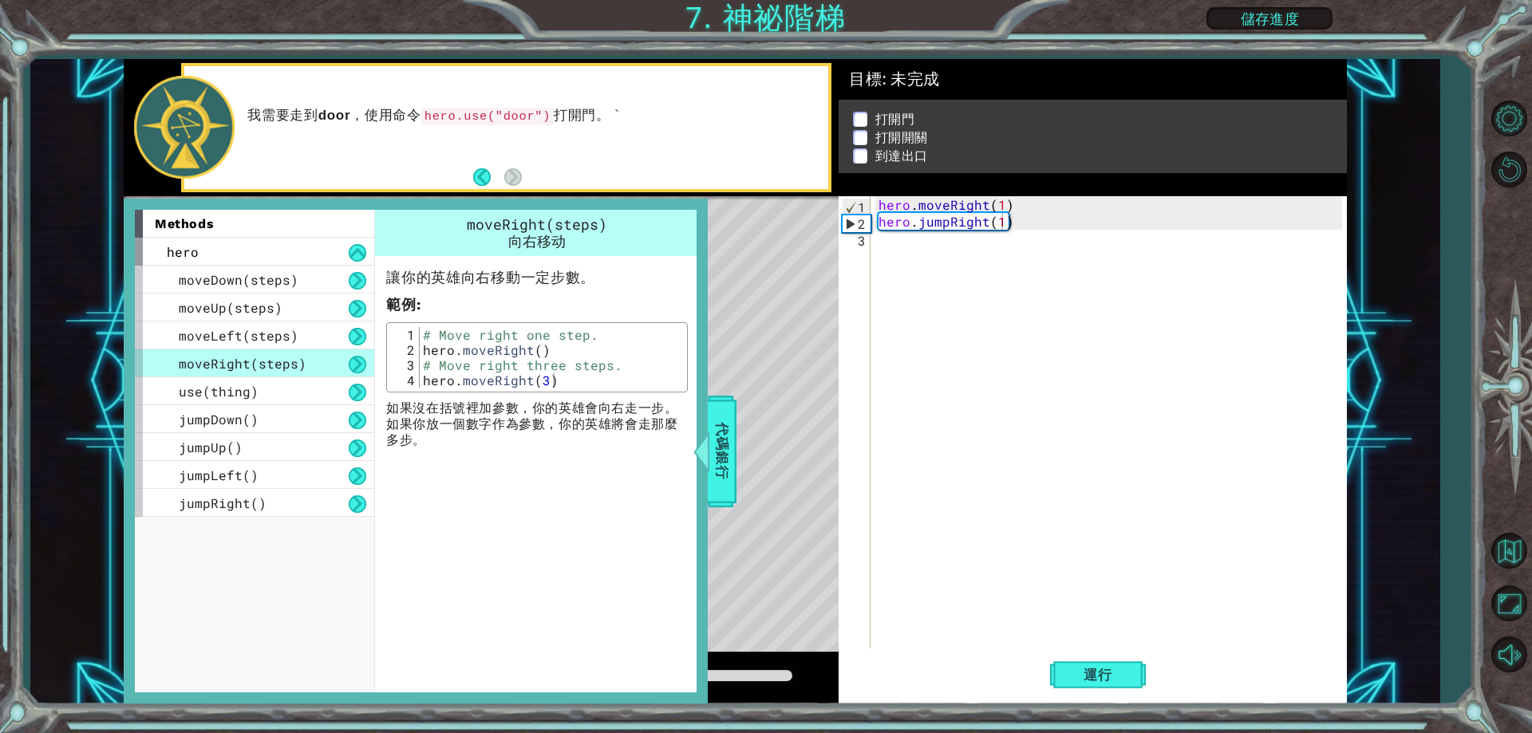
type textarea "hero.moveRight()"
drag, startPoint x: 539, startPoint y: 353, endPoint x: 390, endPoint y: 347, distance: 148.5
click at [390, 347] on div "hero.moveRight() 1 2 3 4 # Move right one step. hero . moveRight ( ) # Move rig…" at bounding box center [537, 357] width 302 height 70
click at [934, 248] on div "hero . moveRight ( 1 ) hero . jumpRight ( 1 )" at bounding box center [1112, 439] width 474 height 486
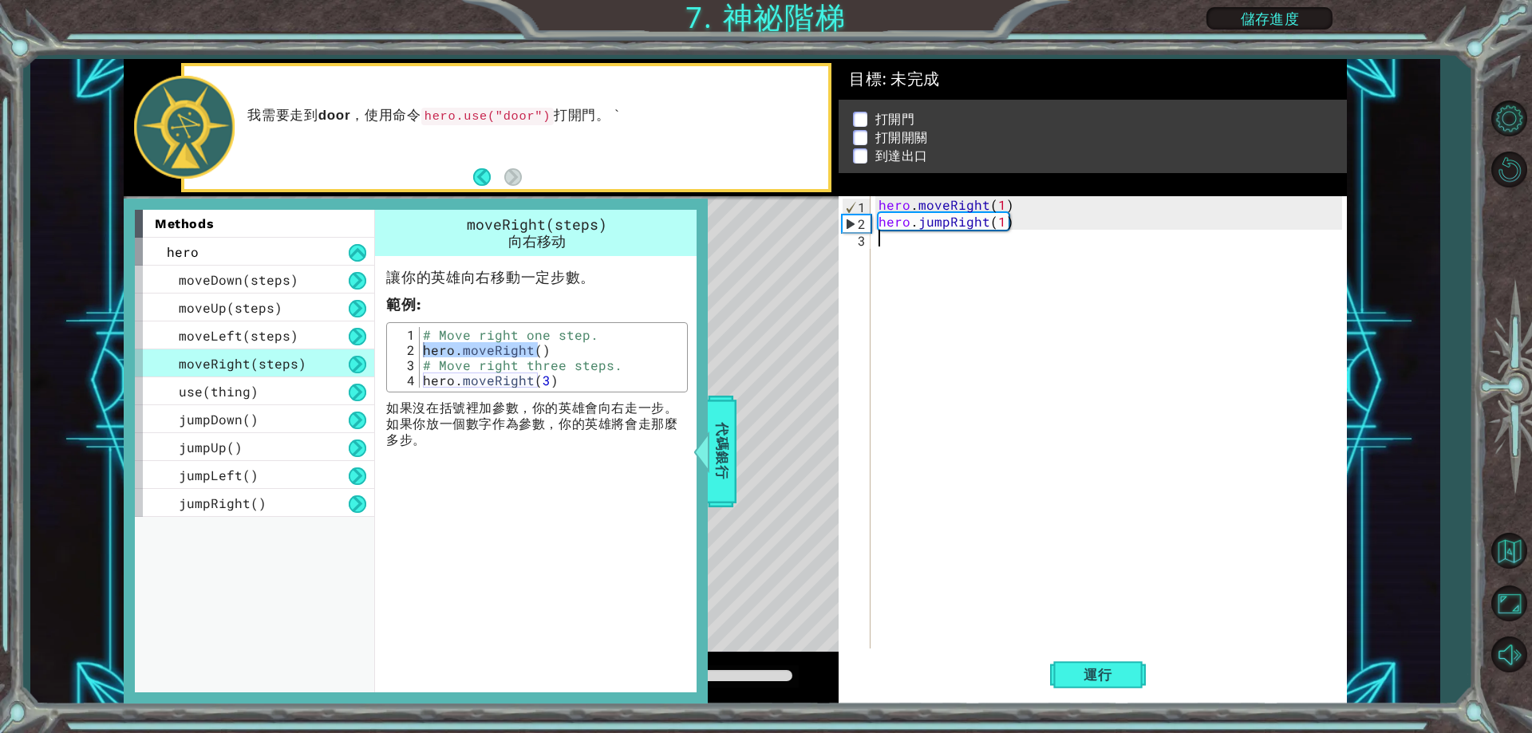
paste textarea "hero.moveRight("
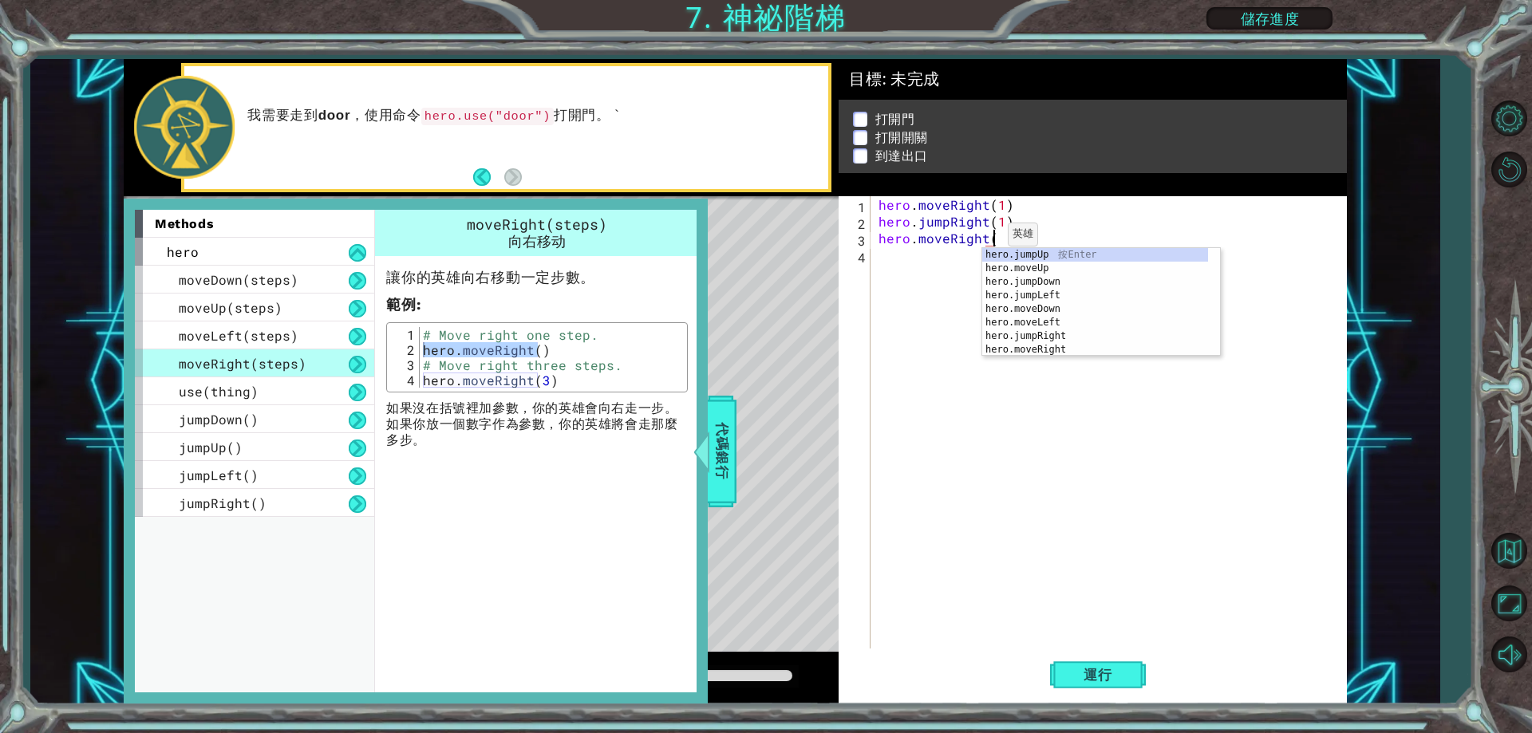
scroll to position [0, 7]
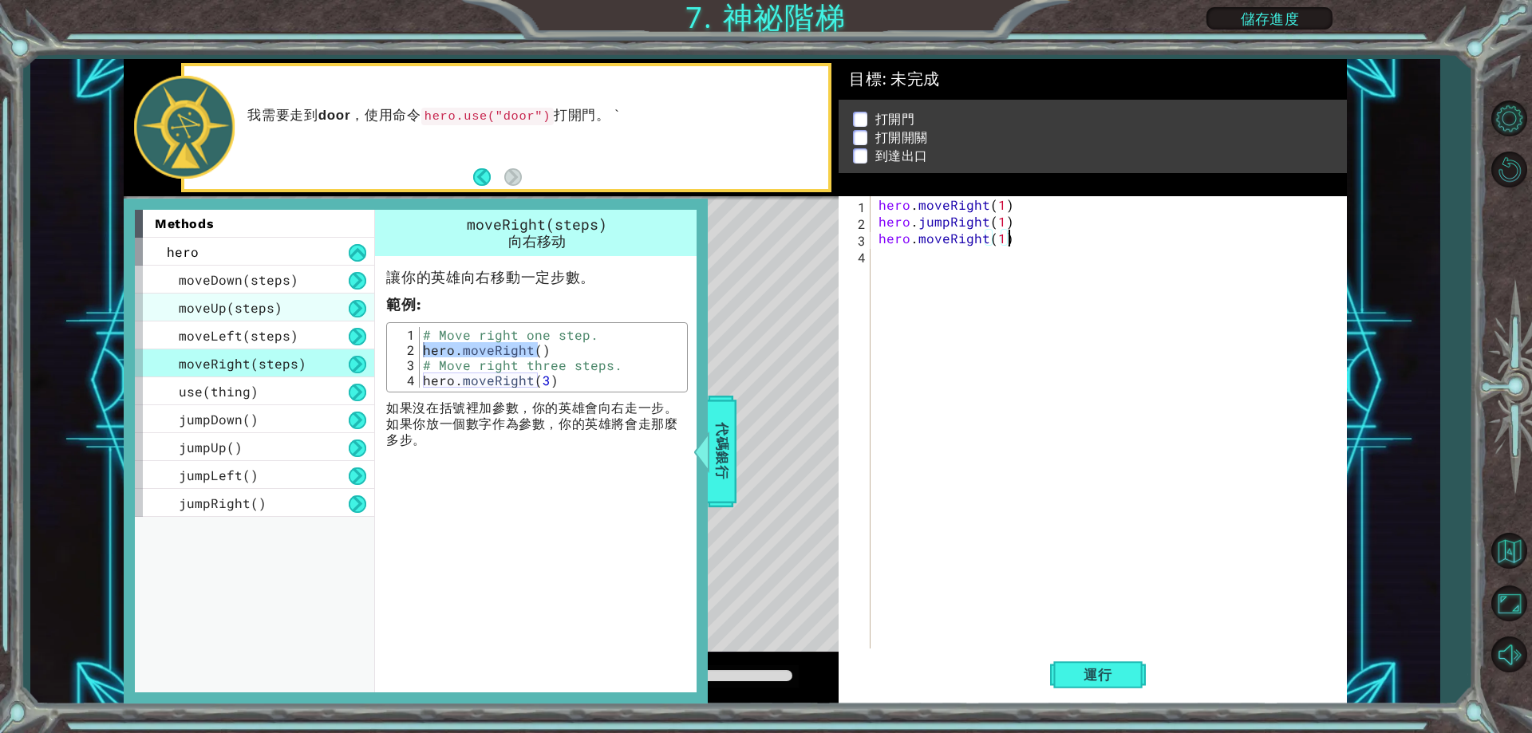
type textarea "hero.moveRight(1)"
click at [243, 310] on span "moveUp(steps)" at bounding box center [231, 307] width 104 height 17
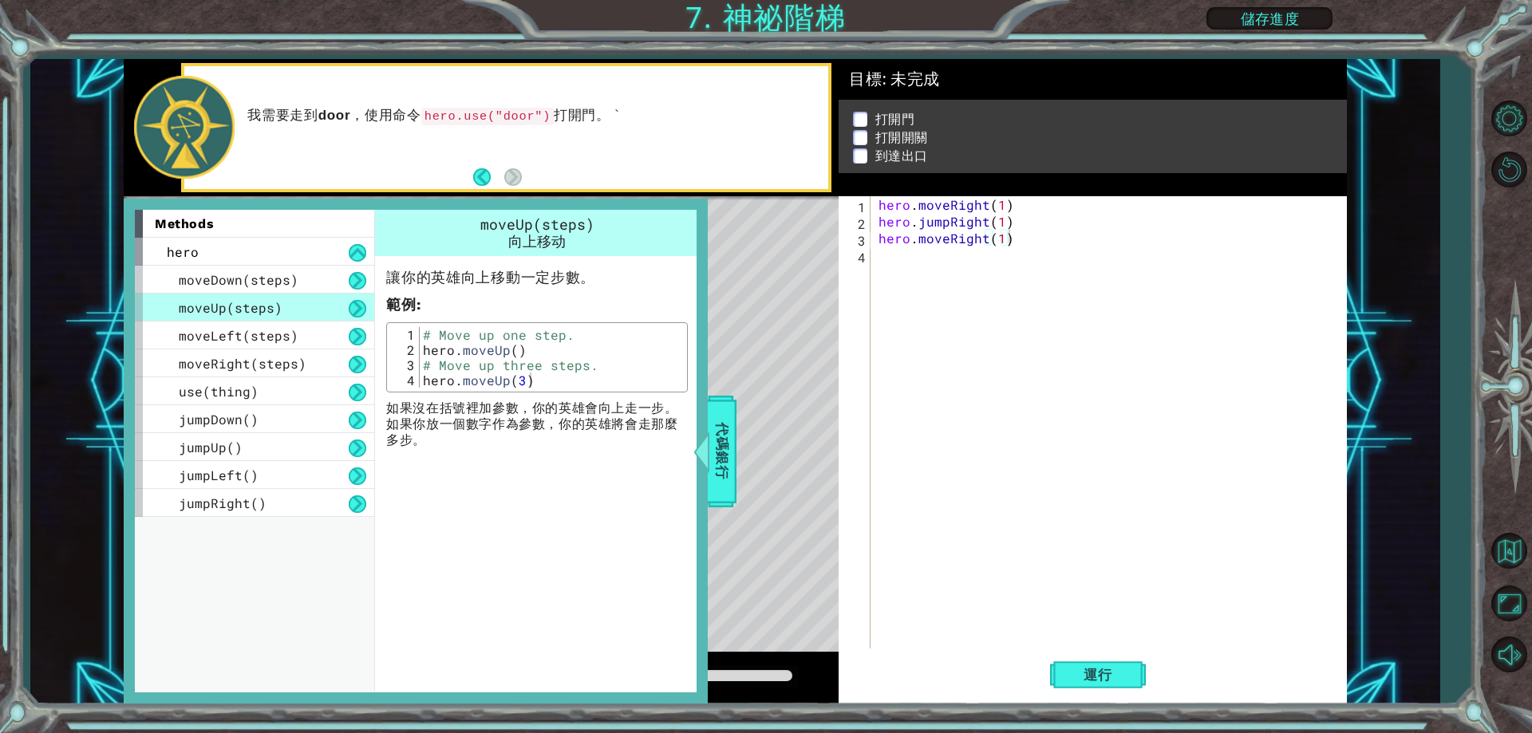
type textarea "hero.moveUp()"
drag, startPoint x: 515, startPoint y: 346, endPoint x: 524, endPoint y: 352, distance: 11.1
click at [510, 355] on div "# Move up one step. hero . moveUp ( ) # Move up three steps. hero . moveUp ( 3 )" at bounding box center [551, 372] width 263 height 91
drag, startPoint x: 511, startPoint y: 359, endPoint x: 417, endPoint y: 349, distance: 94.7
click at [417, 349] on div "hero.moveUp() 1 2 3 4 # Move up one step. hero . moveUp ( ) # Move up three ste…" at bounding box center [537, 357] width 292 height 61
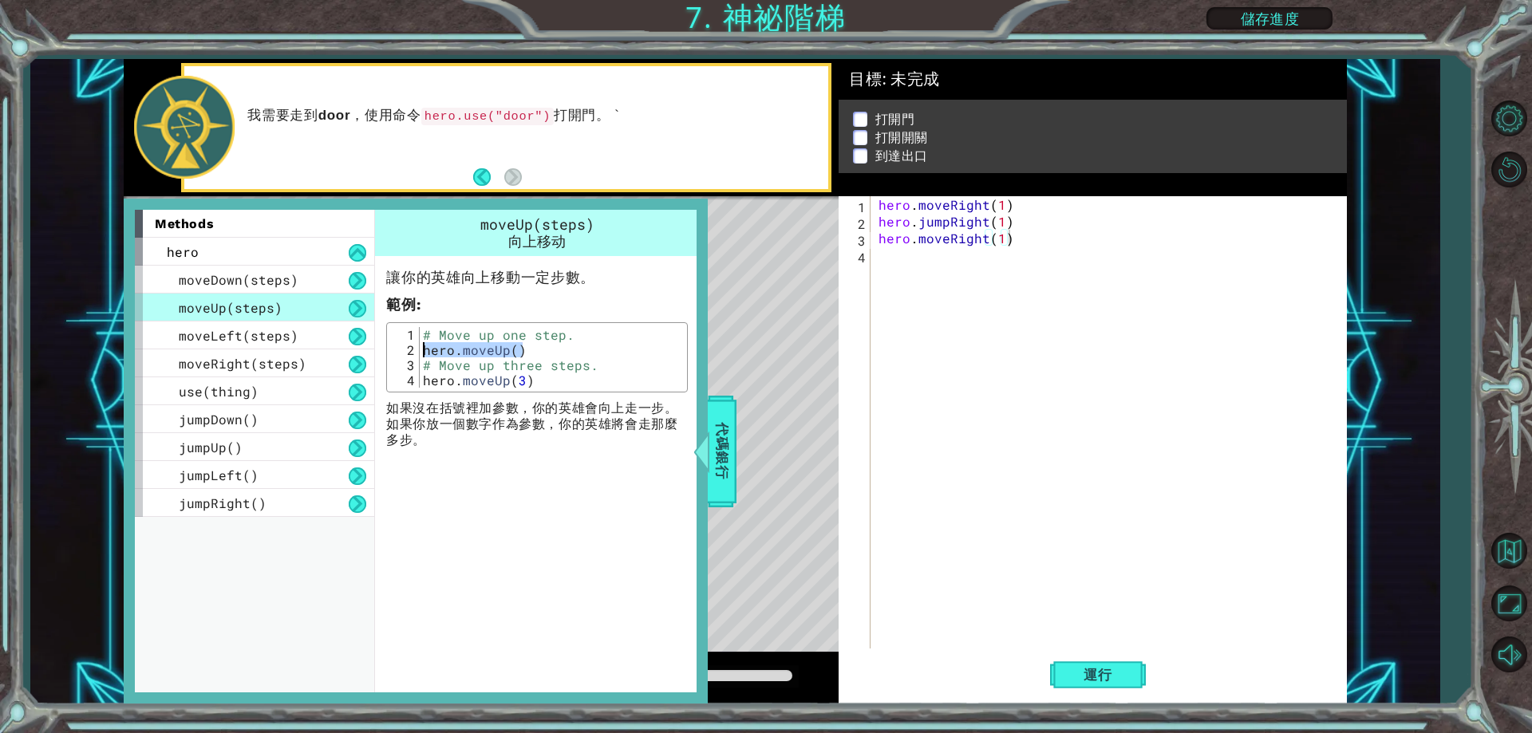
scroll to position [0, 0]
click at [906, 278] on div "hero . moveRight ( 1 ) hero . jumpRight ( 1 ) hero . moveRight ( 1 )" at bounding box center [1112, 439] width 474 height 486
paste textarea "hero.moveUp()"
type textarea "hero.moveUp()"
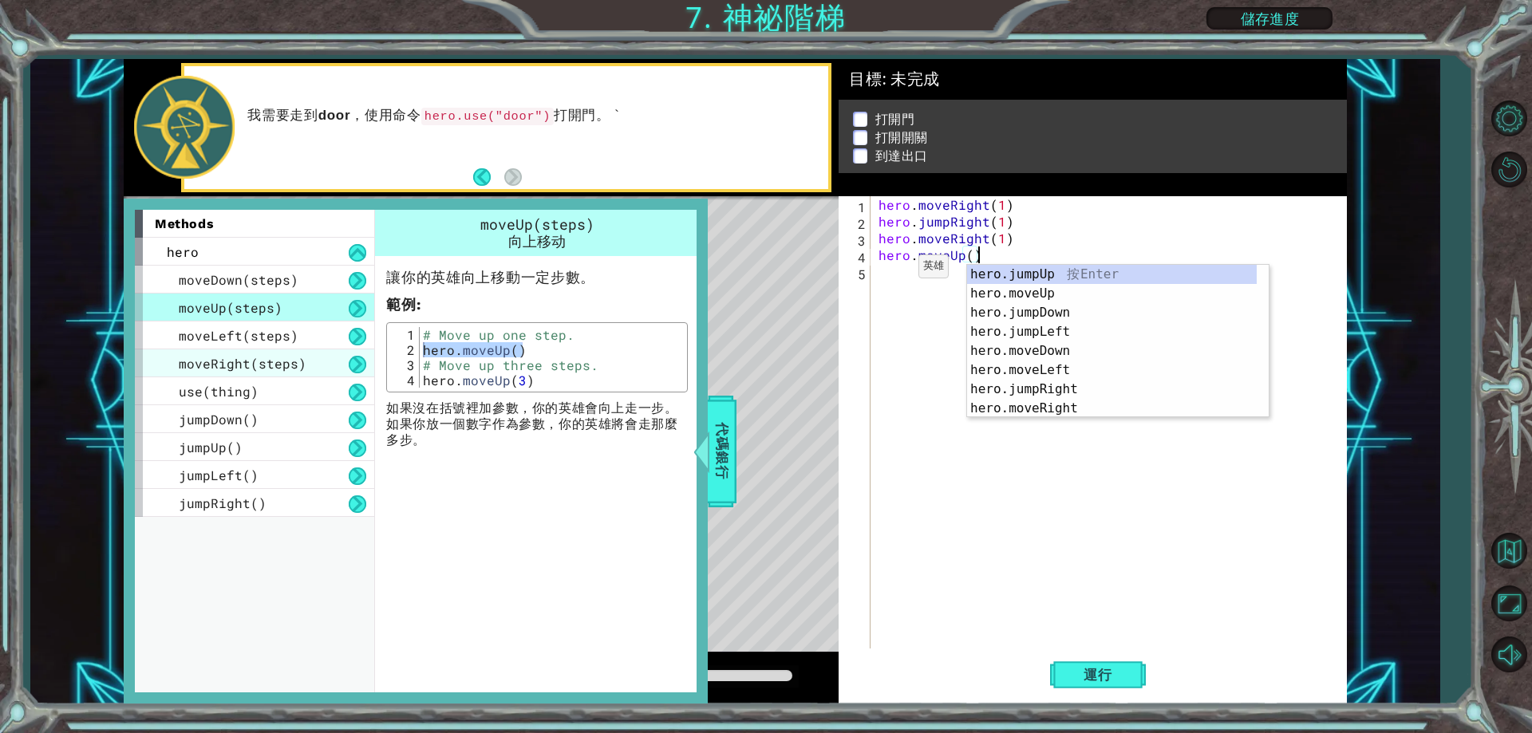
click at [221, 373] on div "moveRight(steps)" at bounding box center [254, 364] width 239 height 28
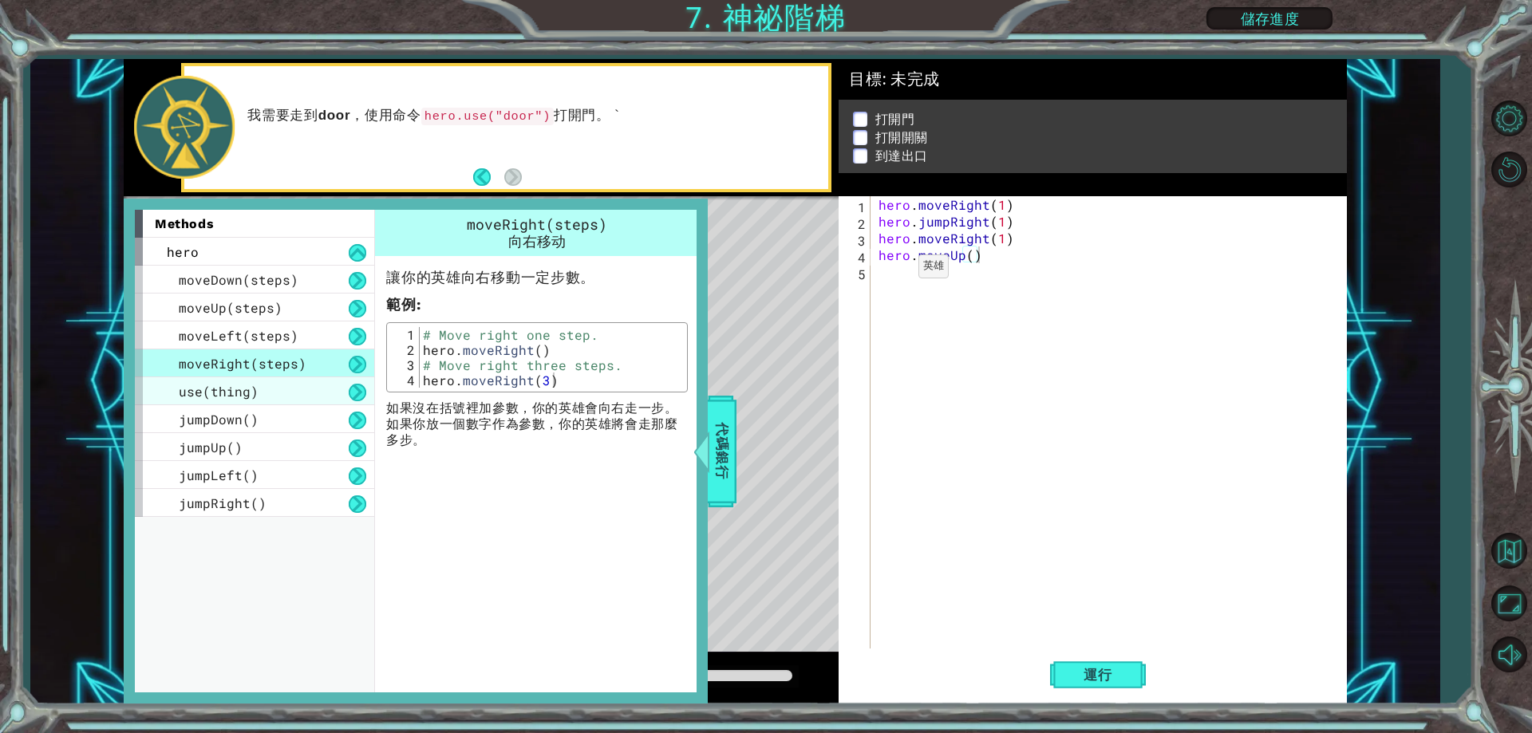
click at [234, 385] on span "use(thing)" at bounding box center [219, 391] width 80 height 17
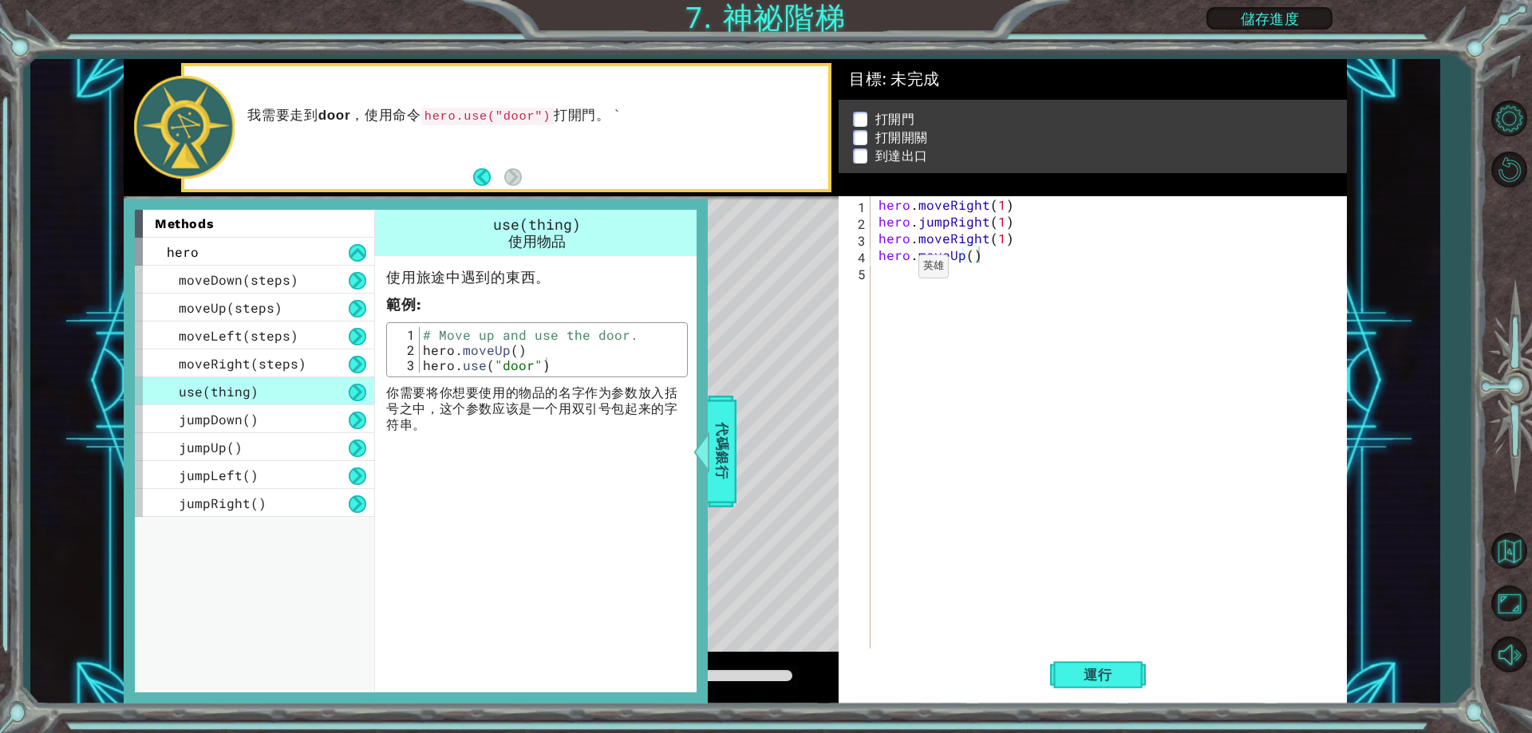
type textarea "hero.use("door")"
drag, startPoint x: 547, startPoint y: 359, endPoint x: 425, endPoint y: 372, distance: 123.5
click at [425, 372] on div "# Move up and use the door. hero . moveUp ( ) hero . use ( "door" )" at bounding box center [551, 365] width 263 height 76
click at [935, 314] on div "hero . moveRight ( 1 ) hero . jumpRight ( 1 ) hero . moveRight ( 1 ) hero . mov…" at bounding box center [1112, 439] width 474 height 486
paste textarea "hero.use("door")"
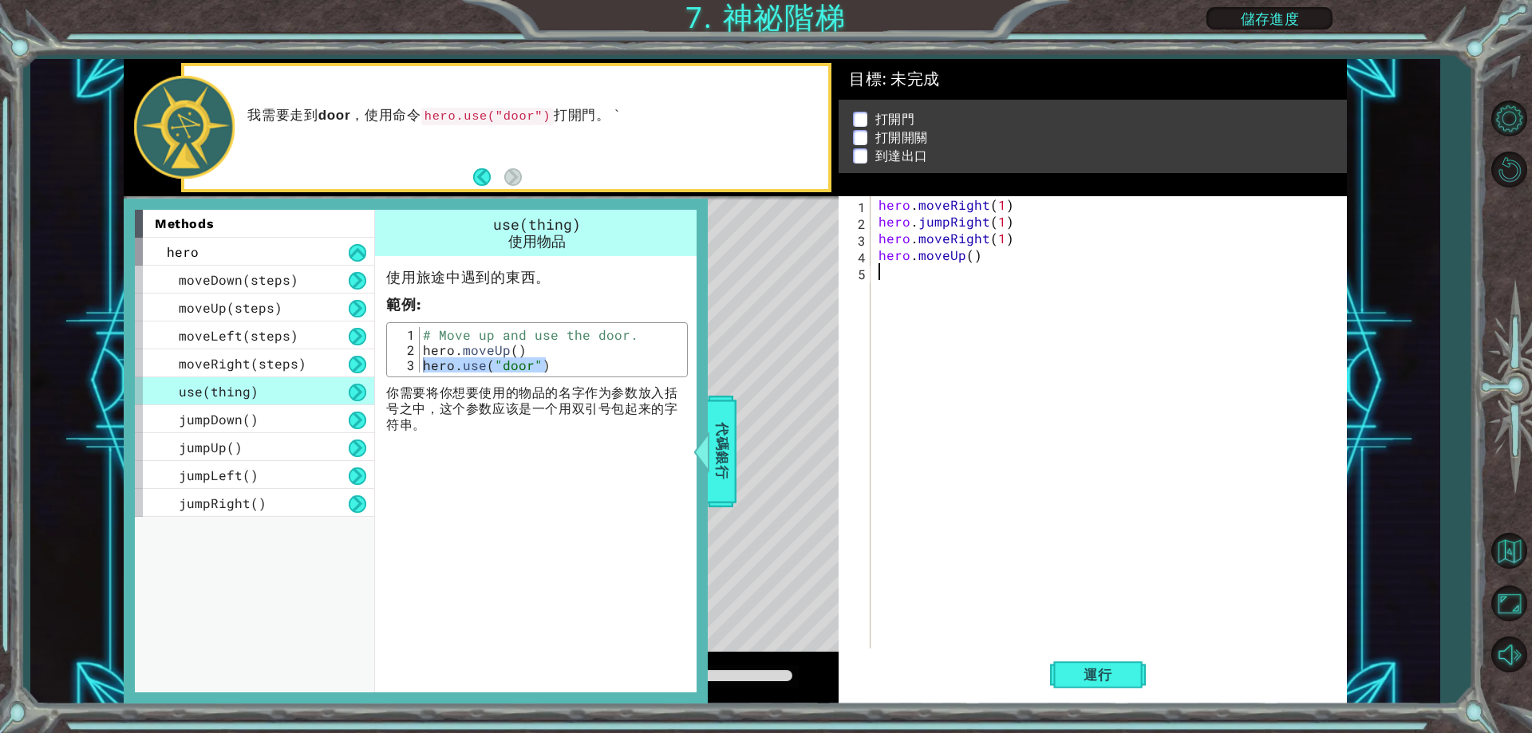
type textarea "hero.use("door")"
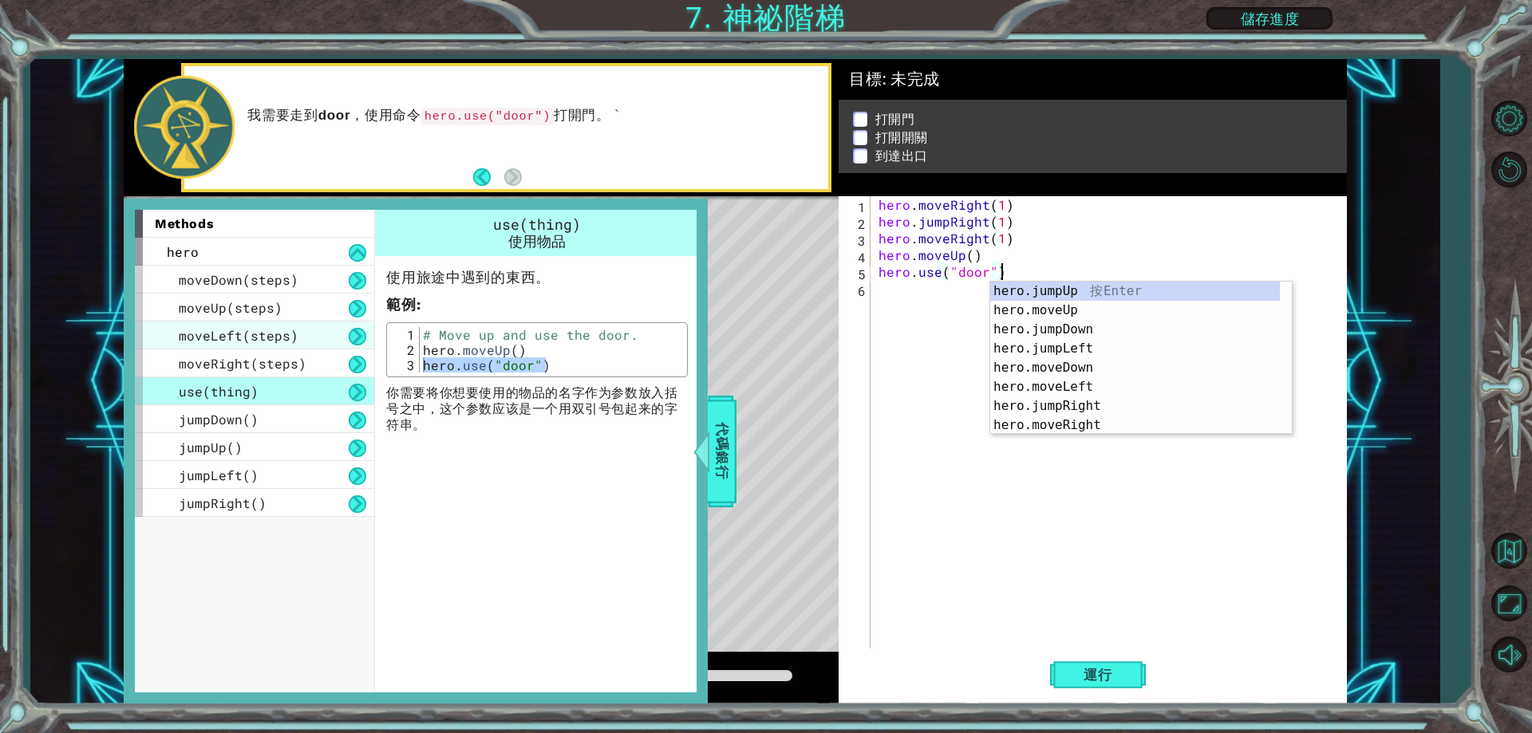
click at [277, 344] on span "moveLeft(steps)" at bounding box center [239, 335] width 120 height 17
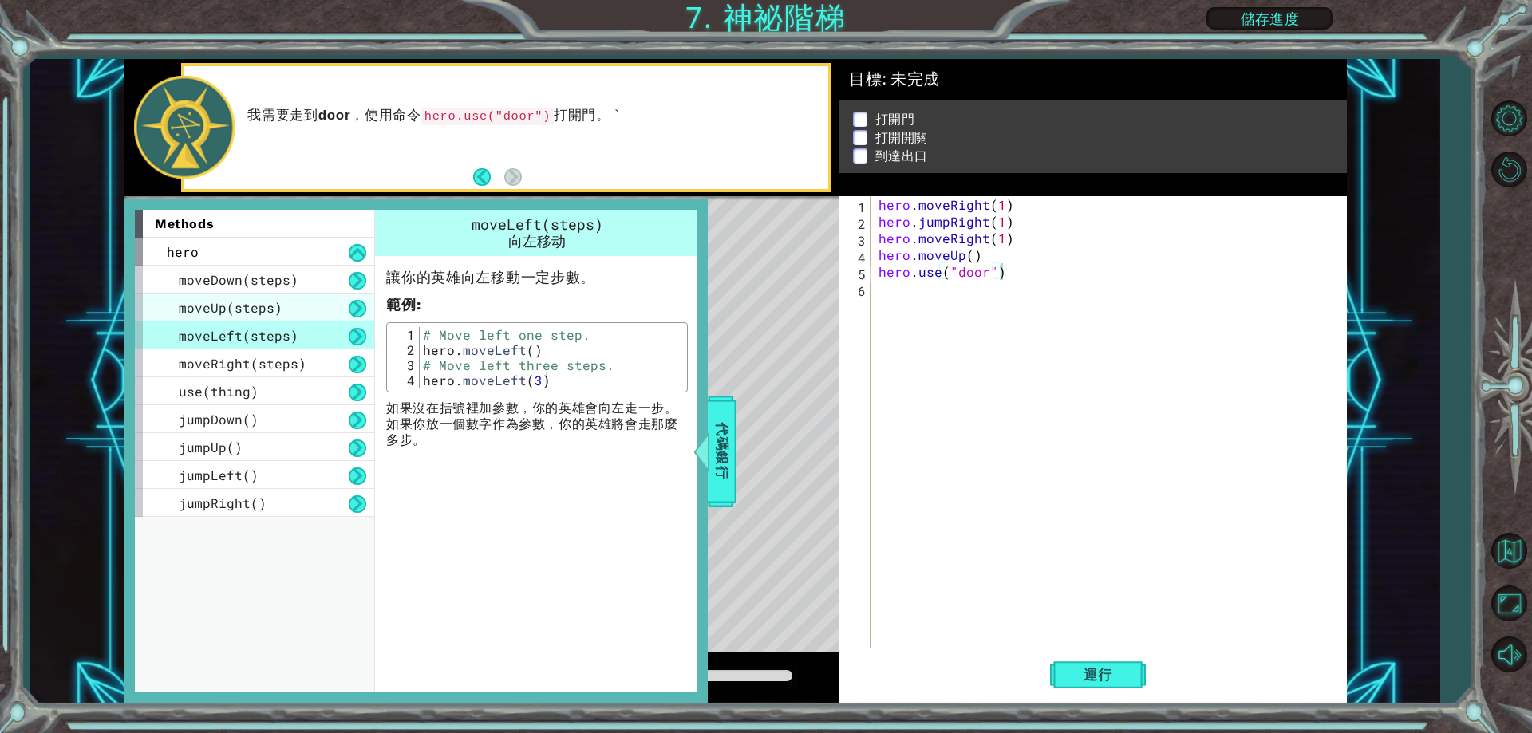
click at [262, 306] on span "moveUp(steps)" at bounding box center [231, 307] width 104 height 17
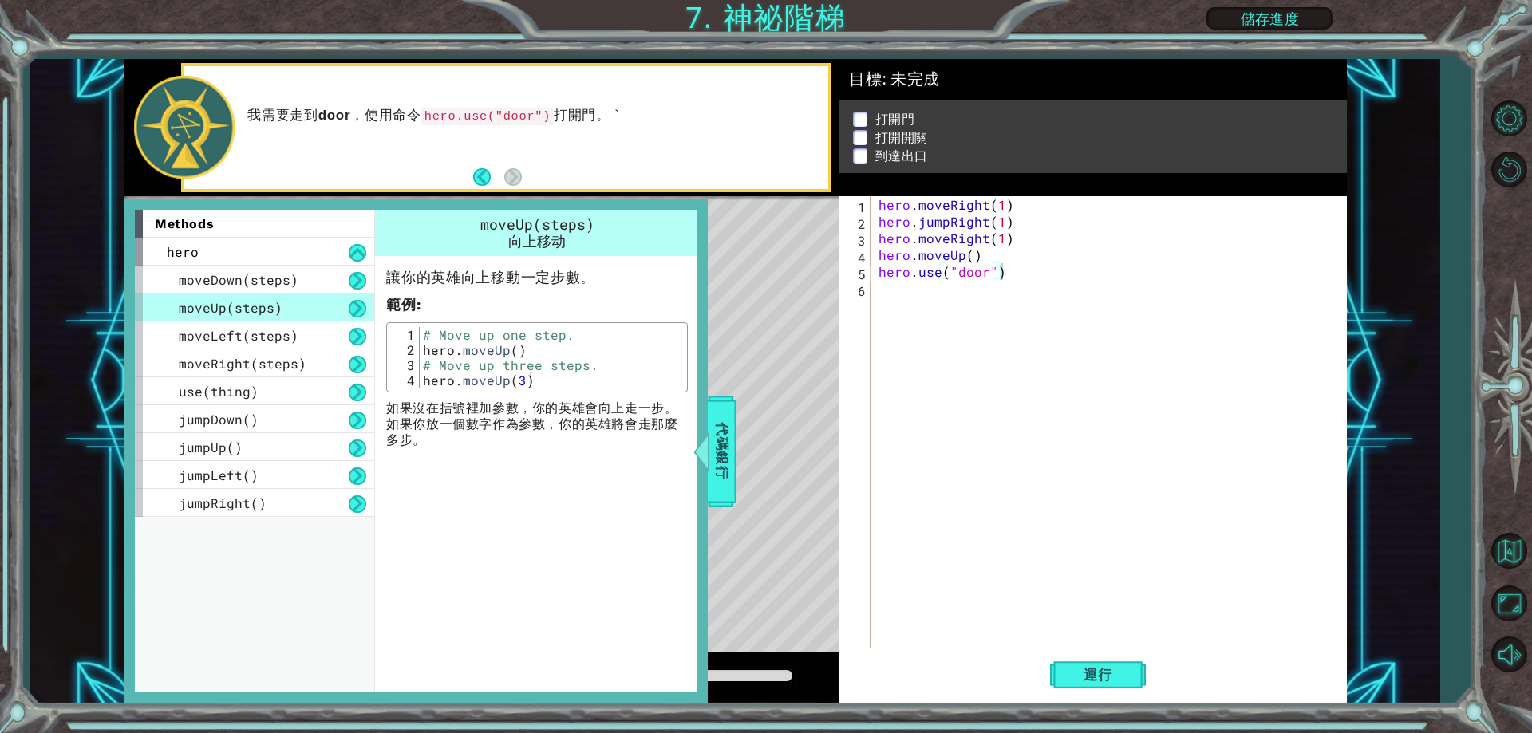
type textarea "hero.moveUp(3)"
drag, startPoint x: 526, startPoint y: 384, endPoint x: 410, endPoint y: 389, distance: 115.8
click at [410, 389] on div "hero.moveUp(3) 1 2 3 4 # Move up one step. hero . moveUp ( ) # Move up three st…" at bounding box center [537, 357] width 302 height 70
click at [427, 379] on div "# Move up one step. hero . moveUp ( ) # Move up three steps. hero . moveUp ( 3 )" at bounding box center [551, 372] width 263 height 91
drag, startPoint x: 420, startPoint y: 377, endPoint x: 587, endPoint y: 373, distance: 167.6
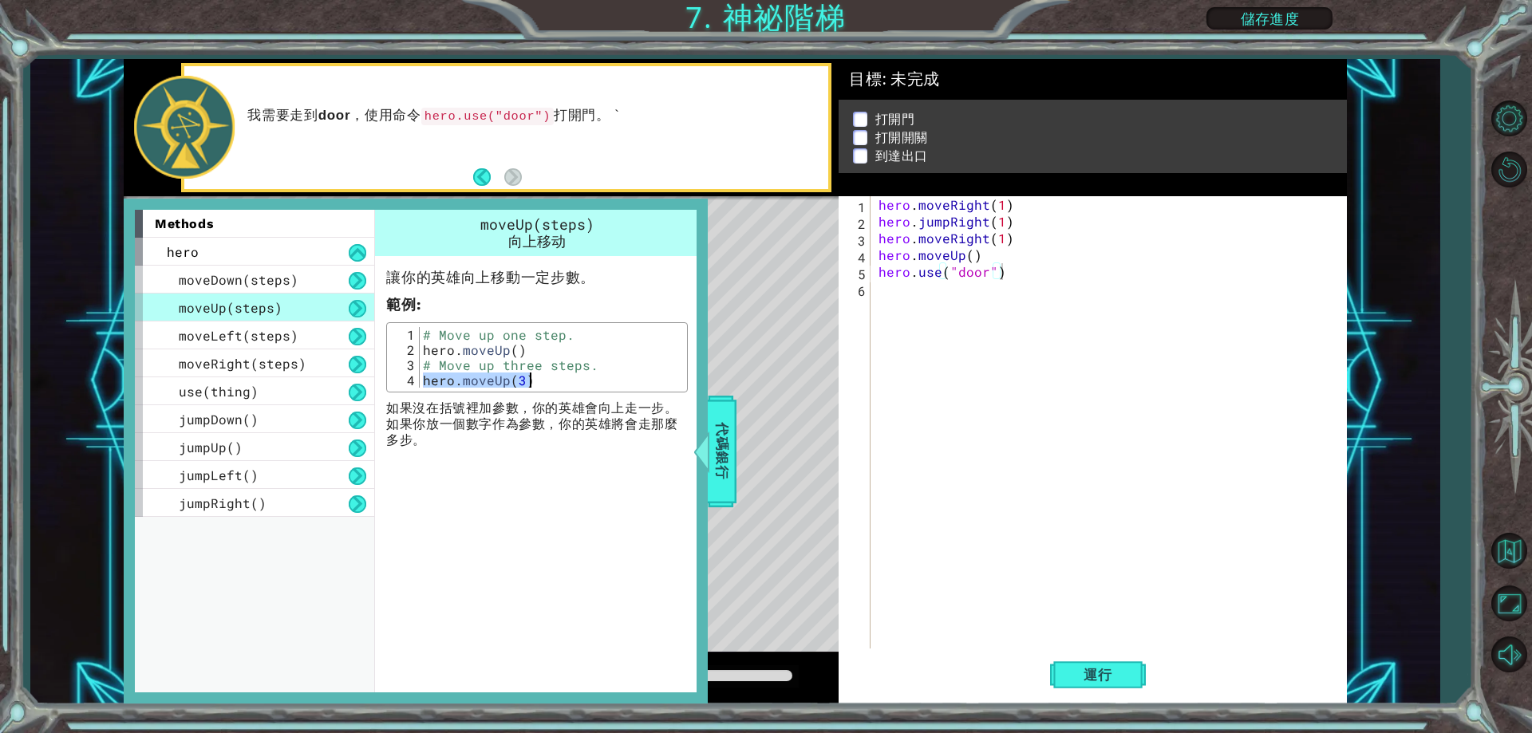
click at [587, 373] on div "# Move up one step. hero . moveUp ( ) # Move up three steps. hero . moveUp ( 3 )" at bounding box center [551, 372] width 263 height 91
click at [908, 304] on div "hero . moveRight ( 1 ) hero . jumpRight ( 1 ) hero . moveRight ( 1 ) hero . mov…" at bounding box center [1112, 439] width 474 height 486
paste textarea "hero.moveUp(3)"
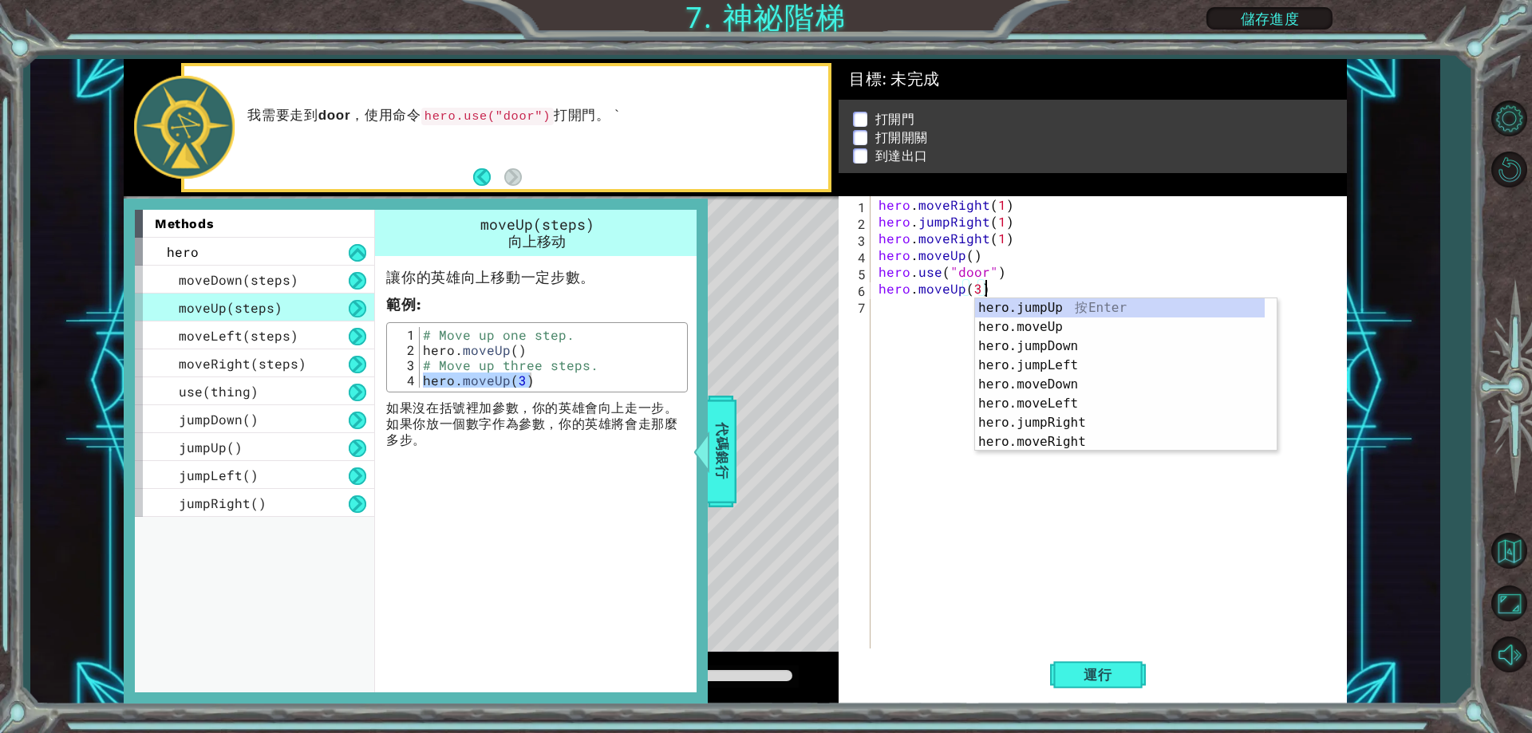
click at [744, 448] on div "Level Map" at bounding box center [492, 431] width 737 height 470
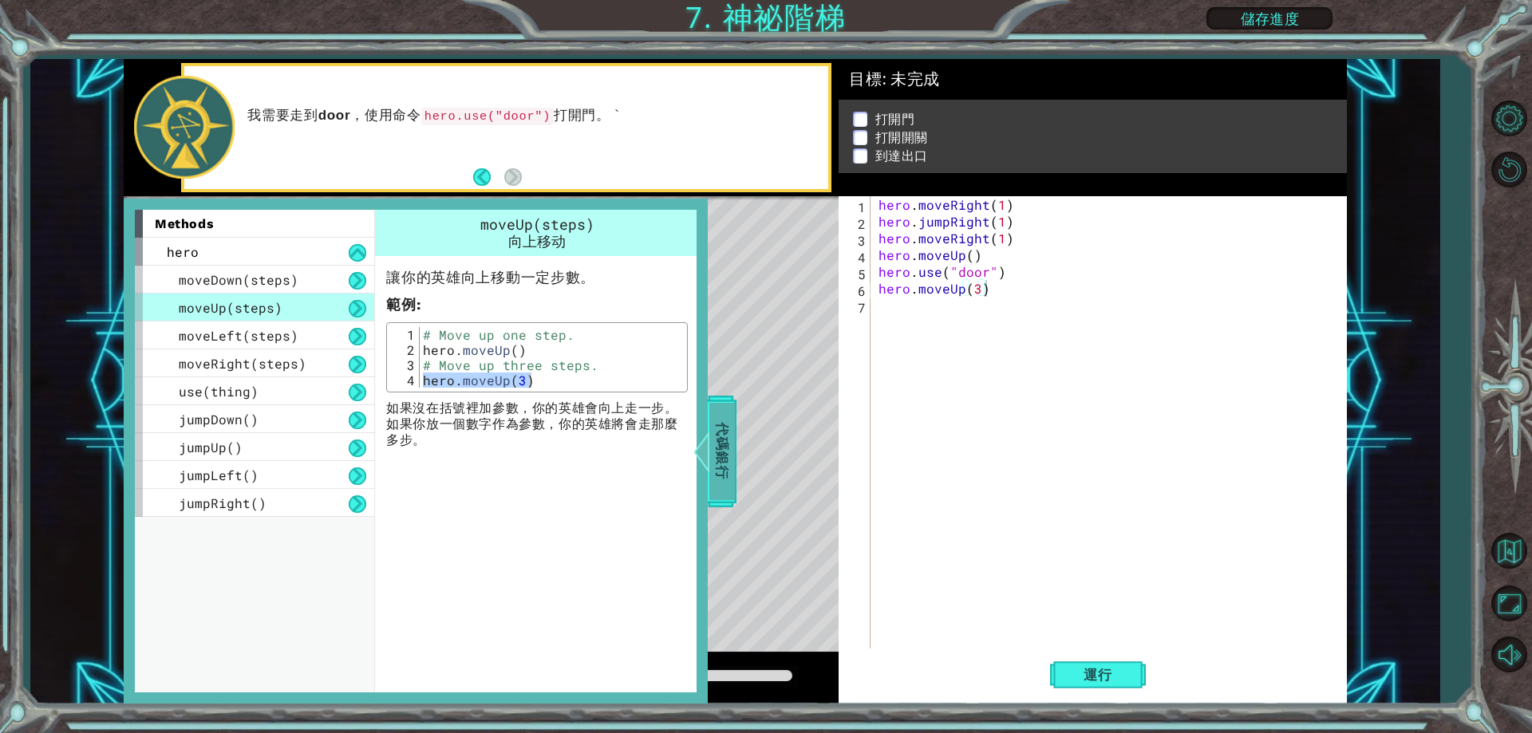
click at [720, 461] on span "代碼銀行" at bounding box center [722, 451] width 26 height 97
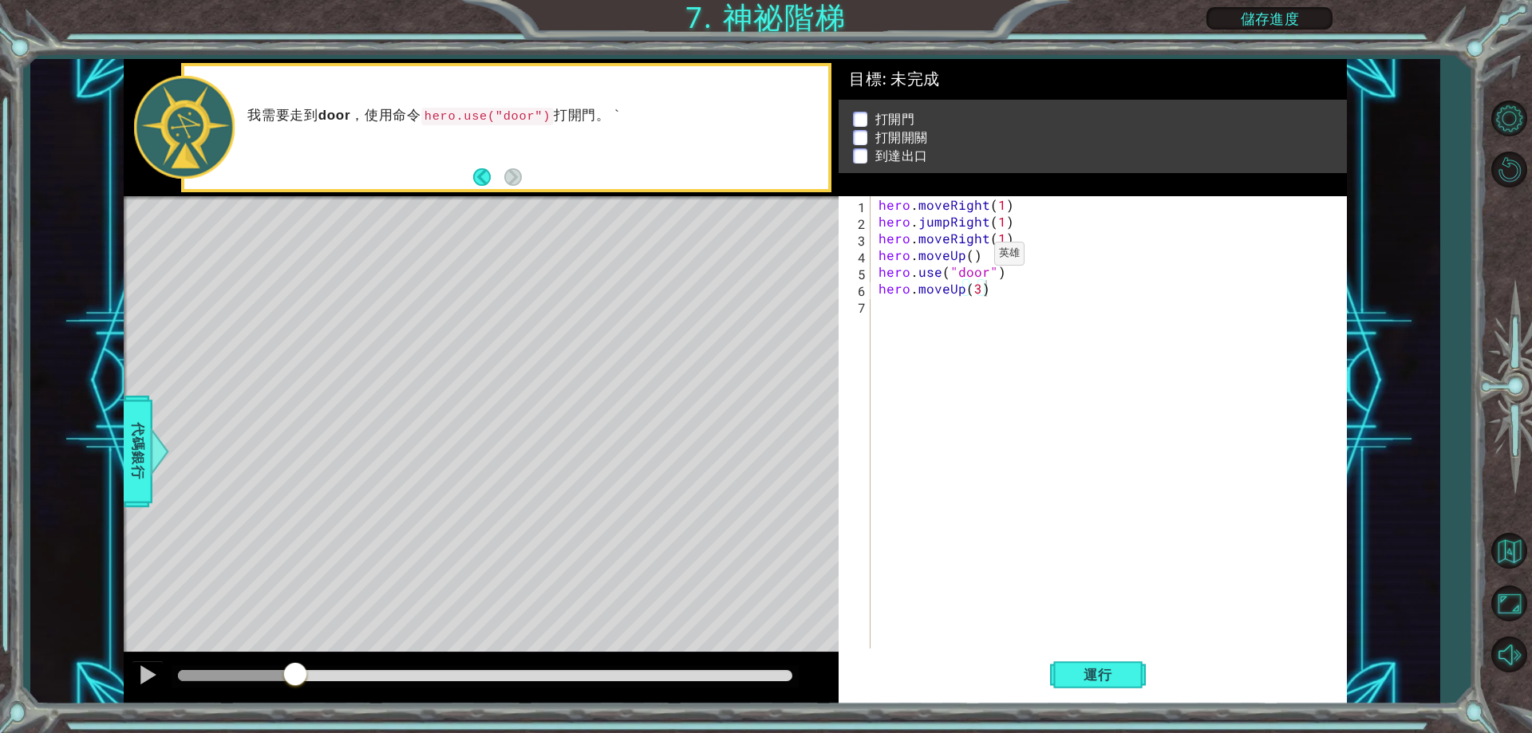
click at [967, 258] on div "hero . moveRight ( 1 ) hero . jumpRight ( 1 ) hero . moveRight ( 1 ) hero . mov…" at bounding box center [1112, 439] width 474 height 486
click at [970, 292] on div "hero . moveRight ( 1 ) hero . jumpRight ( 1 ) hero . moveRight ( 1 ) hero . mov…" at bounding box center [1112, 439] width 474 height 486
click at [979, 291] on div "hero . moveRight ( 1 ) hero . jumpRight ( 1 ) hero . moveRight ( 1 ) hero . mov…" at bounding box center [1112, 439] width 474 height 486
type textarea "hero.moveUp(1)"
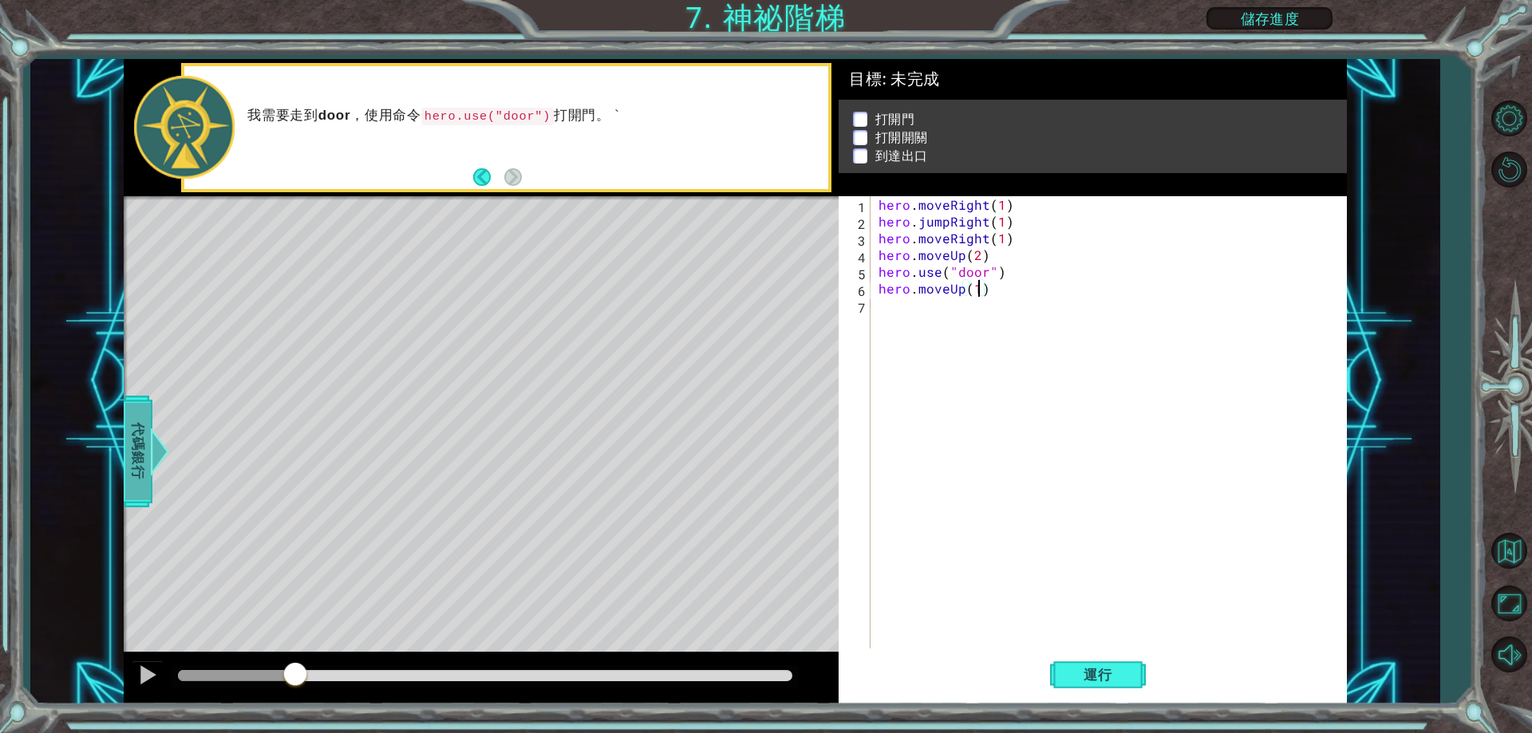
click at [141, 470] on span "代碼銀行" at bounding box center [138, 451] width 26 height 97
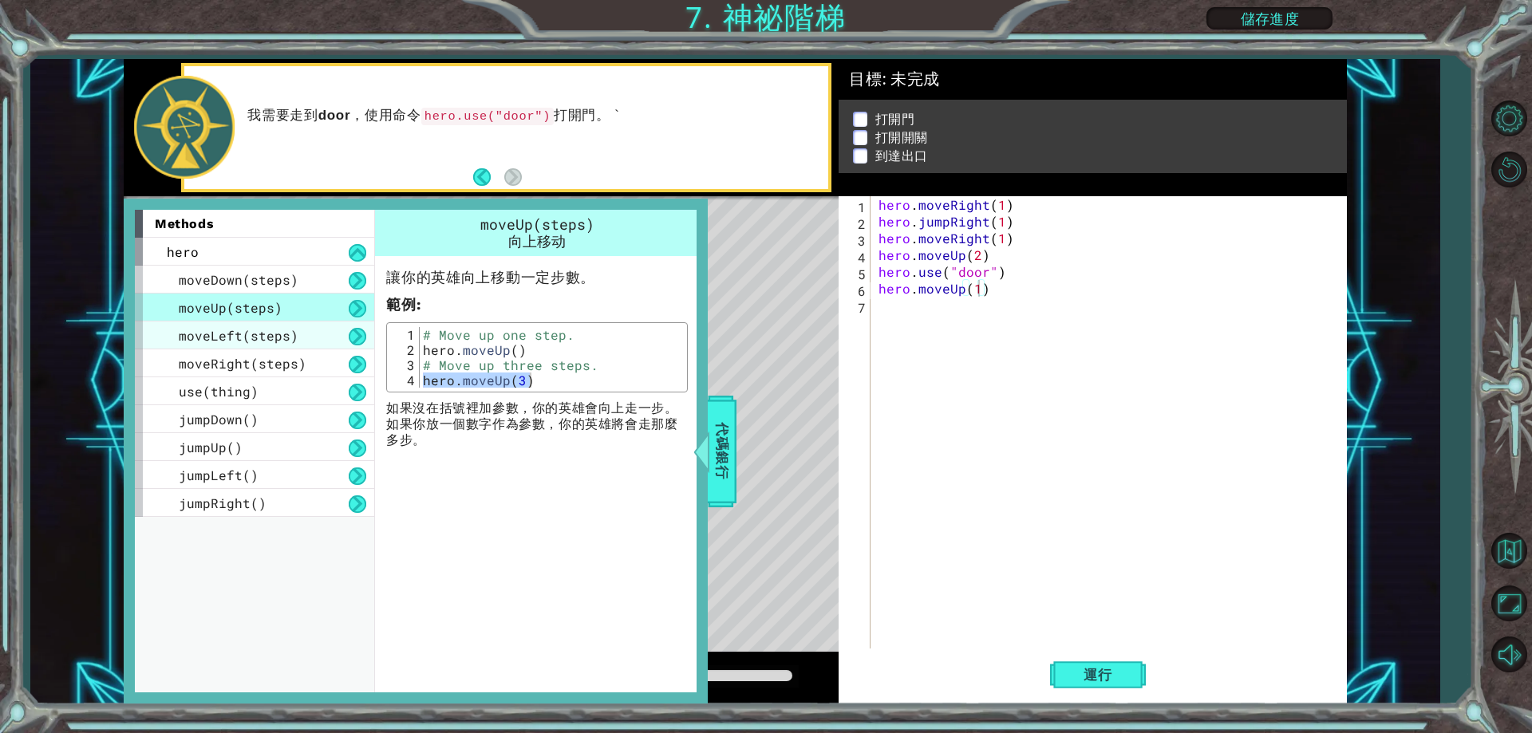
click at [251, 332] on span "moveLeft(steps)" at bounding box center [239, 335] width 120 height 17
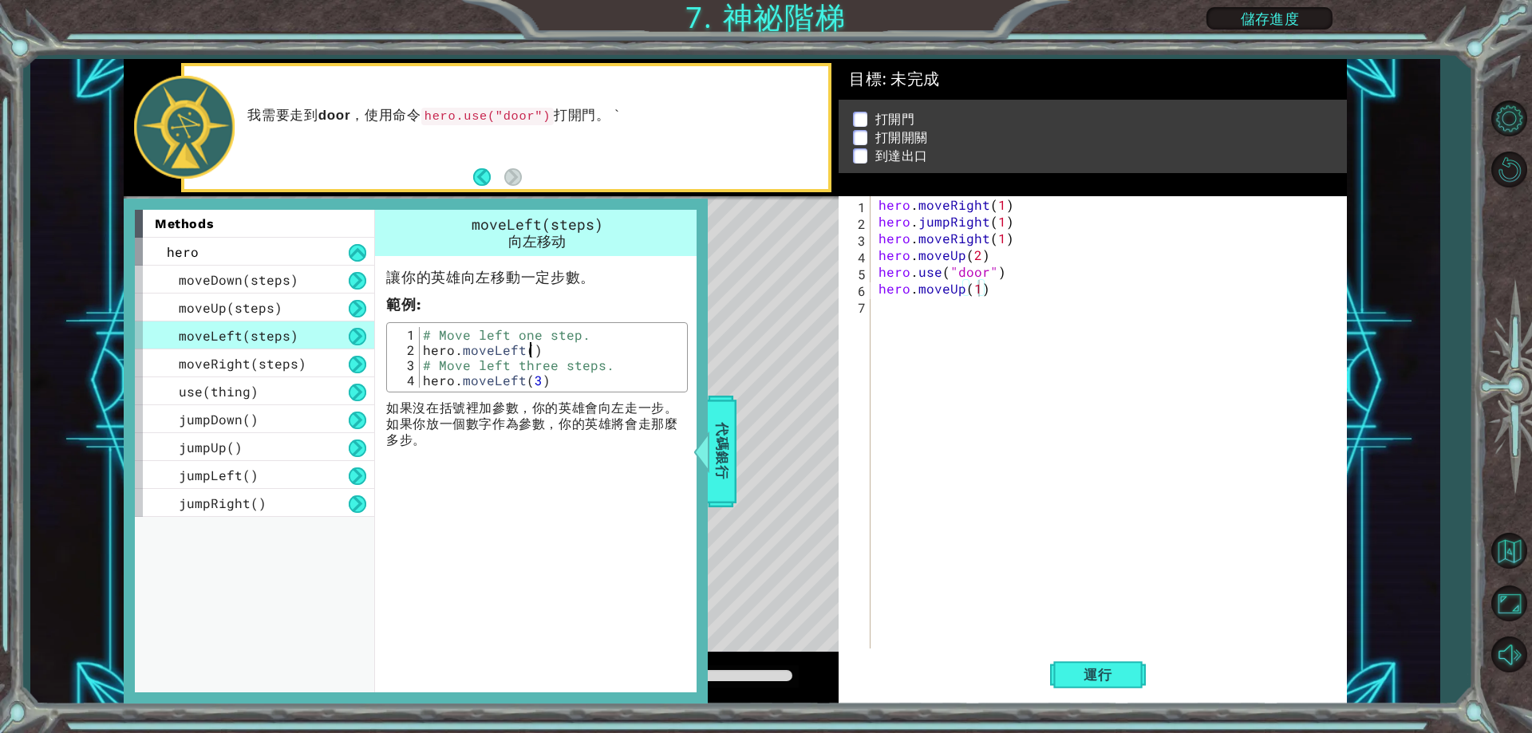
drag, startPoint x: 527, startPoint y: 346, endPoint x: 553, endPoint y: 340, distance: 26.9
click at [539, 342] on div "# Move left one step. hero . moveLeft ( ) # Move left three steps. hero . moveL…" at bounding box center [551, 372] width 263 height 91
click at [524, 349] on div "# Move left one step. hero . moveLeft ( ) # Move left three steps. hero . moveL…" at bounding box center [551, 357] width 263 height 61
type textarea "hero.moveLeft()"
drag, startPoint x: 539, startPoint y: 348, endPoint x: 420, endPoint y: 345, distance: 118.9
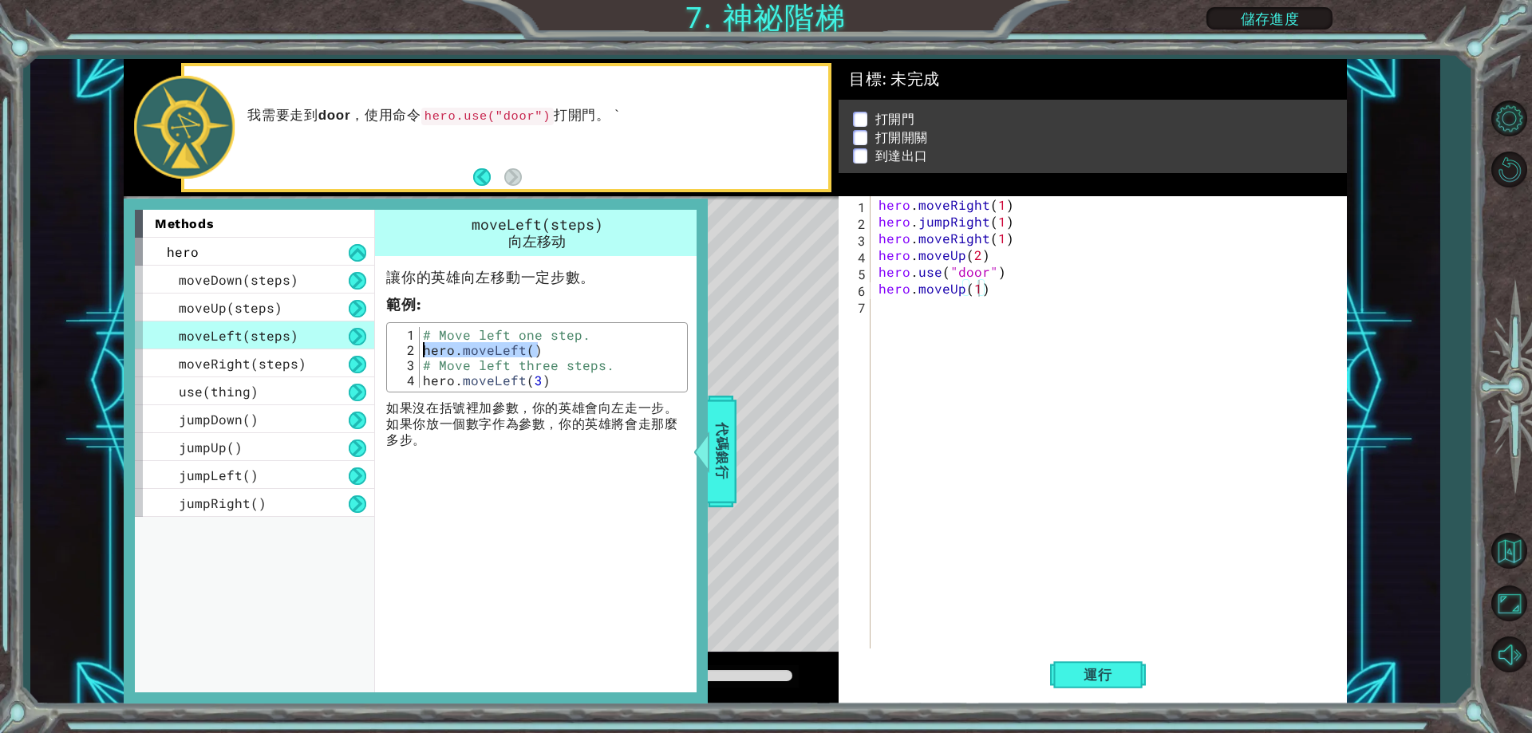
click at [419, 347] on div "hero.moveLeft() 1 2 3 4 # Move left one step. hero . moveLeft ( ) # Move left t…" at bounding box center [537, 357] width 292 height 61
click at [889, 314] on div "hero . moveRight ( 1 ) hero . jumpRight ( 1 ) hero . moveRight ( 1 ) hero . mov…" at bounding box center [1112, 439] width 474 height 486
paste textarea "hero.moveLeft()"
click at [987, 308] on div "hero . moveRight ( 1 ) hero . jumpRight ( 1 ) hero . moveRight ( 1 ) hero . mov…" at bounding box center [1112, 439] width 474 height 486
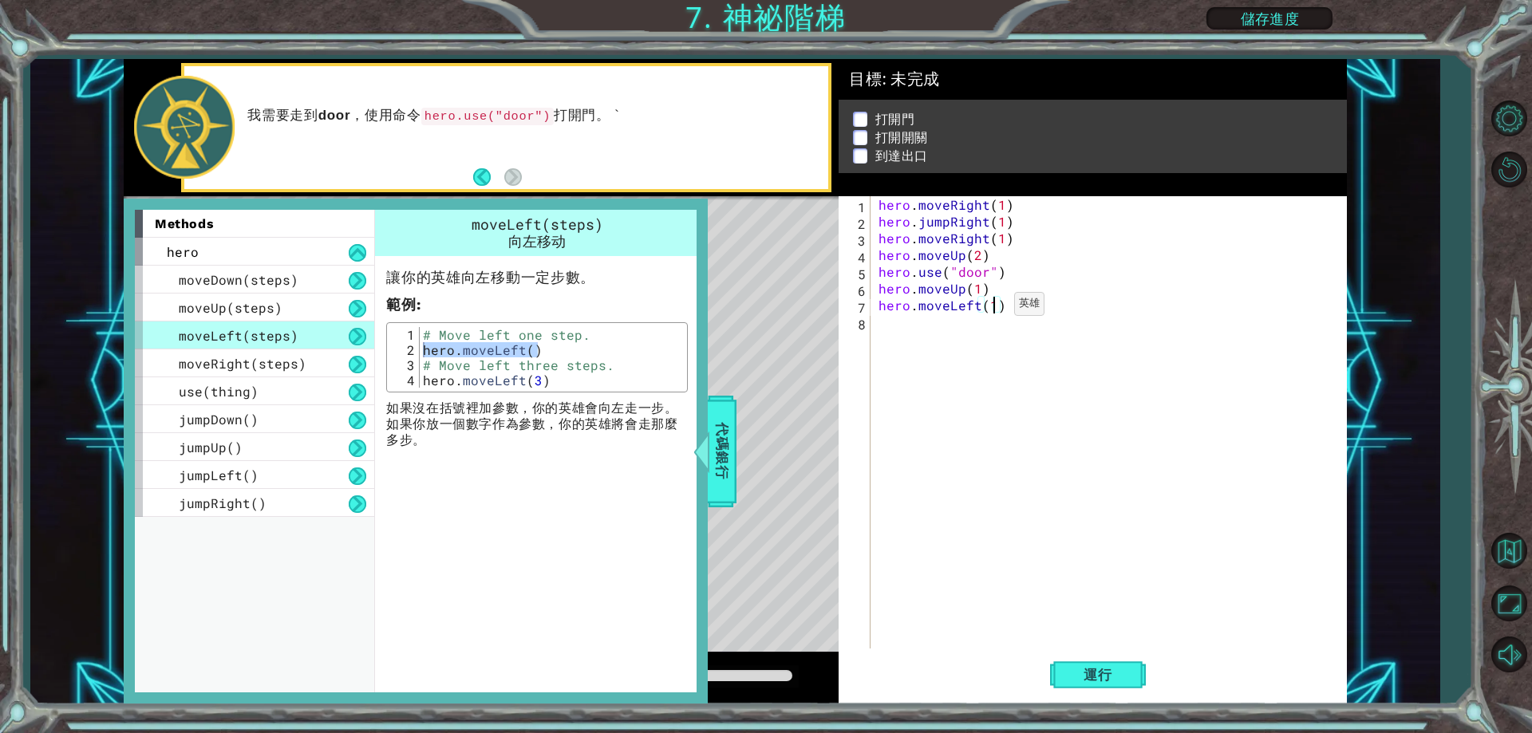
scroll to position [0, 7]
type textarea "hero.moveLeft(1)"
click at [250, 384] on span "use(thing)" at bounding box center [219, 391] width 80 height 17
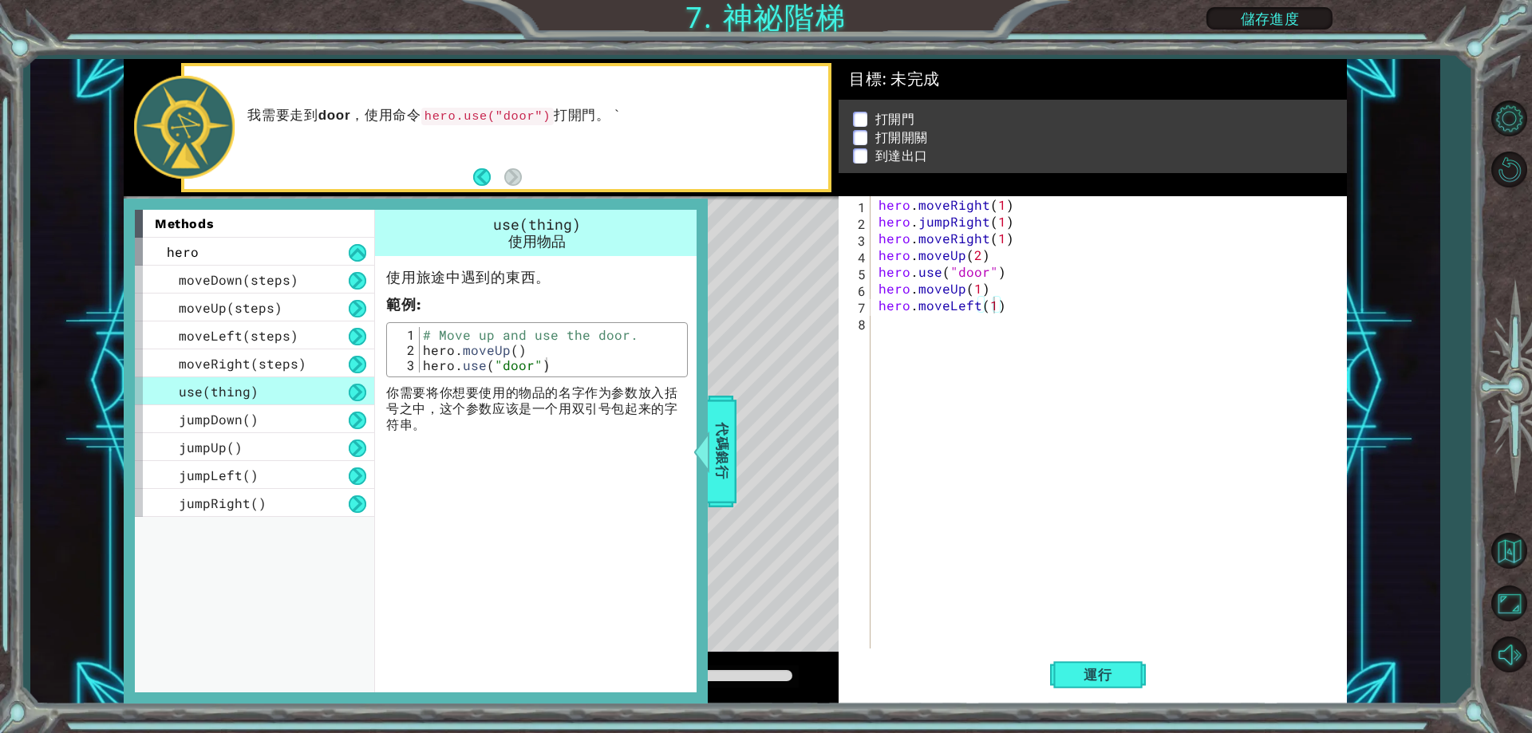
type textarea "hero.use("door")"
drag, startPoint x: 581, startPoint y: 364, endPoint x: 421, endPoint y: 369, distance: 160.5
click at [421, 369] on div "# Move up and use the door. hero . moveUp ( ) hero . use ( "door" )" at bounding box center [551, 365] width 263 height 76
click at [907, 323] on div "hero . moveRight ( 1 ) hero . jumpRight ( 1 ) hero . moveRight ( 1 ) hero . mov…" at bounding box center [1112, 439] width 474 height 486
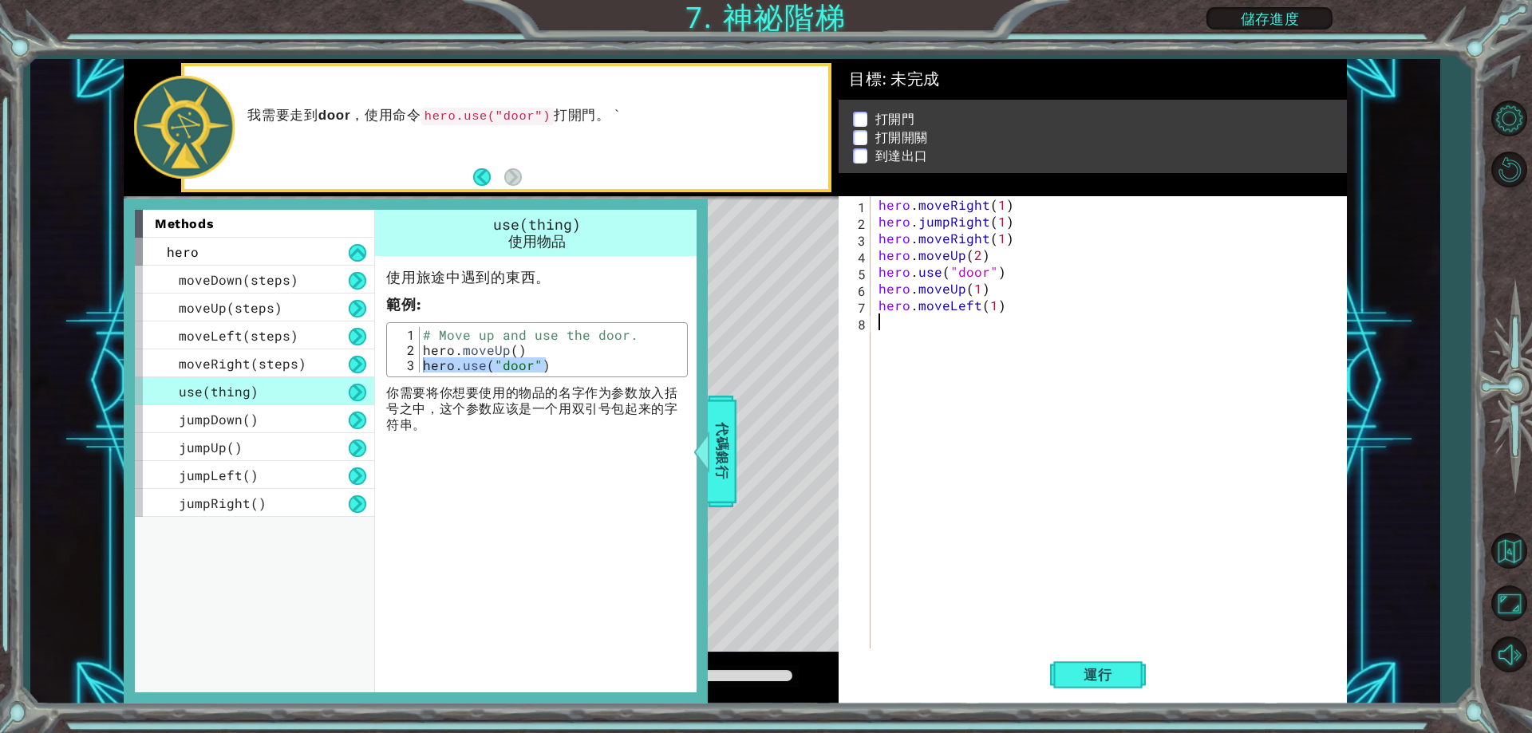
paste textarea "hero.use("door")"
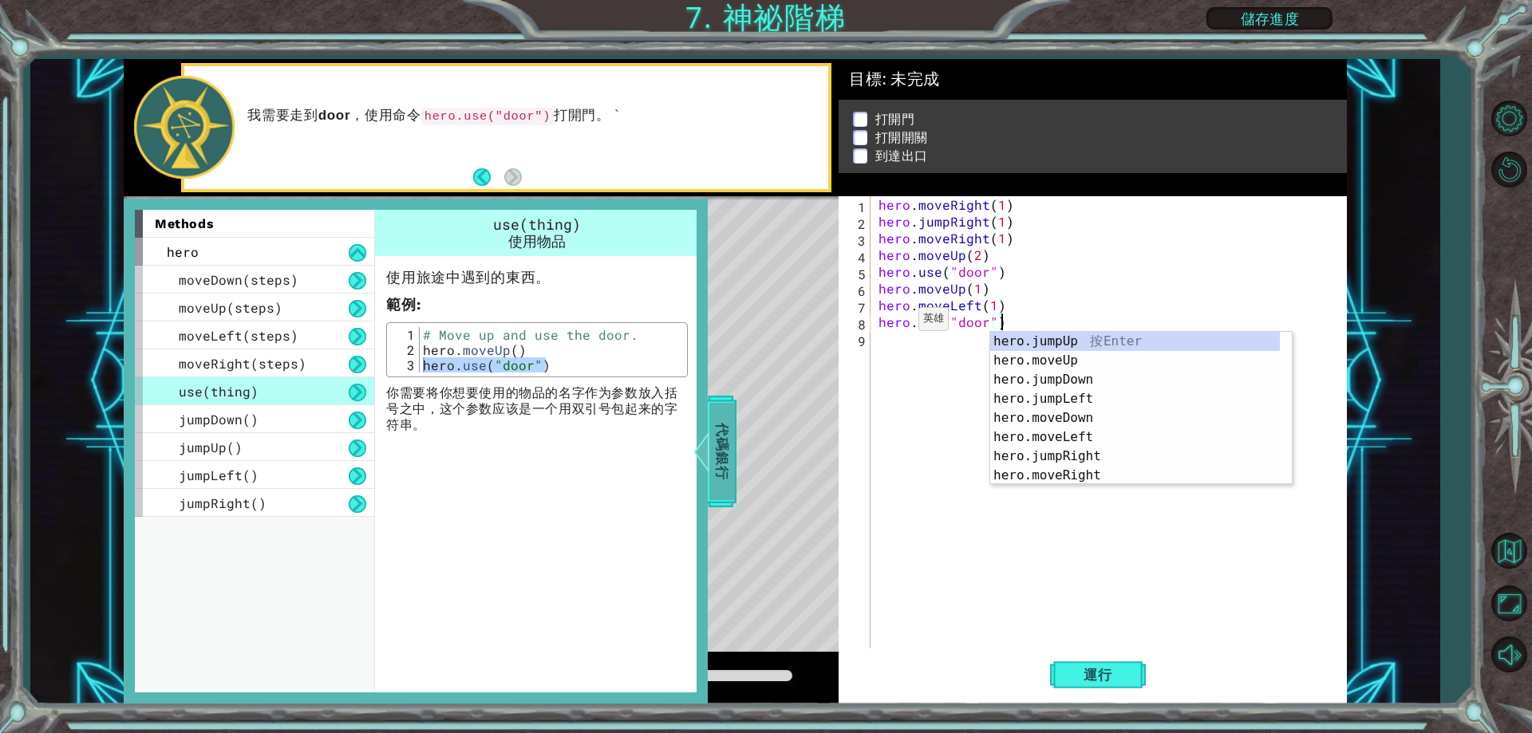
click at [721, 423] on span "代碼銀行" at bounding box center [722, 451] width 26 height 97
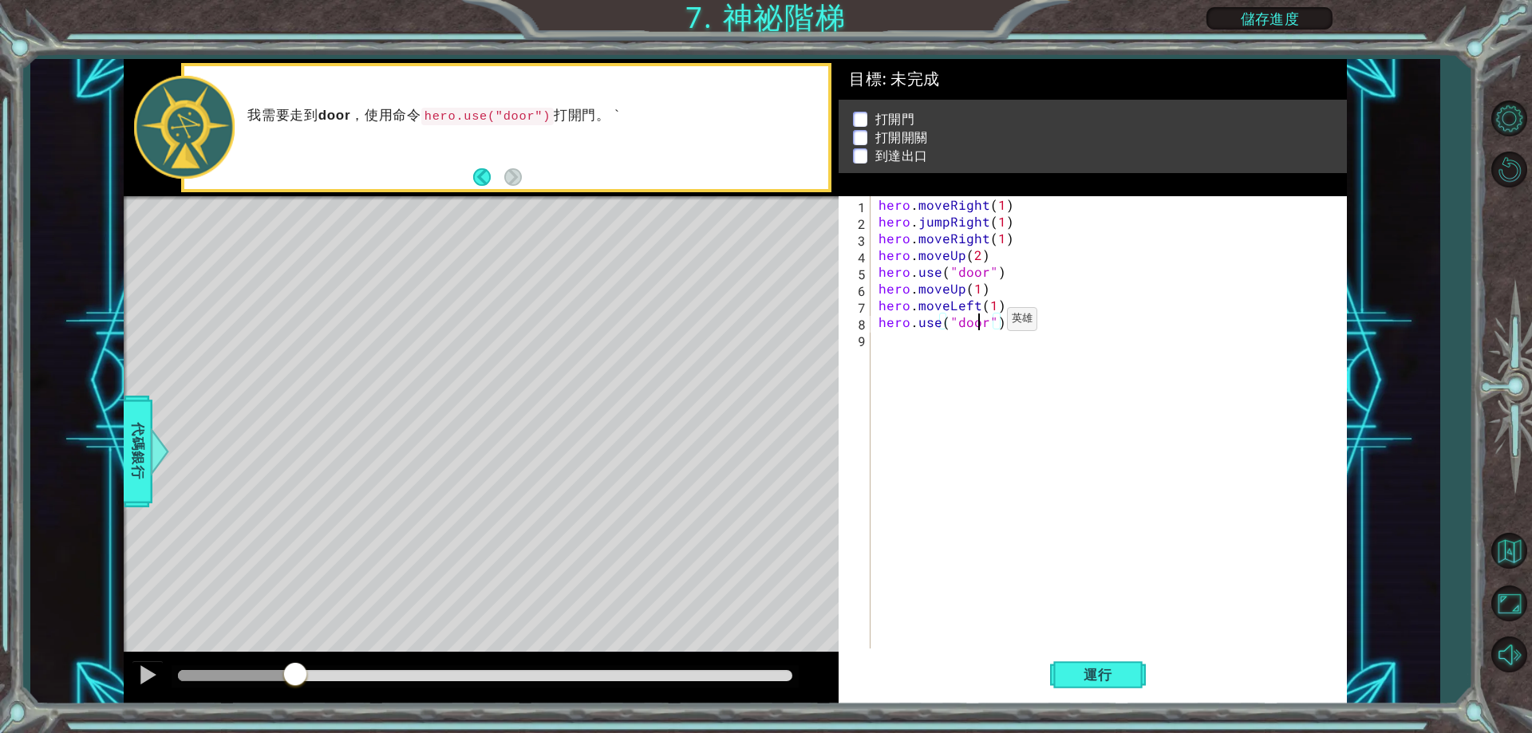
click at [980, 323] on div "hero . moveRight ( 1 ) hero . jumpRight ( 1 ) hero . moveRight ( 1 ) hero . mov…" at bounding box center [1112, 439] width 474 height 486
click at [985, 322] on div "hero . moveRight ( 1 ) hero . jumpRight ( 1 ) hero . moveRight ( 1 ) hero . mov…" at bounding box center [1112, 439] width 474 height 486
click at [963, 323] on div "hero . moveRight ( 1 ) hero . jumpRight ( 1 ) hero . moveRight ( 1 ) hero . mov…" at bounding box center [1112, 439] width 474 height 486
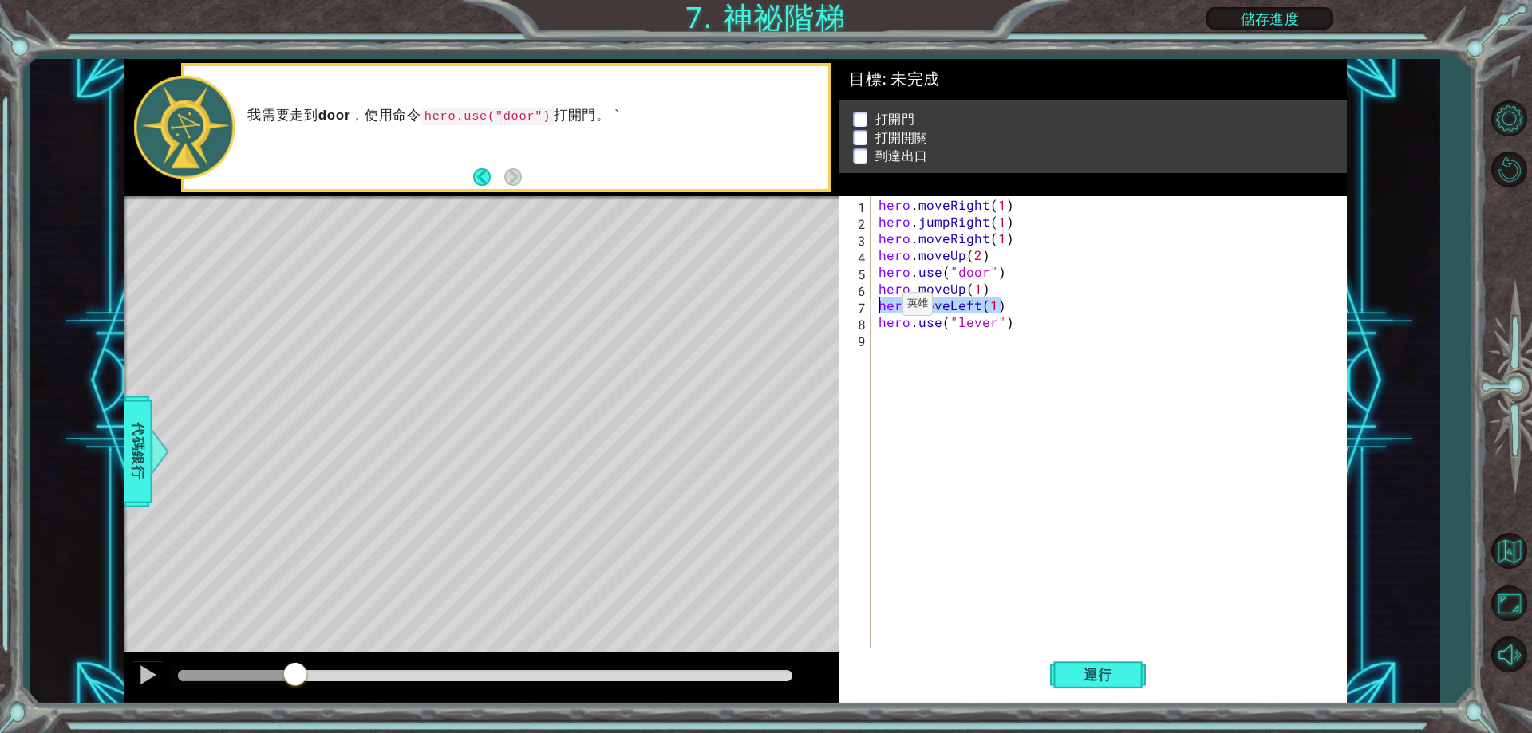
drag, startPoint x: 1009, startPoint y: 306, endPoint x: 875, endPoint y: 307, distance: 134.9
click at [875, 307] on div "hero.use("lever") 1 2 3 4 5 6 7 8 9 hero . moveRight ( 1 ) hero . jumpRight ( 1…" at bounding box center [1090, 422] width 503 height 452
type textarea "hero.moveLeft(1)"
click at [938, 361] on div "hero . moveRight ( 1 ) hero . jumpRight ( 1 ) hero . moveRight ( 1 ) hero . mov…" at bounding box center [1112, 439] width 474 height 486
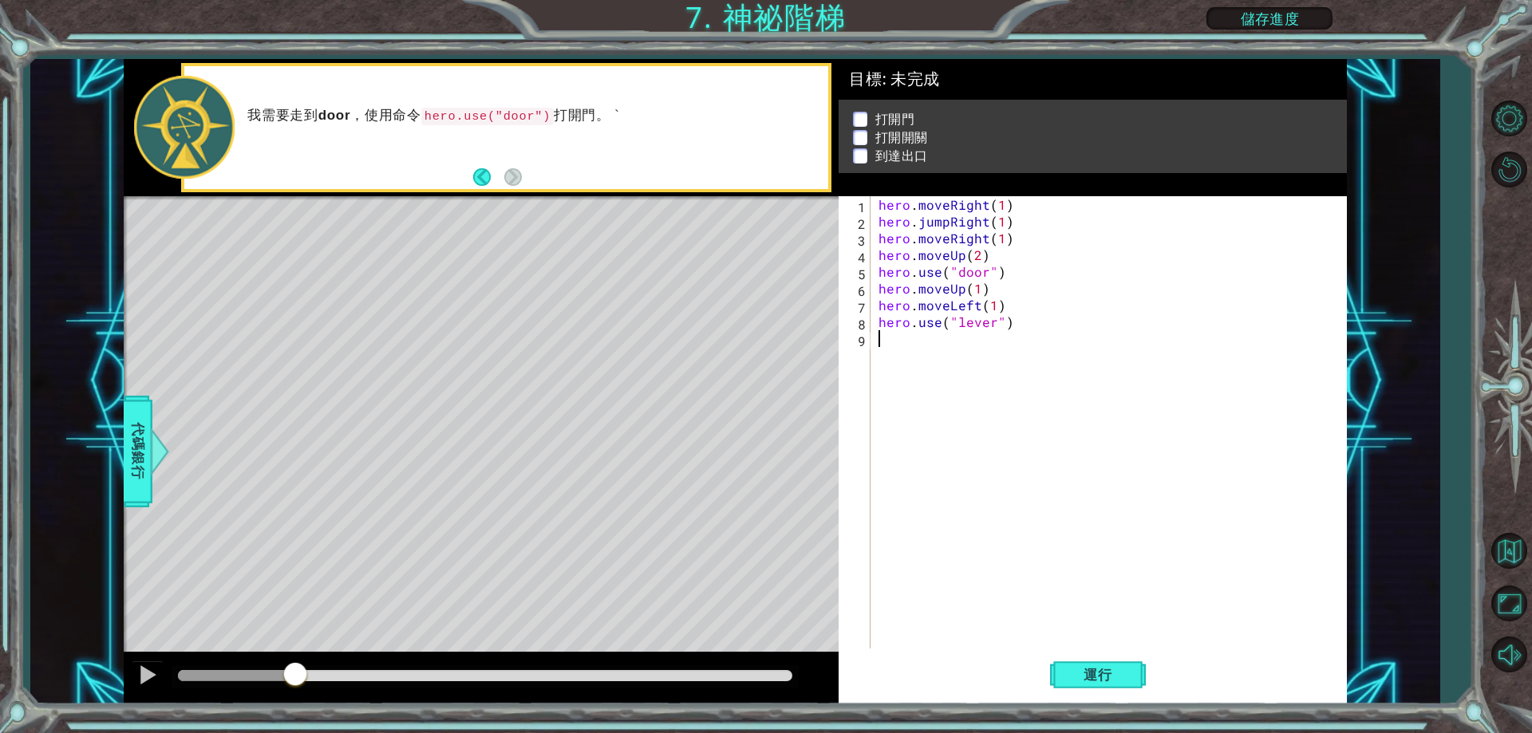
paste textarea "hero.moveLeft(1)"
click at [997, 338] on div "hero . moveRight ( 1 ) hero . jumpRight ( 1 ) hero . moveRight ( 1 ) hero . mov…" at bounding box center [1116, 439] width 467 height 486
type textarea "hero.moveLeft(2)"
click at [134, 472] on span "代碼銀行" at bounding box center [138, 451] width 26 height 97
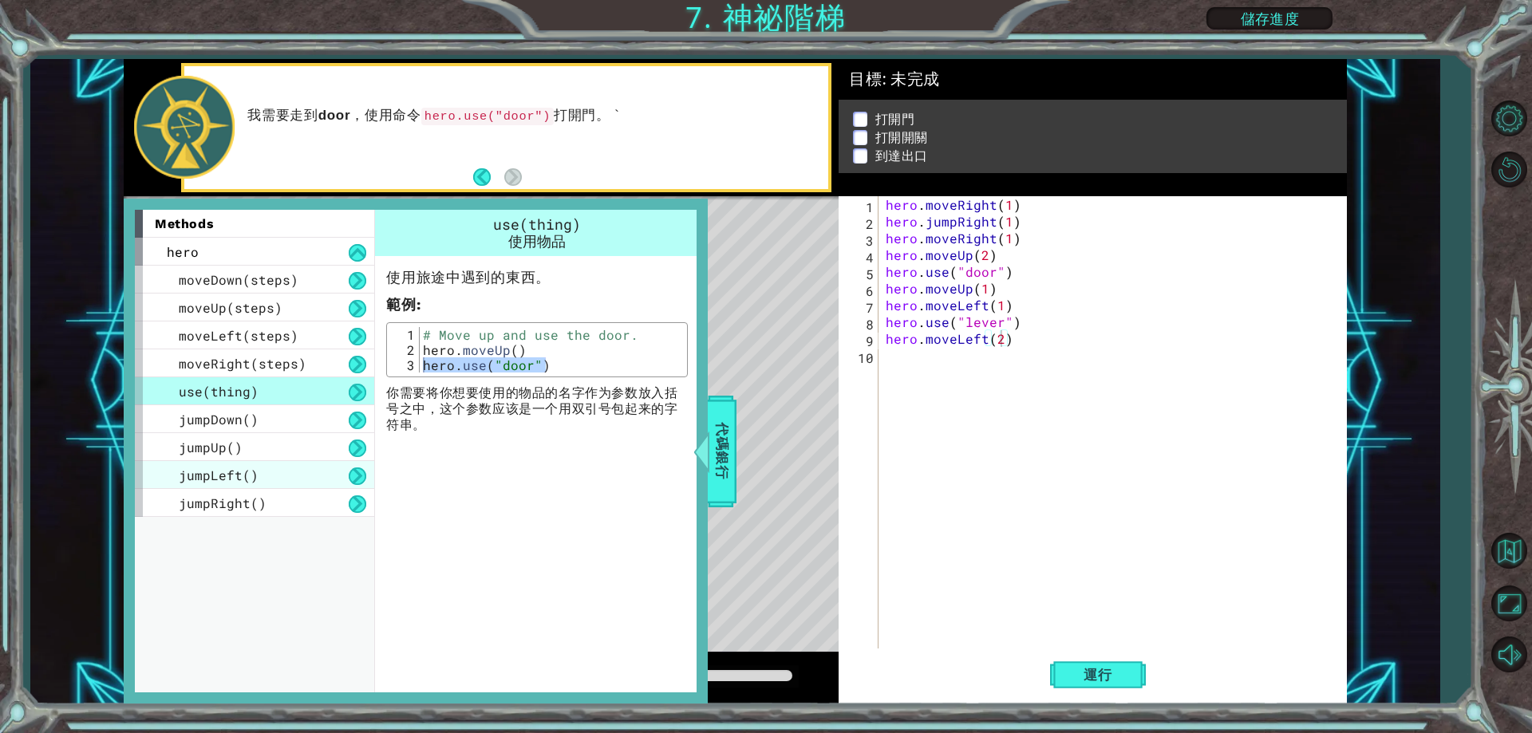
click at [255, 482] on span "jumpLeft()" at bounding box center [219, 475] width 80 height 17
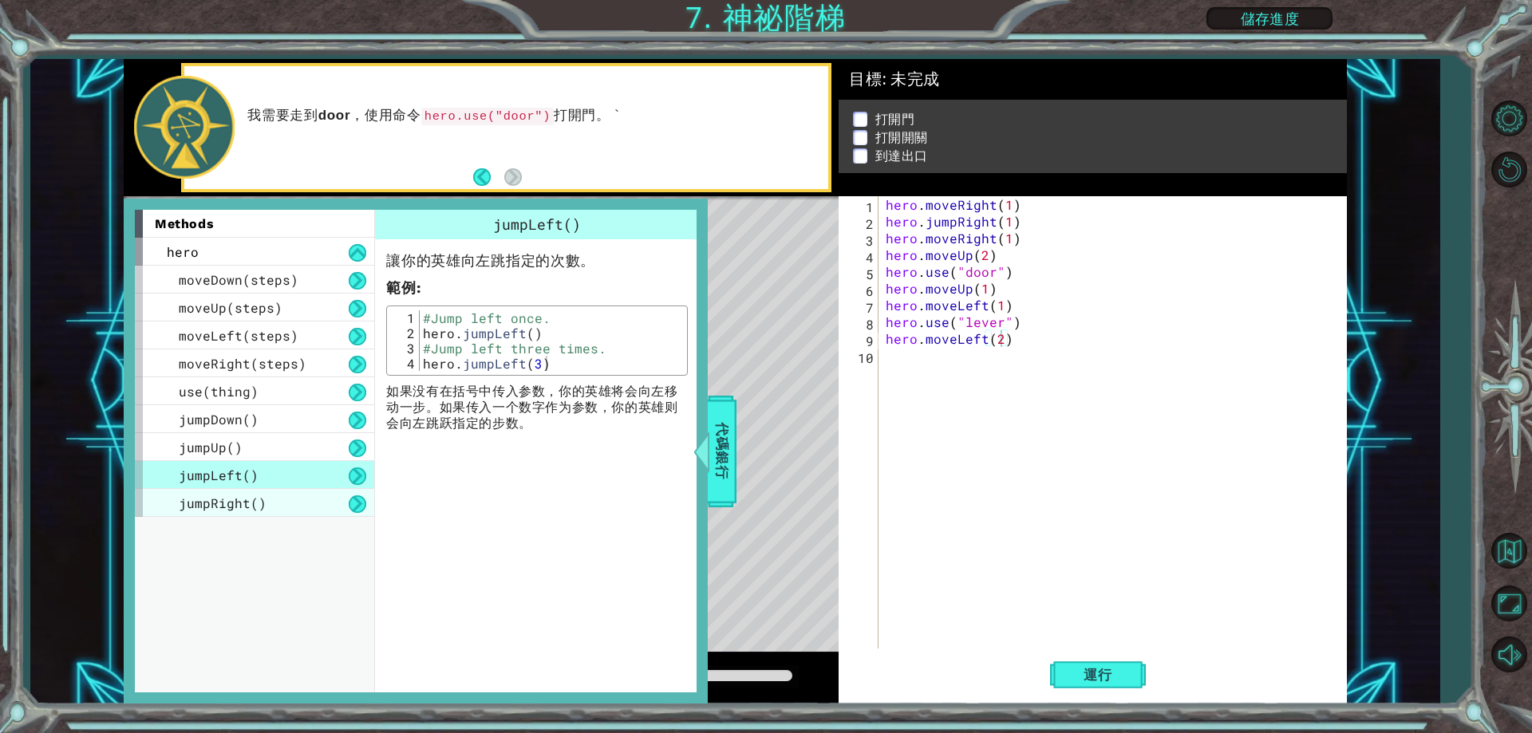
click at [269, 508] on div "jumpRight()" at bounding box center [254, 503] width 239 height 28
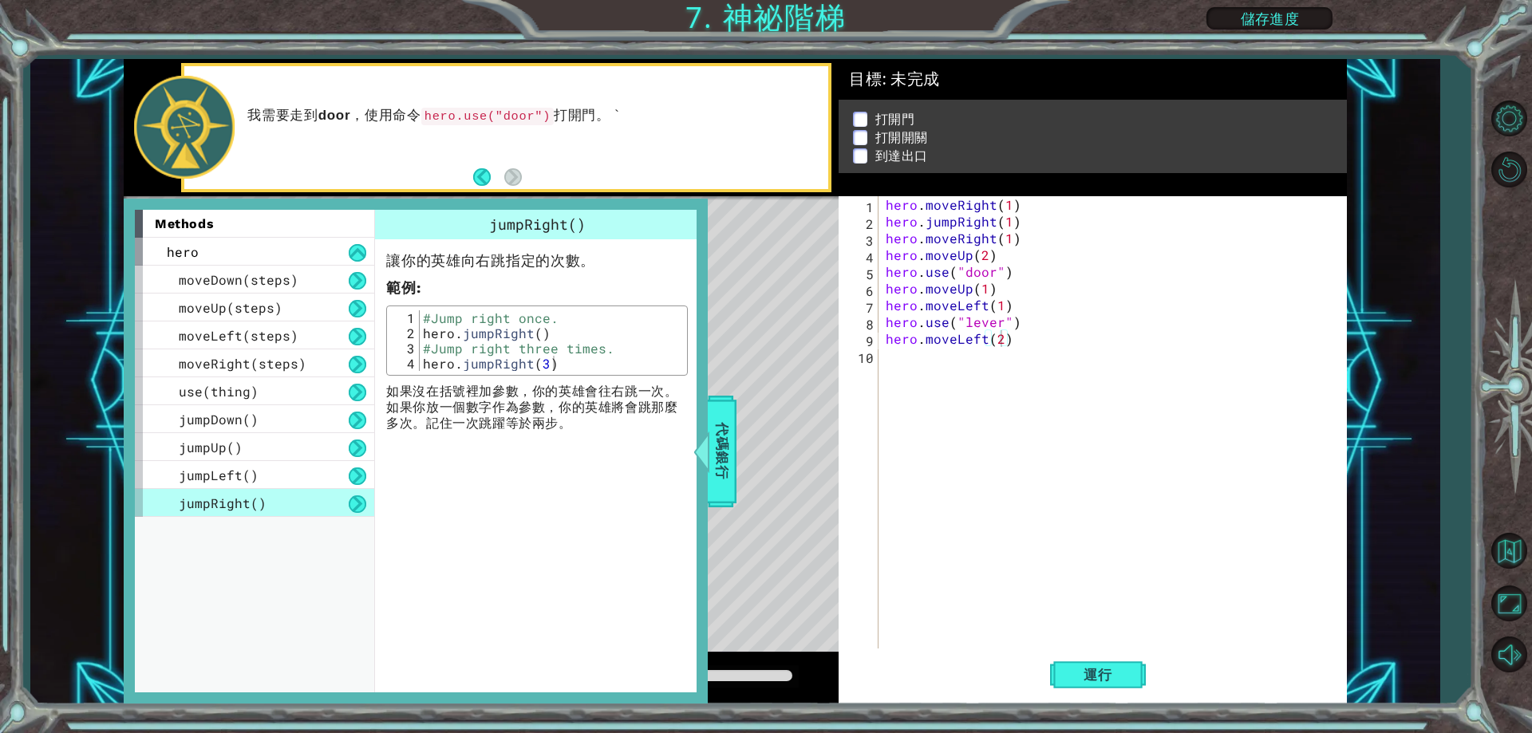
type textarea "hero.jumpRight()"
drag, startPoint x: 551, startPoint y: 335, endPoint x: 412, endPoint y: 335, distance: 139.6
click at [412, 335] on div "hero.jumpRight() 1 2 3 4 #Jump right once. hero . jumpRight ( ) #Jump right thr…" at bounding box center [537, 340] width 292 height 61
click at [971, 366] on div "hero . moveRight ( 1 ) hero . jumpRight ( 1 ) hero . moveRight ( 1 ) hero . mov…" at bounding box center [1116, 439] width 467 height 486
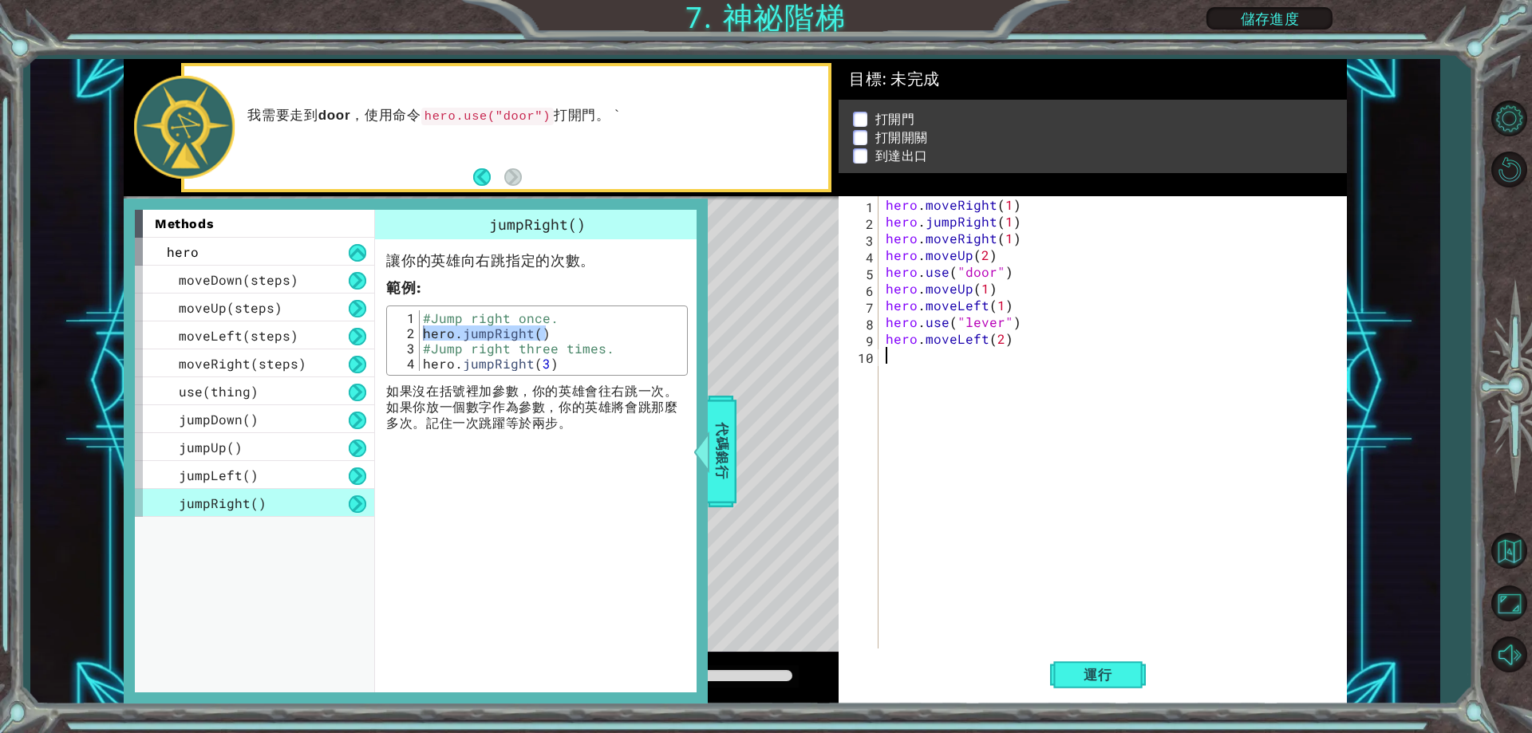
paste textarea "hero.jumpRight()"
click at [997, 357] on div "hero . moveRight ( 1 ) hero . jumpRight ( 1 ) hero . moveRight ( 1 ) hero . mov…" at bounding box center [1116, 439] width 467 height 486
click at [995, 357] on div "hero . moveRight ( 1 ) hero . jumpRight ( 1 ) hero . moveRight ( 1 ) hero . mov…" at bounding box center [1116, 439] width 467 height 486
click at [999, 354] on div "hero . moveRight ( 1 ) hero . jumpRight ( 1 ) hero . moveRight ( 1 ) hero . mov…" at bounding box center [1112, 422] width 459 height 452
click at [999, 354] on div "hero . moveRight ( 1 ) hero . jumpRight ( 1 ) hero . moveRight ( 1 ) hero . mov…" at bounding box center [1116, 439] width 467 height 486
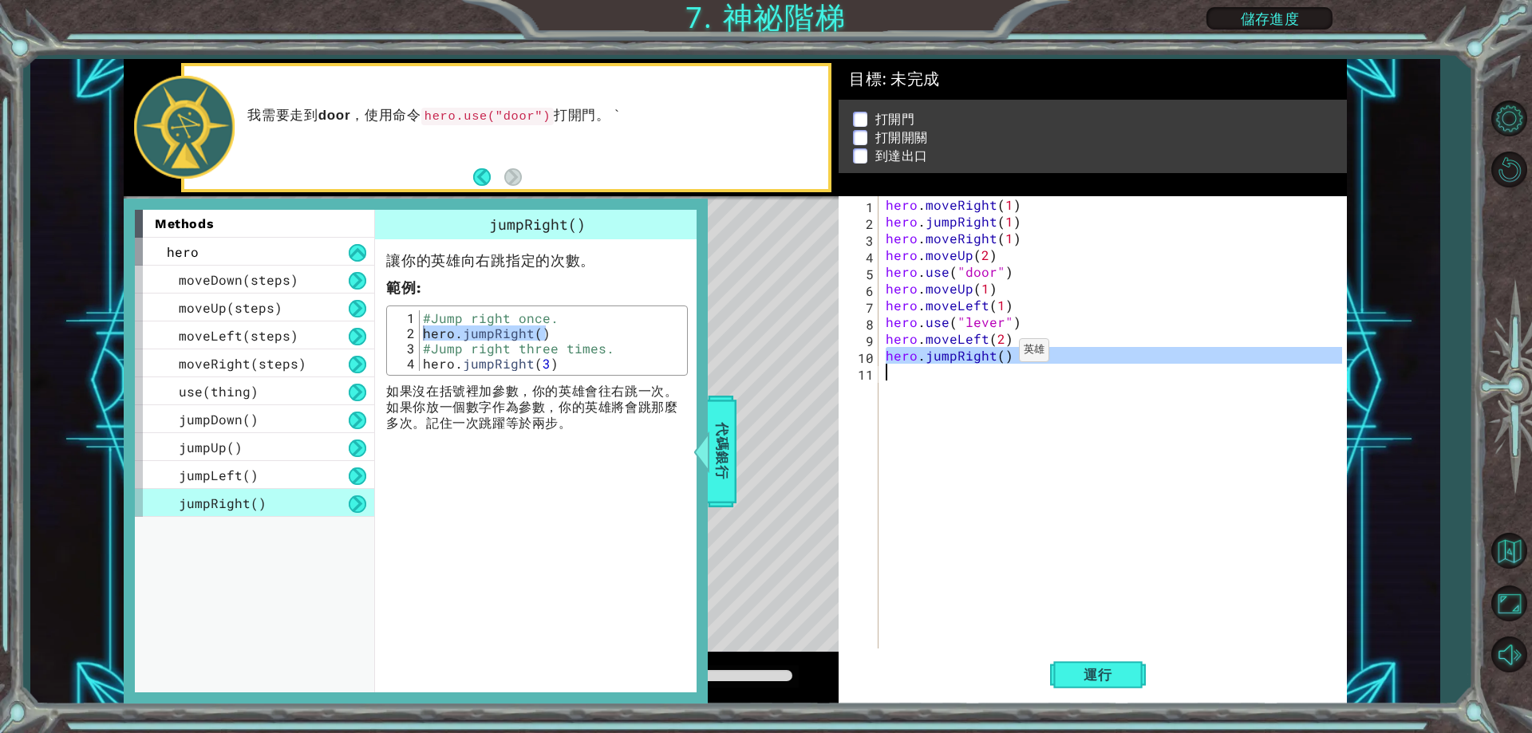
click at [999, 354] on div "hero . moveRight ( 1 ) hero . jumpRight ( 1 ) hero . moveRight ( 1 ) hero . mov…" at bounding box center [1116, 439] width 467 height 486
type textarea "hero.jumpRight()"
click at [1001, 355] on div "hero . moveRight ( 1 ) hero . jumpRight ( 1 ) hero . moveRight ( 1 ) hero . mov…" at bounding box center [1116, 439] width 467 height 486
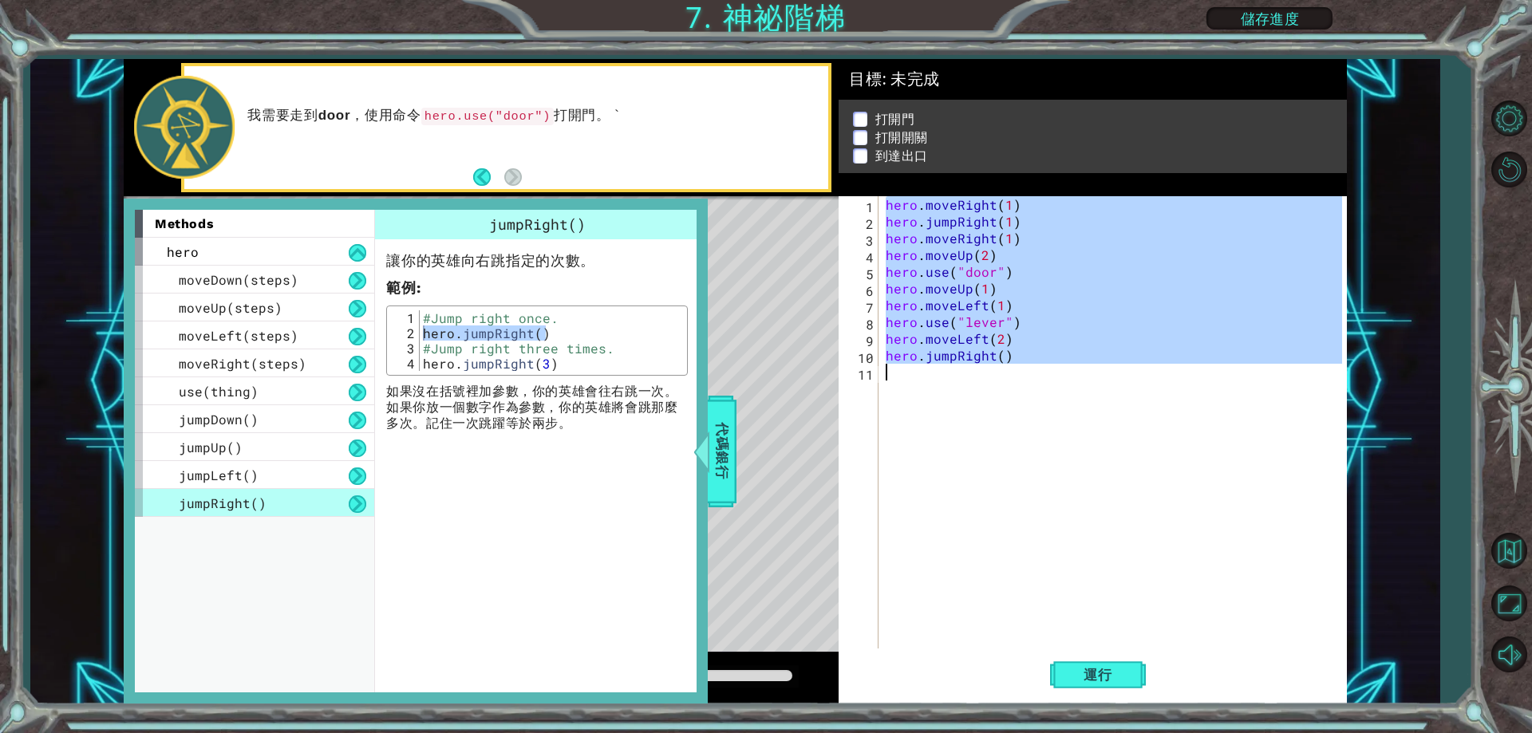
drag, startPoint x: 1008, startPoint y: 412, endPoint x: 1008, endPoint y: 398, distance: 13.6
click at [1007, 412] on div "hero . moveRight ( 1 ) hero . jumpRight ( 1 ) hero . moveRight ( 1 ) hero . mov…" at bounding box center [1112, 422] width 459 height 452
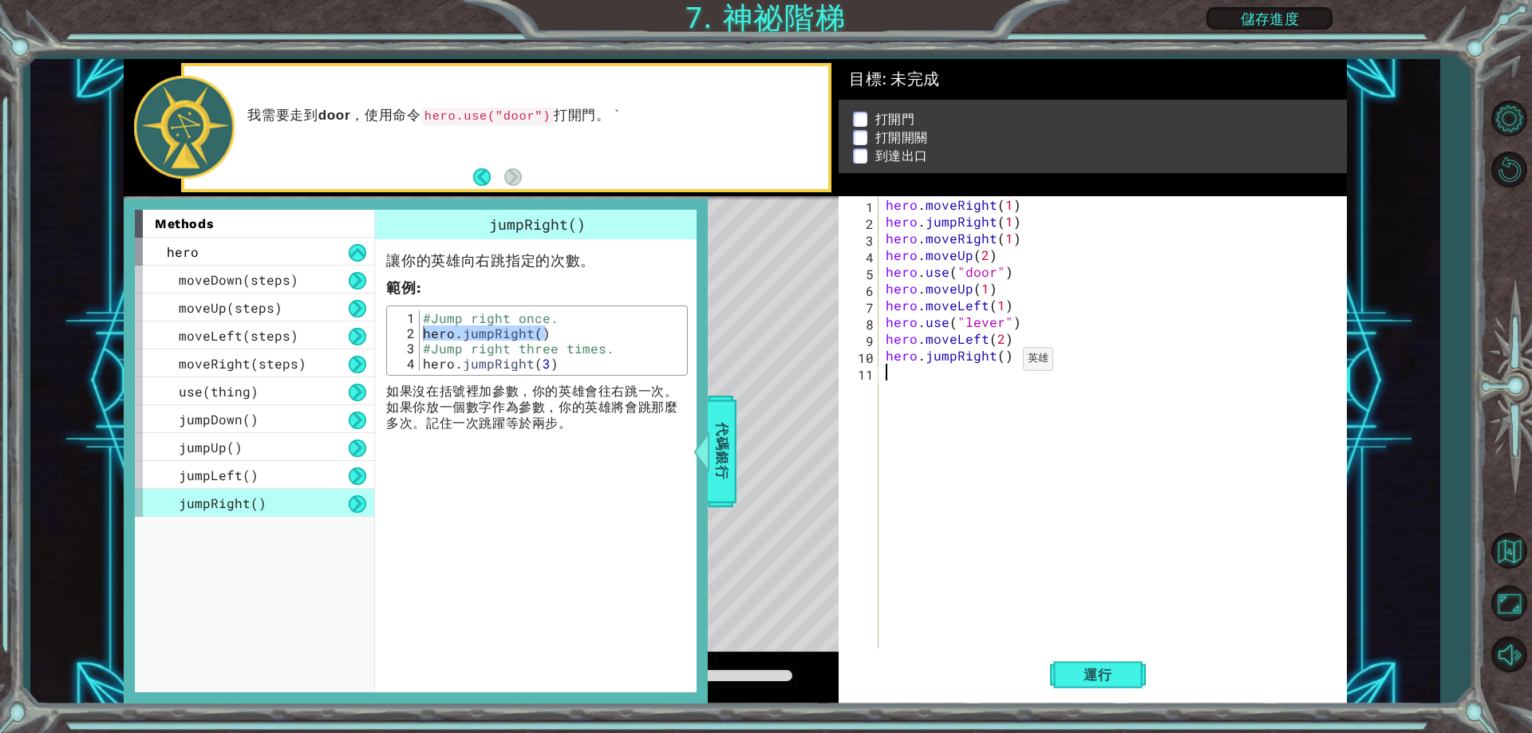
click at [1003, 363] on div "hero . moveRight ( 1 ) hero . jumpRight ( 1 ) hero . moveRight ( 1 ) hero . mov…" at bounding box center [1116, 439] width 467 height 486
click at [729, 449] on span "代碼銀行" at bounding box center [722, 451] width 26 height 97
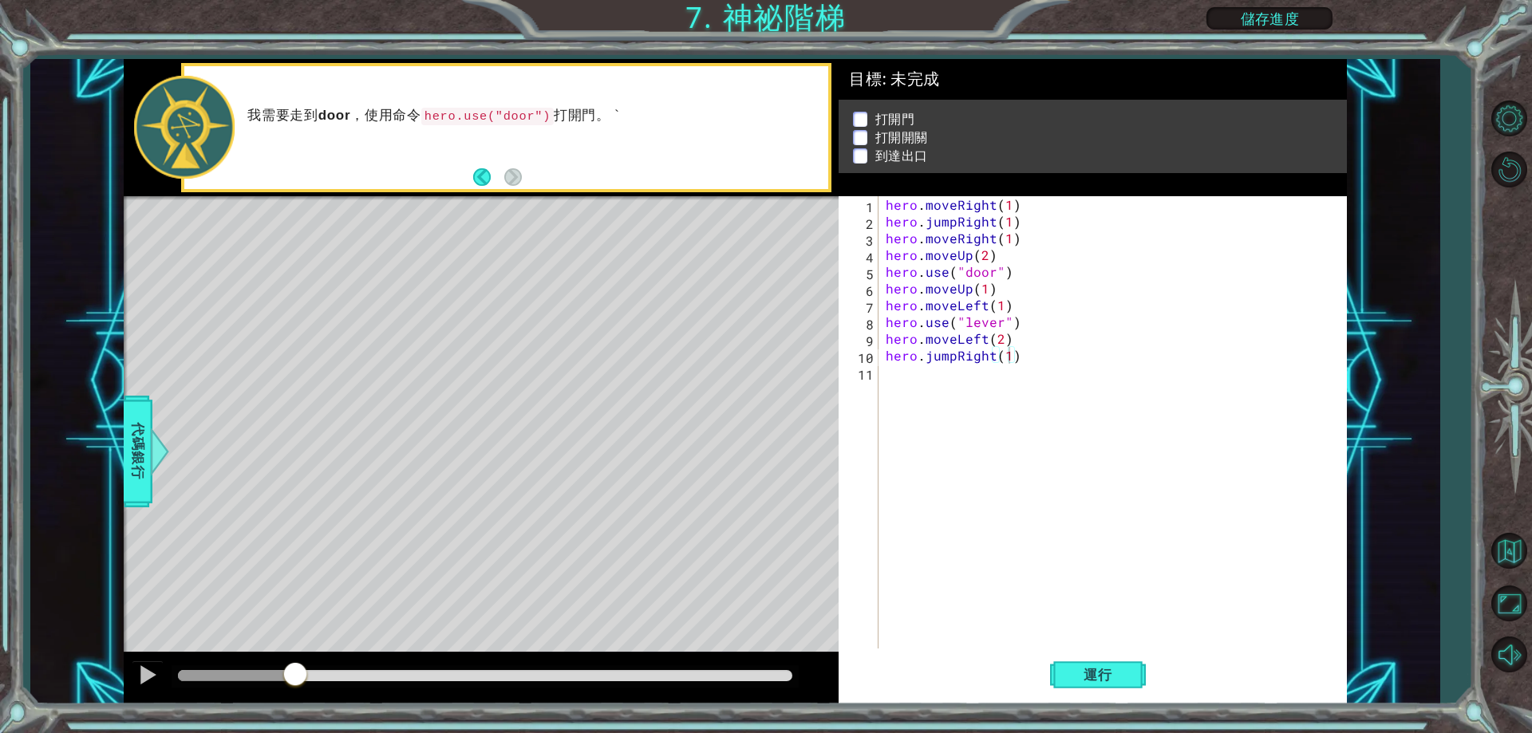
type textarea "hero.moveRight(1)"
drag, startPoint x: 1016, startPoint y: 242, endPoint x: 887, endPoint y: 243, distance: 128.5
click at [887, 243] on div "hero . moveRight ( 1 ) hero . jumpRight ( 1 ) hero . moveRight ( 1 ) hero . mov…" at bounding box center [1116, 439] width 467 height 486
click at [934, 411] on div "hero . moveRight ( 1 ) hero . jumpRight ( 1 ) hero . moveRight ( 1 ) hero . mov…" at bounding box center [1116, 439] width 467 height 486
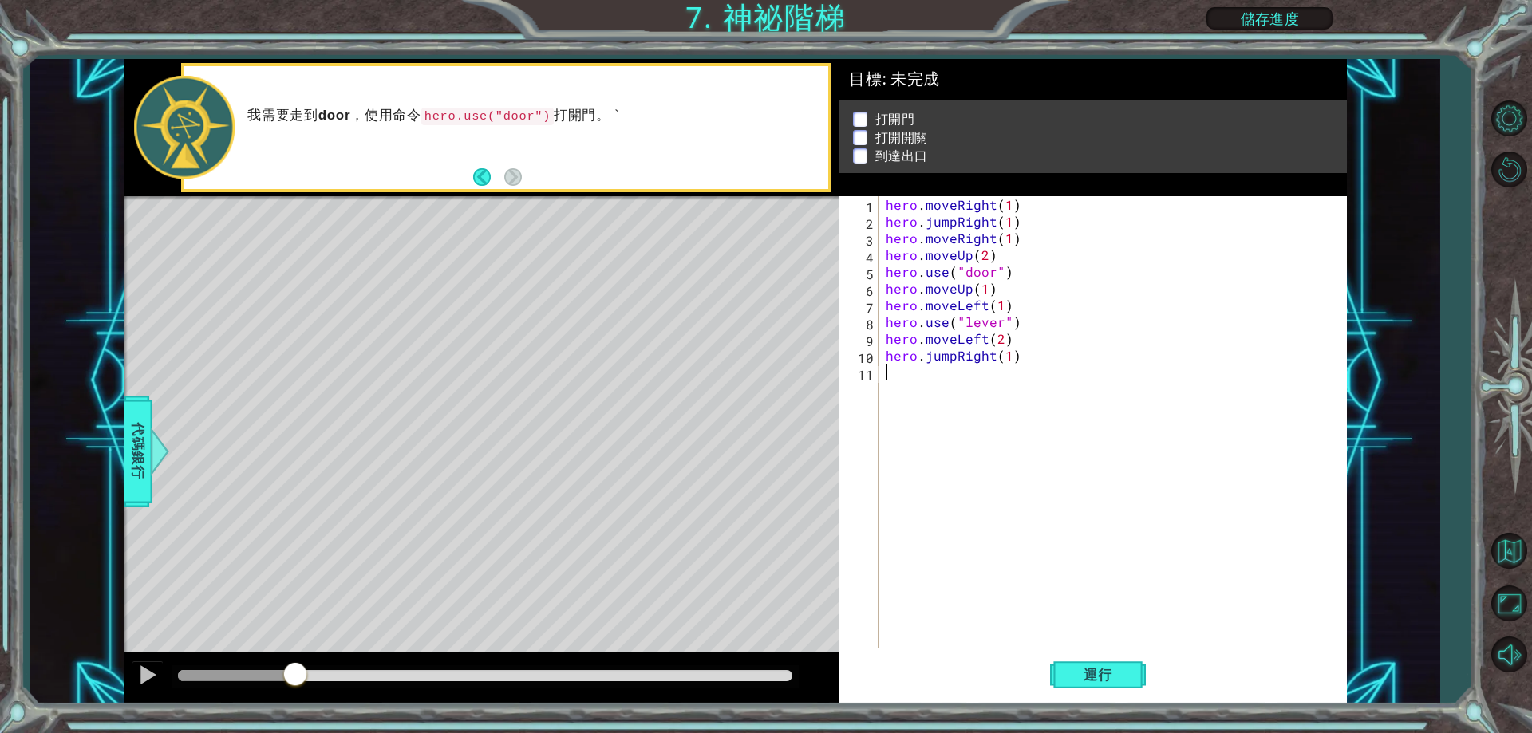
paste textarea "hero.moveRight(1)"
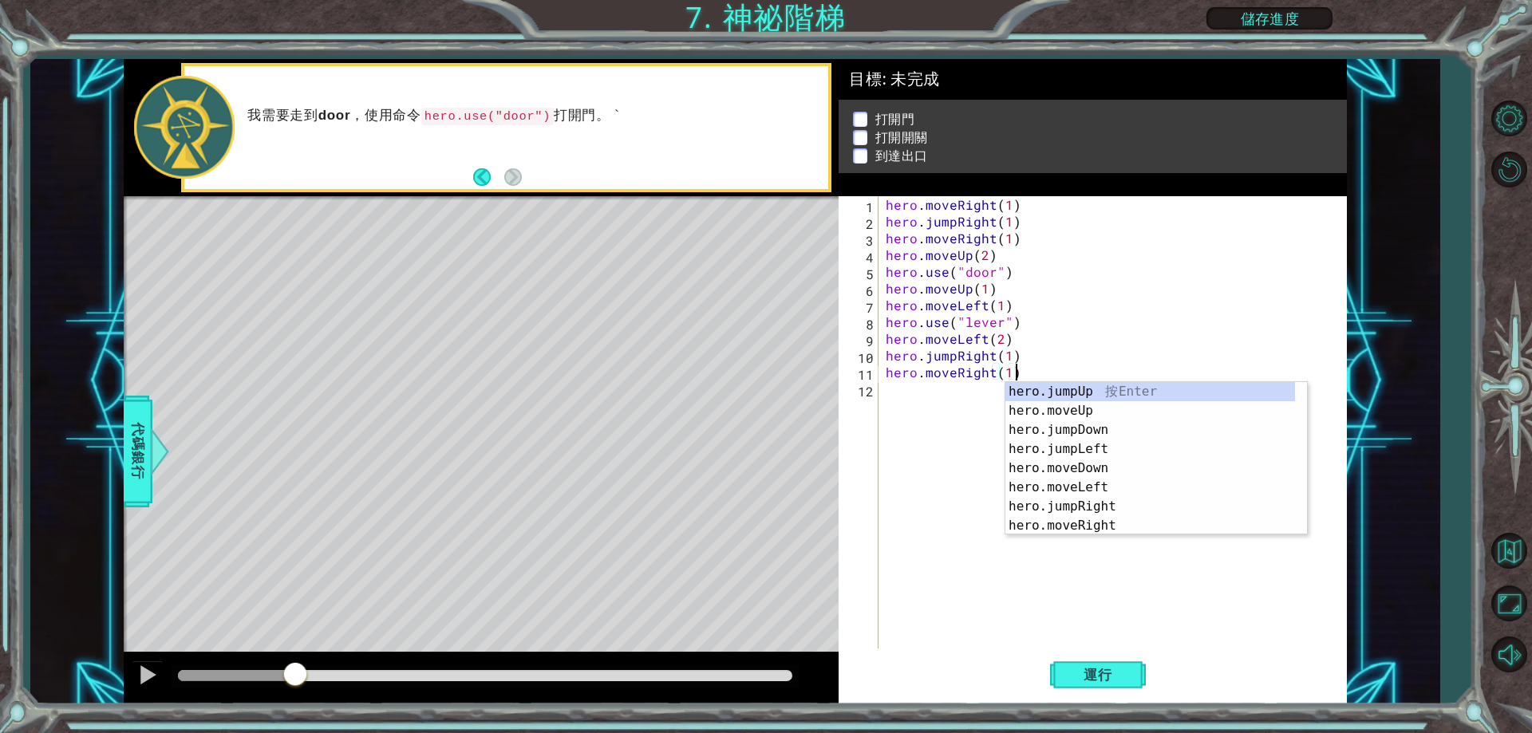
drag, startPoint x: 1013, startPoint y: 380, endPoint x: 1003, endPoint y: 385, distance: 11.4
click at [1003, 385] on div "hero . moveRight ( 1 ) hero . jumpRight ( 1 ) hero . moveRight ( 1 ) hero . mov…" at bounding box center [1116, 439] width 467 height 486
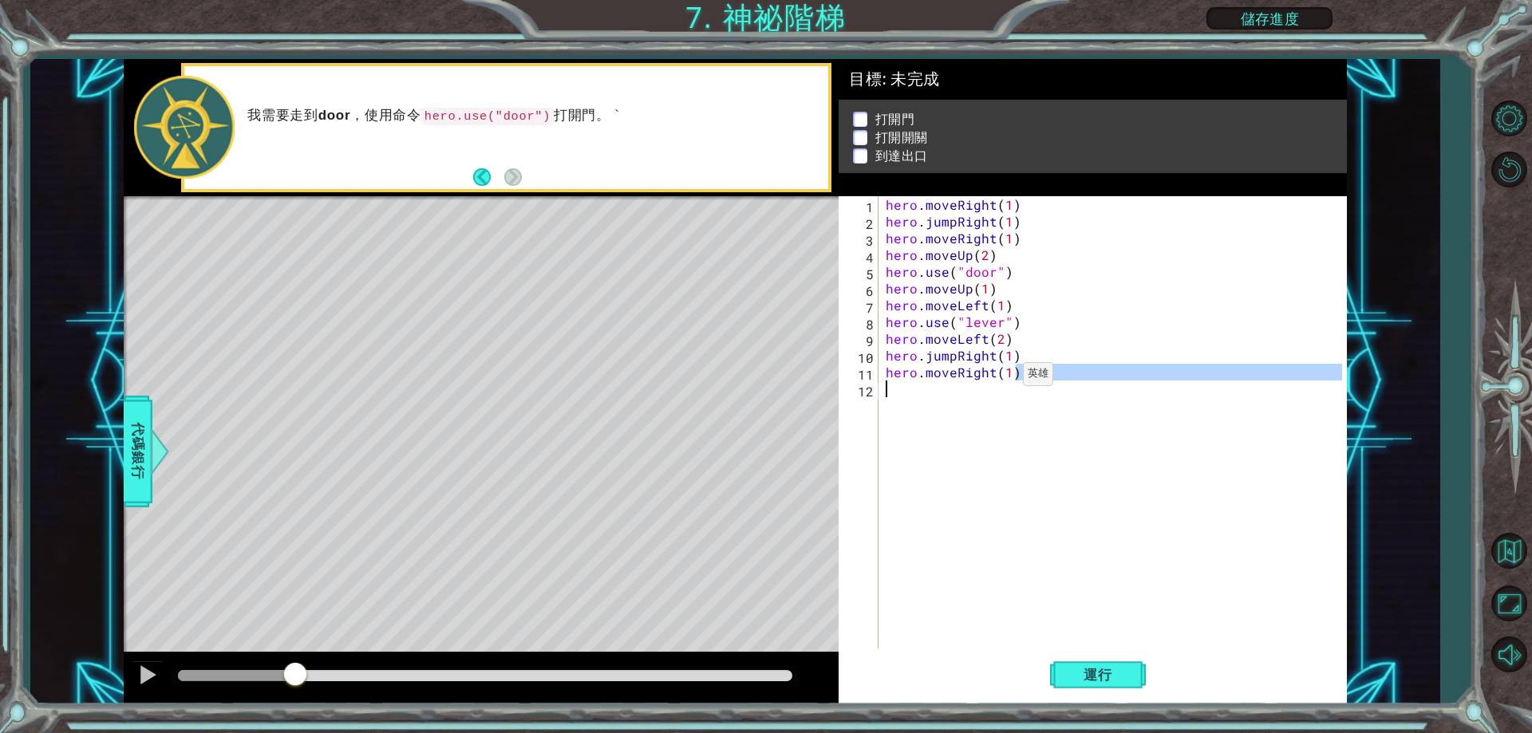
click at [1003, 378] on div "hero . moveRight ( 1 ) hero . jumpRight ( 1 ) hero . moveRight ( 1 ) hero . mov…" at bounding box center [1116, 439] width 467 height 486
click at [1007, 377] on div "hero . moveRight ( 1 ) hero . jumpRight ( 1 ) hero . moveRight ( 1 ) hero . mov…" at bounding box center [1116, 439] width 467 height 486
drag, startPoint x: 1100, startPoint y: 672, endPoint x: 1033, endPoint y: 673, distance: 66.2
click at [1094, 674] on span "運行" at bounding box center [1098, 675] width 61 height 16
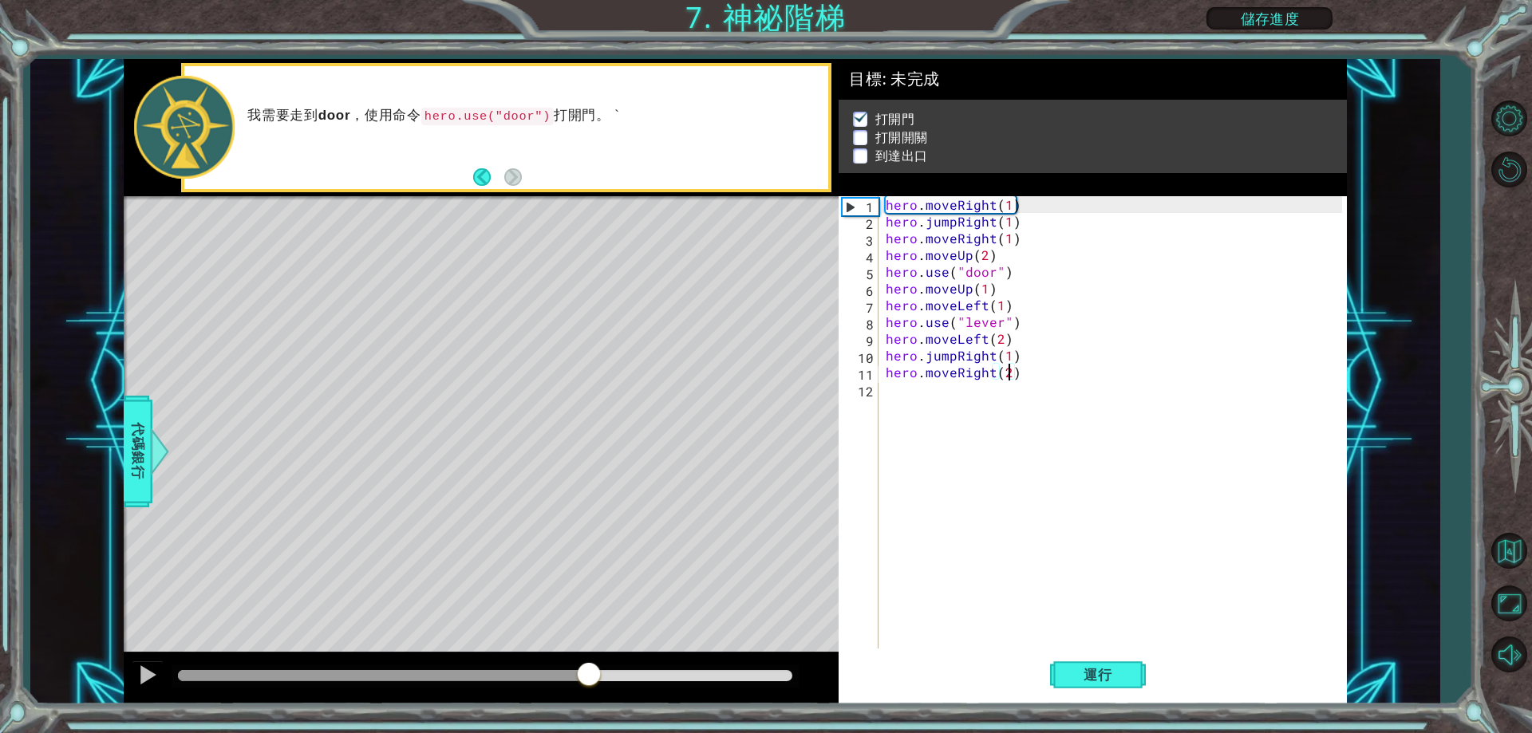
click at [588, 675] on div at bounding box center [485, 675] width 614 height 11
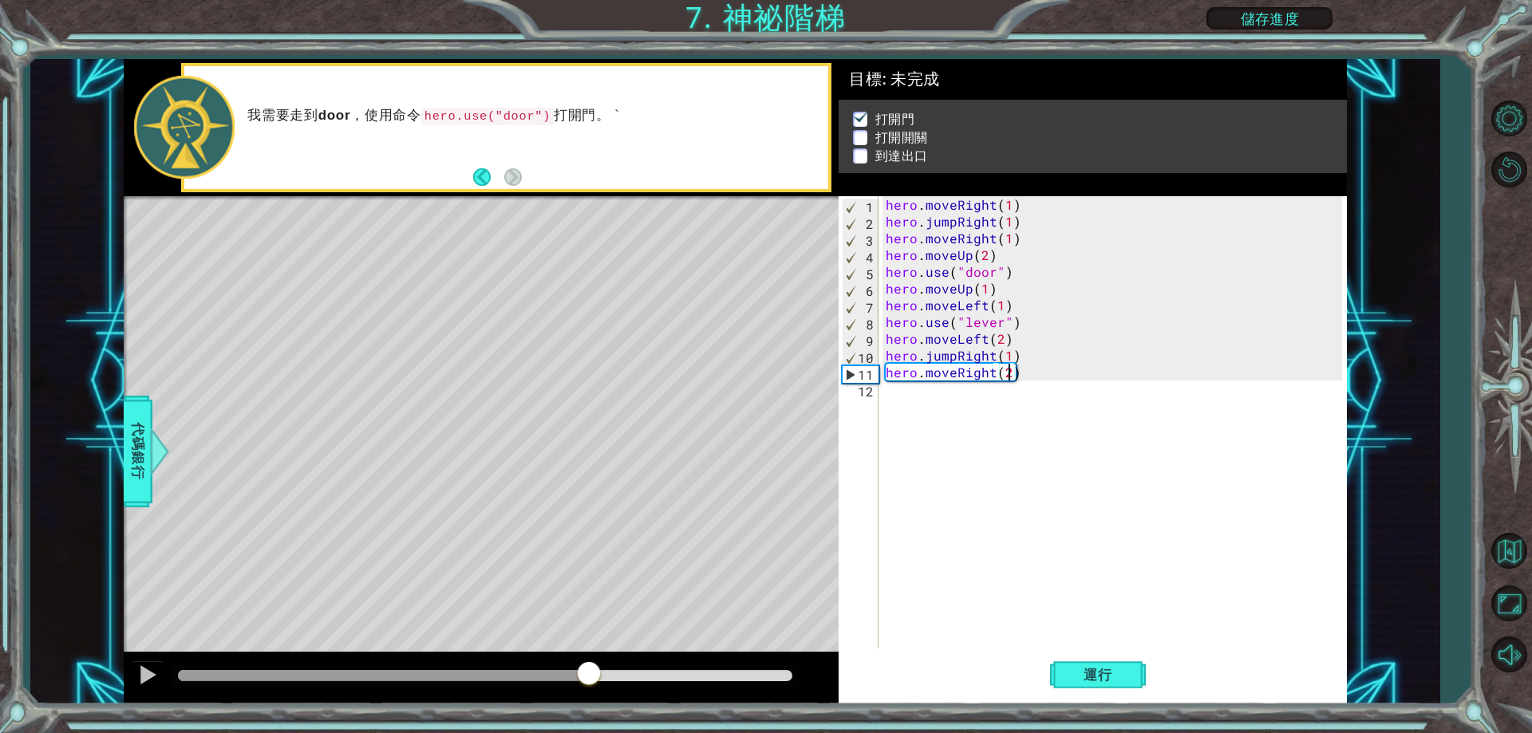
click at [667, 673] on div at bounding box center [485, 675] width 614 height 11
click at [712, 665] on div at bounding box center [481, 678] width 715 height 51
drag, startPoint x: 739, startPoint y: 674, endPoint x: 727, endPoint y: 675, distance: 12.0
click at [737, 675] on div at bounding box center [485, 675] width 614 height 11
click at [136, 673] on button at bounding box center [148, 677] width 32 height 33
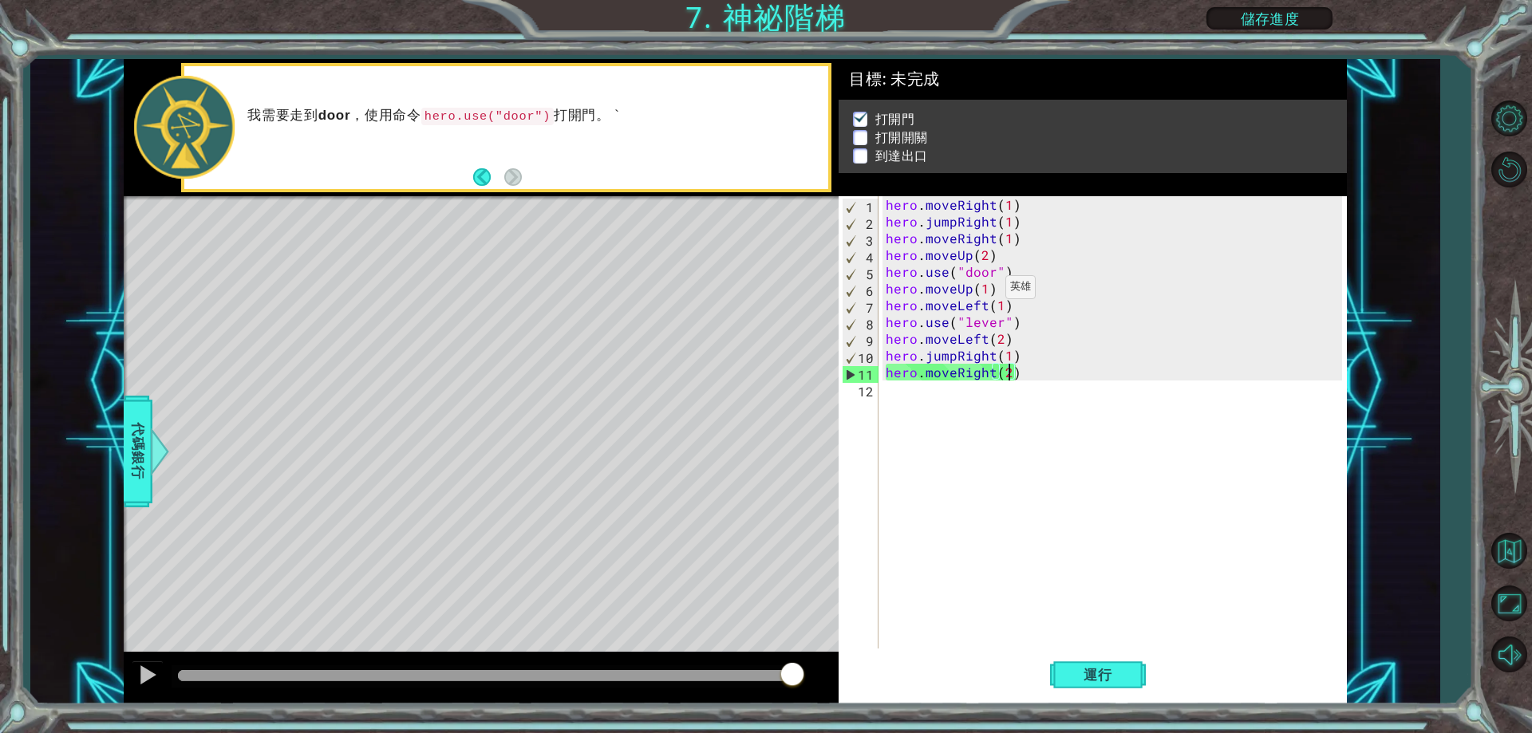
click at [985, 291] on div "hero . moveRight ( 1 ) hero . jumpRight ( 1 ) hero . moveRight ( 1 ) hero . mov…" at bounding box center [1116, 439] width 467 height 486
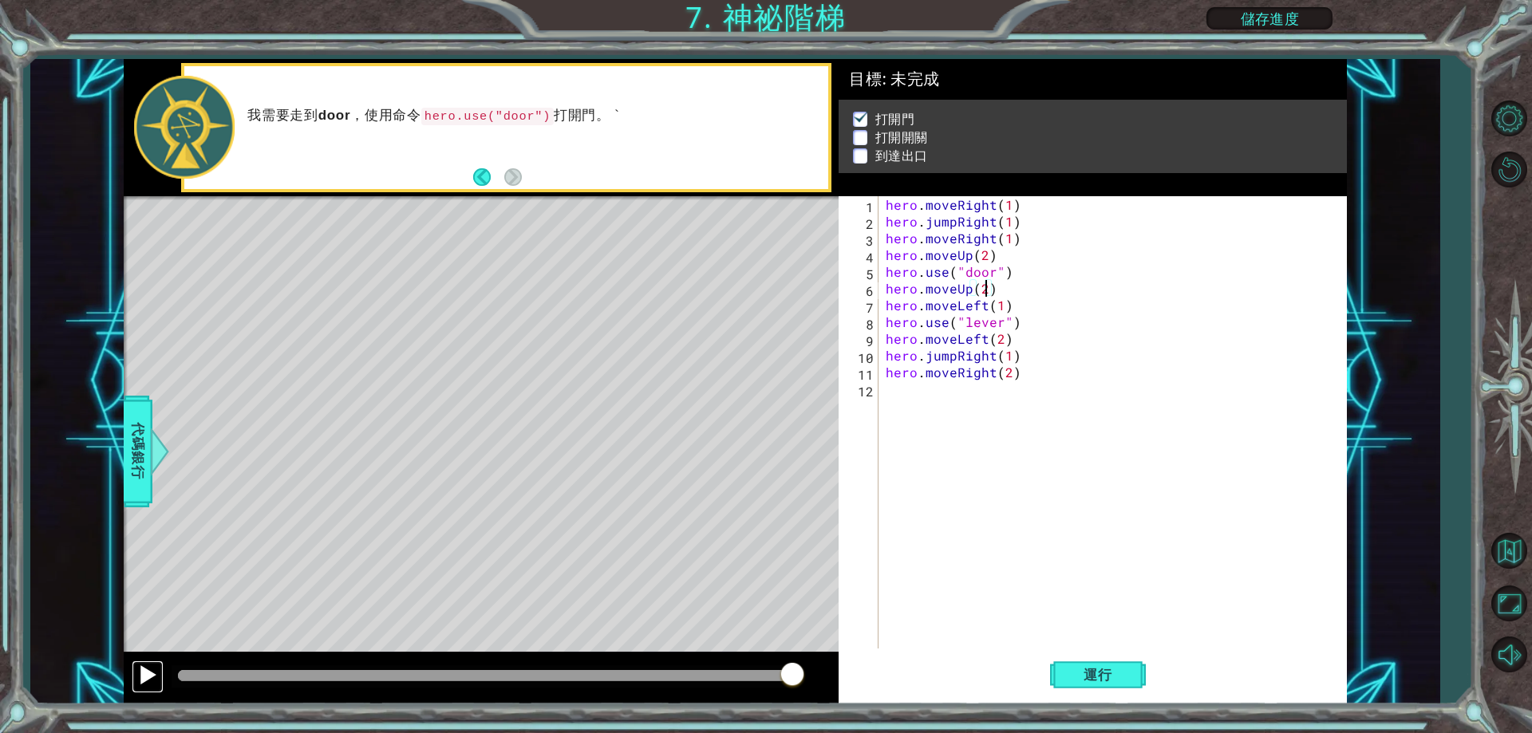
click at [136, 666] on button at bounding box center [148, 677] width 32 height 33
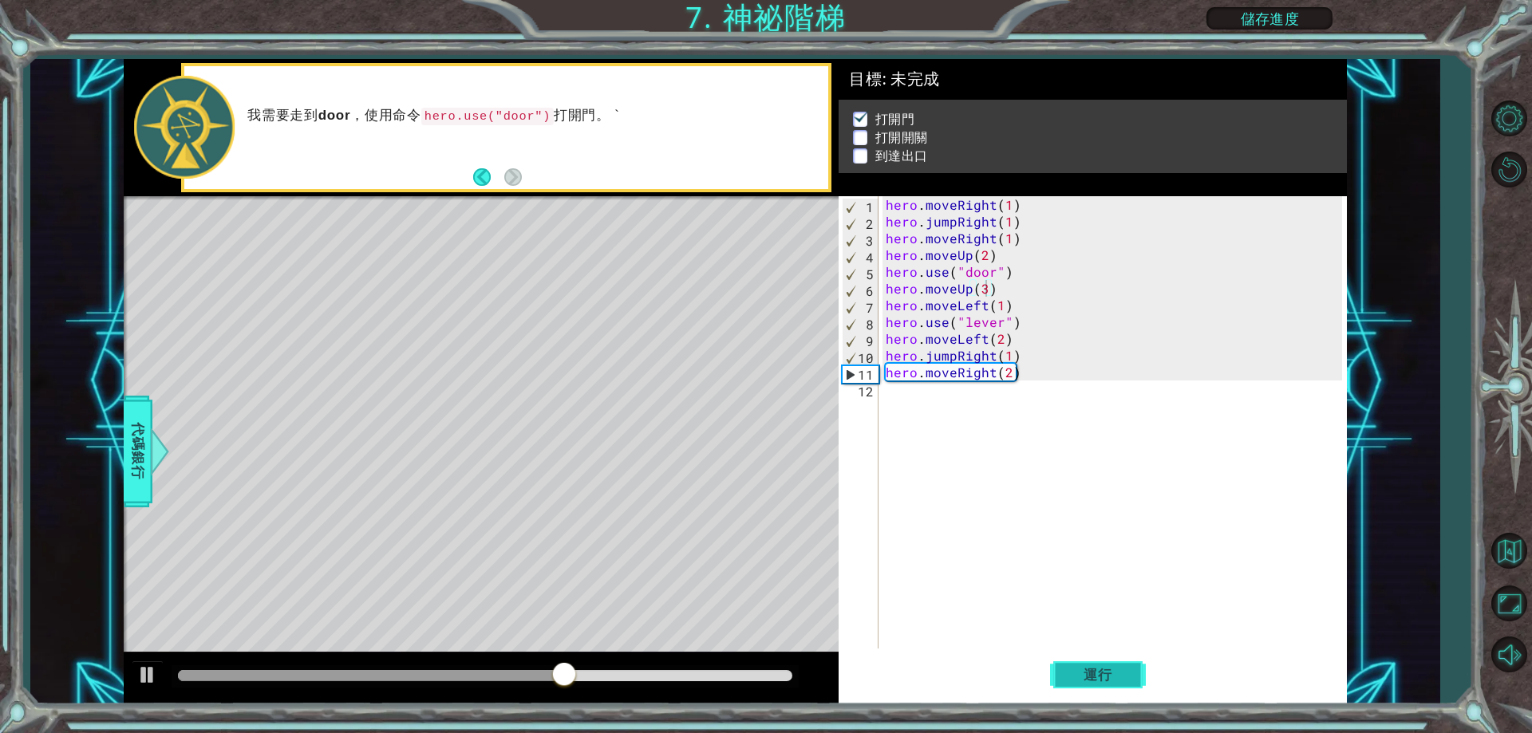
click at [1112, 677] on span "運行" at bounding box center [1098, 675] width 61 height 16
click at [1013, 356] on div "hero . moveRight ( 1 ) hero . jumpRight ( 1 ) hero . moveRight ( 1 ) hero . mov…" at bounding box center [1116, 439] width 467 height 486
type textarea "hero.jumpRight(1)"
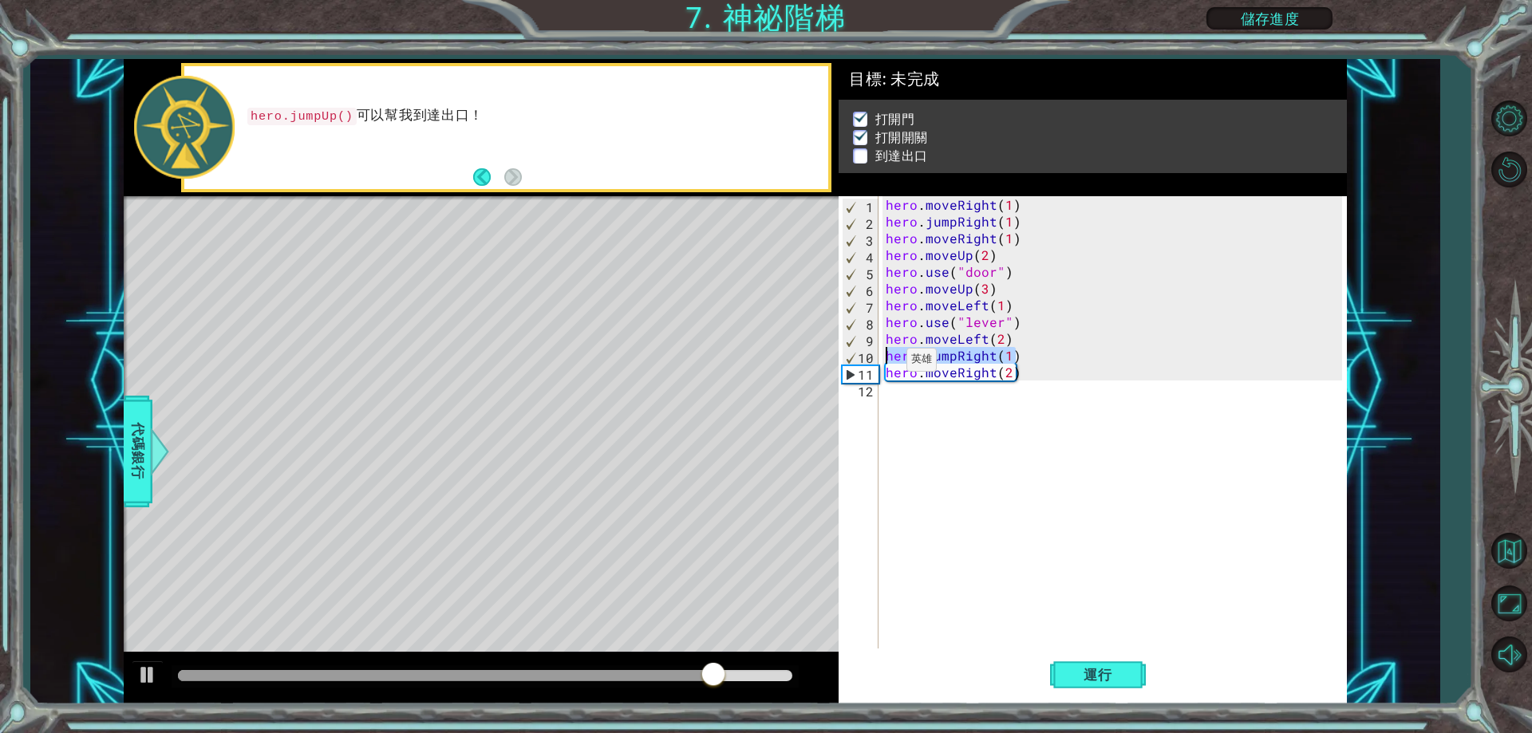
drag, startPoint x: 1013, startPoint y: 356, endPoint x: 876, endPoint y: 354, distance: 136.5
click at [876, 354] on div "hero.jumpRight(1) 1 2 3 4 5 6 7 8 9 10 11 12 hero . moveRight ( 1 ) hero . jump…" at bounding box center [1090, 422] width 503 height 452
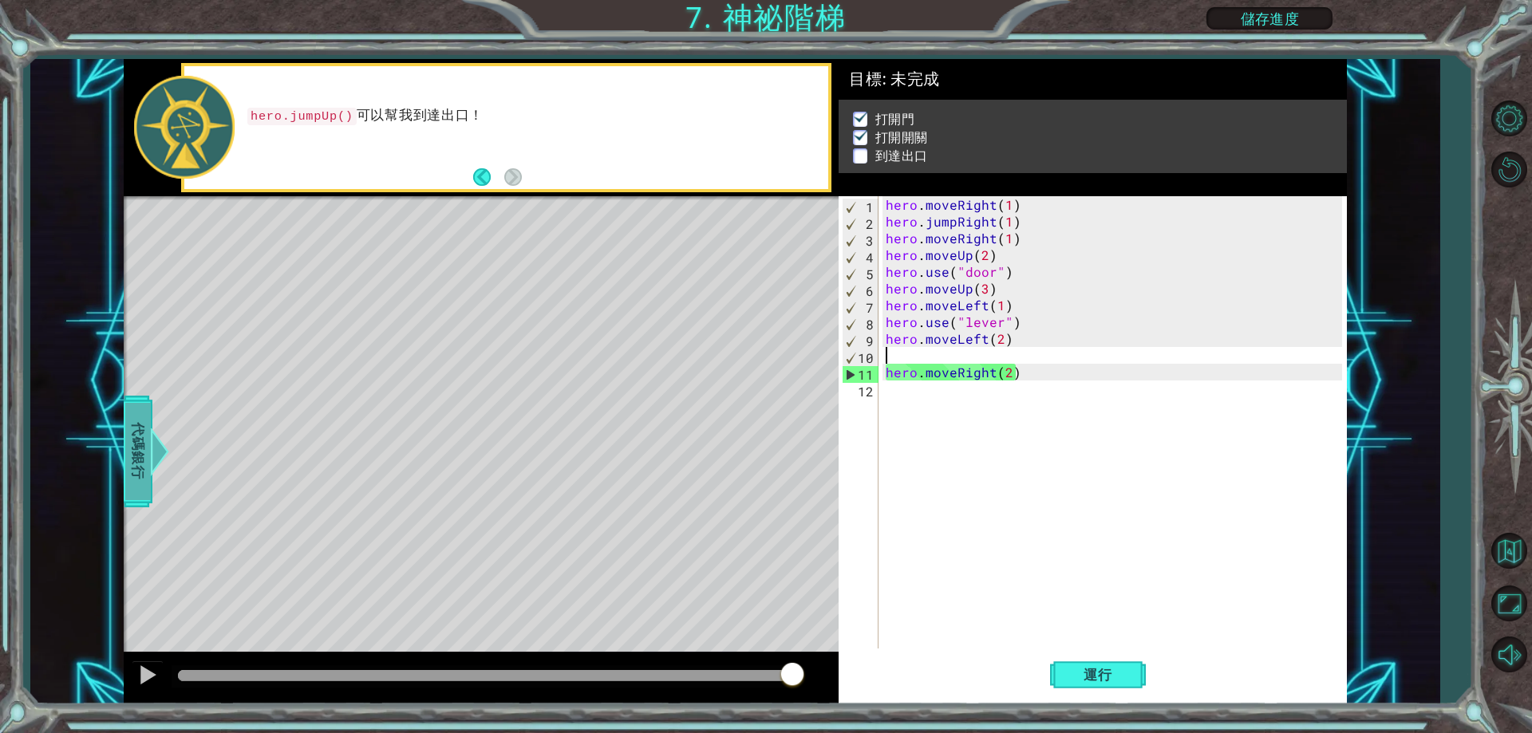
click at [141, 432] on span "代碼銀行" at bounding box center [138, 451] width 26 height 97
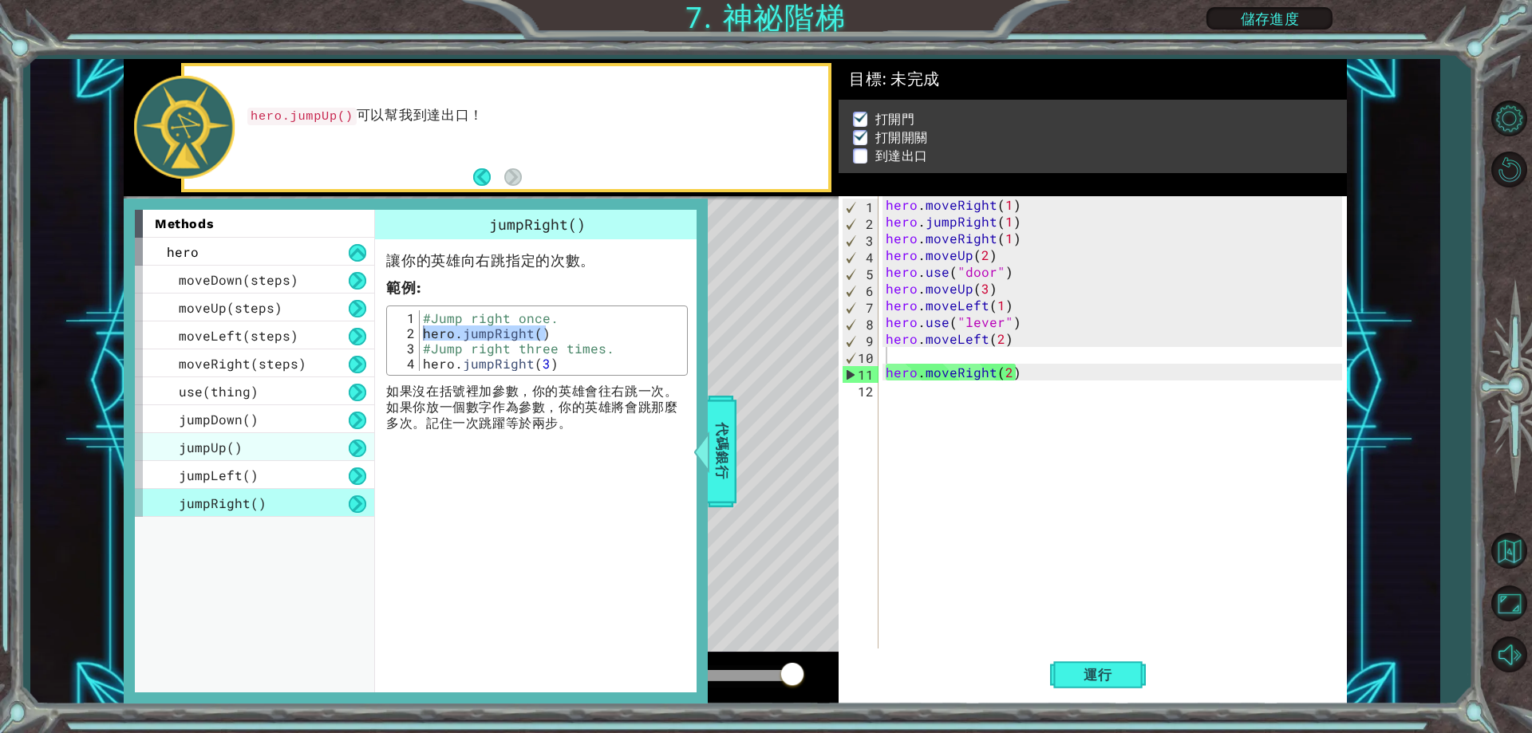
click at [261, 454] on div "jumpUp()" at bounding box center [254, 447] width 239 height 28
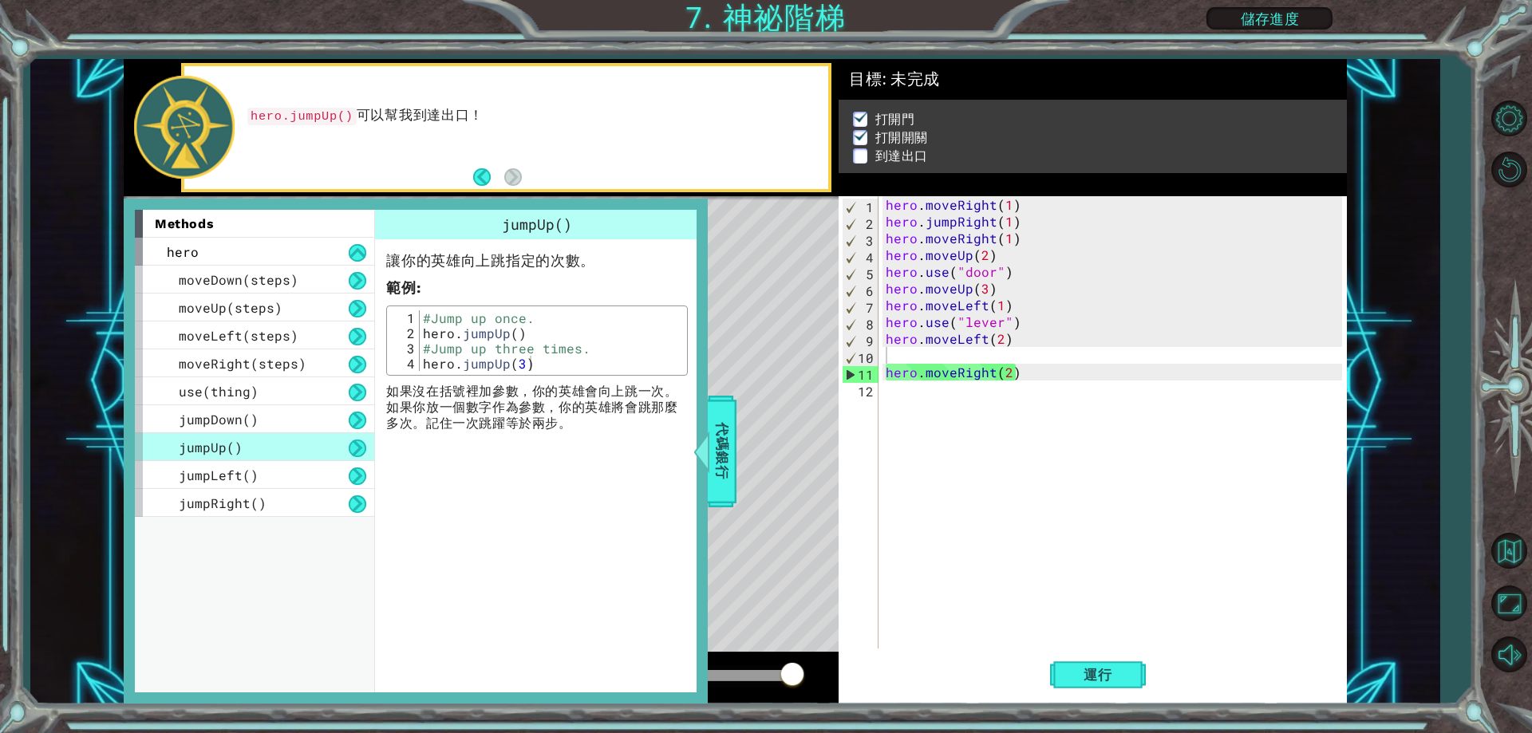
type textarea "hero.jumpUp()"
drag, startPoint x: 523, startPoint y: 331, endPoint x: 420, endPoint y: 329, distance: 103.8
click at [421, 330] on div "#Jump up once. hero . jumpUp ( ) #Jump up three times. hero . jumpUp ( 3 )" at bounding box center [551, 355] width 263 height 91
click at [914, 360] on div "hero . moveRight ( 1 ) hero . jumpRight ( 1 ) hero . moveRight ( 1 ) hero . mov…" at bounding box center [1116, 439] width 467 height 486
paste textarea "hero.jumpUp()"
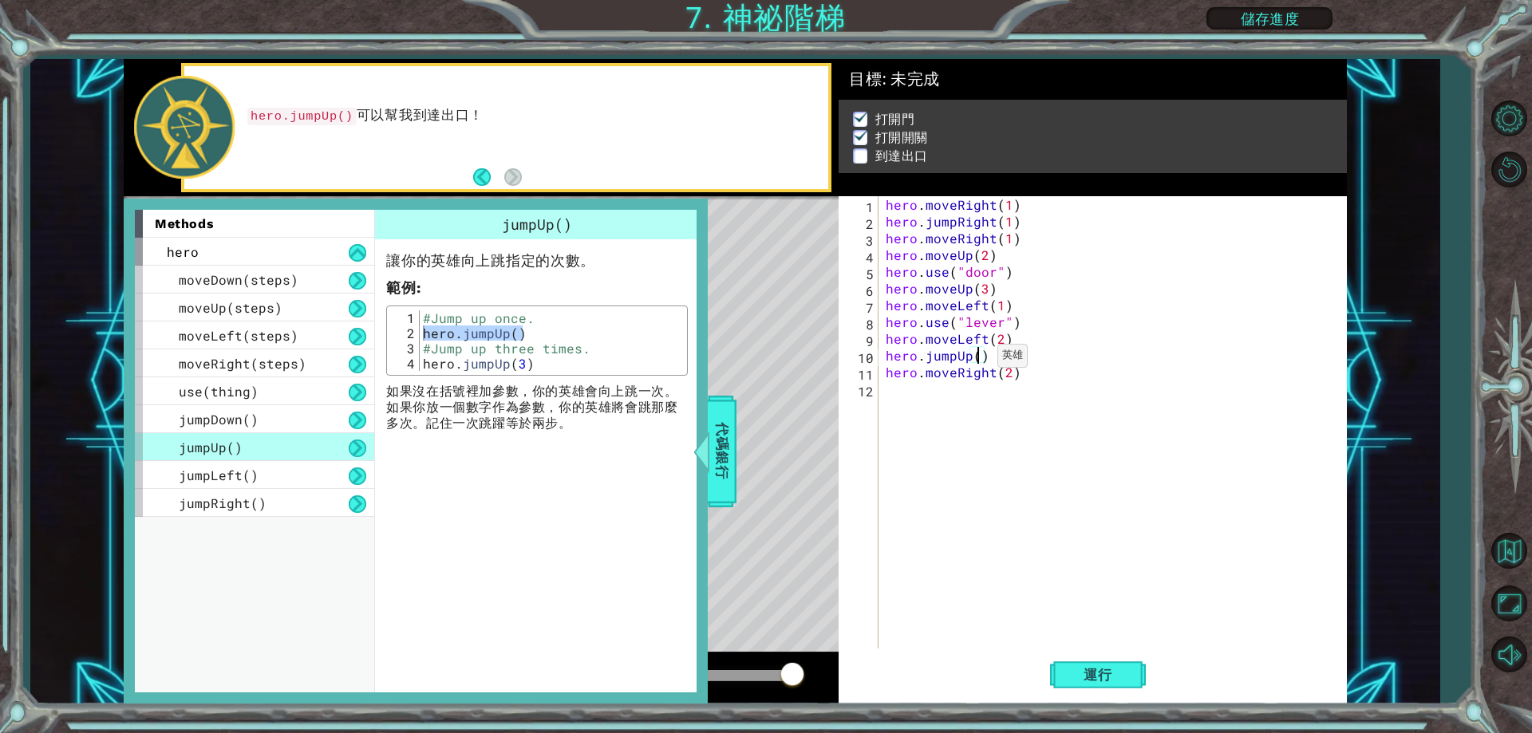
click at [978, 360] on div "hero . moveRight ( 1 ) hero . jumpRight ( 1 ) hero . moveRight ( 1 ) hero . mov…" at bounding box center [1116, 439] width 467 height 486
type textarea "hero.jumpUp(1)"
drag, startPoint x: 1069, startPoint y: 674, endPoint x: 767, endPoint y: 543, distance: 329.8
click at [1068, 676] on span "運行" at bounding box center [1098, 675] width 61 height 16
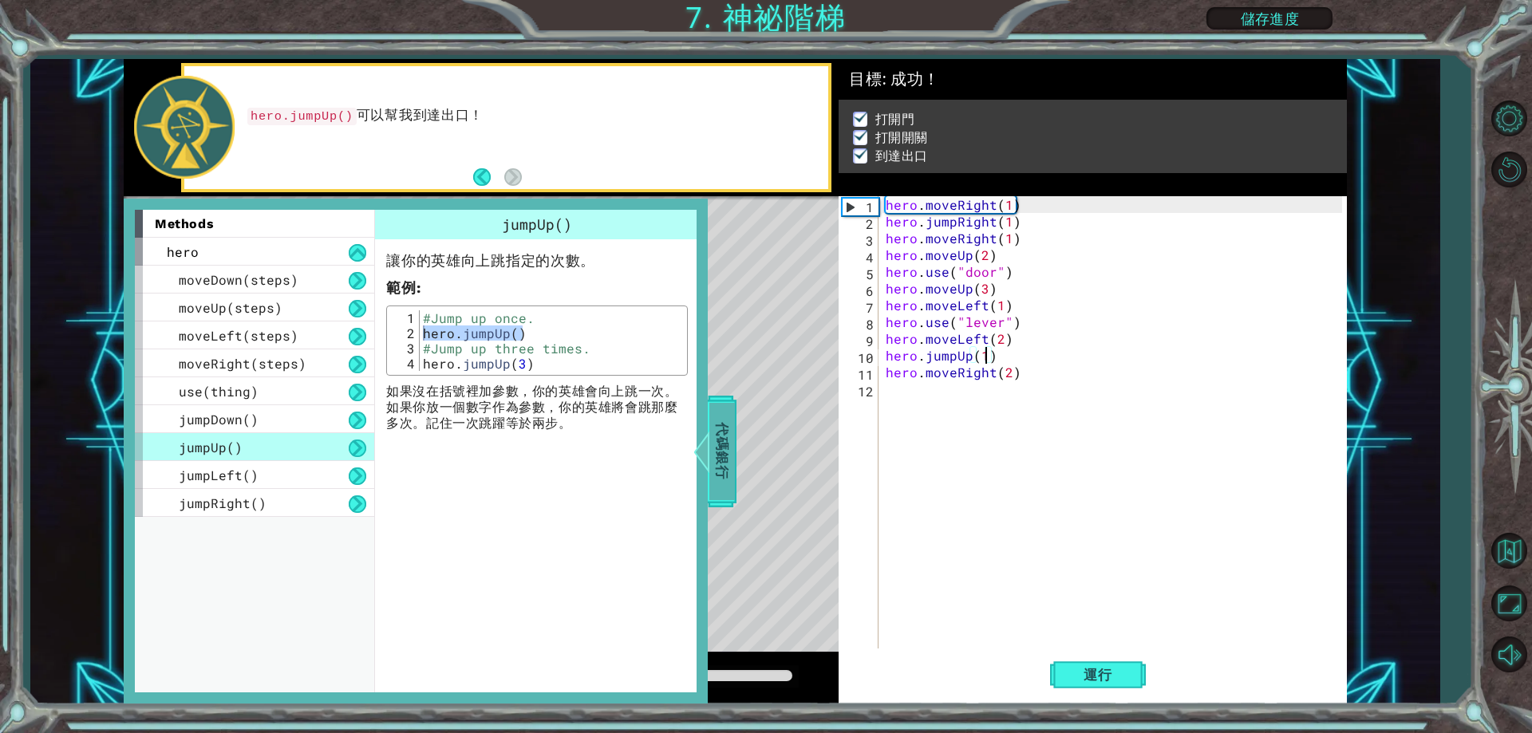
click at [713, 477] on span "代碼銀行" at bounding box center [722, 451] width 26 height 97
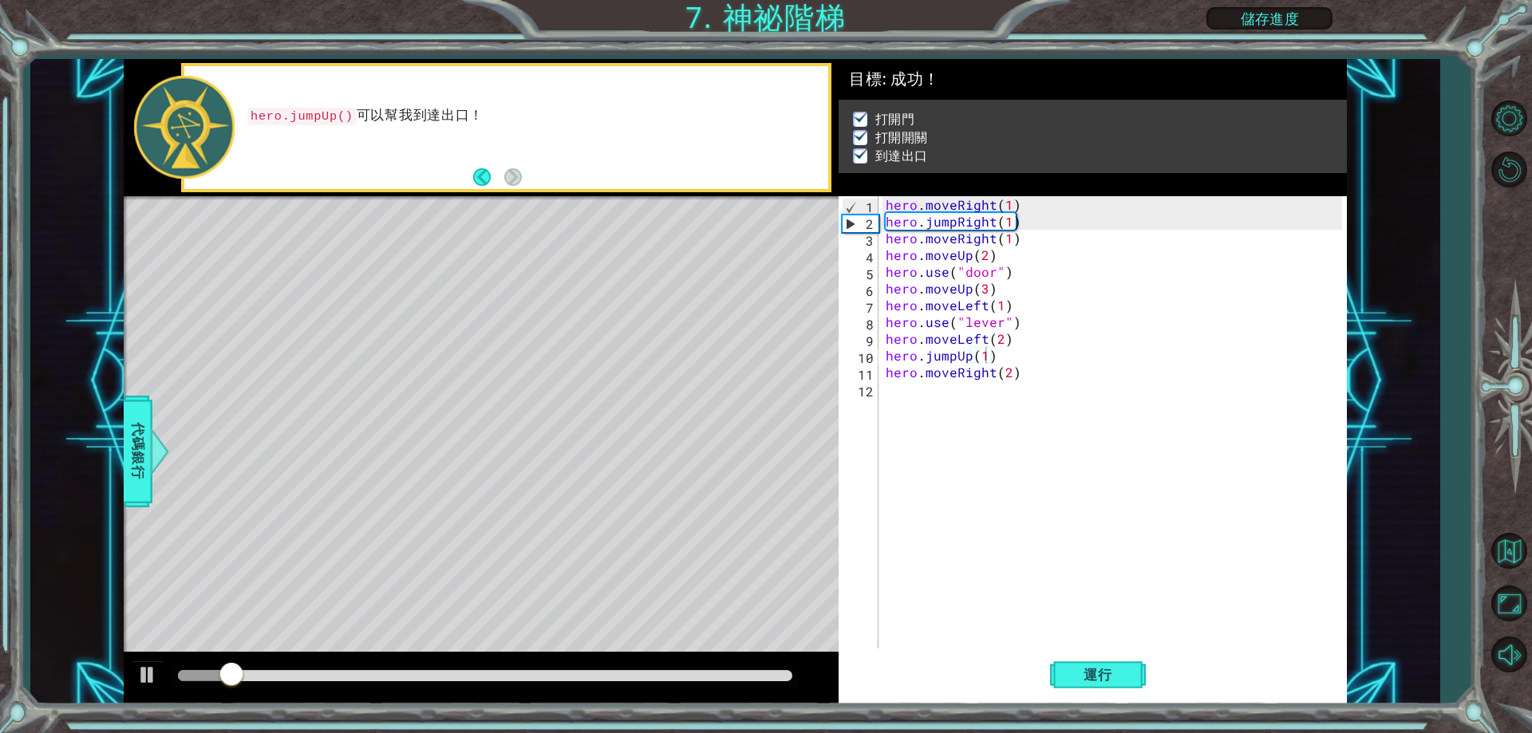
click at [508, 667] on div at bounding box center [485, 677] width 627 height 22
click at [633, 688] on div at bounding box center [485, 677] width 627 height 22
click at [646, 669] on div at bounding box center [485, 677] width 627 height 22
click at [628, 671] on div at bounding box center [485, 677] width 627 height 22
click at [626, 673] on div at bounding box center [485, 675] width 614 height 11
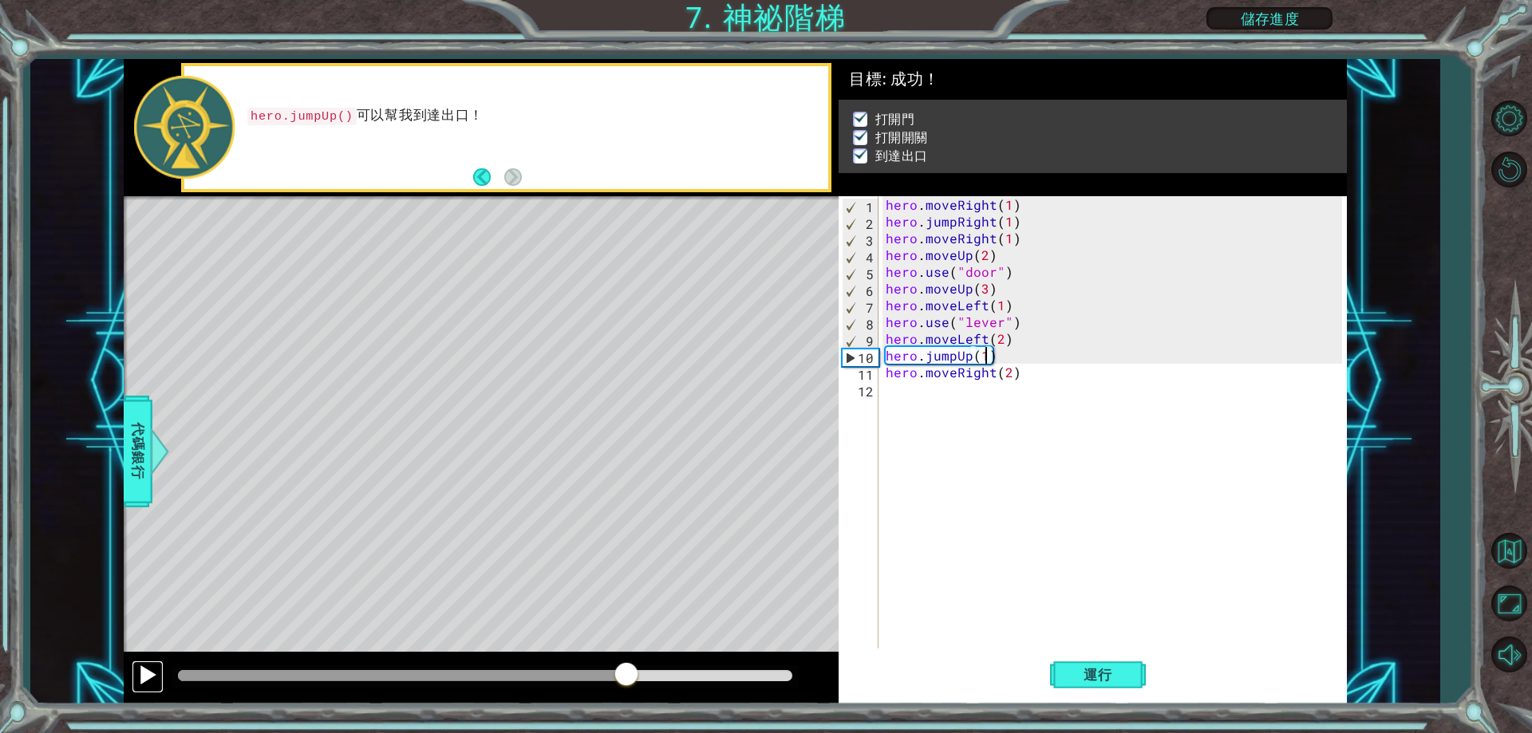
click at [154, 680] on div at bounding box center [147, 675] width 21 height 21
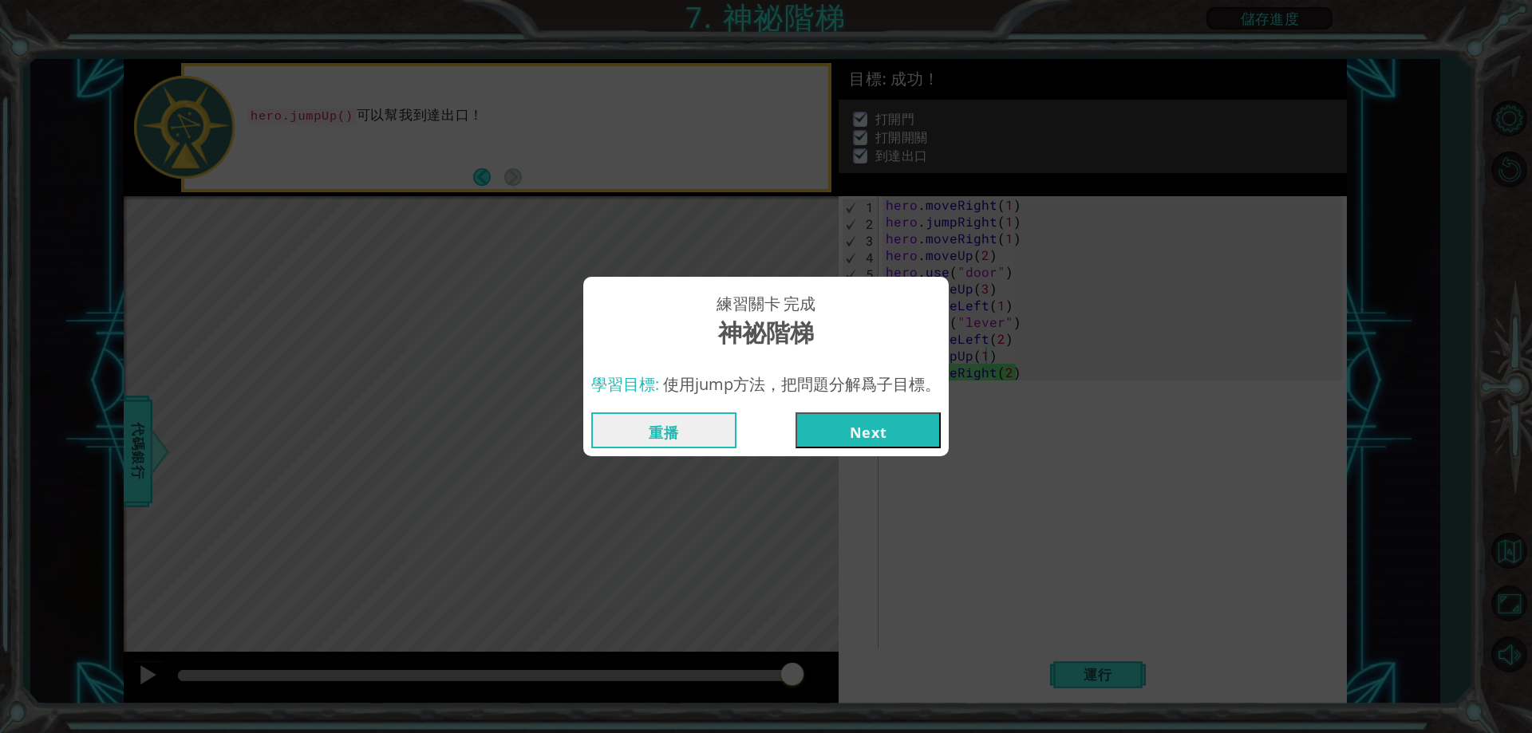
click at [877, 419] on button "Next" at bounding box center [868, 431] width 145 height 36
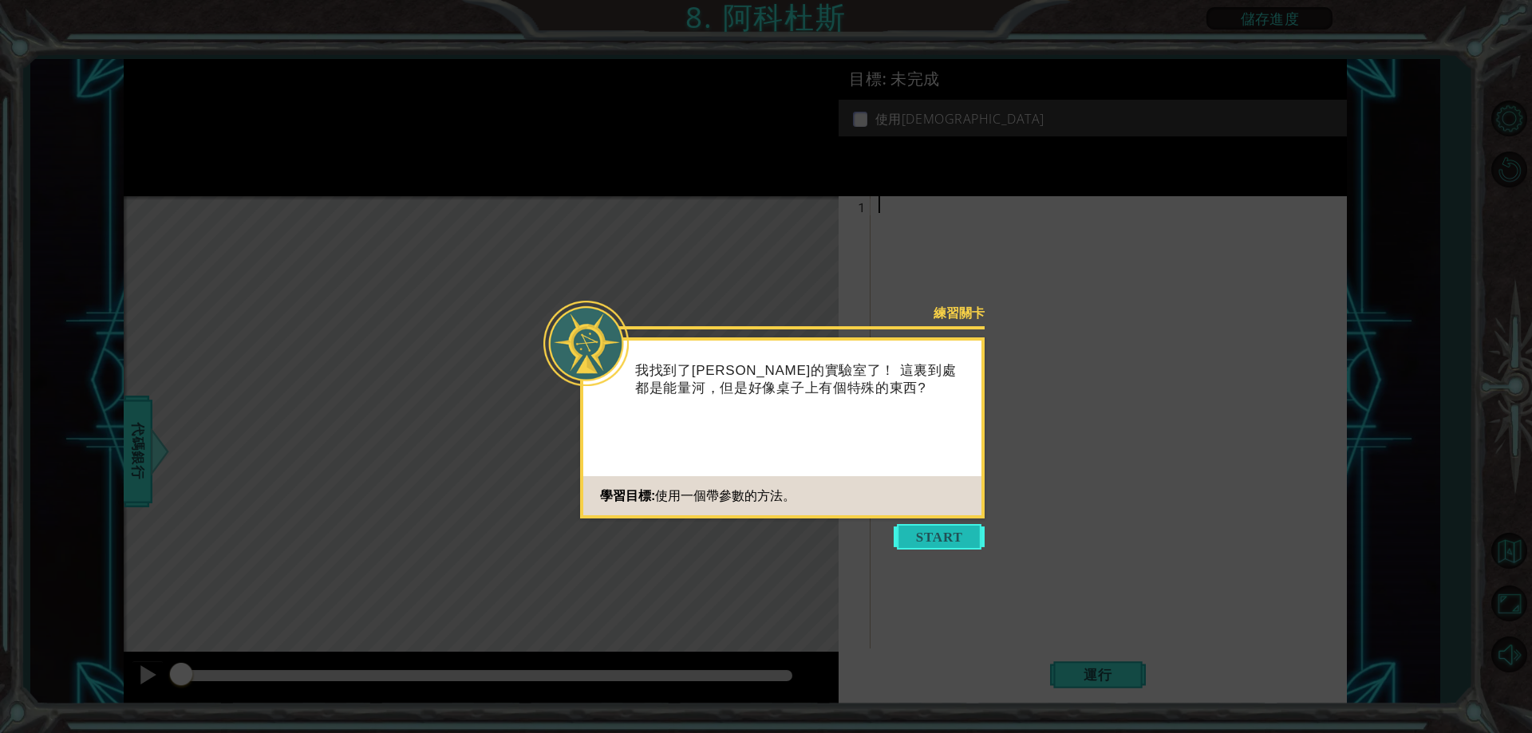
click at [936, 531] on button "Start" at bounding box center [939, 537] width 91 height 26
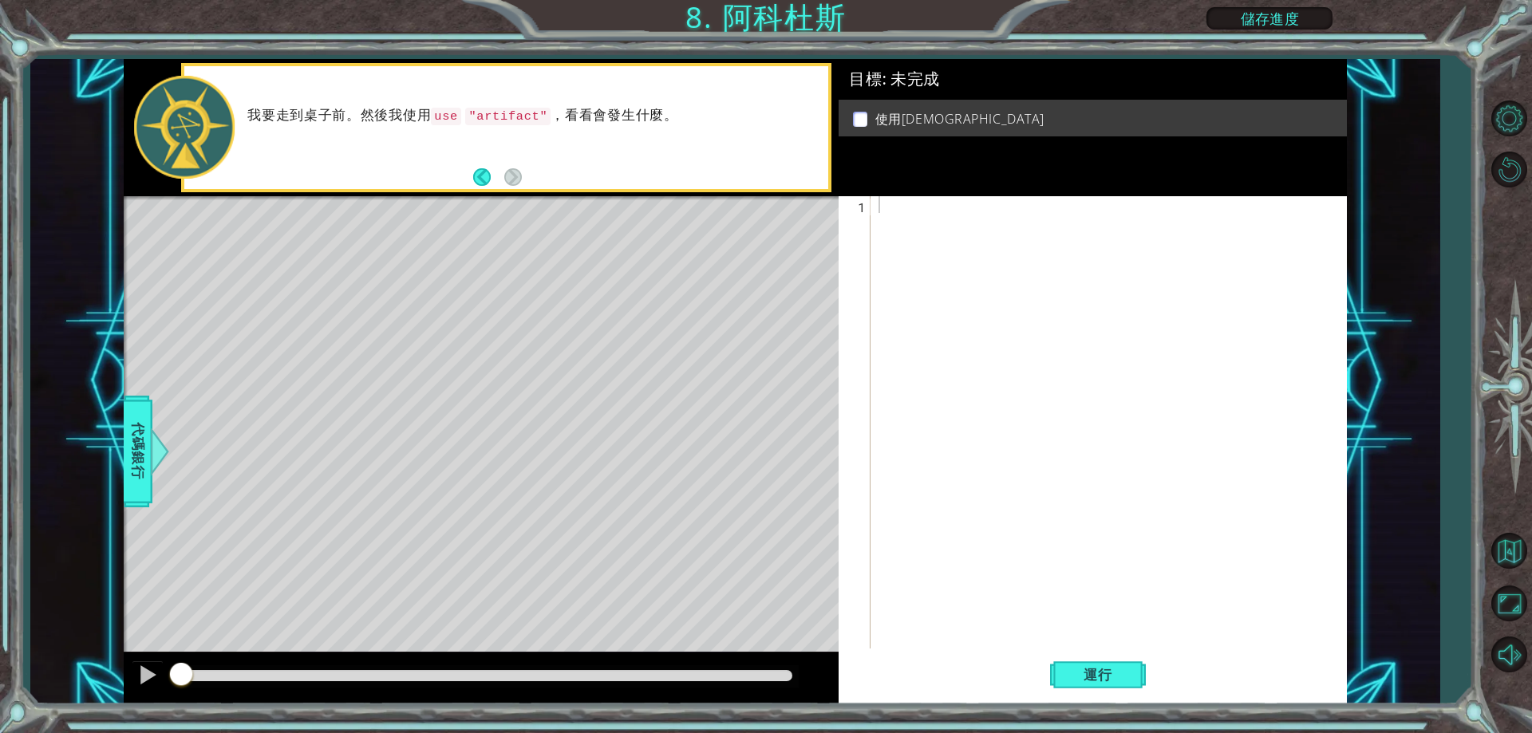
drag, startPoint x: 542, startPoint y: 113, endPoint x: 463, endPoint y: 110, distance: 79.0
click at [463, 110] on p "我要走到桌子前。然後我使用 use "artifact" ，看看會發生什麼。" at bounding box center [532, 116] width 570 height 18
drag, startPoint x: 478, startPoint y: 110, endPoint x: 525, endPoint y: 116, distance: 47.4
click at [482, 114] on code ""artifact"" at bounding box center [507, 117] width 85 height 18
drag, startPoint x: 525, startPoint y: 116, endPoint x: 570, endPoint y: 124, distance: 45.5
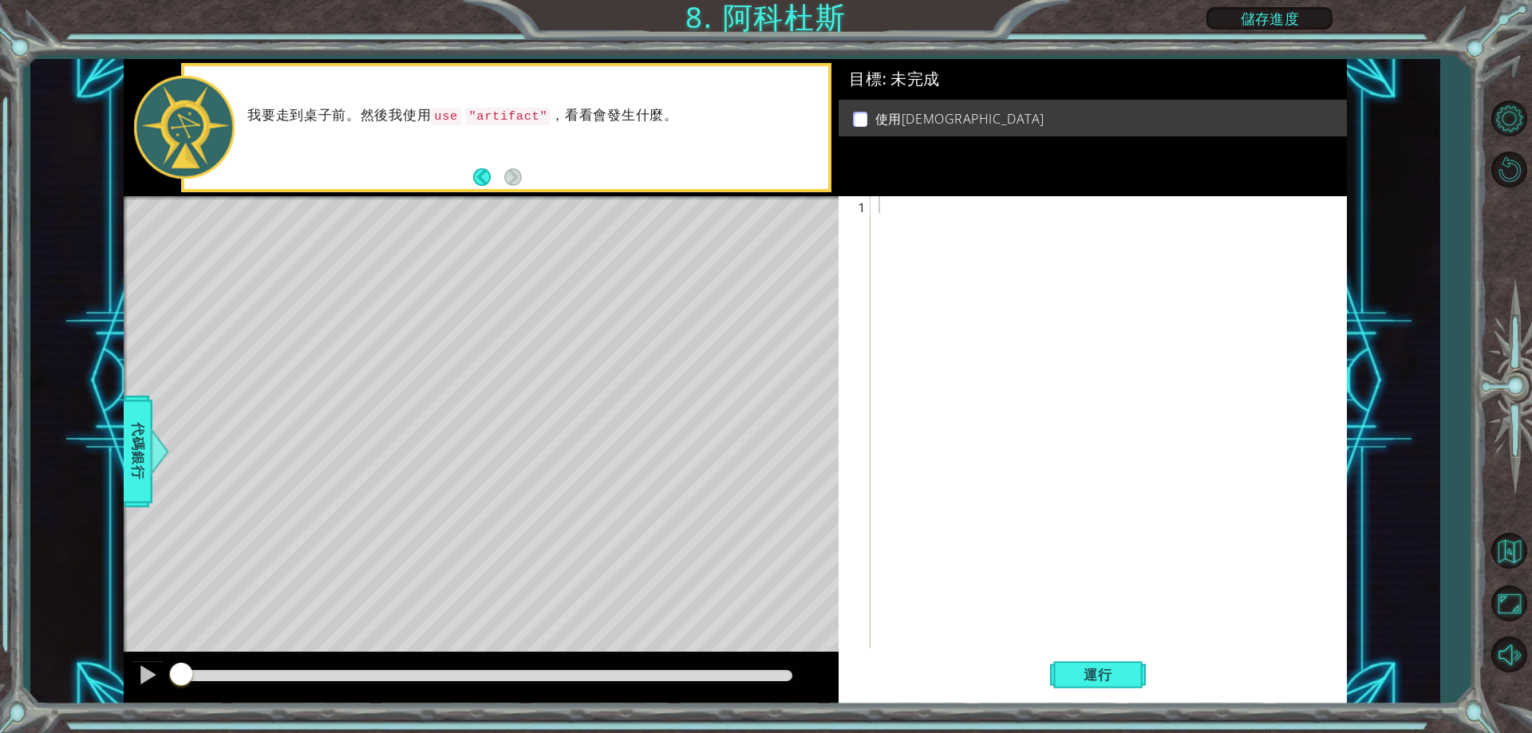
click at [532, 118] on code ""artifact"" at bounding box center [507, 117] width 85 height 18
click at [143, 447] on span "代碼銀行" at bounding box center [138, 451] width 26 height 97
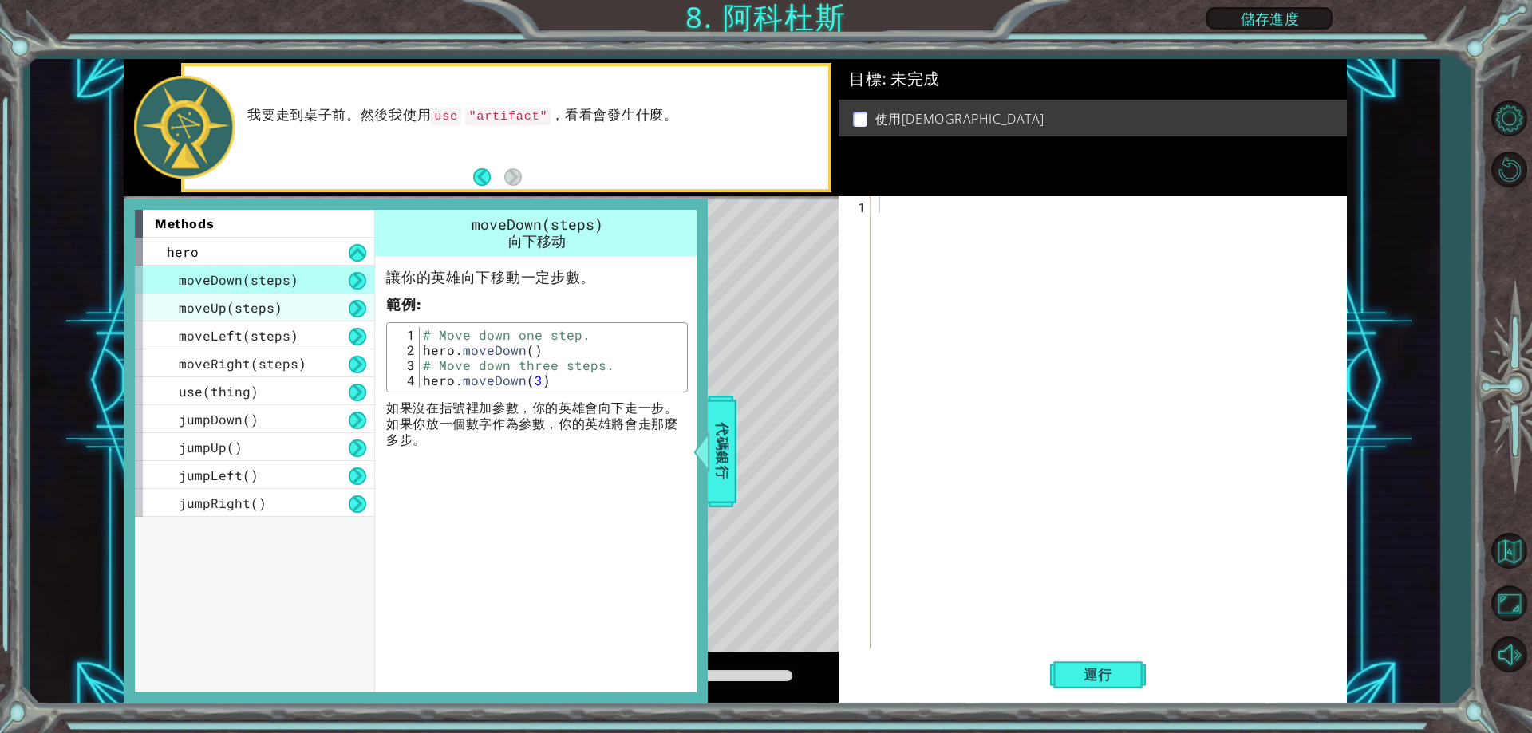
click at [300, 307] on div "moveUp(steps)" at bounding box center [254, 308] width 239 height 28
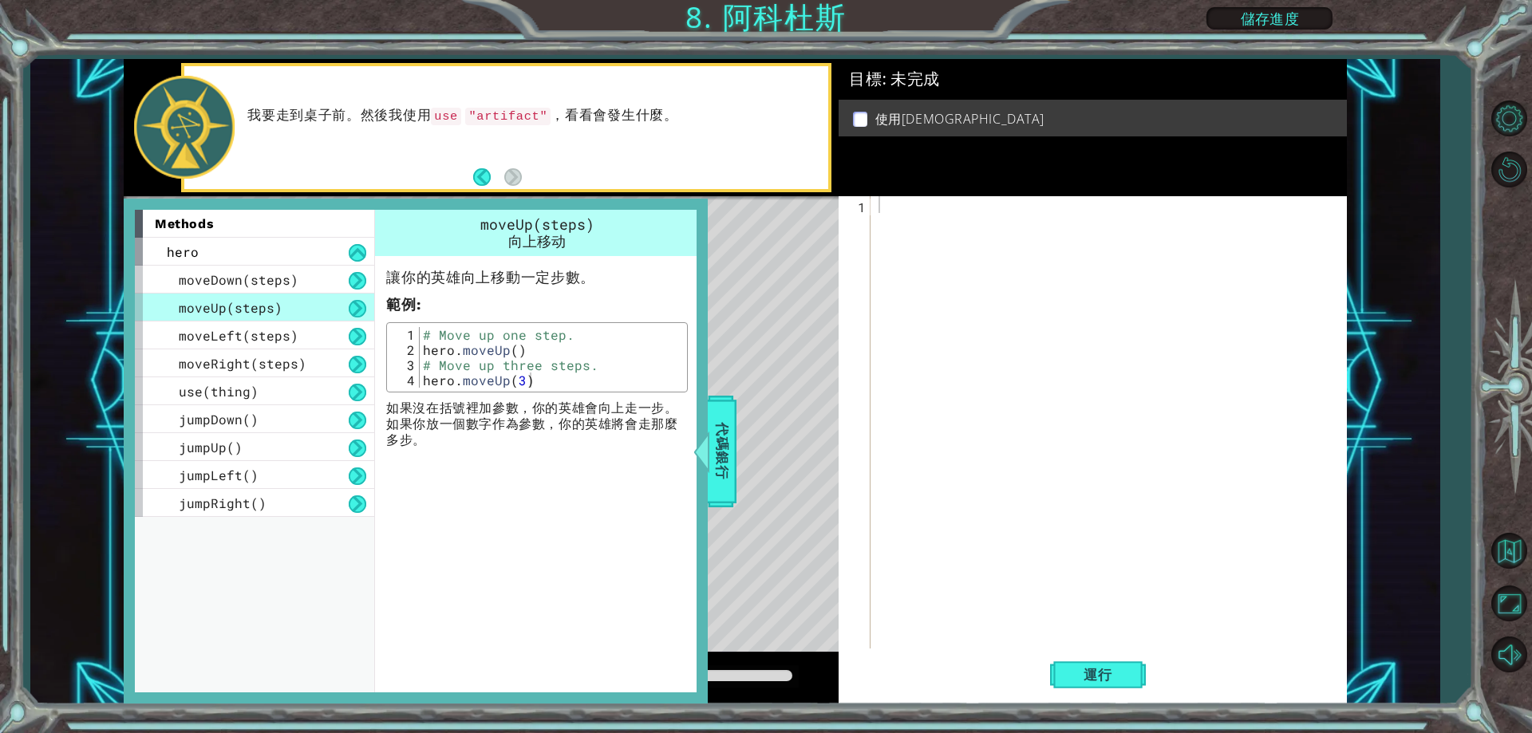
type textarea "hero.moveUp(3)"
drag, startPoint x: 496, startPoint y: 384, endPoint x: 426, endPoint y: 385, distance: 70.2
click at [426, 385] on div "# Move up one step. hero . moveUp ( ) # Move up three steps. hero . moveUp ( 3 )" at bounding box center [551, 372] width 263 height 91
click at [980, 215] on div at bounding box center [1112, 439] width 474 height 486
paste textarea "hero.moveUp(3)"
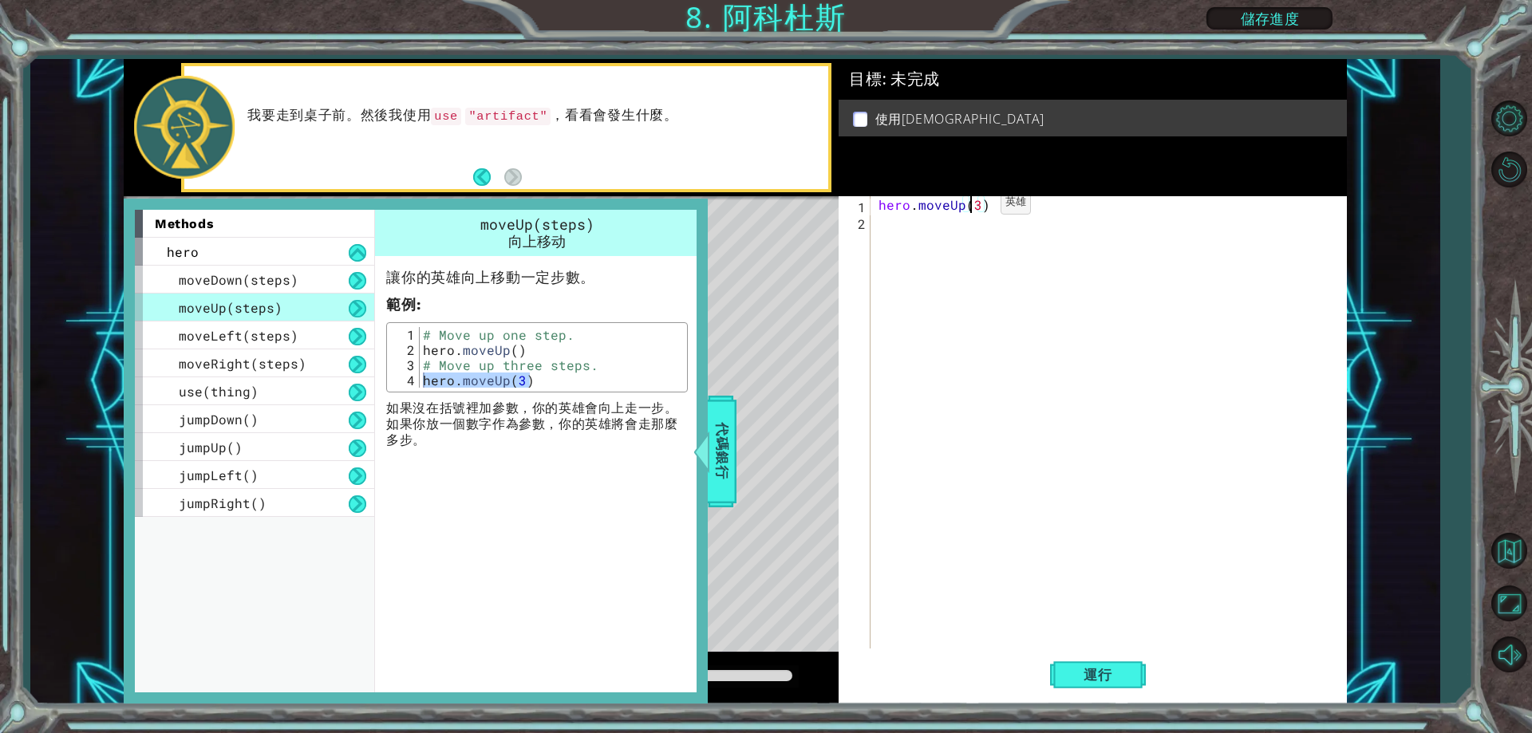
click at [974, 207] on div "hero . moveUp ( 3 )" at bounding box center [1112, 439] width 474 height 486
click at [976, 207] on div "hero . moveUp ( 3 )" at bounding box center [1112, 439] width 474 height 486
type textarea "hero.moveUp(2)"
click at [314, 377] on div "moveRight(steps)" at bounding box center [254, 364] width 239 height 28
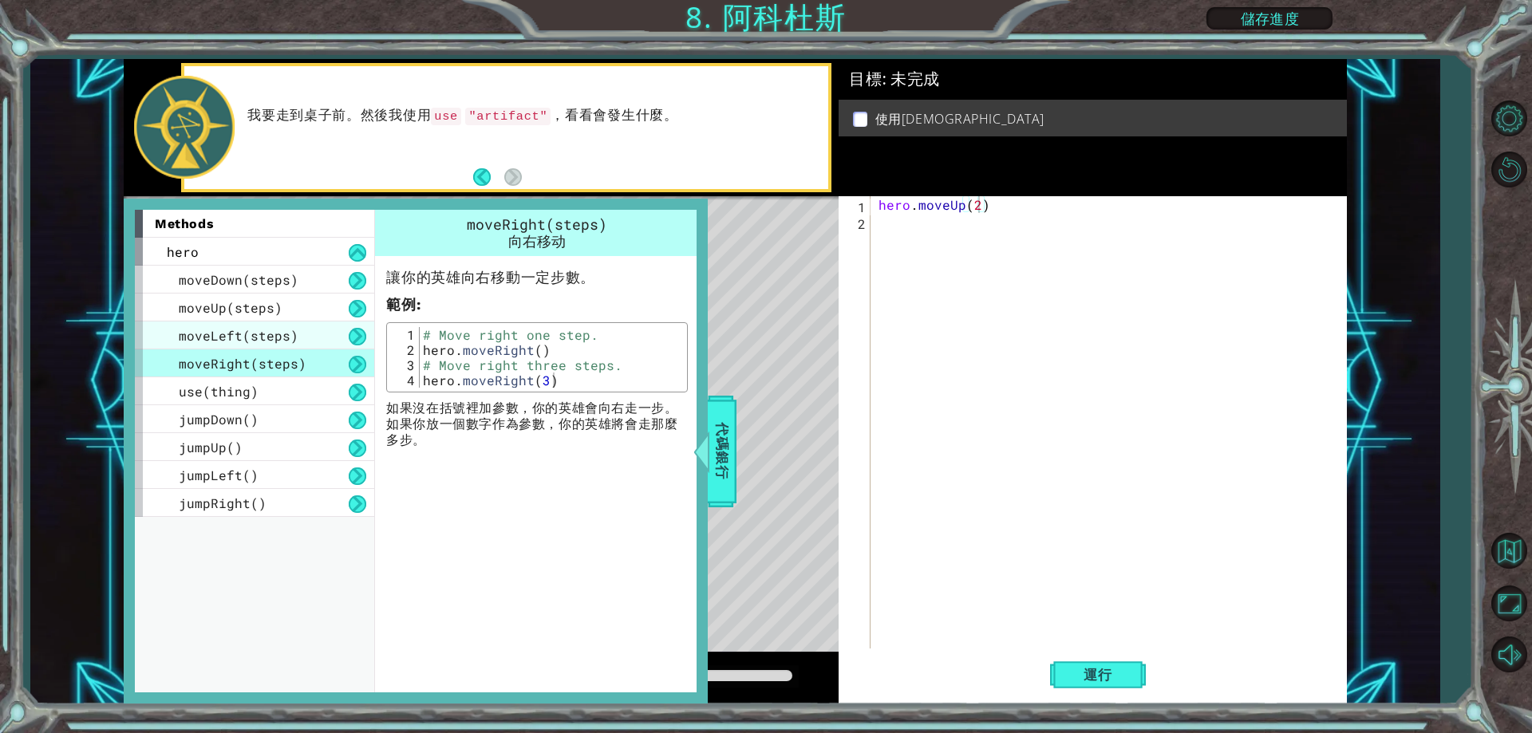
click at [326, 339] on div "moveLeft(steps)" at bounding box center [254, 336] width 239 height 28
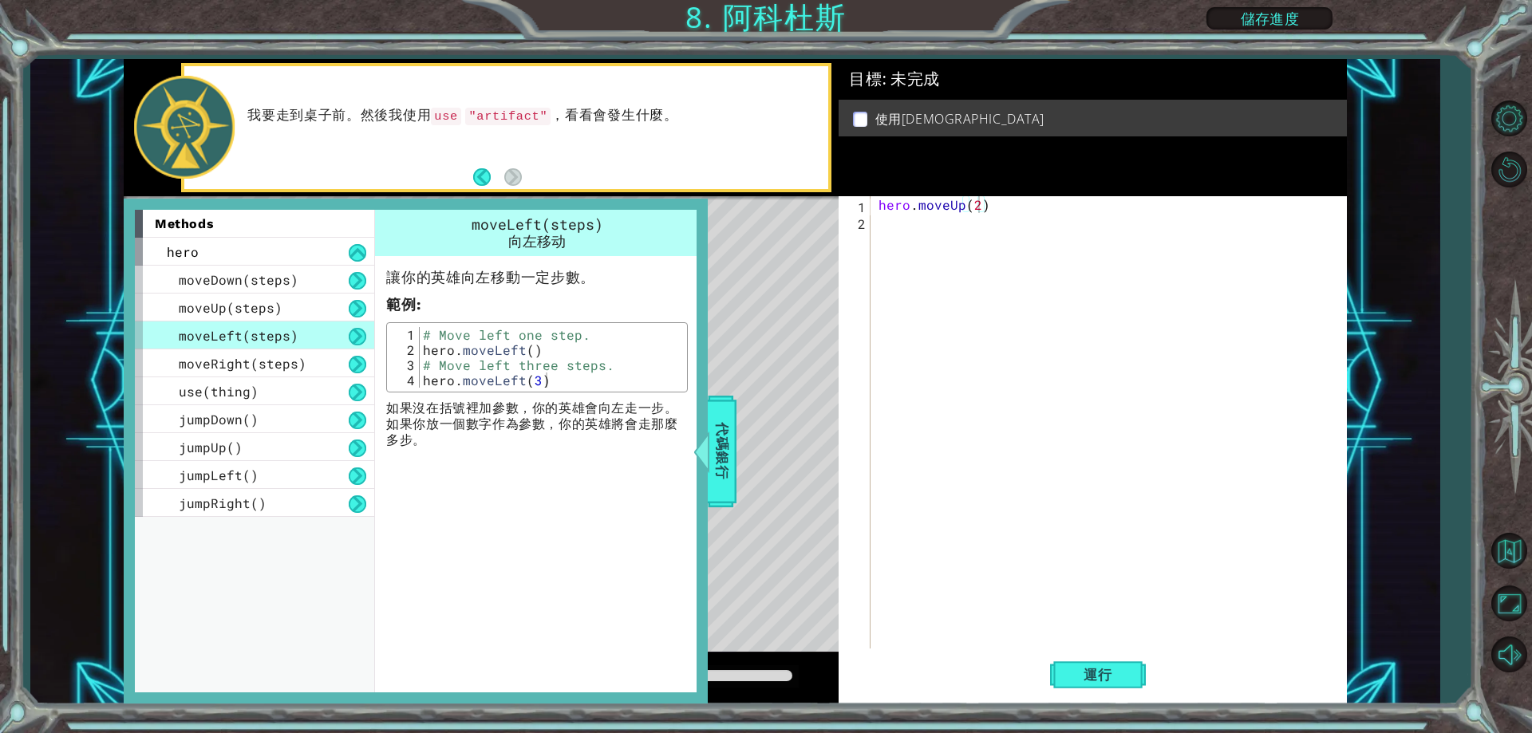
drag, startPoint x: 561, startPoint y: 389, endPoint x: 488, endPoint y: 386, distance: 72.7
click at [484, 387] on div "1 2 3 4 # Move left one step. hero . moveLeft ( ) # Move left three steps. hero…" at bounding box center [537, 357] width 302 height 70
type textarea "hero.moveLeft(3)"
drag, startPoint x: 539, startPoint y: 384, endPoint x: 421, endPoint y: 385, distance: 118.9
click at [421, 385] on div "# Move left one step. hero . moveLeft ( ) # Move left three steps. hero . moveL…" at bounding box center [551, 372] width 263 height 91
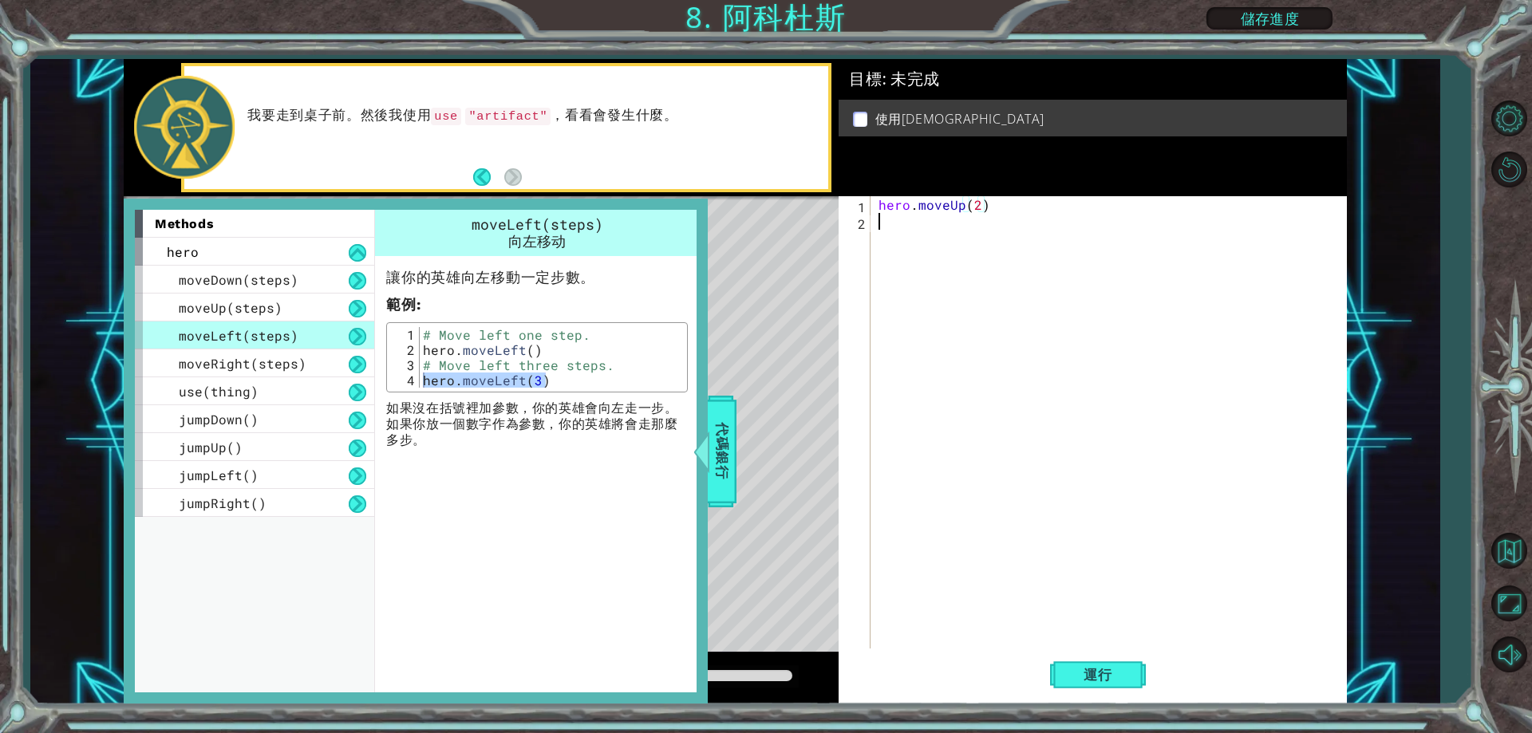
scroll to position [0, 0]
click at [911, 233] on div "hero . moveUp ( 2 )" at bounding box center [1112, 439] width 474 height 486
paste textarea "hero.moveLeft(3)"
type textarea "hero.moveLeft(3)"
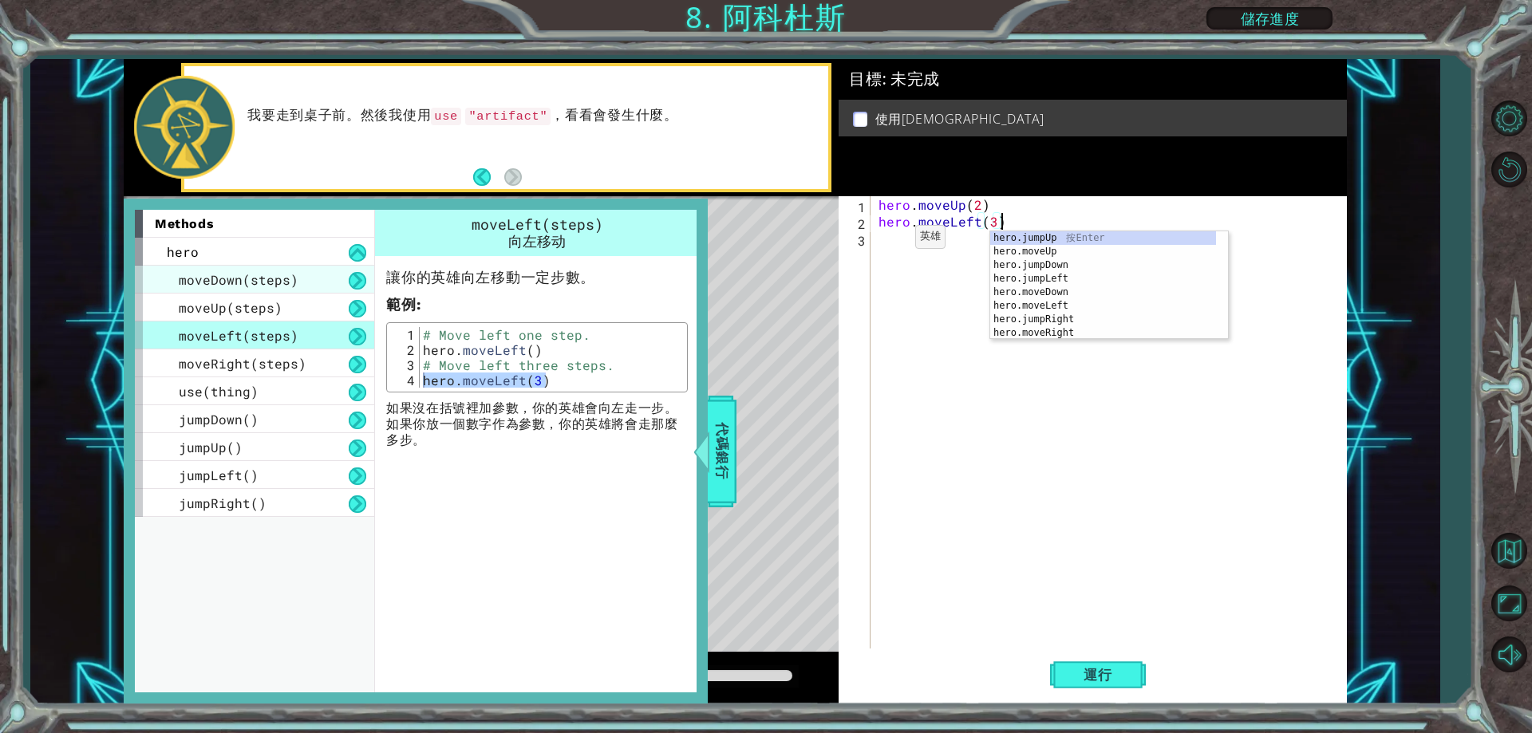
click at [293, 279] on span "moveDown(steps)" at bounding box center [239, 279] width 120 height 17
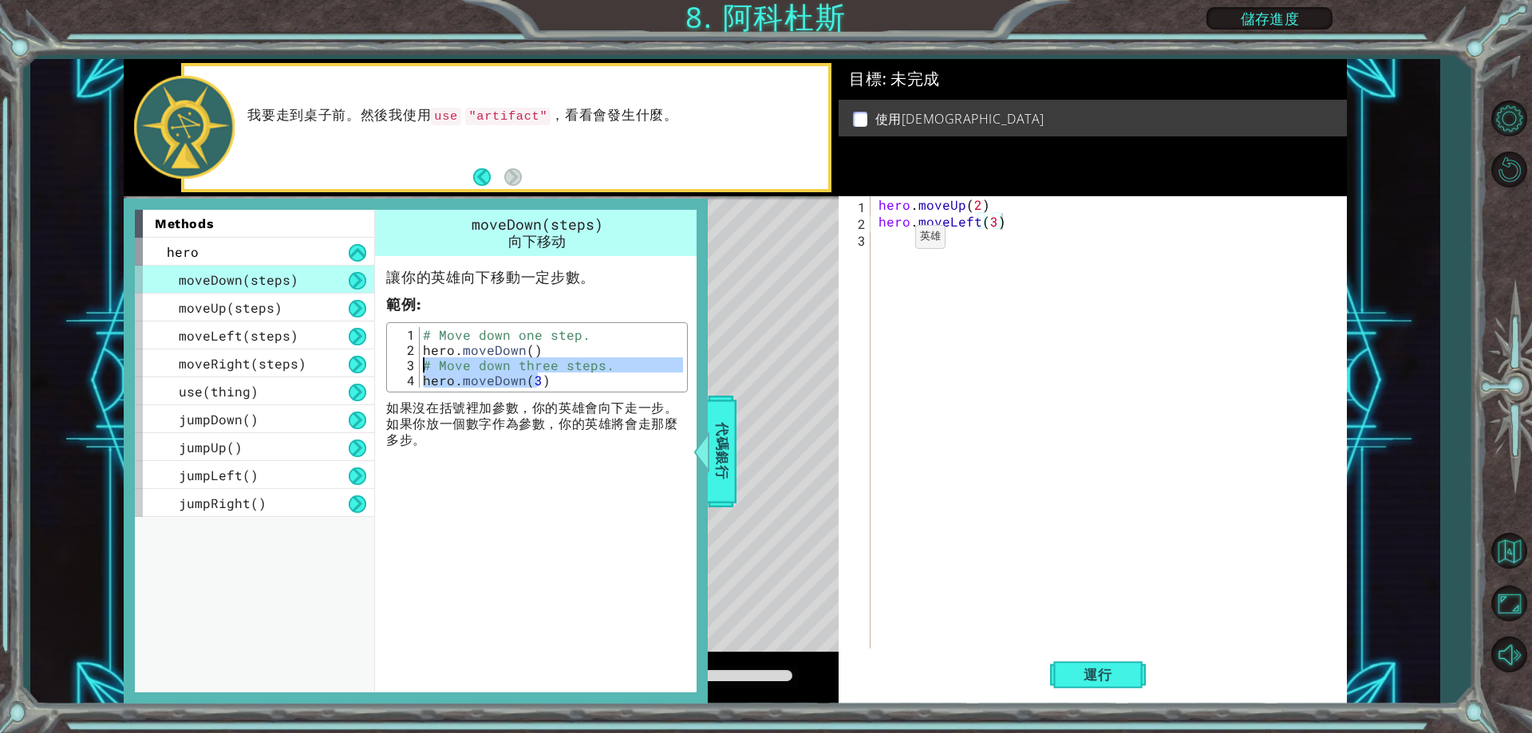
drag, startPoint x: 480, startPoint y: 389, endPoint x: 405, endPoint y: 371, distance: 77.0
click at [405, 371] on div "hero.moveDown(3) 1 2 3 4 # Move down one step. hero . moveDown ( ) # Move down …" at bounding box center [537, 357] width 292 height 61
drag, startPoint x: 409, startPoint y: 373, endPoint x: 480, endPoint y: 374, distance: 70.2
click at [413, 376] on div "4" at bounding box center [405, 380] width 29 height 15
drag, startPoint x: 558, startPoint y: 376, endPoint x: 413, endPoint y: 383, distance: 145.4
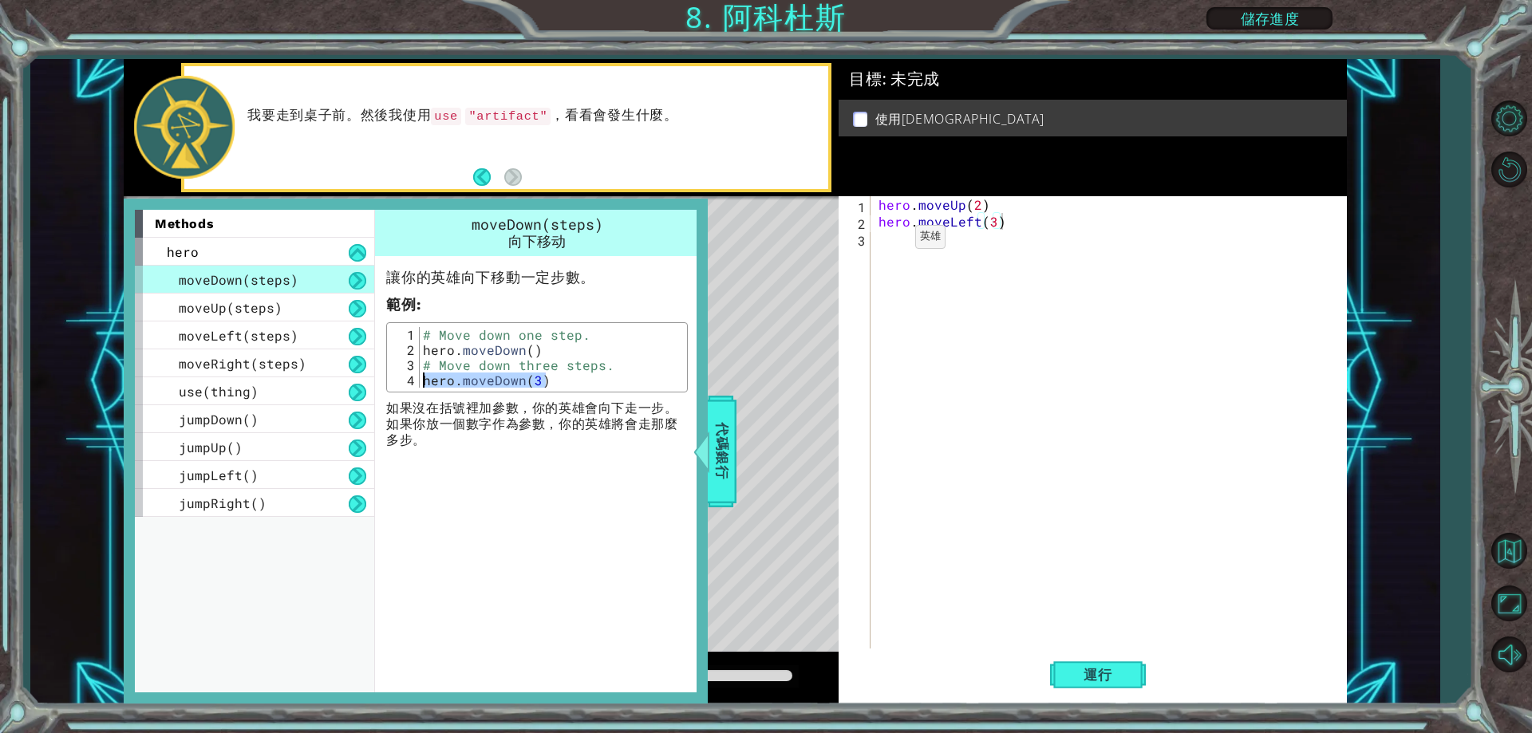
click at [413, 387] on div "# Move down three steps. hero.moveDown(3) 1 2 3 4 # Move down one step. hero . …" at bounding box center [537, 357] width 292 height 61
type textarea "hero.moveDown(3)"
click at [898, 243] on div "hero . moveUp ( 2 ) hero . moveLeft ( 3 )" at bounding box center [1112, 439] width 474 height 486
paste textarea "hero.moveDown(3)"
drag, startPoint x: 1013, startPoint y: 213, endPoint x: 879, endPoint y: 225, distance: 134.6
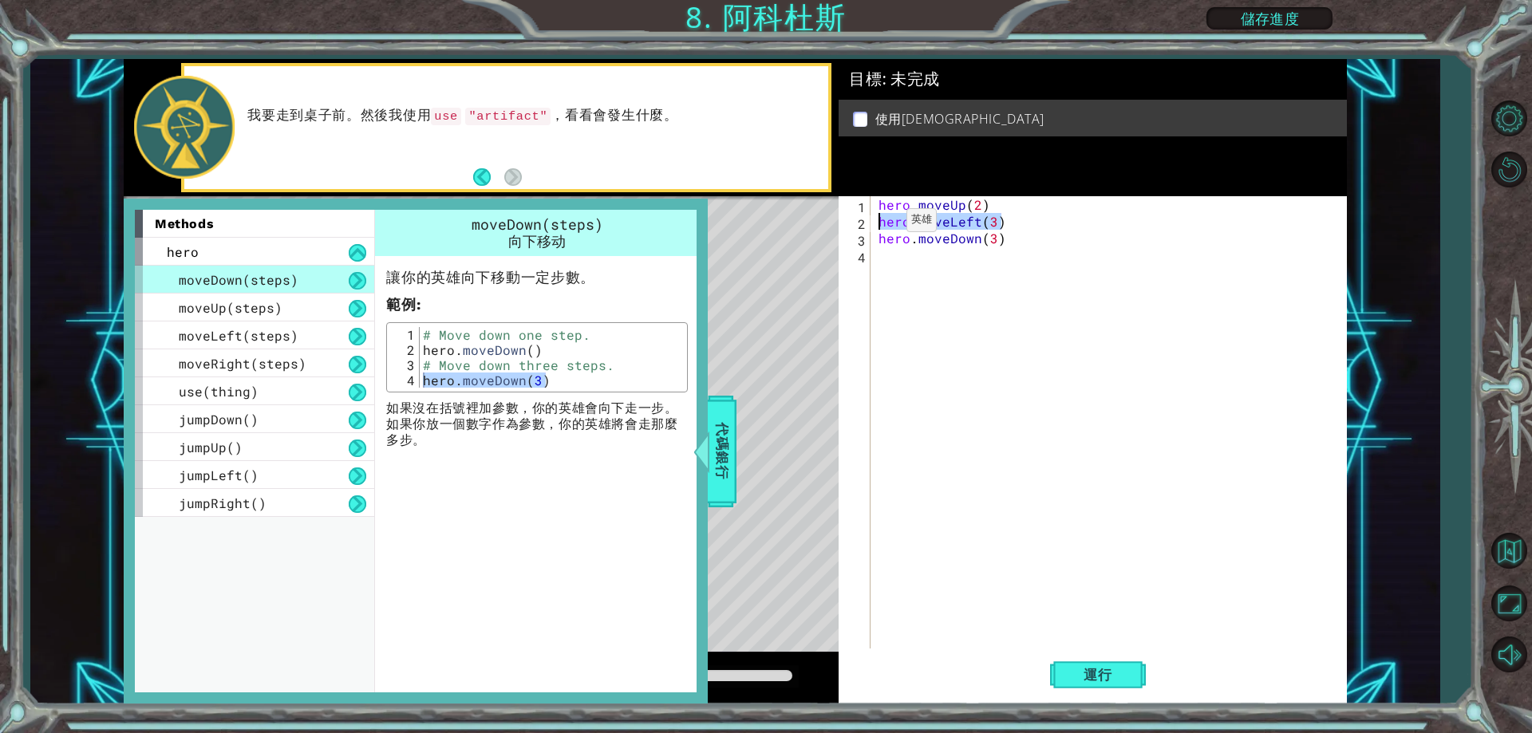
click at [879, 225] on div "hero . moveUp ( 2 ) hero . moveLeft ( 3 ) hero . moveDown ( 3 )" at bounding box center [1112, 439] width 474 height 486
type textarea "hero.moveLeft(3)"
click at [934, 275] on div "hero . moveUp ( 2 ) hero . moveLeft ( 3 ) hero . moveDown ( 3 )" at bounding box center [1112, 439] width 474 height 486
paste textarea "hero.moveLeft(3)"
drag, startPoint x: 972, startPoint y: 206, endPoint x: 872, endPoint y: 203, distance: 99.8
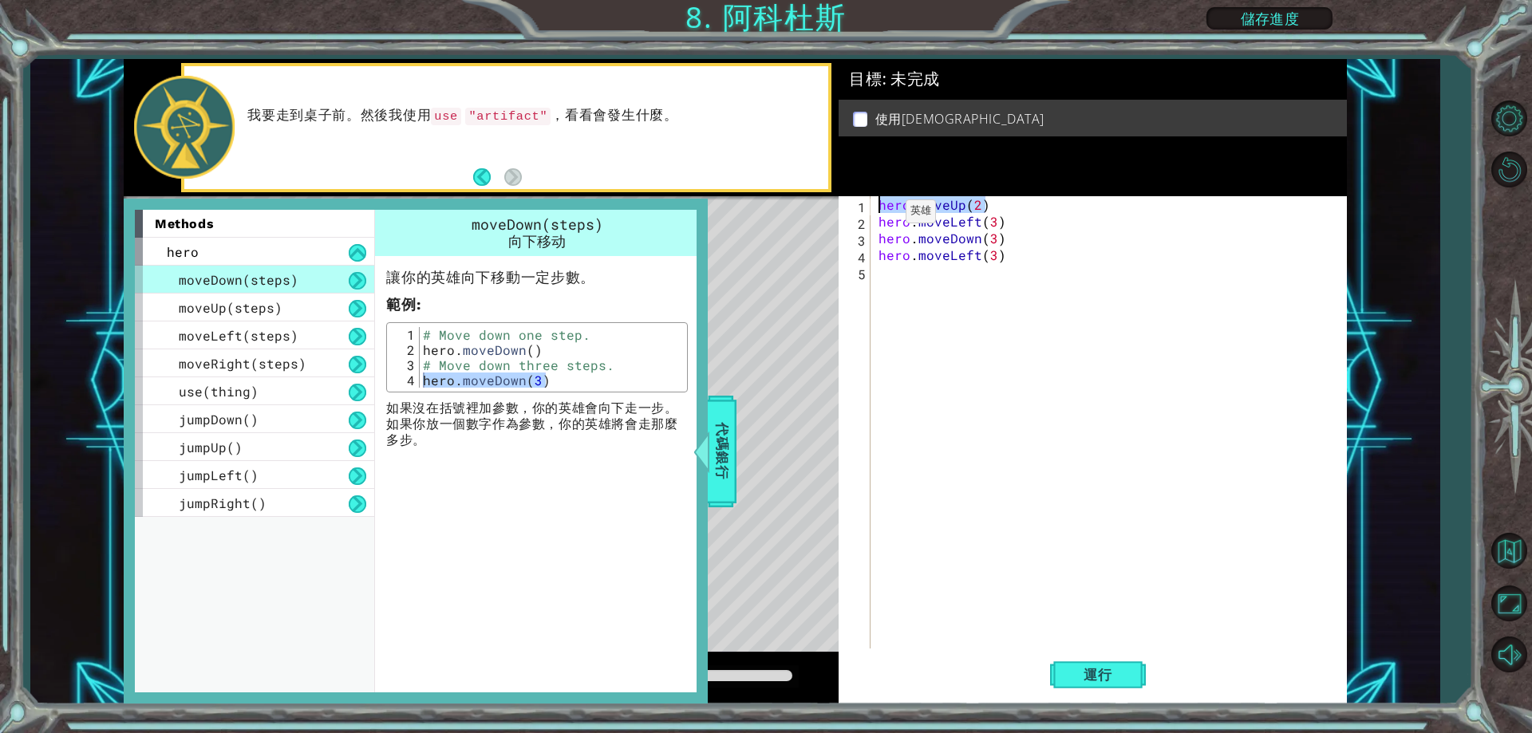
click at [872, 203] on div "hero.moveLeft(3) 1 2 3 4 5 hero . moveUp ( 2 ) hero . moveLeft ( 3 ) hero . mov…" at bounding box center [1090, 422] width 503 height 452
type textarea "hero.moveUp(2)"
click at [952, 297] on div "hero . moveUp ( 2 ) hero . moveLeft ( 3 ) hero . moveDown ( 3 ) hero . moveLeft…" at bounding box center [1112, 439] width 474 height 486
paste textarea "hero.moveUp(2)"
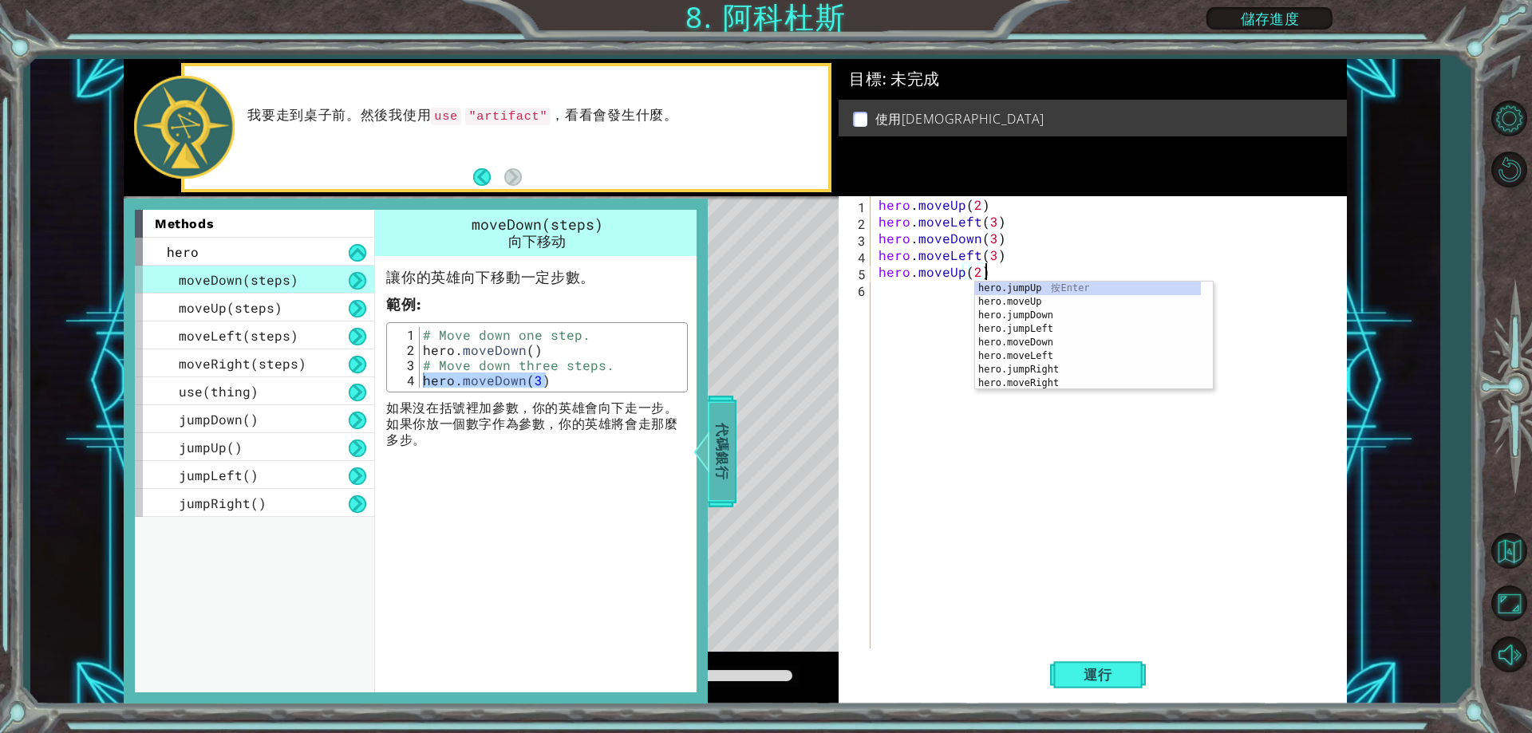
click at [727, 452] on span "代碼銀行" at bounding box center [722, 451] width 26 height 97
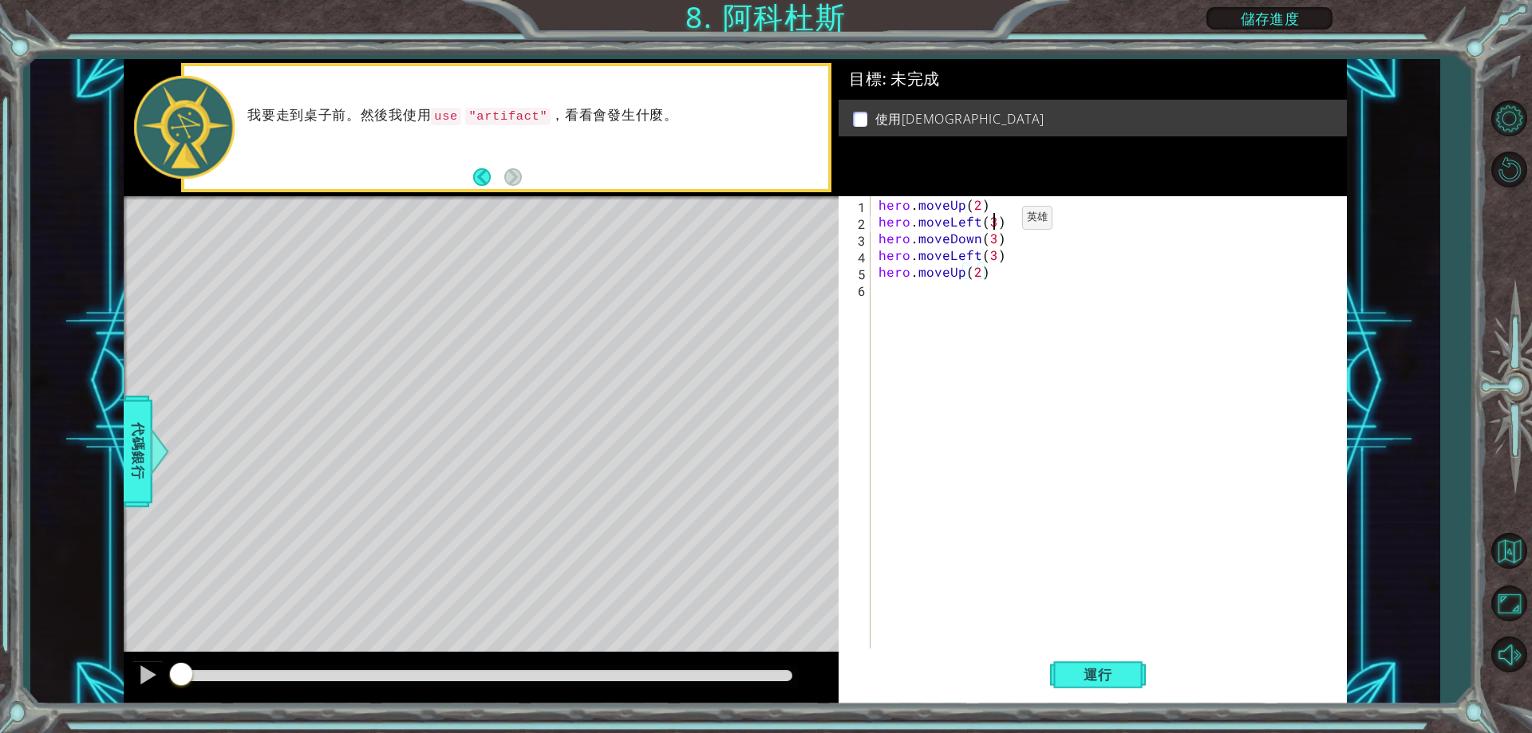
click at [995, 222] on div "hero . moveUp ( 2 ) hero . moveLeft ( 3 ) hero . moveDown ( 3 ) hero . moveLeft…" at bounding box center [1112, 439] width 474 height 486
click at [994, 237] on div "hero . moveUp ( 2 ) hero . moveLeft ( 1 ) hero . moveDown ( 3 ) hero . moveLeft…" at bounding box center [1112, 439] width 474 height 486
click at [993, 260] on div "hero . moveUp ( 2 ) hero . moveLeft ( 1 ) hero . moveDown ( 2 ) hero . moveLeft…" at bounding box center [1112, 439] width 474 height 486
type textarea "hero.moveLeft()"
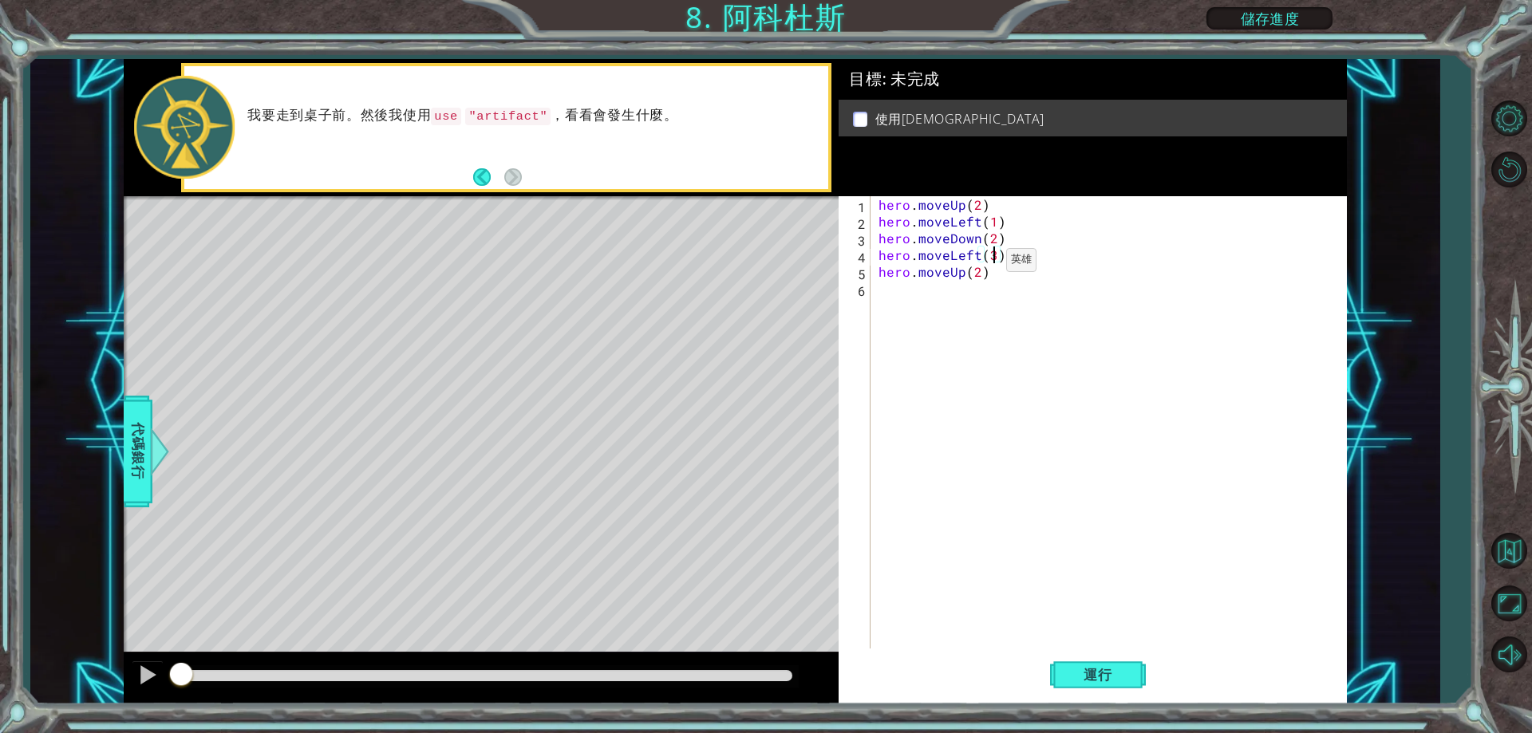
scroll to position [0, 6]
drag, startPoint x: 998, startPoint y: 257, endPoint x: 872, endPoint y: 245, distance: 126.6
click at [871, 247] on div "hero.moveLeft() 1 2 3 4 5 6 hero . moveUp ( 2 ) hero . moveLeft ( 1 ) hero . mo…" at bounding box center [1090, 422] width 503 height 452
click at [148, 442] on span "代碼銀行" at bounding box center [138, 451] width 26 height 97
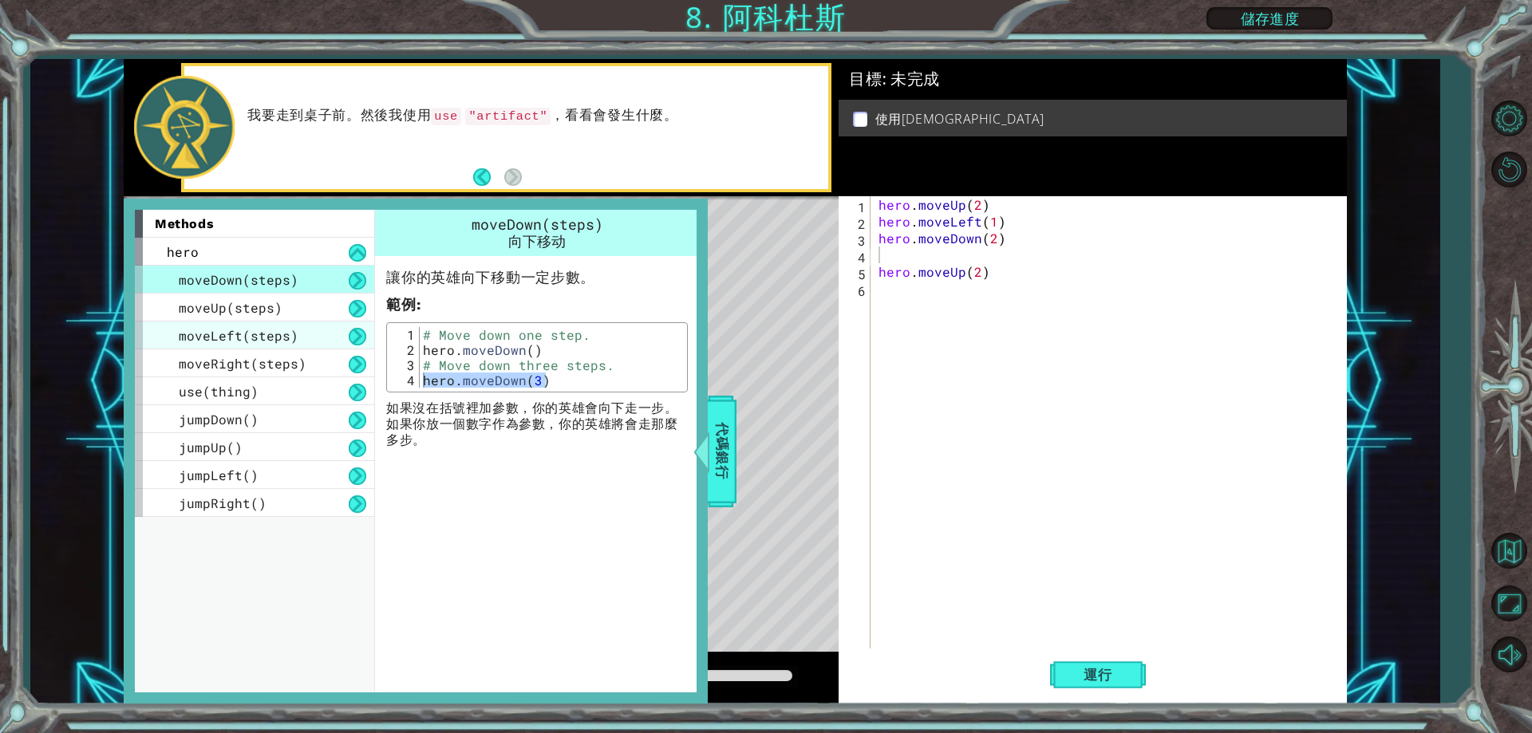
click at [294, 347] on div "moveLeft(steps)" at bounding box center [254, 336] width 239 height 28
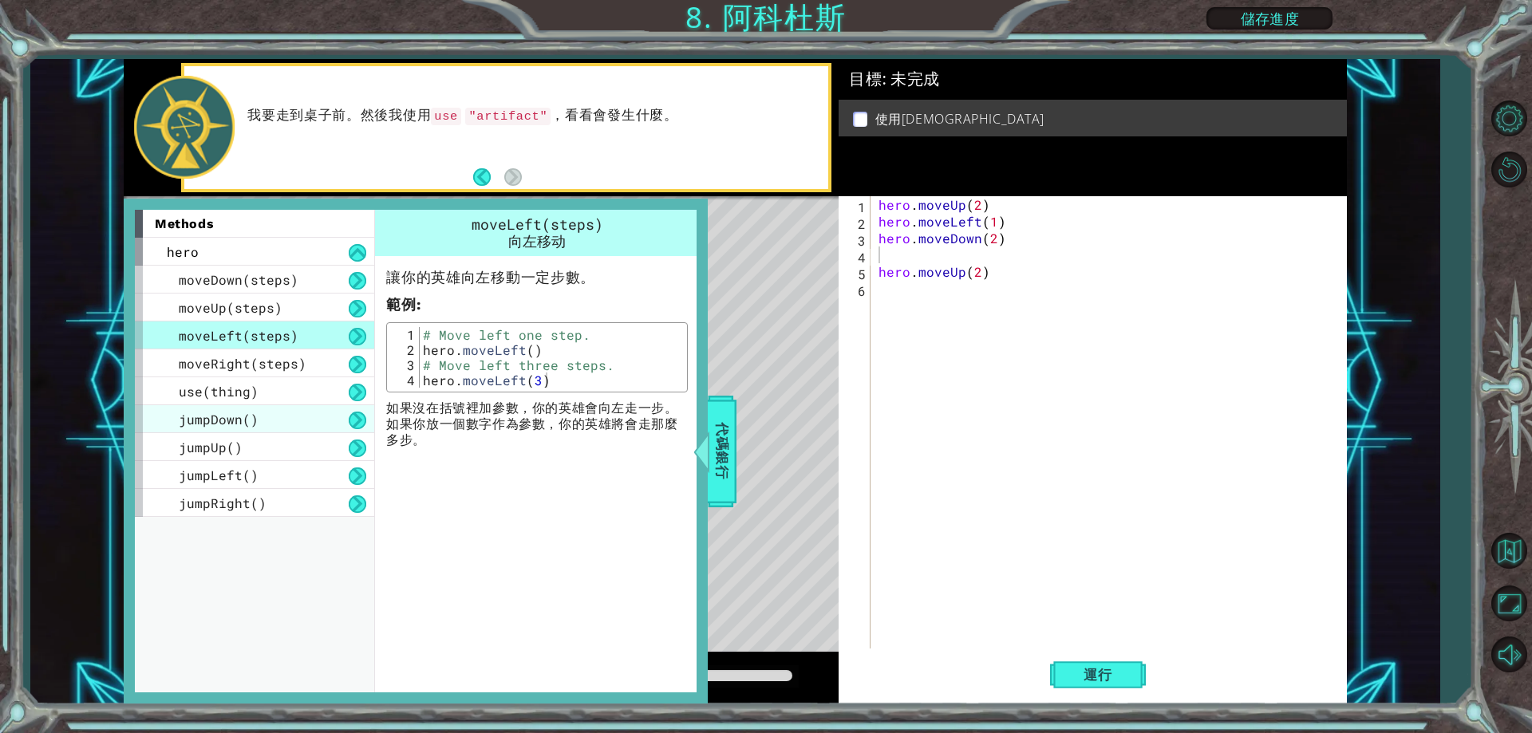
drag, startPoint x: 284, startPoint y: 409, endPoint x: 283, endPoint y: 430, distance: 21.6
click at [284, 419] on div "jumpDown()" at bounding box center [254, 419] width 239 height 28
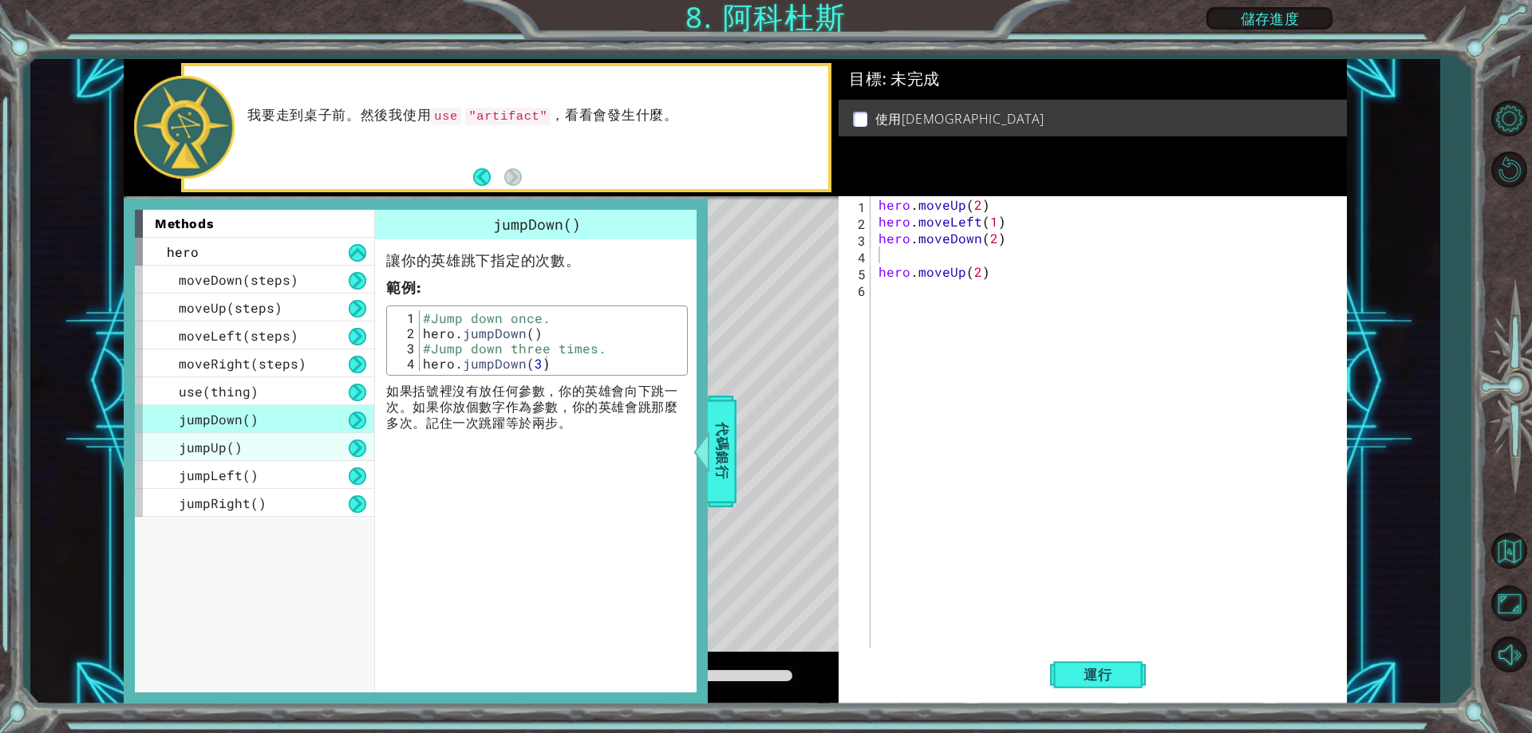
click at [283, 444] on div "jumpUp()" at bounding box center [254, 447] width 239 height 28
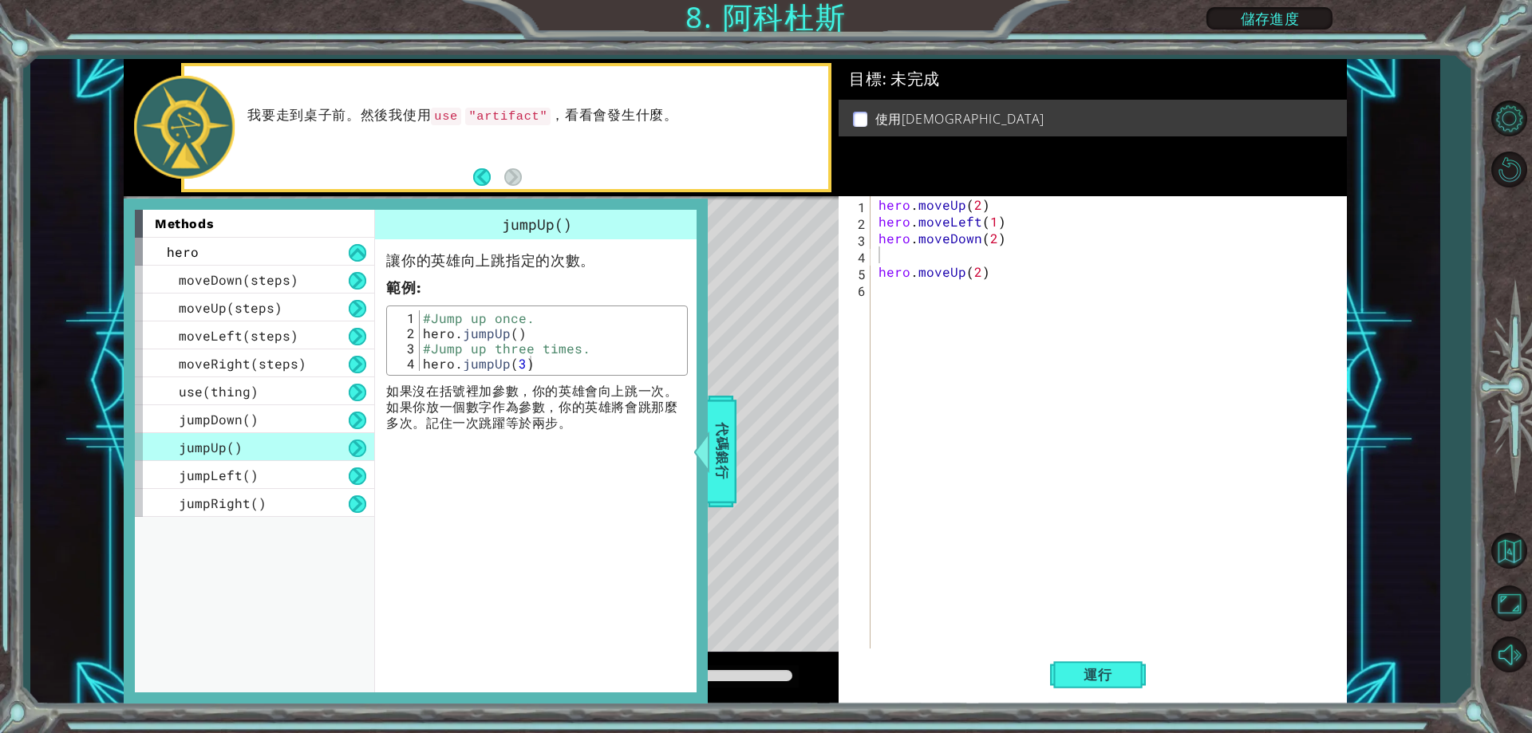
type textarea "hero.jumpUp()"
drag, startPoint x: 535, startPoint y: 335, endPoint x: 417, endPoint y: 341, distance: 117.4
click at [417, 341] on div "hero.jumpUp() 1 2 3 4 #Jump up once. hero . jumpUp ( ) #Jump up three times. he…" at bounding box center [537, 340] width 292 height 61
click at [945, 253] on div "hero . moveUp ( 2 ) hero . moveLeft ( 1 ) hero . moveDown ( 2 ) hero . moveUp (…" at bounding box center [1112, 439] width 474 height 486
paste textarea "hero.jumpUp()"
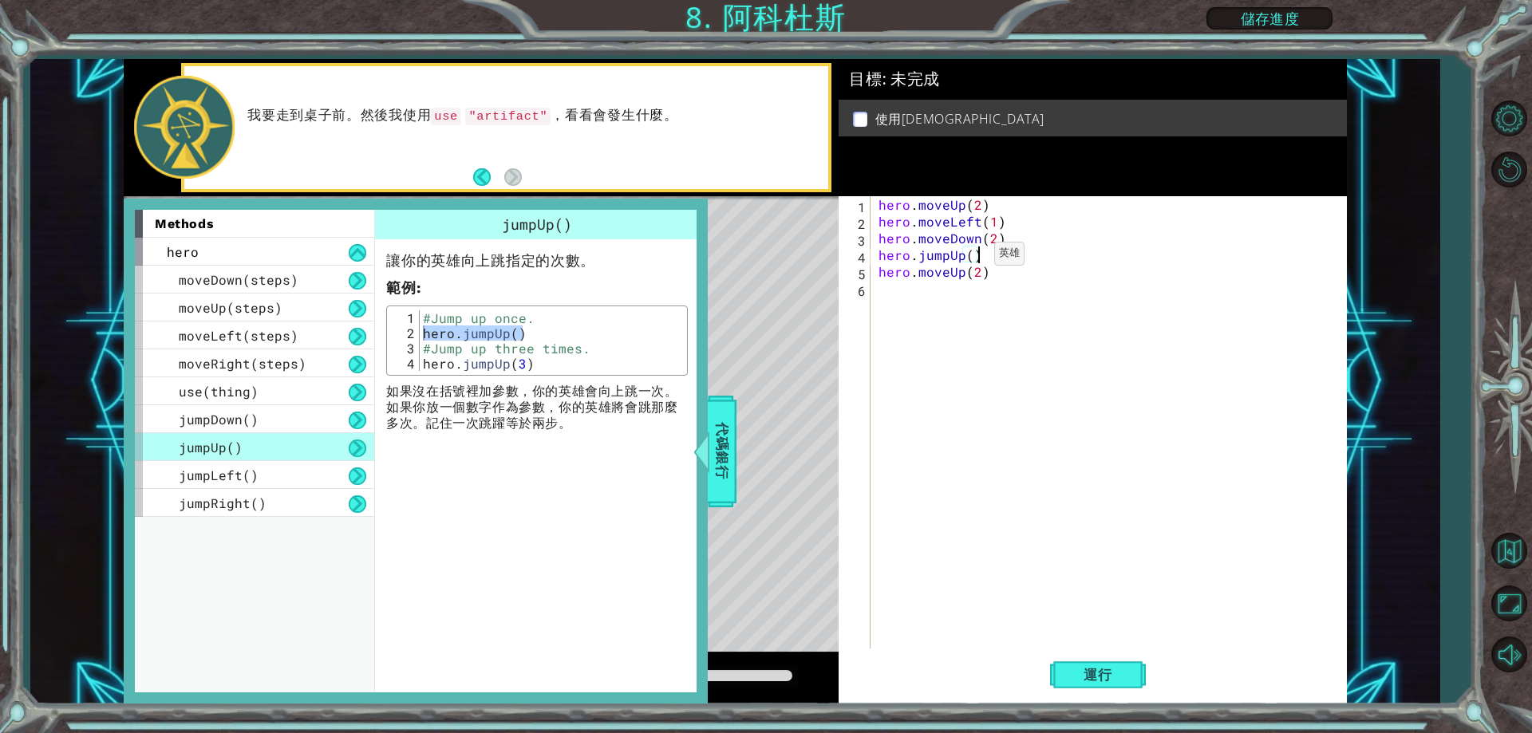
click at [967, 258] on div "hero . moveUp ( 2 ) hero . moveLeft ( 1 ) hero . moveDown ( 2 ) hero . jumpUp (…" at bounding box center [1112, 439] width 474 height 486
type textarea "hero.jumpUp(1)"
click at [720, 436] on span "代碼銀行" at bounding box center [722, 451] width 26 height 97
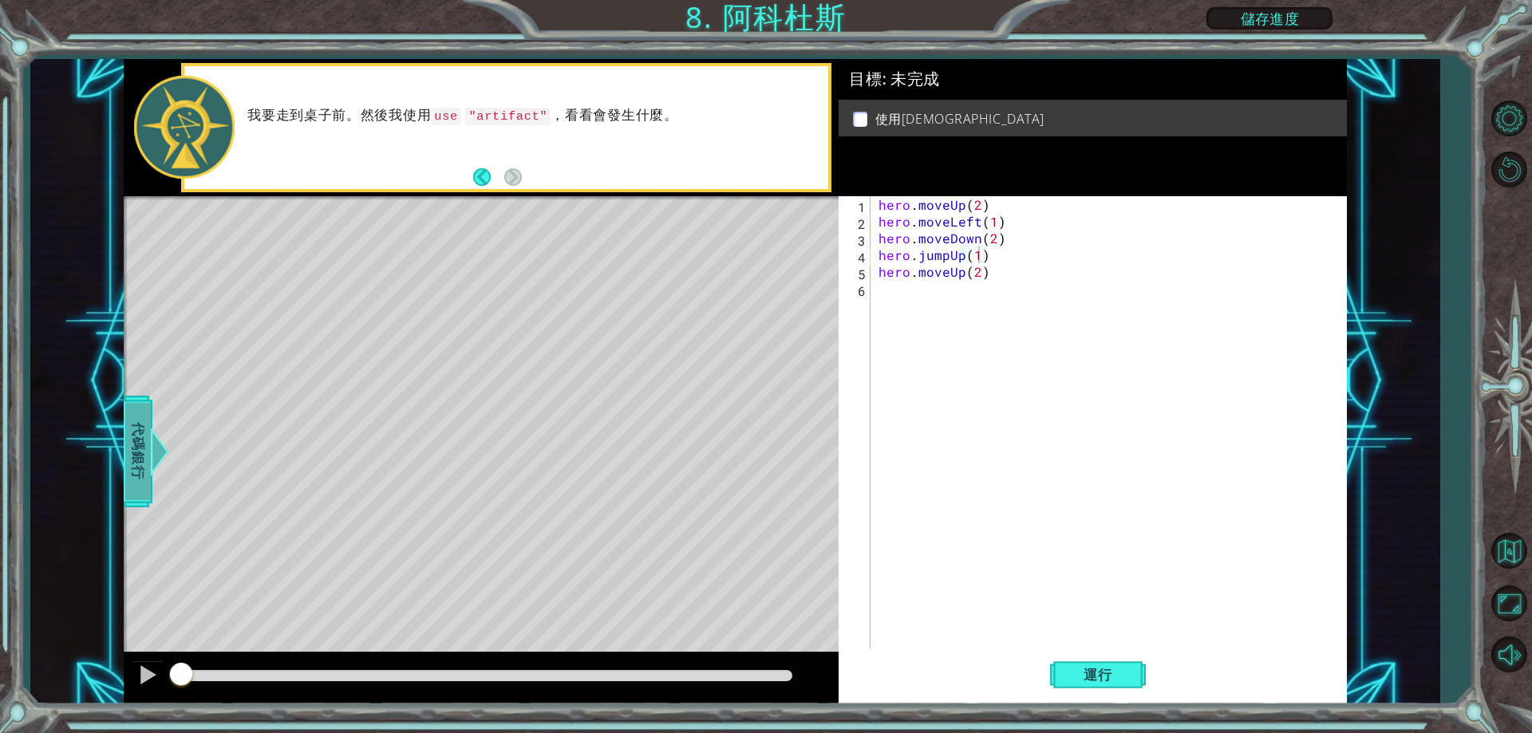
drag, startPoint x: 131, startPoint y: 444, endPoint x: 172, endPoint y: 401, distance: 58.7
click at [140, 436] on span "代碼銀行" at bounding box center [138, 451] width 26 height 97
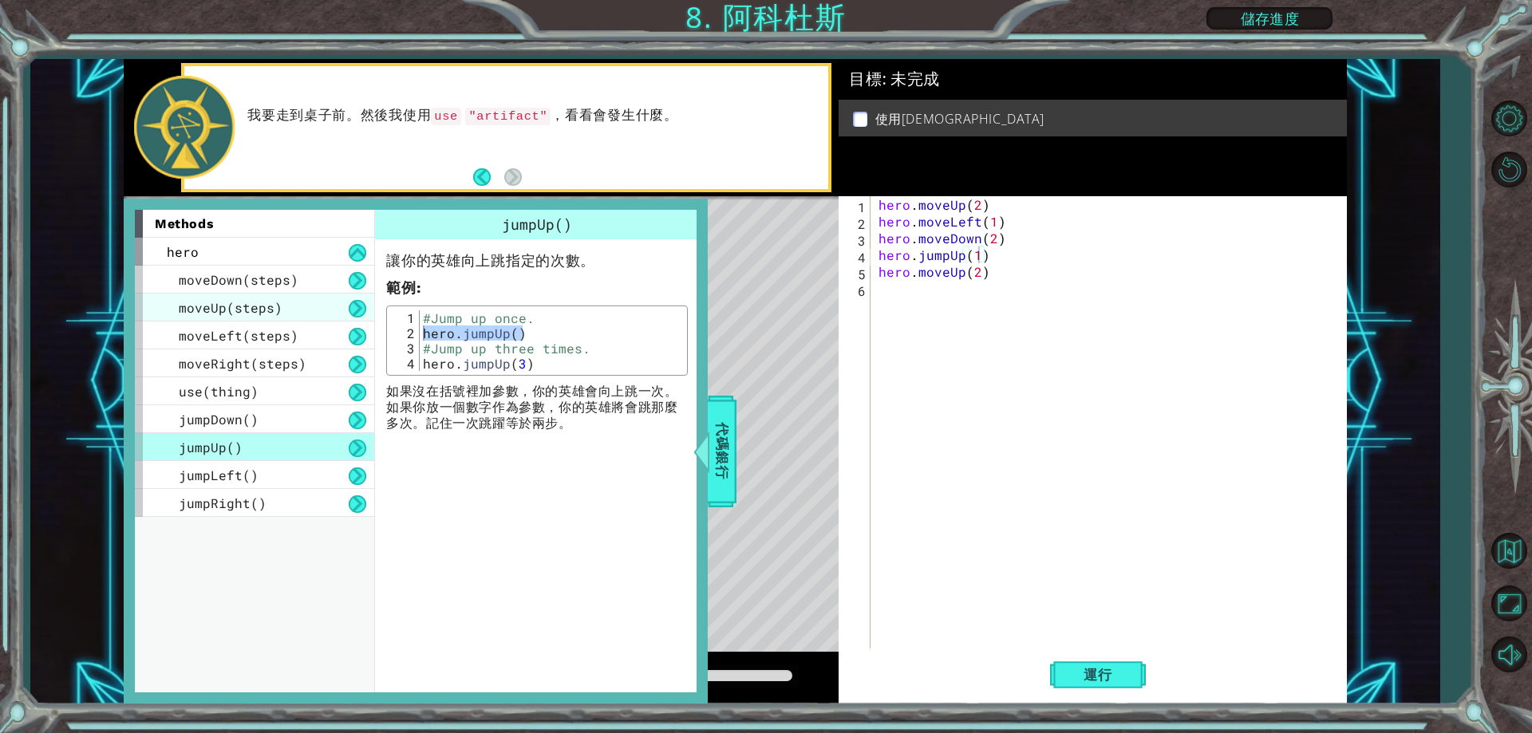
click at [273, 302] on span "moveUp(steps)" at bounding box center [231, 307] width 104 height 17
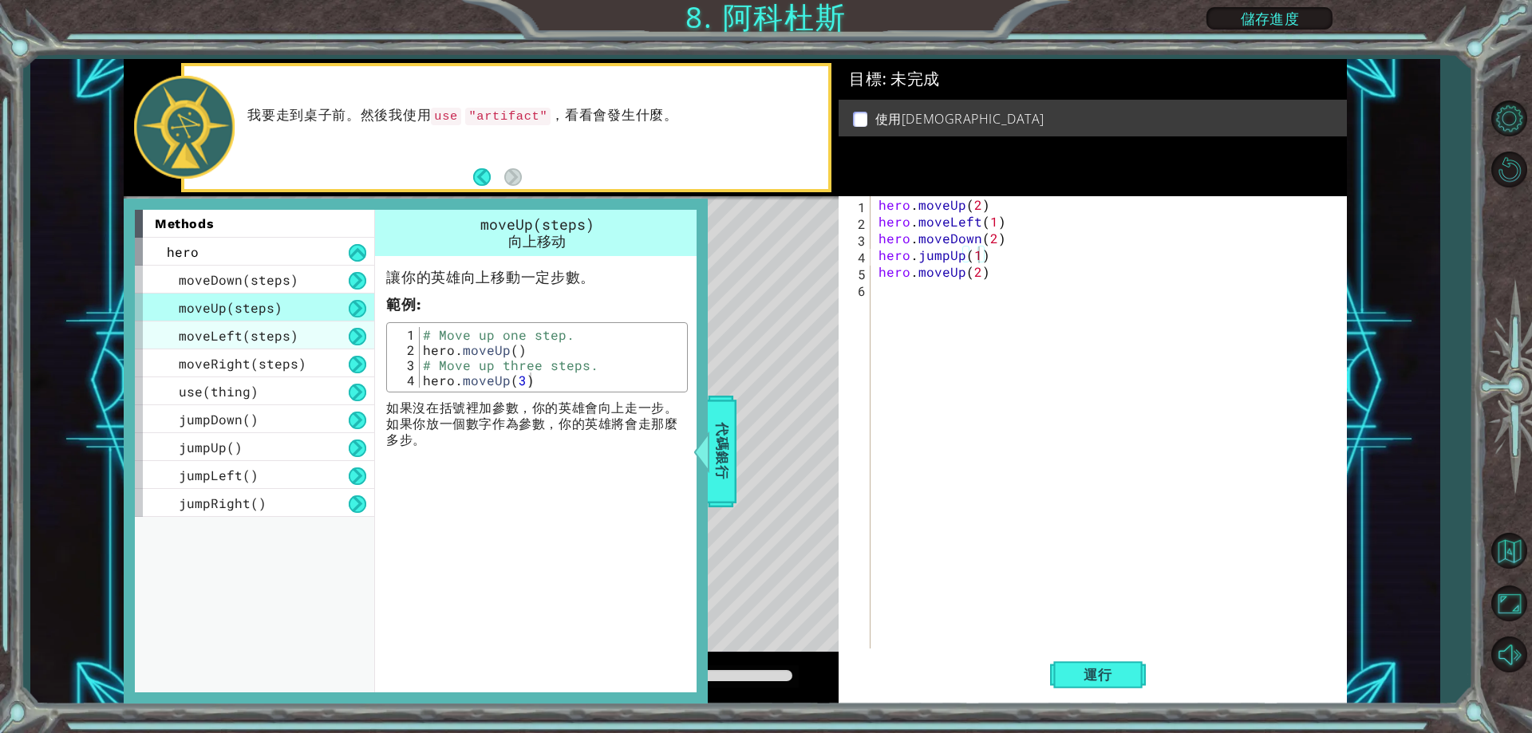
click at [274, 334] on span "moveLeft(steps)" at bounding box center [239, 335] width 120 height 17
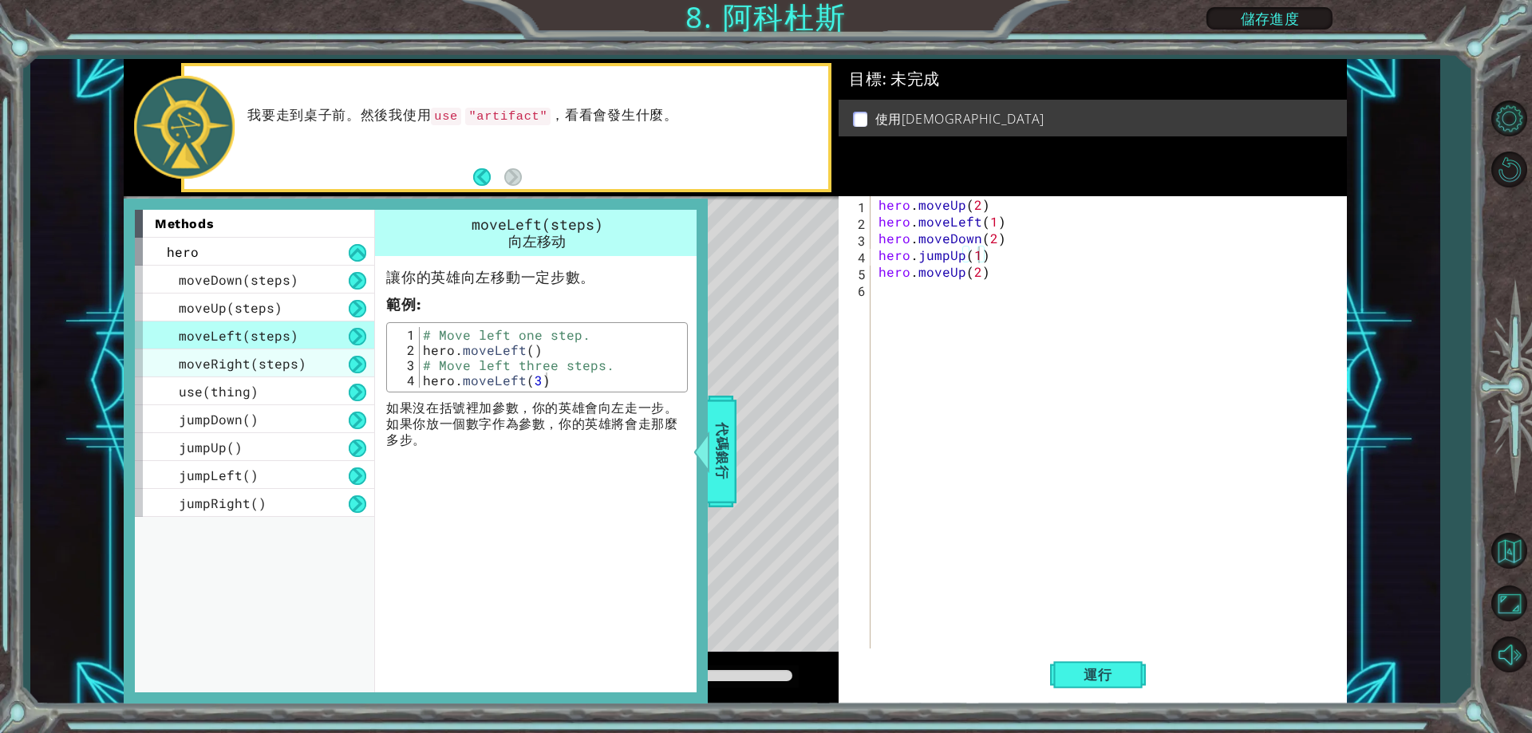
click at [274, 375] on div "moveRight(steps)" at bounding box center [254, 364] width 239 height 28
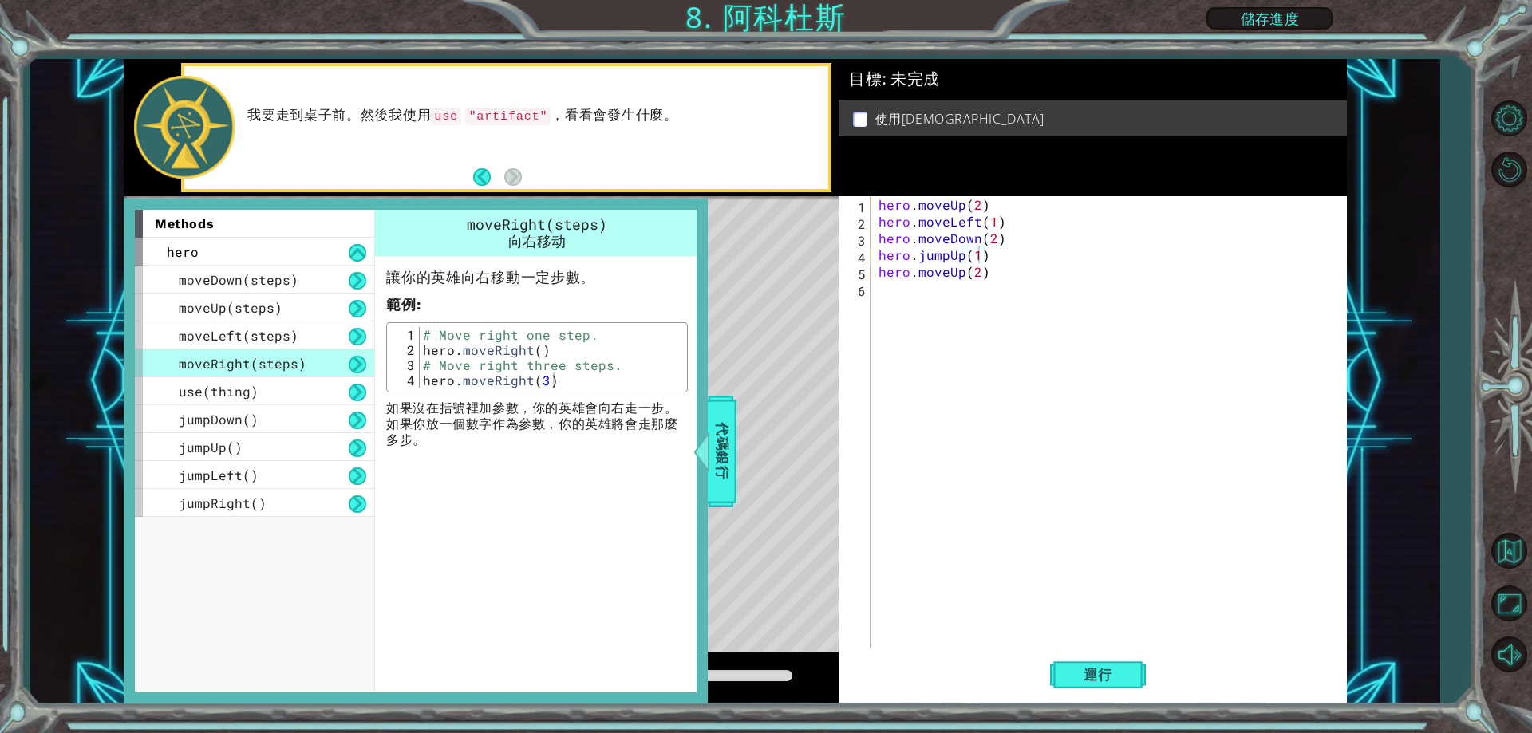
type textarea "hero.moveRight()"
drag, startPoint x: 551, startPoint y: 345, endPoint x: 424, endPoint y: 350, distance: 127.8
click at [424, 350] on div "# Move right one step. hero . moveRight ( ) # Move right three steps. hero . mo…" at bounding box center [551, 372] width 263 height 91
click at [901, 286] on div "hero . moveUp ( 2 ) hero . moveLeft ( 1 ) hero . moveDown ( 2 ) hero . jumpUp (…" at bounding box center [1112, 439] width 474 height 486
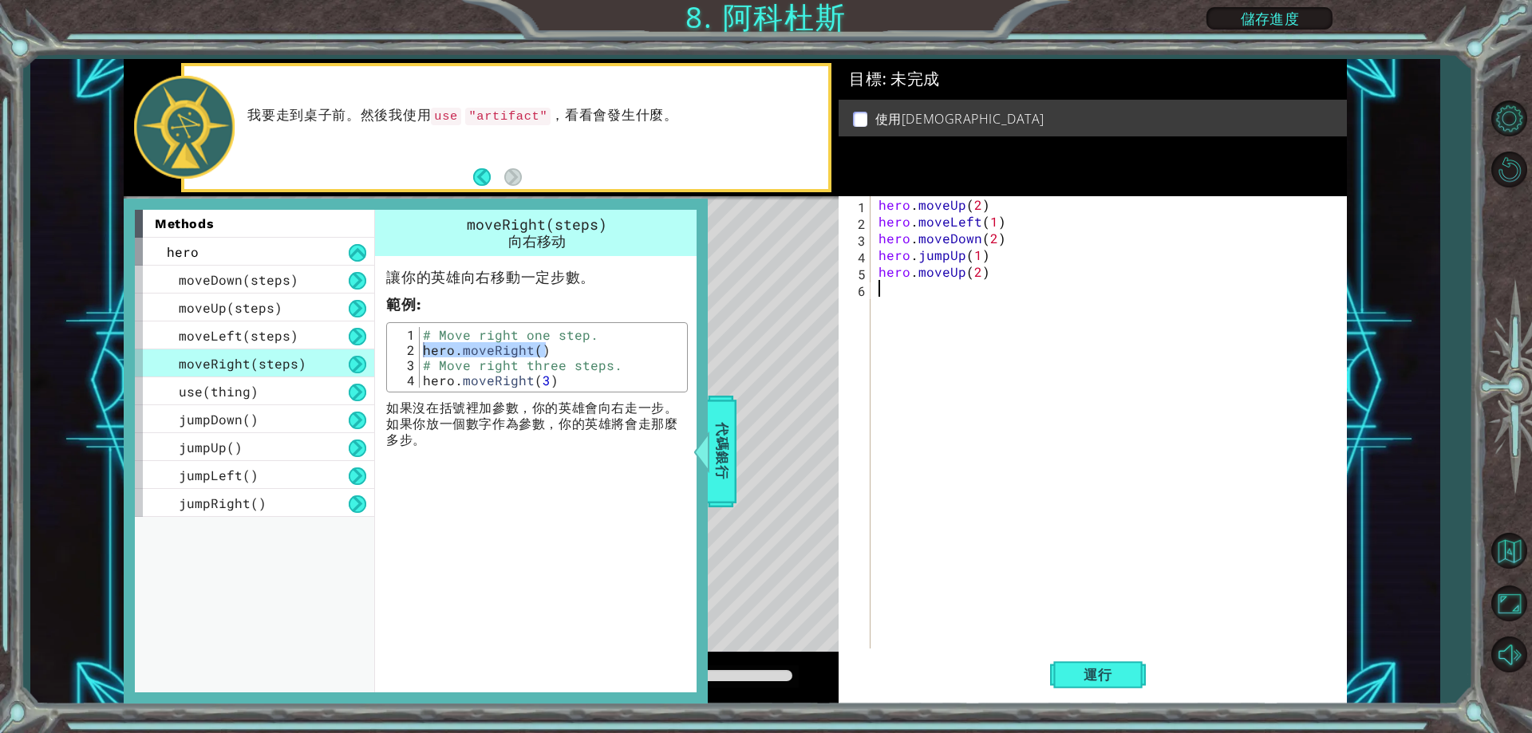
paste textarea "hero.moveRight()"
type textarea "hero.moveRight()"
click at [253, 393] on span "use(thing)" at bounding box center [219, 391] width 80 height 17
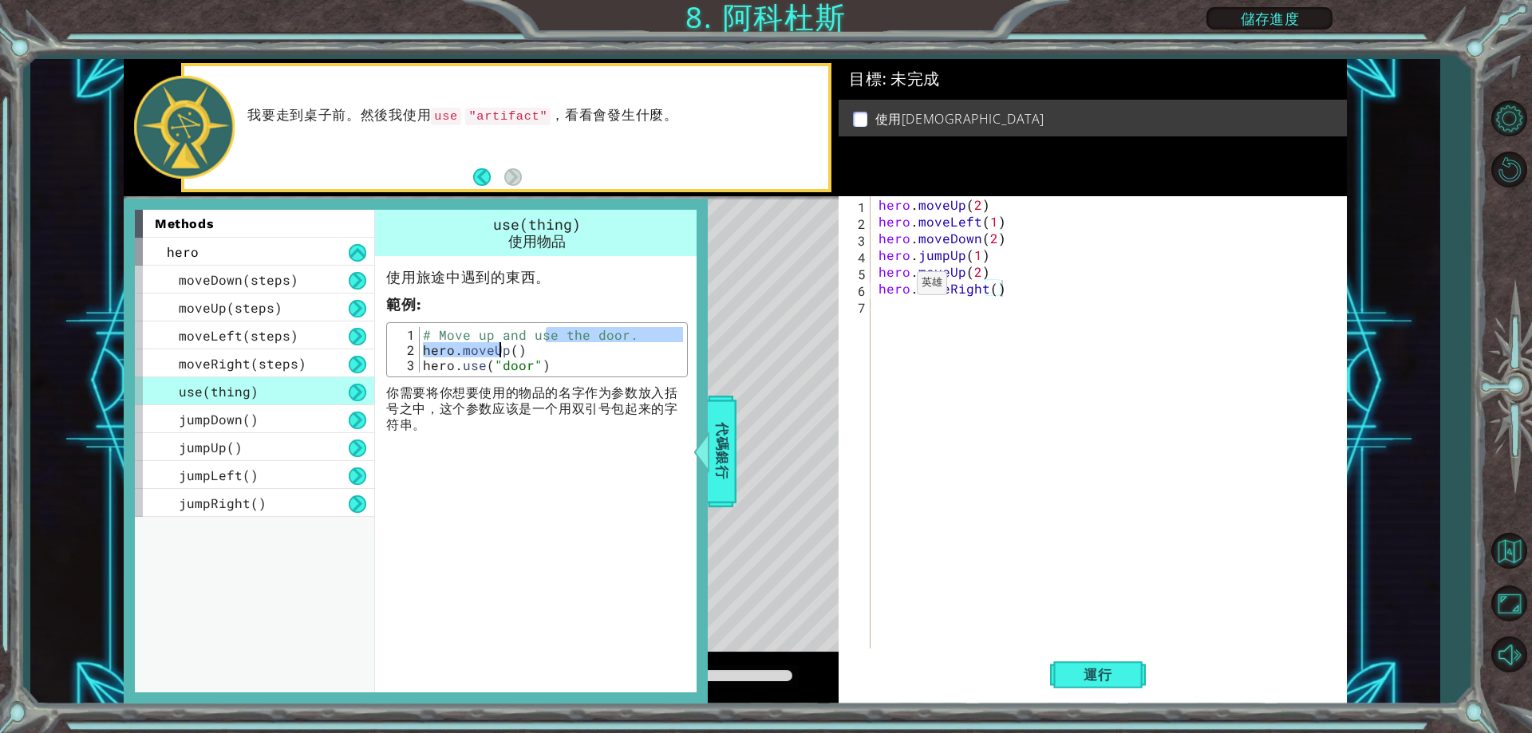
drag, startPoint x: 548, startPoint y: 342, endPoint x: 472, endPoint y: 353, distance: 76.6
click at [472, 353] on div "# Move up and use the door. hero . moveUp ( ) hero . use ( "door" )" at bounding box center [551, 365] width 263 height 76
drag, startPoint x: 556, startPoint y: 363, endPoint x: 406, endPoint y: 360, distance: 150.1
click at [406, 360] on div "# Move up and use the door. hero.moveUp() 1 2 3 # Move up and use the door. her…" at bounding box center [537, 349] width 292 height 45
type textarea "hero.use("door")"
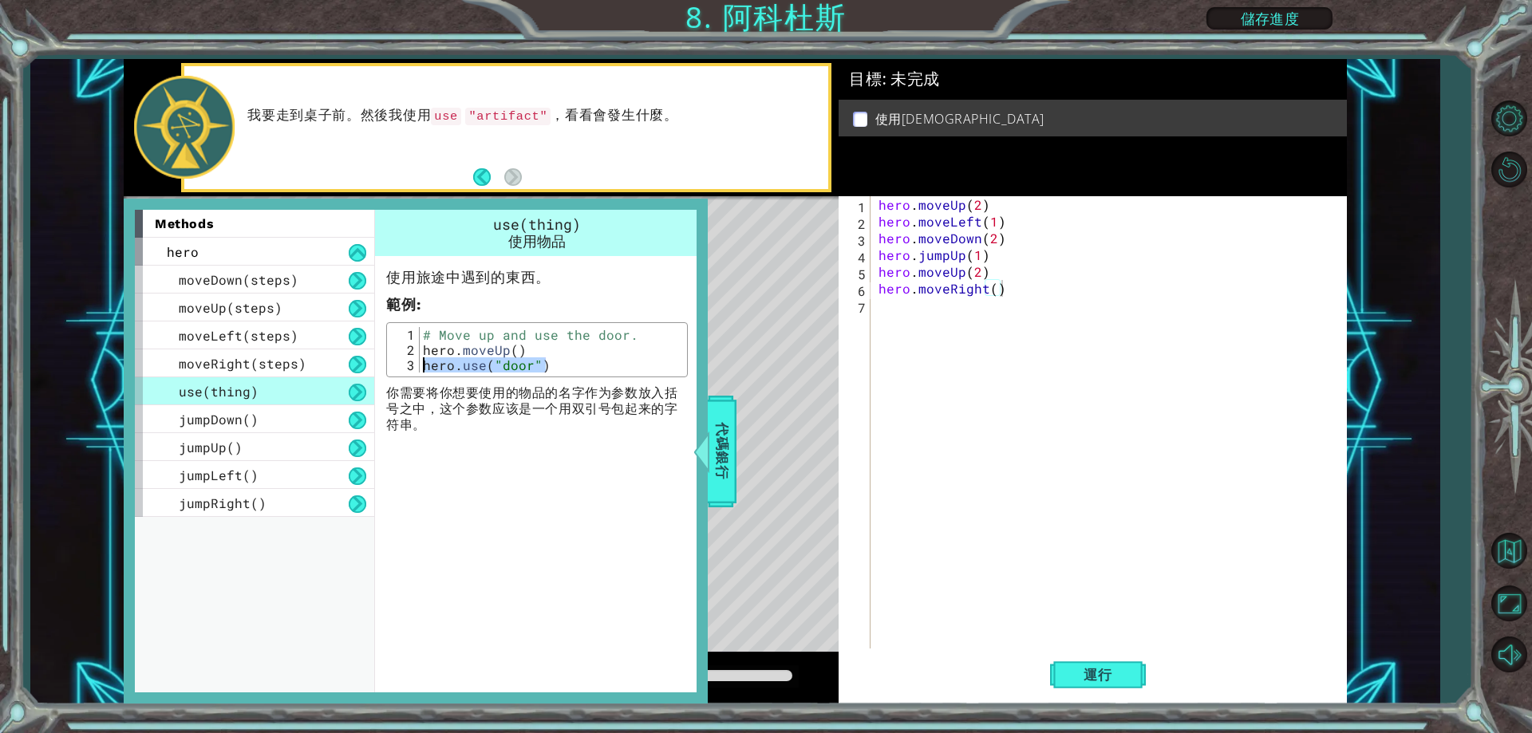
click at [946, 317] on div "hero . moveUp ( 2 ) hero . moveLeft ( 1 ) hero . moveDown ( 2 ) hero . jumpUp (…" at bounding box center [1112, 439] width 474 height 486
paste textarea "hero.use("door")"
type textarea "hero.use("door")"
click at [710, 482] on span "代碼銀行" at bounding box center [722, 451] width 26 height 97
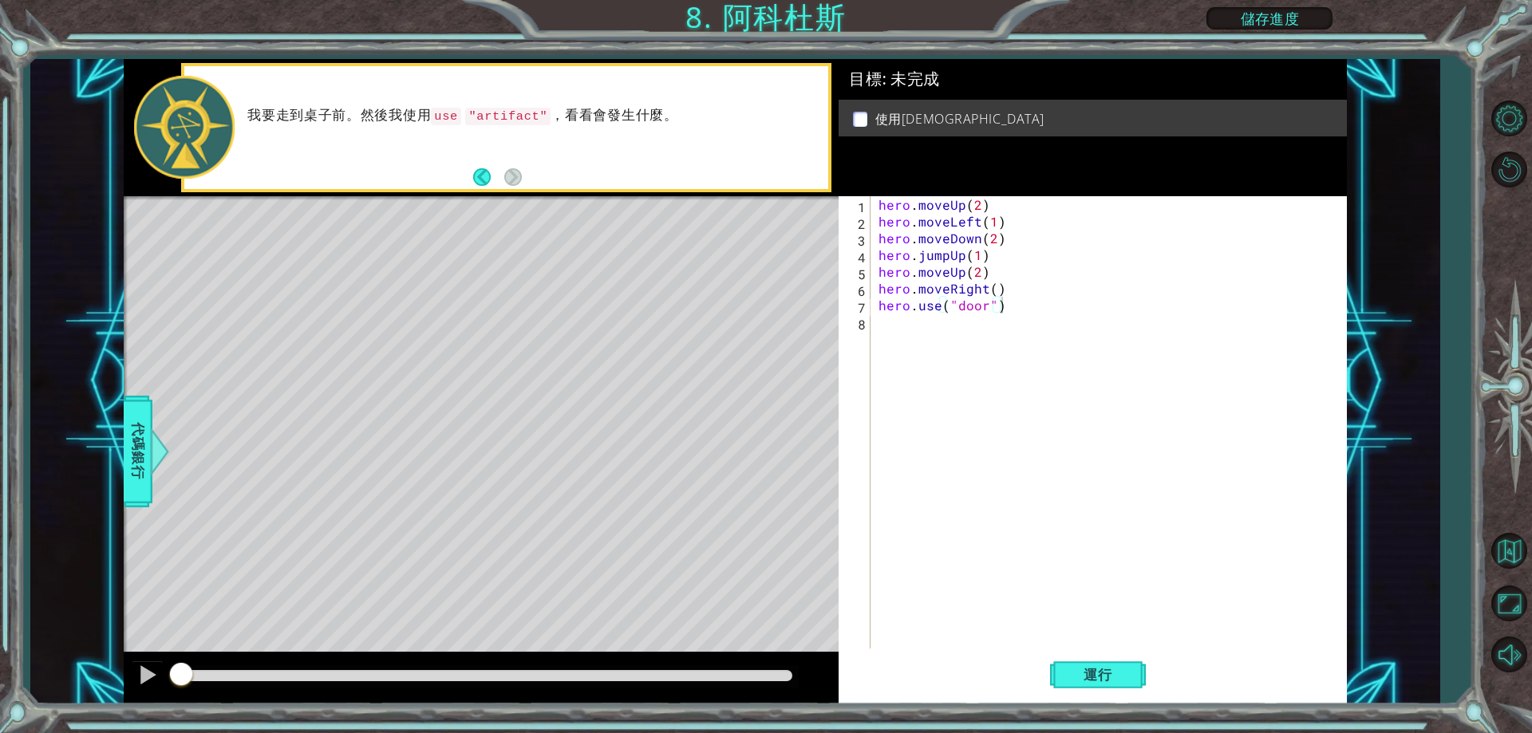
click at [986, 314] on div "hero . moveUp ( 2 ) hero . moveLeft ( 1 ) hero . moveDown ( 2 ) hero . jumpUp (…" at bounding box center [1112, 439] width 474 height 486
click at [987, 307] on div "hero . moveUp ( 2 ) hero . moveLeft ( 1 ) hero . moveDown ( 2 ) hero . jumpUp (…" at bounding box center [1112, 439] width 474 height 486
click at [993, 289] on div "hero . moveUp ( 2 ) hero . moveLeft ( 1 ) hero . moveDown ( 2 ) hero . jumpUp (…" at bounding box center [1112, 439] width 474 height 486
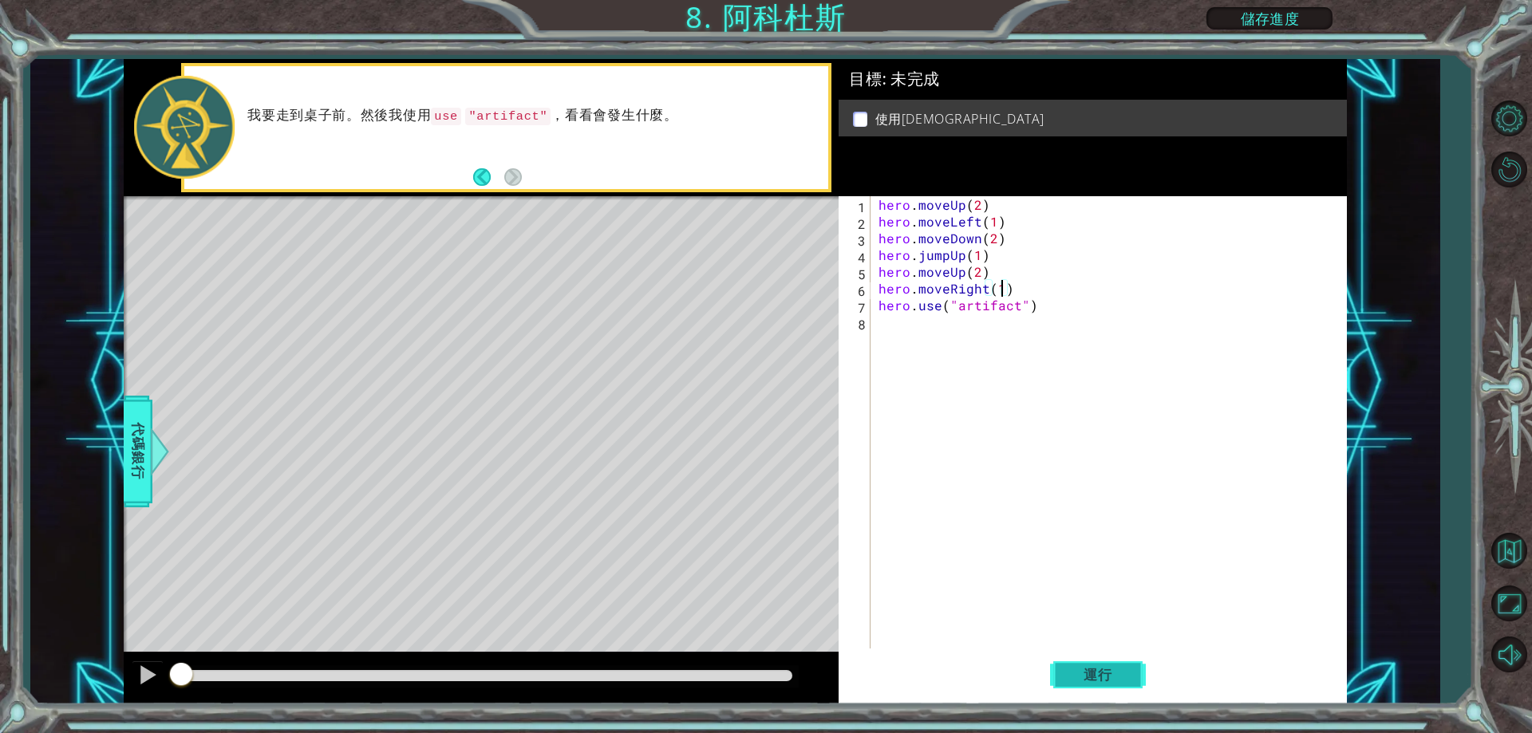
click at [1110, 685] on button "運行" at bounding box center [1098, 675] width 96 height 51
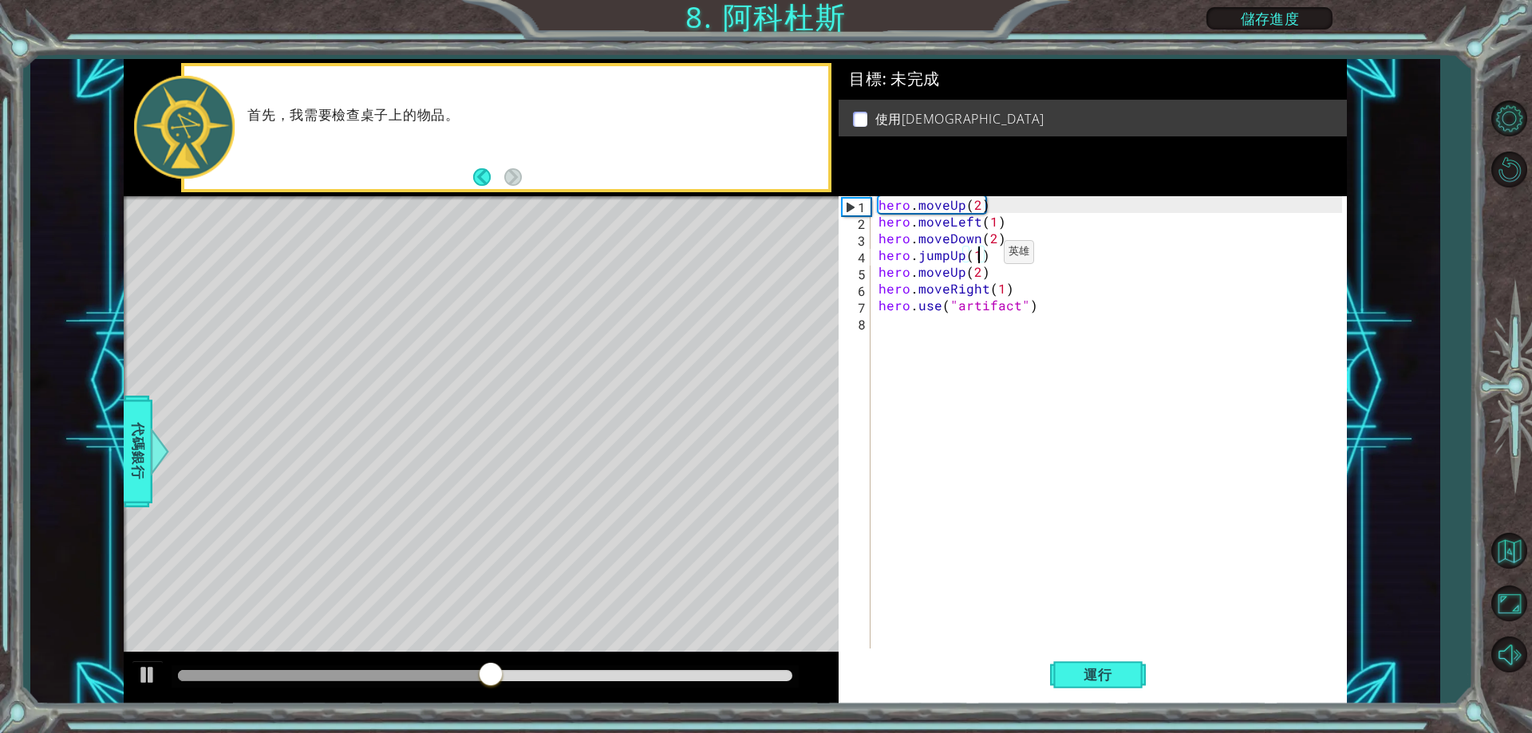
click at [977, 256] on div "hero . moveUp ( 2 ) hero . moveLeft ( 1 ) hero . moveDown ( 2 ) hero . jumpUp (…" at bounding box center [1112, 439] width 474 height 486
type textarea "hero.jumpUp(1)"
click at [991, 260] on div "hero . moveUp ( 2 ) hero . moveLeft ( 1 ) hero . moveDown ( 2 ) hero . jumpUp (…" at bounding box center [1112, 439] width 474 height 486
drag, startPoint x: 991, startPoint y: 260, endPoint x: 846, endPoint y: 259, distance: 145.2
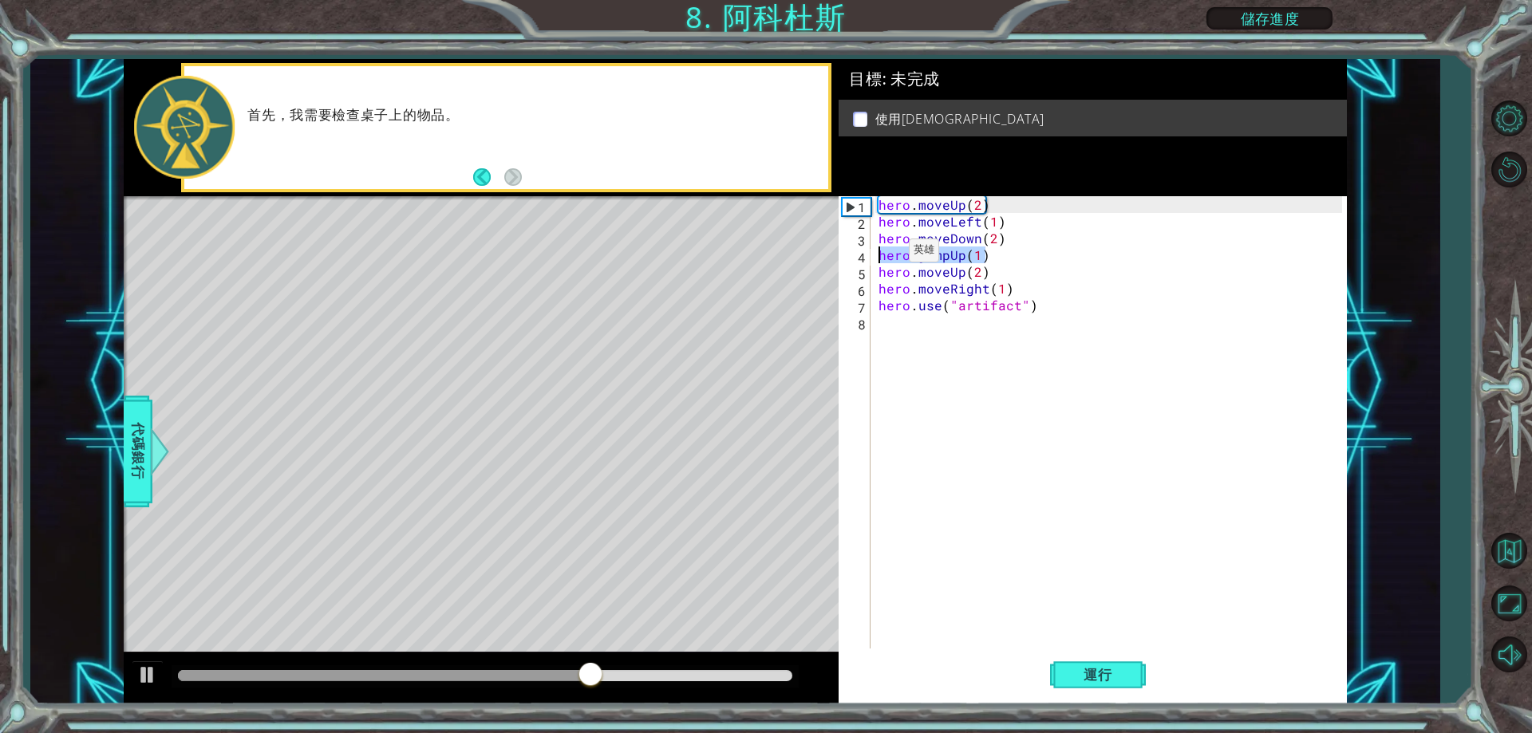
click at [846, 259] on div "hero.jumpUp(1) 1 2 3 4 5 6 7 8 hero . moveUp ( 2 ) hero . moveLeft ( 1 ) hero .…" at bounding box center [1090, 422] width 503 height 452
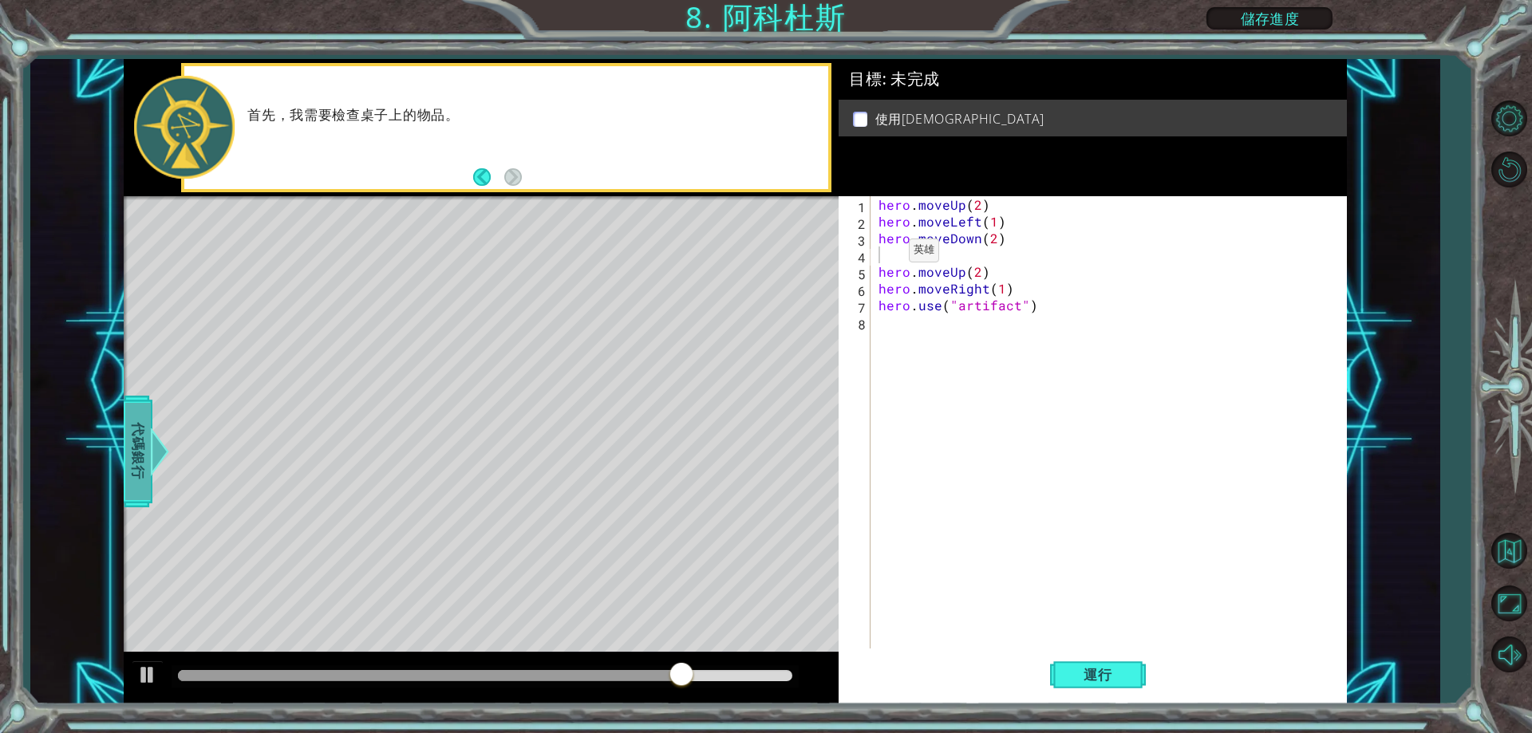
click at [138, 458] on span "代碼銀行" at bounding box center [138, 451] width 26 height 97
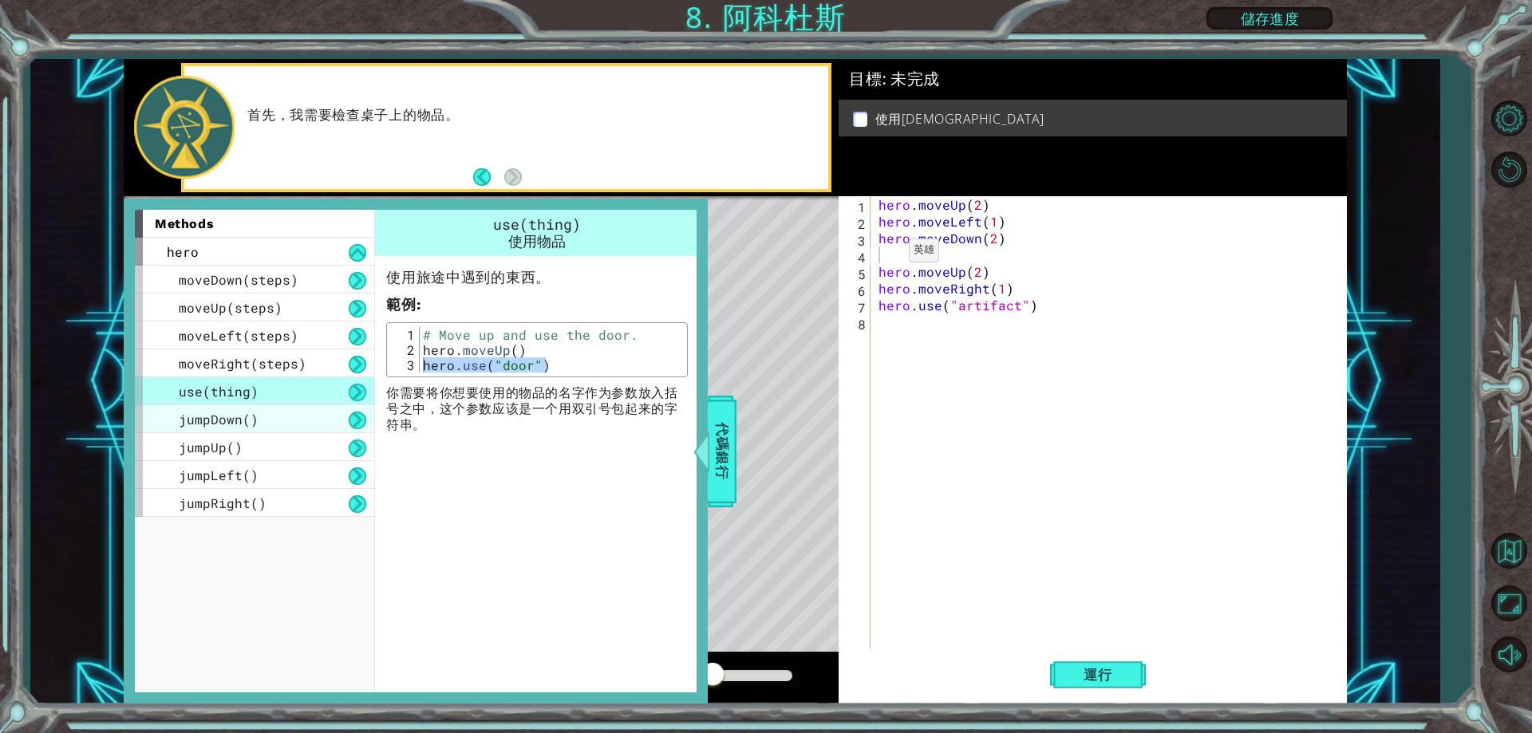
click at [279, 414] on div "jumpDown()" at bounding box center [254, 419] width 239 height 28
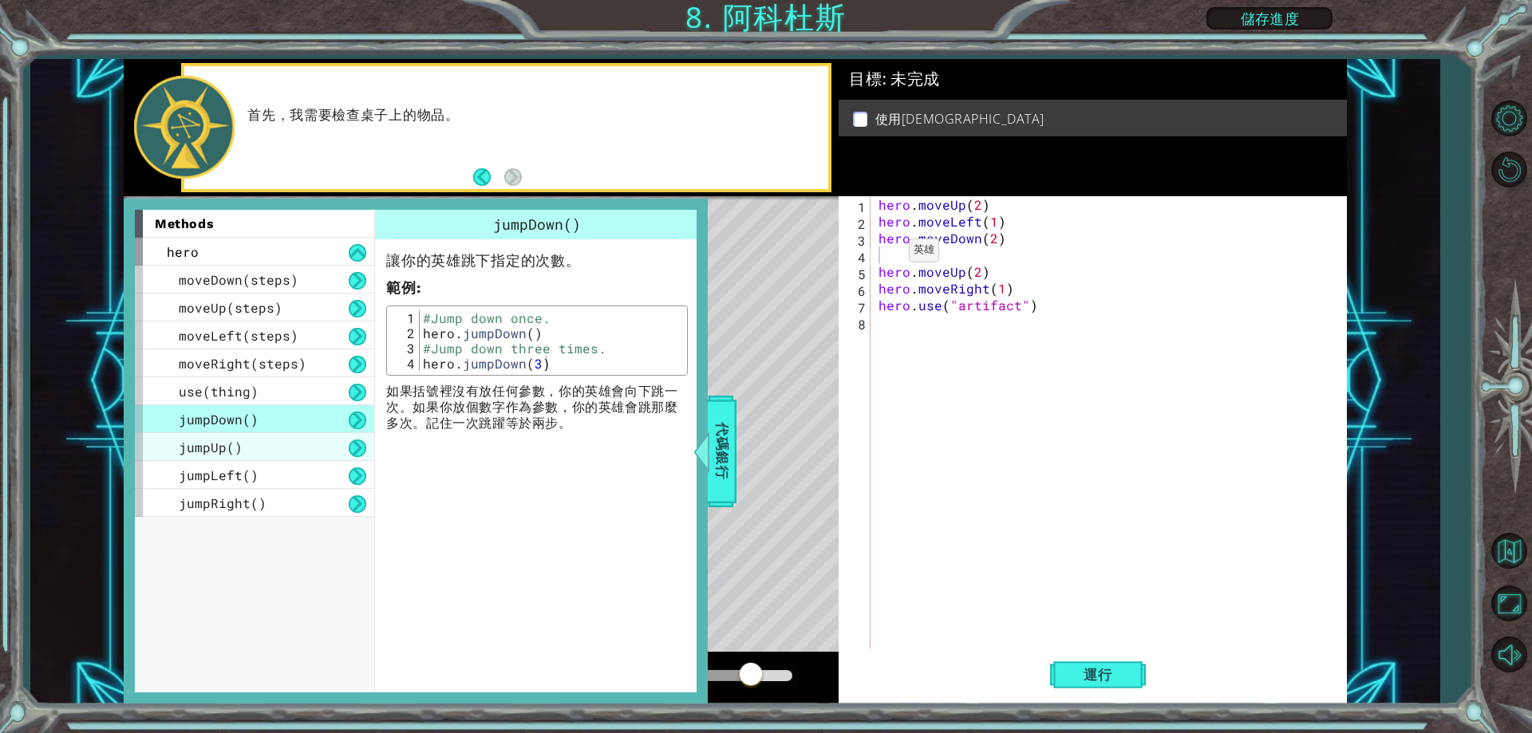
click at [268, 444] on div "jumpUp()" at bounding box center [254, 447] width 239 height 28
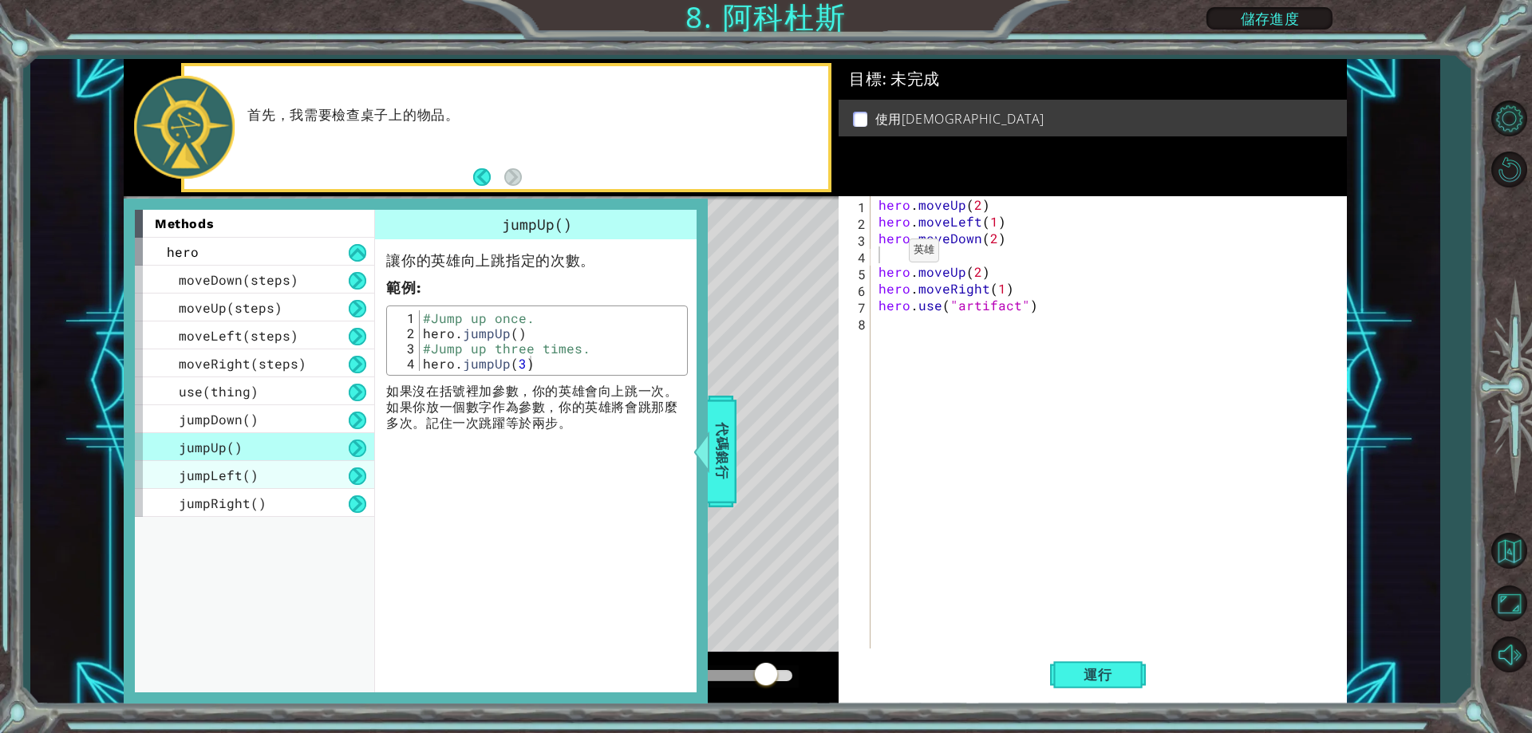
click at [260, 478] on div "jumpLeft()" at bounding box center [254, 475] width 239 height 28
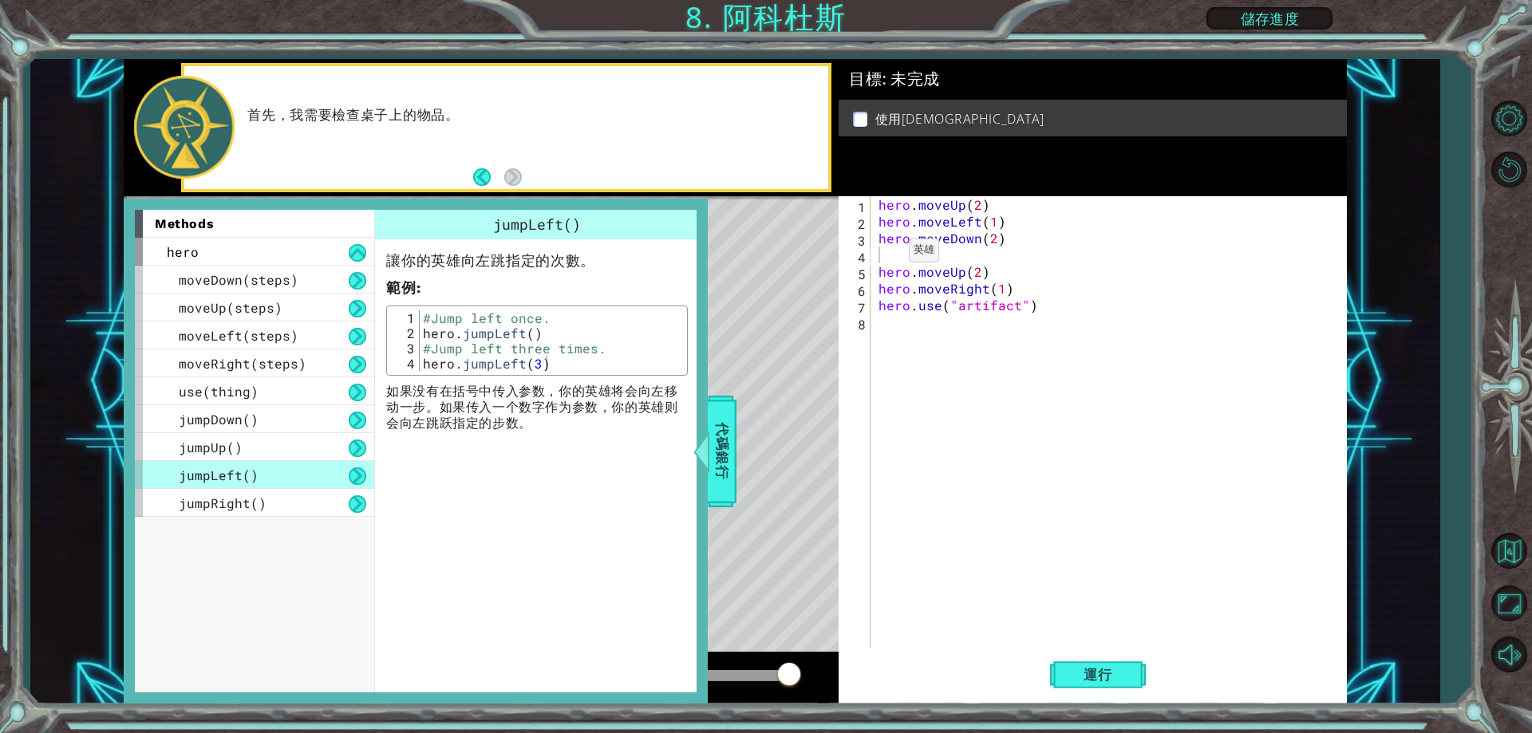
type textarea "hero.jumpLeft()"
drag, startPoint x: 549, startPoint y: 336, endPoint x: 425, endPoint y: 335, distance: 123.7
click at [425, 335] on div "#Jump left once. hero . jumpLeft ( ) #Jump left three times. hero . jumpLeft ( …" at bounding box center [551, 355] width 263 height 91
click at [902, 275] on div "hero . moveUp ( 2 ) hero . moveLeft ( 1 ) hero . moveDown ( 2 ) hero . moveUp (…" at bounding box center [1112, 439] width 474 height 486
paste textarea "hero.jumpLeft()"
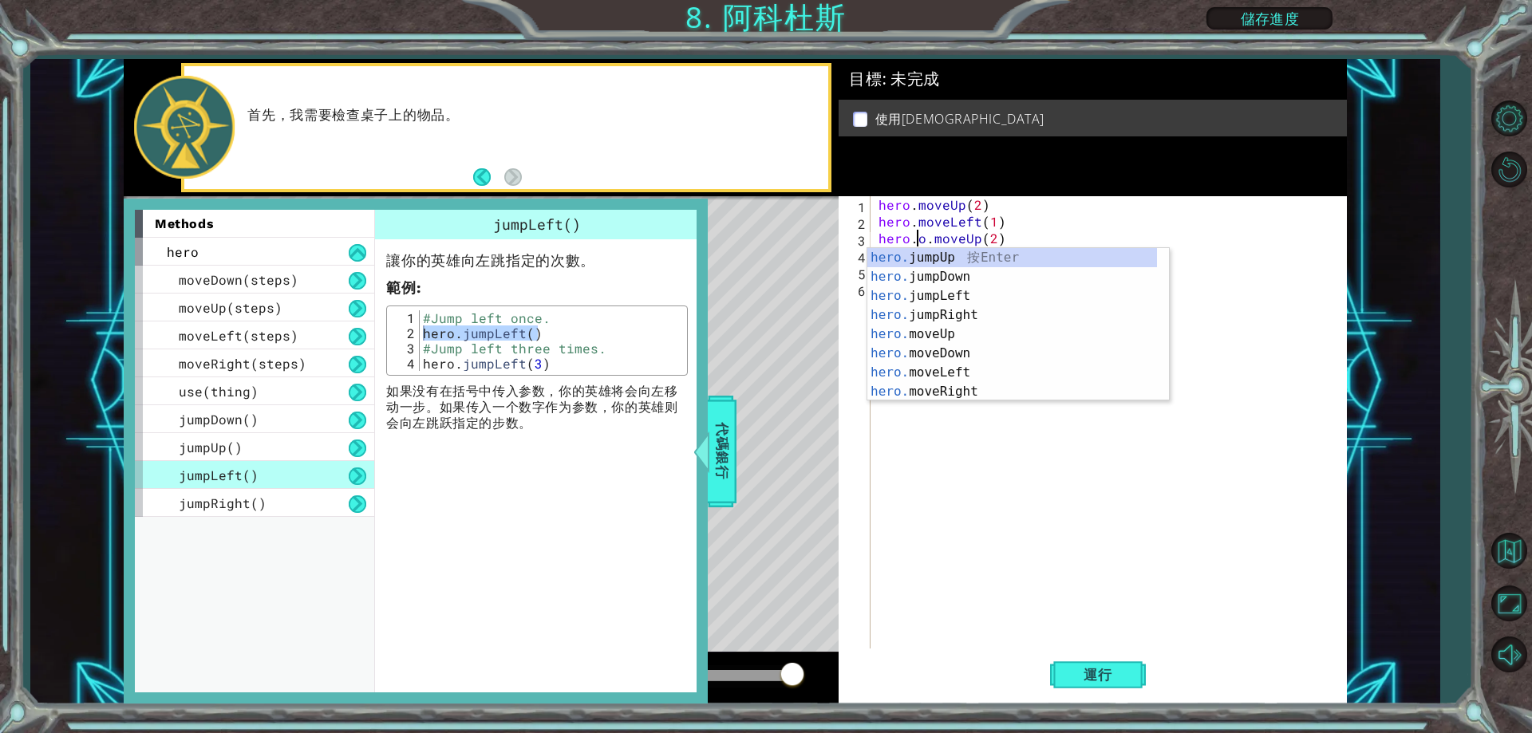
type textarea "heo.moveUp(2)"
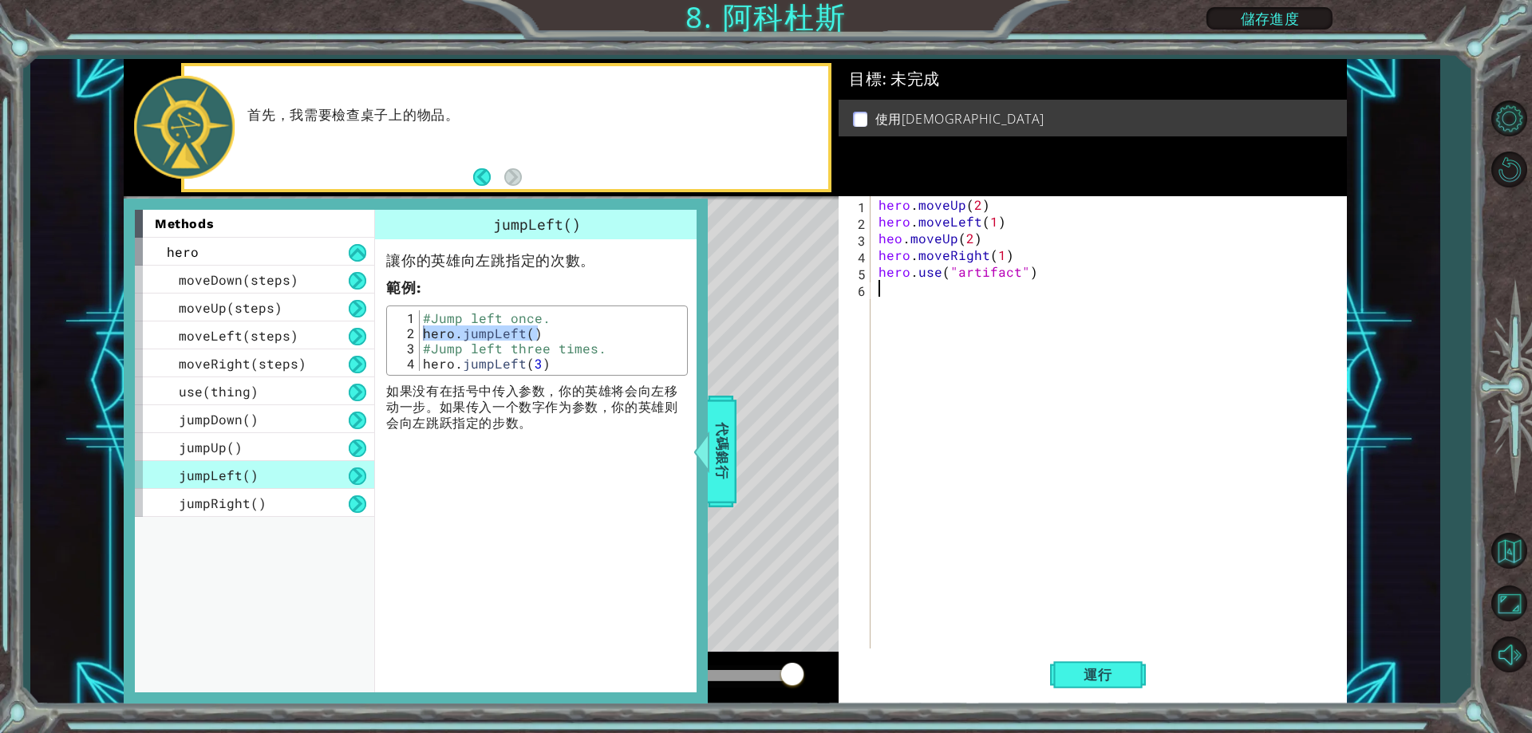
click at [922, 517] on div "hero . moveUp ( 2 ) hero . moveLeft ( 1 ) heo . moveUp ( 2 ) hero . moveRight (…" at bounding box center [1112, 439] width 474 height 486
click at [713, 429] on span "代碼銀行" at bounding box center [722, 451] width 26 height 97
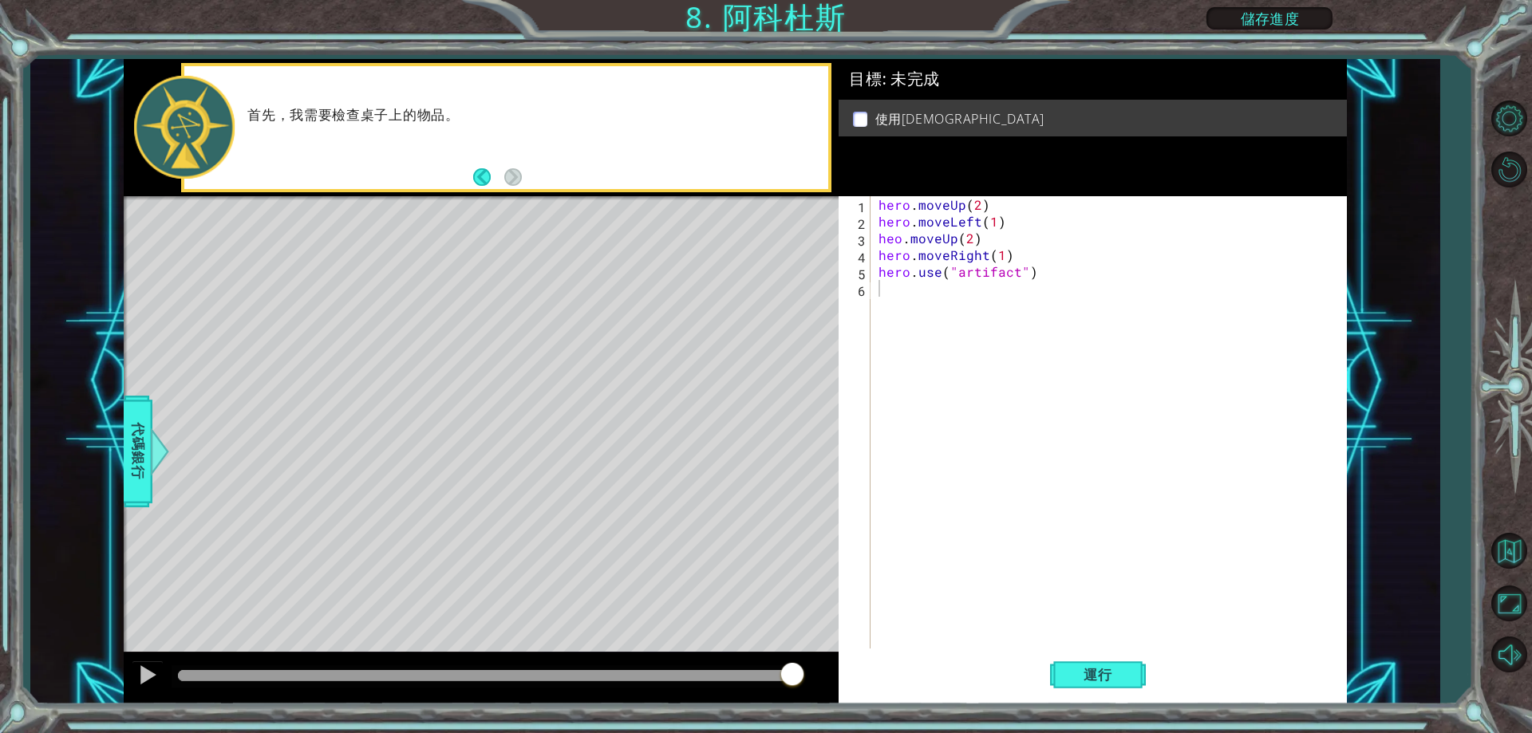
type textarea "heo.moveUp(2)"
click at [991, 245] on div "hero . moveUp ( 2 ) hero . moveLeft ( 1 ) heo . moveUp ( 2 ) hero . moveRight (…" at bounding box center [1112, 439] width 474 height 486
click at [1088, 689] on button "運行" at bounding box center [1098, 675] width 96 height 51
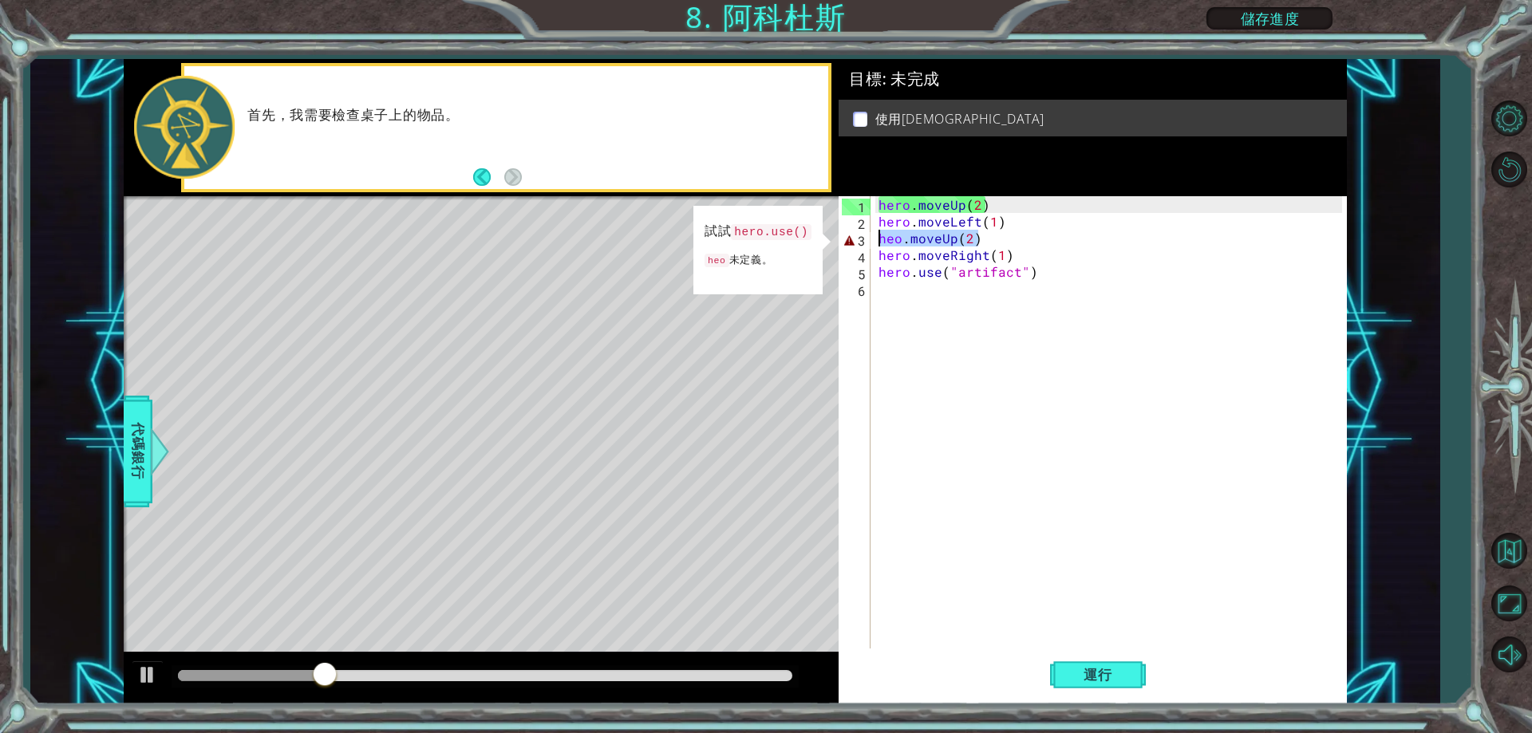
drag, startPoint x: 993, startPoint y: 239, endPoint x: 858, endPoint y: 235, distance: 135.7
click at [858, 235] on div "heo.moveUp(2) 1 2 3 4 5 6 hero . moveUp ( 2 ) hero . moveLeft ( 1 ) heo . moveU…" at bounding box center [1090, 422] width 503 height 452
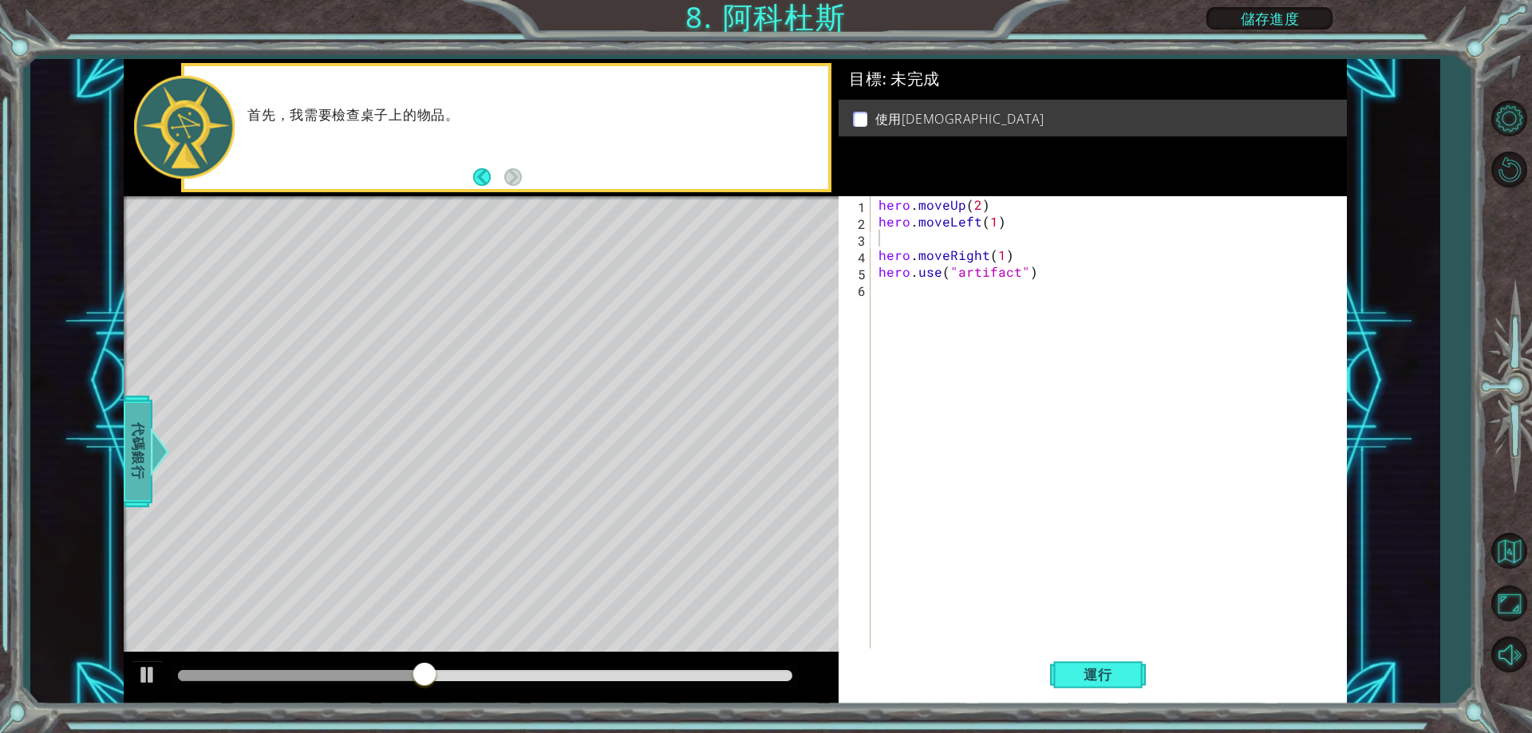
click at [133, 417] on span "代碼銀行" at bounding box center [138, 451] width 26 height 97
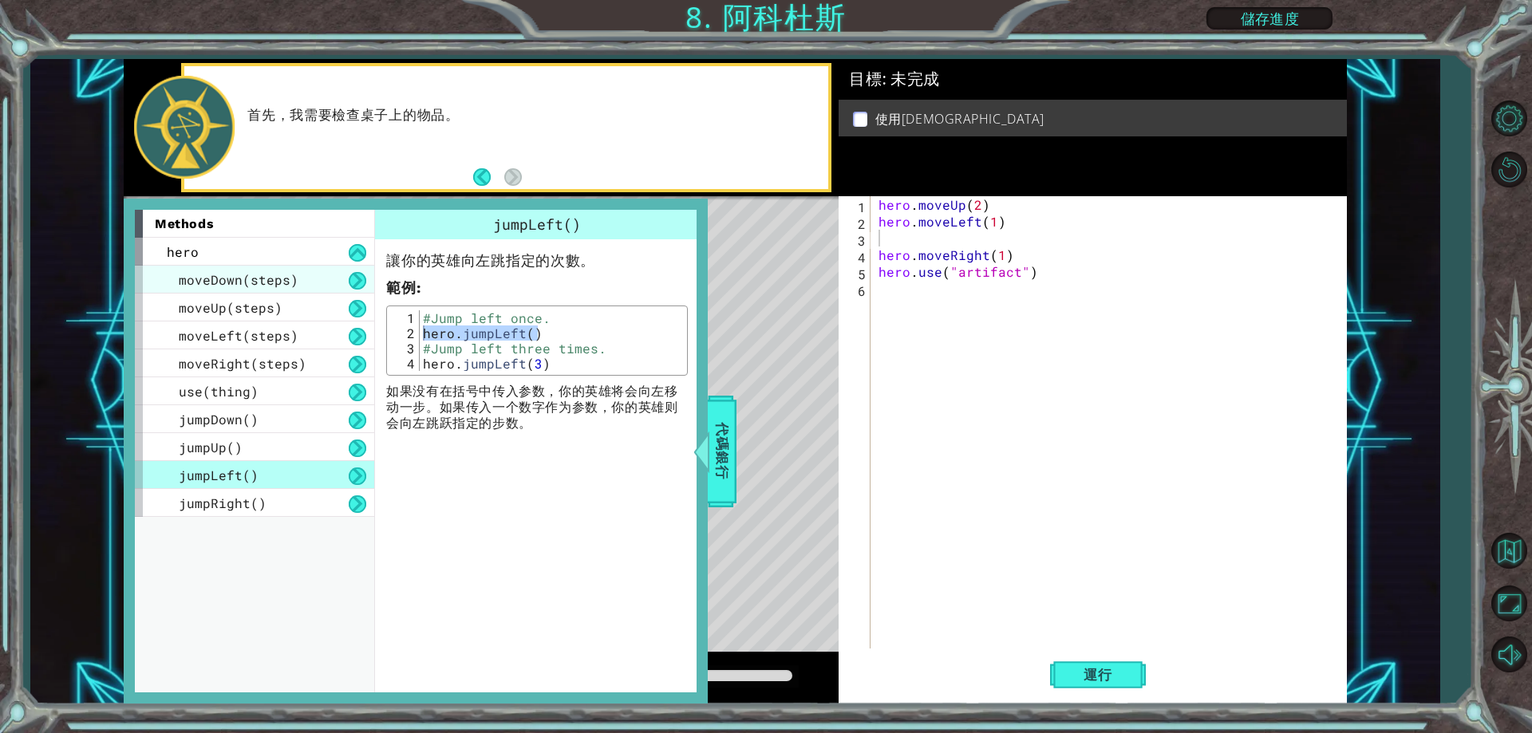
click at [263, 284] on span "moveDown(steps)" at bounding box center [239, 279] width 120 height 17
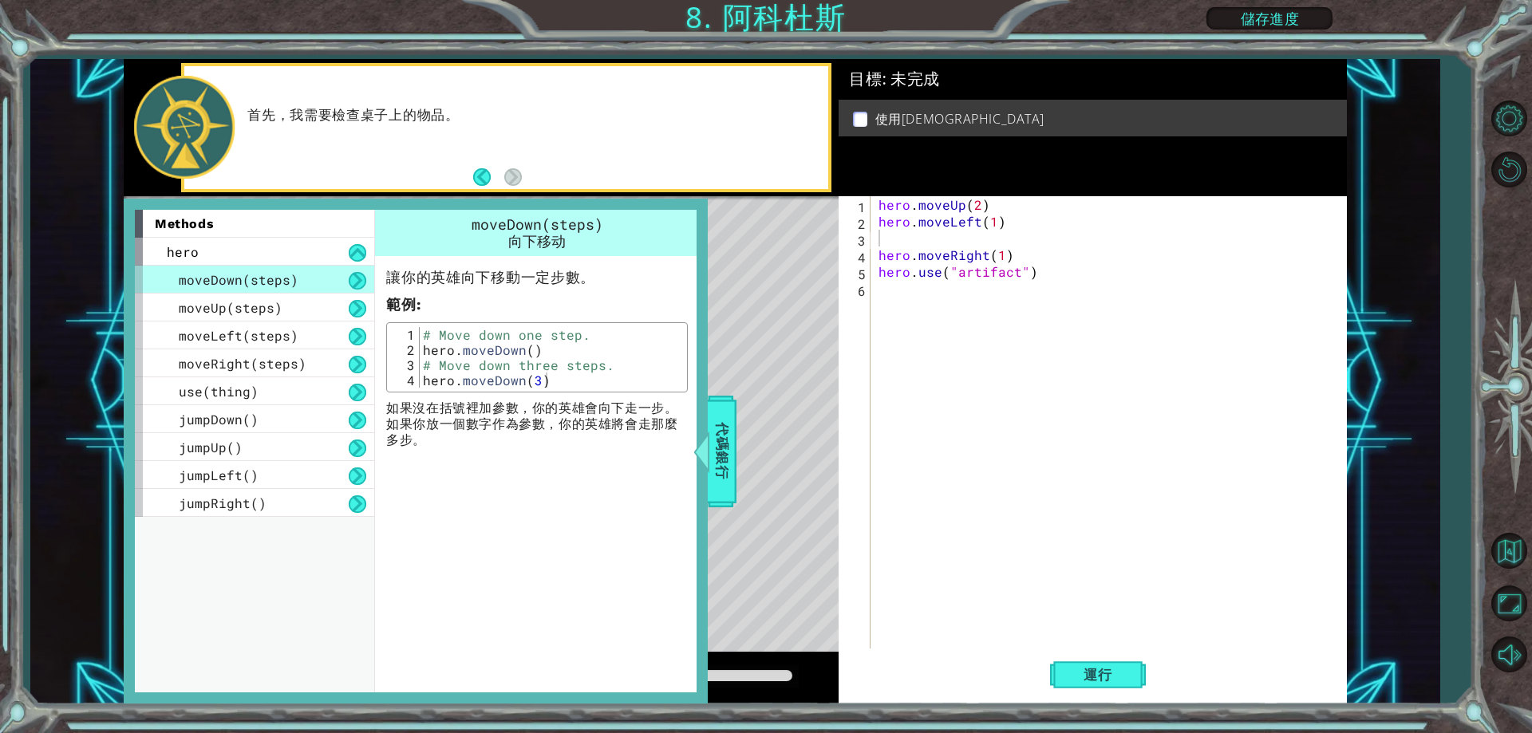
type textarea "hero.moveDown()"
drag, startPoint x: 555, startPoint y: 353, endPoint x: 423, endPoint y: 350, distance: 132.5
click at [423, 350] on div "# Move down one step. hero . moveDown ( ) # Move down three steps. hero . moveD…" at bounding box center [551, 372] width 263 height 91
click at [942, 243] on div "hero . moveUp ( 2 ) hero . moveLeft ( 1 ) hero . moveRight ( 1 ) hero . use ( "…" at bounding box center [1112, 439] width 474 height 486
paste textarea "hero.moveDown()"
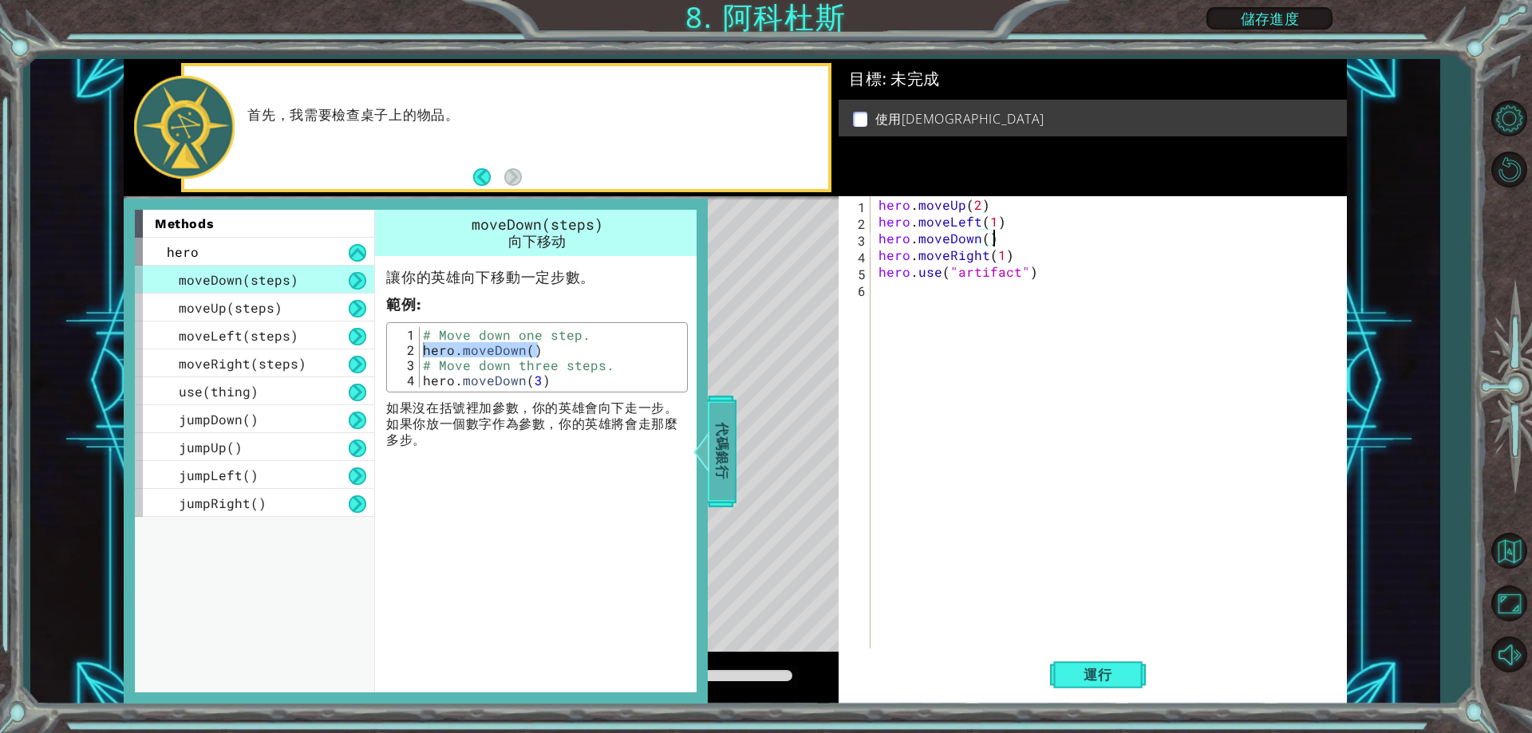
click at [706, 454] on div at bounding box center [702, 452] width 20 height 48
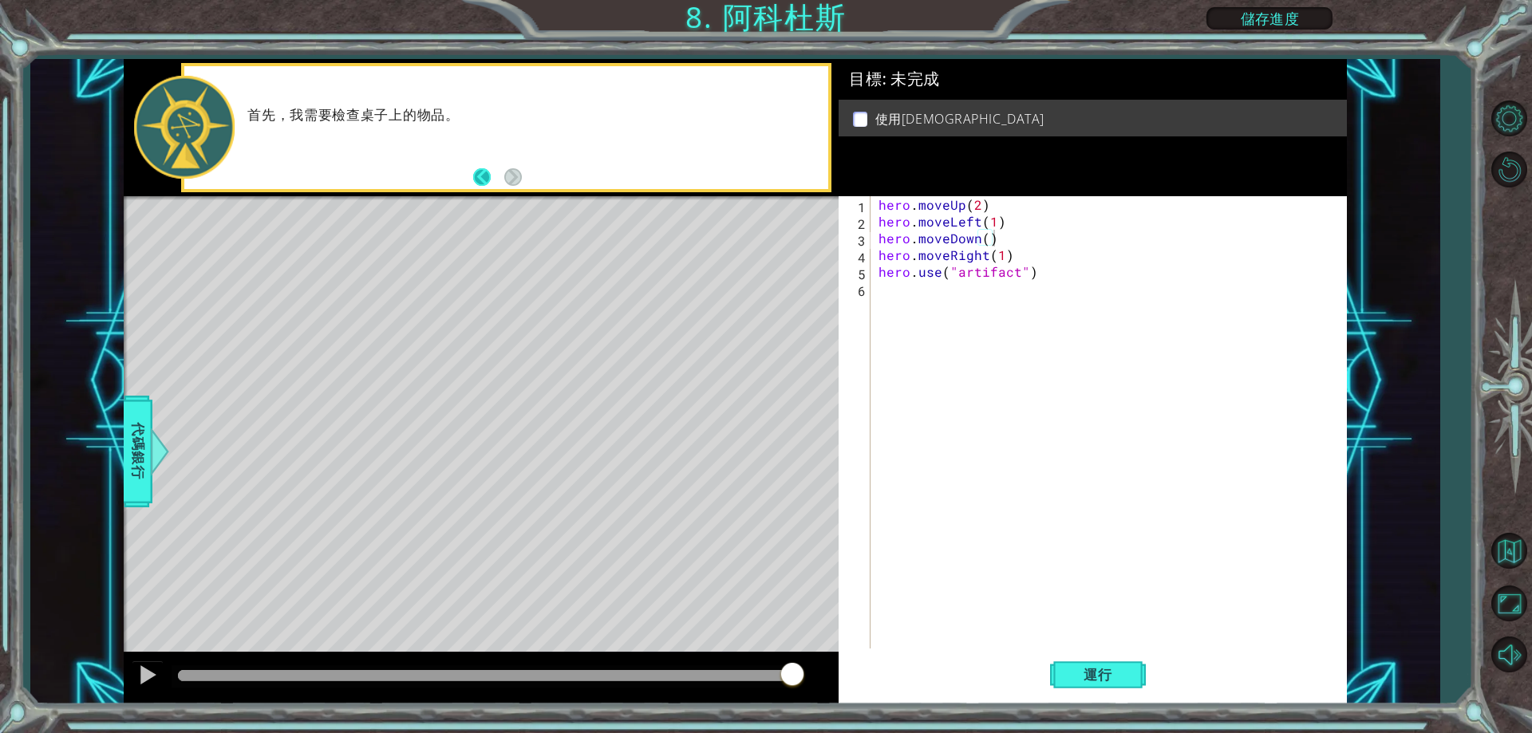
click at [483, 179] on button "Back" at bounding box center [488, 177] width 31 height 18
click at [511, 173] on button "Next" at bounding box center [513, 177] width 18 height 18
click at [1027, 218] on div "hero . moveUp ( 2 ) hero . moveLeft ( 1 ) hero . moveDown ( ) hero . moveRight …" at bounding box center [1112, 439] width 474 height 486
type textarea "hero.moveLeft(1)"
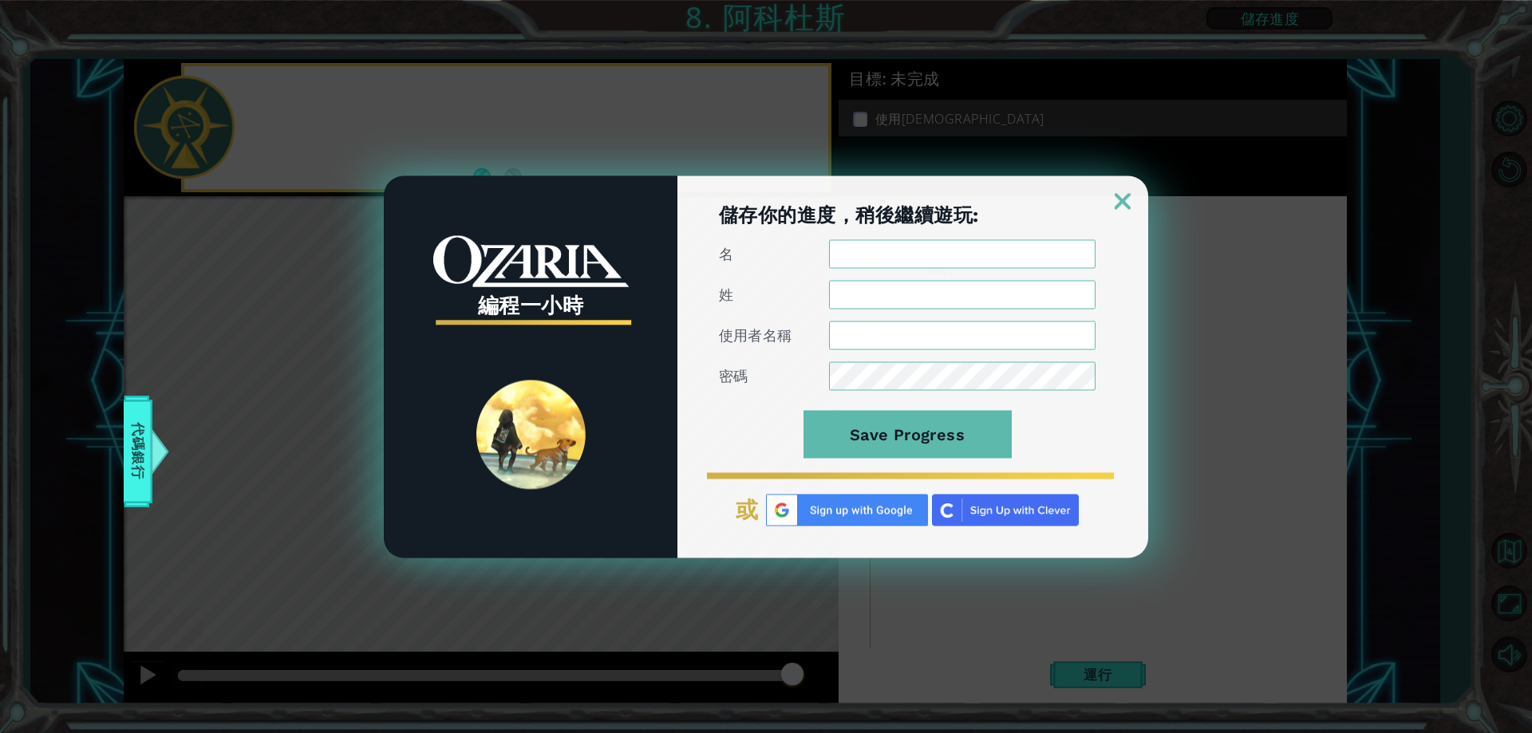
scroll to position [0, 7]
click at [1121, 193] on link at bounding box center [1122, 191] width 51 height 13
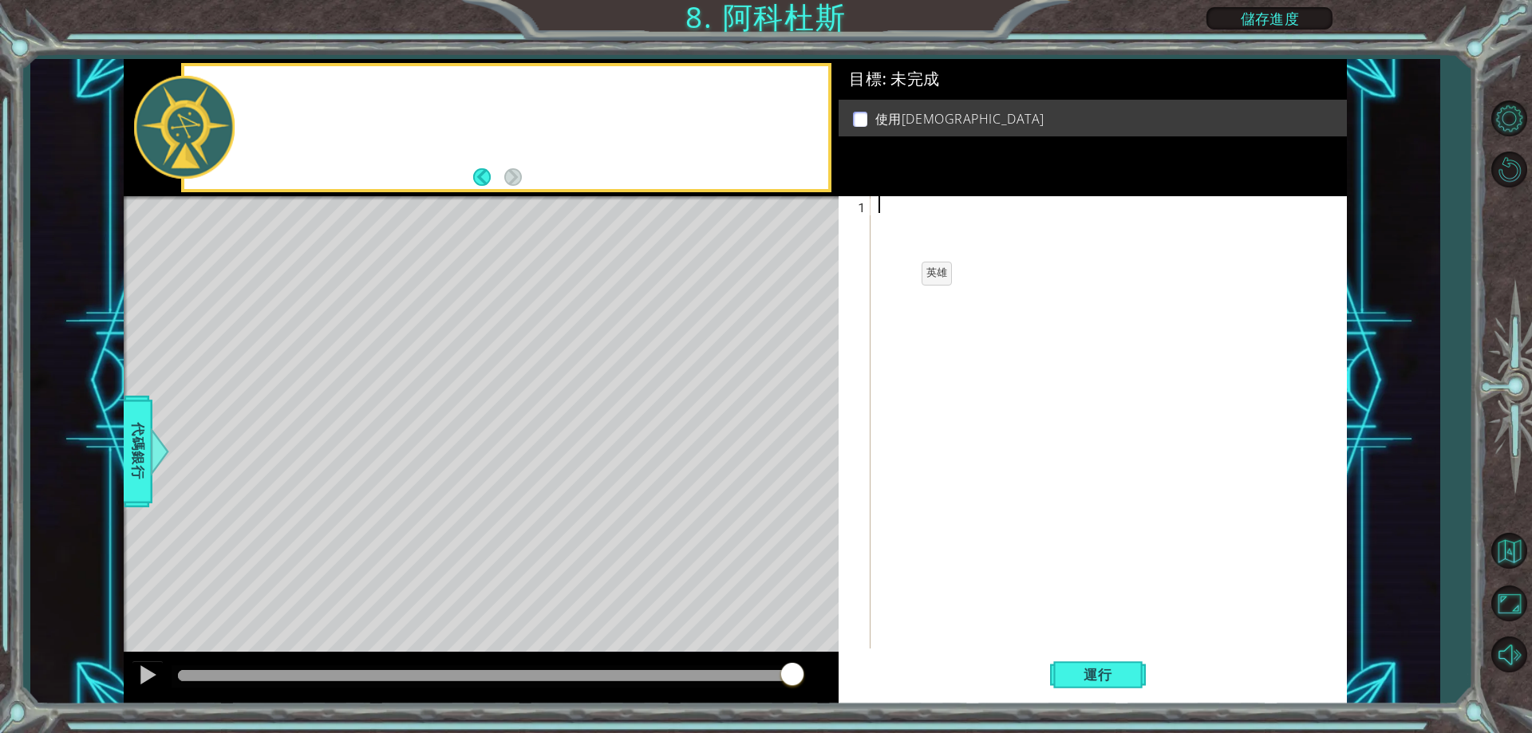
scroll to position [0, 0]
click at [991, 206] on div at bounding box center [1112, 439] width 474 height 486
